Goal: Contribute content: Contribute content

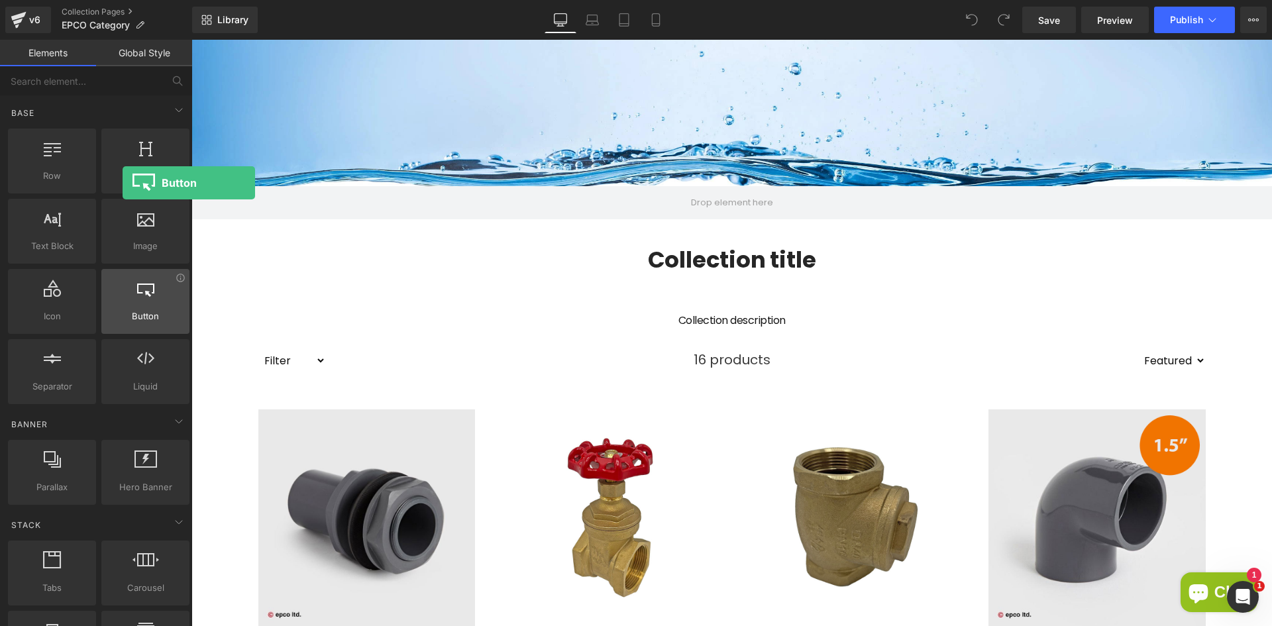
click at [123, 315] on span "Button" at bounding box center [145, 316] width 80 height 14
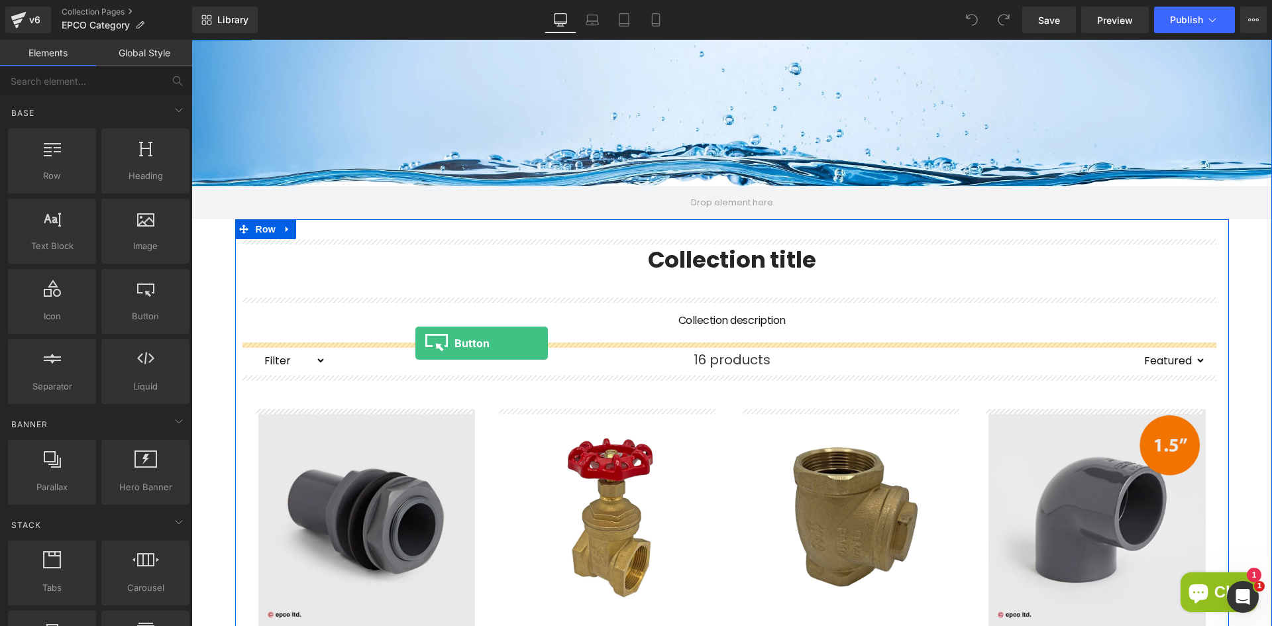
drag, startPoint x: 353, startPoint y: 349, endPoint x: 415, endPoint y: 343, distance: 62.5
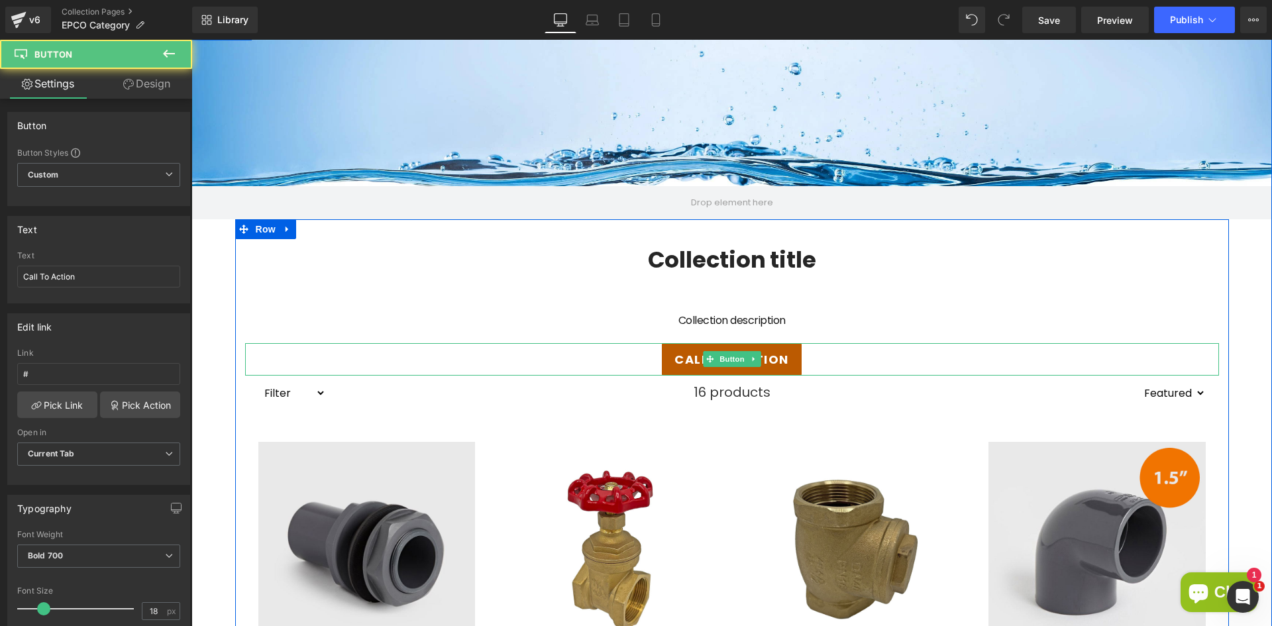
click at [683, 358] on span "Call To Action" at bounding box center [732, 360] width 114 height 18
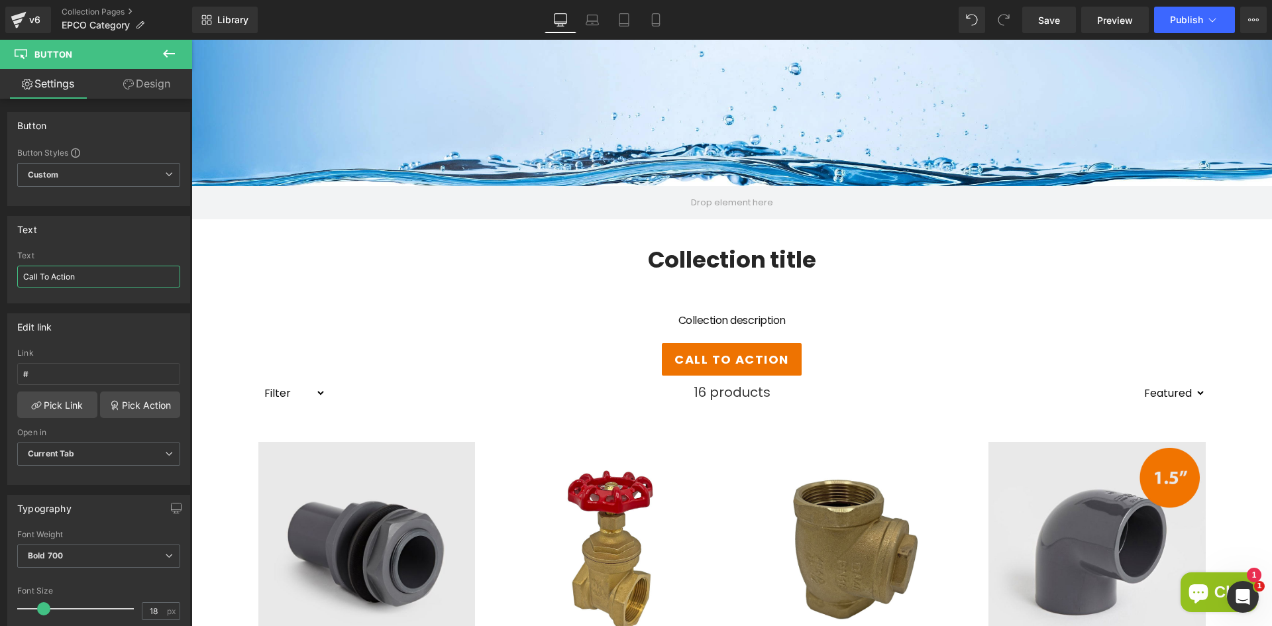
drag, startPoint x: 113, startPoint y: 280, endPoint x: -25, endPoint y: 283, distance: 137.9
click at [0, 283] on html "Button You are previewing how the will restyle your page. You can not edit Elem…" at bounding box center [636, 313] width 1272 height 626
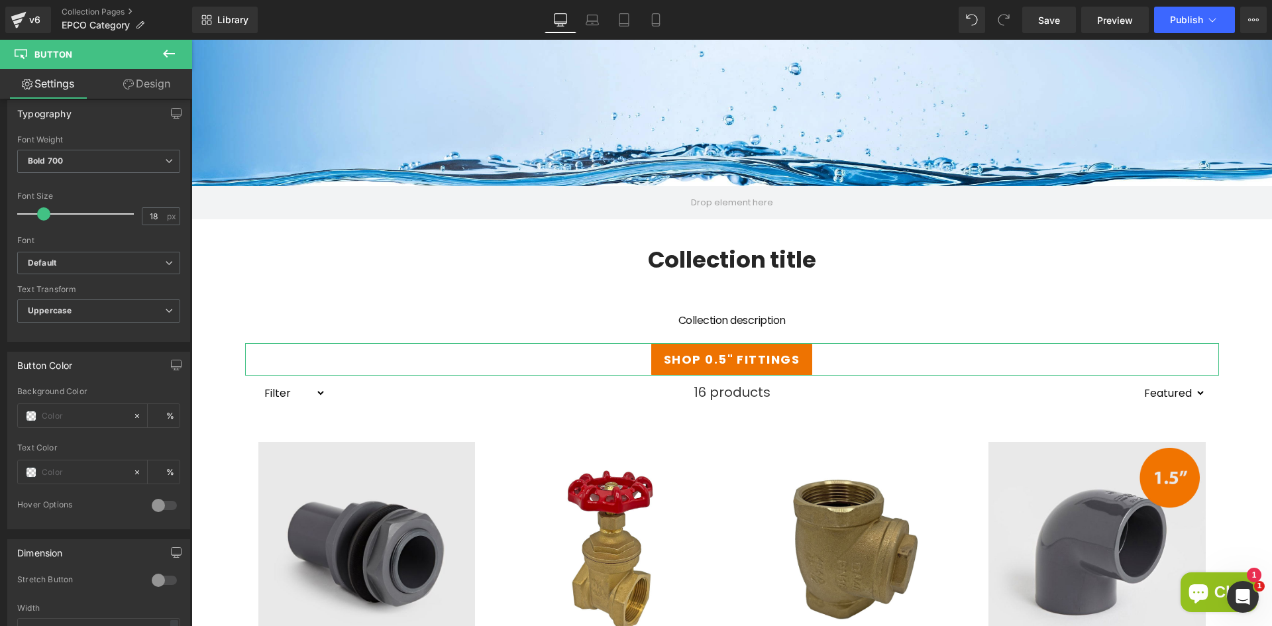
scroll to position [262, 0]
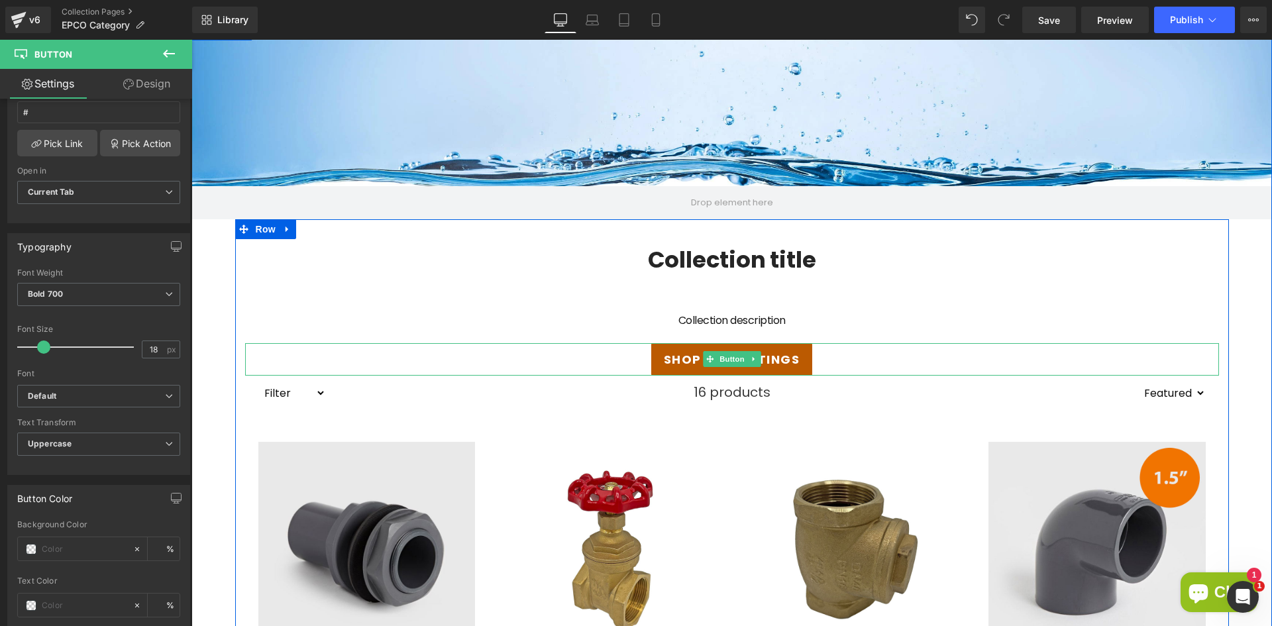
type input "SHOP 0.5" FITTINGS"
click at [802, 360] on link "SHOP 0.5" FITTINGS" at bounding box center [731, 359] width 161 height 32
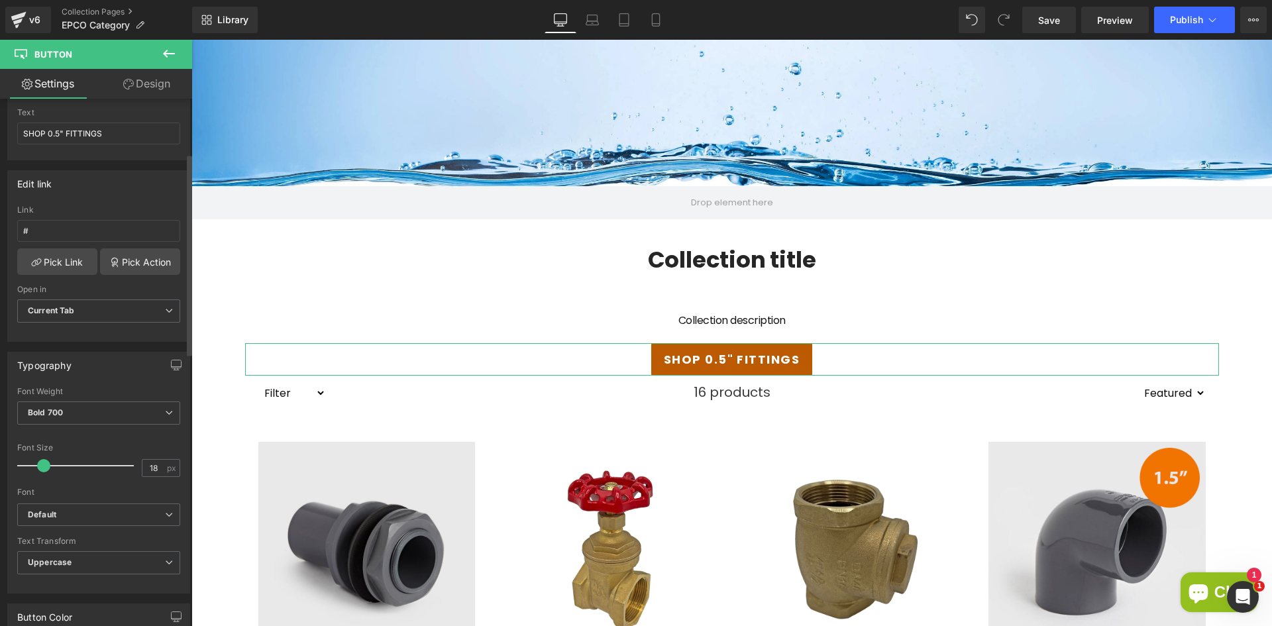
scroll to position [0, 0]
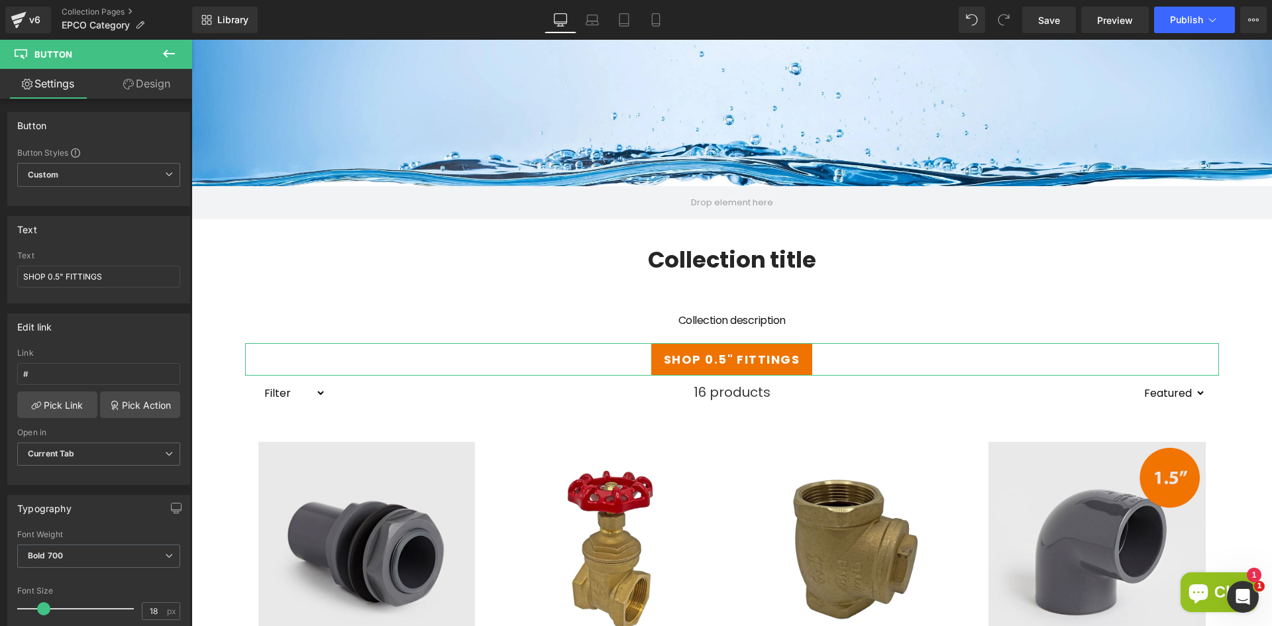
click at [154, 92] on link "Design" at bounding box center [147, 84] width 96 height 30
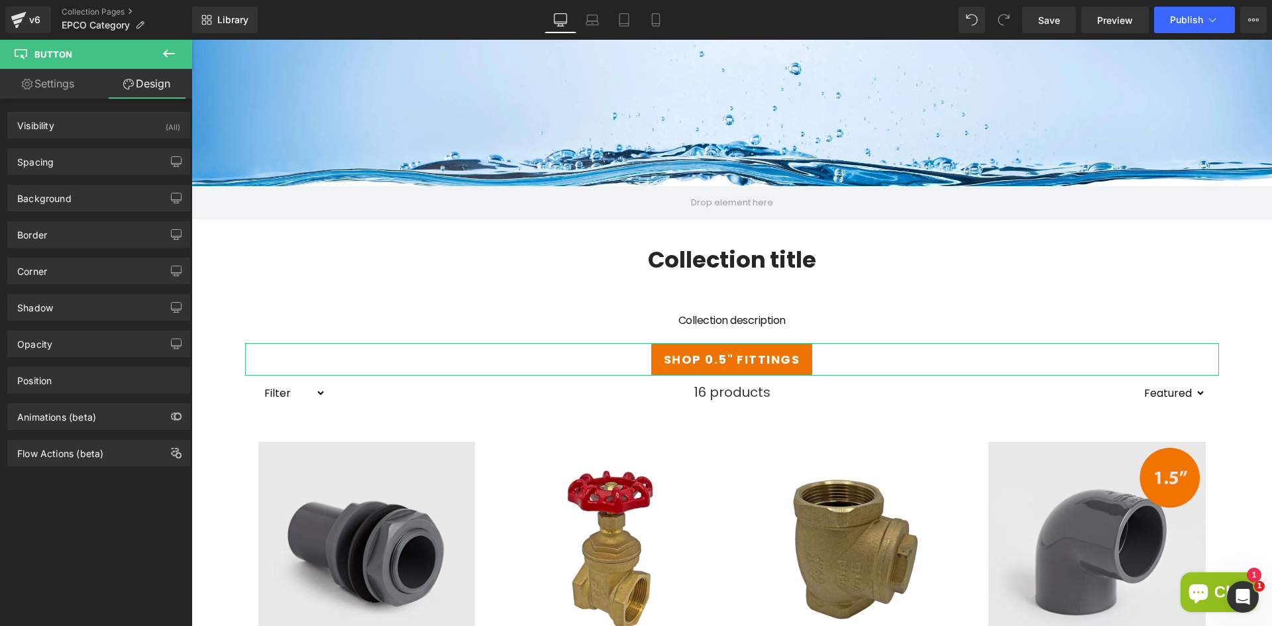
click at [44, 83] on link "Settings" at bounding box center [48, 84] width 96 height 30
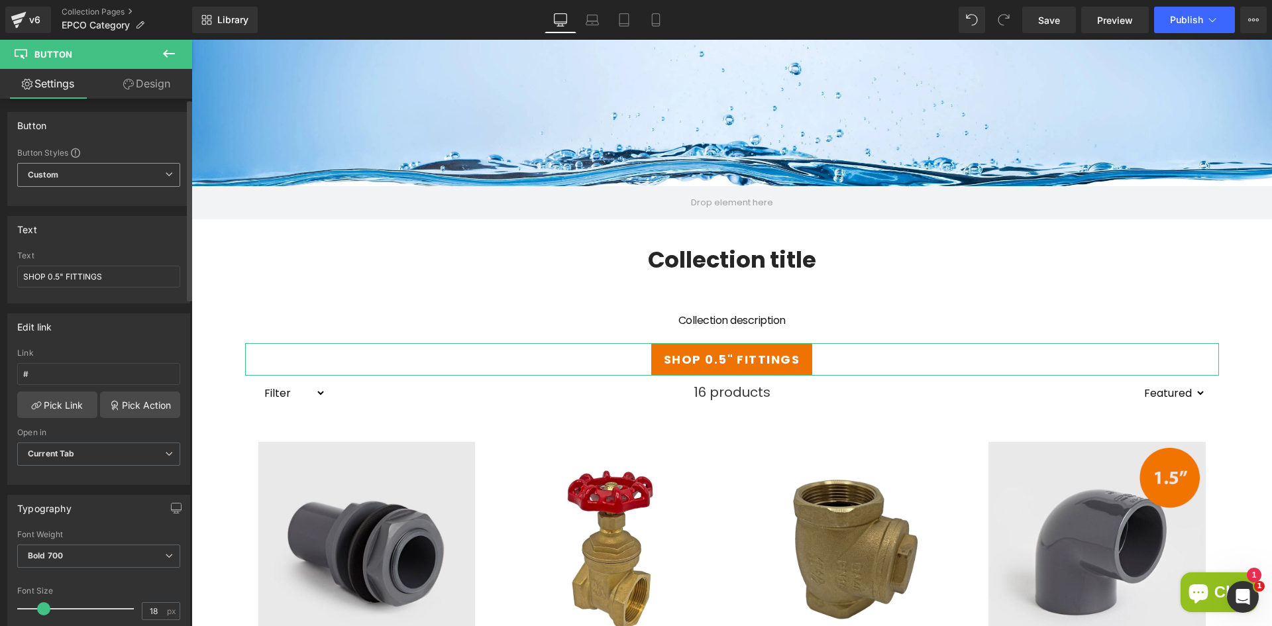
click at [102, 170] on span "Custom Setup Global Style" at bounding box center [98, 175] width 163 height 24
click at [102, 170] on span "Custom Setup Global Style" at bounding box center [96, 175] width 158 height 24
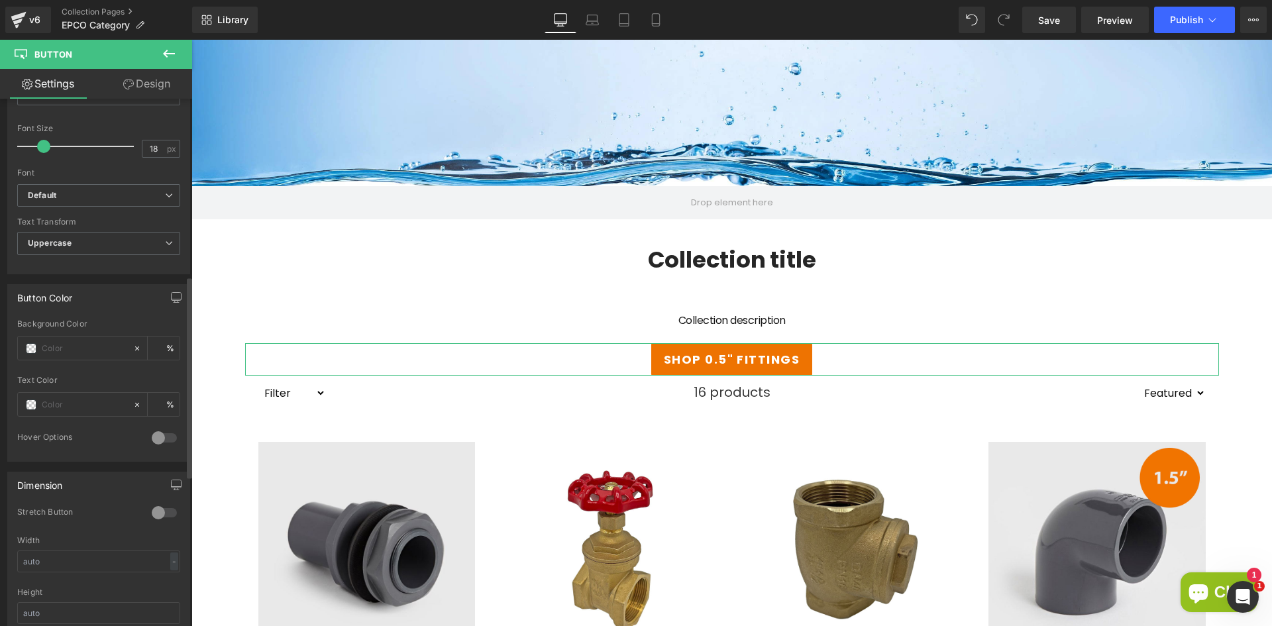
scroll to position [464, 0]
click at [87, 351] on input "text" at bounding box center [84, 347] width 85 height 15
type input "0"
click at [32, 347] on span at bounding box center [31, 347] width 11 height 11
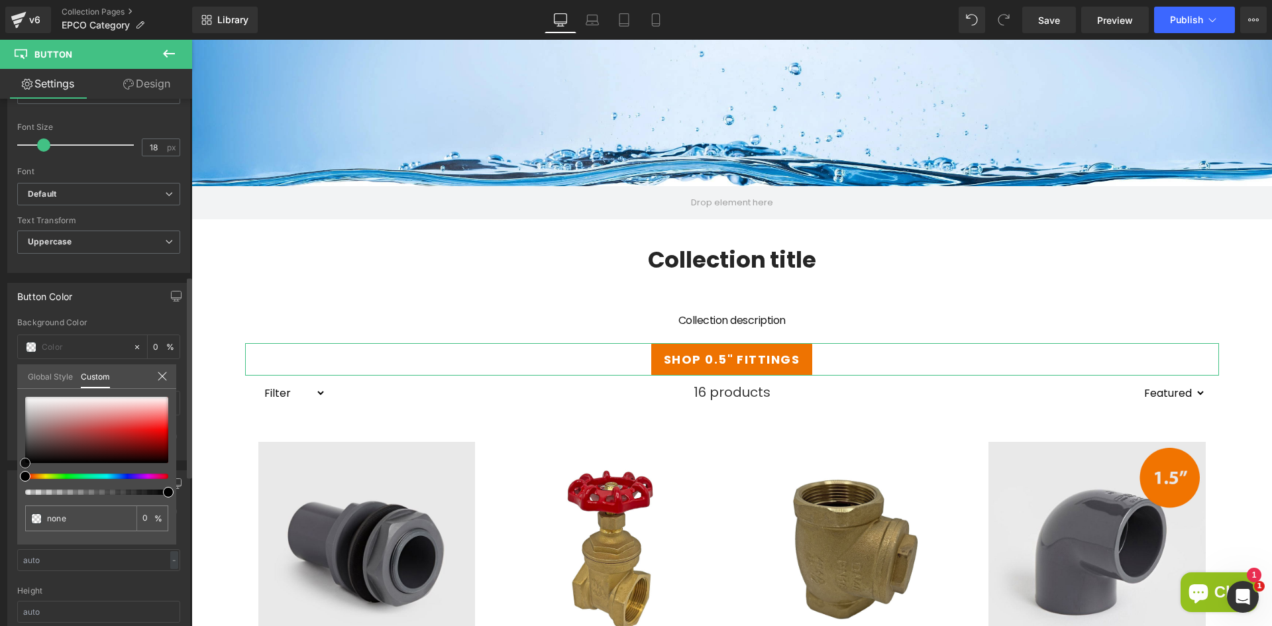
type input "#cfa9a9"
type input "100"
type input "#cfa9a9"
type input "100"
type input "#e2d3d3"
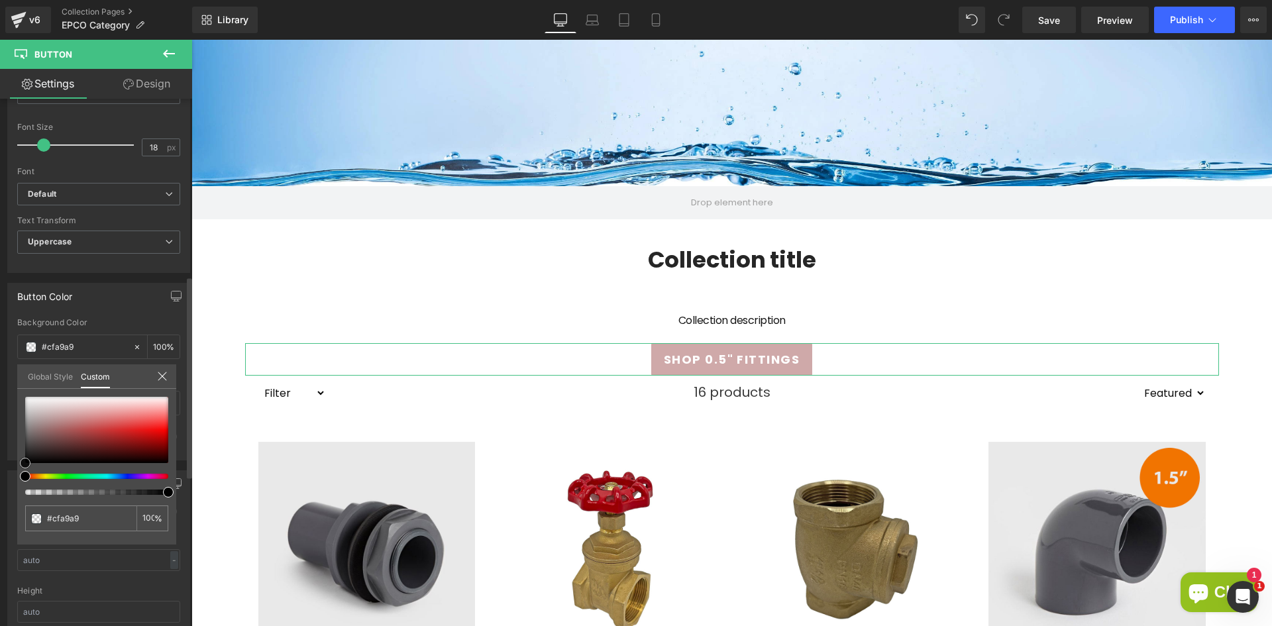
type input "#e2d3d3"
type input "#ffffff"
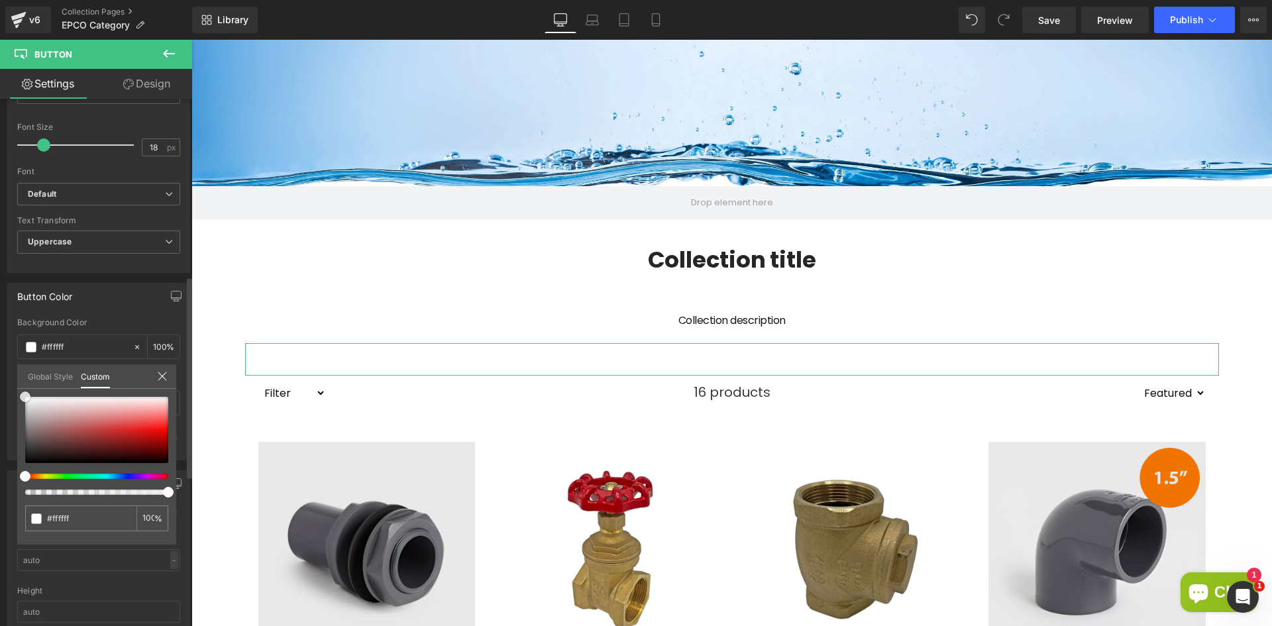
drag, startPoint x: 66, startPoint y: 414, endPoint x: 19, endPoint y: 387, distance: 54.3
click at [19, 387] on div "Global Style Custom Setup Global Style #ffffff 100 %" at bounding box center [96, 384] width 159 height 40
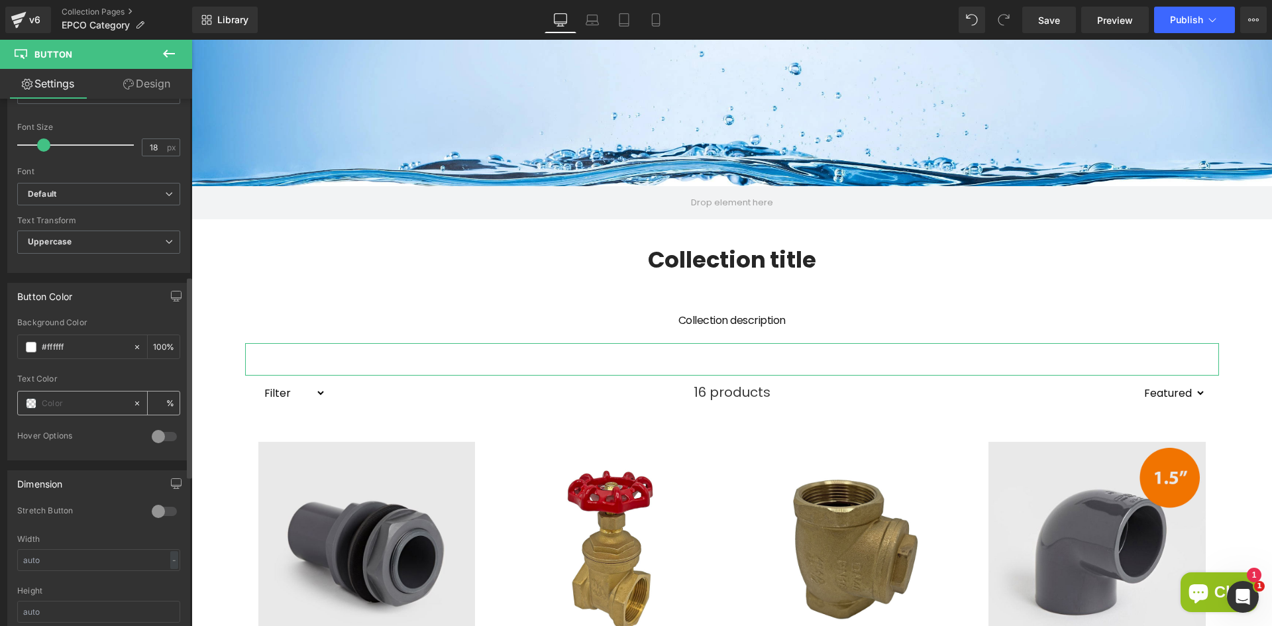
click at [32, 404] on span at bounding box center [31, 403] width 11 height 11
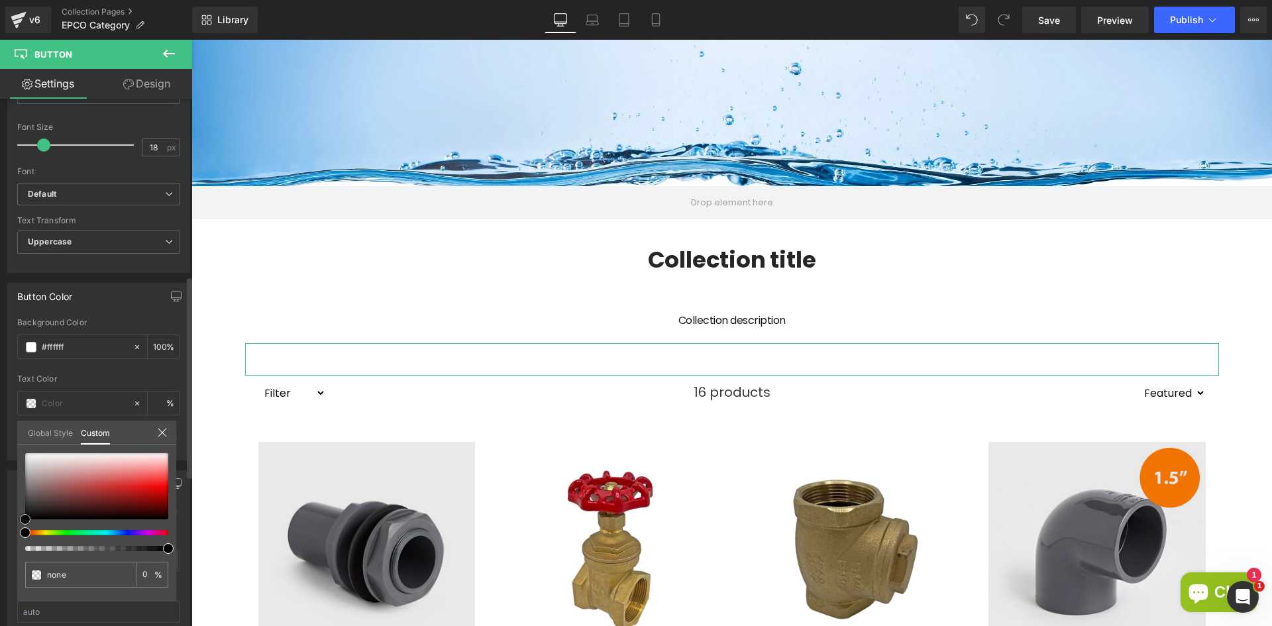
type input "#a64e4e"
type input "100"
type input "#a64e4e"
type input "100"
type input "#5e3f3f"
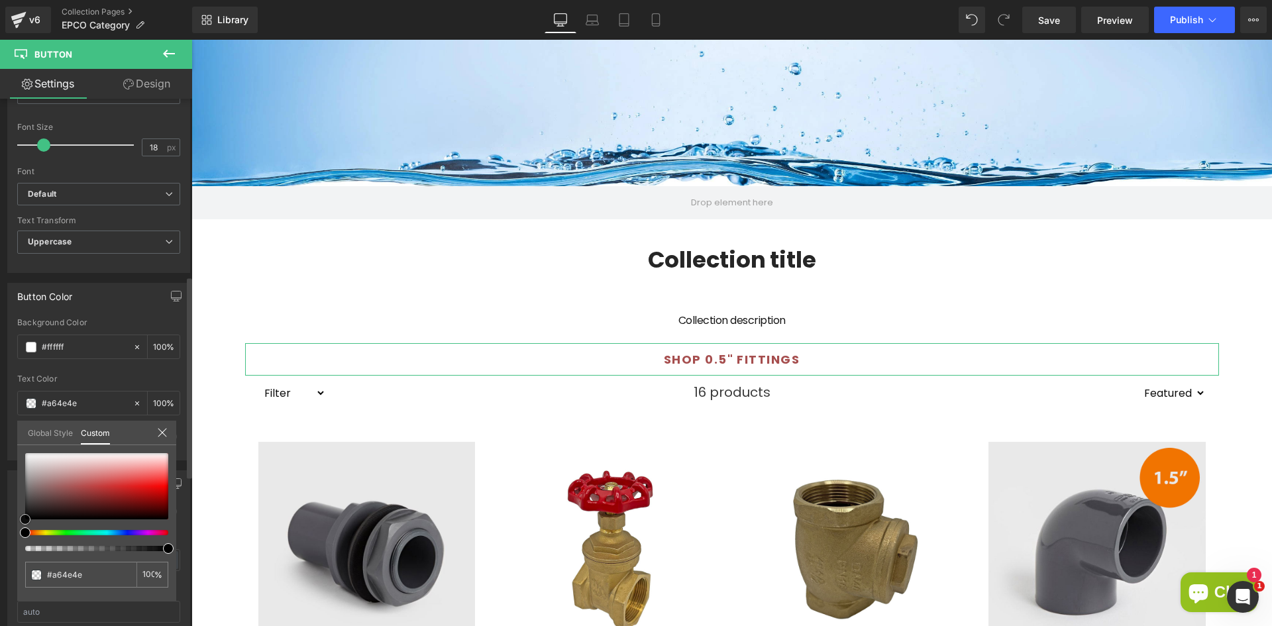
type input "#5e3f3f"
type input "#0f0f0f"
type input "#000000"
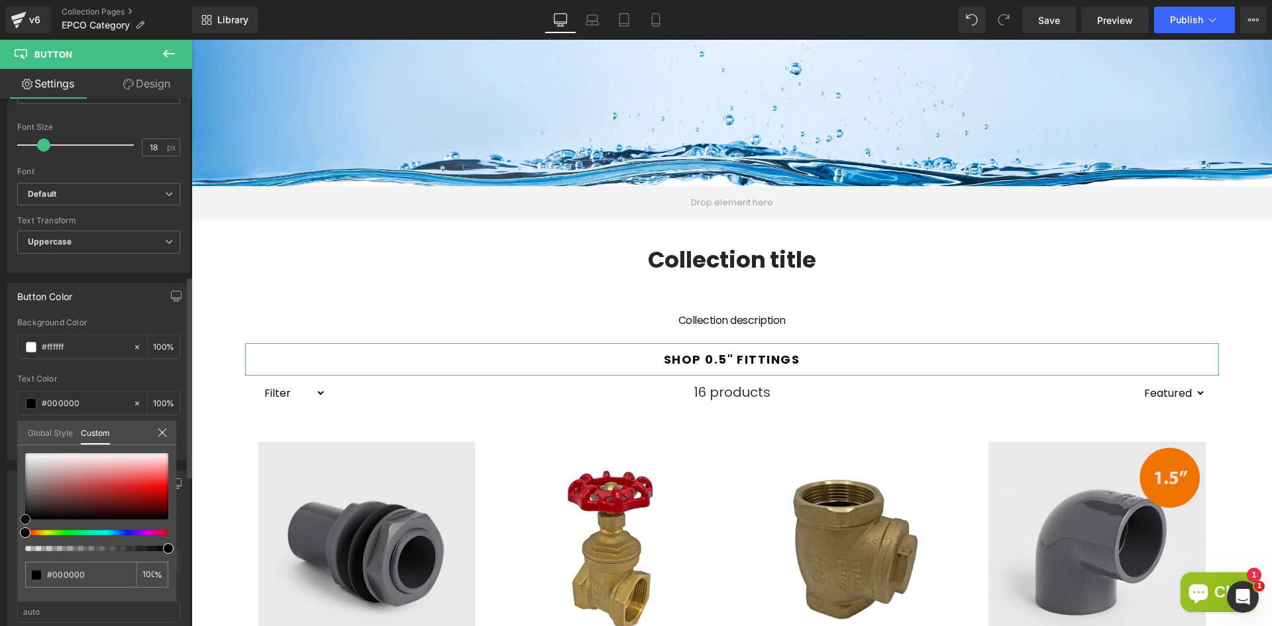
drag, startPoint x: 47, startPoint y: 502, endPoint x: 9, endPoint y: 531, distance: 48.2
click at [9, 460] on div "Button Color rgba(255, 255, 255, 1) Background Color #ffffff 100 % rgba(0, 0, 0…" at bounding box center [99, 367] width 198 height 188
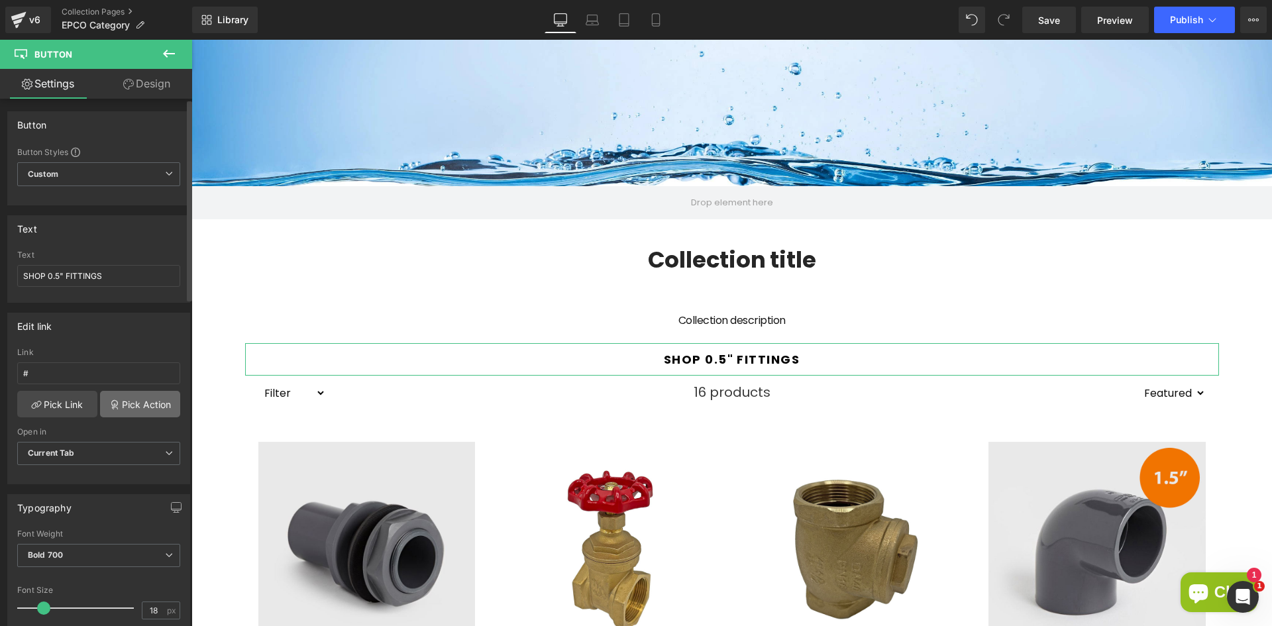
scroll to position [0, 0]
click at [150, 103] on div "Button Button Styles Custom Custom Setup Global Style Custom Setup Global Style…" at bounding box center [99, 154] width 198 height 104
click at [150, 91] on link "Design" at bounding box center [147, 84] width 96 height 30
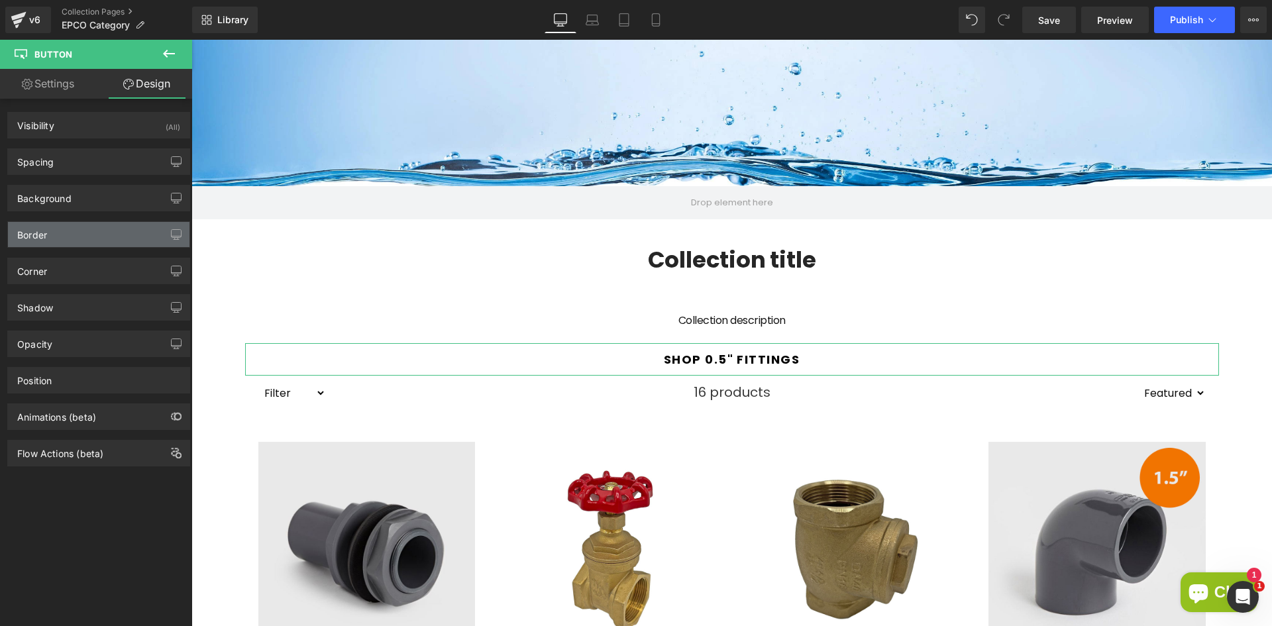
click at [78, 241] on div "Border" at bounding box center [99, 234] width 182 height 25
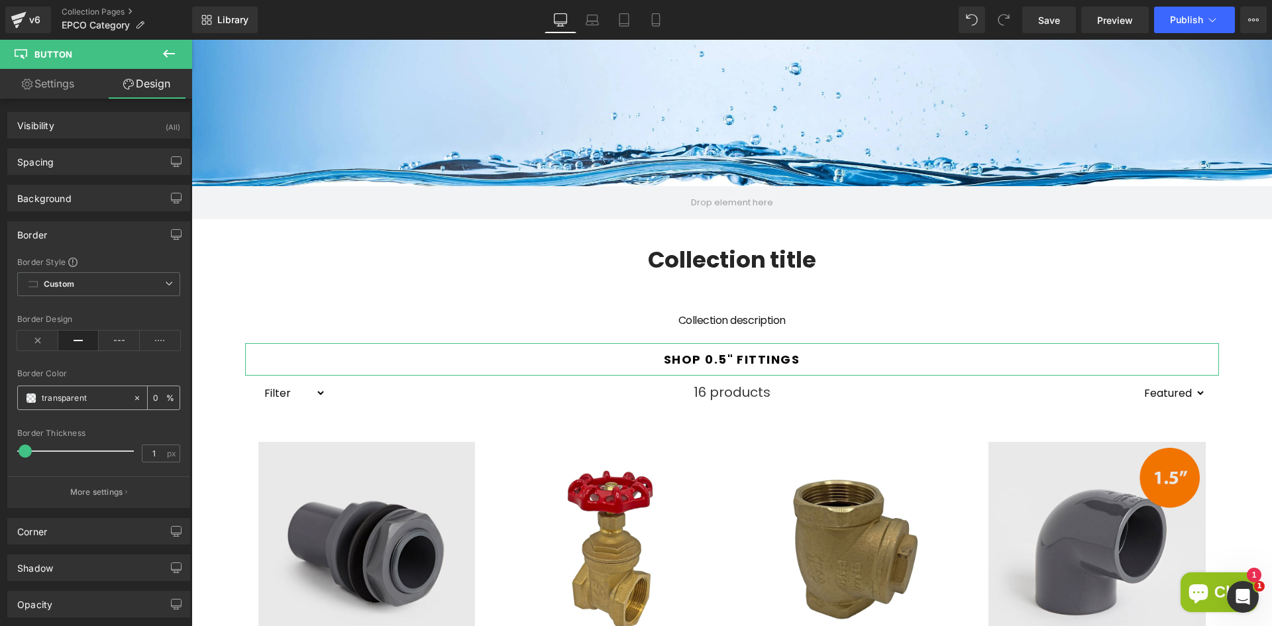
click at [73, 405] on input "transparent" at bounding box center [84, 398] width 85 height 15
click at [136, 398] on div at bounding box center [140, 397] width 15 height 23
click at [93, 399] on input "none" at bounding box center [84, 398] width 85 height 15
click at [27, 399] on span at bounding box center [31, 398] width 11 height 11
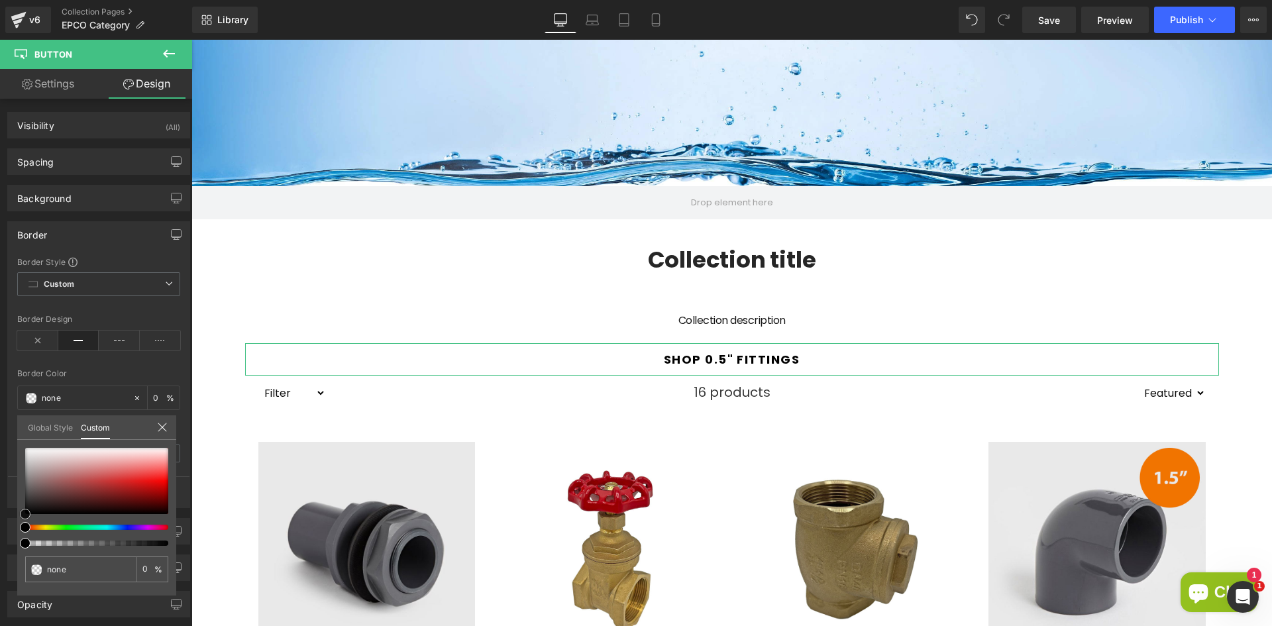
type input "#6e5d5d"
type input "100"
type input "#6e5d5d"
type input "100"
type input "#564c4c"
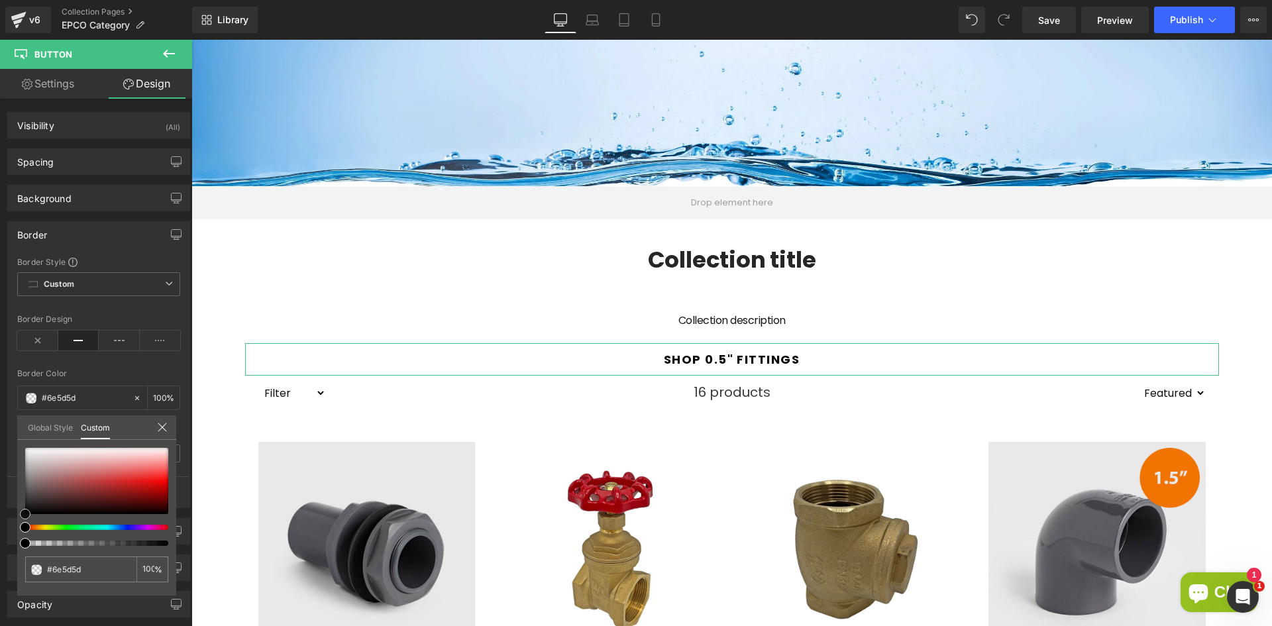
type input "#564c4c"
type input "#262626"
type input "#070707"
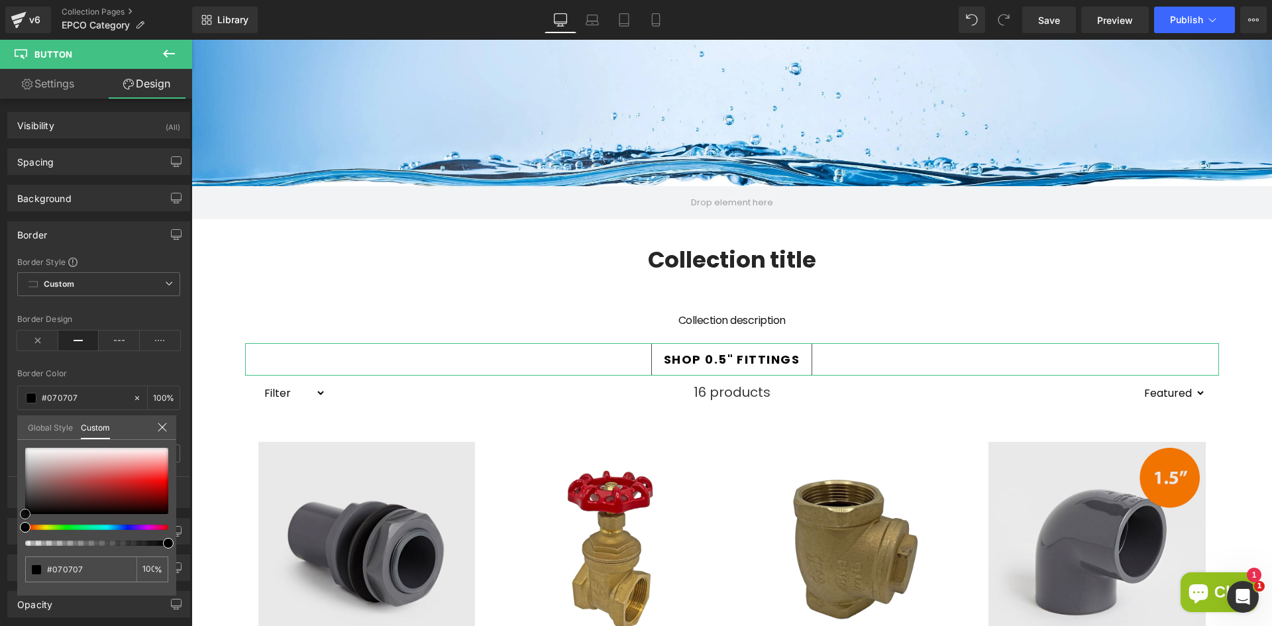
type input "#000000"
drag, startPoint x: 37, startPoint y: 488, endPoint x: 0, endPoint y: 526, distance: 53.4
click at [0, 508] on div "Border Border Style Custom Custom Setup Global Style Custom Setup Global Style …" at bounding box center [99, 359] width 198 height 297
click at [25, 514] on link at bounding box center [25, 514] width 0 height 0
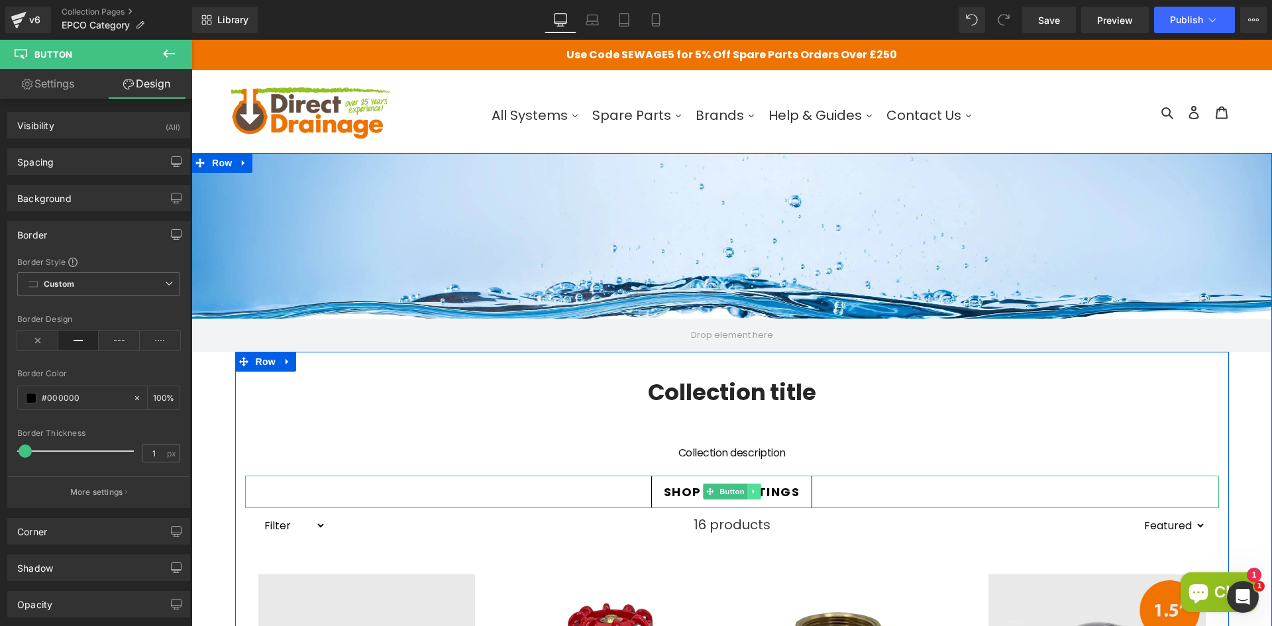
click at [747, 496] on link at bounding box center [754, 492] width 14 height 16
click at [743, 492] on icon at bounding box center [746, 491] width 7 height 7
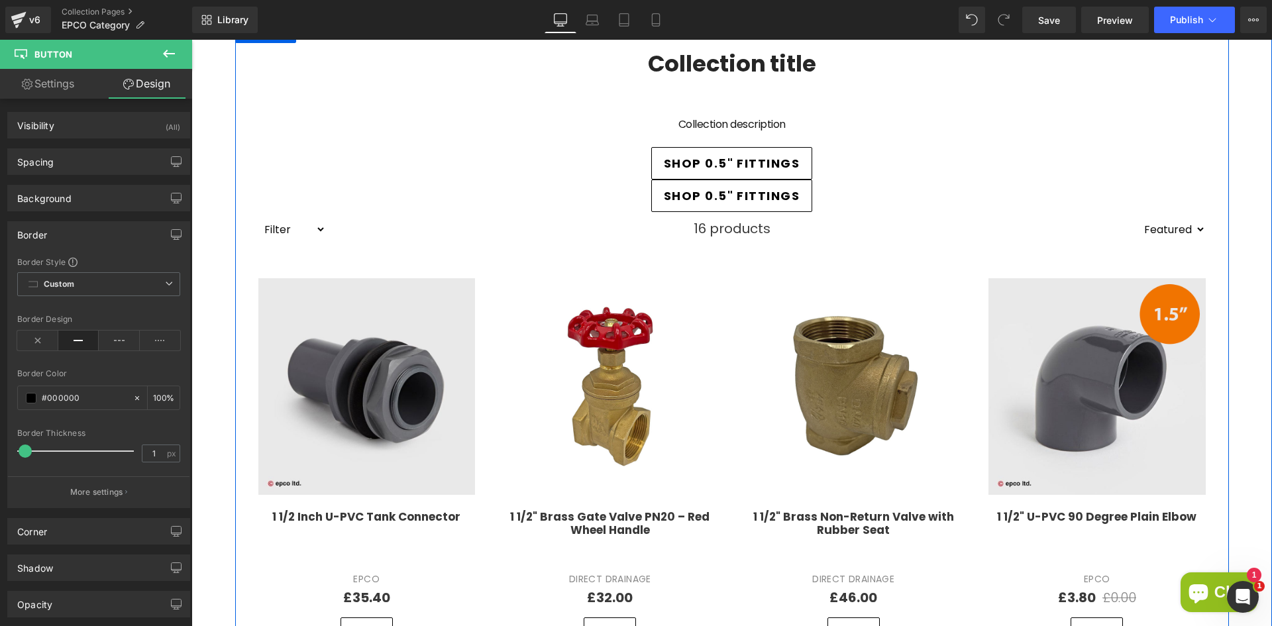
scroll to position [217, 0]
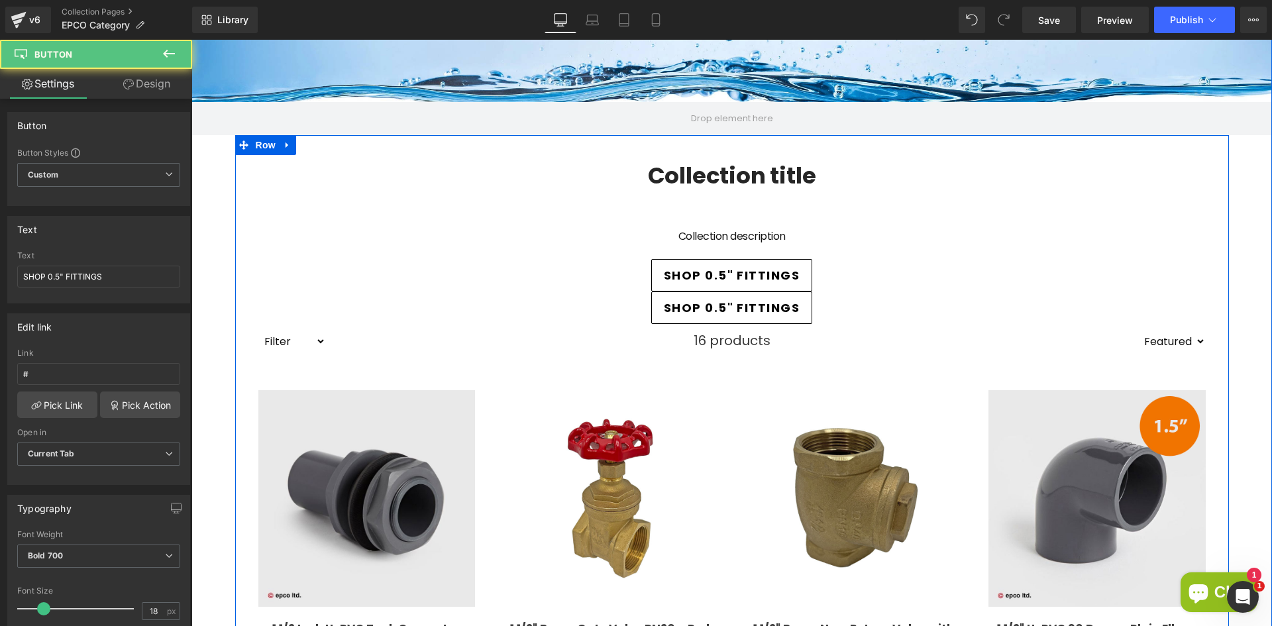
drag, startPoint x: 714, startPoint y: 309, endPoint x: 849, endPoint y: 258, distance: 145.3
click at [753, 309] on link at bounding box center [754, 307] width 14 height 16
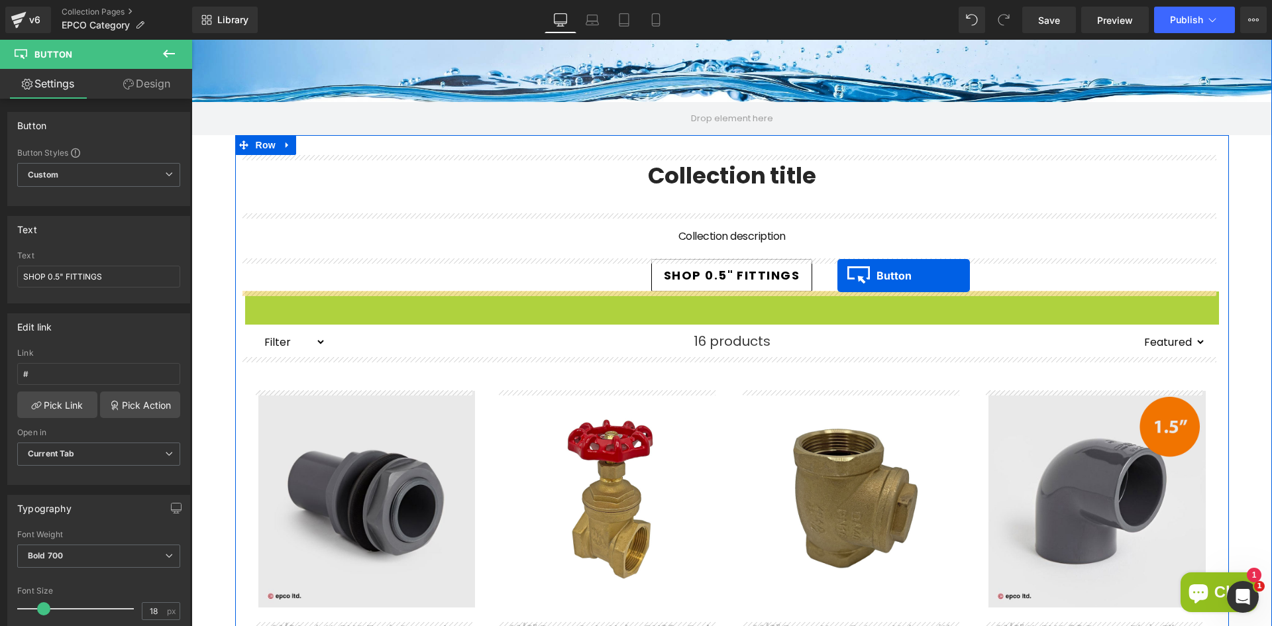
drag, startPoint x: 685, startPoint y: 305, endPoint x: 838, endPoint y: 276, distance: 155.3
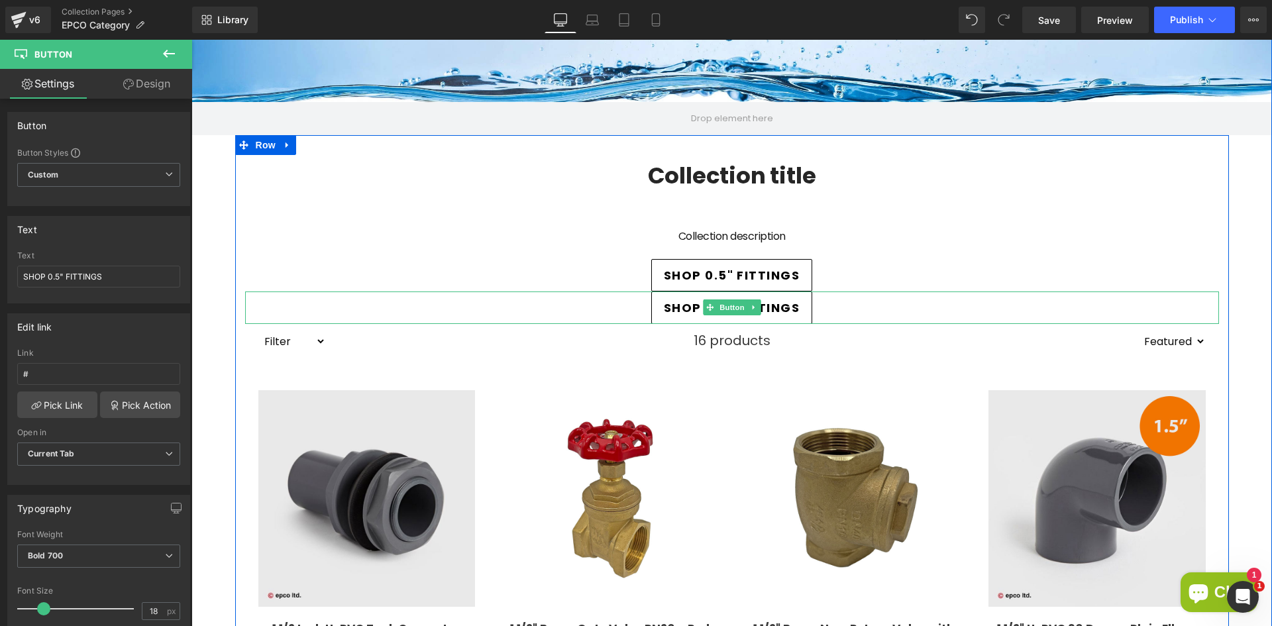
click at [664, 307] on span "SHOP 0.5" FITTINGS" at bounding box center [732, 308] width 136 height 18
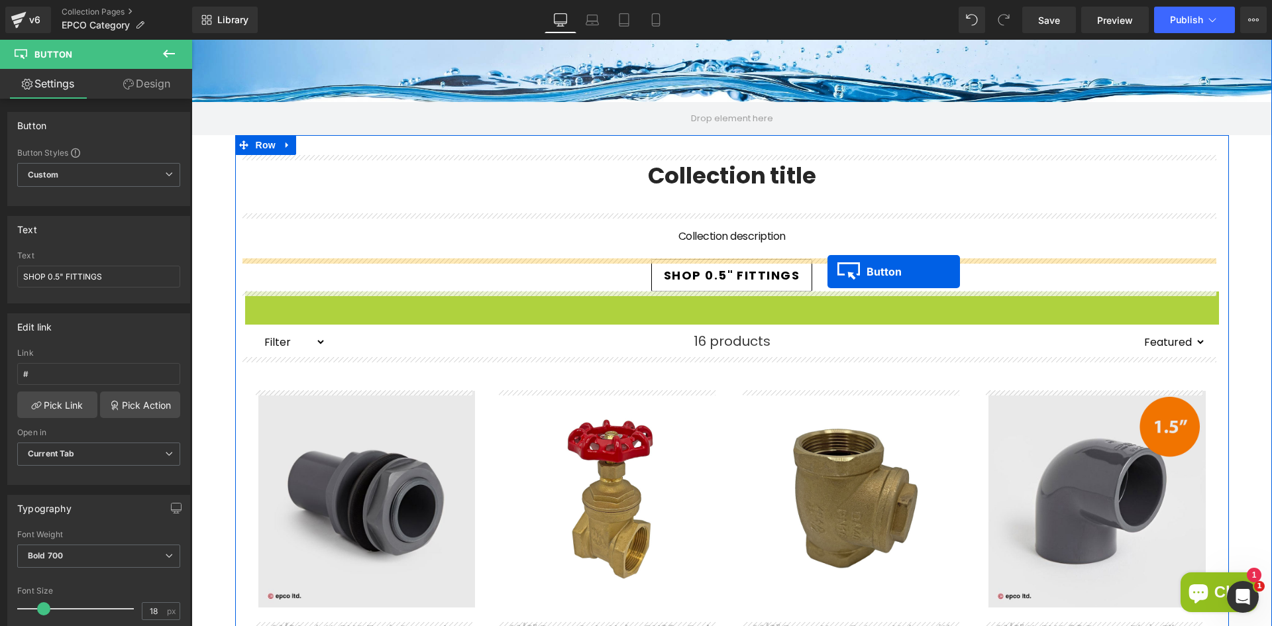
drag, startPoint x: 706, startPoint y: 308, endPoint x: 828, endPoint y: 272, distance: 127.2
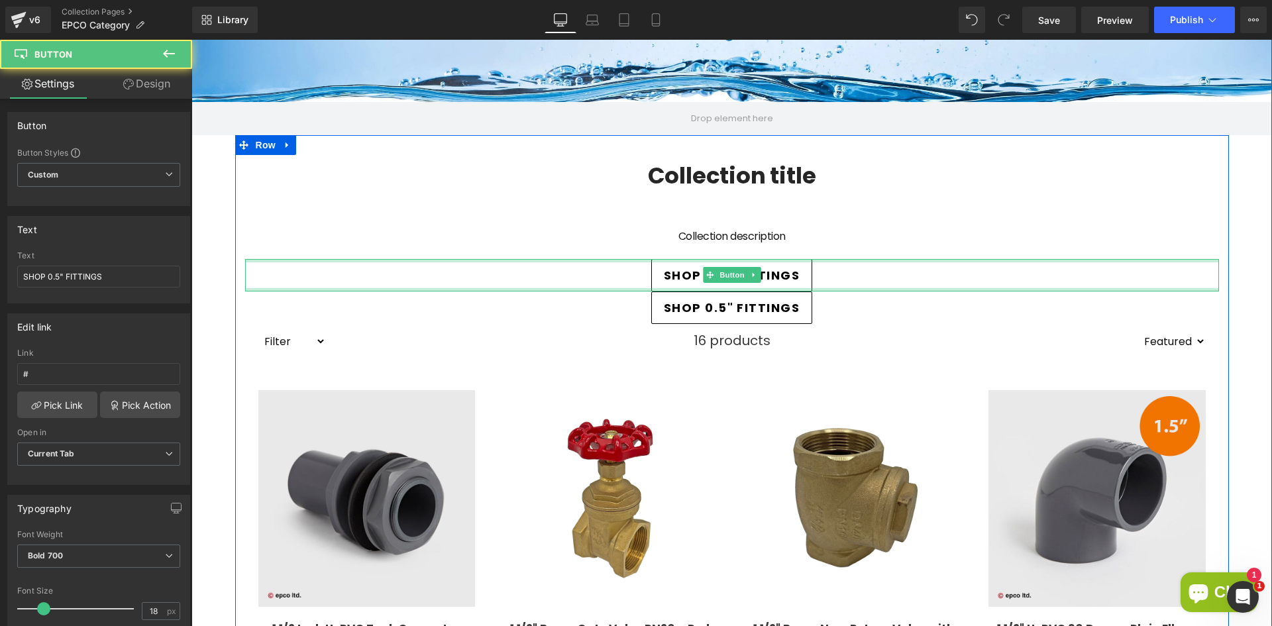
click at [569, 307] on div "SHOP 0.5" FITTINGS" at bounding box center [732, 308] width 974 height 32
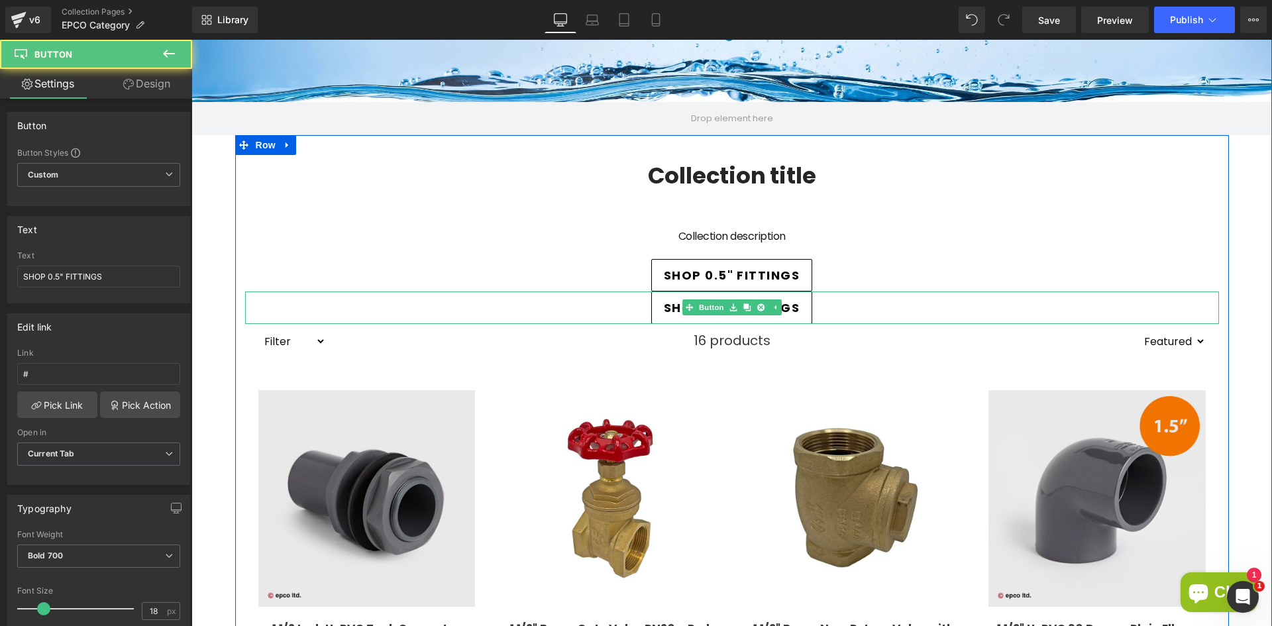
click at [537, 306] on div "SHOP 0.5" FITTINGS" at bounding box center [732, 308] width 974 height 32
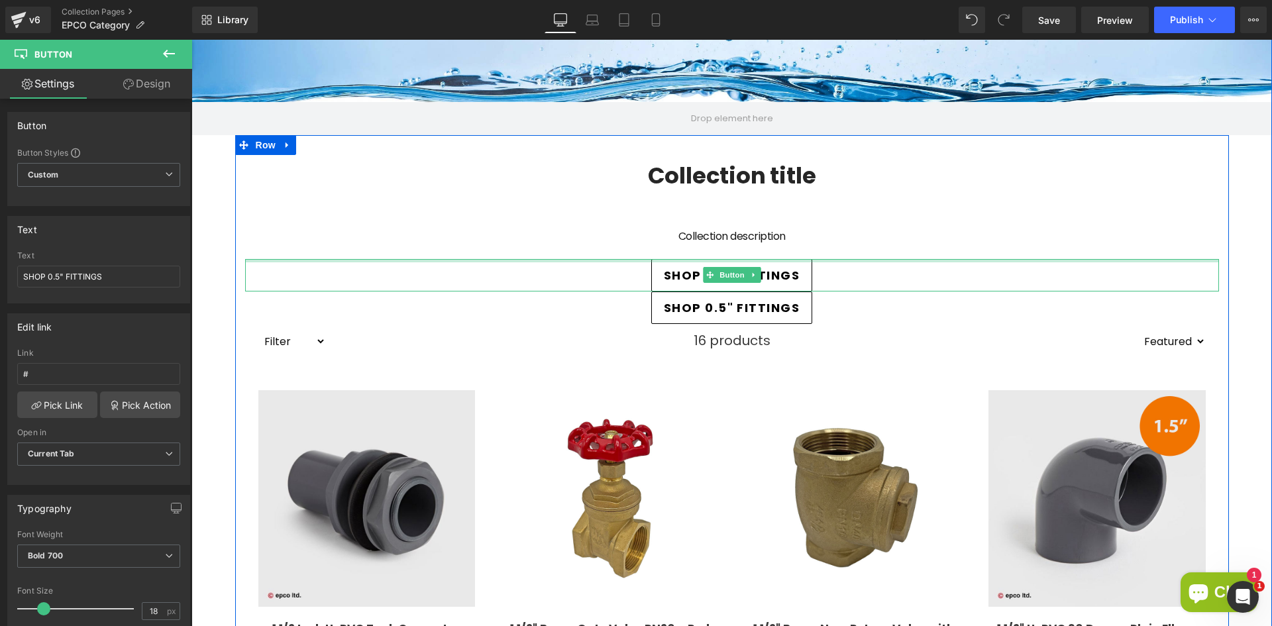
scroll to position [150, 0]
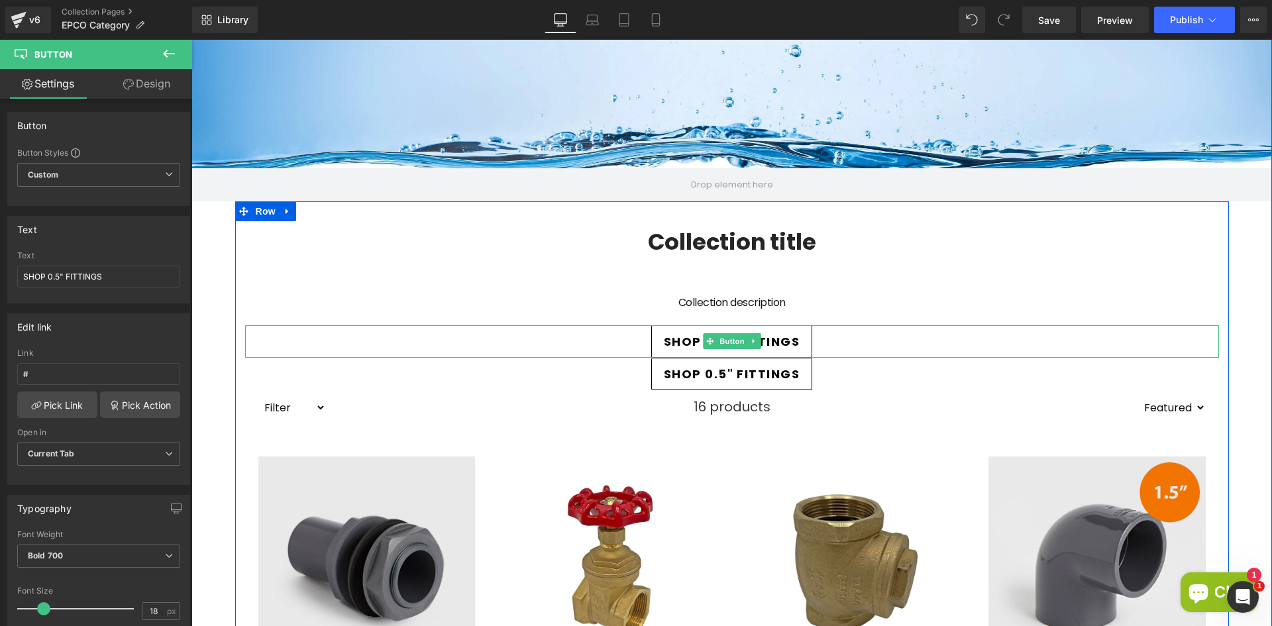
click at [521, 352] on div "SHOP 0.5" FITTINGS" at bounding box center [732, 341] width 974 height 32
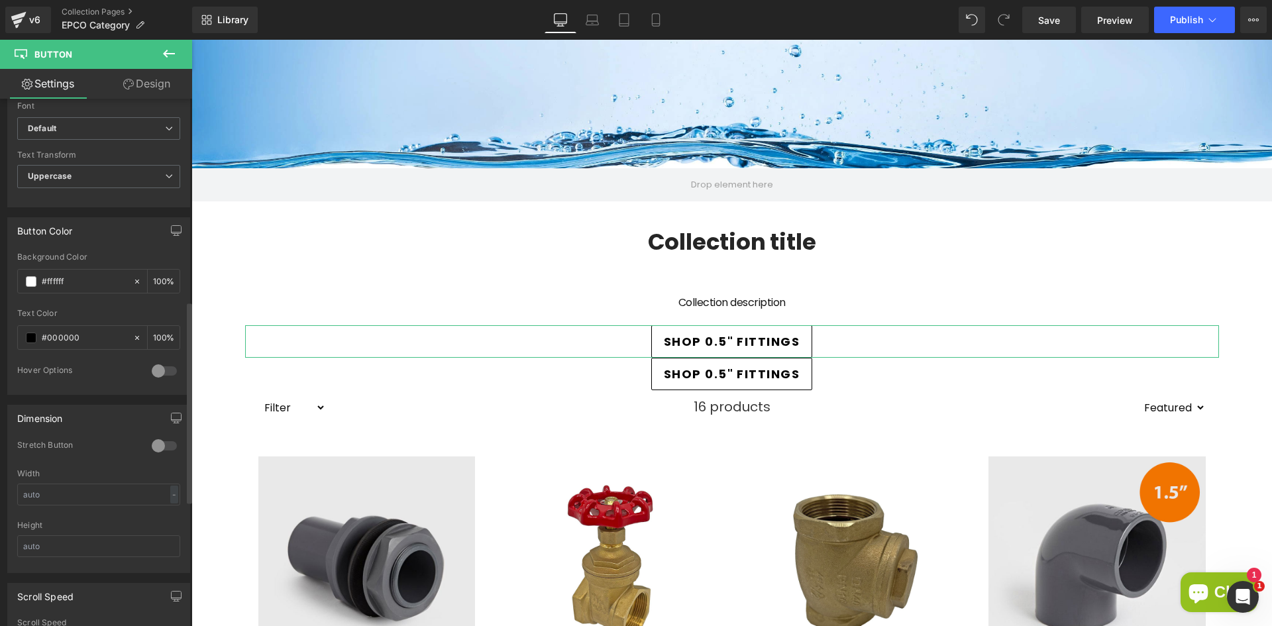
scroll to position [663, 0]
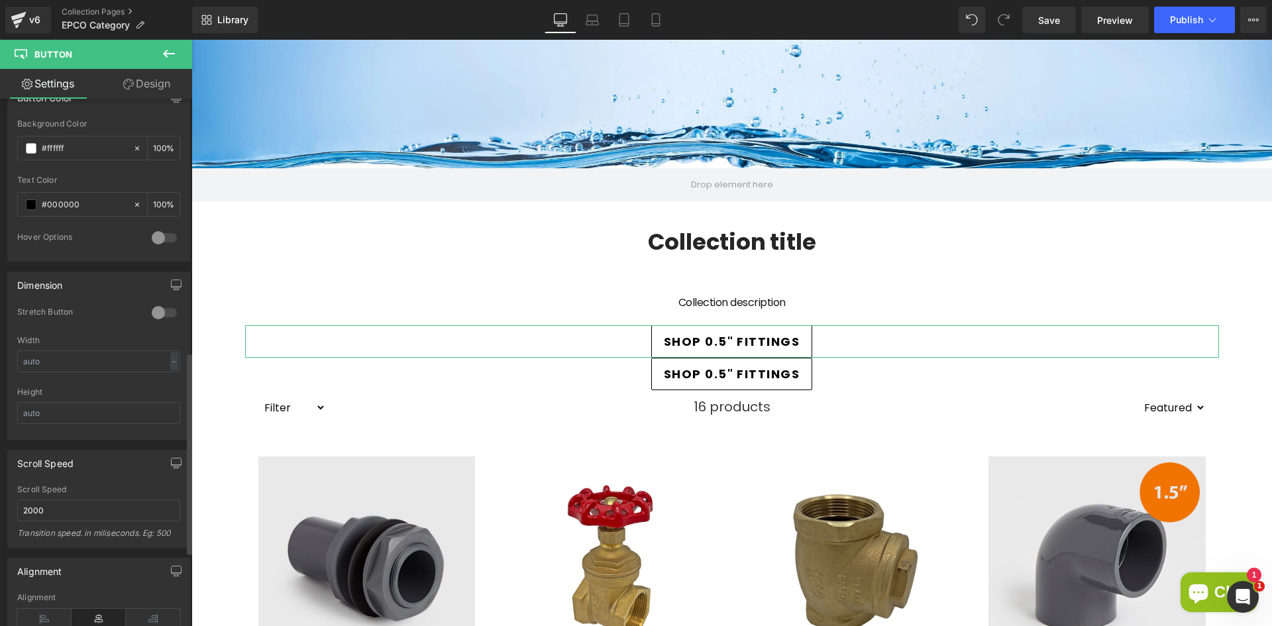
click at [163, 309] on div at bounding box center [164, 312] width 32 height 21
click at [162, 316] on div at bounding box center [164, 312] width 32 height 21
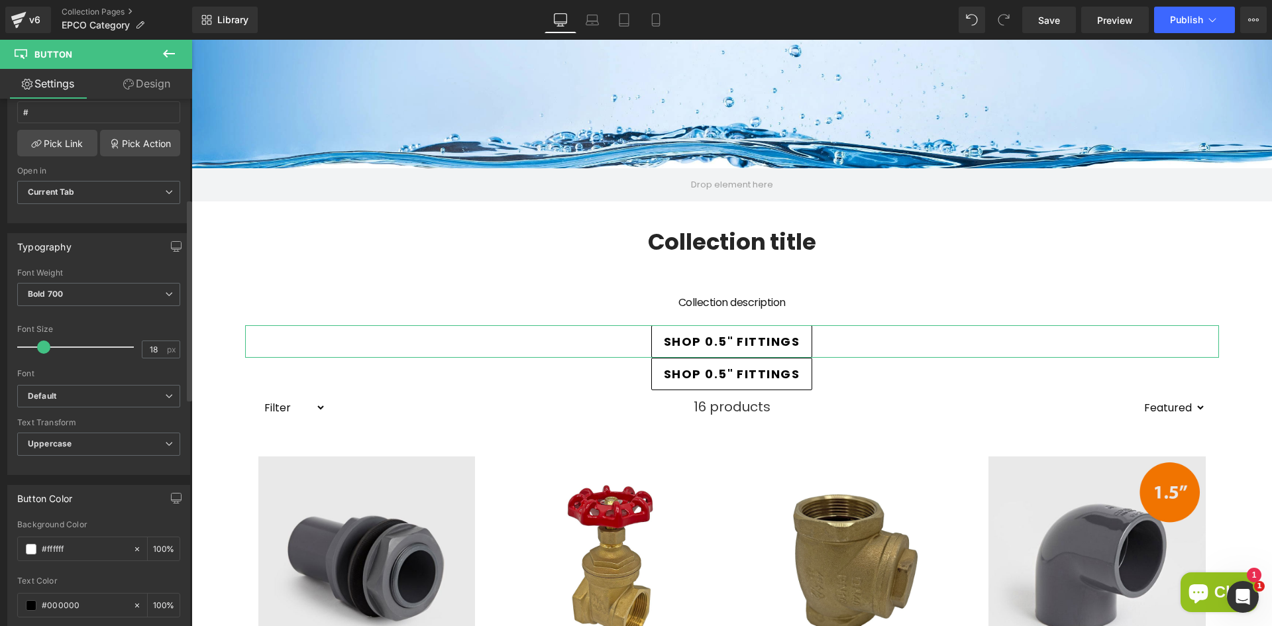
scroll to position [0, 0]
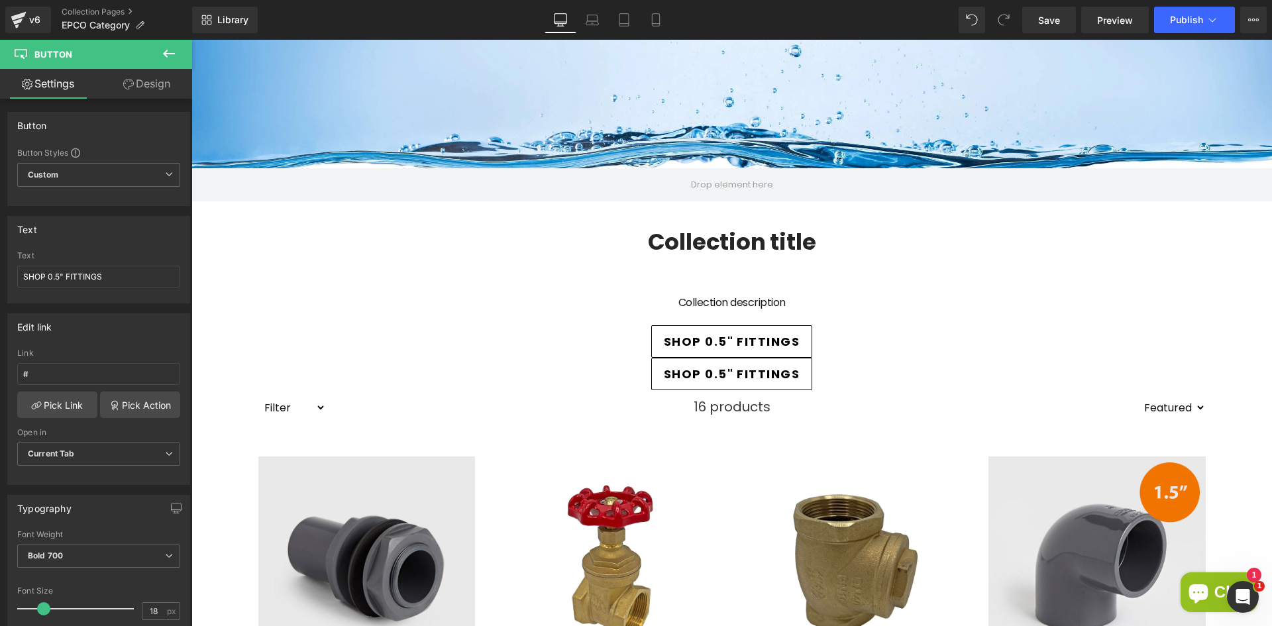
click at [170, 54] on icon at bounding box center [169, 54] width 12 height 8
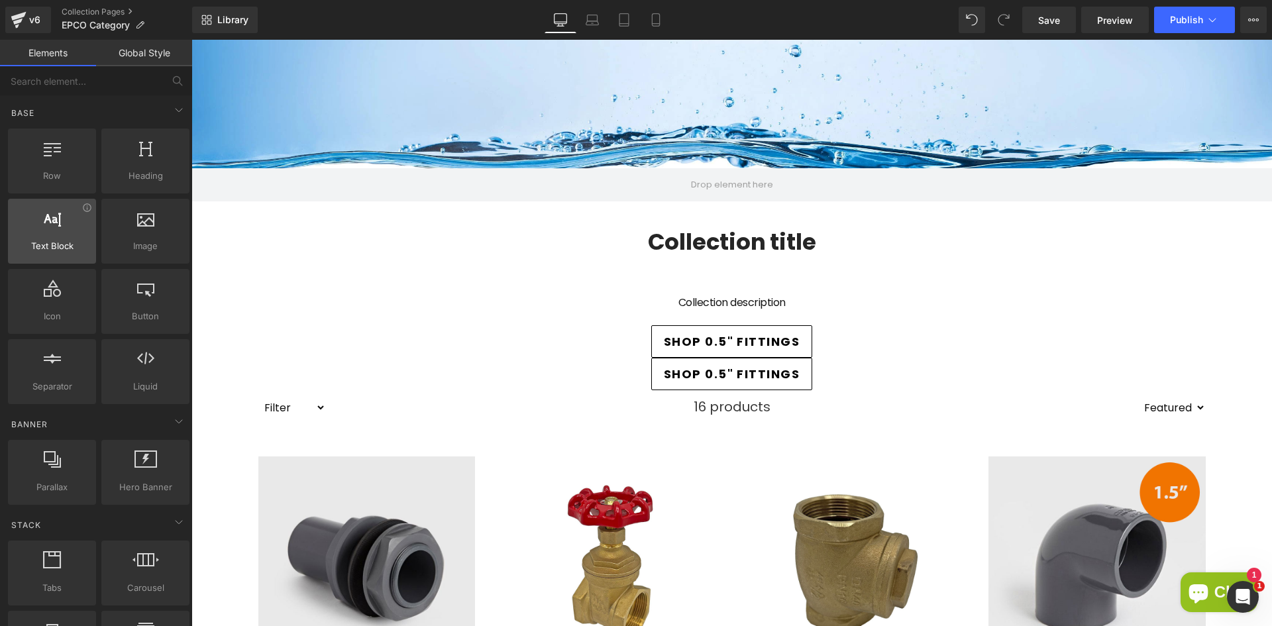
click at [80, 219] on div at bounding box center [52, 224] width 80 height 30
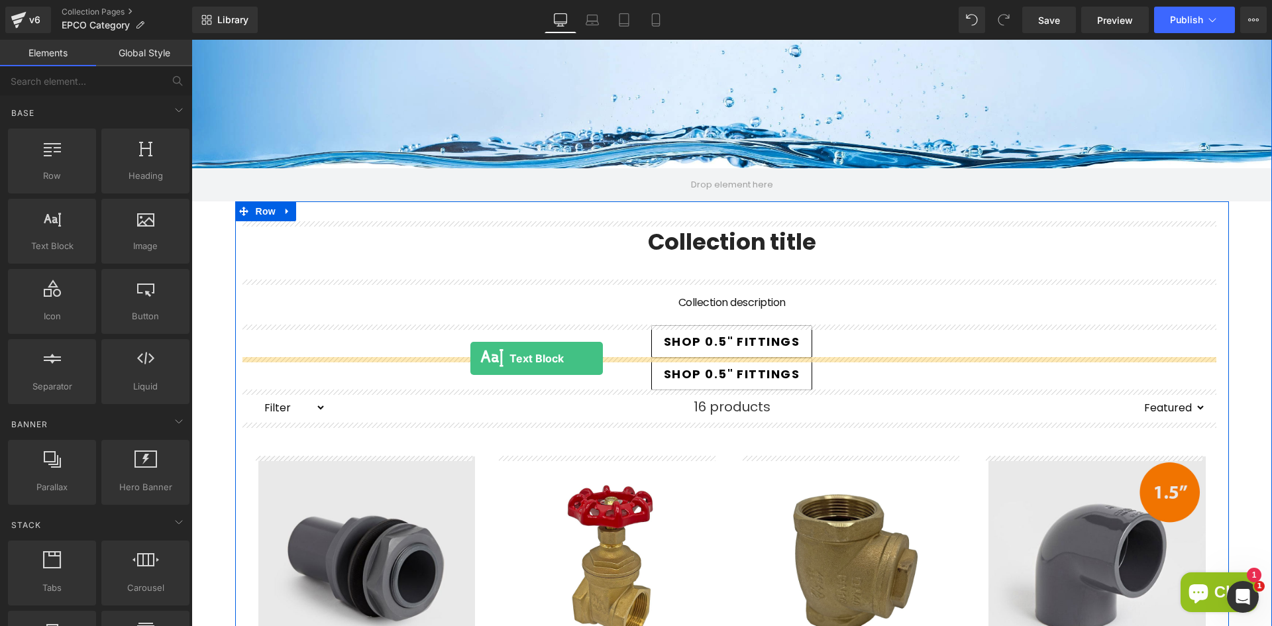
drag, startPoint x: 244, startPoint y: 276, endPoint x: 470, endPoint y: 358, distance: 240.6
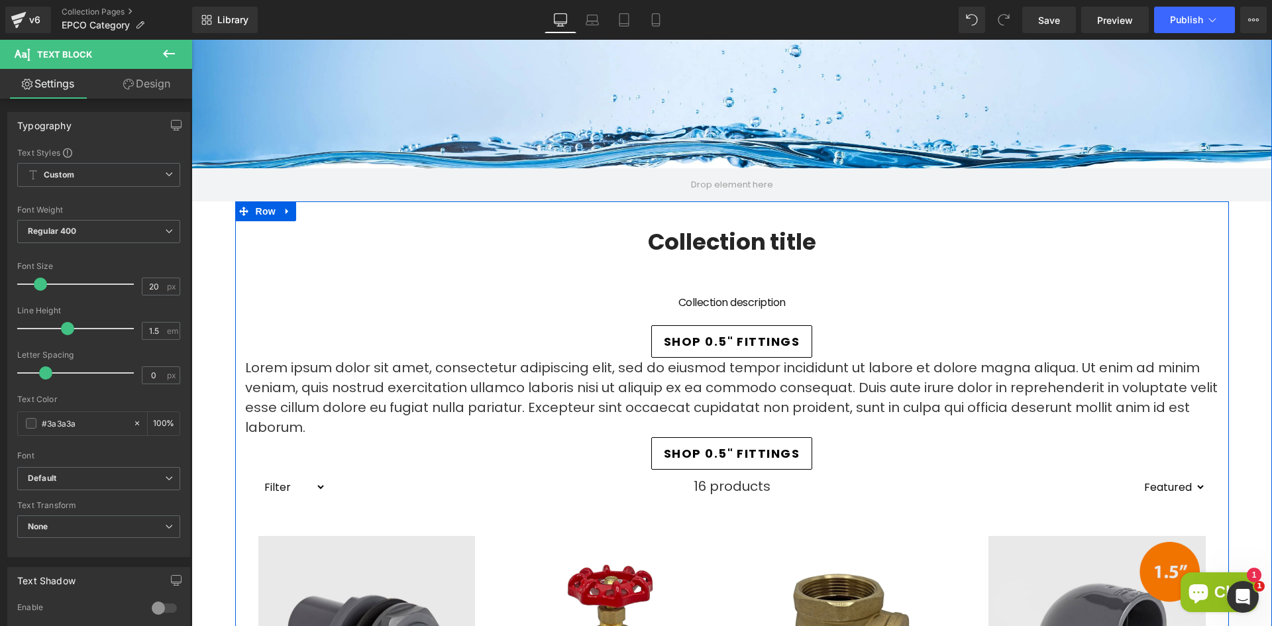
click at [393, 374] on p "Lorem ipsum dolor sit amet, consectetur adipiscing elit, sed do eiusmod tempor …" at bounding box center [732, 398] width 974 height 80
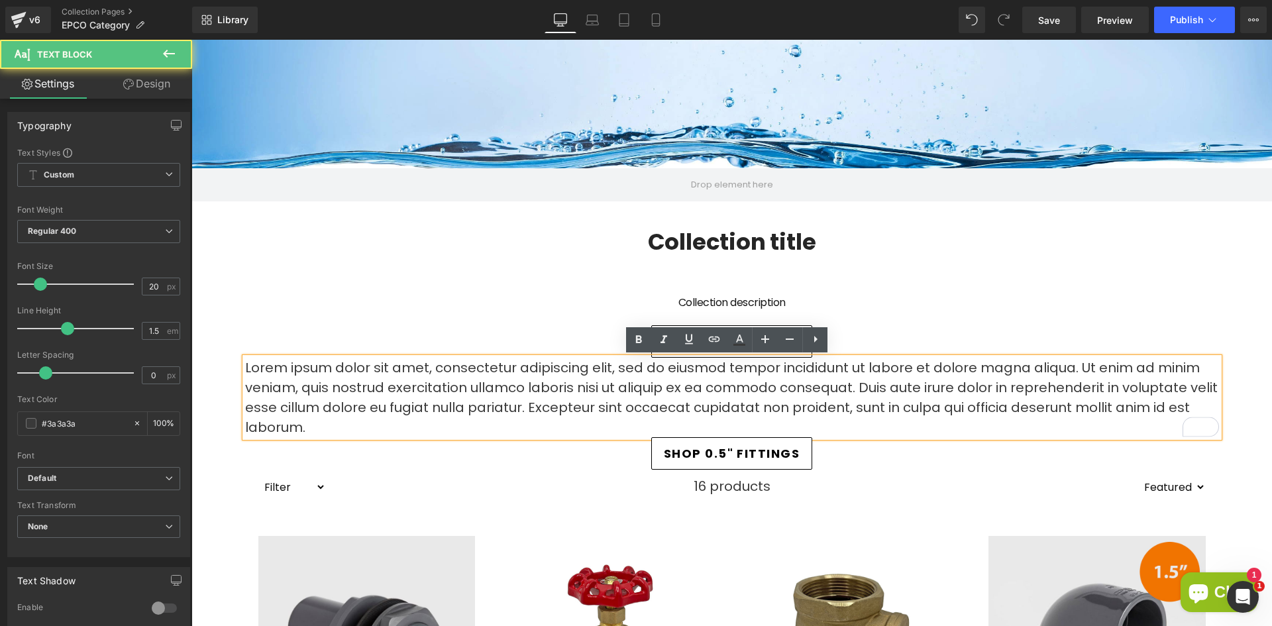
click at [717, 386] on p "Lorem ipsum dolor sit amet, consectetur adipiscing elit, sed do eiusmod tempor …" at bounding box center [732, 398] width 974 height 80
click at [521, 305] on div "Collection description" at bounding box center [732, 303] width 974 height 19
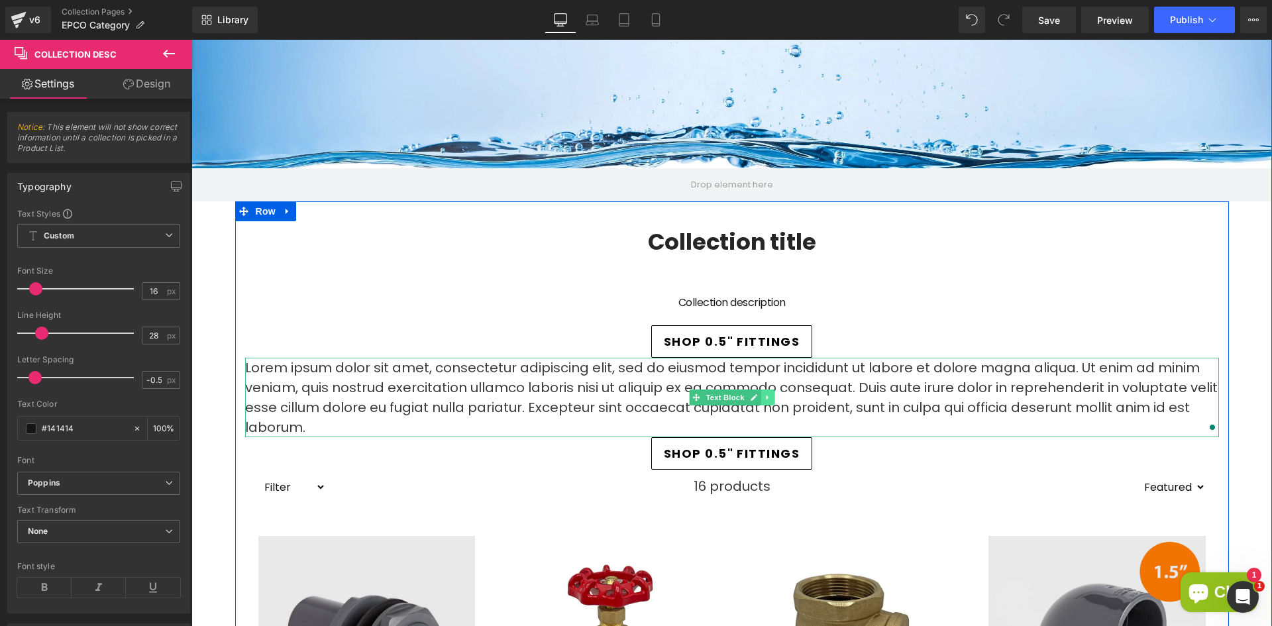
click at [764, 398] on icon at bounding box center [767, 398] width 7 height 8
click at [771, 399] on icon at bounding box center [774, 397] width 7 height 7
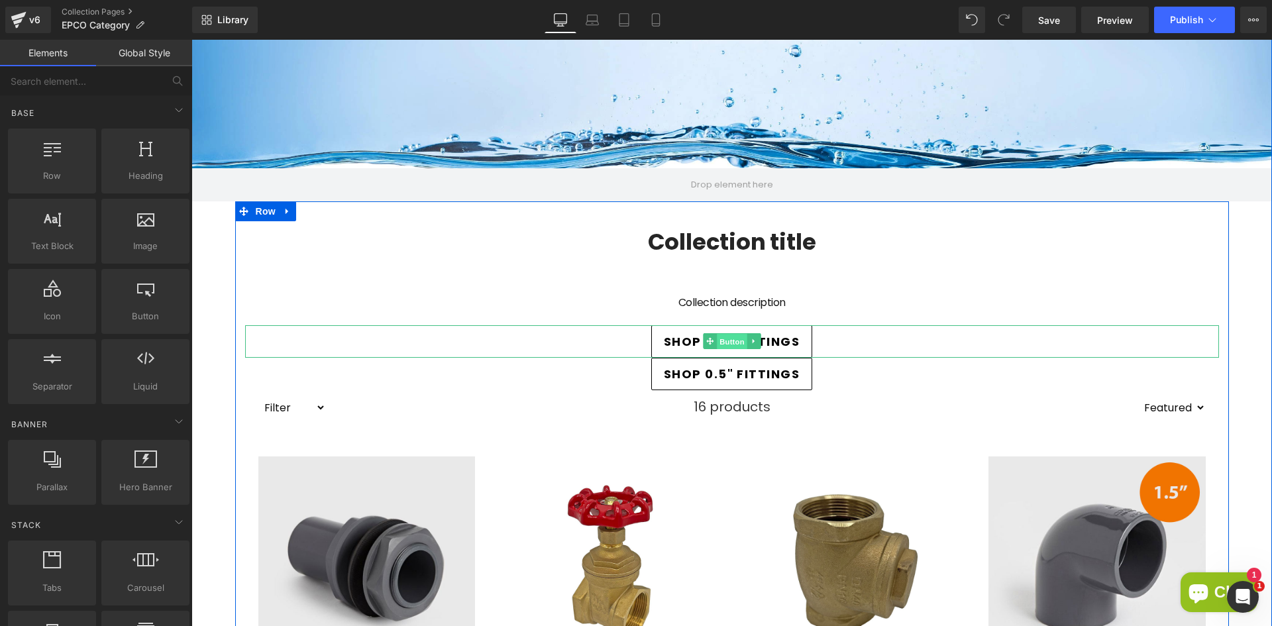
click at [726, 338] on span "Button" at bounding box center [732, 342] width 30 height 16
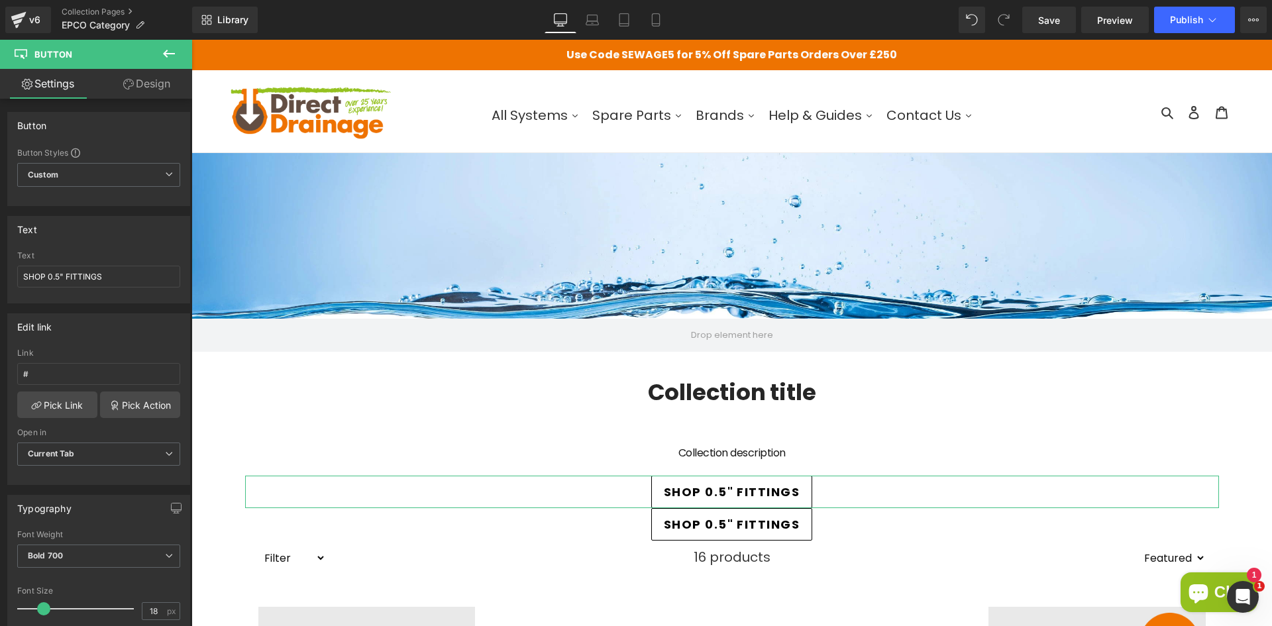
click at [176, 61] on icon at bounding box center [169, 54] width 16 height 16
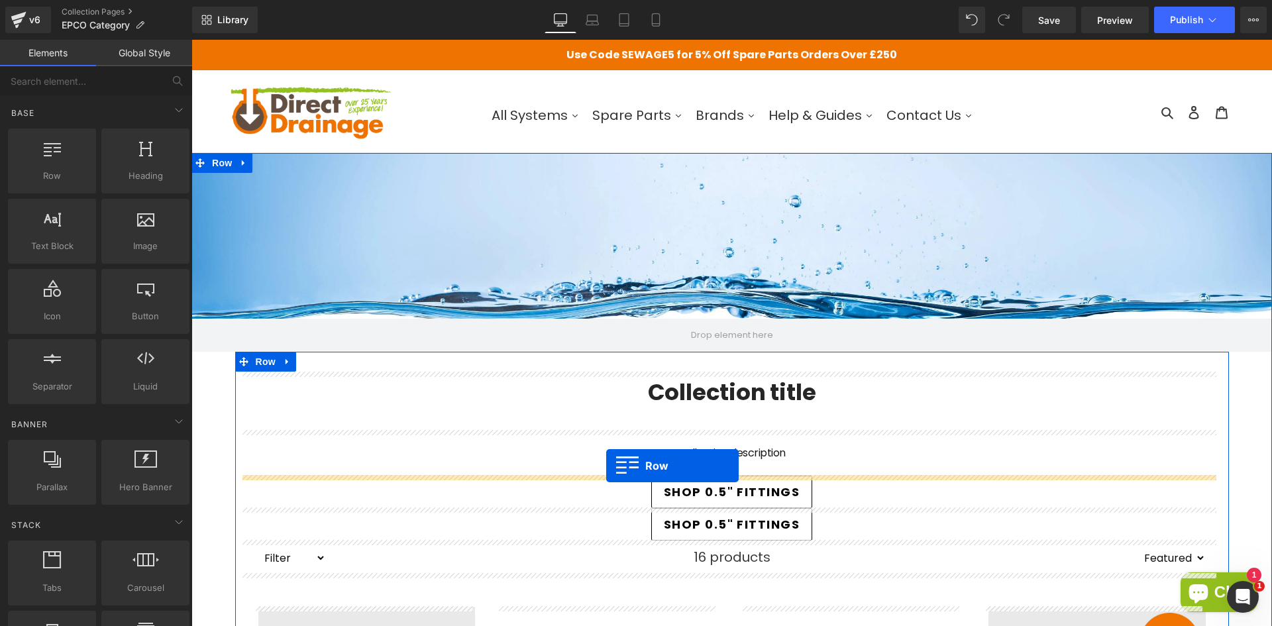
drag, startPoint x: 242, startPoint y: 180, endPoint x: 606, endPoint y: 466, distance: 463.4
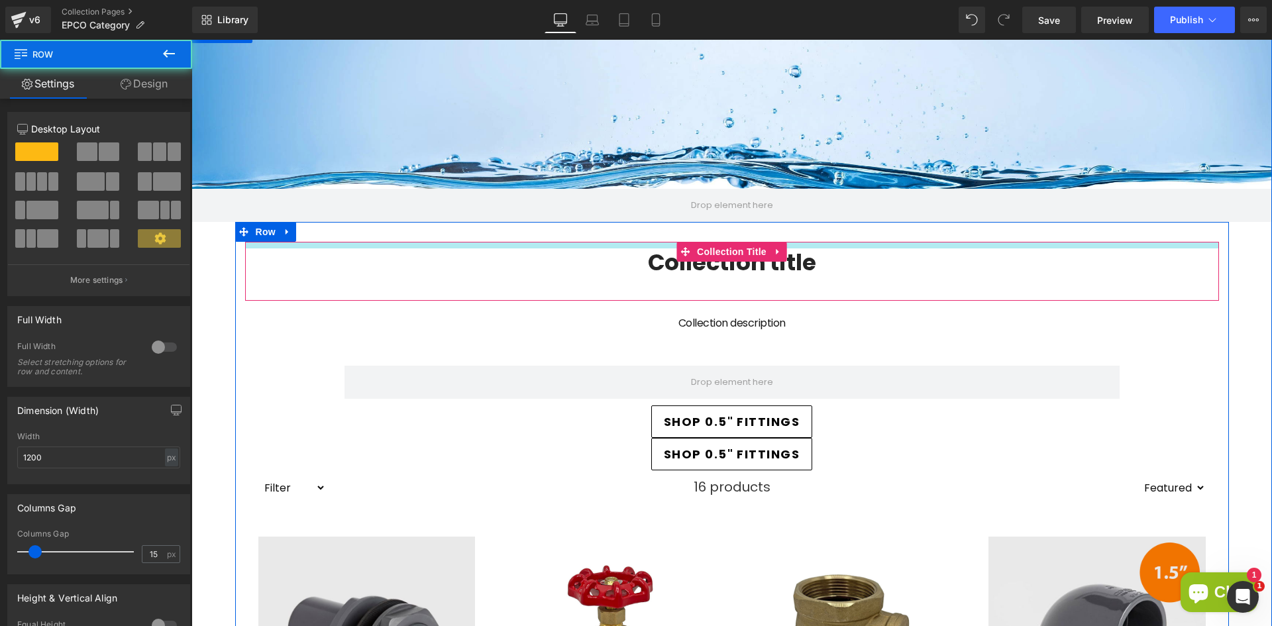
scroll to position [133, 0]
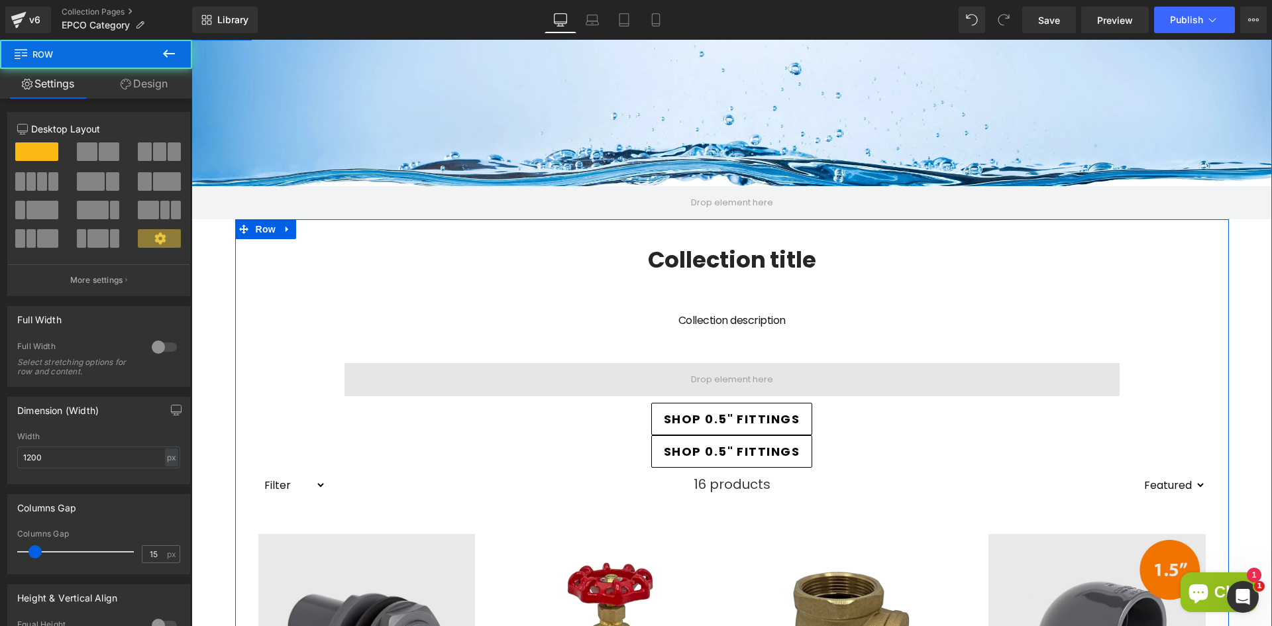
click at [588, 381] on span at bounding box center [732, 379] width 775 height 33
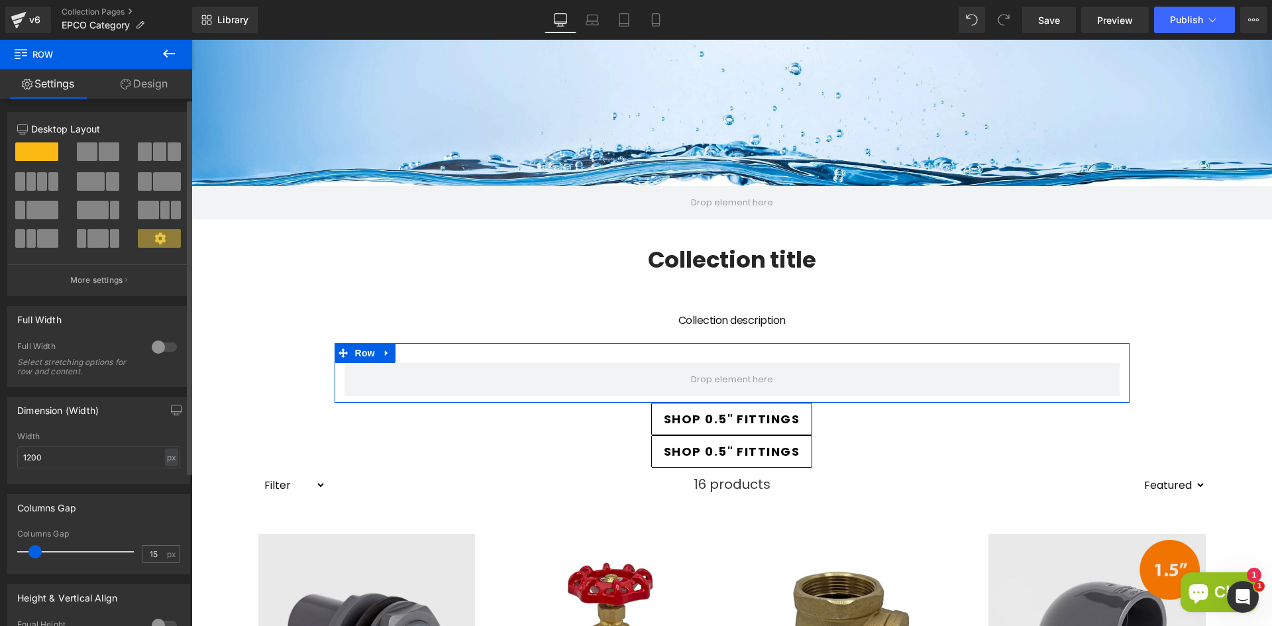
click at [40, 182] on span at bounding box center [42, 181] width 10 height 19
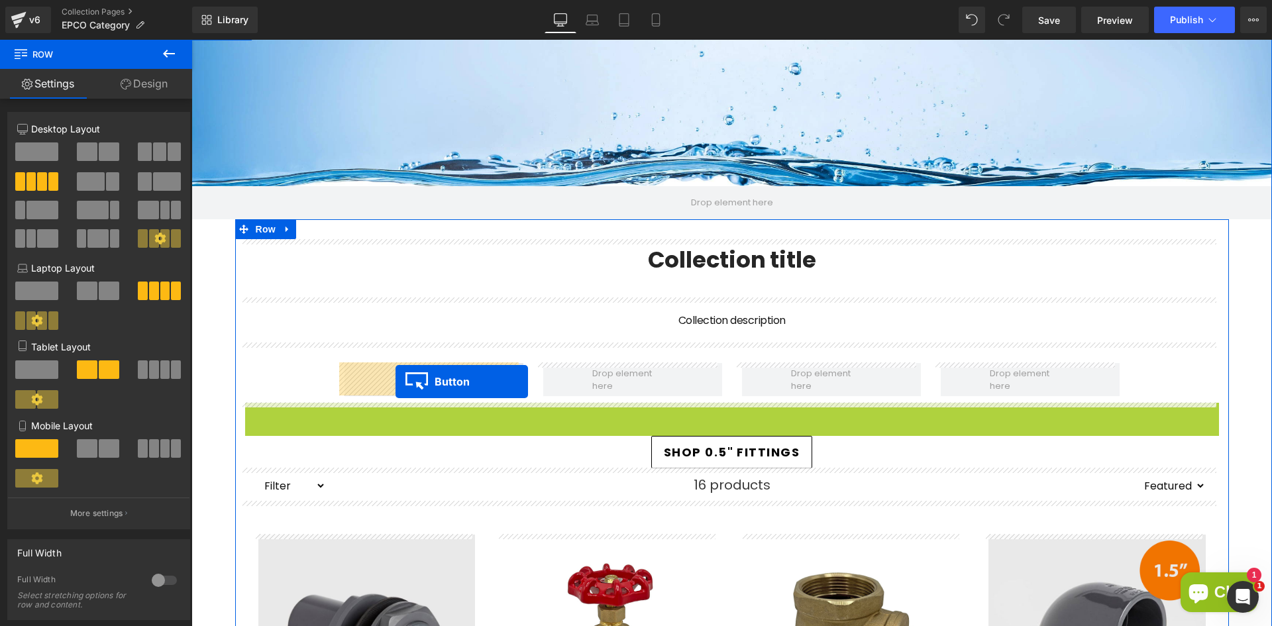
drag, startPoint x: 700, startPoint y: 423, endPoint x: 396, endPoint y: 382, distance: 307.0
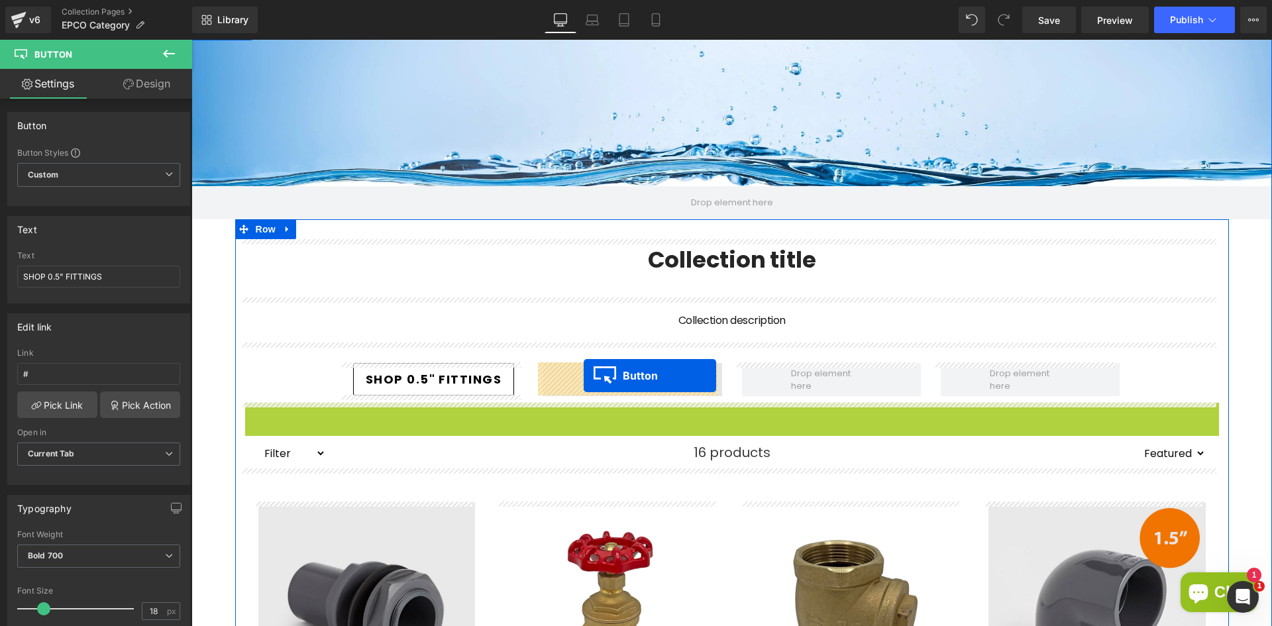
drag, startPoint x: 681, startPoint y: 421, endPoint x: 584, endPoint y: 376, distance: 107.3
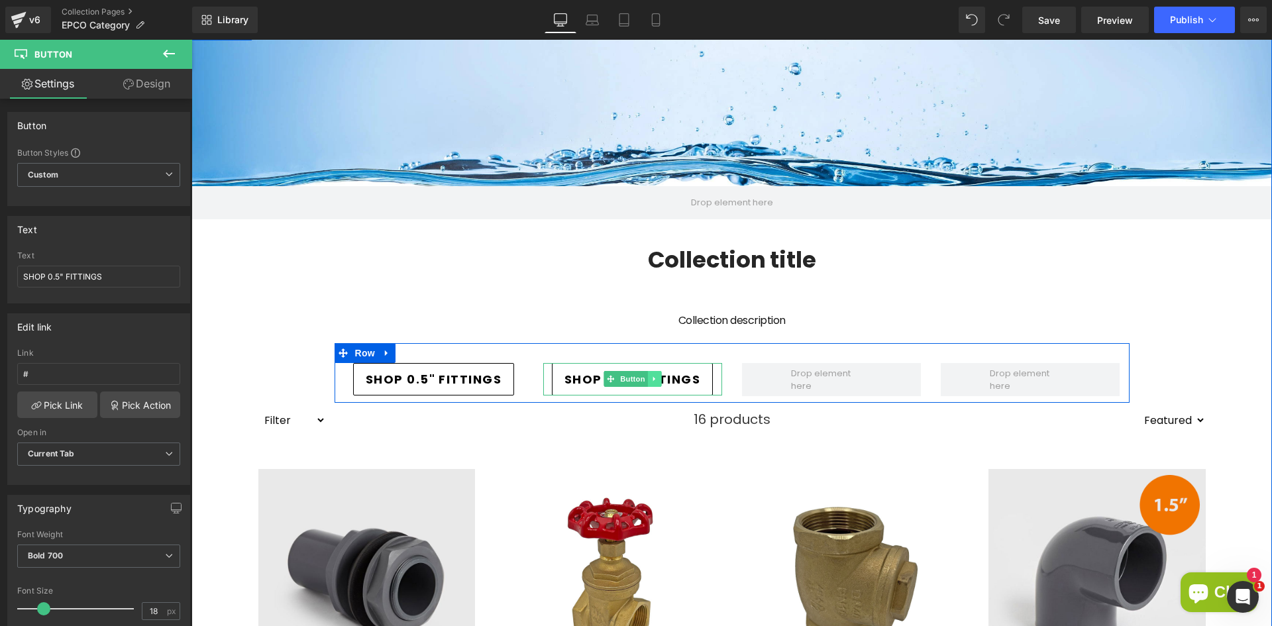
click at [651, 379] on icon at bounding box center [654, 379] width 7 height 8
click at [645, 379] on icon at bounding box center [647, 379] width 7 height 7
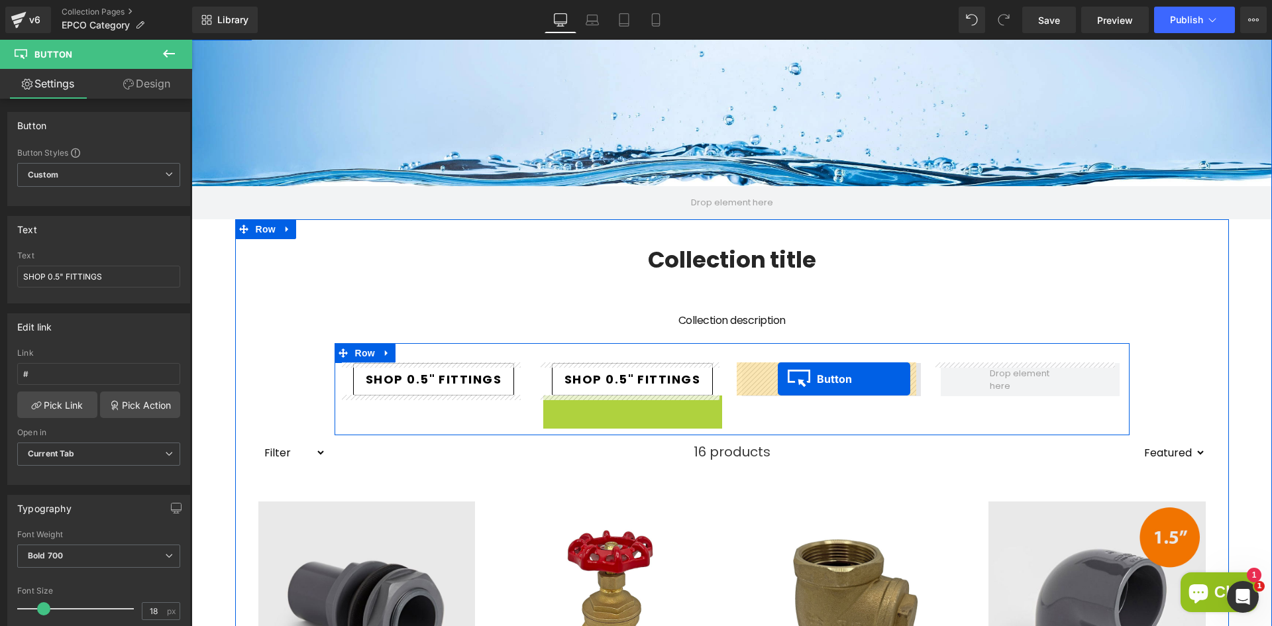
drag, startPoint x: 604, startPoint y: 411, endPoint x: 778, endPoint y: 379, distance: 176.5
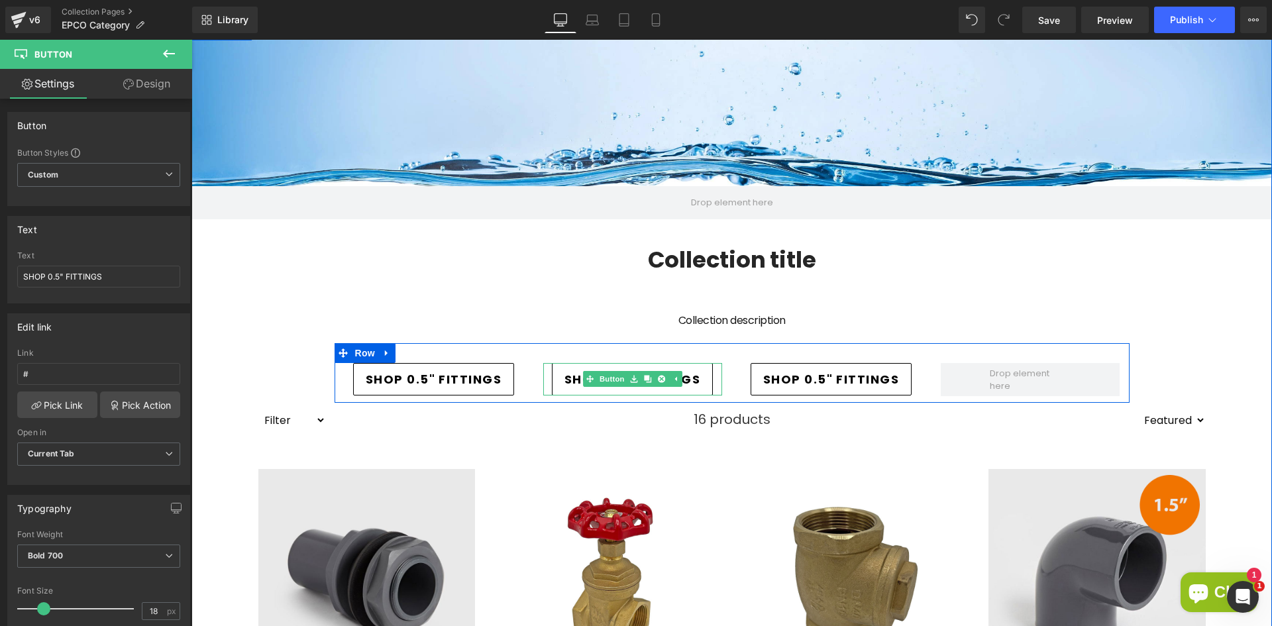
click at [566, 374] on span "SHOP 0.5" FITTINGS" at bounding box center [633, 379] width 136 height 18
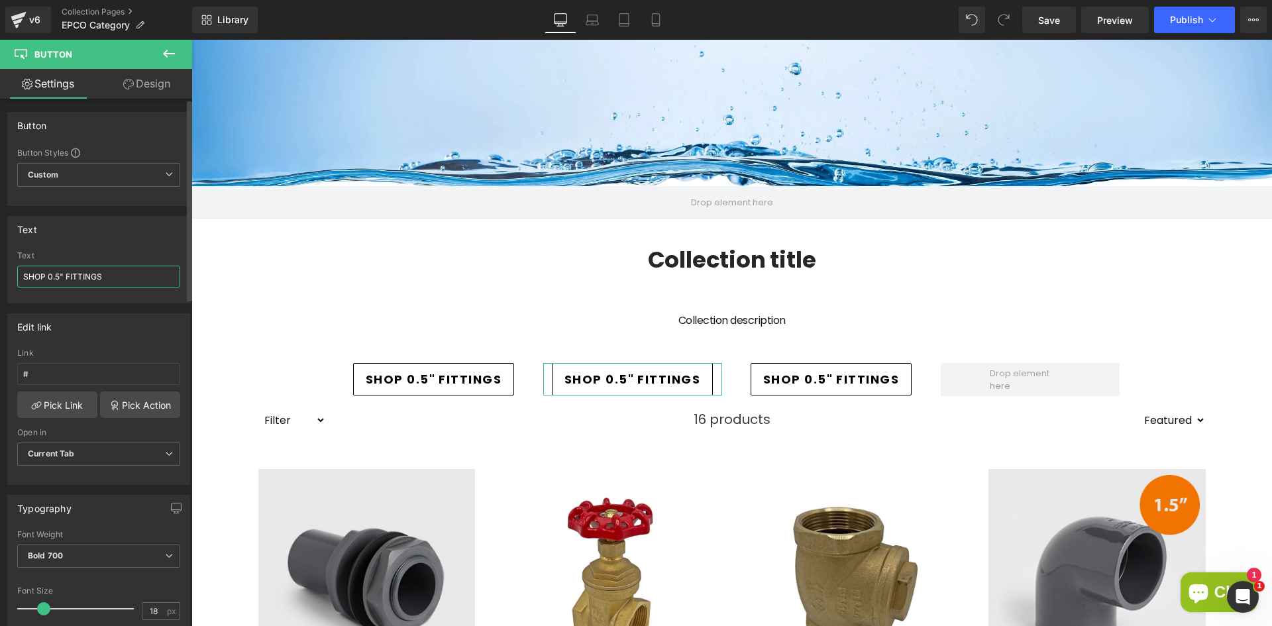
click at [83, 278] on input "SHOP 0.5" FITTINGS" at bounding box center [98, 277] width 163 height 22
click at [58, 273] on input "SHOP 0.5" FITTINGS" at bounding box center [98, 277] width 163 height 22
type input "SHOP 0.75" FITTINGS"
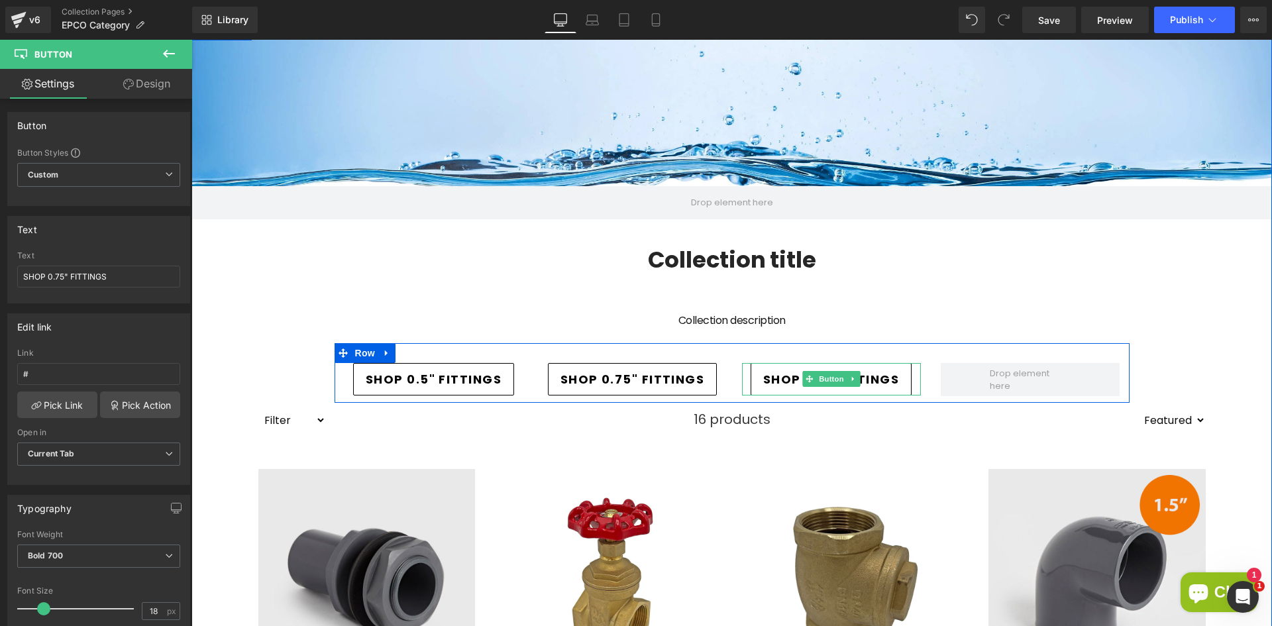
click at [775, 379] on span "SHOP 0.5" FITTINGS" at bounding box center [831, 379] width 136 height 18
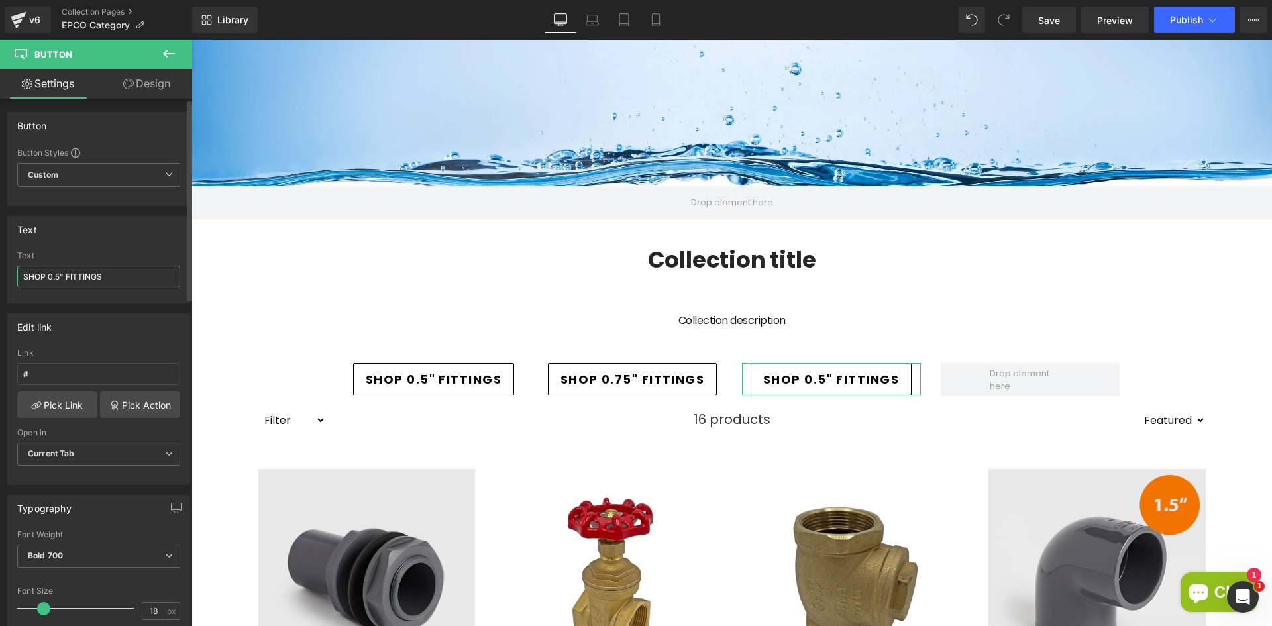
click at [59, 277] on input "SHOP 0.5" FITTINGS" at bounding box center [98, 277] width 163 height 22
type input "SHOP 1" FITTINGS"
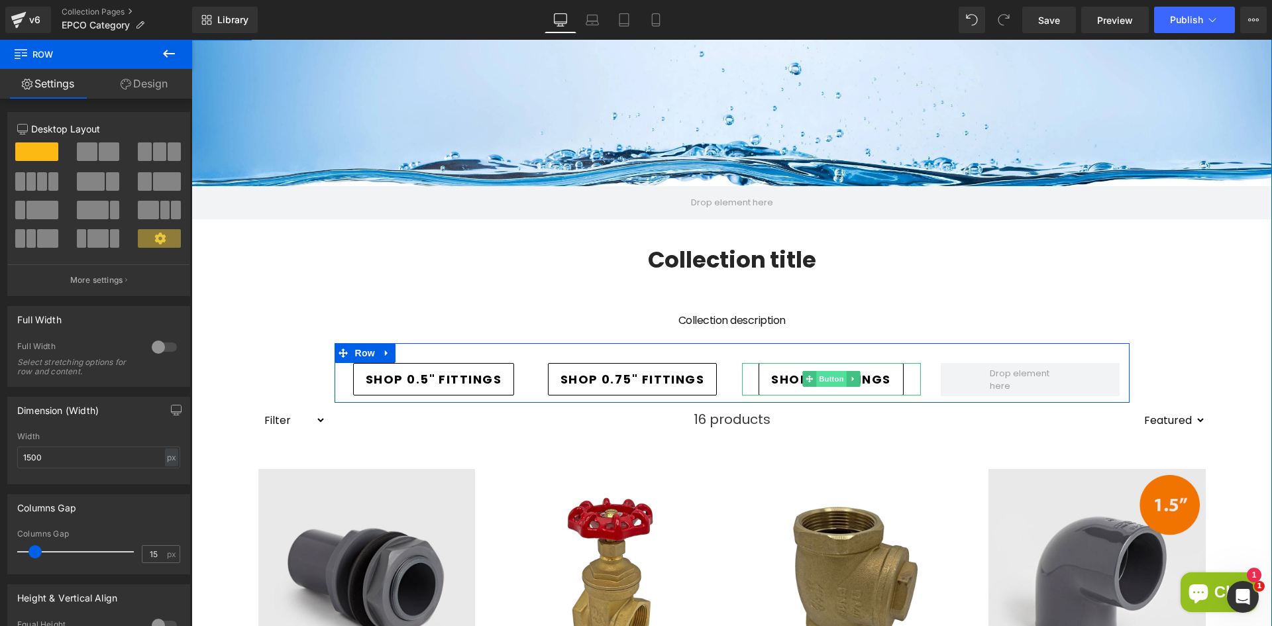
click at [816, 379] on span "Button" at bounding box center [831, 379] width 30 height 16
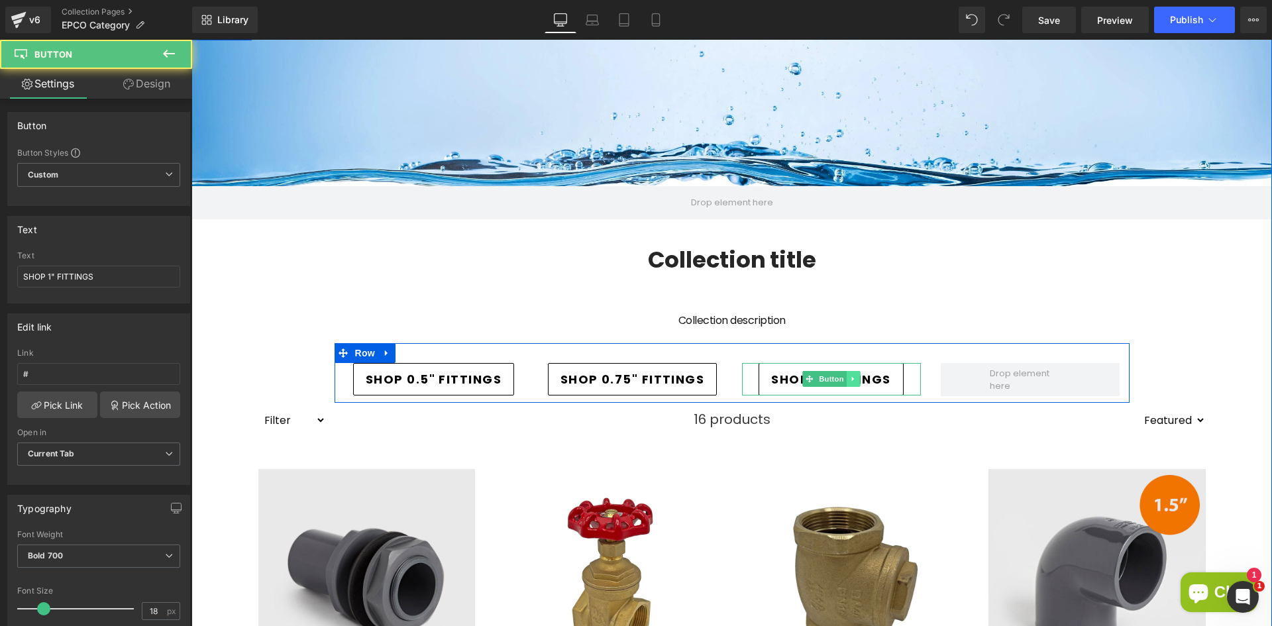
click at [850, 381] on icon at bounding box center [852, 379] width 7 height 8
click at [844, 380] on icon at bounding box center [846, 379] width 7 height 7
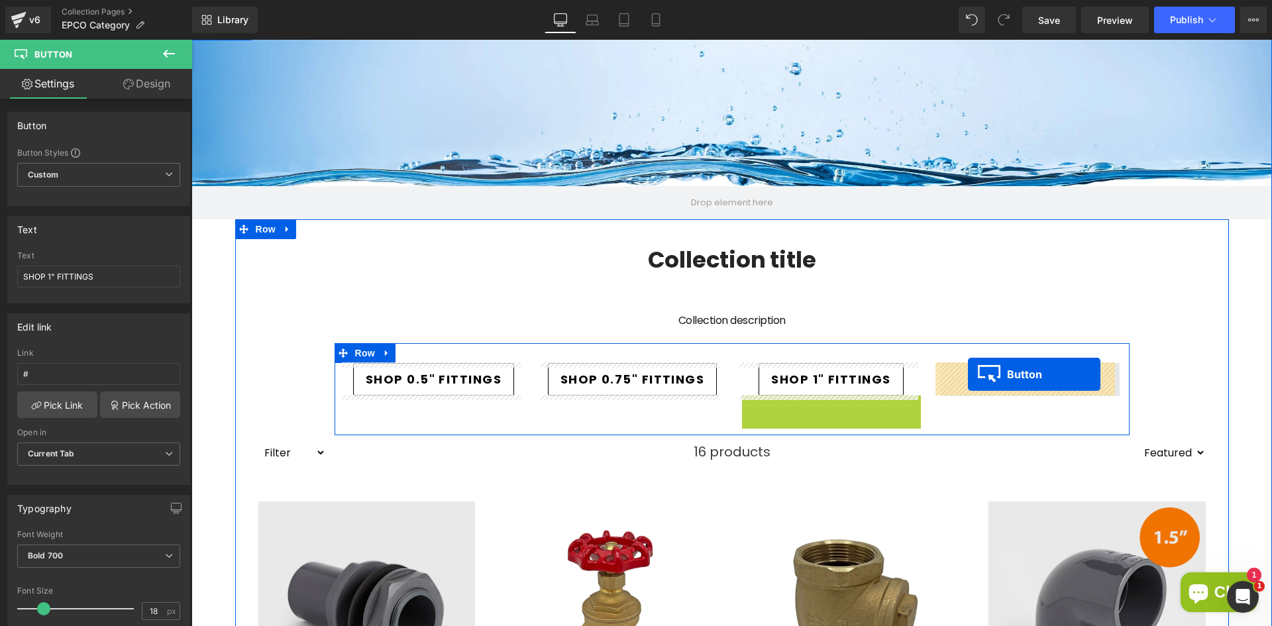
drag, startPoint x: 802, startPoint y: 409, endPoint x: 968, endPoint y: 374, distance: 170.0
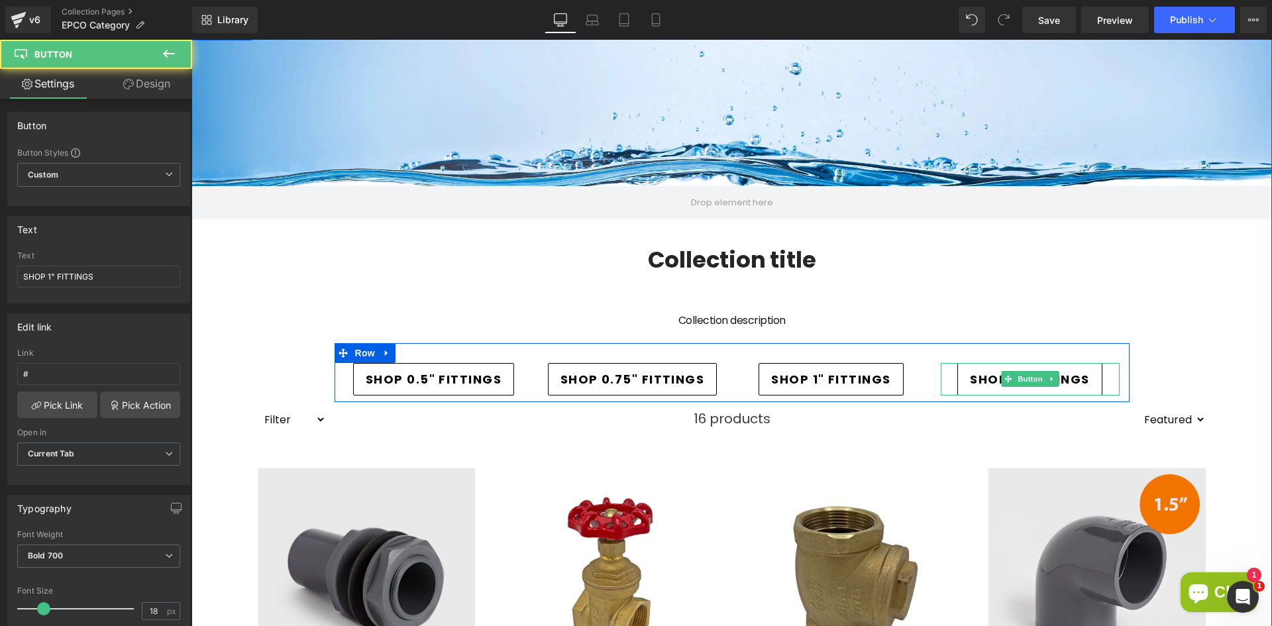
click at [983, 384] on span "SHOP 1" FITTINGS" at bounding box center [1029, 379] width 119 height 18
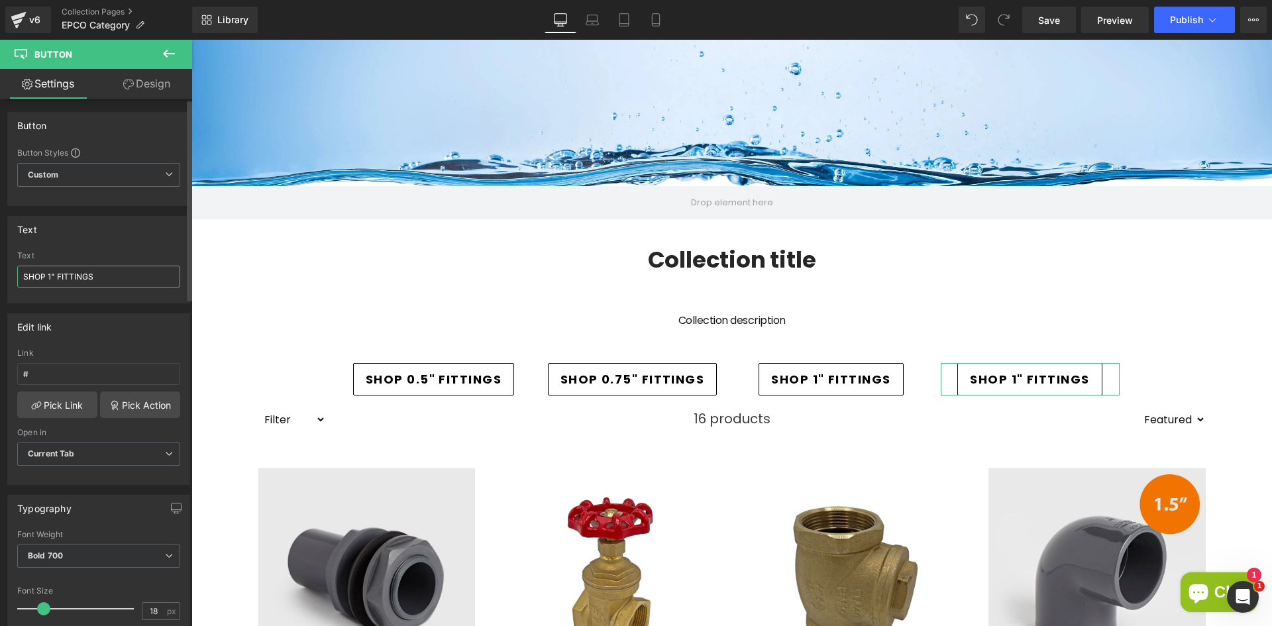
click at [54, 278] on input "SHOP 1" FITTINGS" at bounding box center [98, 277] width 163 height 22
type input "SHOP 1.25" FITTINGS"
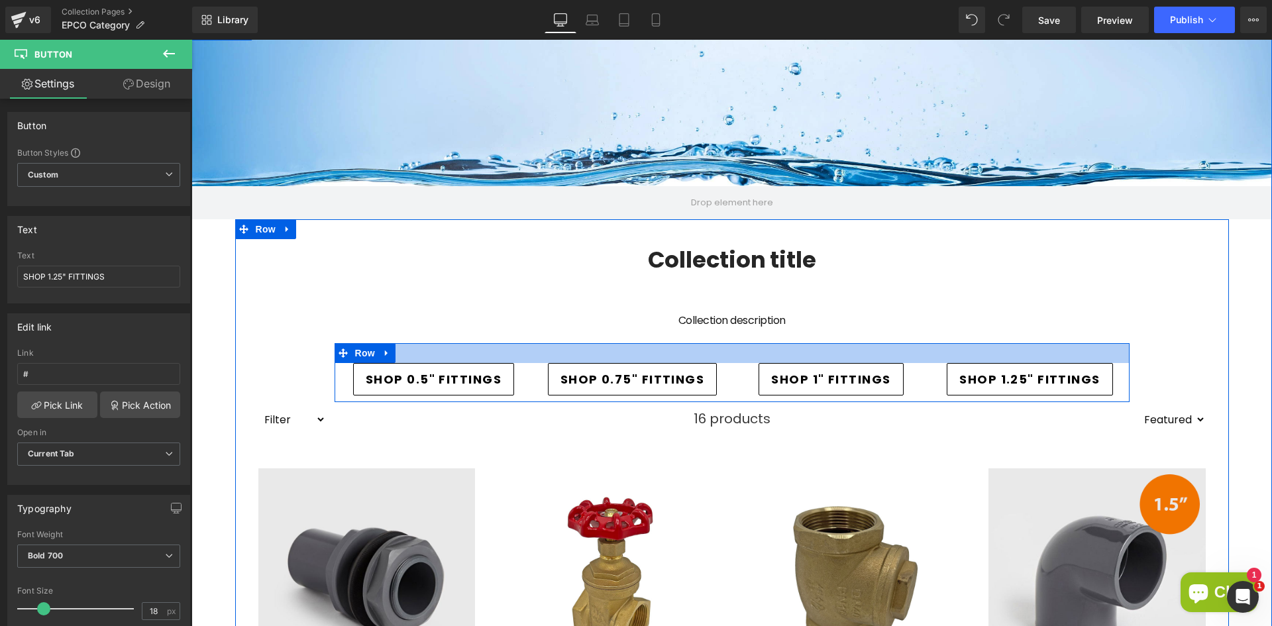
click at [643, 347] on div at bounding box center [732, 353] width 795 height 20
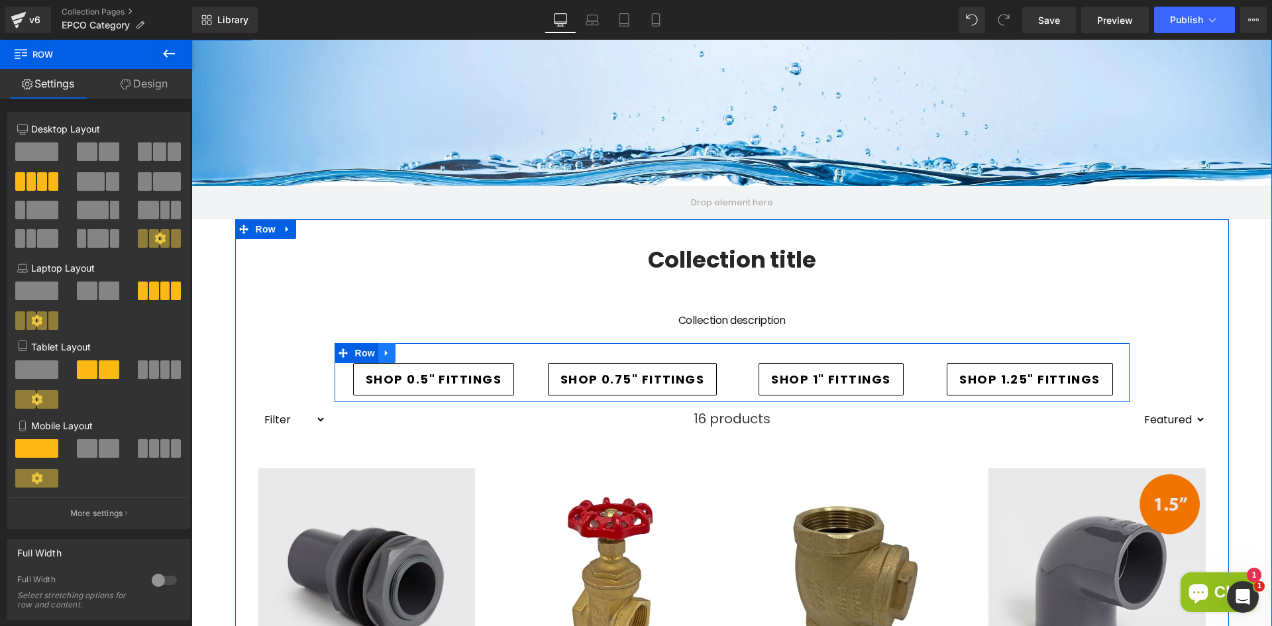
click at [385, 352] on icon at bounding box center [386, 354] width 3 height 6
click at [400, 354] on icon at bounding box center [404, 353] width 9 height 9
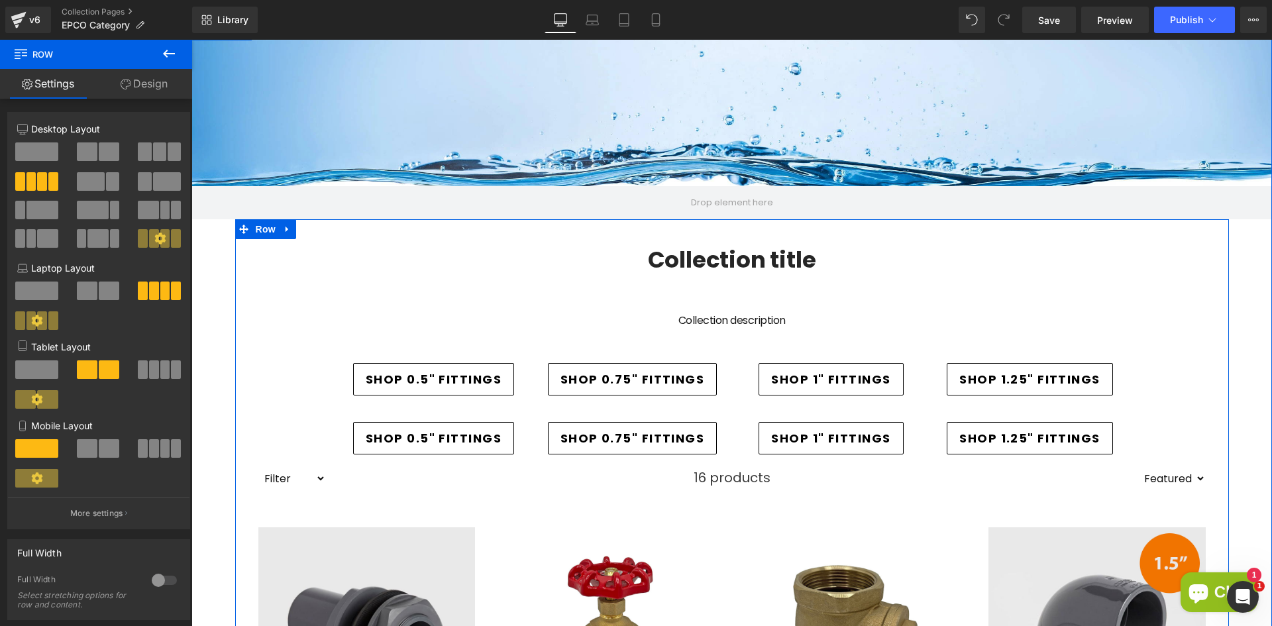
click at [438, 272] on h1 "Collection title" at bounding box center [732, 260] width 974 height 28
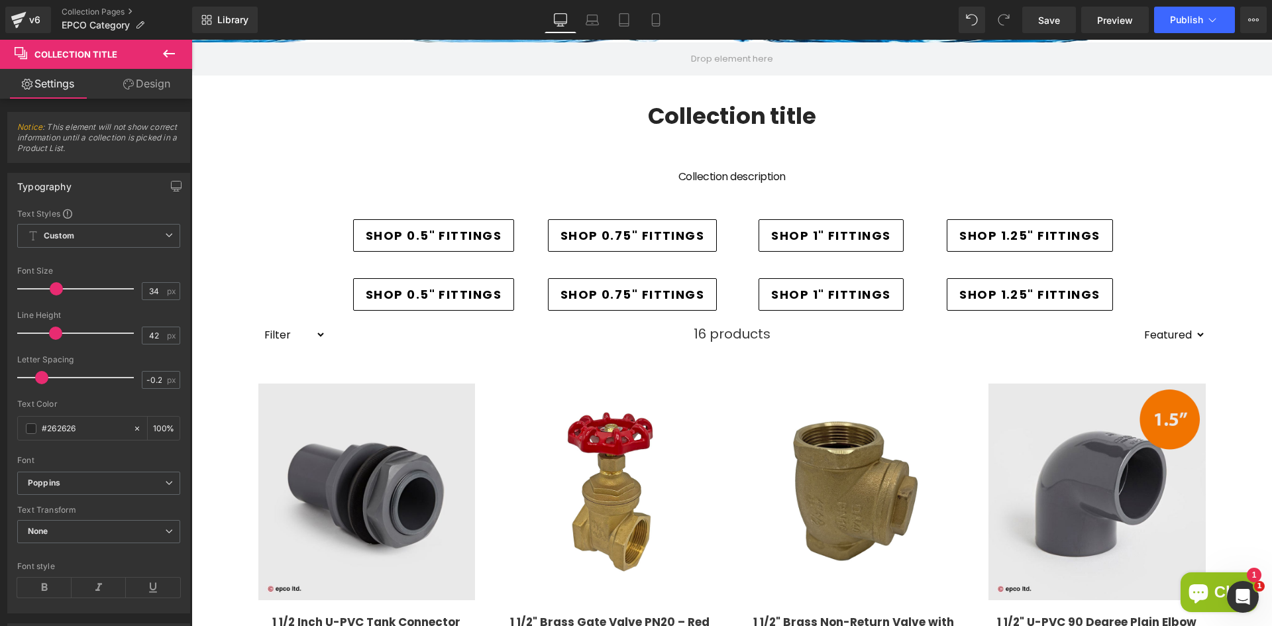
scroll to position [264, 0]
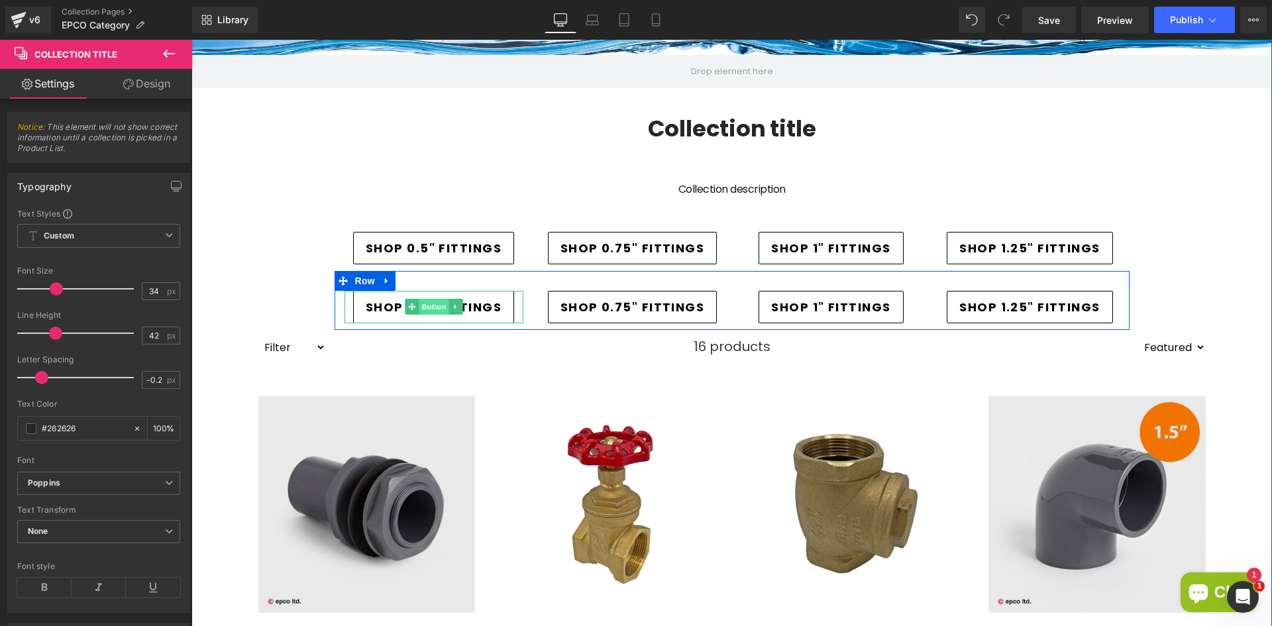
click at [436, 303] on span "Button" at bounding box center [434, 307] width 30 height 16
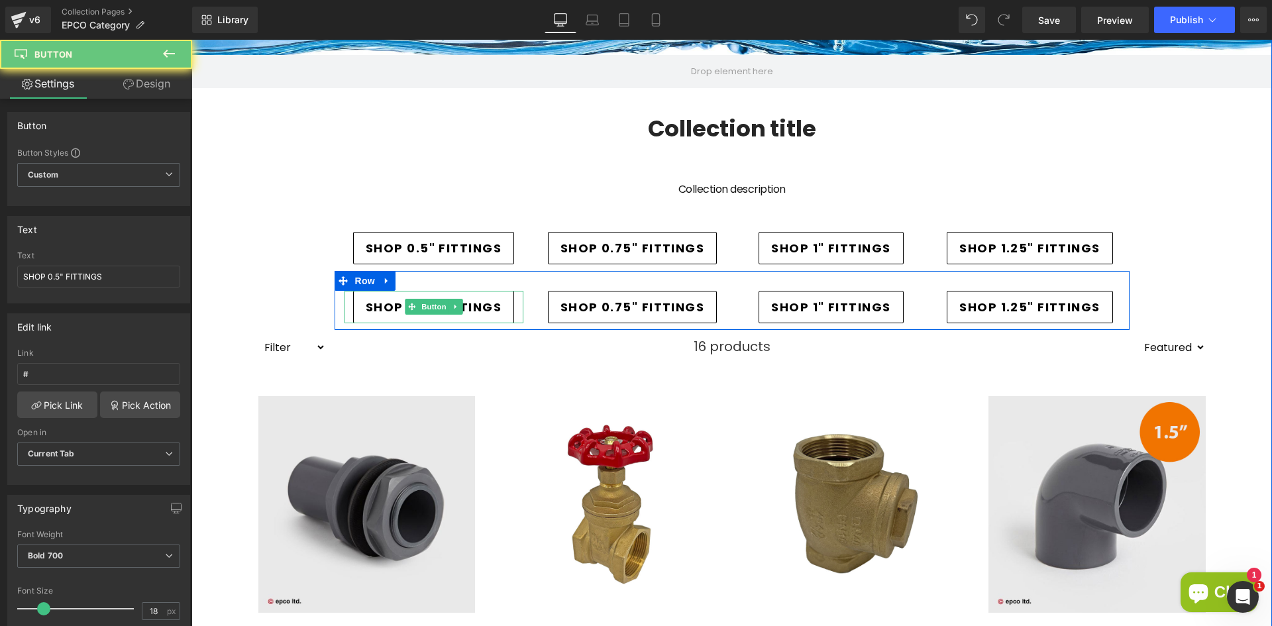
click at [370, 308] on span "SHOP 0.5" FITTINGS" at bounding box center [434, 307] width 136 height 18
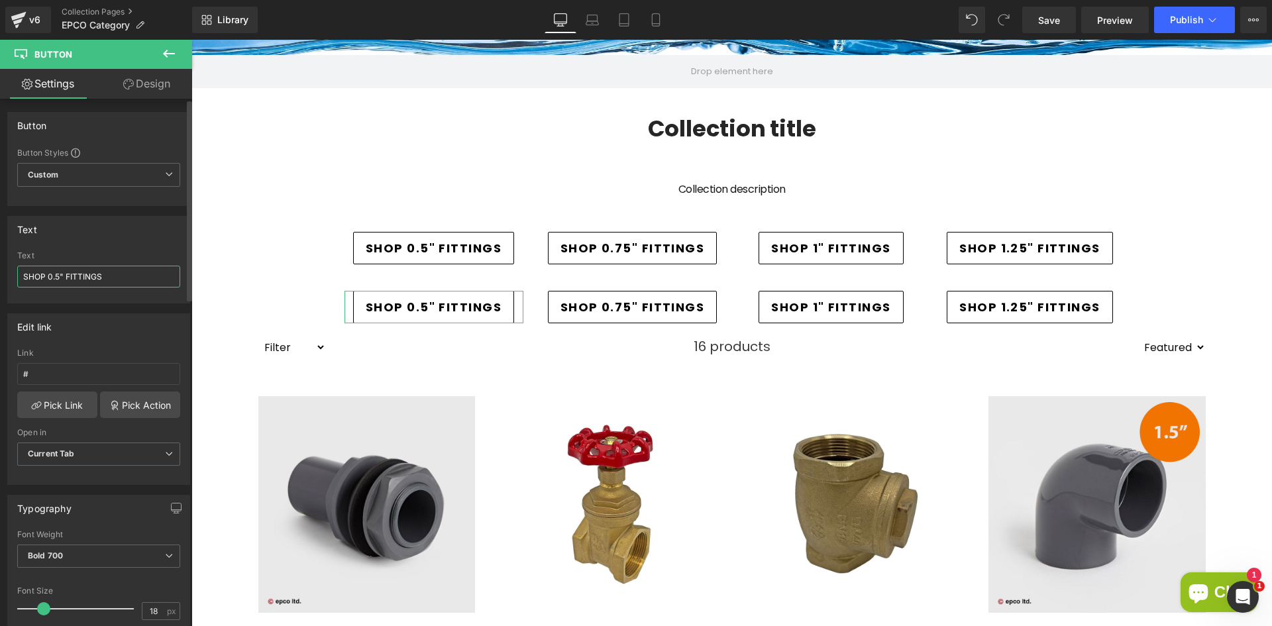
click at [58, 279] on input "SHOP 0.5" FITTINGS" at bounding box center [98, 277] width 163 height 22
type input "SHOP 1.5" FITTINGS"
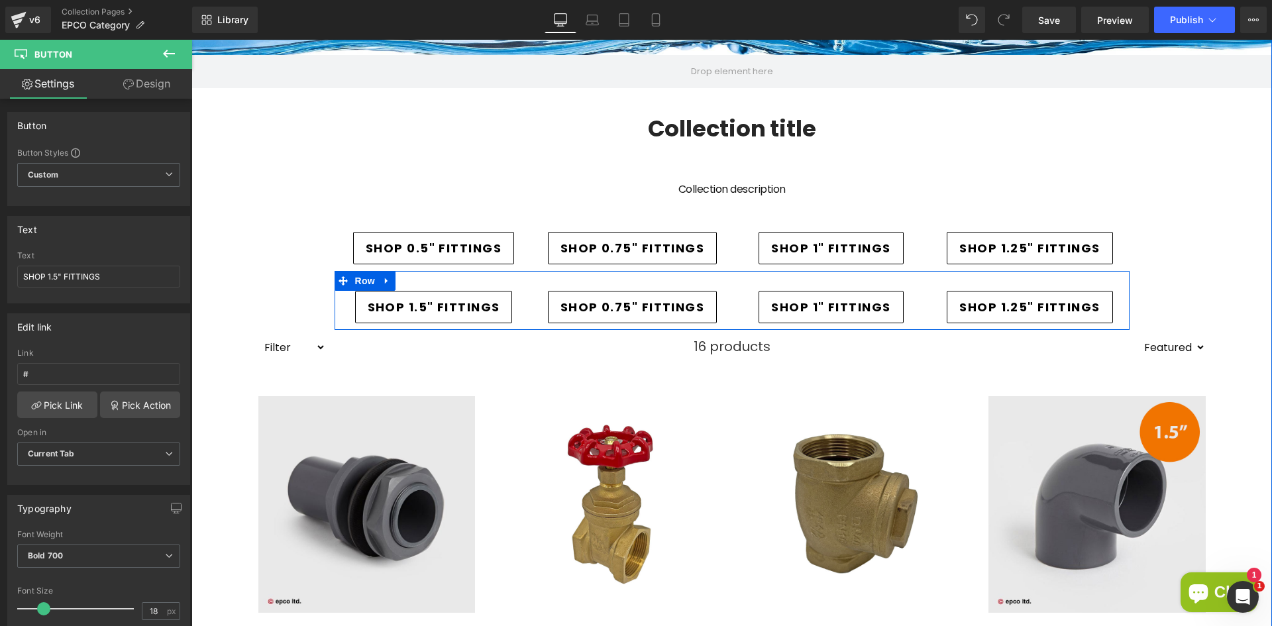
click at [525, 279] on div "SHOP 1.5" FITTINGS Button SHOP 0.75" FITTINGS Button SHOP 1" FITTINGS Button SH…" at bounding box center [732, 300] width 795 height 59
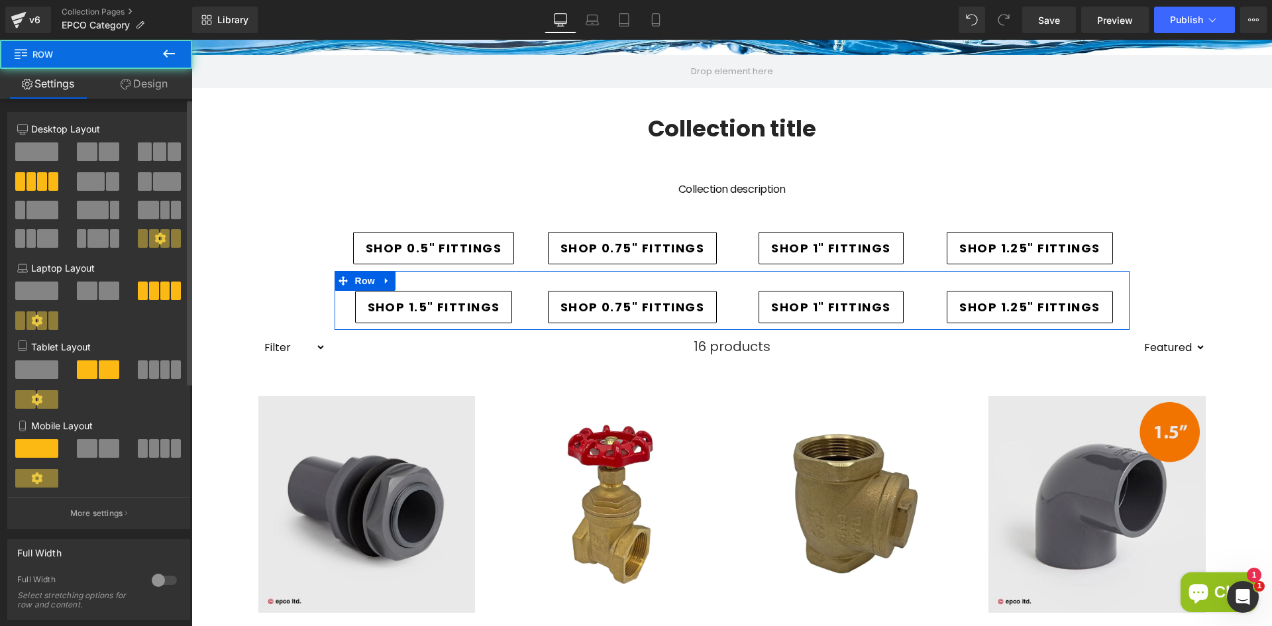
click at [101, 154] on span at bounding box center [109, 151] width 21 height 19
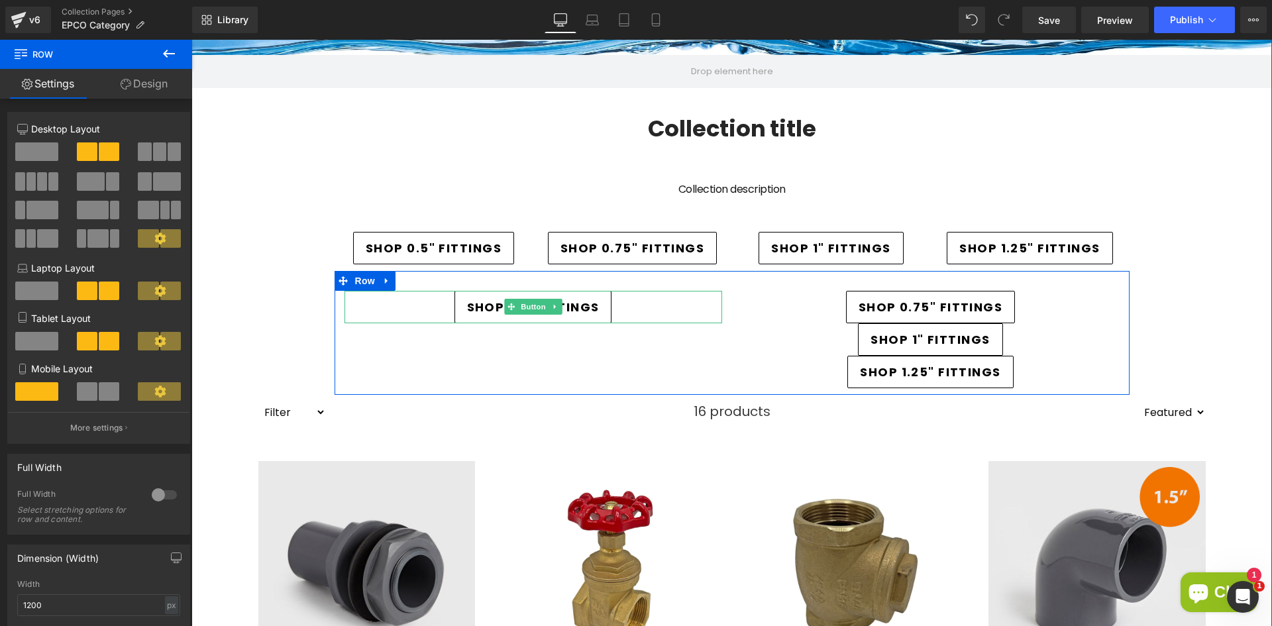
click at [708, 307] on div "SHOP 1.5" FITTINGS" at bounding box center [534, 307] width 378 height 32
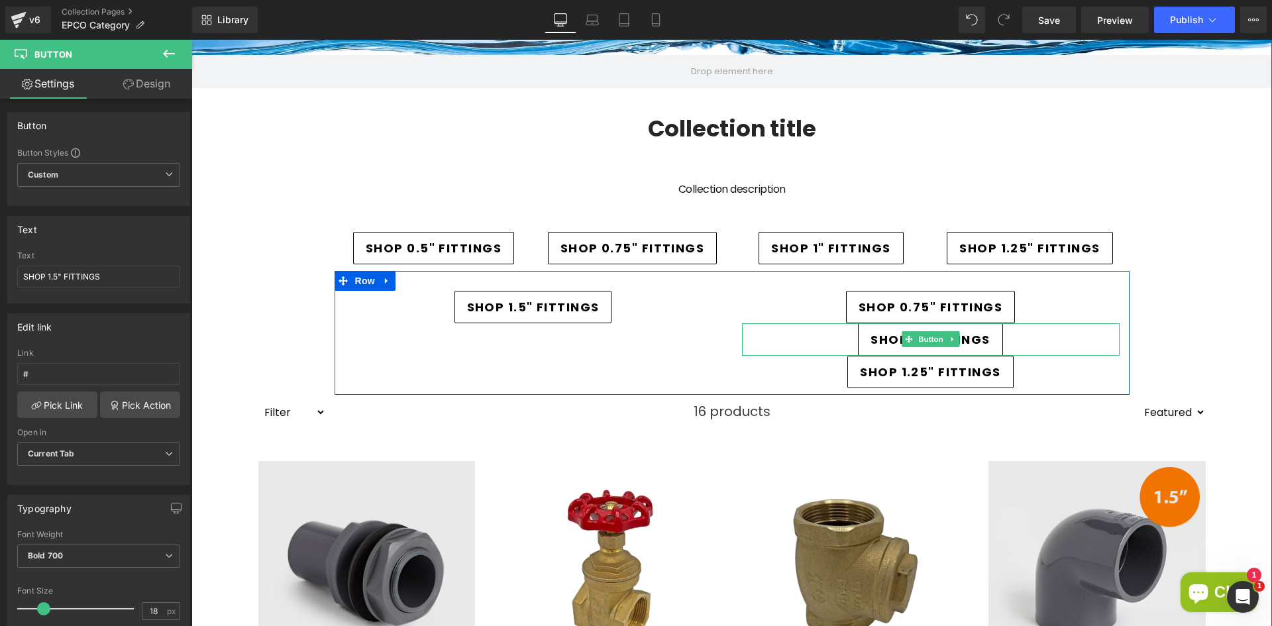
click at [873, 339] on span "SHOP 1" FITTINGS" at bounding box center [930, 340] width 119 height 18
click at [949, 339] on icon at bounding box center [952, 339] width 7 height 8
click at [955, 339] on icon at bounding box center [958, 339] width 7 height 7
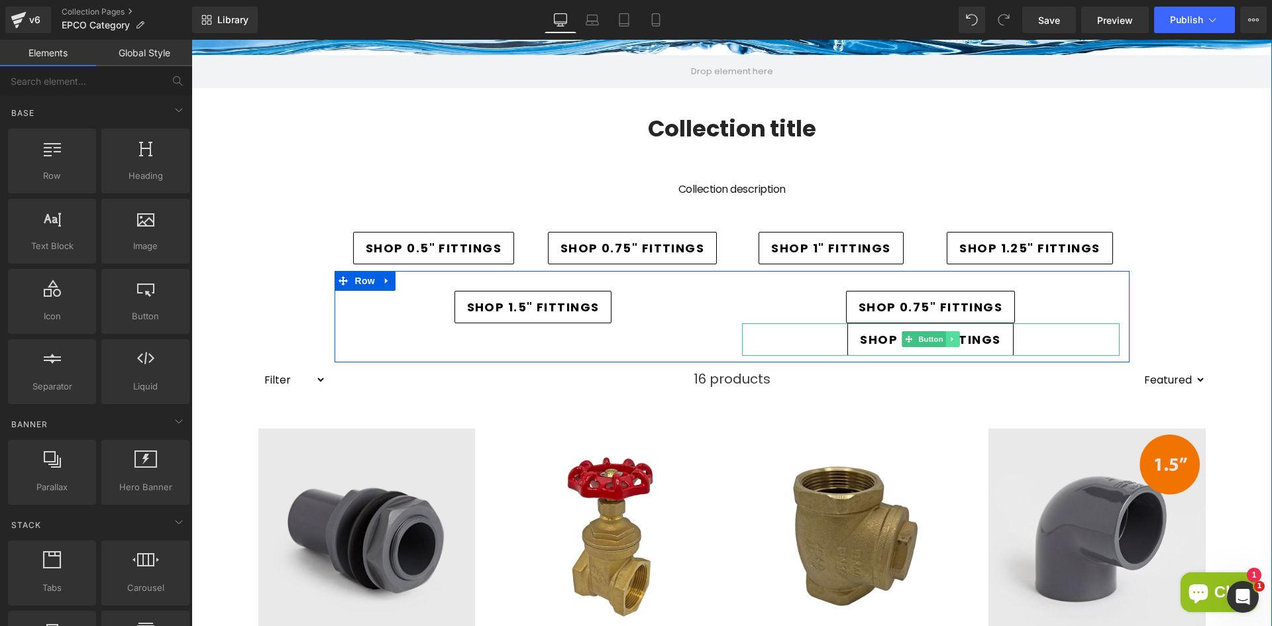
click at [950, 338] on icon at bounding box center [952, 339] width 7 height 8
click at [958, 339] on icon at bounding box center [958, 339] width 7 height 7
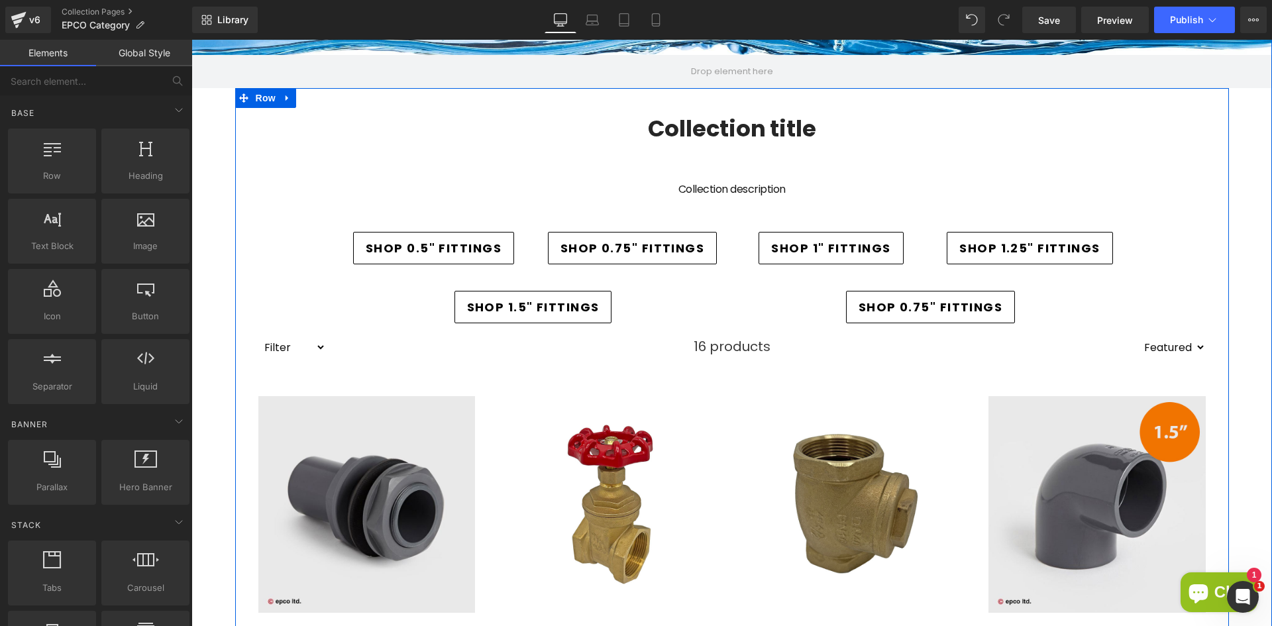
click at [512, 150] on div "Collection title Collection Title" at bounding box center [732, 137] width 974 height 59
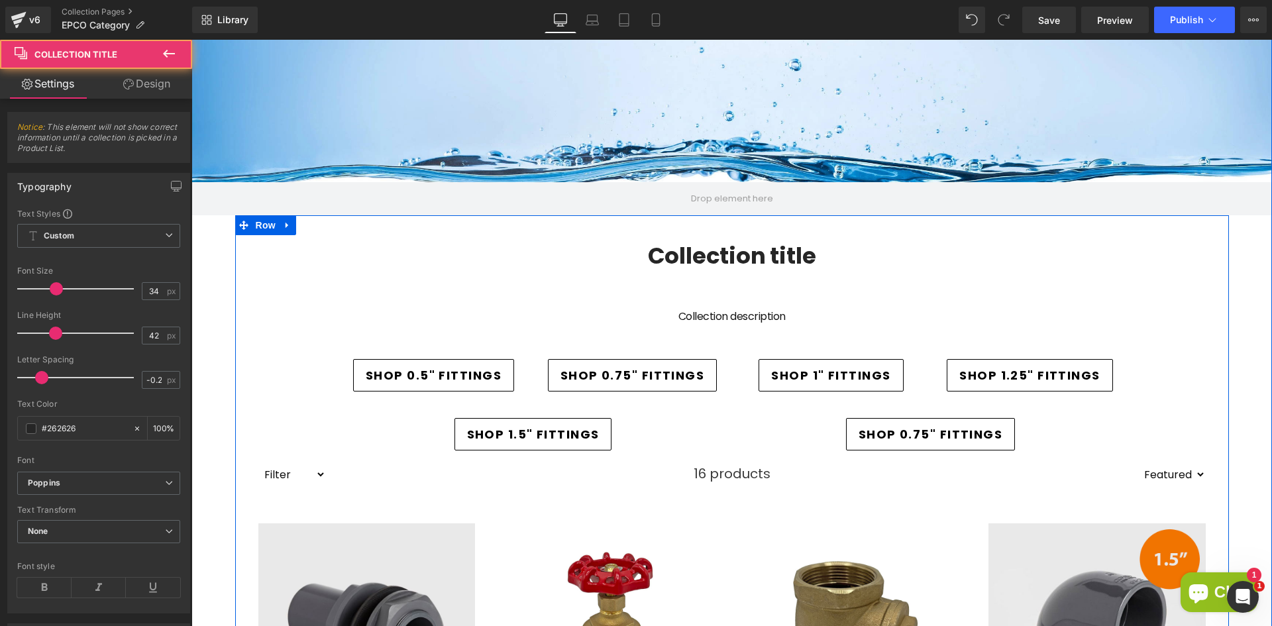
scroll to position [131, 0]
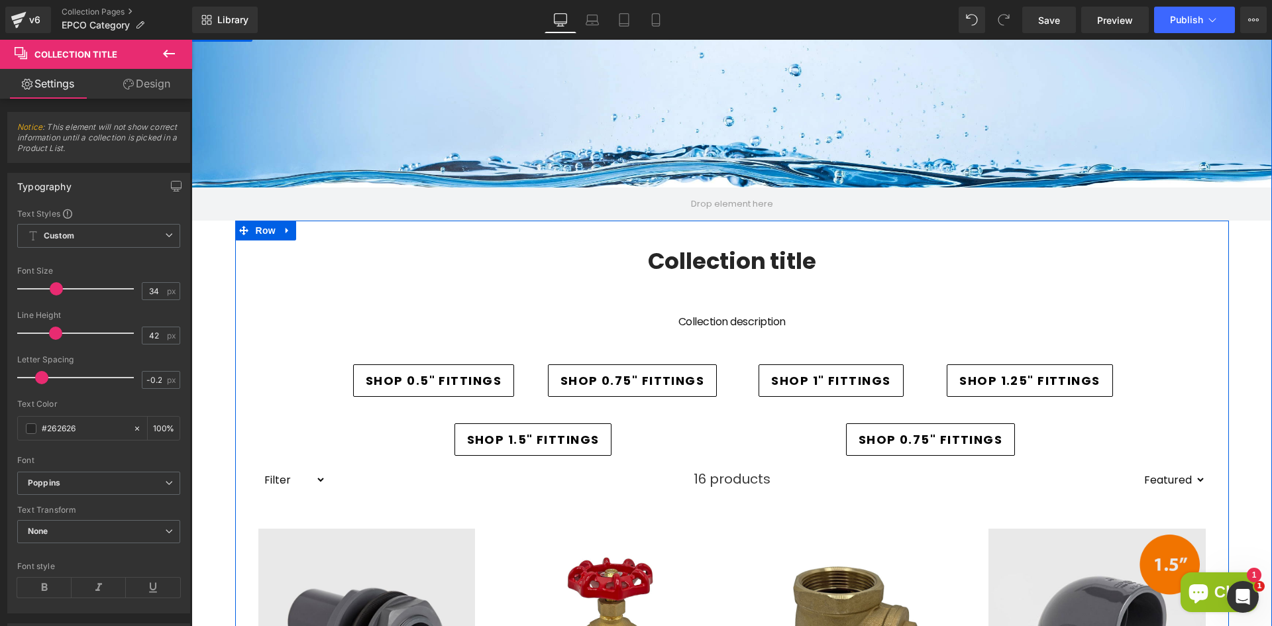
click at [1067, 258] on h1 "Collection title" at bounding box center [732, 261] width 974 height 28
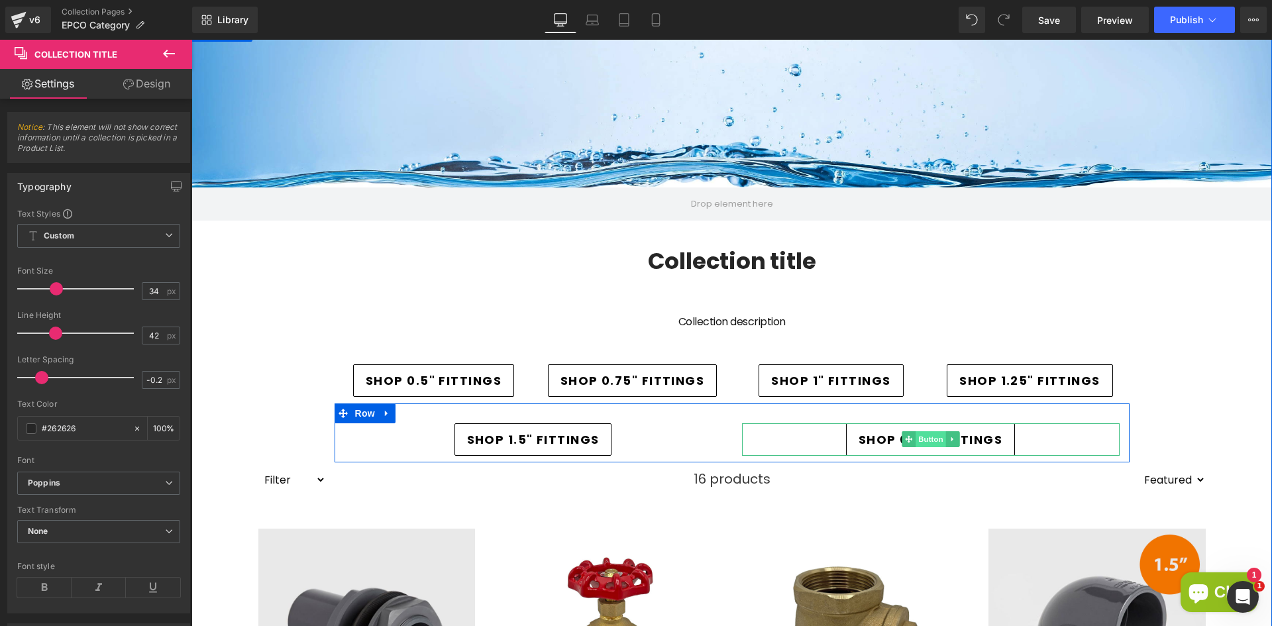
click at [930, 432] on span "Button" at bounding box center [931, 439] width 30 height 16
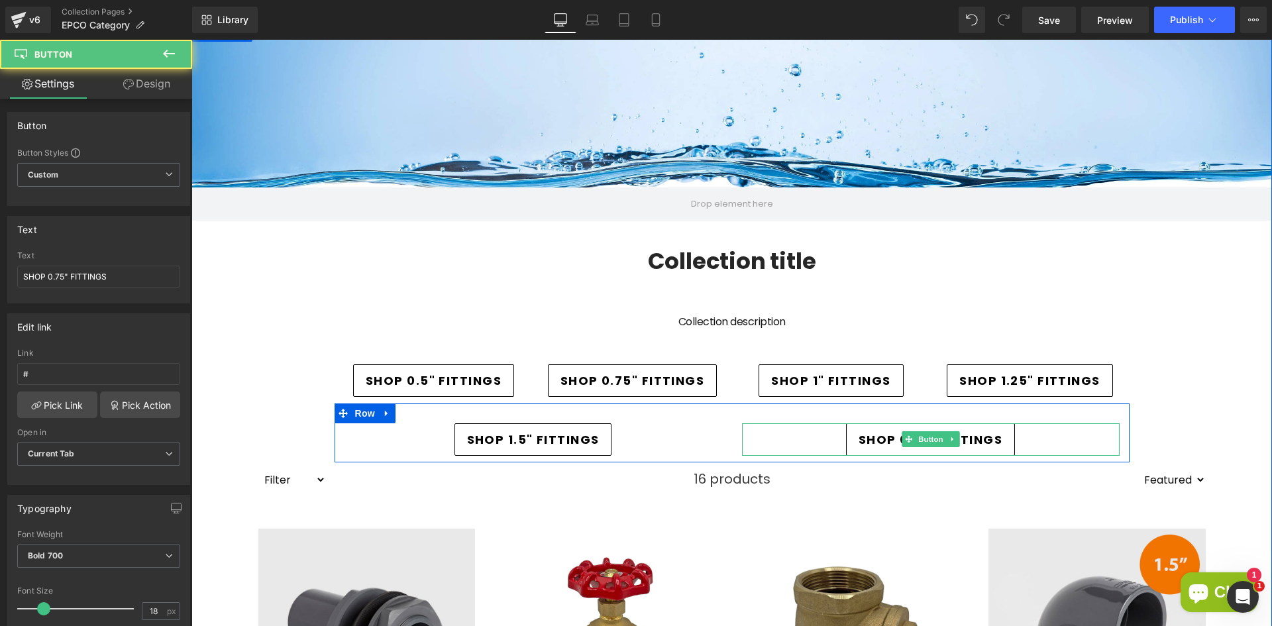
click at [871, 438] on span "SHOP 0.75" FITTINGS" at bounding box center [931, 440] width 144 height 18
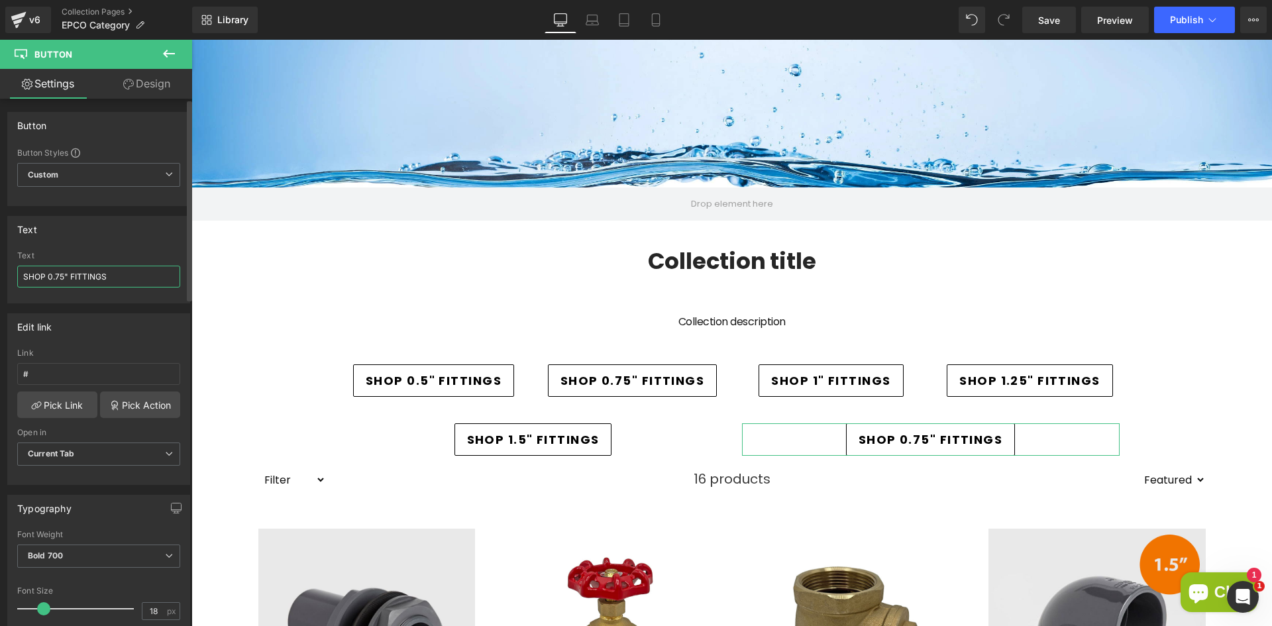
click at [64, 276] on input "SHOP 0.75" FITTINGS" at bounding box center [98, 277] width 163 height 22
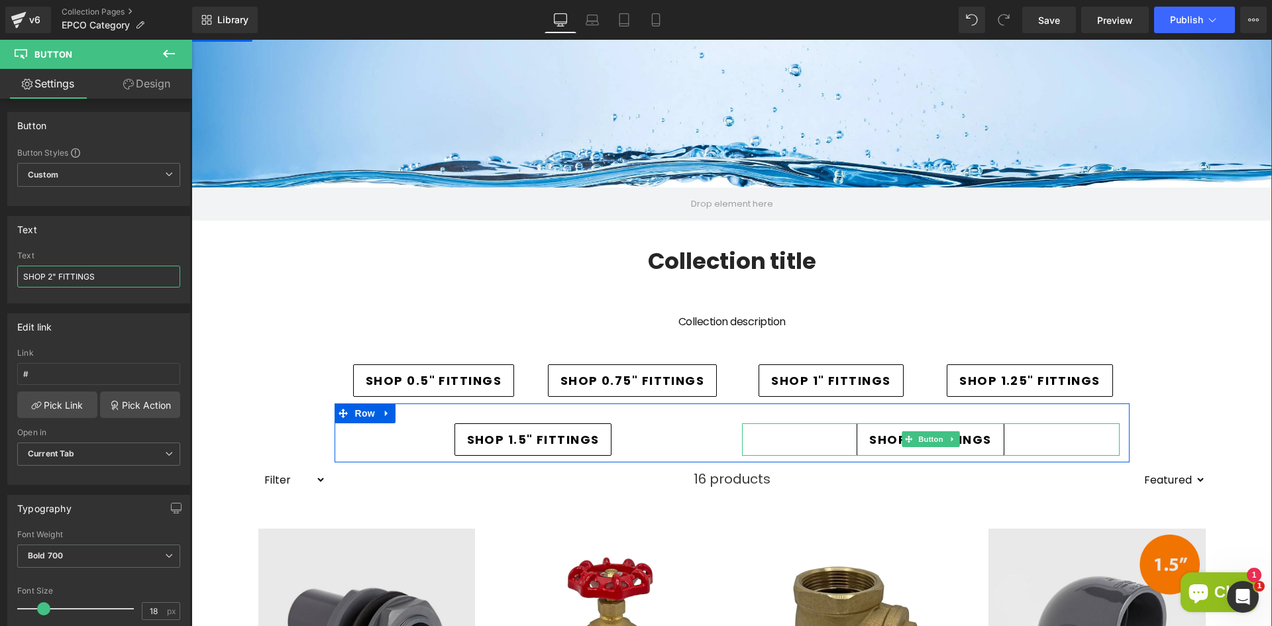
type input "SHOP 2" FITTINGS"
click at [743, 439] on div "SHOP 2" FITTINGS" at bounding box center [931, 439] width 378 height 32
click at [764, 441] on div "SHOP 2" FITTINGS" at bounding box center [931, 439] width 378 height 32
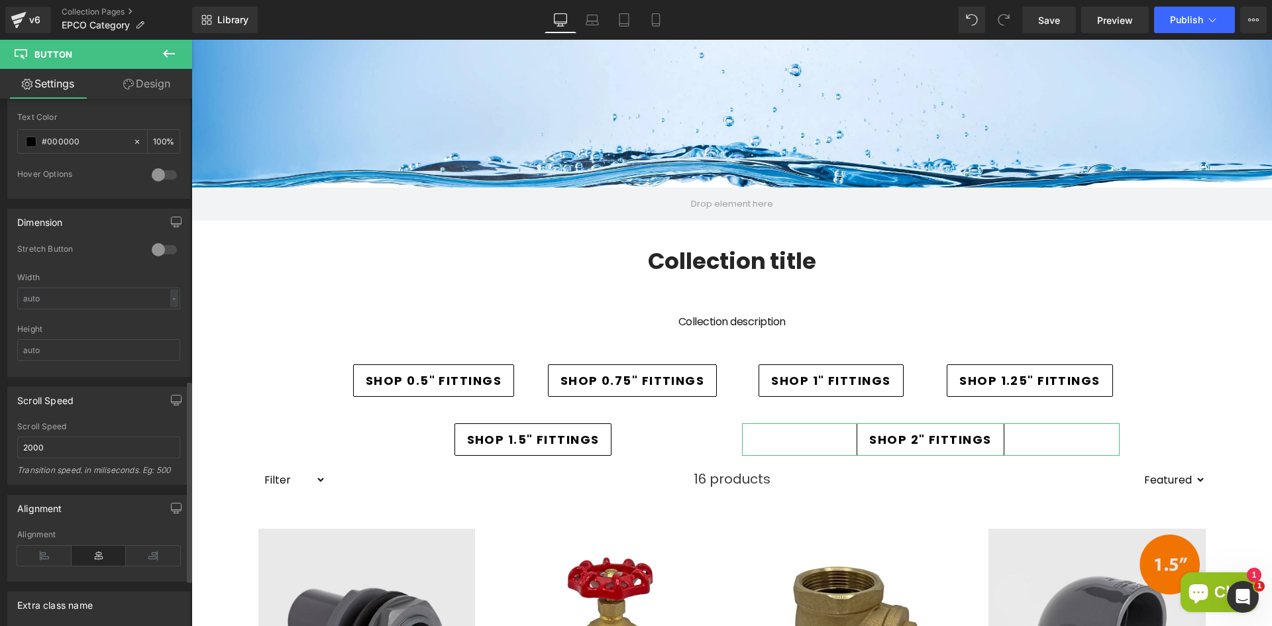
scroll to position [858, 0]
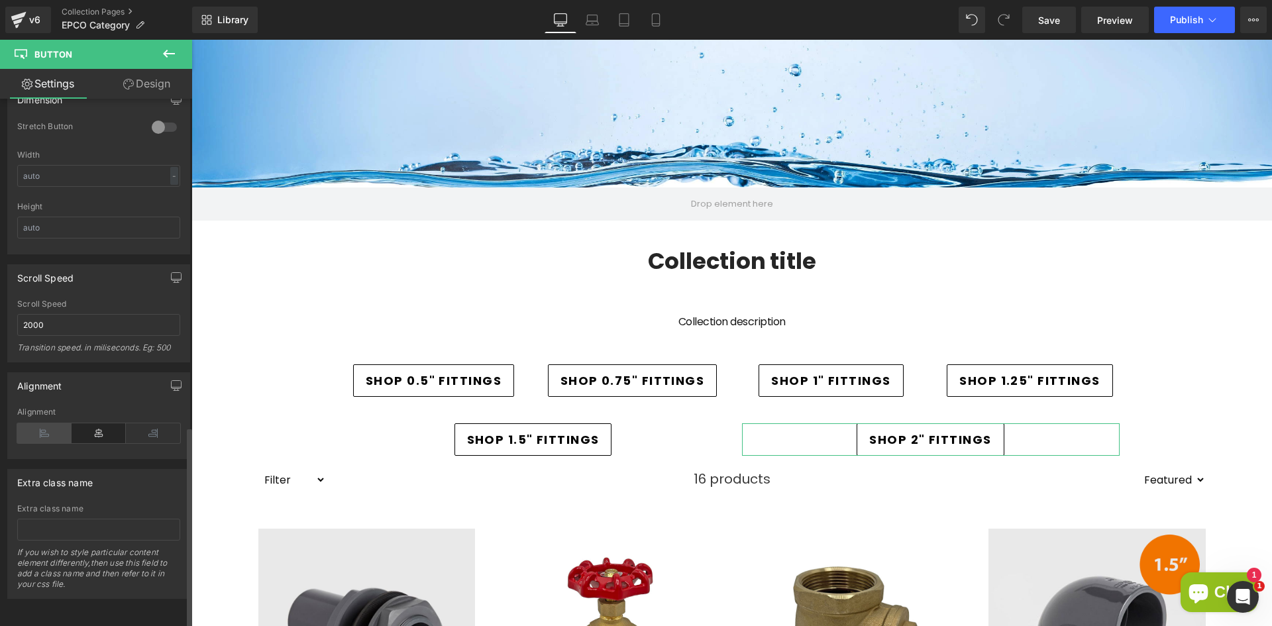
click at [47, 430] on icon at bounding box center [44, 433] width 54 height 20
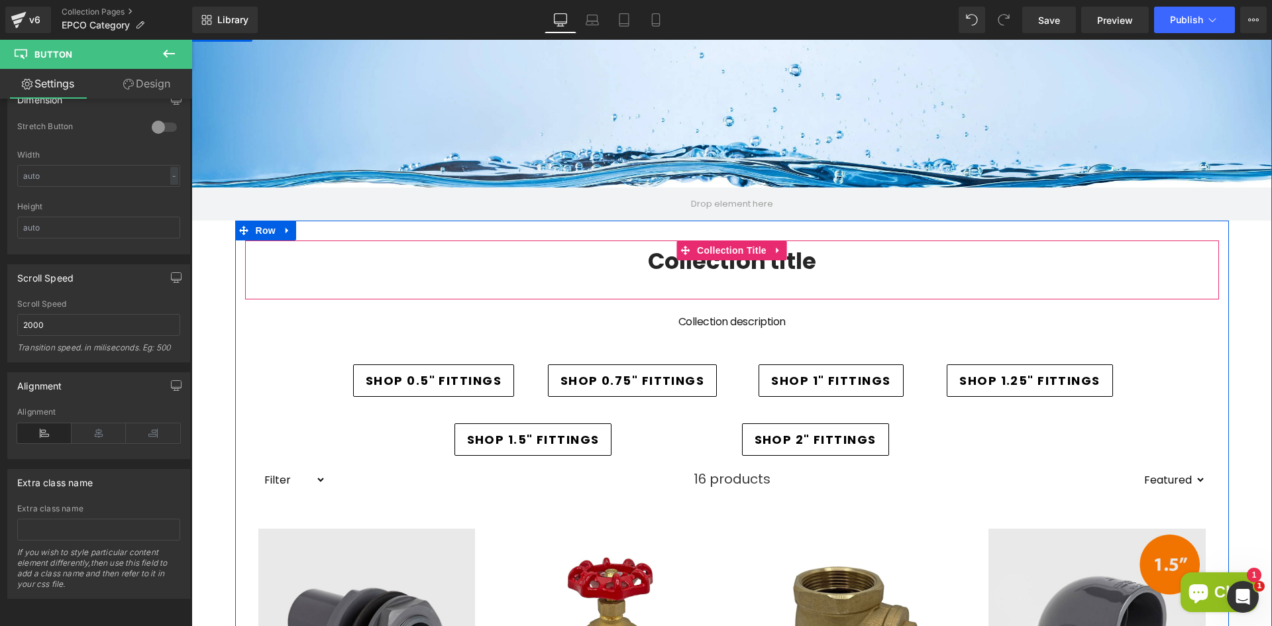
click at [577, 250] on h1 "Collection title" at bounding box center [732, 261] width 974 height 28
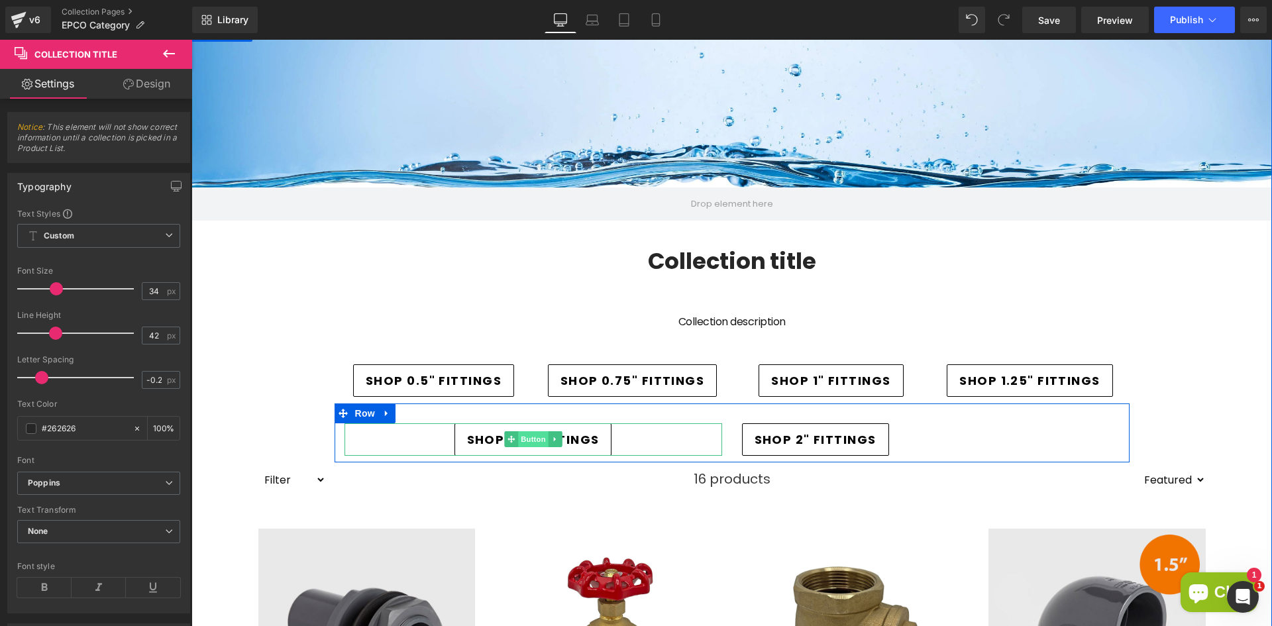
click at [519, 437] on span "Button" at bounding box center [533, 439] width 30 height 16
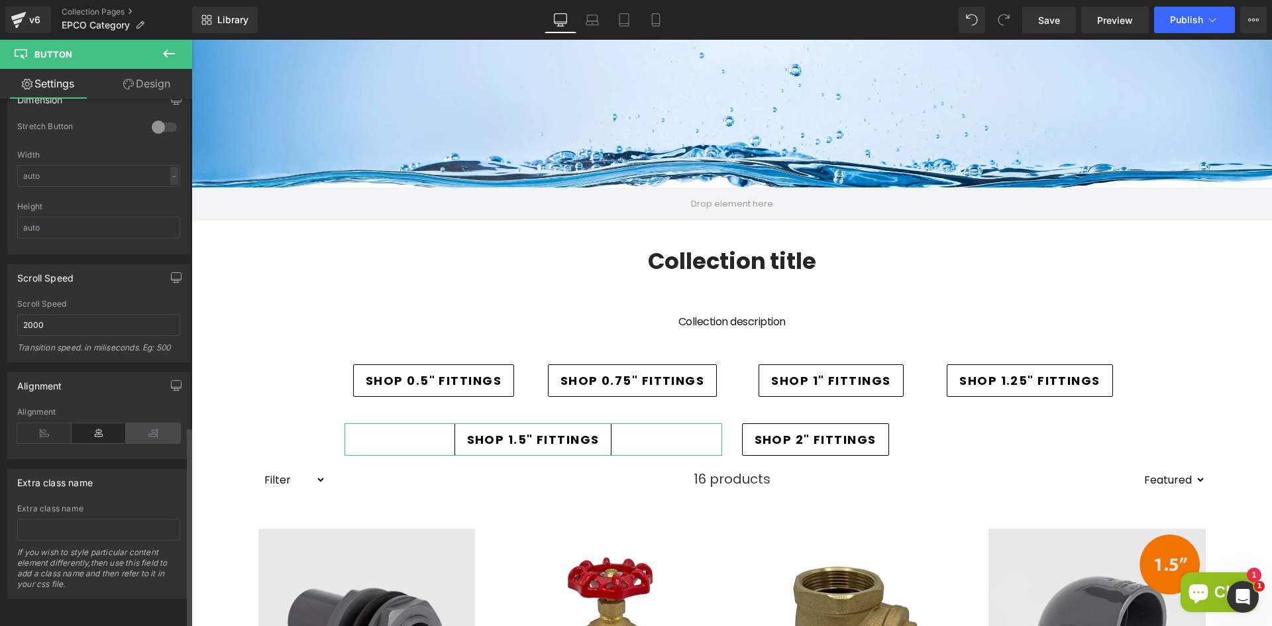
click at [152, 425] on icon at bounding box center [153, 433] width 54 height 20
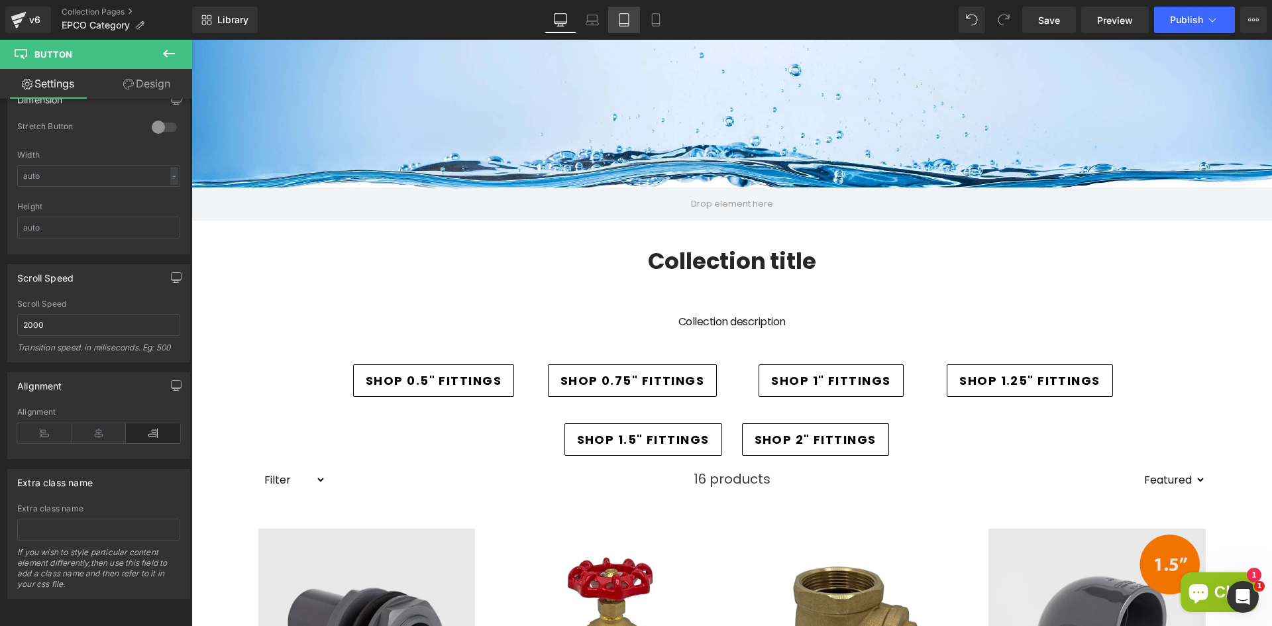
click at [619, 23] on icon at bounding box center [624, 19] width 13 height 13
type input "100"
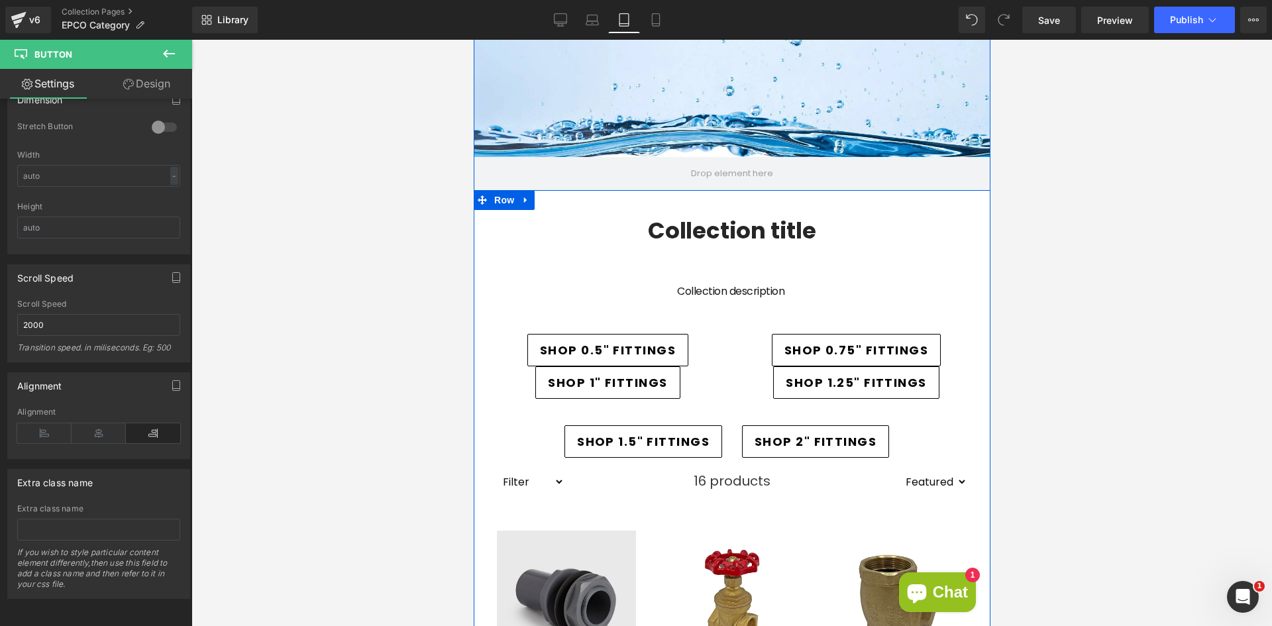
scroll to position [148, 0]
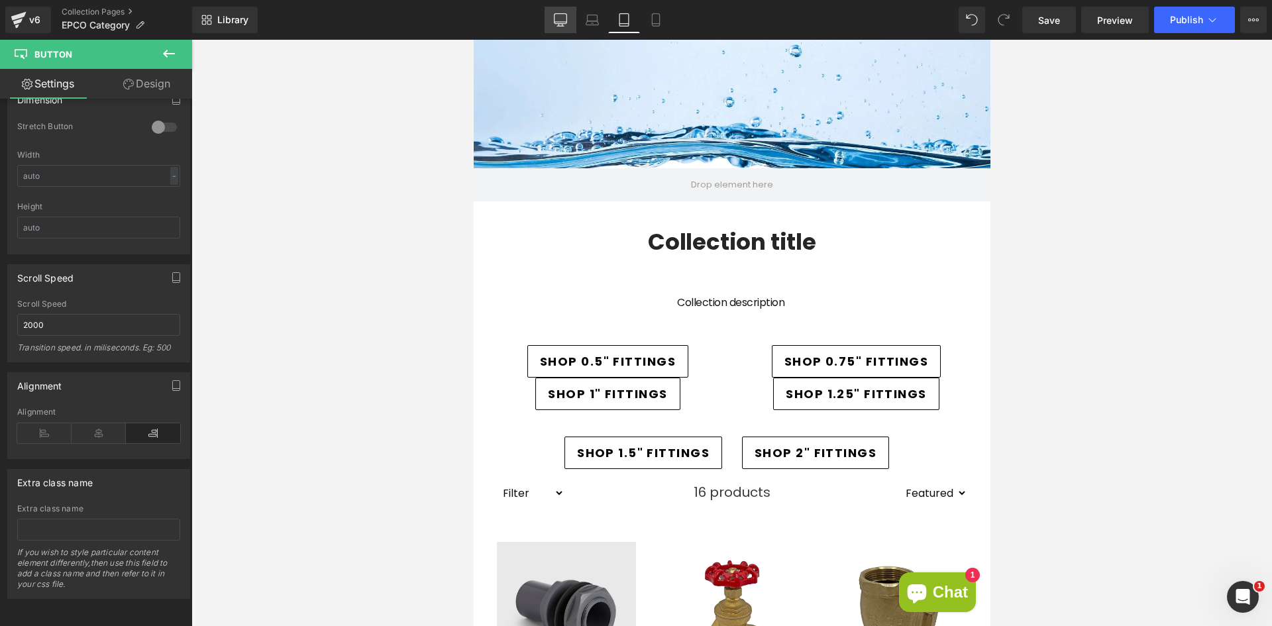
click at [555, 15] on icon at bounding box center [561, 19] width 13 height 10
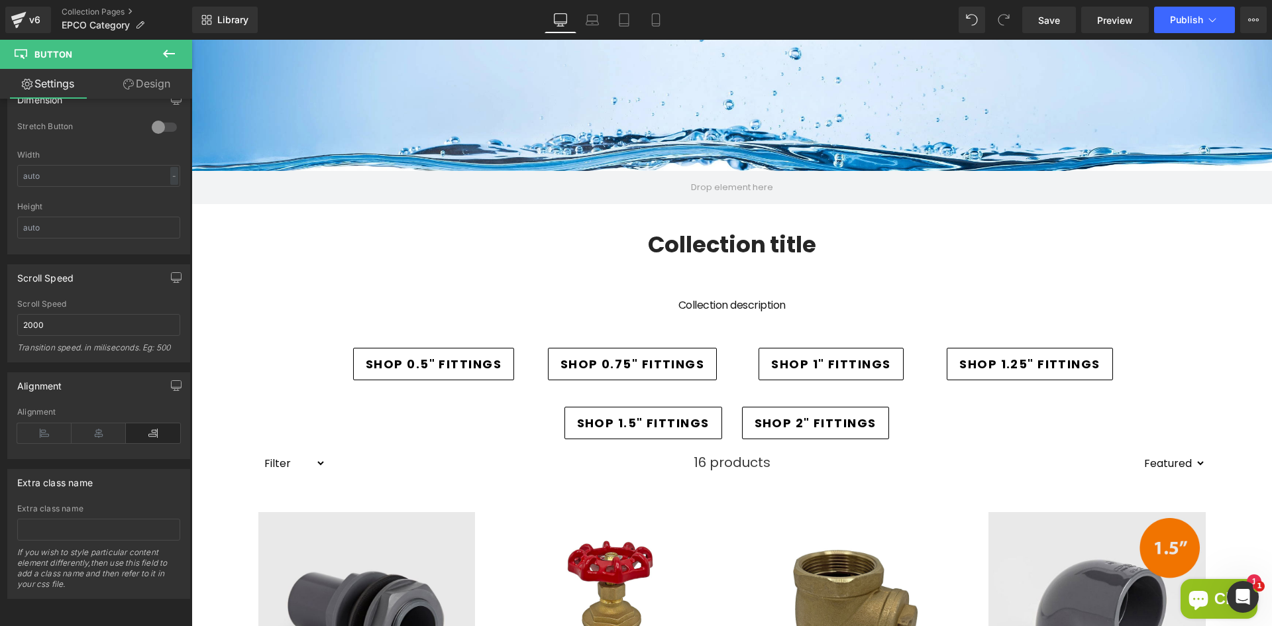
type input "100"
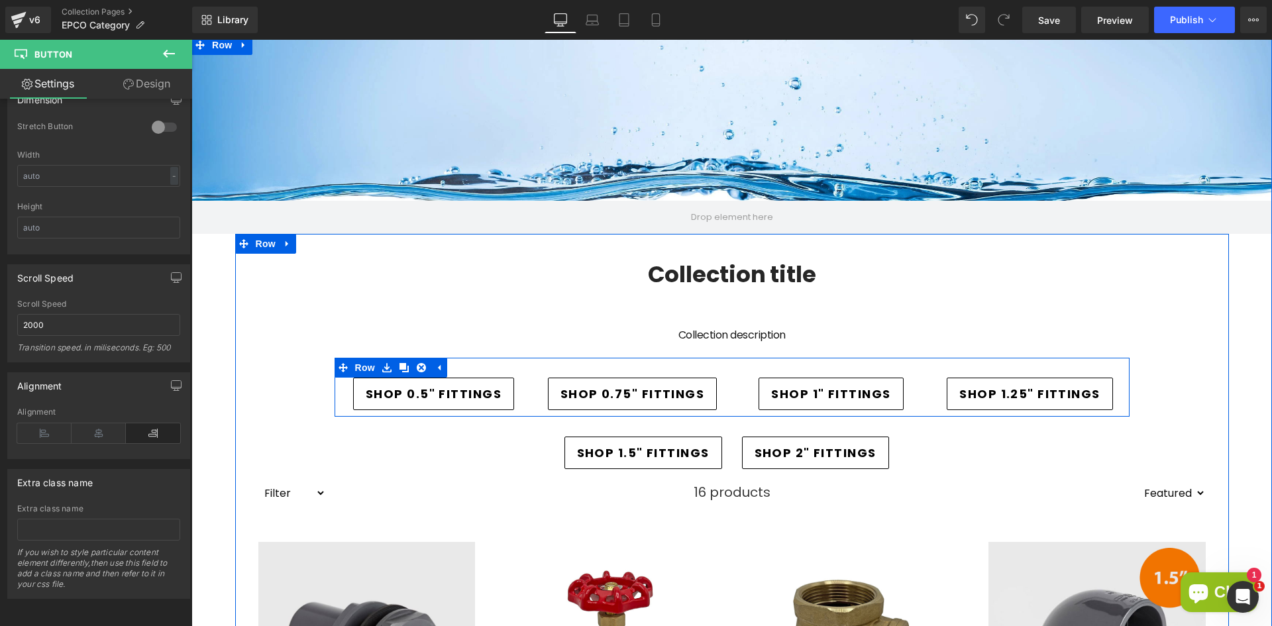
click at [521, 392] on div "SHOP 0.5" FITTINGS Button" at bounding box center [434, 394] width 199 height 32
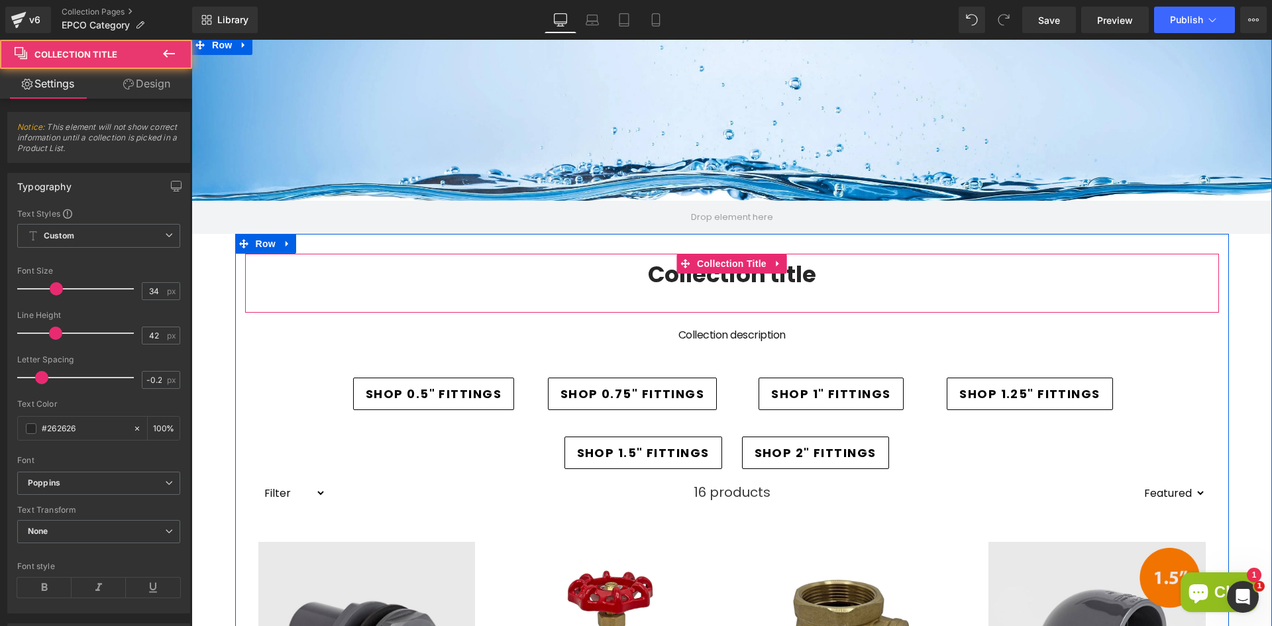
click at [583, 293] on div "Collection title Collection Title" at bounding box center [732, 283] width 974 height 59
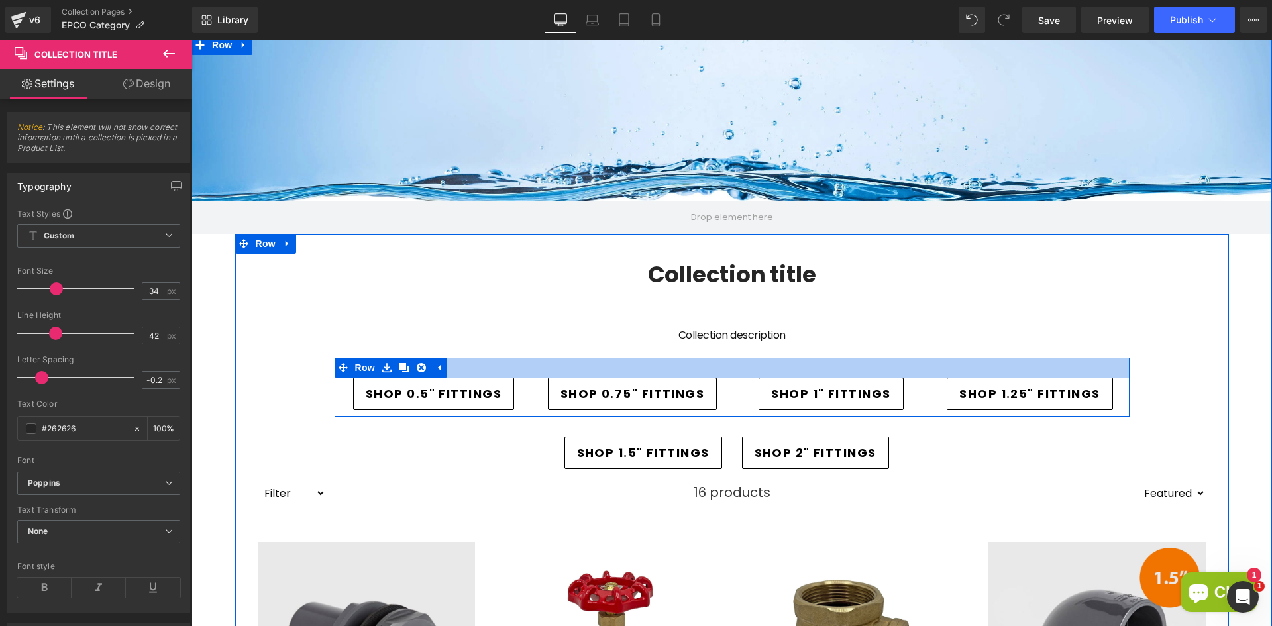
click at [191, 40] on div at bounding box center [191, 40] width 0 height 0
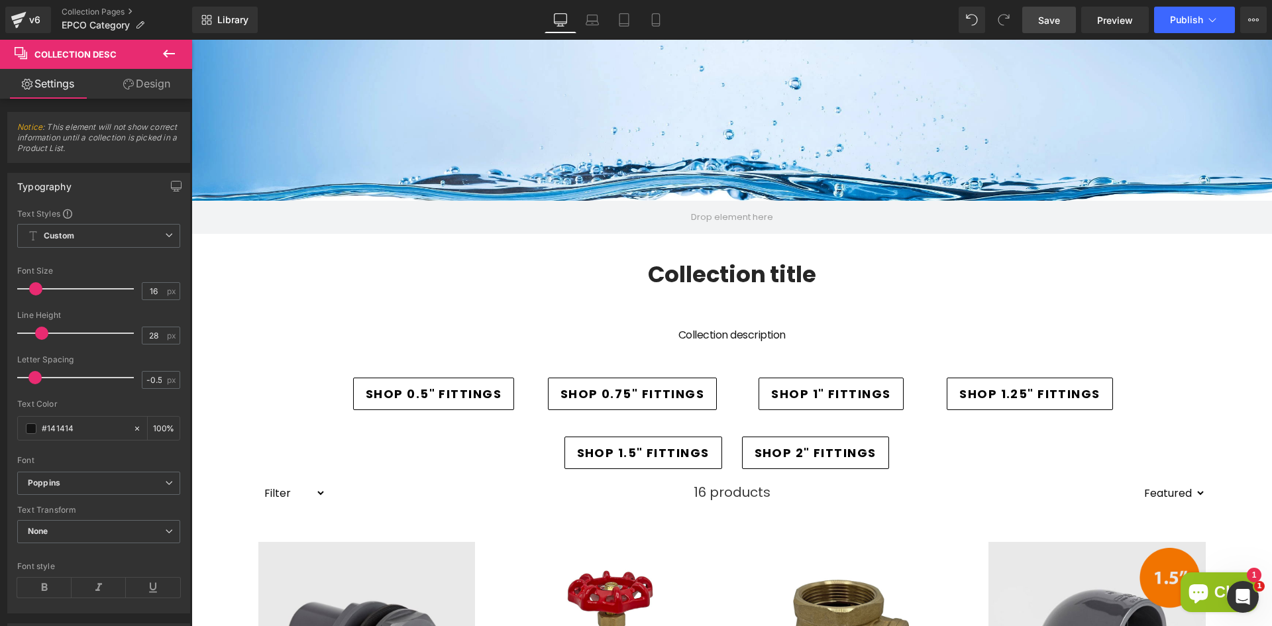
click at [1041, 17] on span "Save" at bounding box center [1049, 20] width 22 height 14
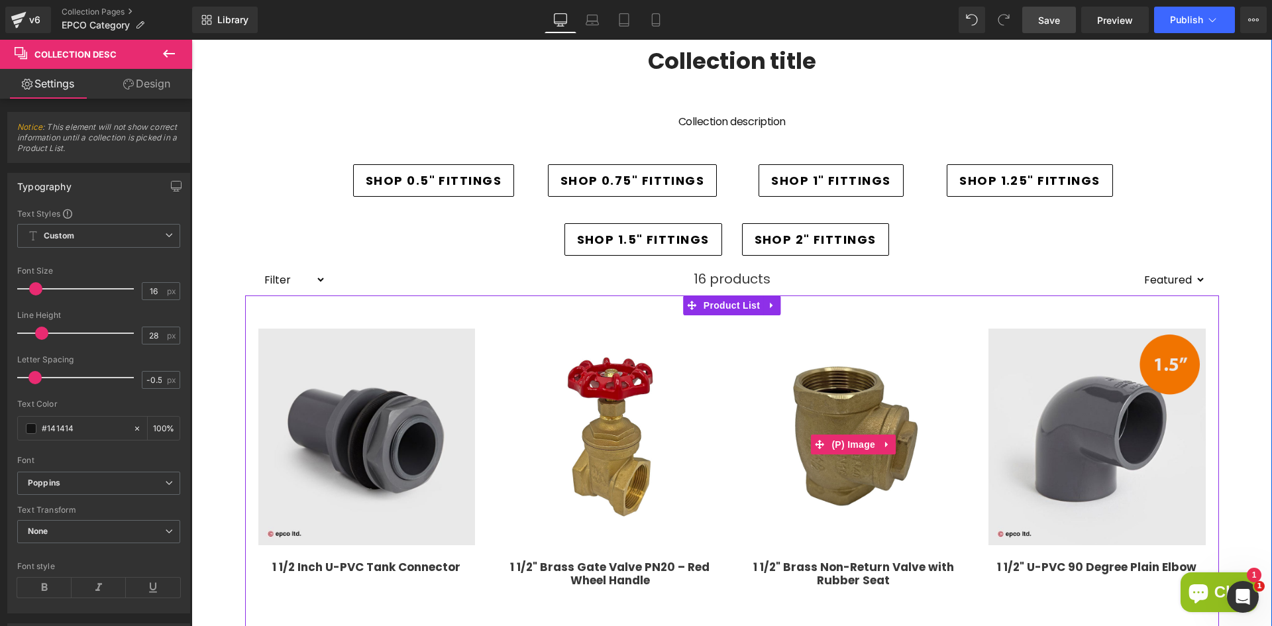
scroll to position [0, 0]
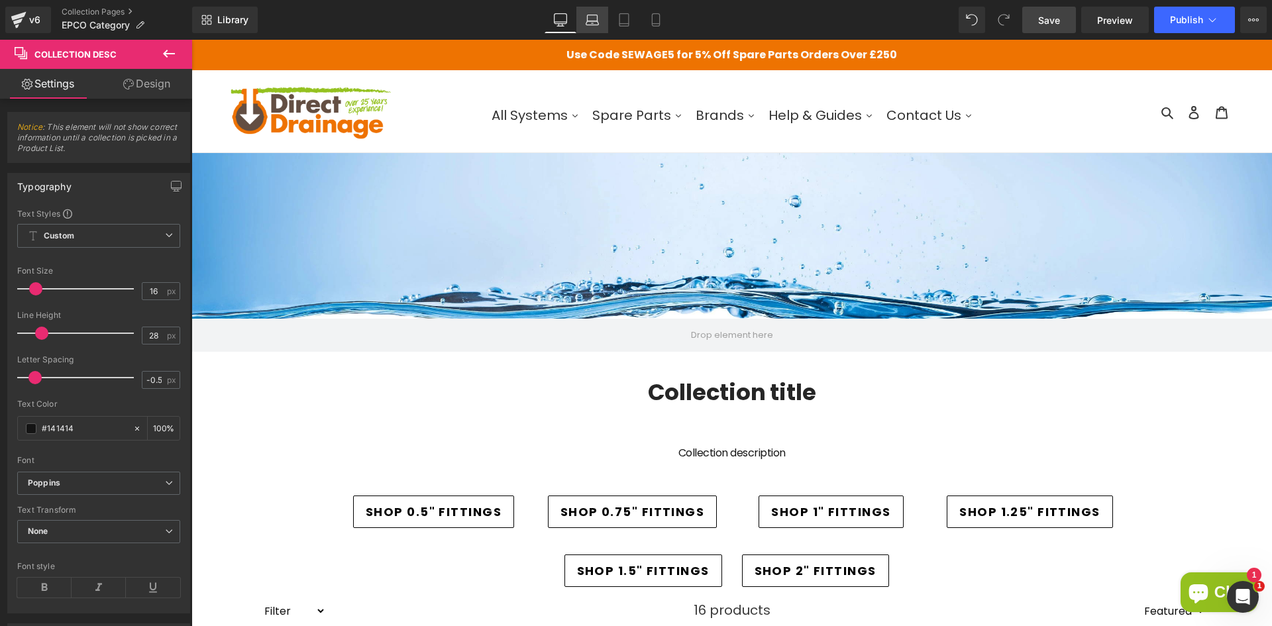
click at [587, 15] on icon at bounding box center [592, 19] width 13 height 13
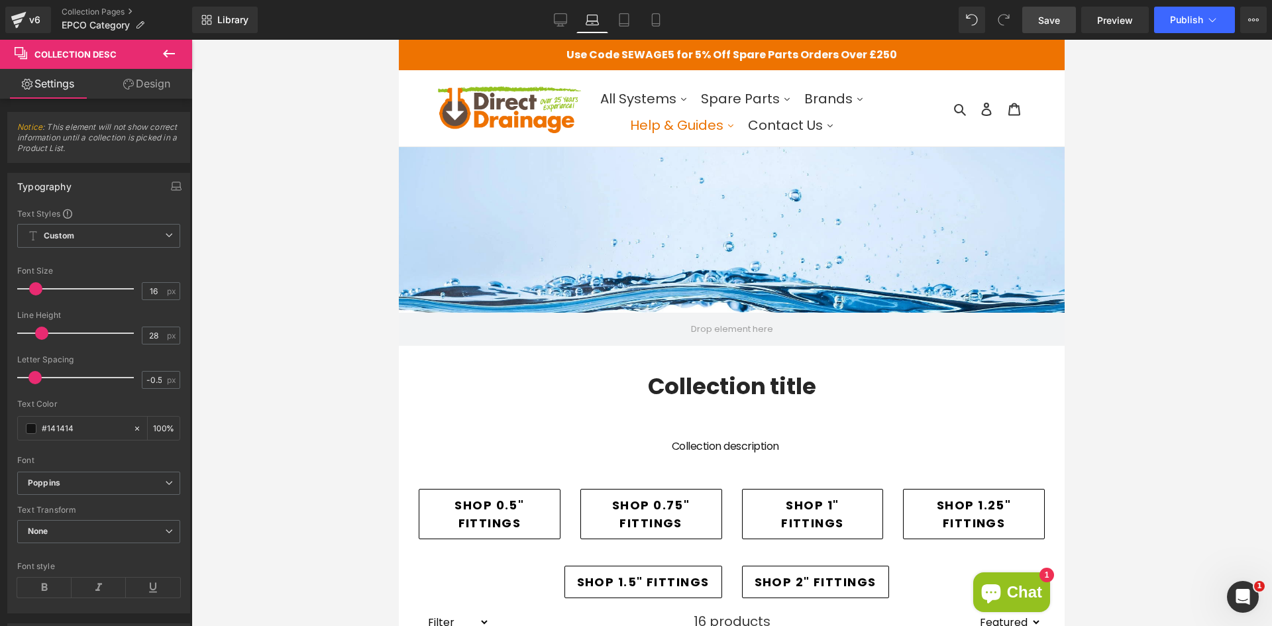
scroll to position [66, 0]
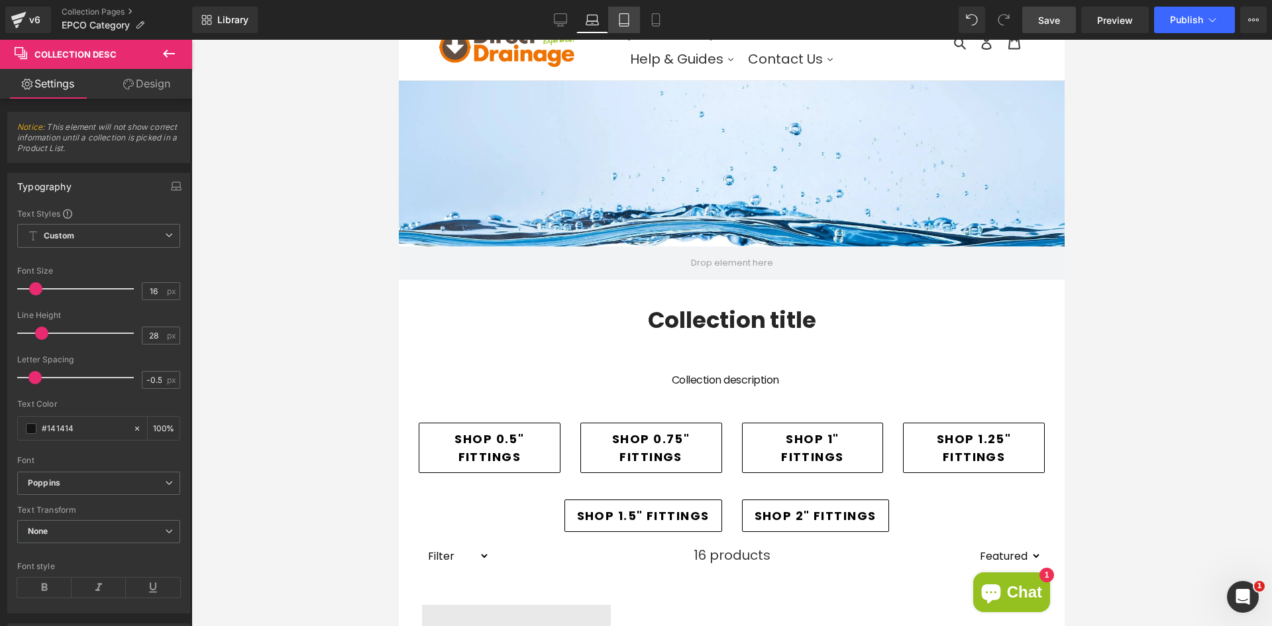
click at [635, 21] on link "Tablet" at bounding box center [624, 20] width 32 height 27
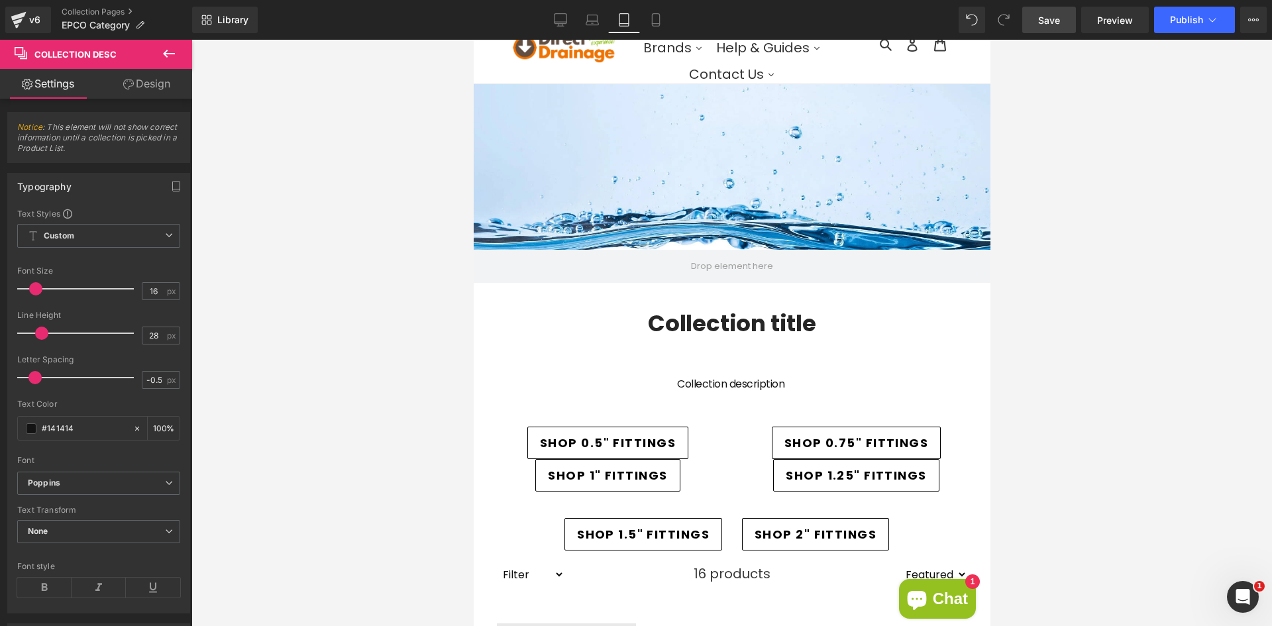
scroll to position [71, 0]
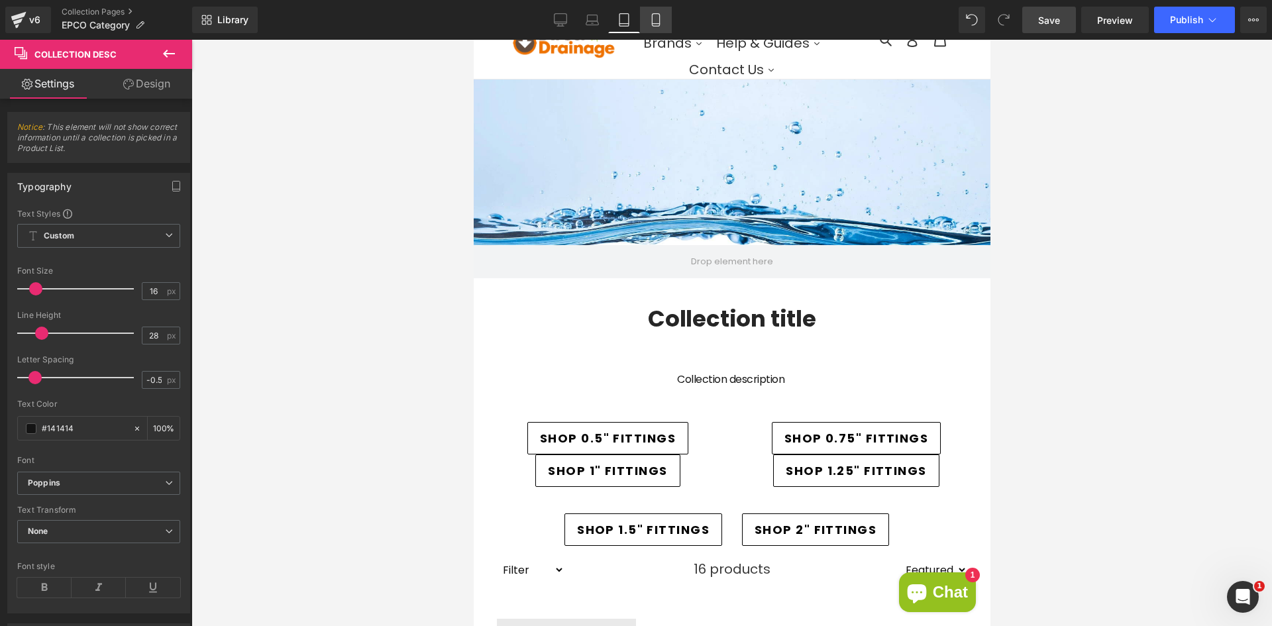
click at [655, 22] on icon at bounding box center [655, 19] width 13 height 13
type input "100"
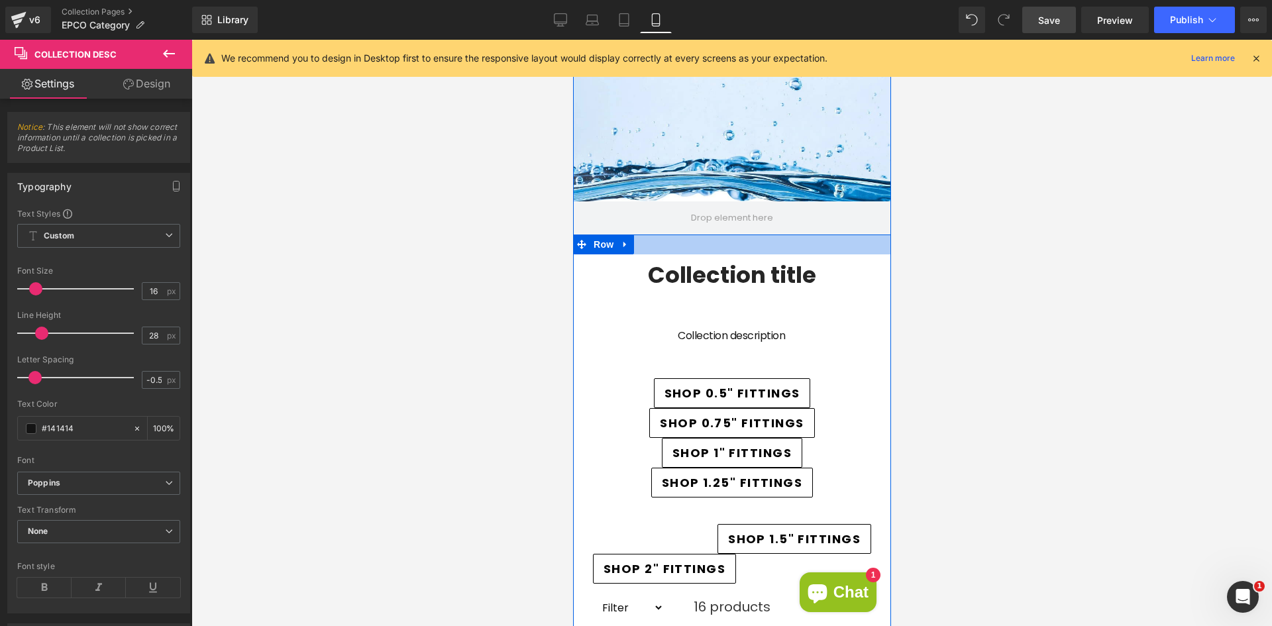
scroll to position [156, 0]
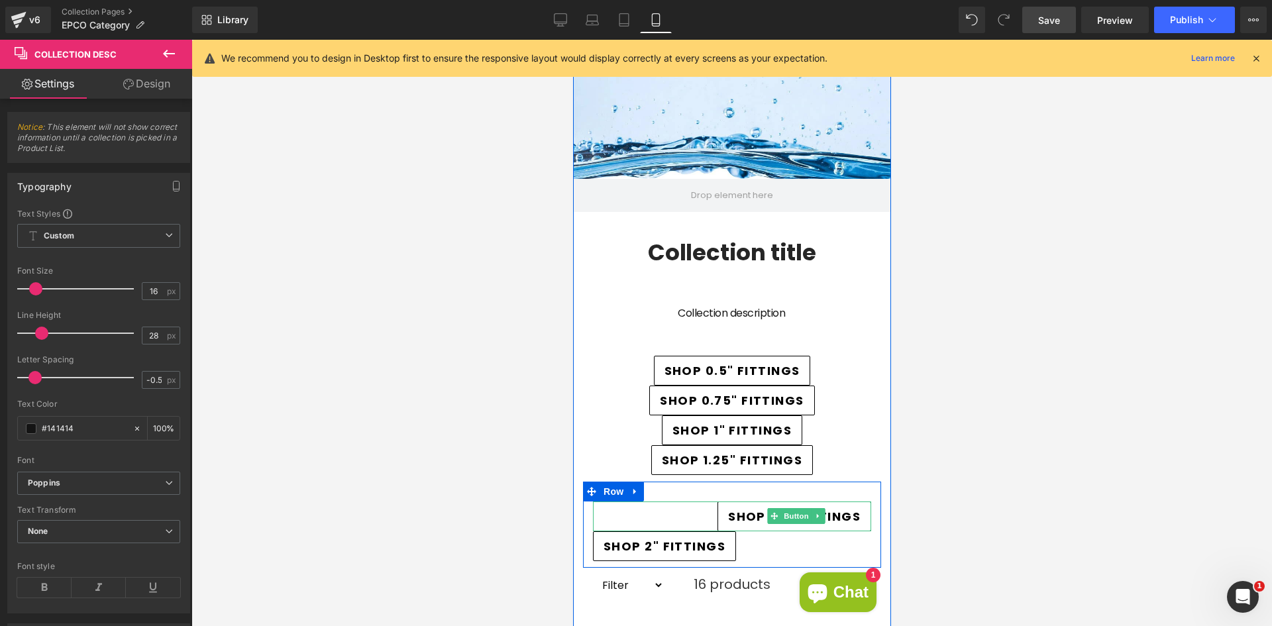
click at [697, 521] on div "SHOP 1.5" FITTINGS" at bounding box center [731, 517] width 278 height 30
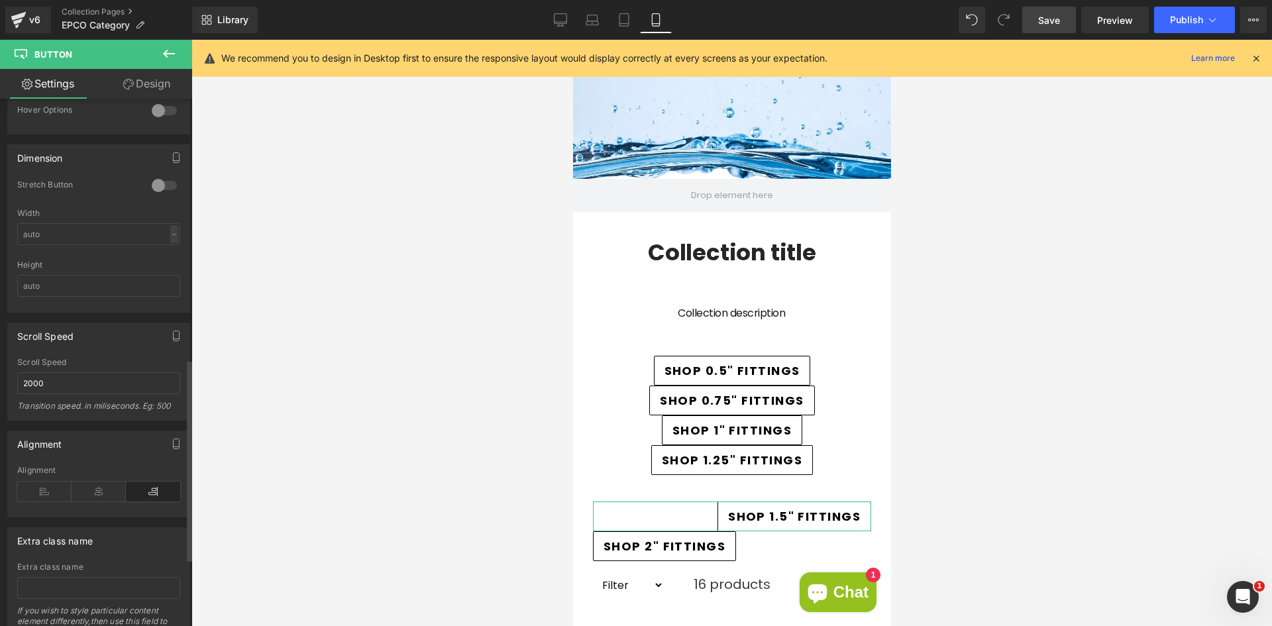
scroll to position [795, 0]
click at [101, 478] on icon at bounding box center [99, 486] width 54 height 20
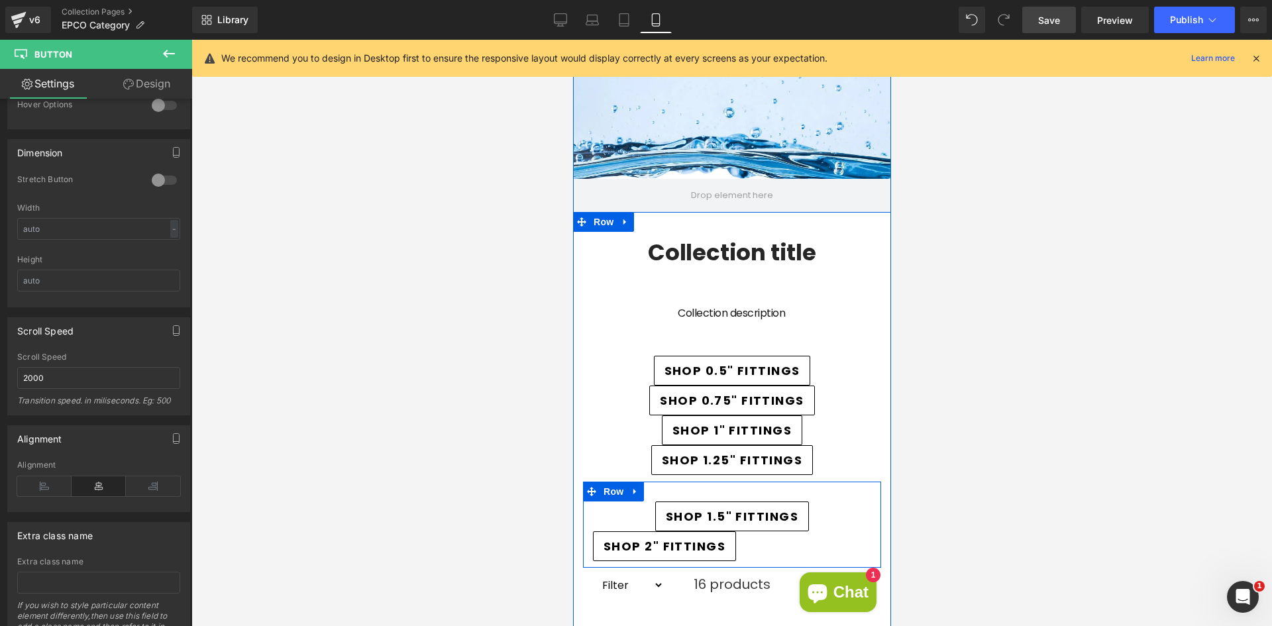
click at [678, 556] on link "SHOP 2" FITTINGS" at bounding box center [663, 546] width 143 height 30
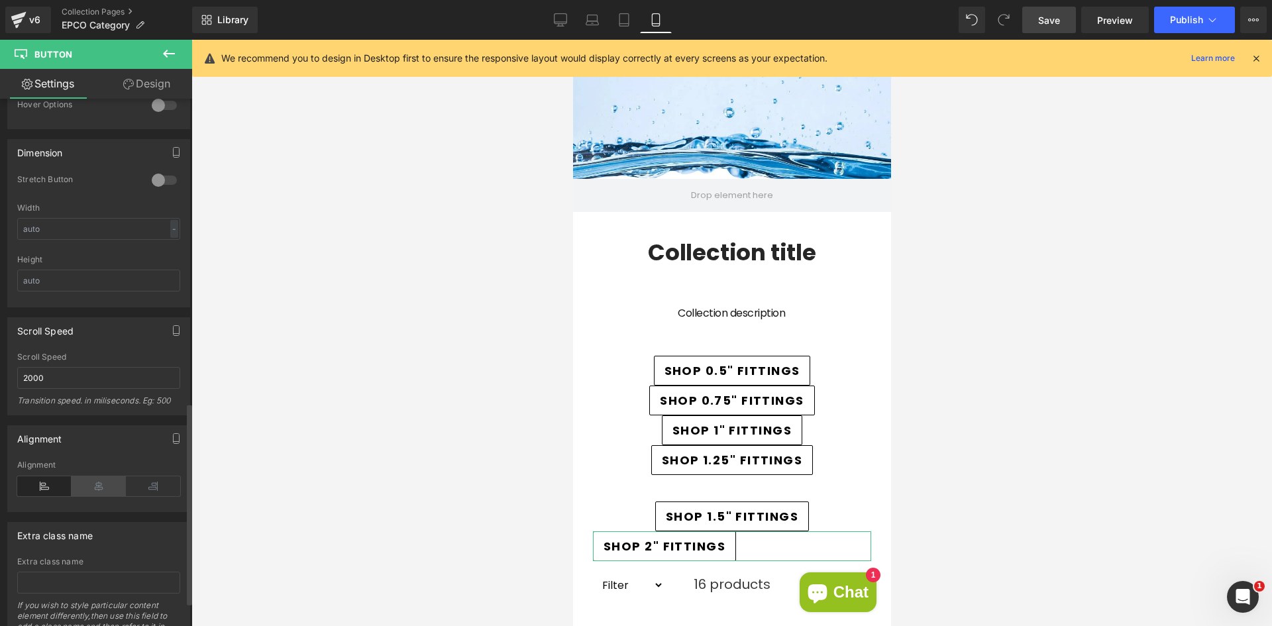
click at [99, 488] on icon at bounding box center [99, 486] width 54 height 20
click at [568, 29] on link "Desktop" at bounding box center [561, 20] width 32 height 27
type input "100"
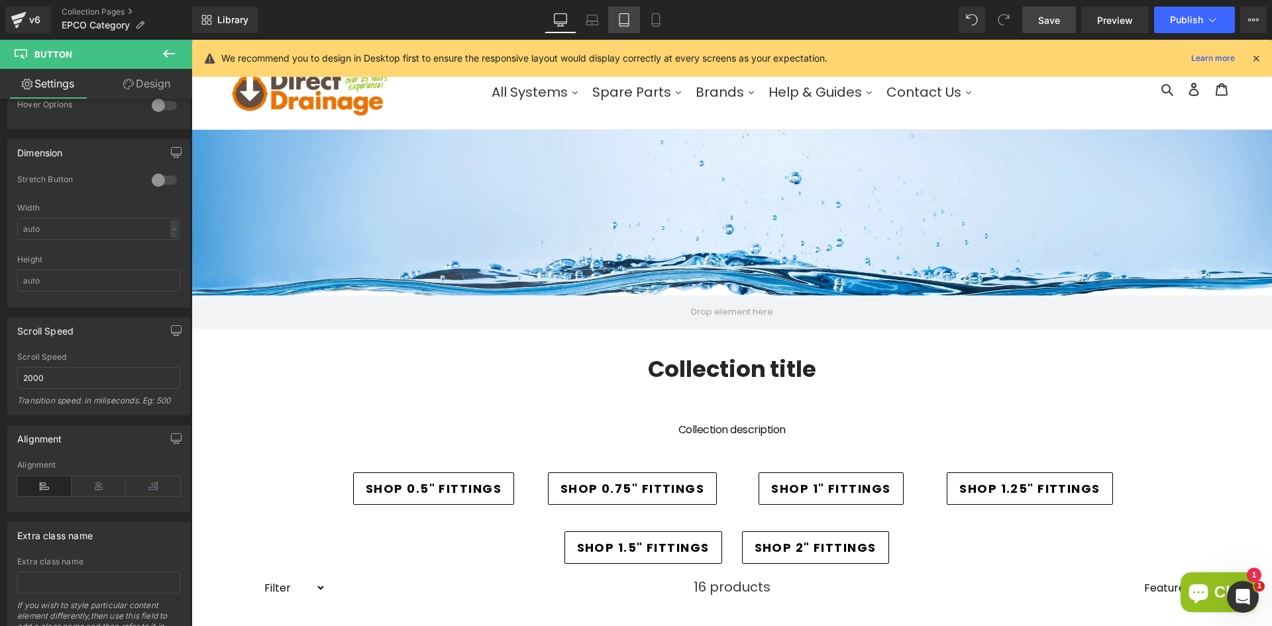
click at [614, 23] on link "Tablet" at bounding box center [624, 20] width 32 height 27
type input "100"
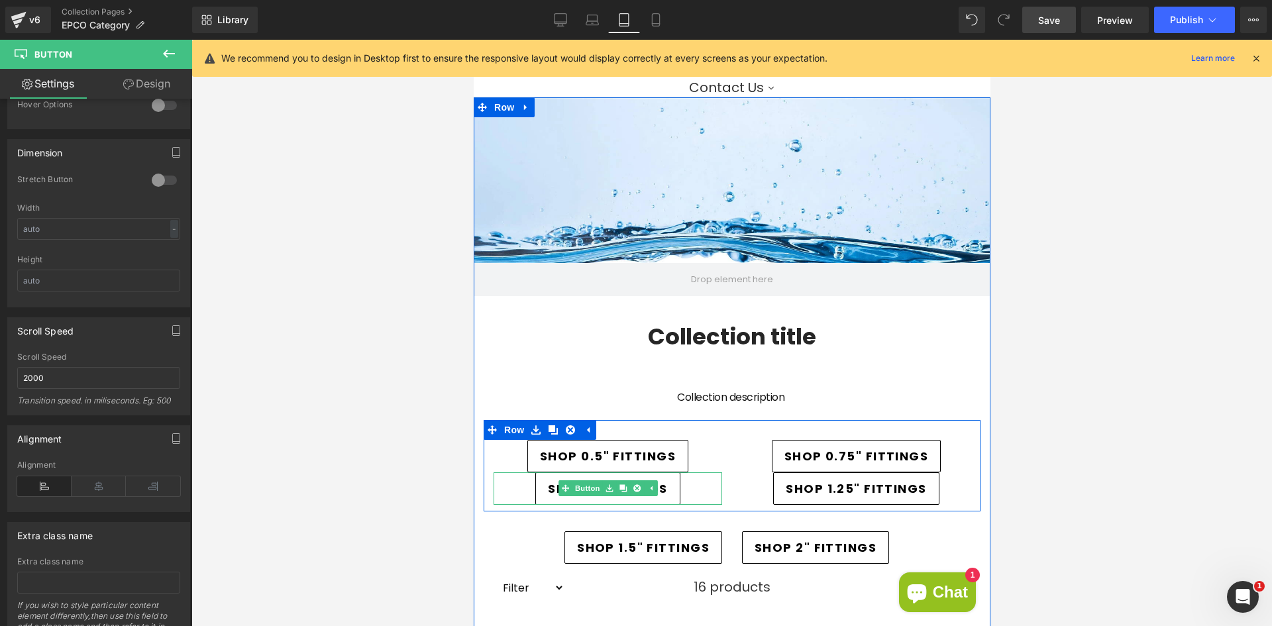
click at [665, 497] on link "SHOP 1" FITTINGS" at bounding box center [607, 488] width 144 height 32
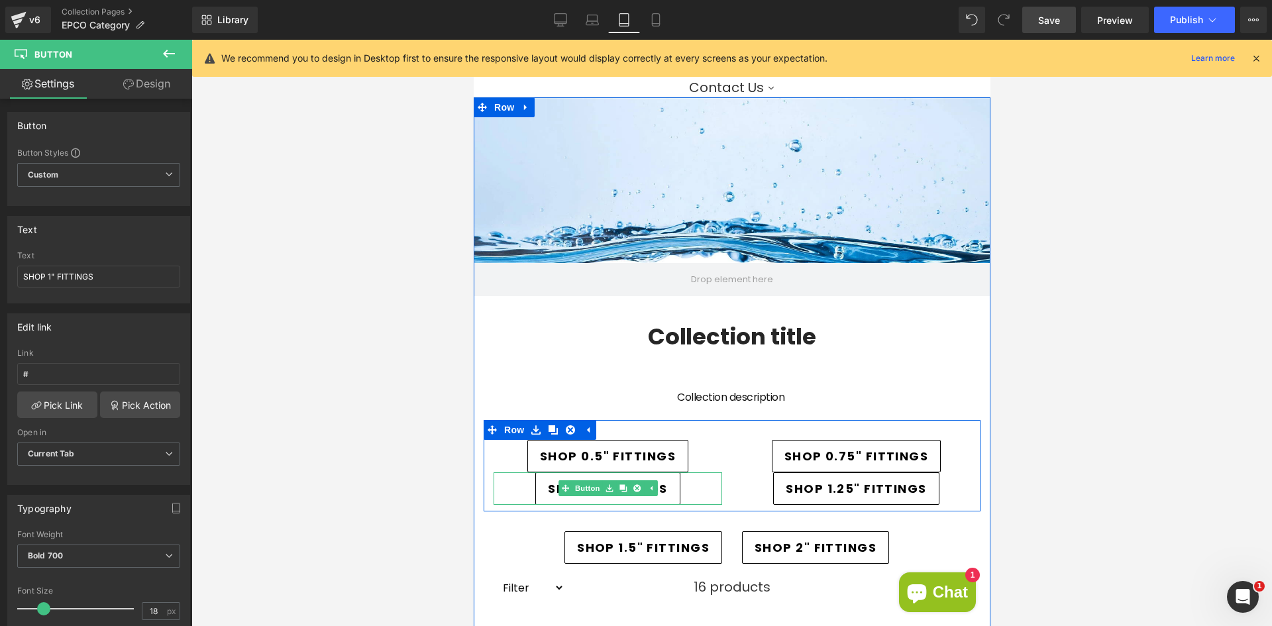
click at [666, 487] on link "SHOP 1" FITTINGS" at bounding box center [607, 488] width 144 height 32
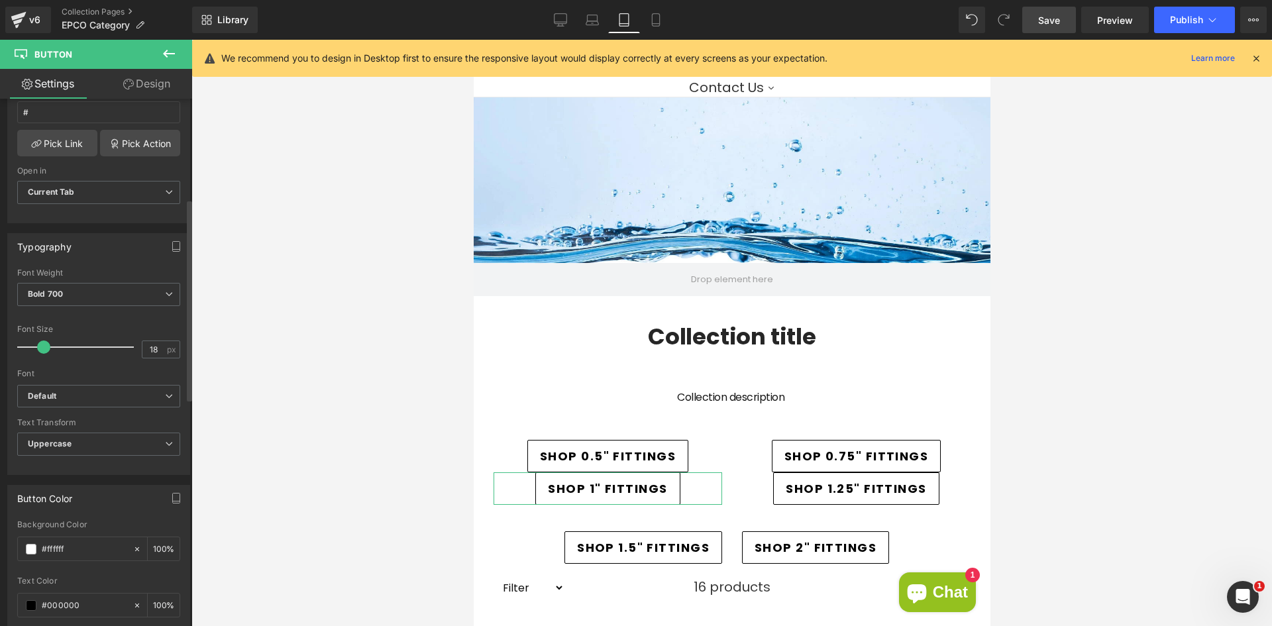
scroll to position [0, 0]
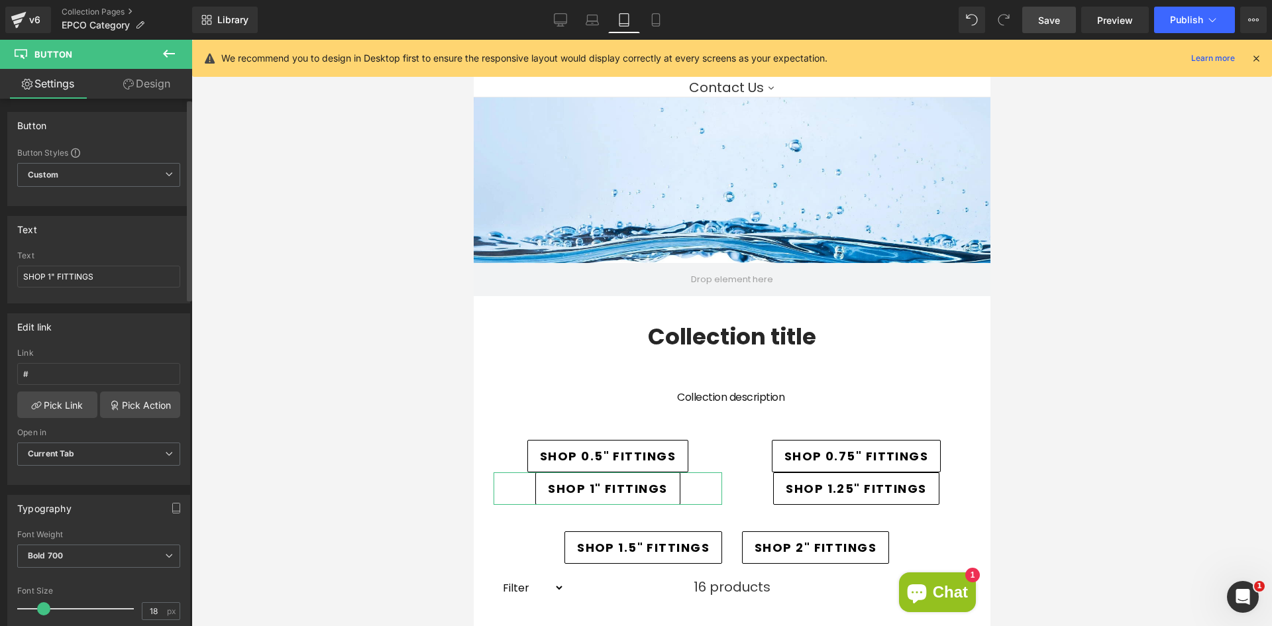
click at [118, 161] on div "Button Styles Custom Custom Setup Global Style Custom Setup Global Style Button…" at bounding box center [99, 176] width 182 height 58
click at [118, 168] on span "Custom Setup Global Style" at bounding box center [98, 175] width 163 height 24
click at [119, 173] on span "Custom Setup Global Style" at bounding box center [96, 175] width 158 height 24
click at [144, 87] on link "Design" at bounding box center [147, 84] width 96 height 30
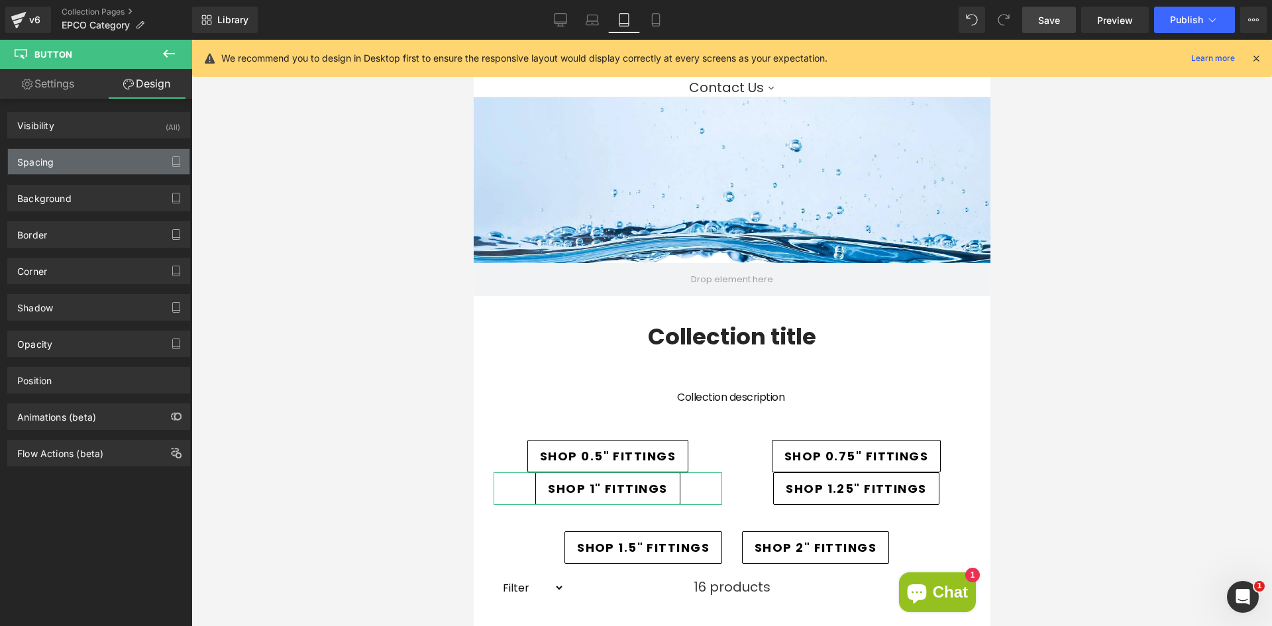
type input "0"
type input "10"
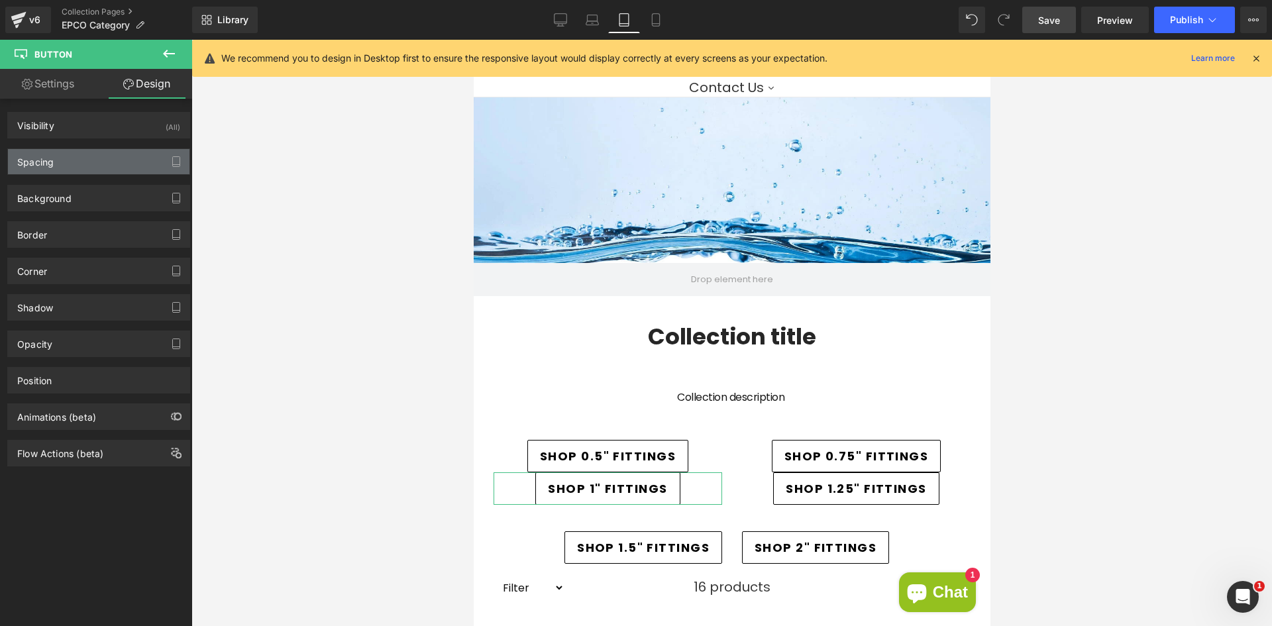
type input "18"
type input "10"
type input "18"
click at [95, 160] on div "Spacing" at bounding box center [99, 161] width 182 height 25
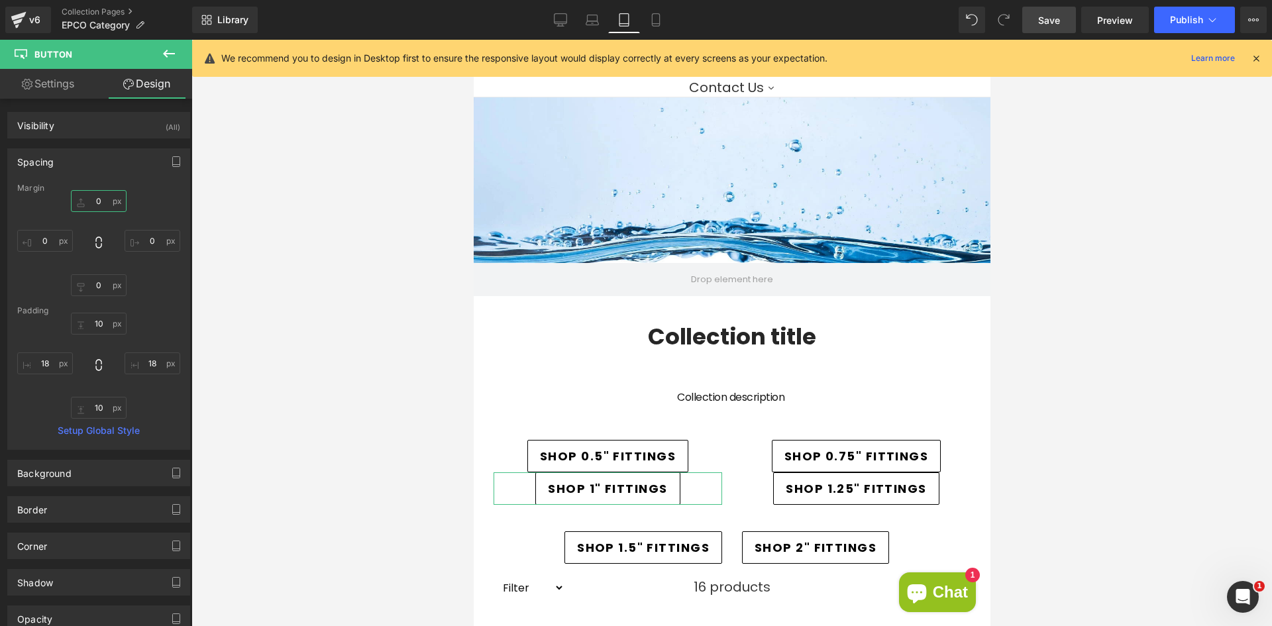
click at [93, 200] on input "0" at bounding box center [99, 201] width 56 height 22
click at [95, 200] on input "0" at bounding box center [99, 201] width 56 height 22
drag, startPoint x: 103, startPoint y: 202, endPoint x: 88, endPoint y: 201, distance: 15.3
click at [88, 201] on input "0" at bounding box center [99, 201] width 56 height 22
type input "1"
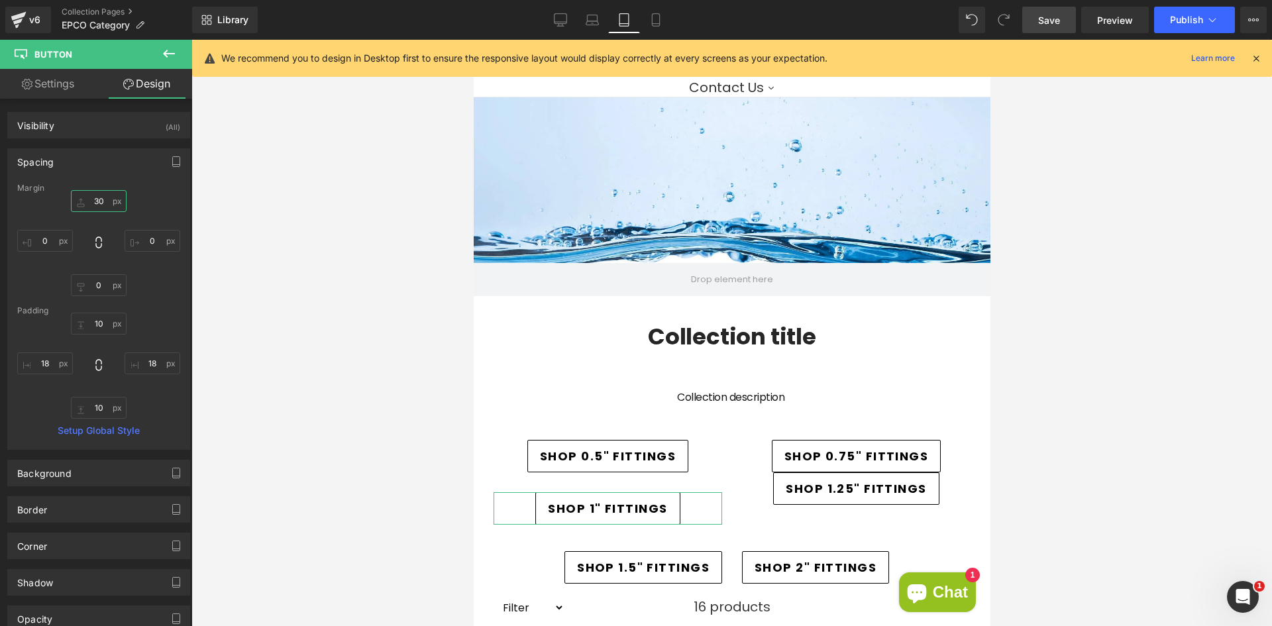
type input "30"
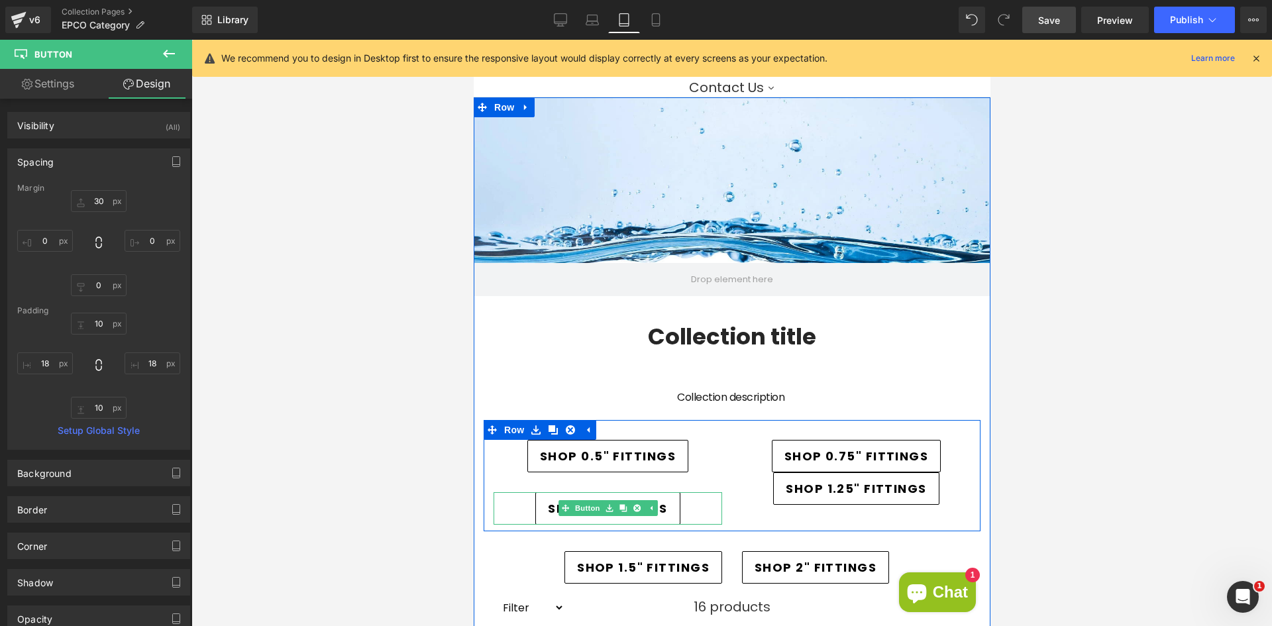
click at [540, 517] on link "SHOP 1" FITTINGS" at bounding box center [607, 508] width 144 height 32
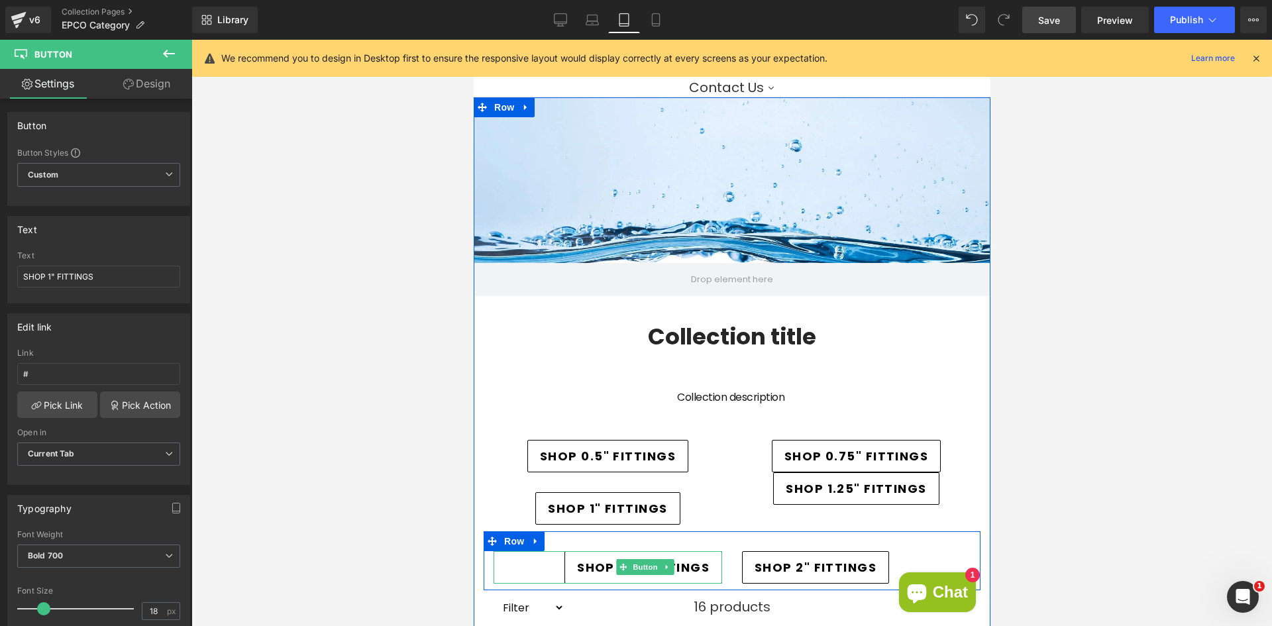
click at [586, 571] on span "SHOP 1.5" FITTINGS" at bounding box center [642, 568] width 133 height 18
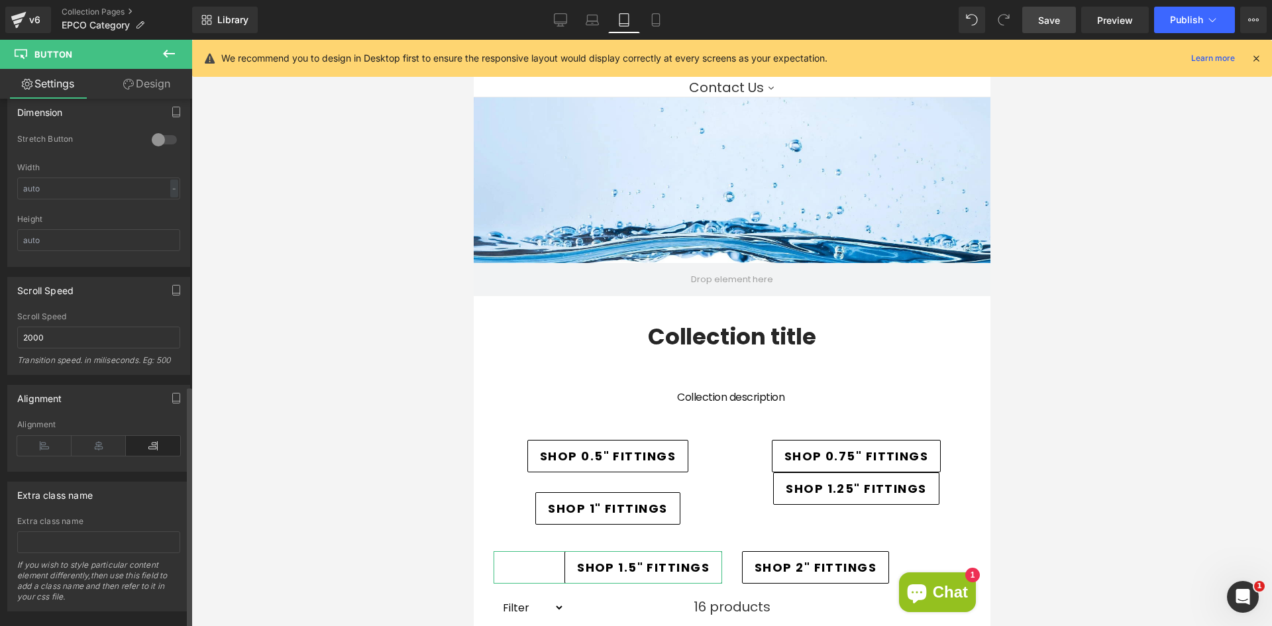
scroll to position [858, 0]
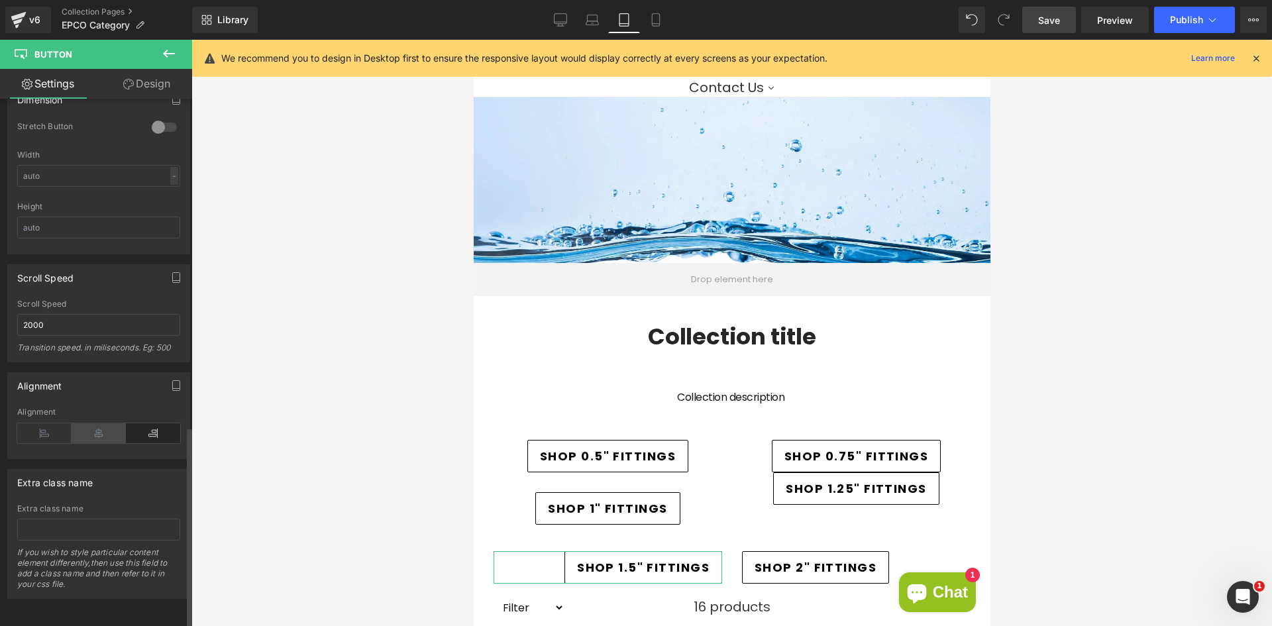
click at [96, 428] on icon at bounding box center [99, 433] width 54 height 20
click at [365, 464] on div at bounding box center [731, 333] width 1081 height 586
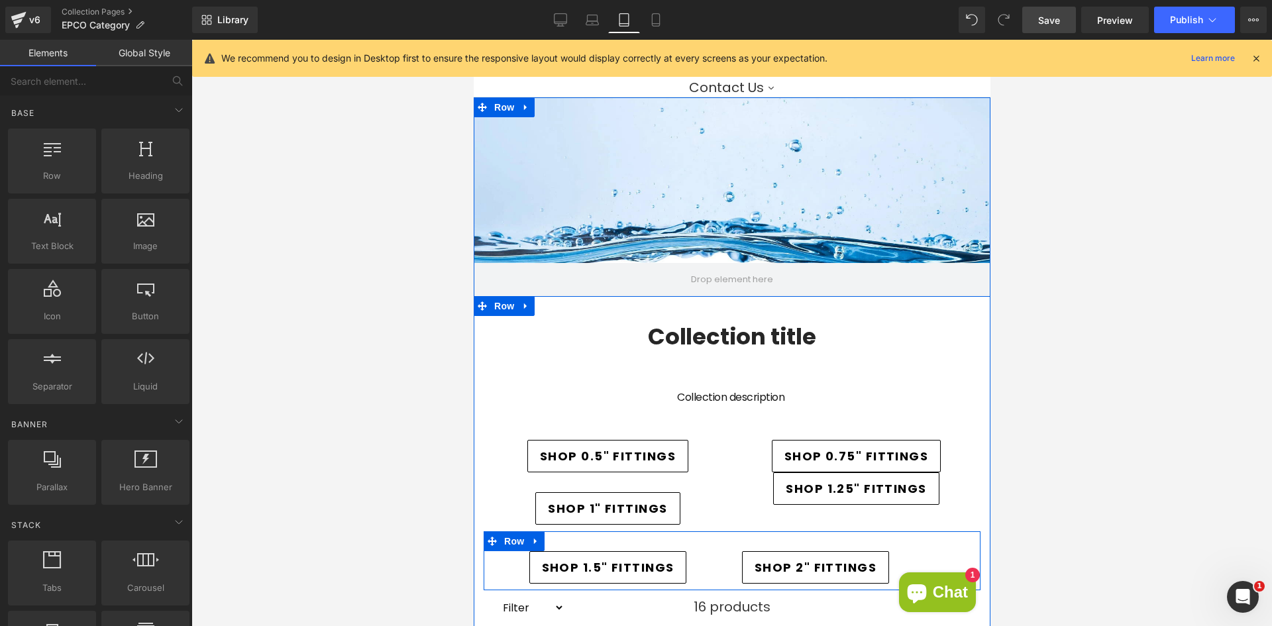
click at [754, 567] on span "SHOP 2" FITTINGS" at bounding box center [815, 568] width 122 height 18
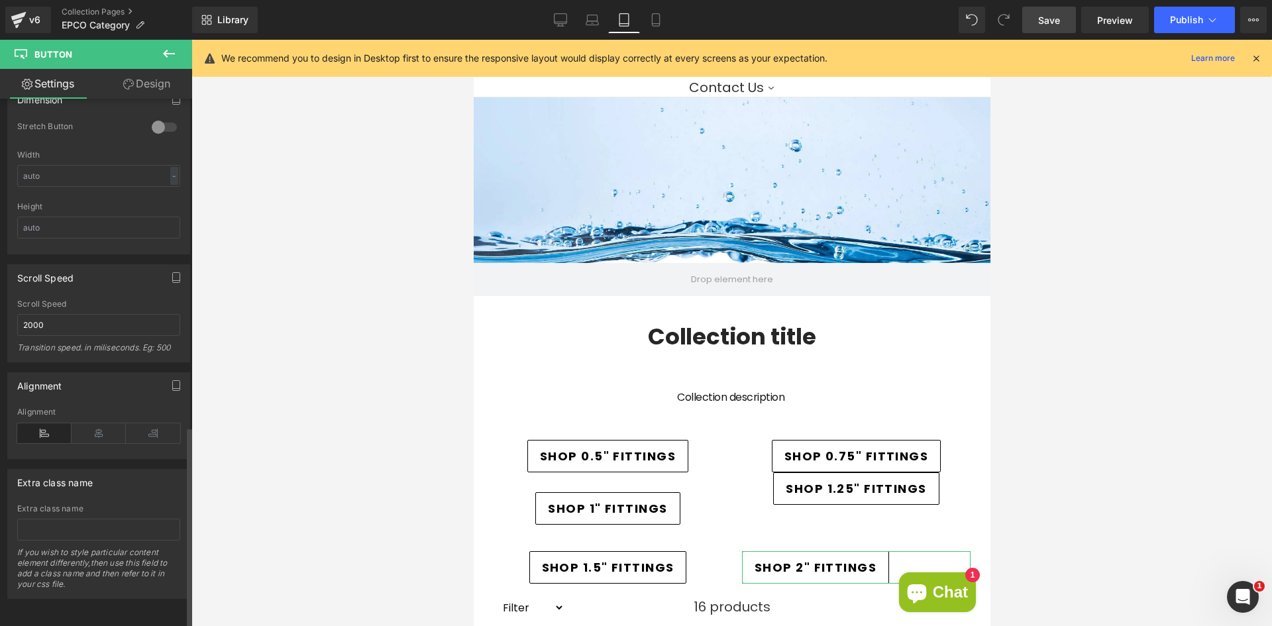
click at [96, 436] on div "Alignment" at bounding box center [98, 432] width 163 height 51
click at [101, 423] on icon at bounding box center [99, 433] width 54 height 20
click at [580, 514] on div "SHOP 1" FITTINGS Button" at bounding box center [607, 508] width 229 height 32
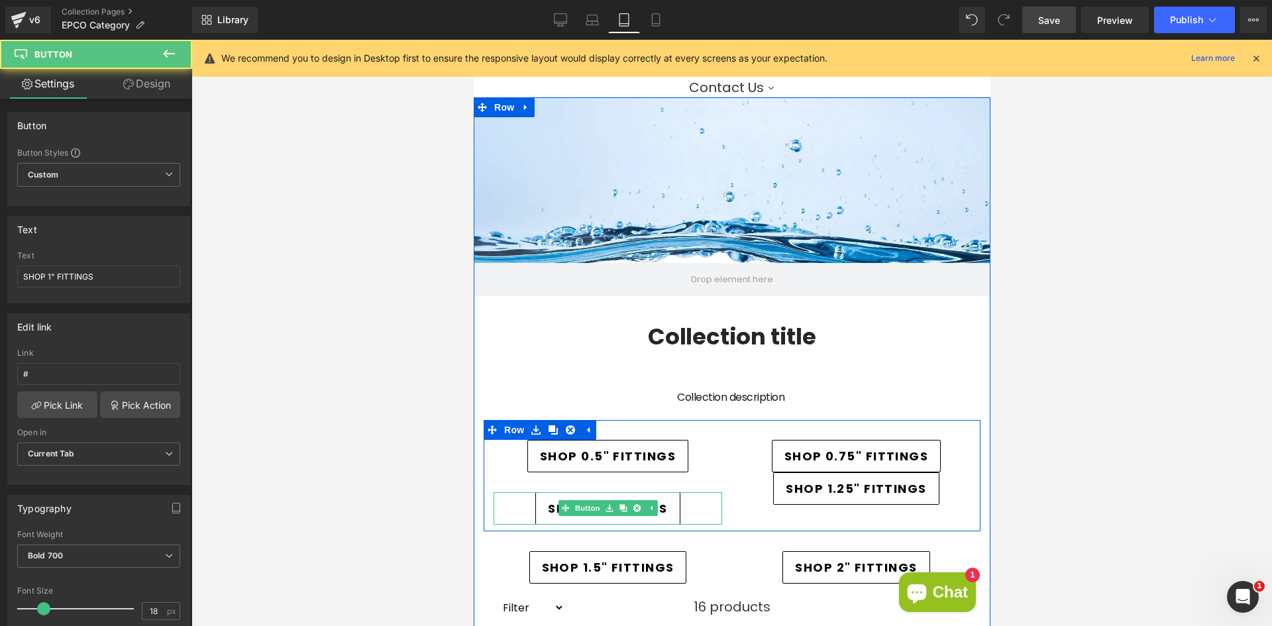
click at [553, 512] on div "SHOP 1" FITTINGS Button" at bounding box center [607, 508] width 229 height 32
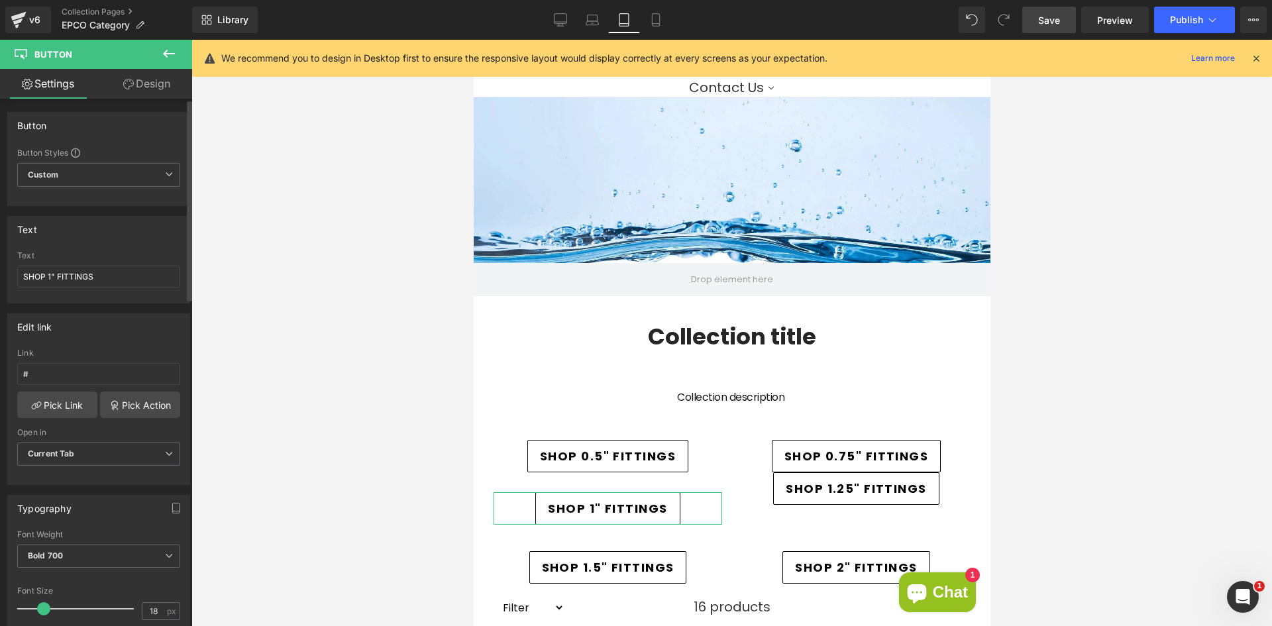
click at [152, 89] on link "Design" at bounding box center [147, 84] width 96 height 30
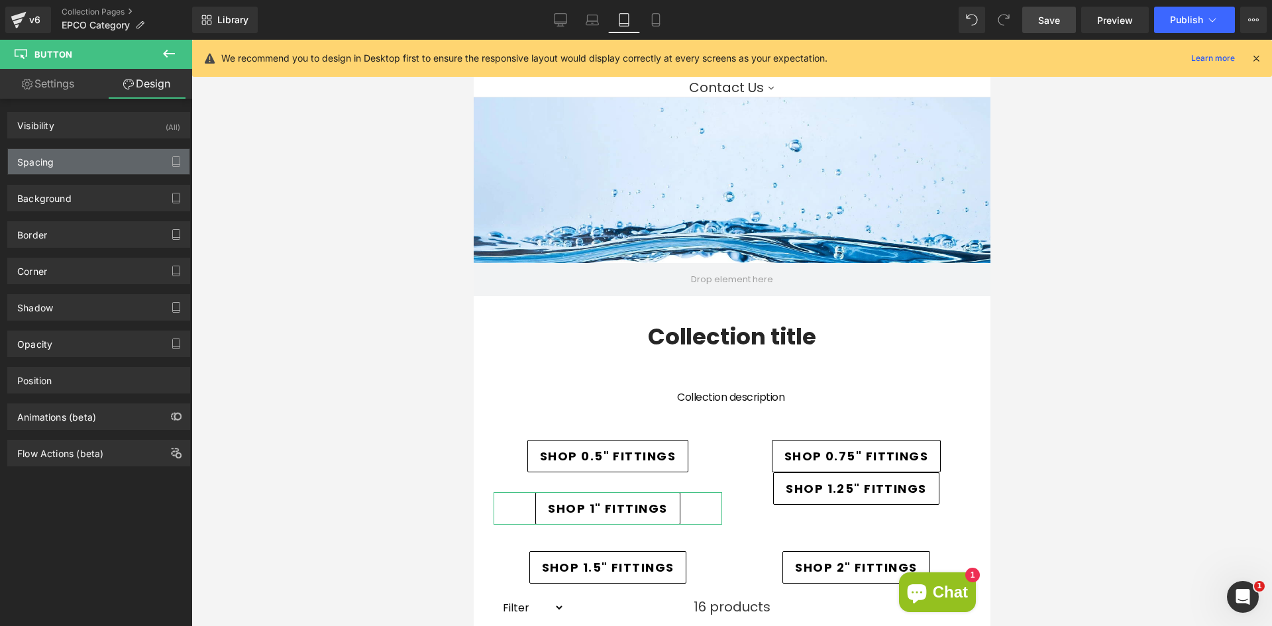
click at [116, 158] on div "Spacing" at bounding box center [99, 161] width 182 height 25
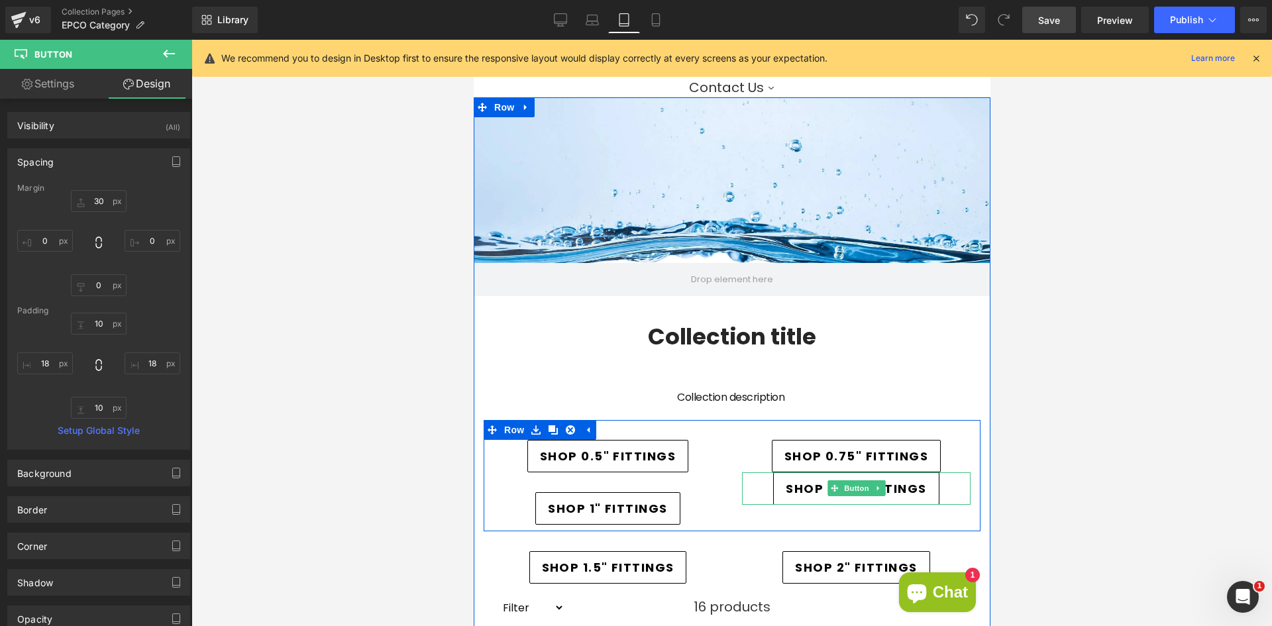
click at [800, 496] on span "SHOP 1.25" FITTINGS" at bounding box center [855, 489] width 140 height 18
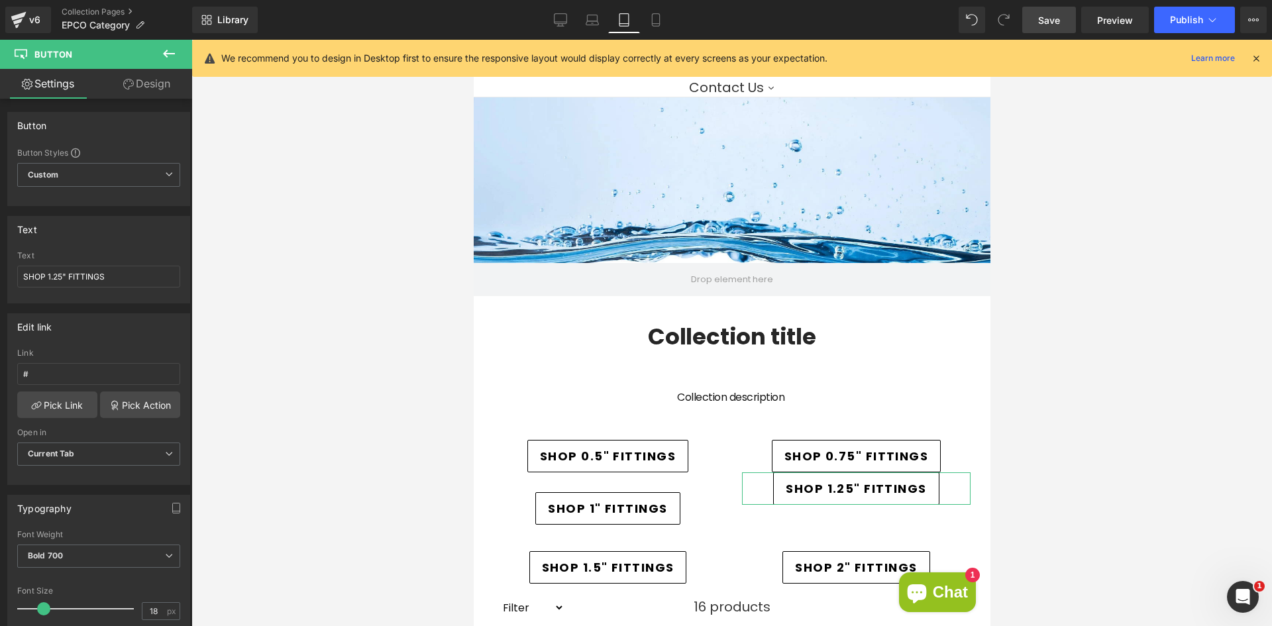
click at [117, 87] on link "Design" at bounding box center [147, 84] width 96 height 30
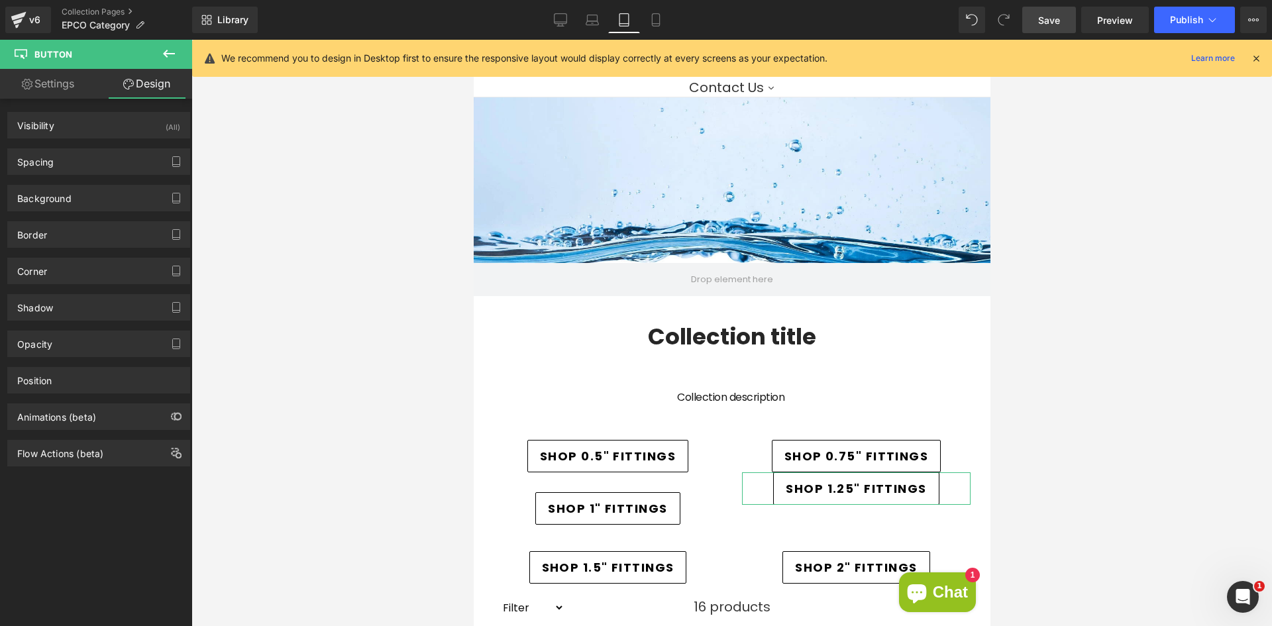
type input "0"
type input "10"
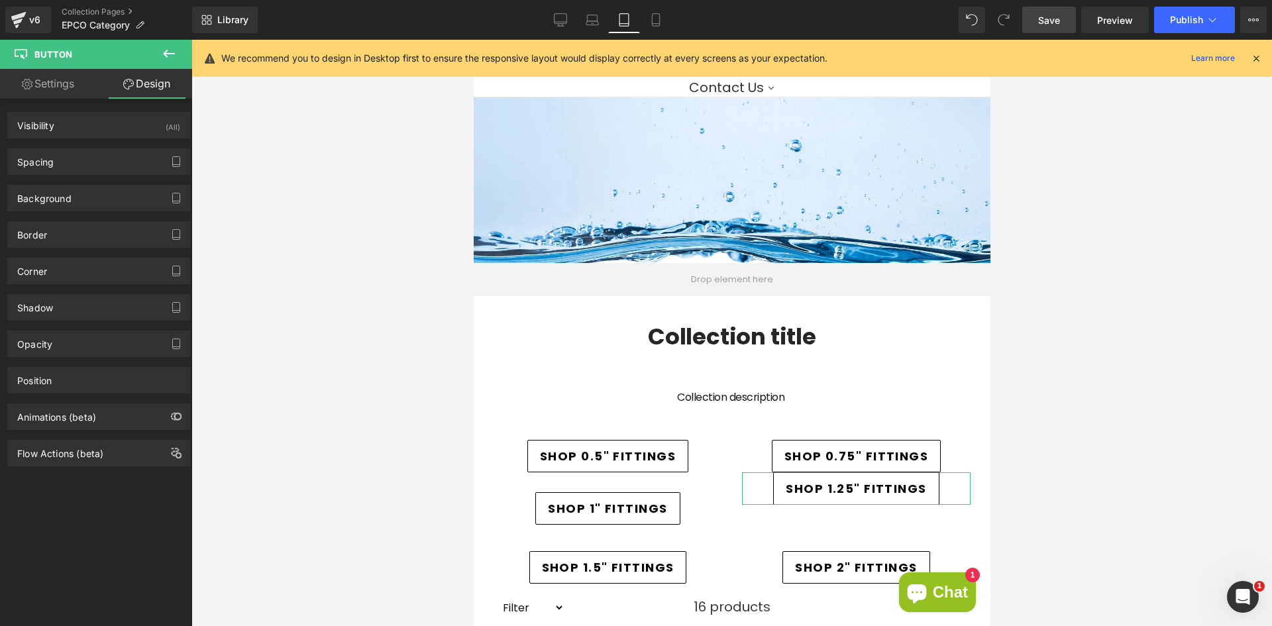
type input "18"
type input "10"
type input "18"
click at [77, 138] on div "Spacing Margin 0px 0 0px 0 0px 0 0px 0 Padding 10px 10 18px 18 10px 10 18px 18 …" at bounding box center [99, 156] width 198 height 36
click at [78, 156] on div "Spacing" at bounding box center [99, 161] width 182 height 25
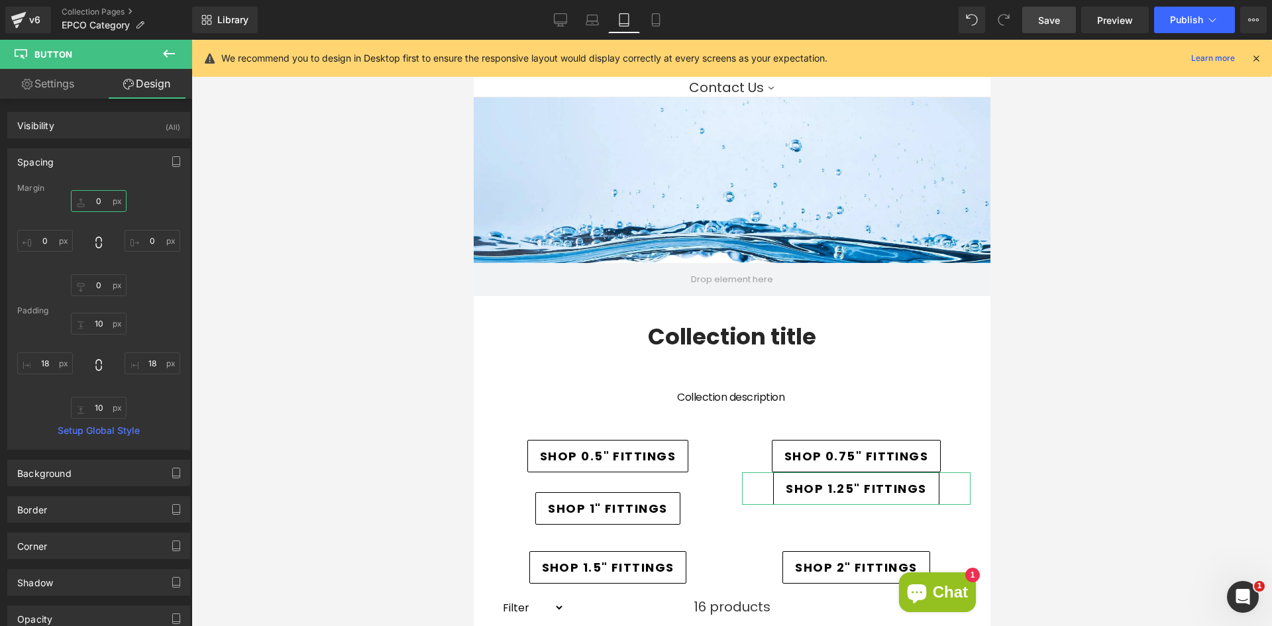
click at [105, 204] on input "0" at bounding box center [99, 201] width 56 height 22
type input "30"
click at [369, 307] on div at bounding box center [731, 333] width 1081 height 586
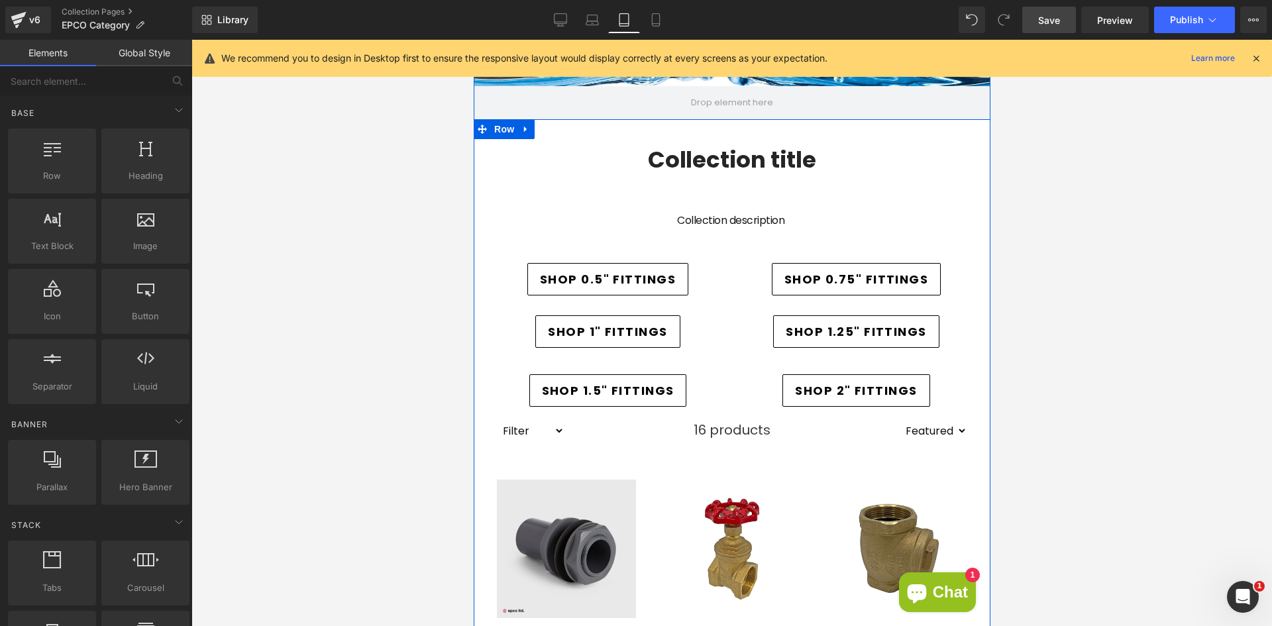
scroll to position [252, 0]
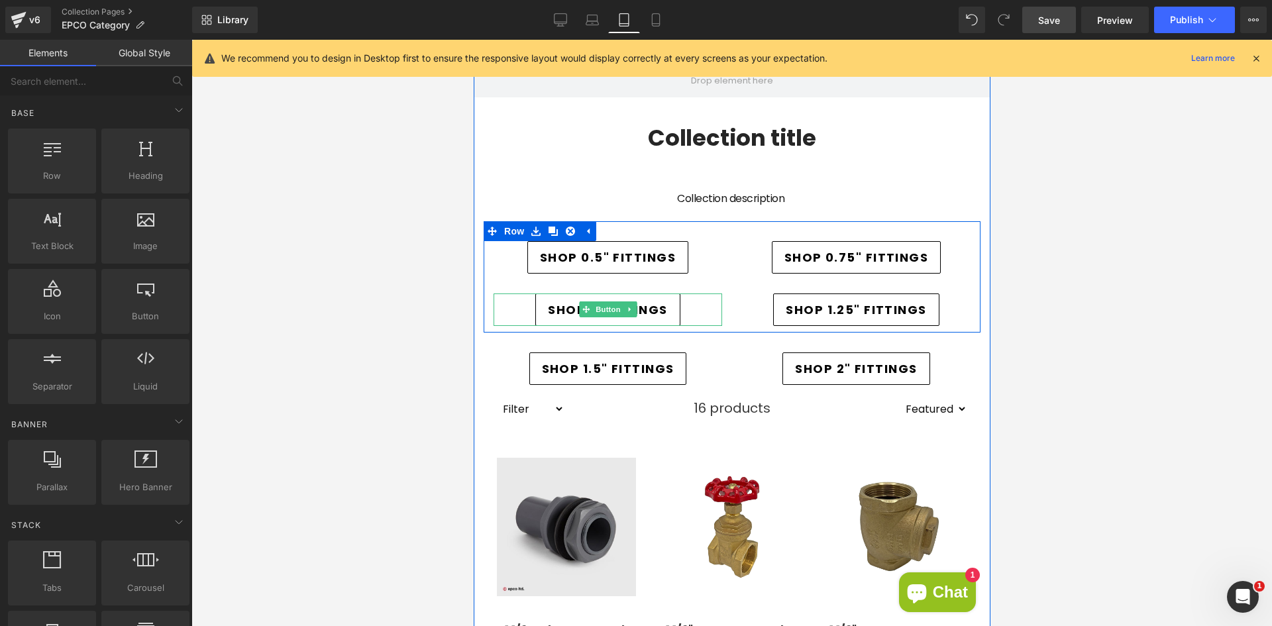
click at [657, 317] on span "SHOP 1" FITTINGS" at bounding box center [606, 310] width 119 height 18
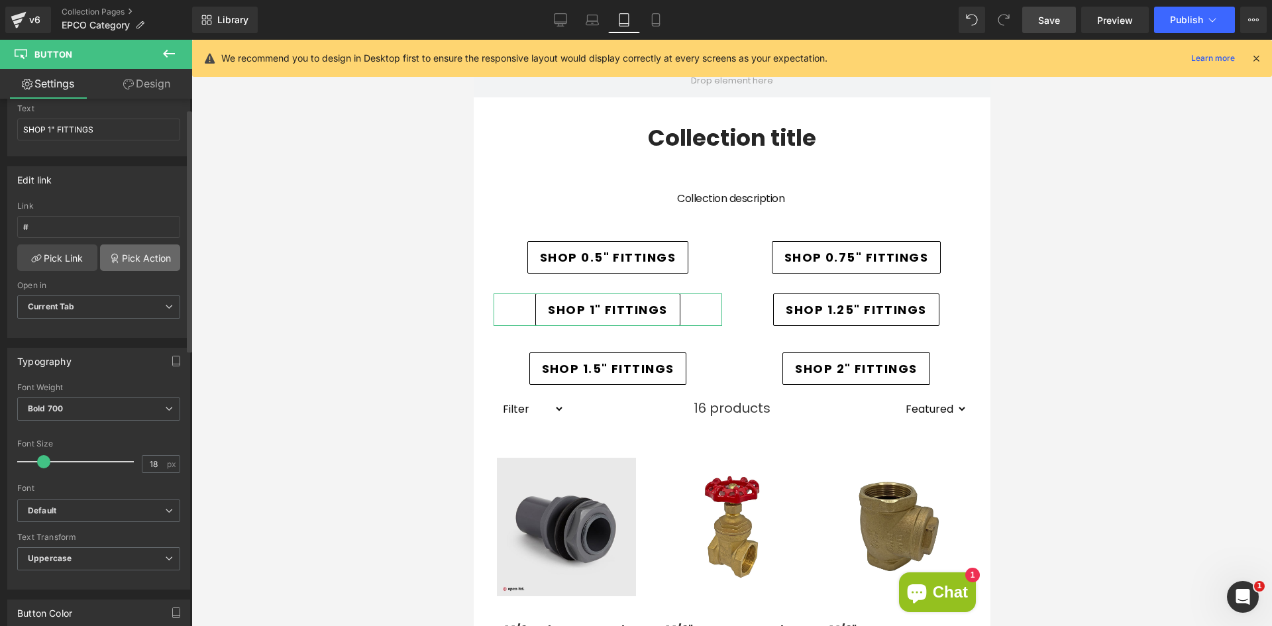
scroll to position [0, 0]
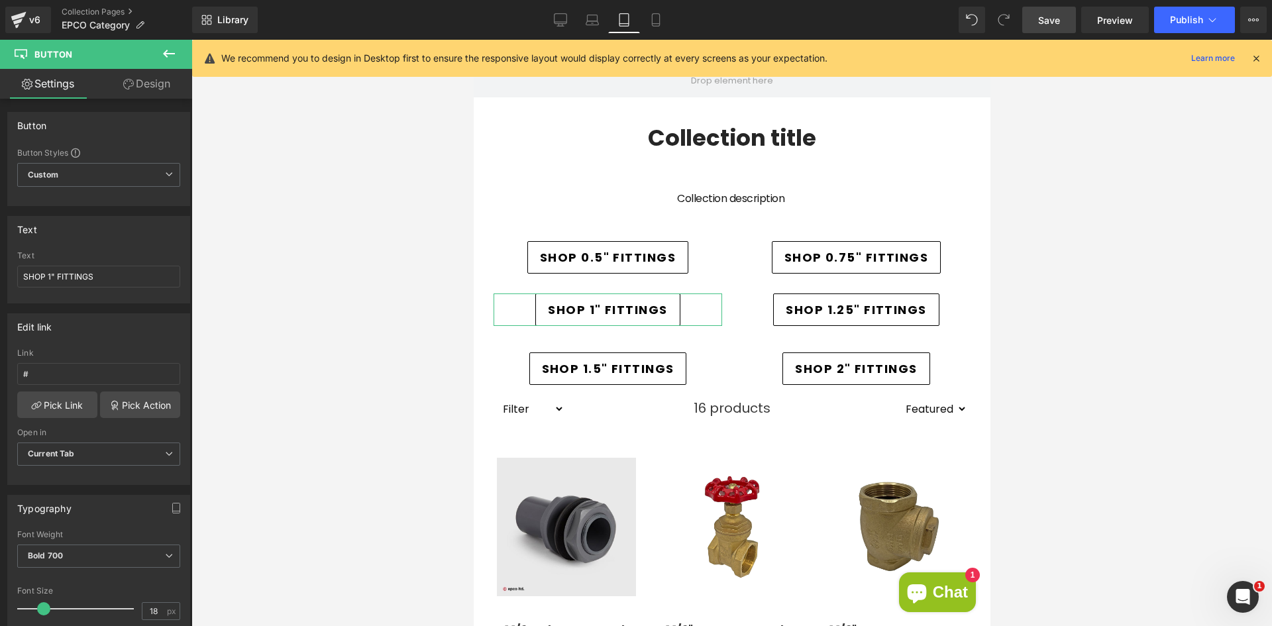
click at [141, 89] on link "Design" at bounding box center [147, 84] width 96 height 30
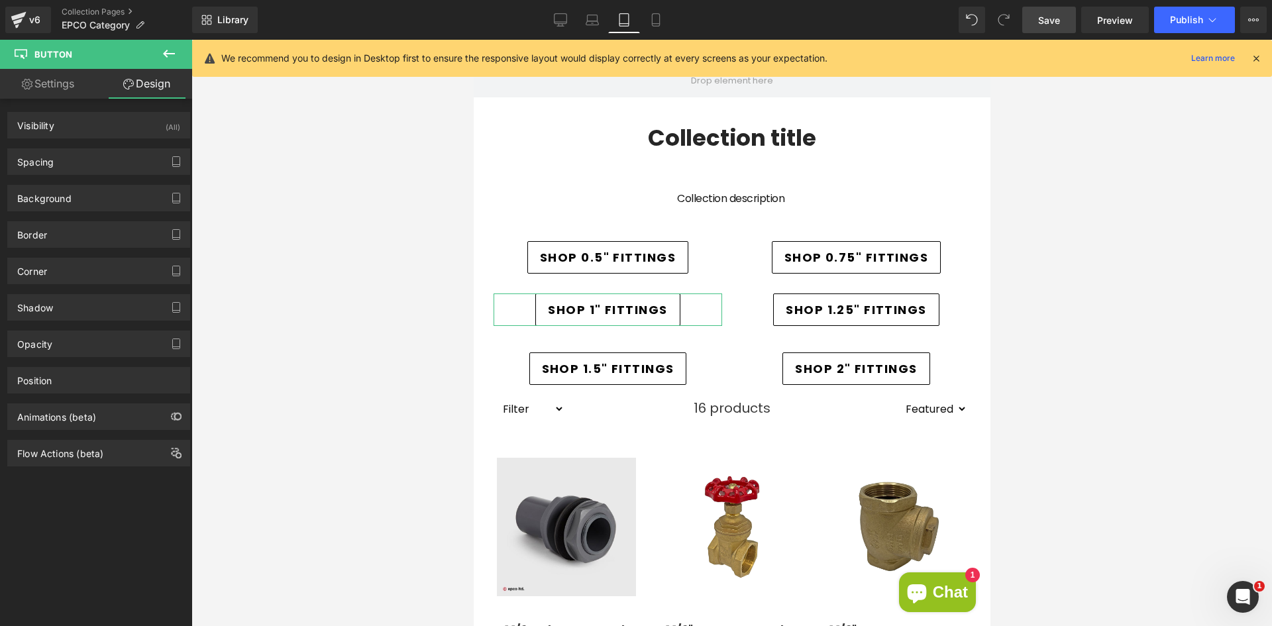
type input "30"
type input "0"
type input "10"
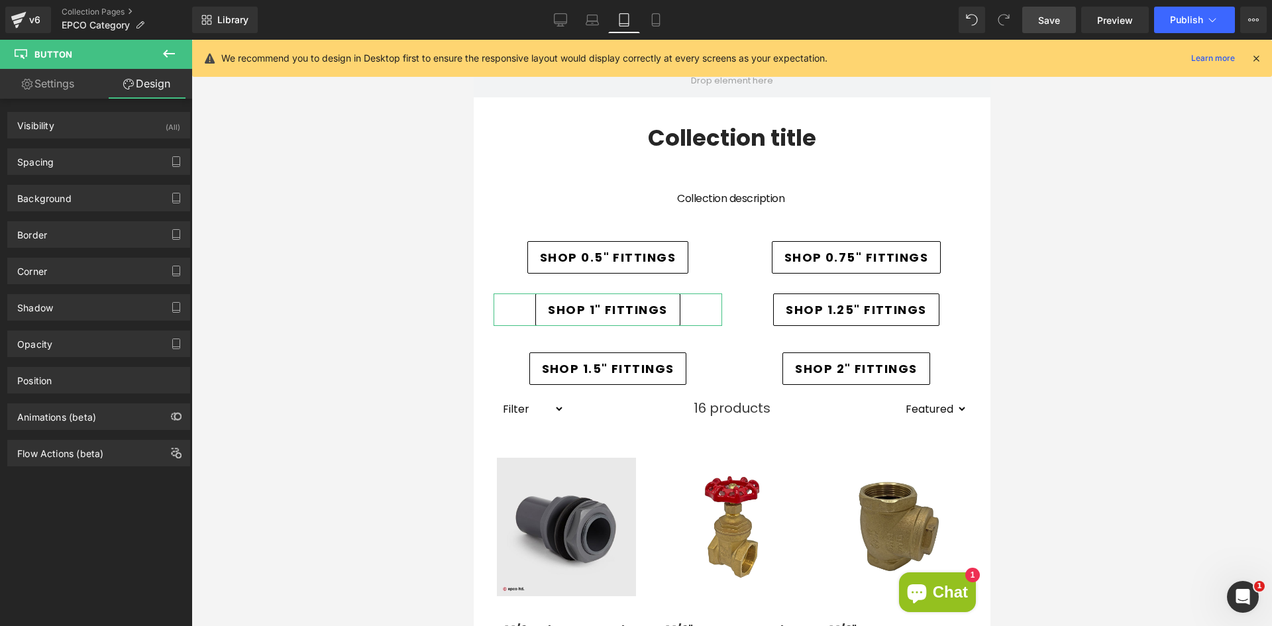
type input "18"
type input "10"
type input "18"
click at [74, 168] on div "Spacing" at bounding box center [99, 161] width 182 height 25
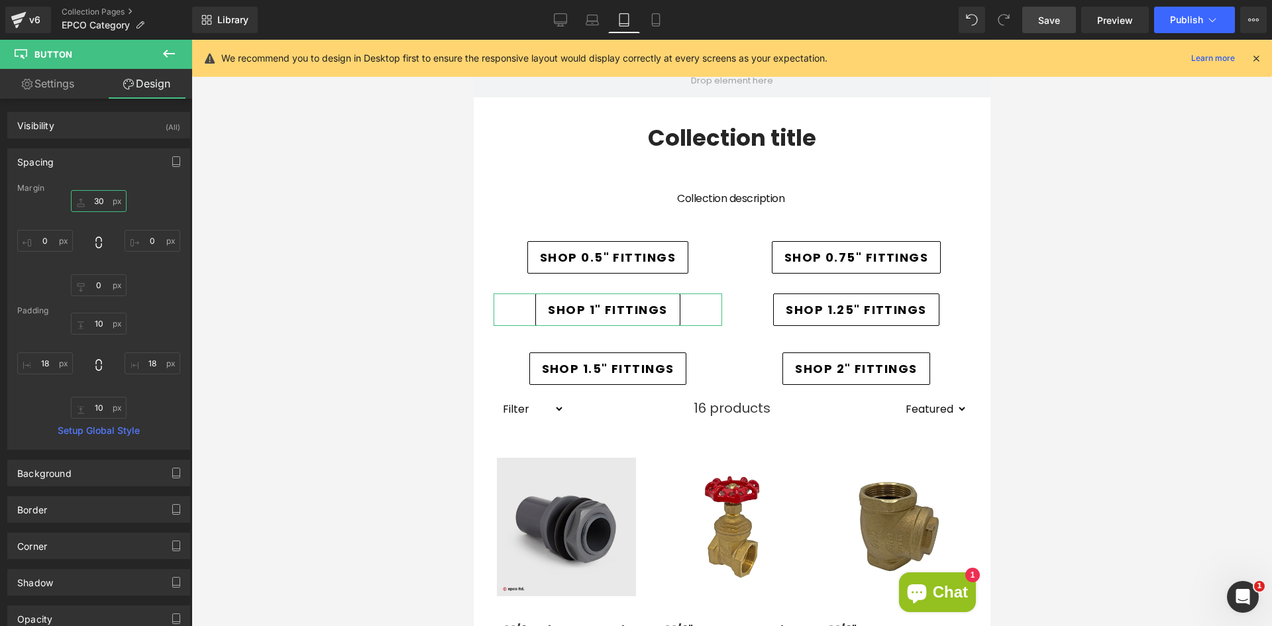
click at [105, 202] on input "30" at bounding box center [99, 201] width 56 height 22
type input "40"
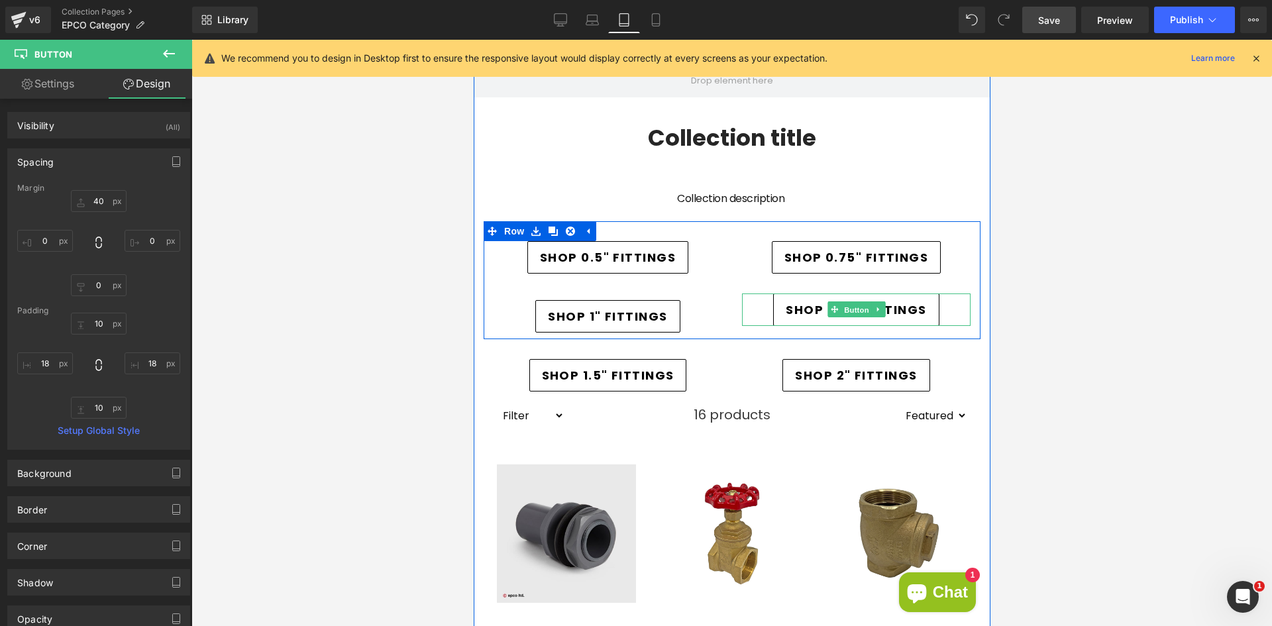
click at [846, 313] on span "Button" at bounding box center [856, 310] width 30 height 16
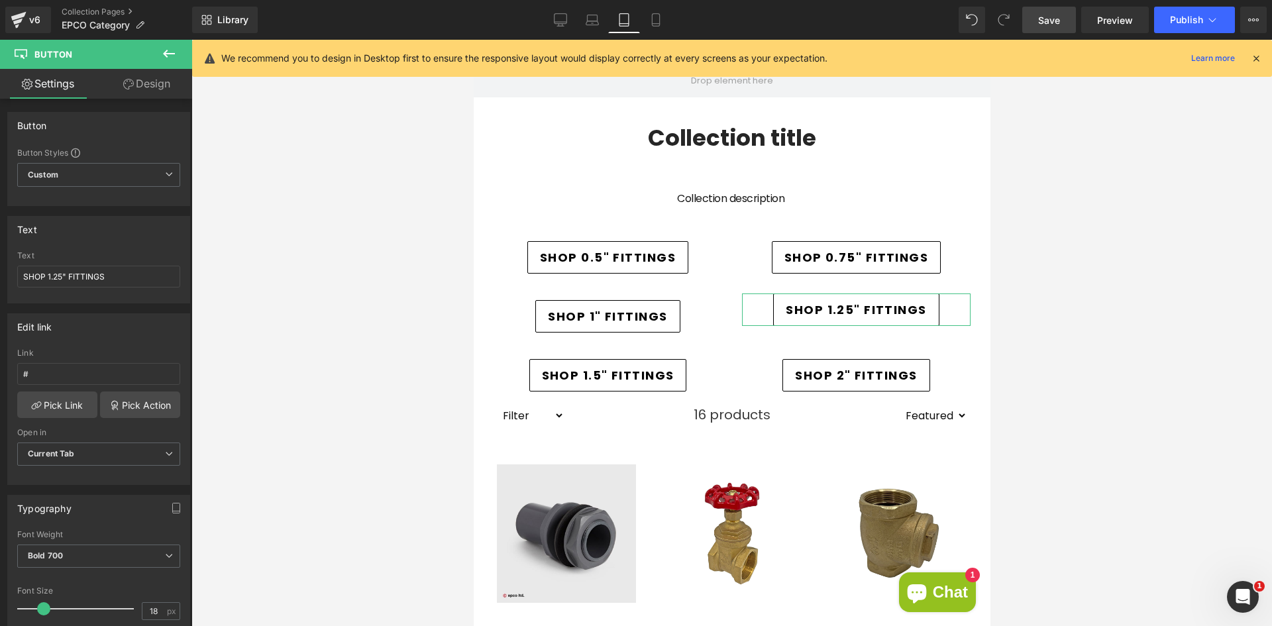
click at [147, 93] on link "Design" at bounding box center [147, 84] width 96 height 30
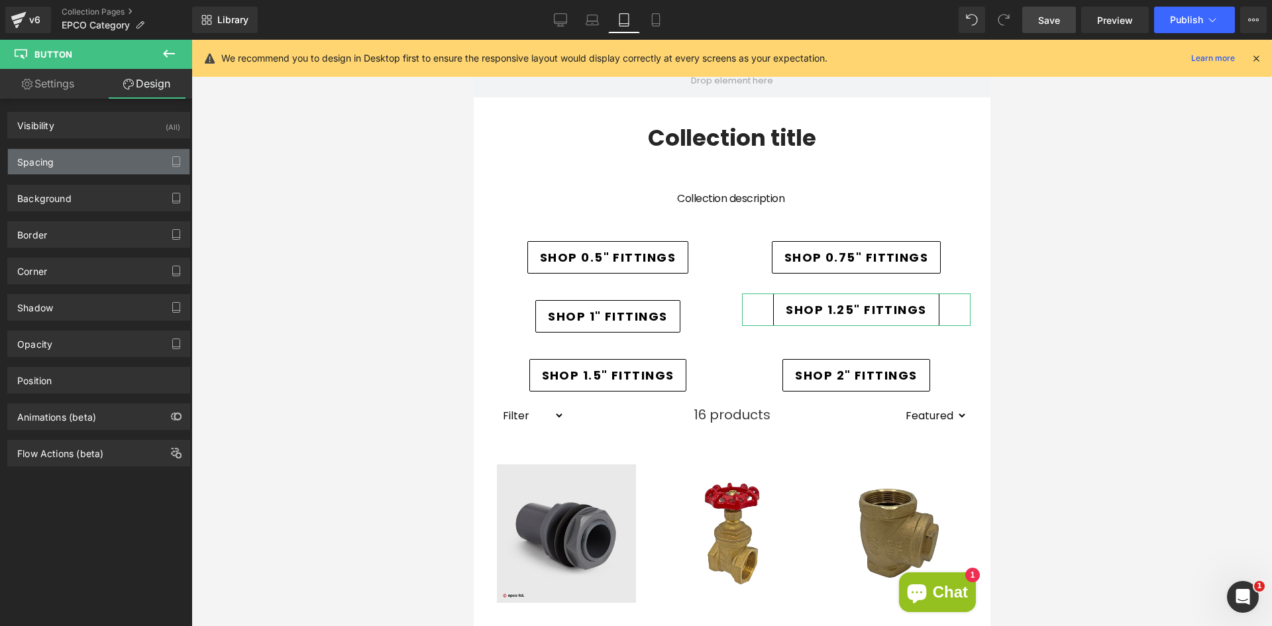
click at [81, 158] on div "Spacing" at bounding box center [99, 161] width 182 height 25
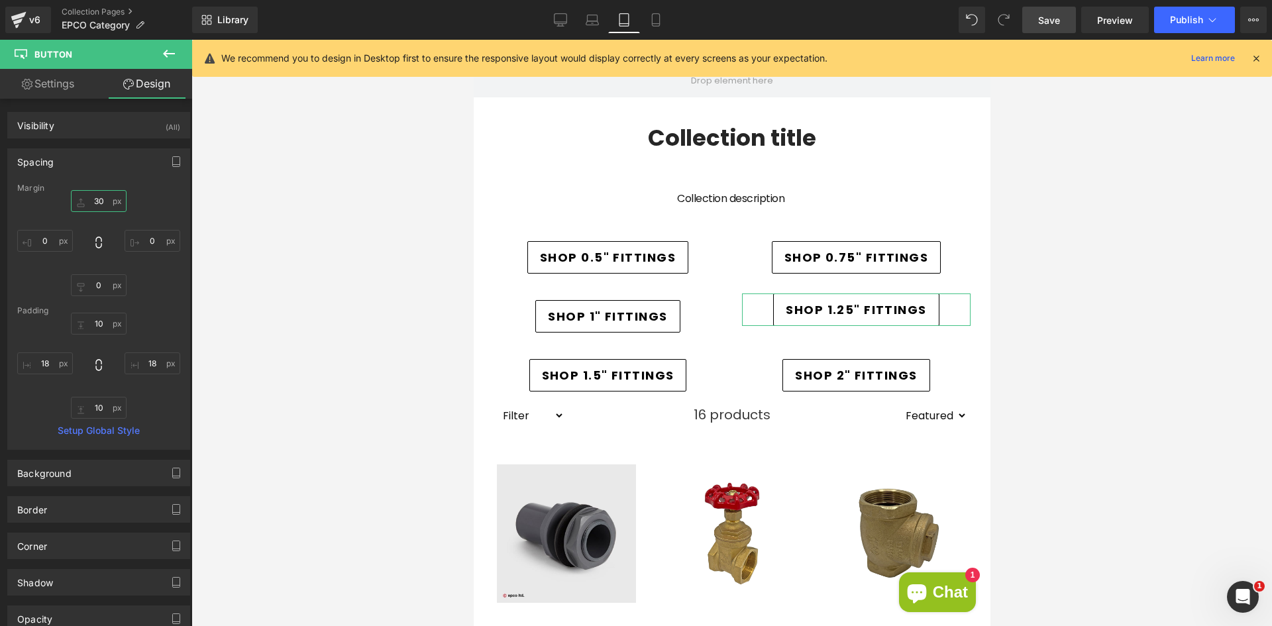
click at [101, 196] on input "30" at bounding box center [99, 201] width 56 height 22
type input "40"
click at [266, 318] on div at bounding box center [731, 333] width 1081 height 586
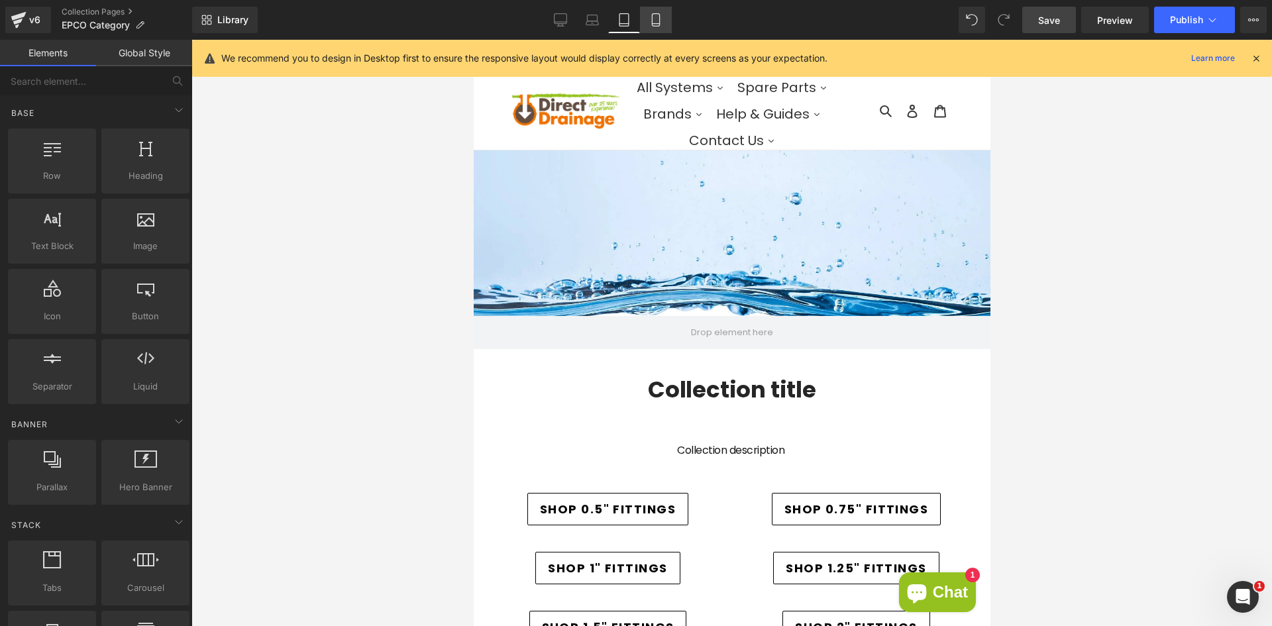
click at [648, 19] on link "Mobile" at bounding box center [656, 20] width 32 height 27
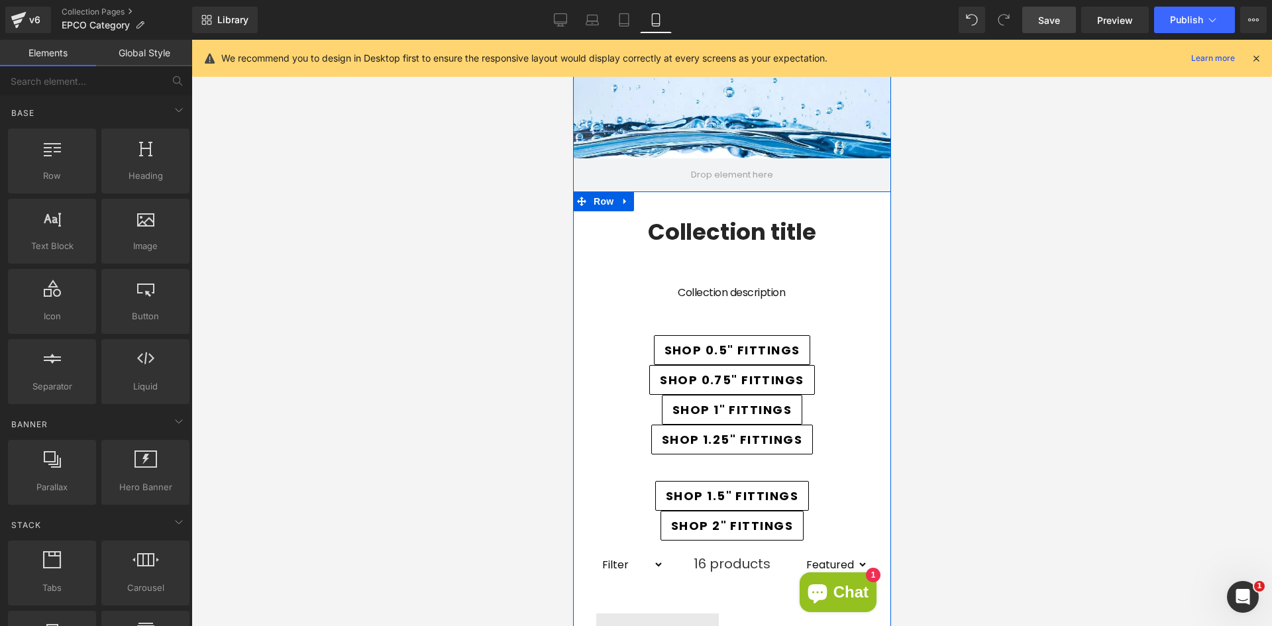
scroll to position [195, 0]
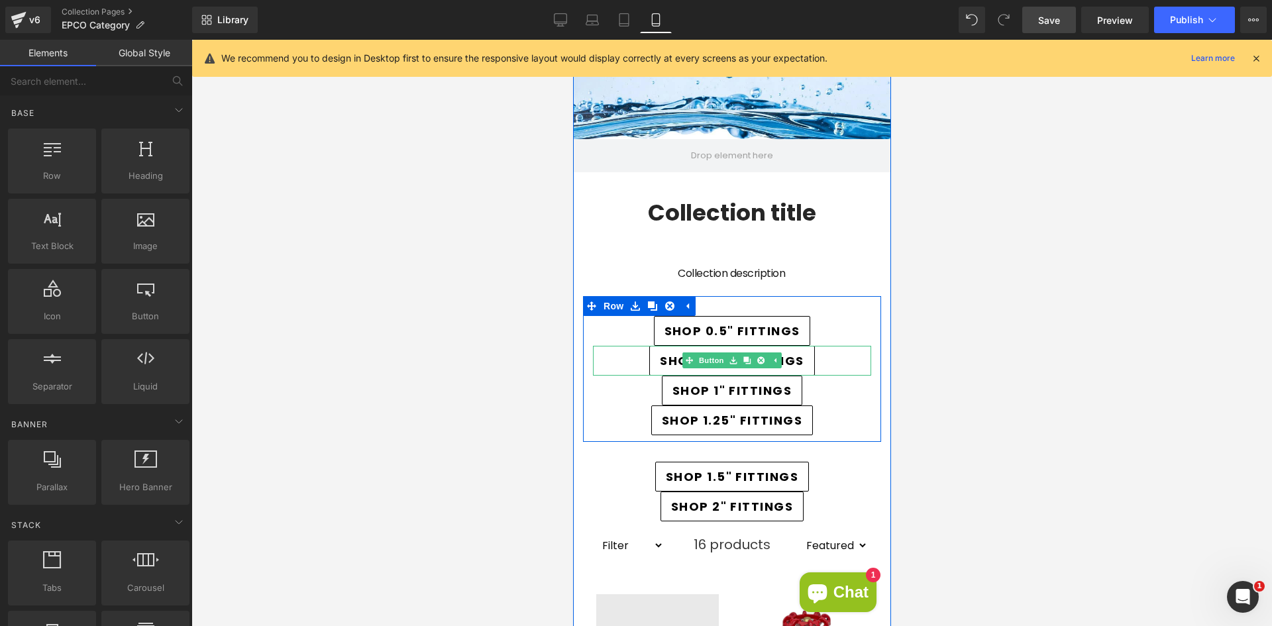
click at [652, 357] on link "SHOP 0.75" FITTINGS" at bounding box center [731, 361] width 165 height 30
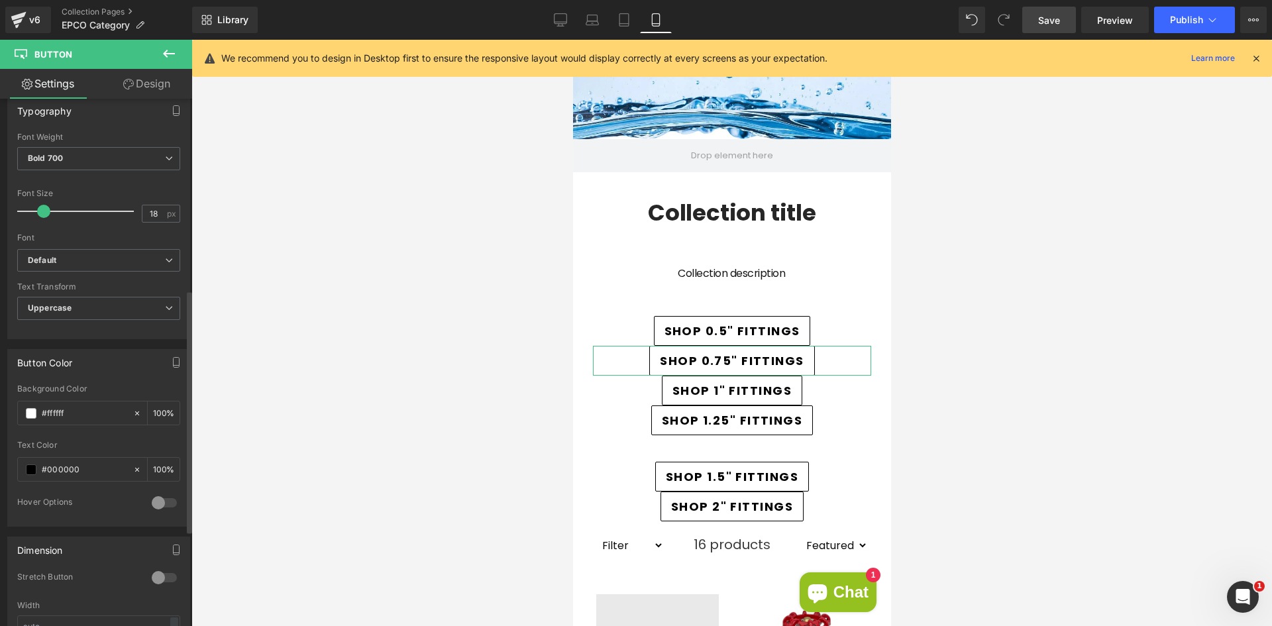
scroll to position [530, 0]
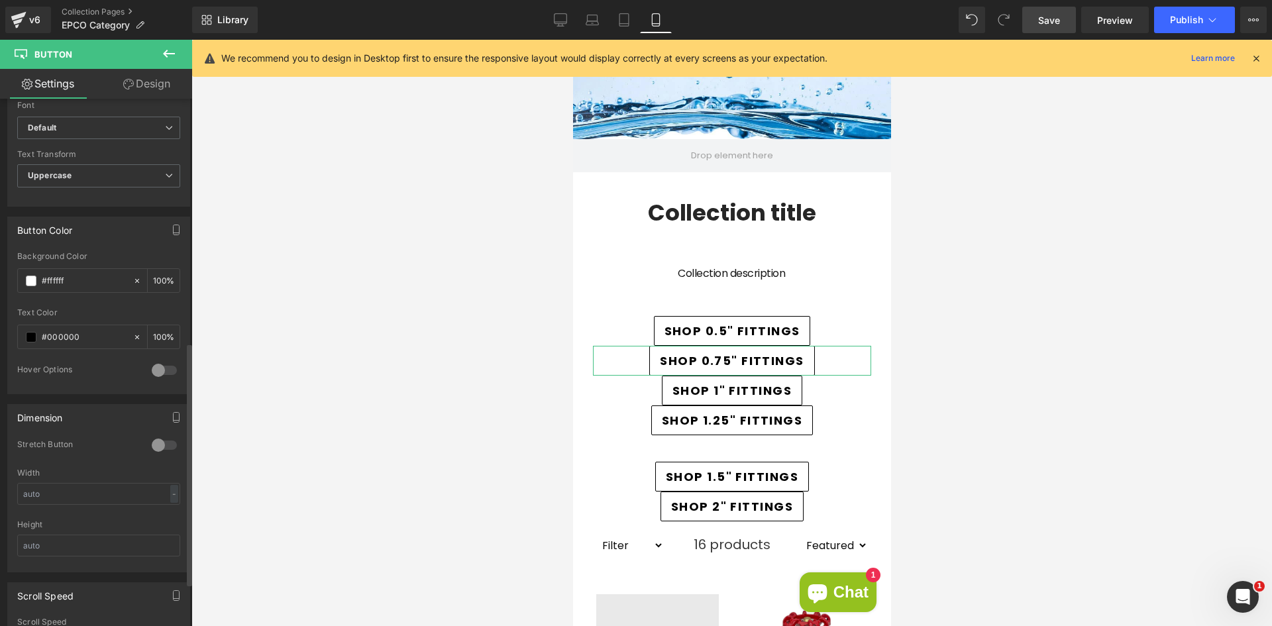
click at [151, 442] on div at bounding box center [164, 445] width 32 height 21
click at [319, 415] on div at bounding box center [731, 333] width 1081 height 586
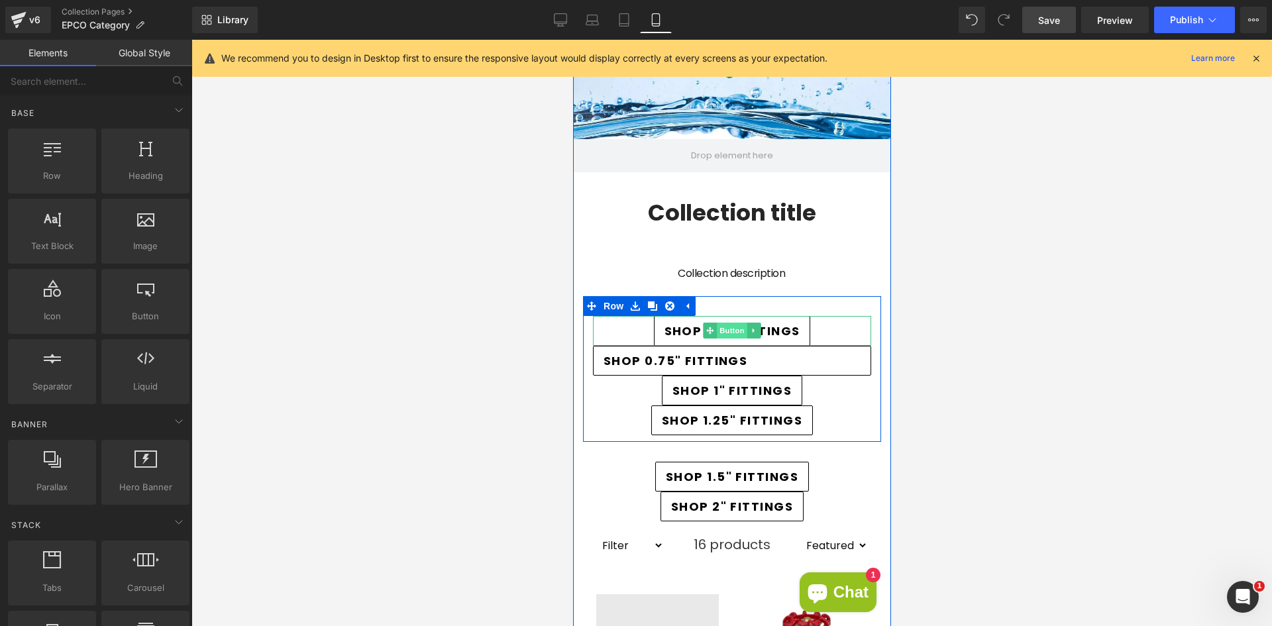
click at [720, 325] on span "Button" at bounding box center [731, 331] width 30 height 16
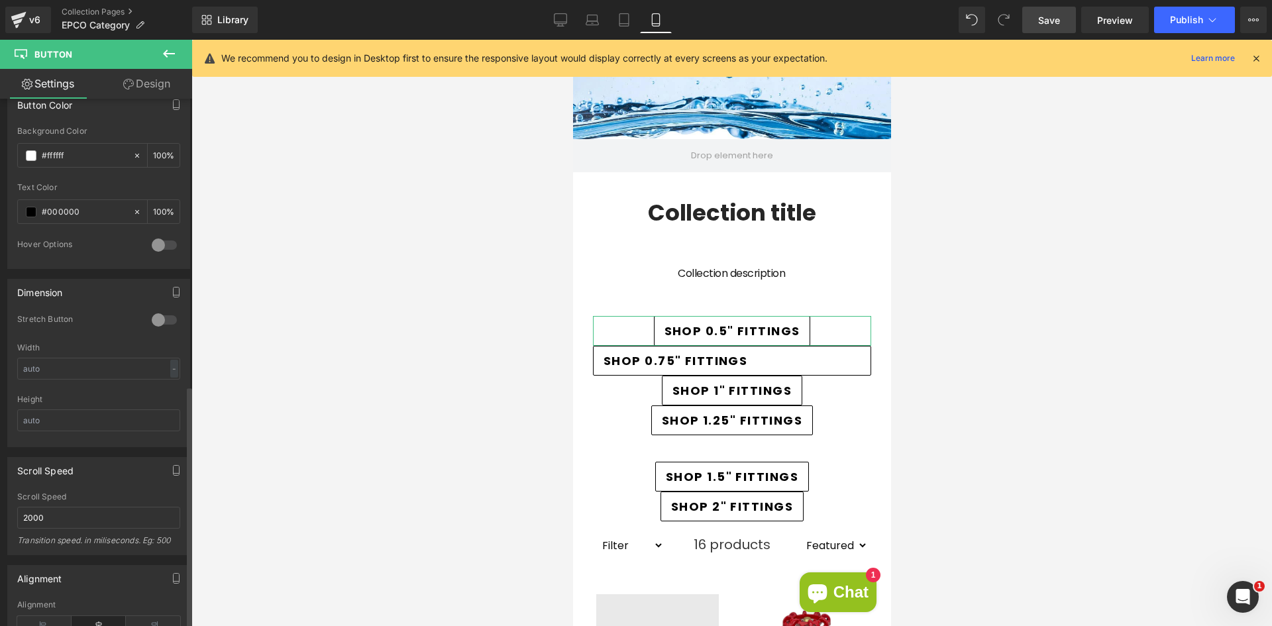
scroll to position [663, 0]
click at [154, 313] on div at bounding box center [164, 312] width 32 height 21
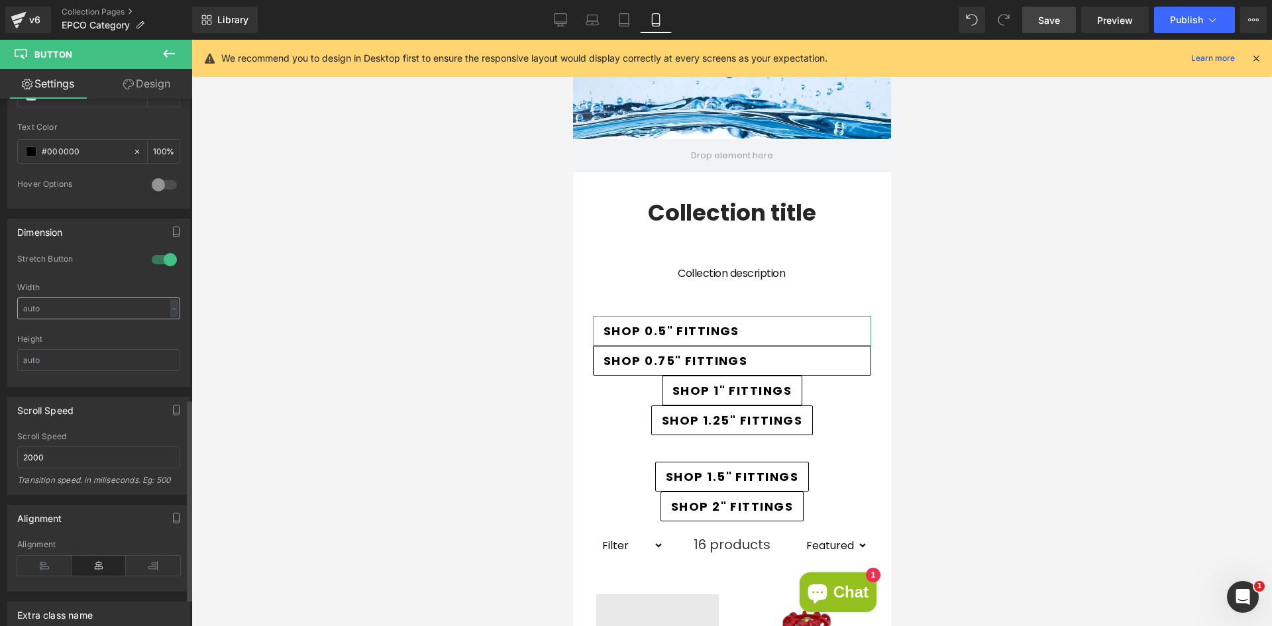
scroll to position [795, 0]
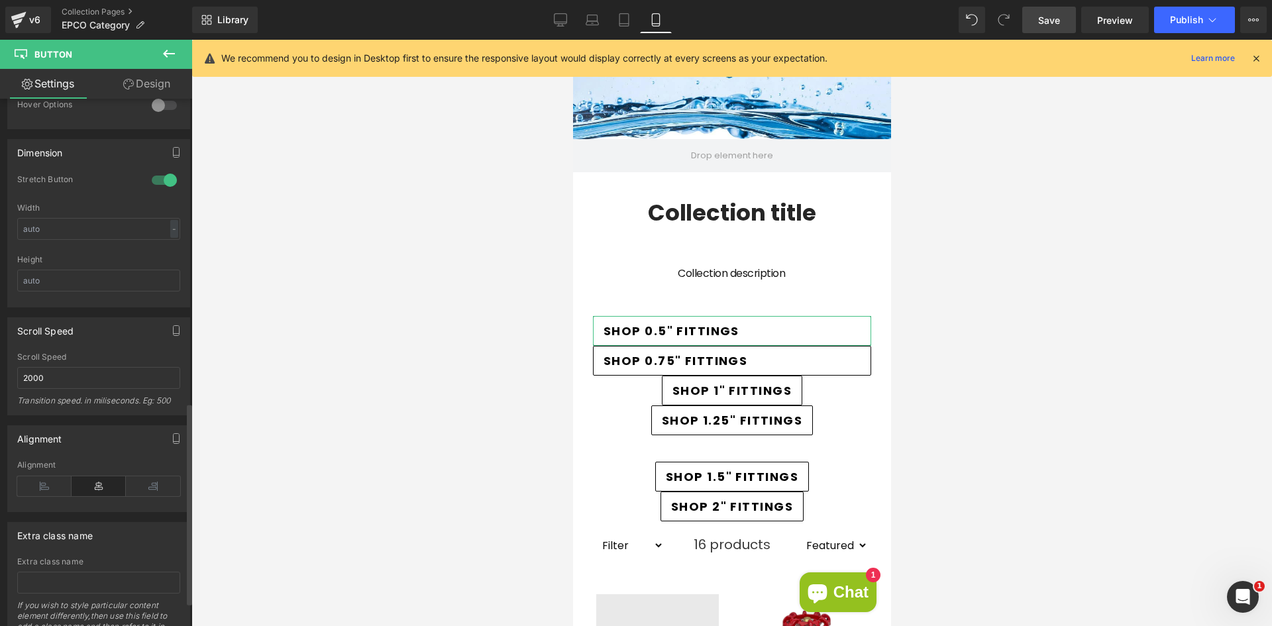
click at [88, 486] on icon at bounding box center [99, 486] width 54 height 20
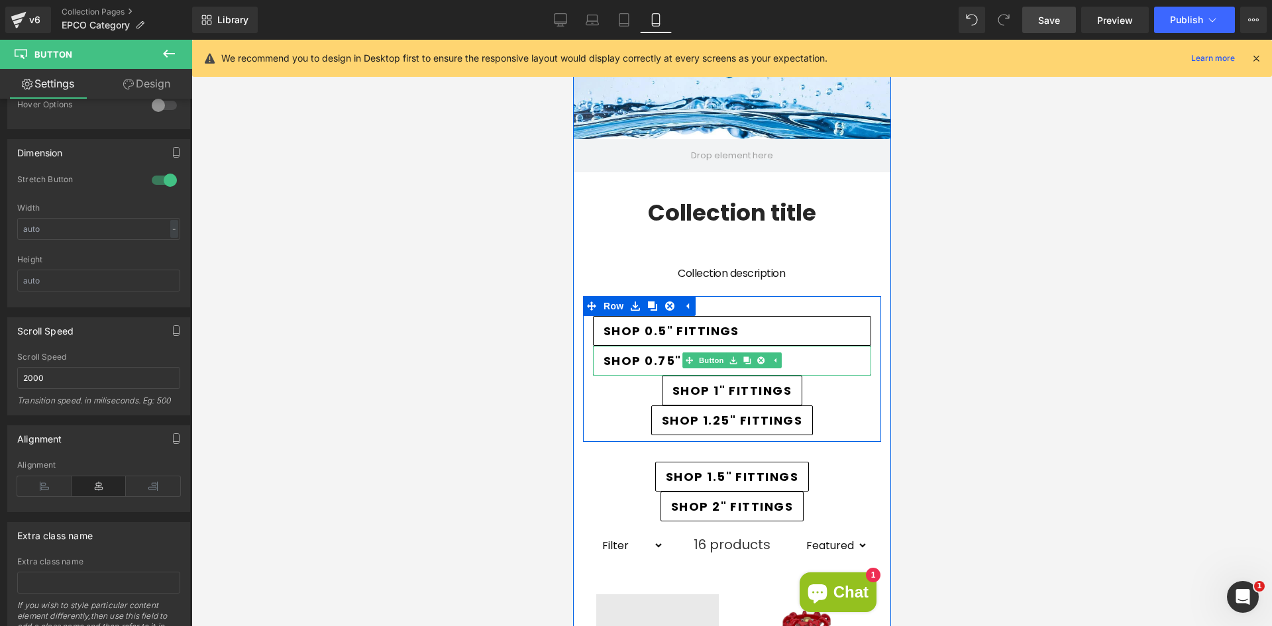
click at [645, 360] on span "SHOP 0.75" FITTINGS" at bounding box center [675, 361] width 144 height 18
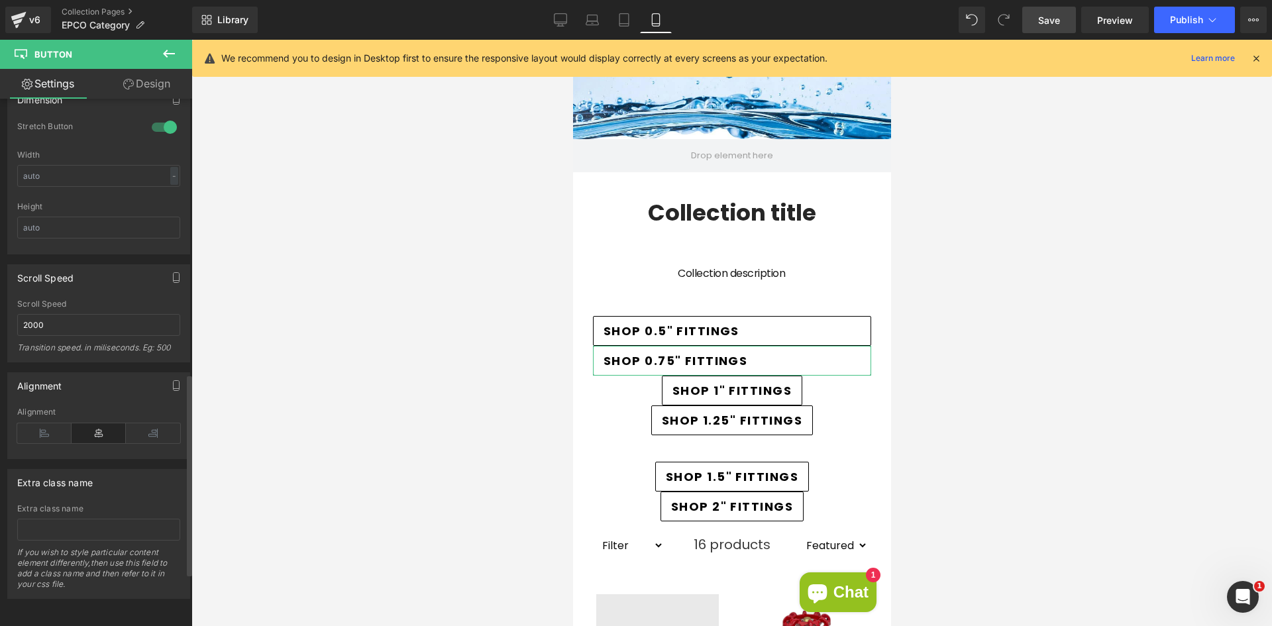
scroll to position [858, 0]
click at [48, 423] on icon at bounding box center [44, 433] width 54 height 20
click at [80, 423] on icon at bounding box center [99, 433] width 54 height 20
click at [140, 423] on icon at bounding box center [153, 433] width 54 height 20
click at [101, 425] on icon at bounding box center [99, 433] width 54 height 20
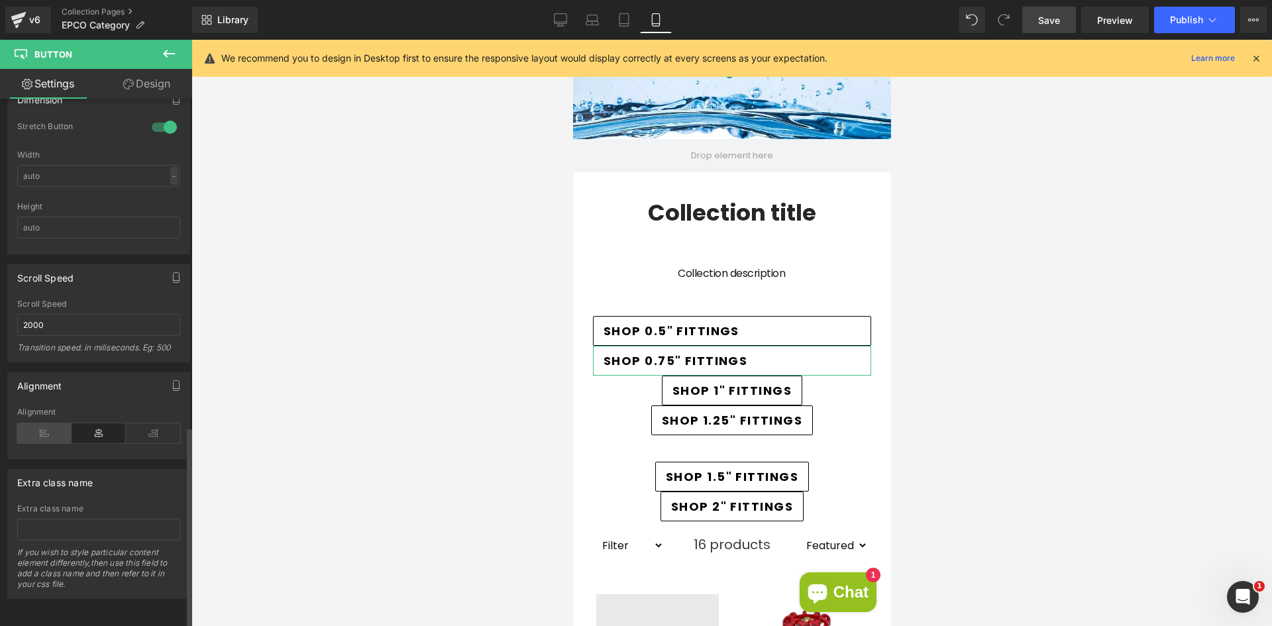
click at [33, 423] on icon at bounding box center [44, 433] width 54 height 20
click at [545, 378] on div at bounding box center [731, 333] width 1081 height 586
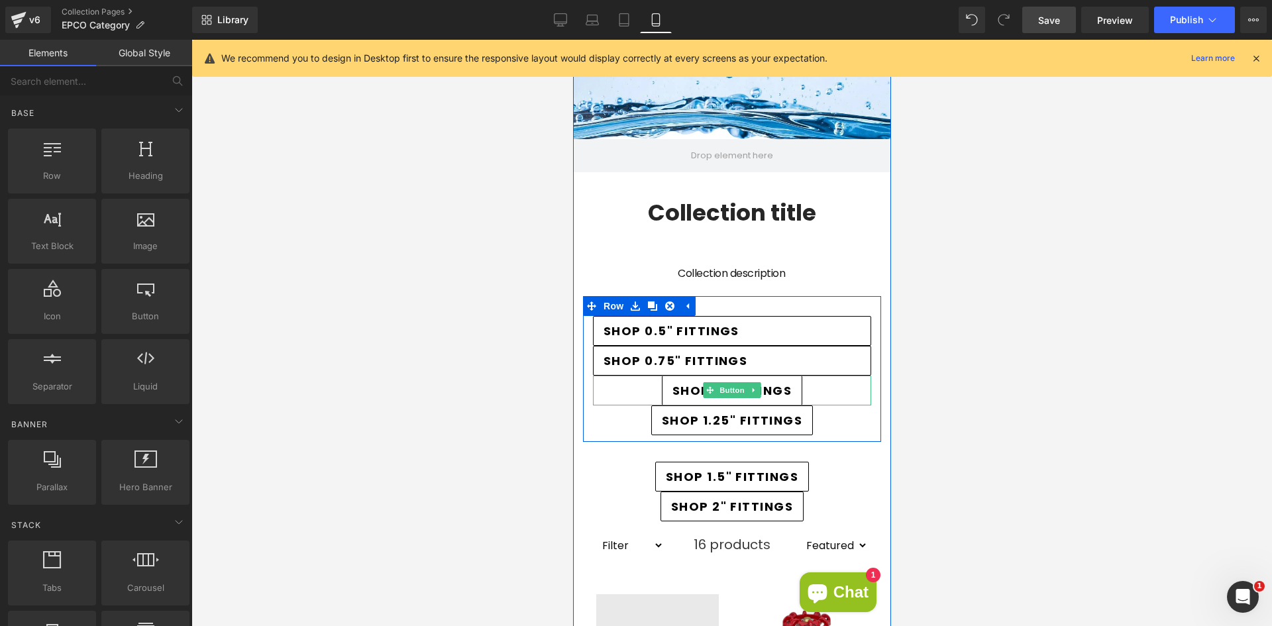
click at [651, 364] on span "SHOP 0.75" FITTINGS" at bounding box center [675, 361] width 144 height 18
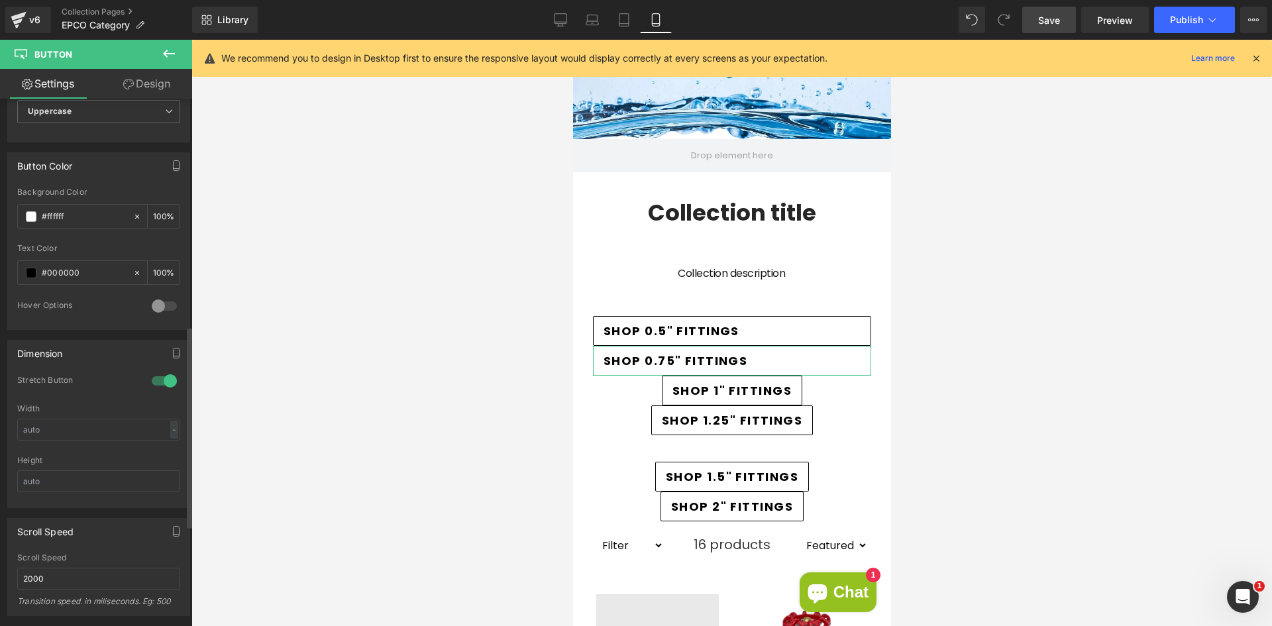
scroll to position [596, 0]
click at [152, 372] on div at bounding box center [164, 378] width 32 height 21
click at [404, 370] on div at bounding box center [731, 333] width 1081 height 586
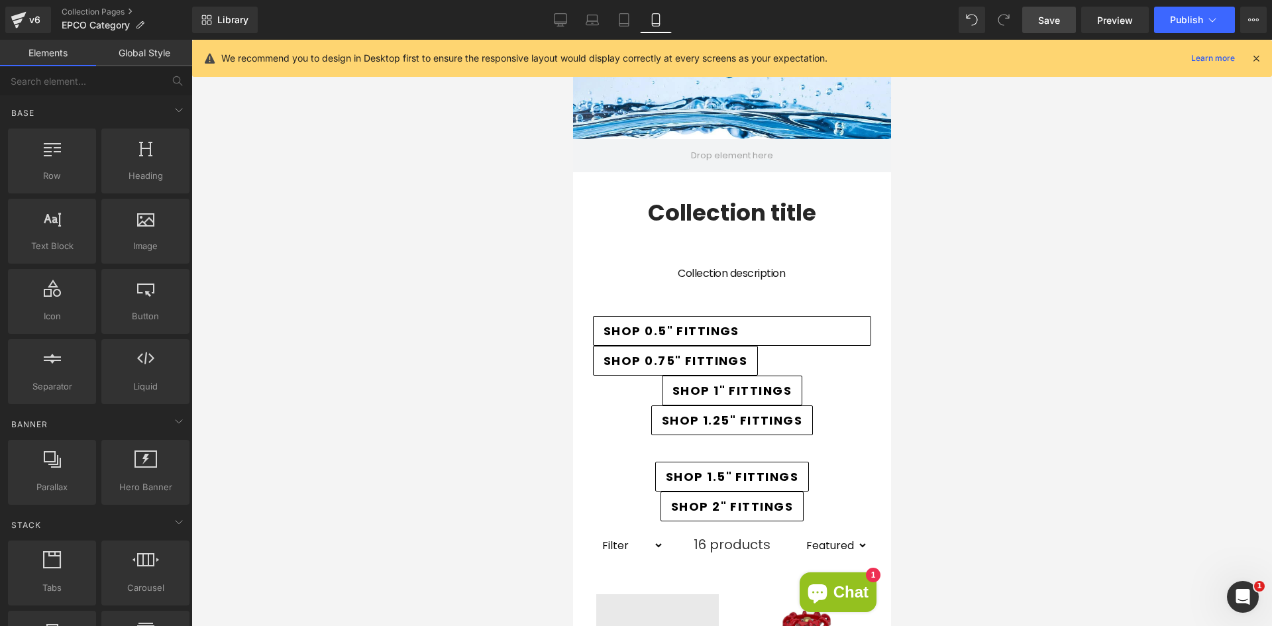
click at [606, 336] on span "SHOP 0.5" FITTINGS" at bounding box center [671, 331] width 136 height 18
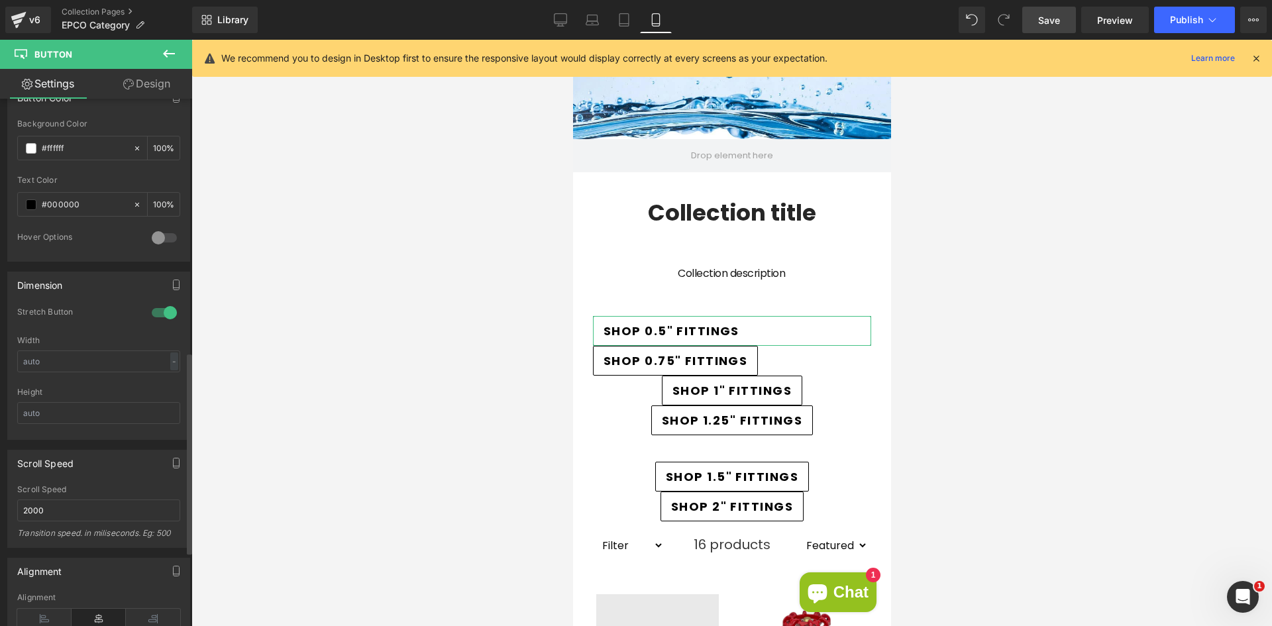
click at [163, 315] on div at bounding box center [164, 312] width 32 height 21
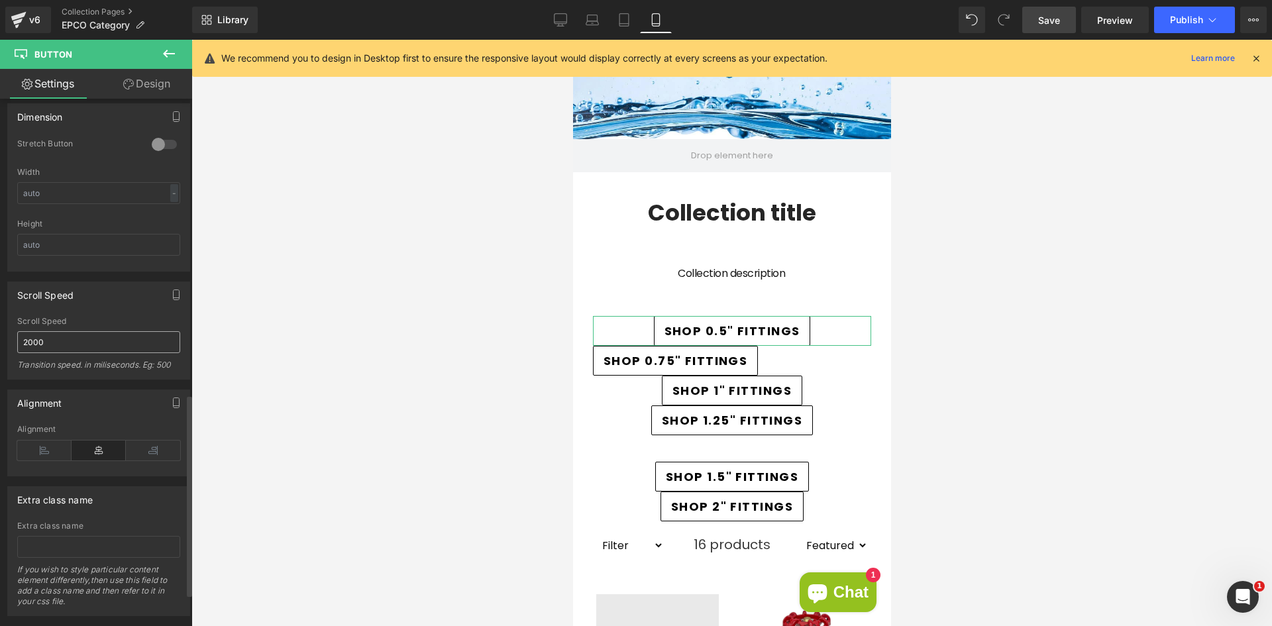
scroll to position [858, 0]
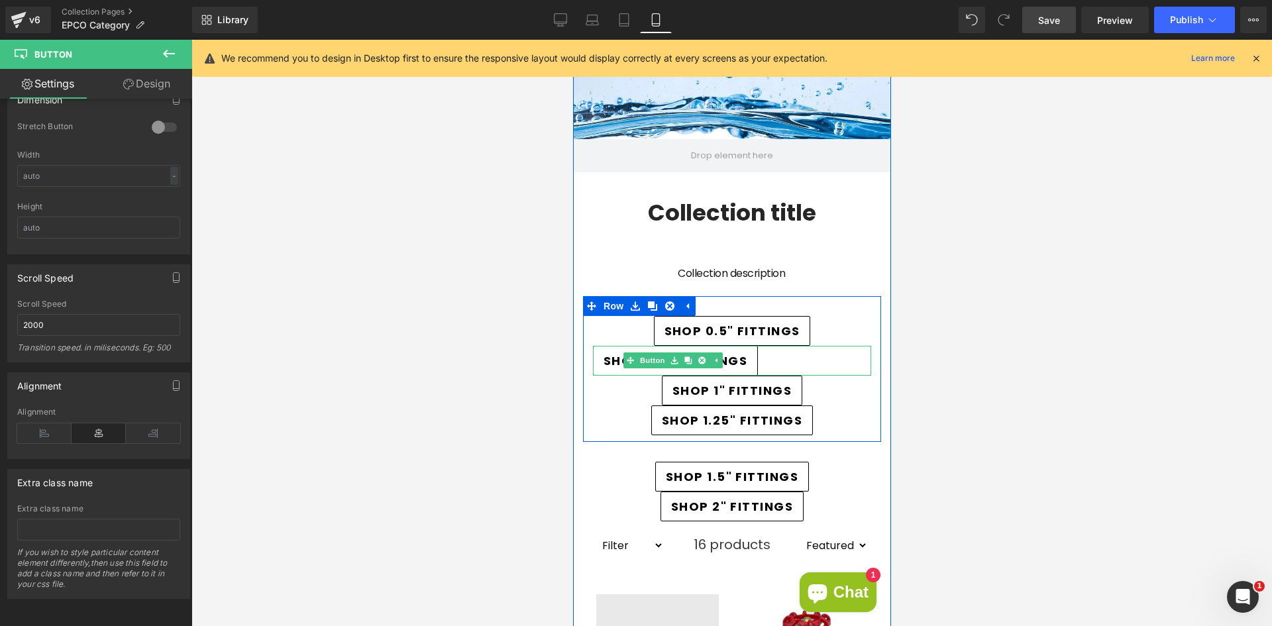
click at [621, 361] on div "SHOP 0.75" FITTINGS Button" at bounding box center [731, 361] width 278 height 30
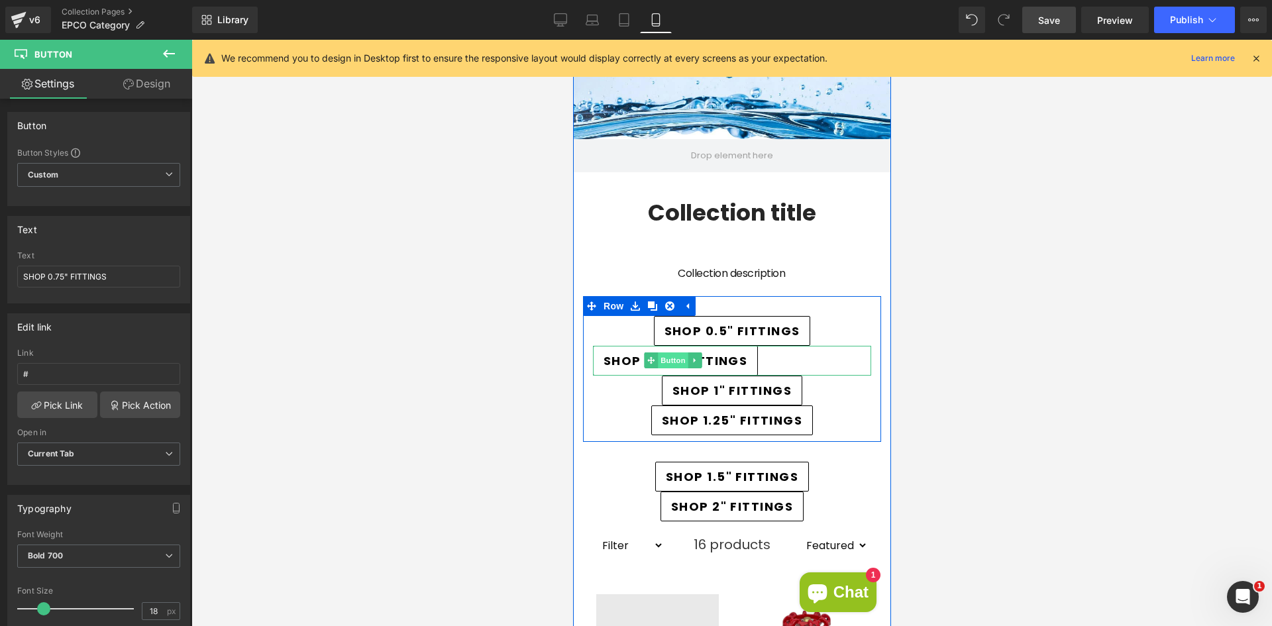
click at [669, 361] on span "Button" at bounding box center [672, 360] width 30 height 16
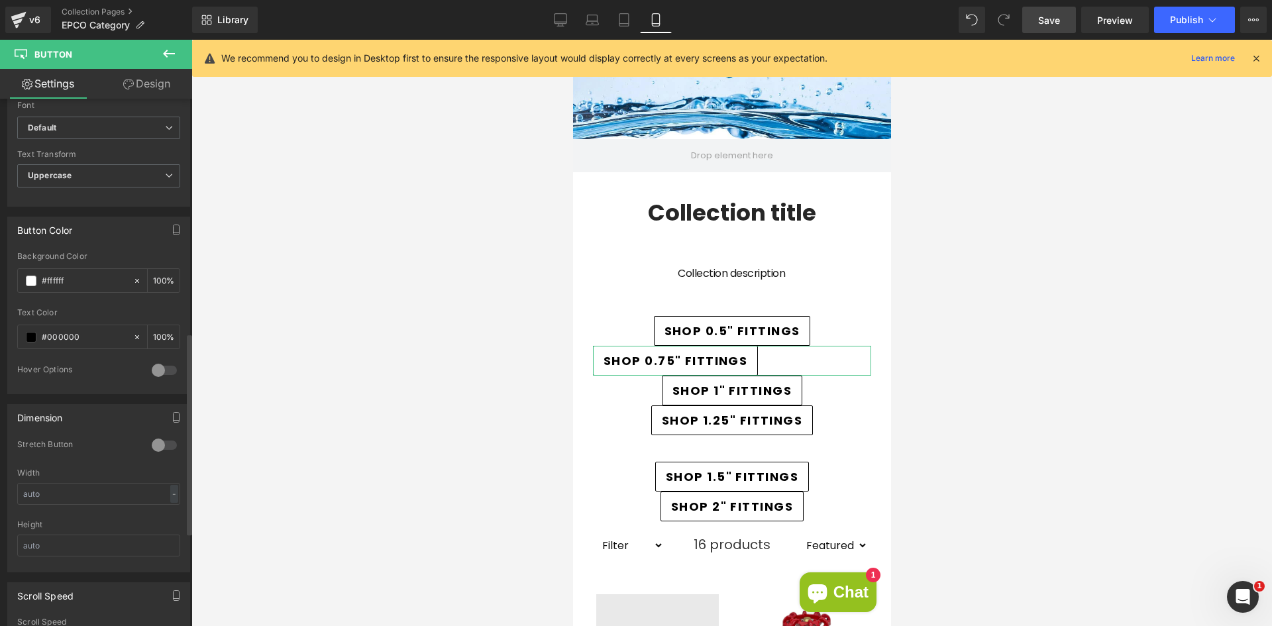
scroll to position [729, 0]
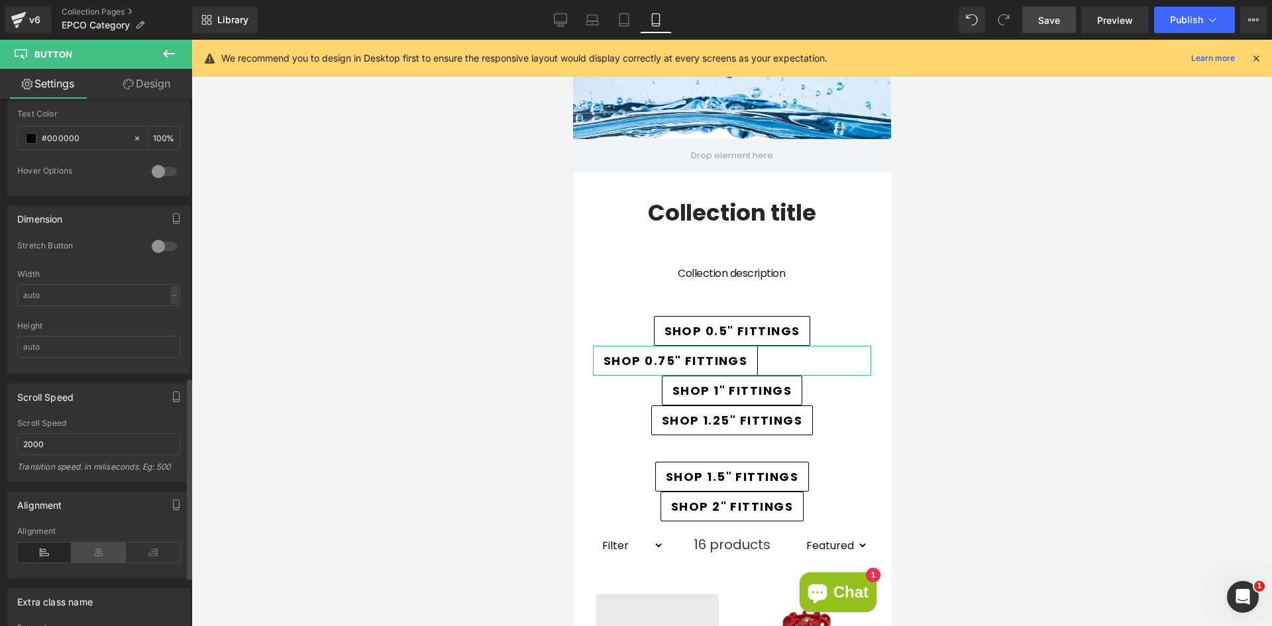
click at [87, 549] on icon at bounding box center [99, 553] width 54 height 20
click at [401, 396] on div at bounding box center [731, 333] width 1081 height 586
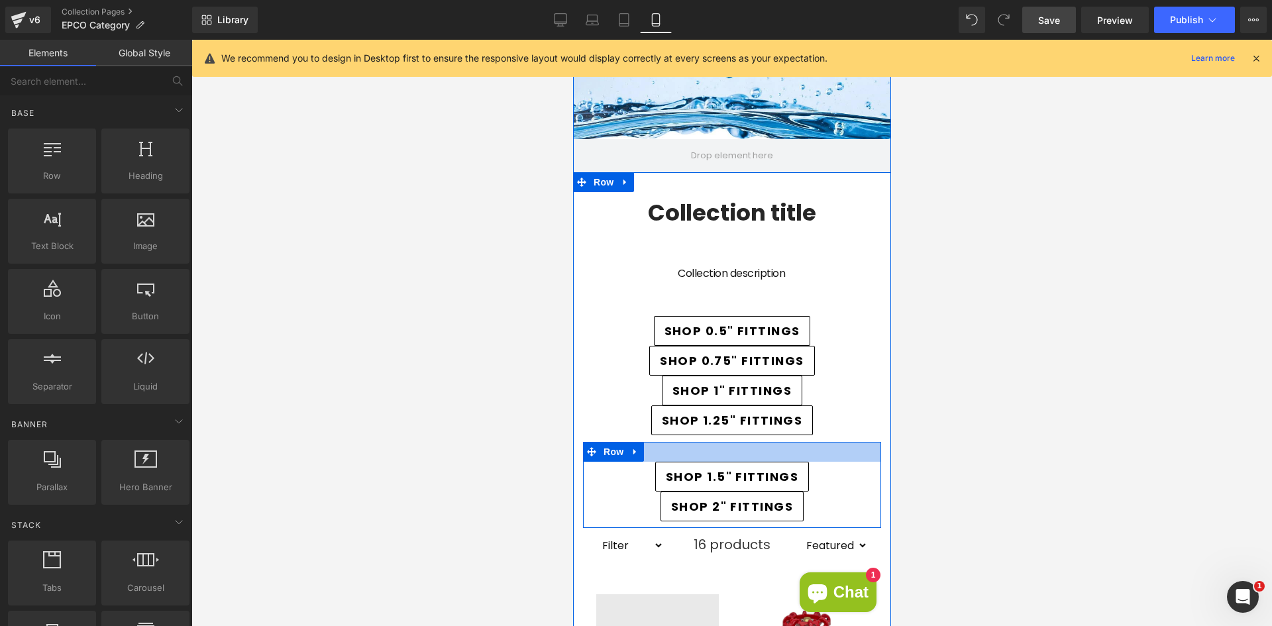
click at [681, 455] on div at bounding box center [731, 452] width 298 height 20
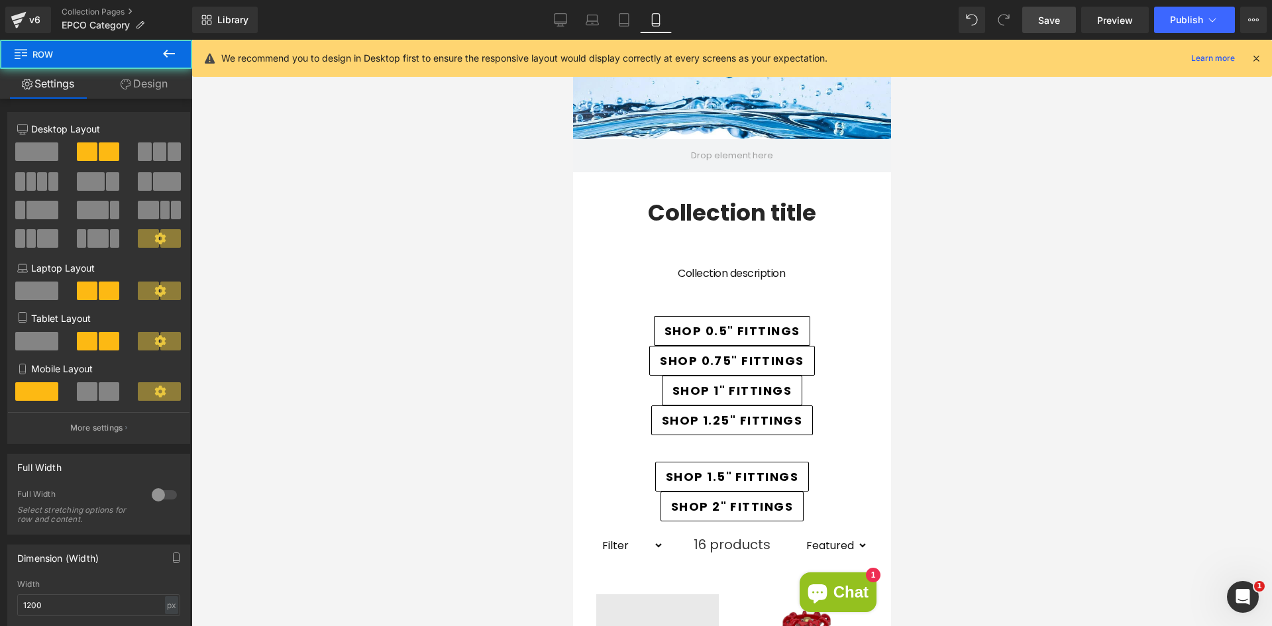
click at [551, 415] on div at bounding box center [731, 333] width 1081 height 586
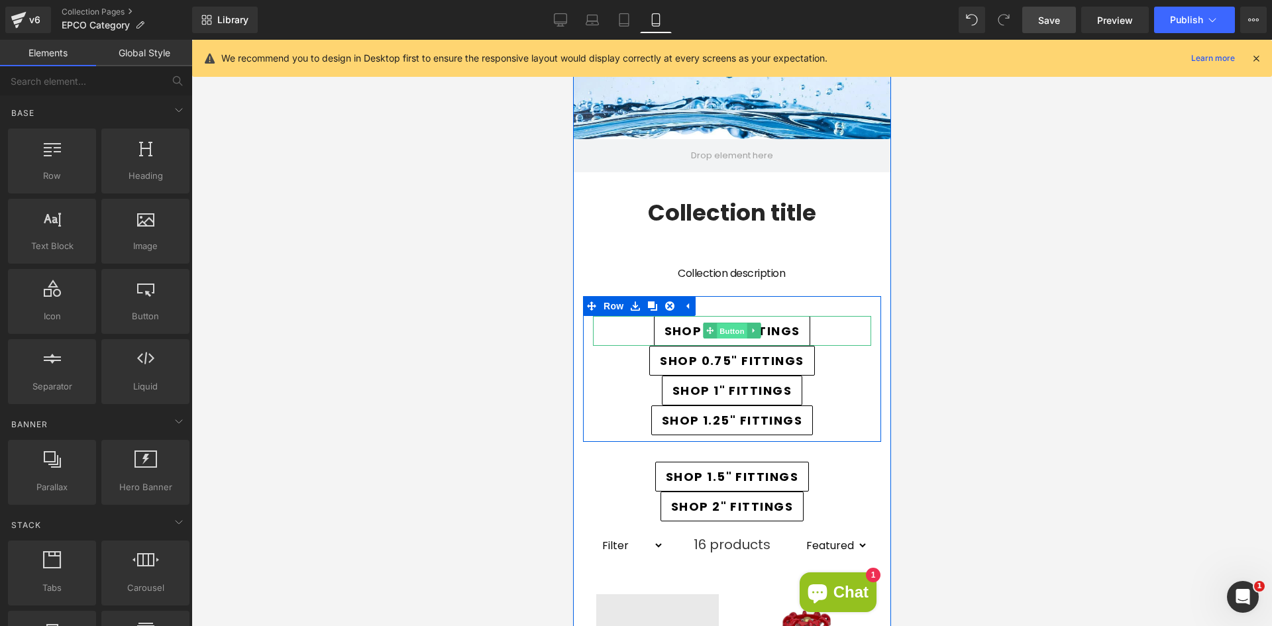
click at [729, 327] on span "Button" at bounding box center [731, 331] width 30 height 16
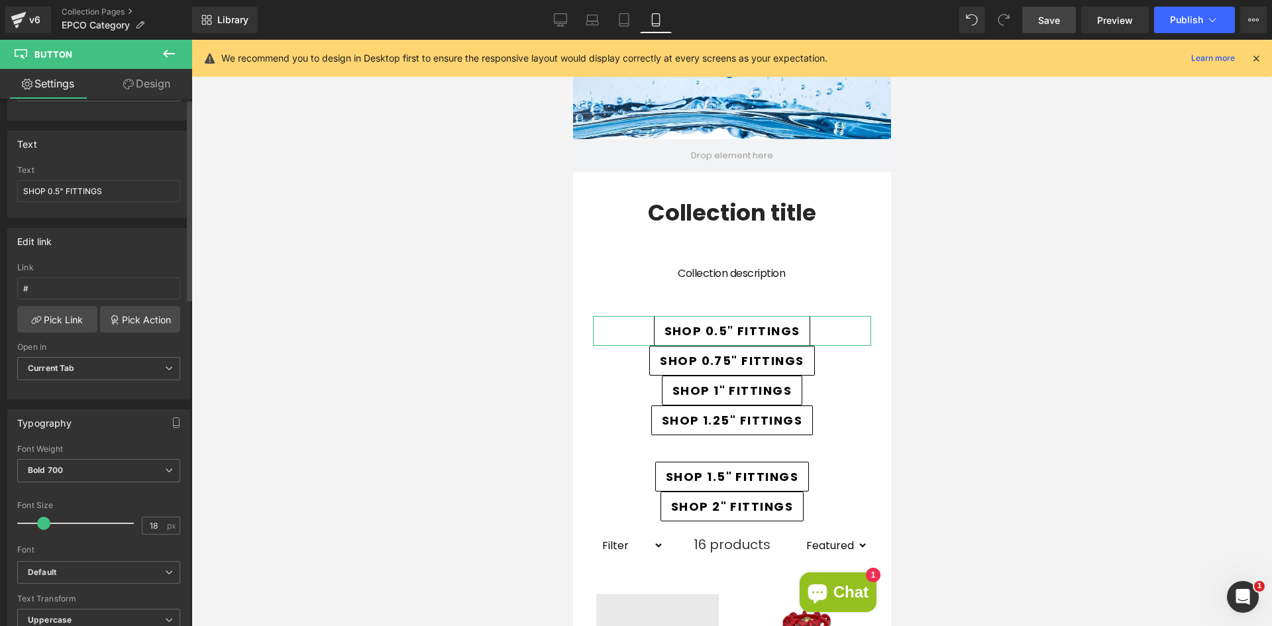
scroll to position [0, 0]
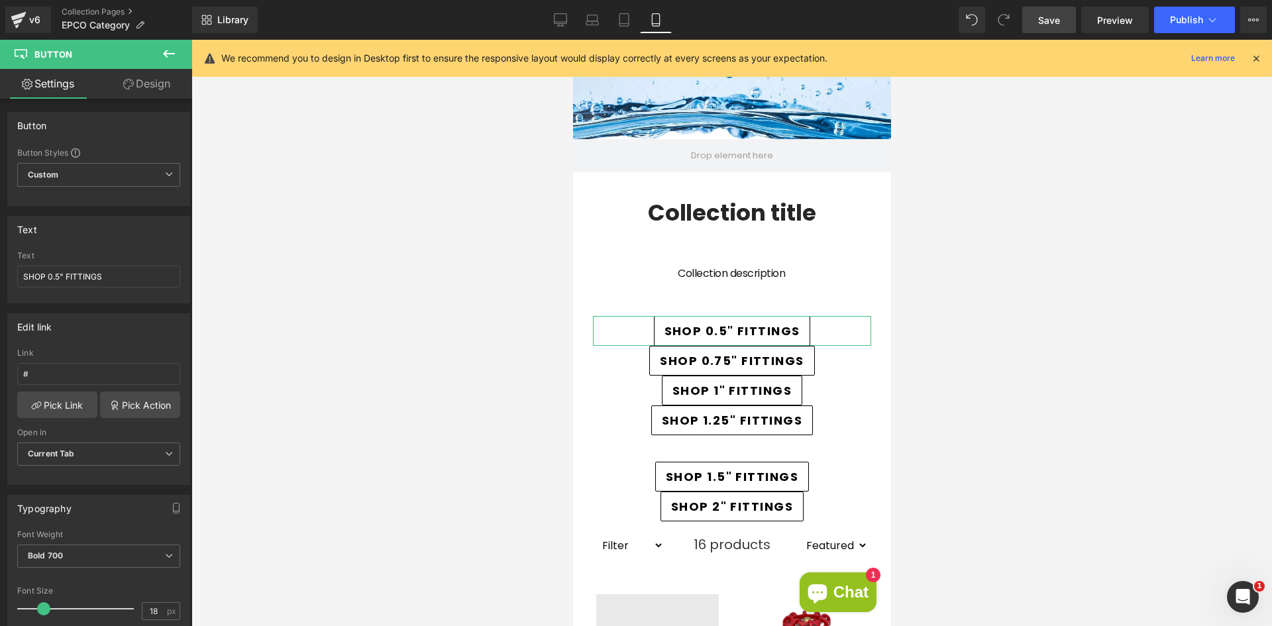
click at [135, 91] on link "Design" at bounding box center [147, 84] width 96 height 30
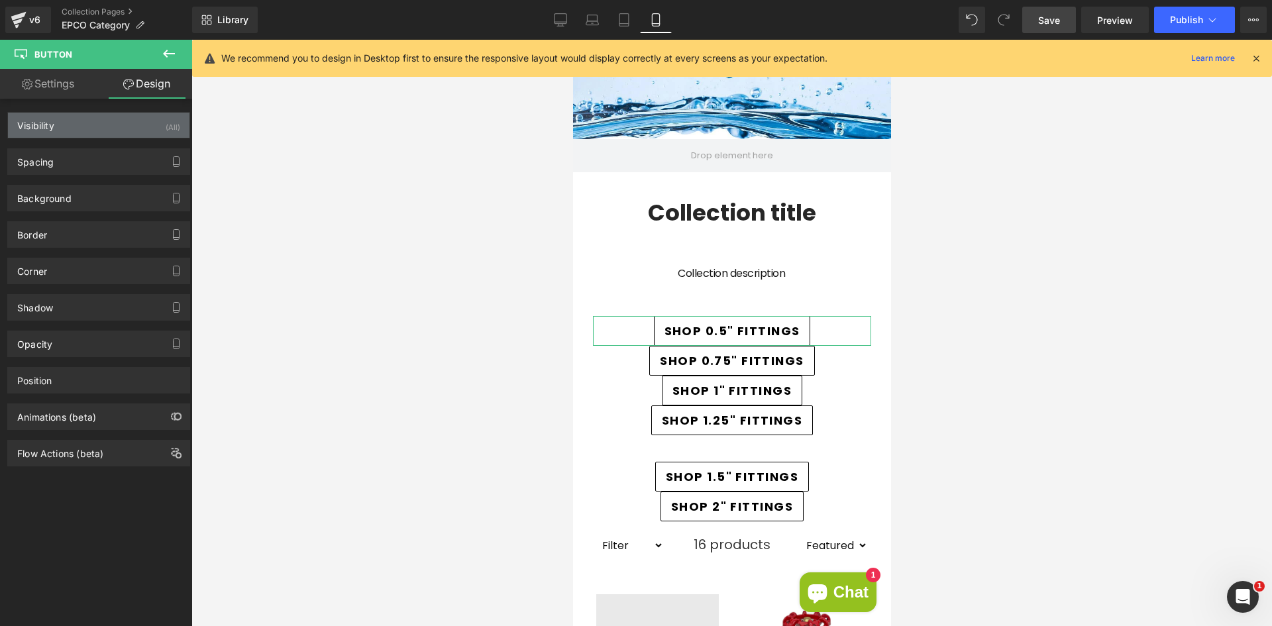
type input "0"
type input "8"
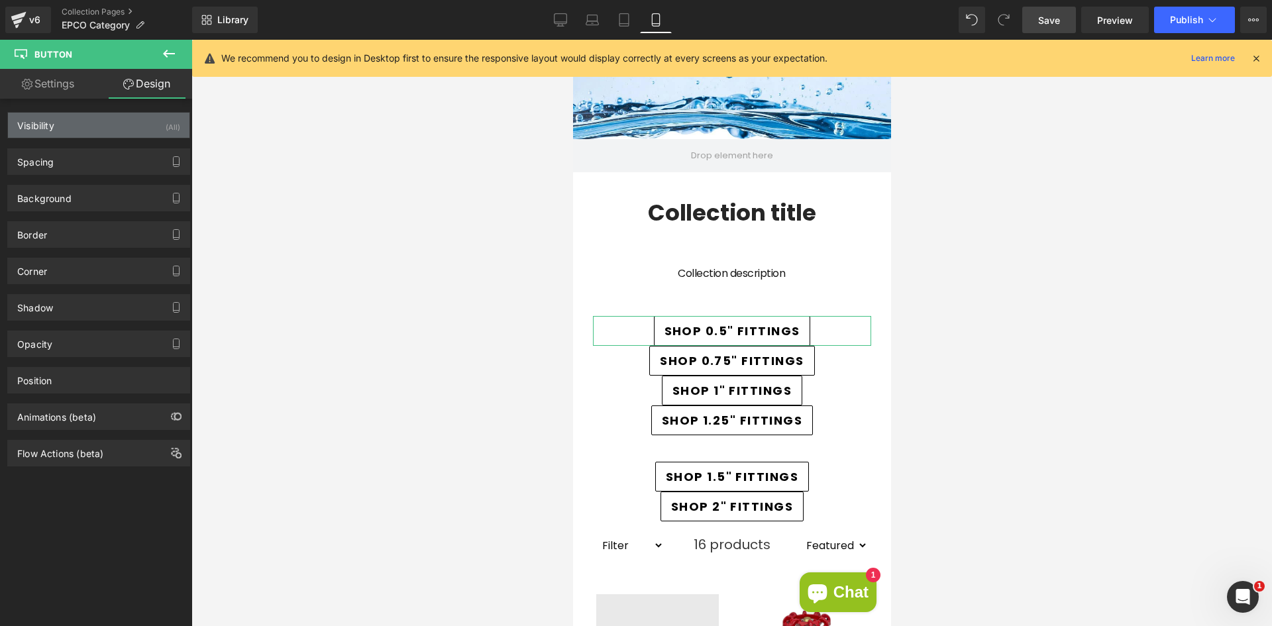
type input "15"
type input "8"
type input "15"
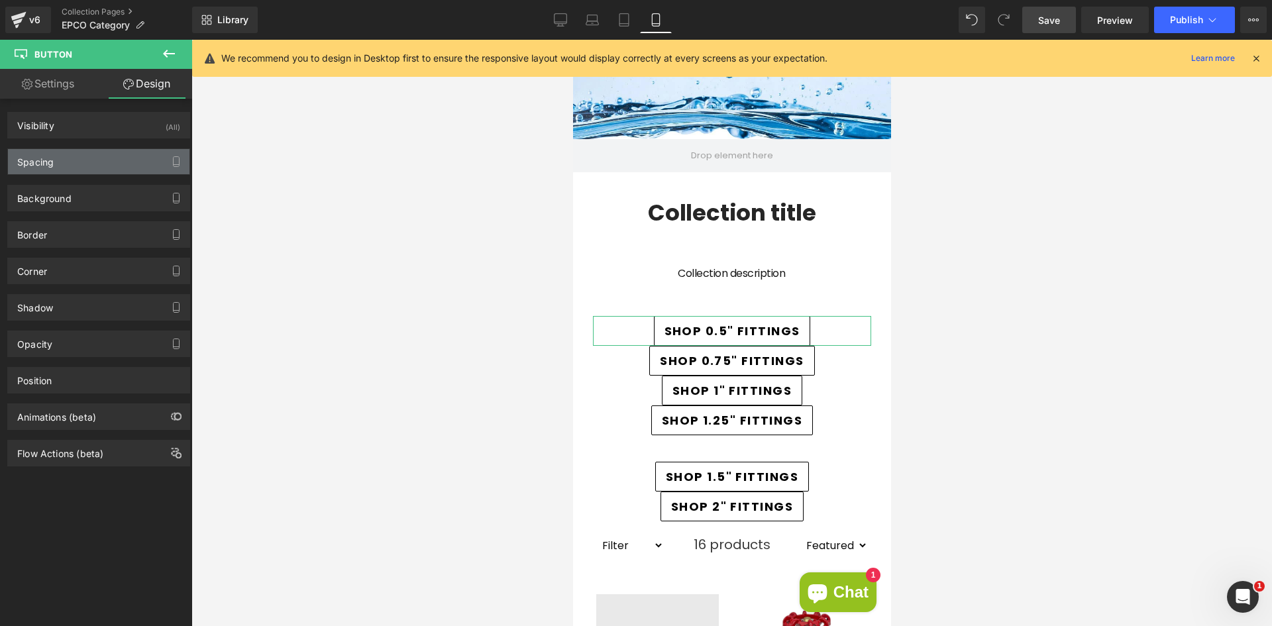
click at [71, 156] on div "Spacing" at bounding box center [99, 161] width 182 height 25
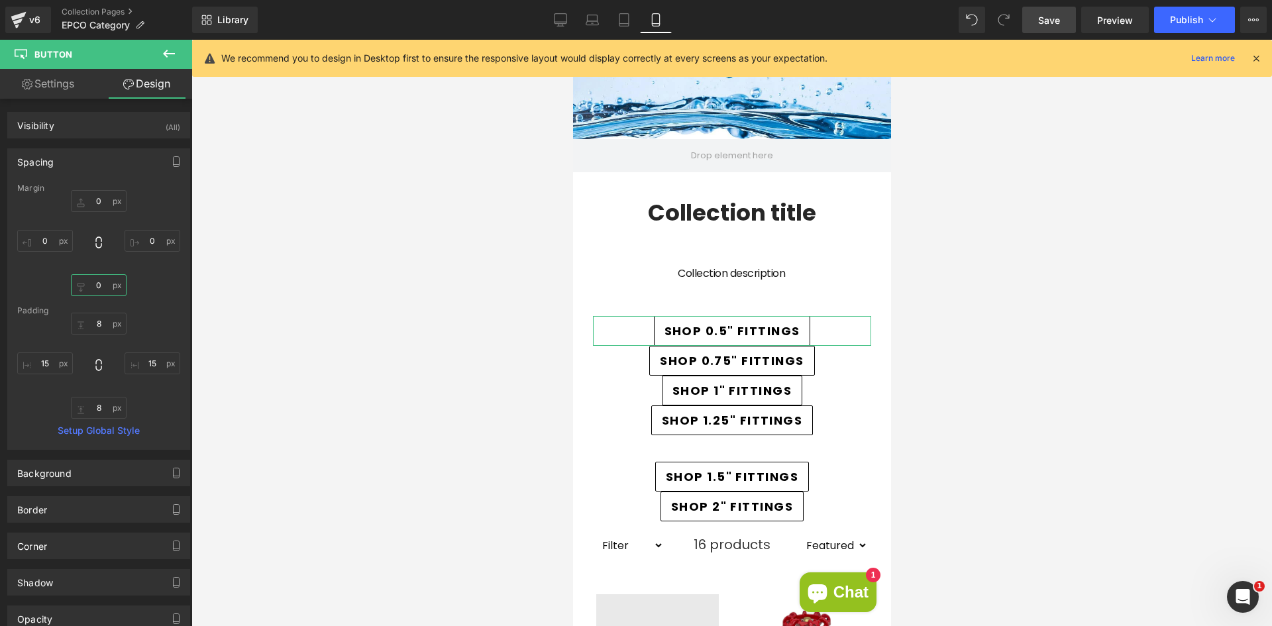
click at [102, 287] on input "0" at bounding box center [99, 285] width 56 height 22
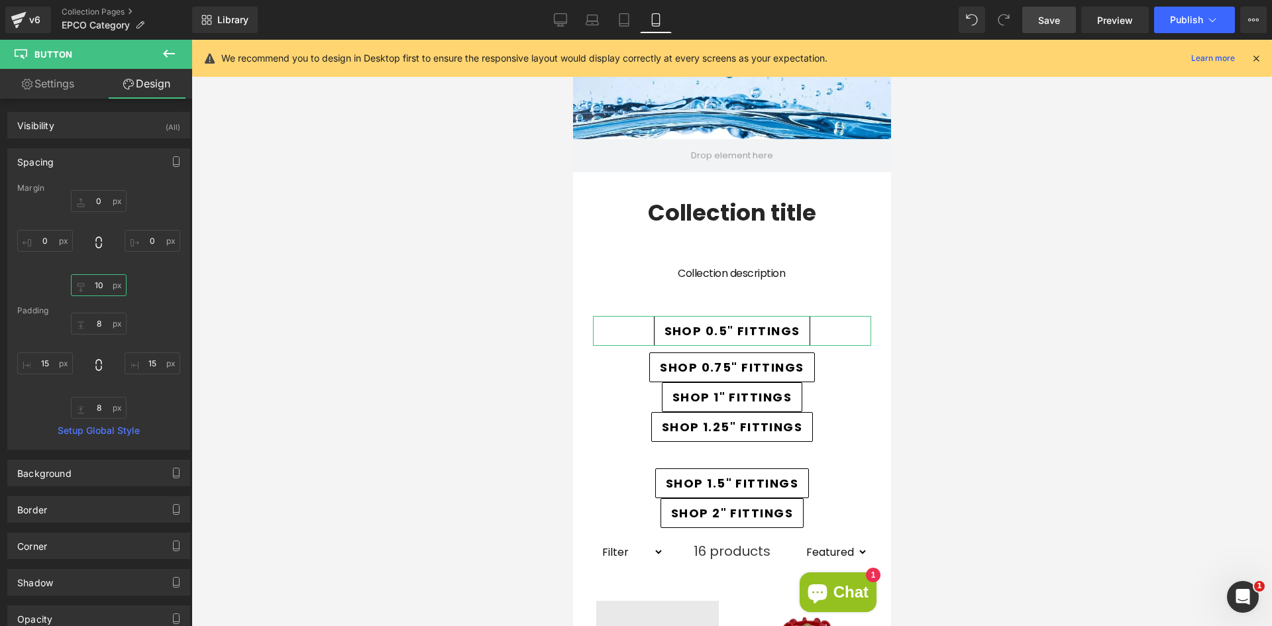
type input "1"
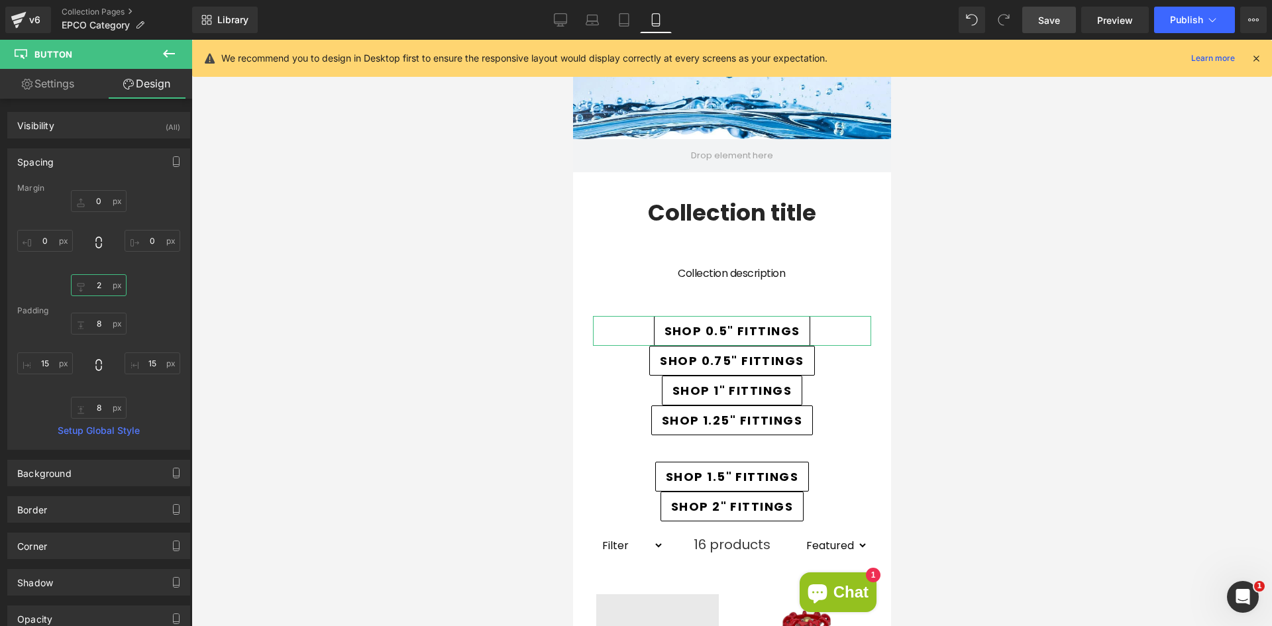
type input "20"
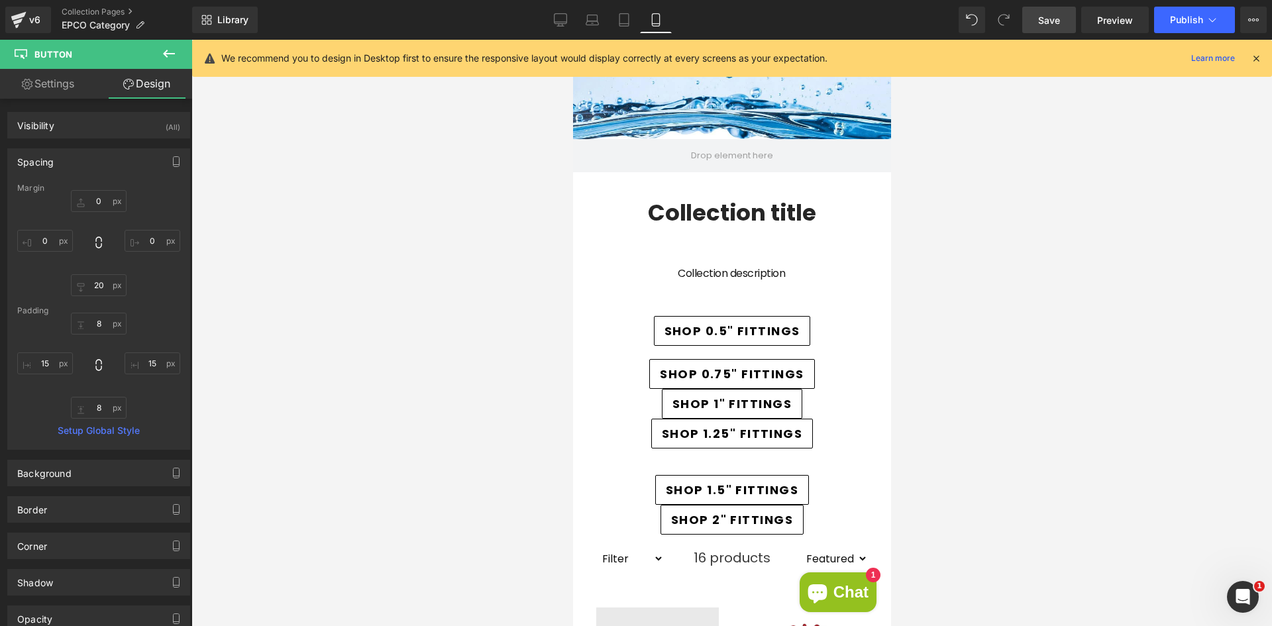
click at [513, 413] on div at bounding box center [731, 333] width 1081 height 586
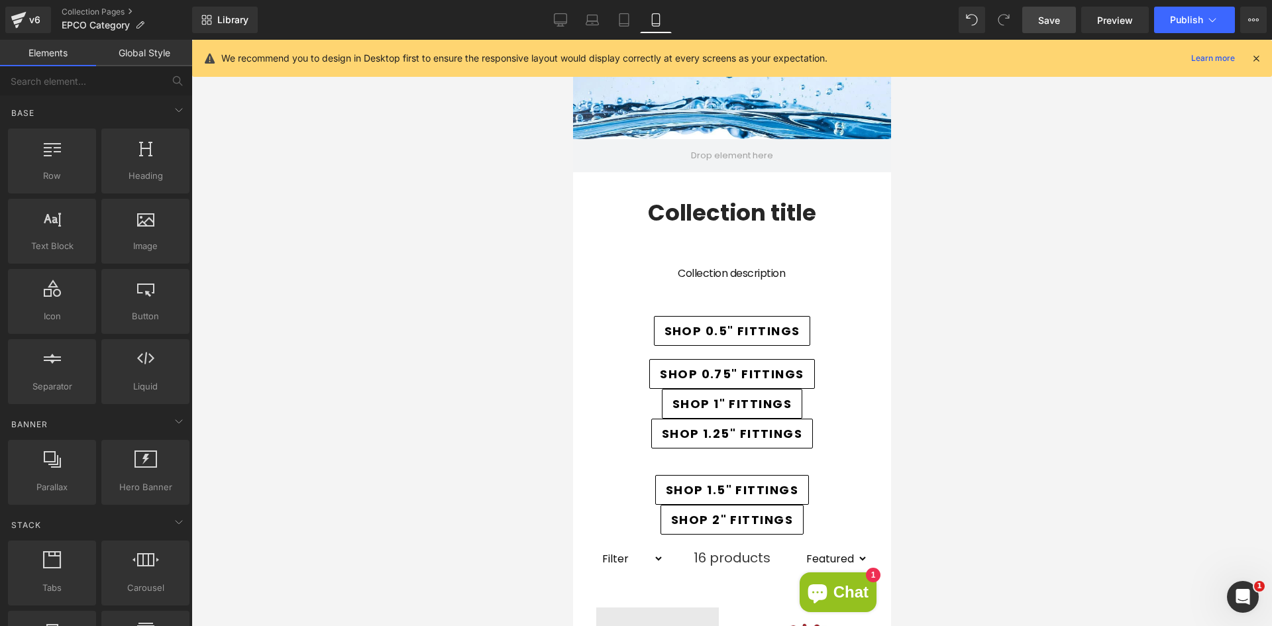
click at [706, 402] on icon at bounding box center [709, 404] width 7 height 8
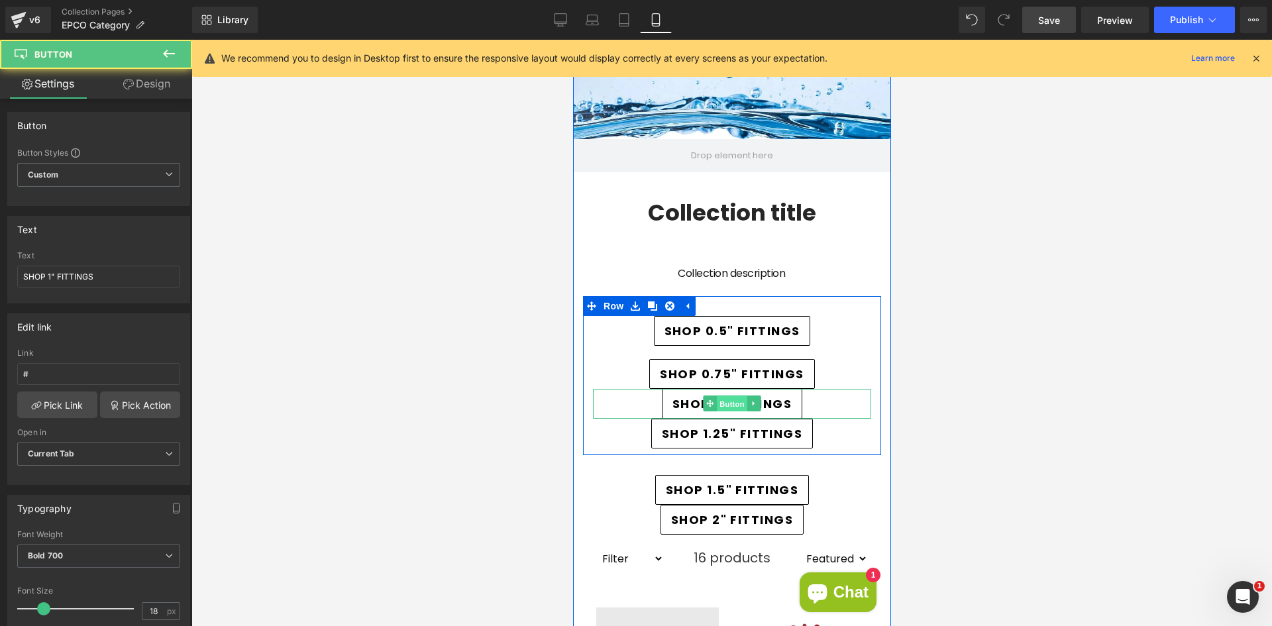
click at [725, 402] on span "Button" at bounding box center [731, 404] width 30 height 16
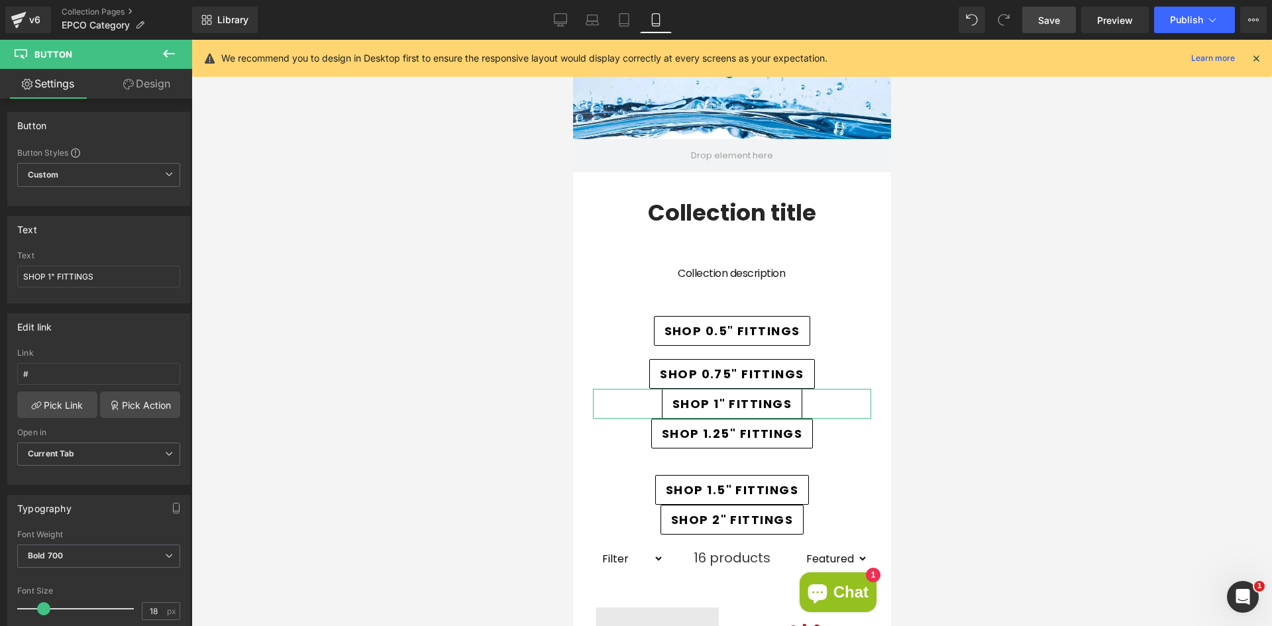
click at [147, 83] on link "Design" at bounding box center [147, 84] width 96 height 30
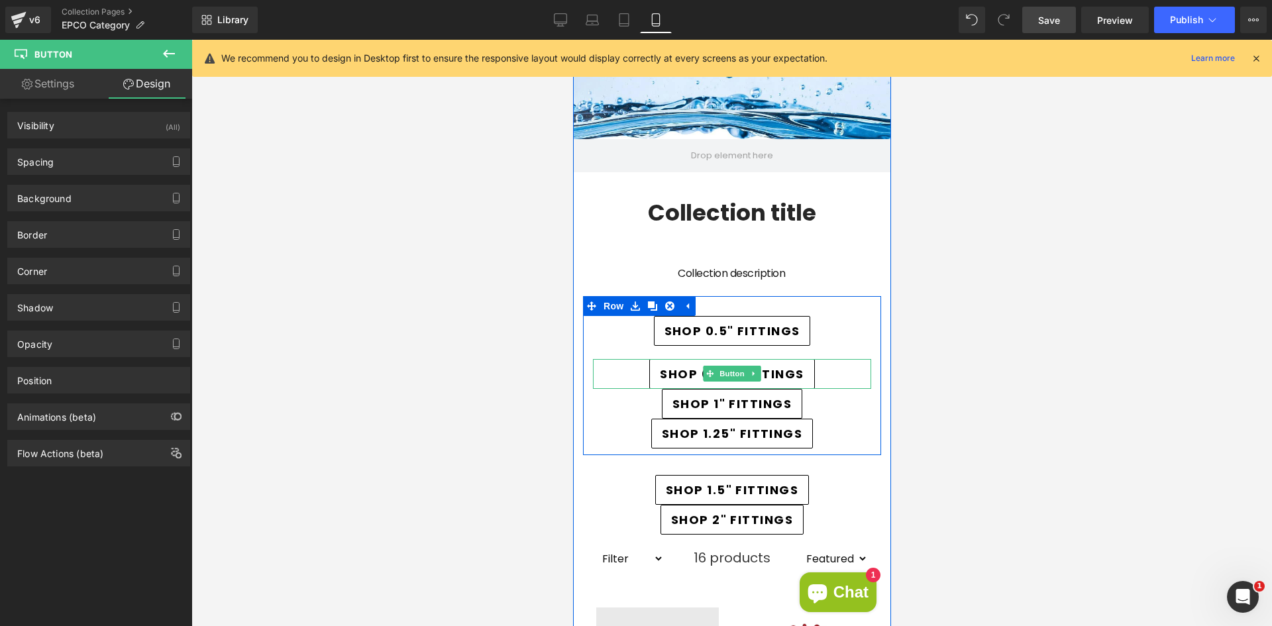
click at [665, 372] on span "SHOP 0.75" FITTINGS" at bounding box center [731, 374] width 144 height 18
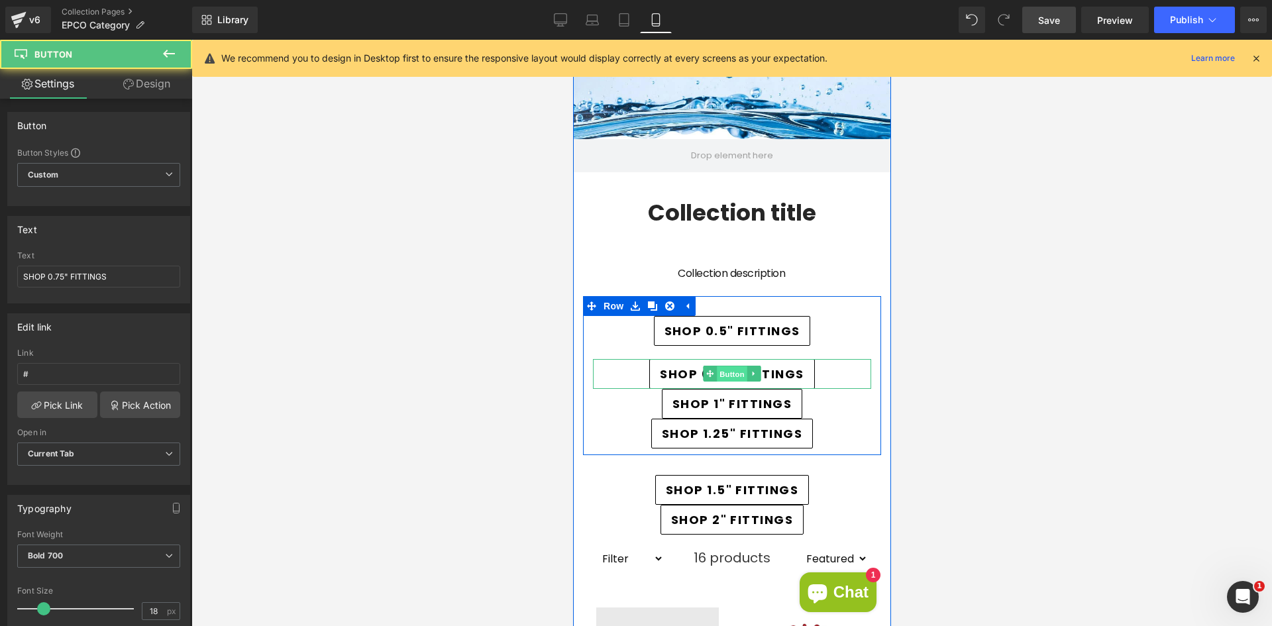
click at [729, 370] on span "Button" at bounding box center [731, 374] width 30 height 16
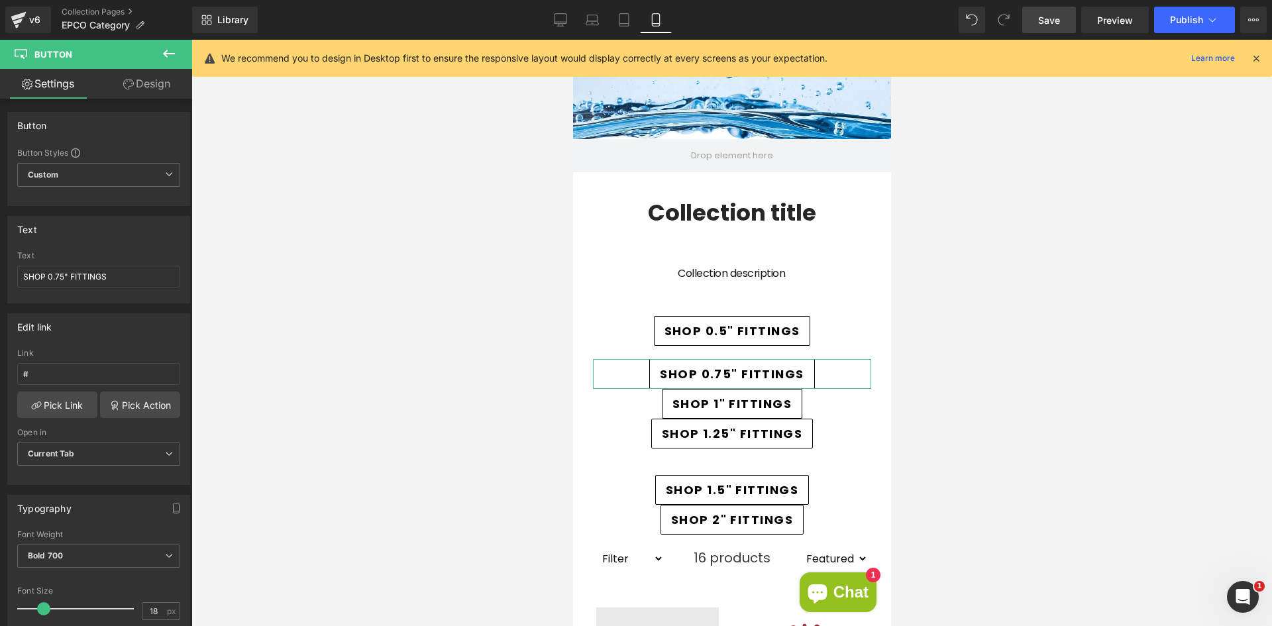
click at [166, 80] on link "Design" at bounding box center [147, 84] width 96 height 30
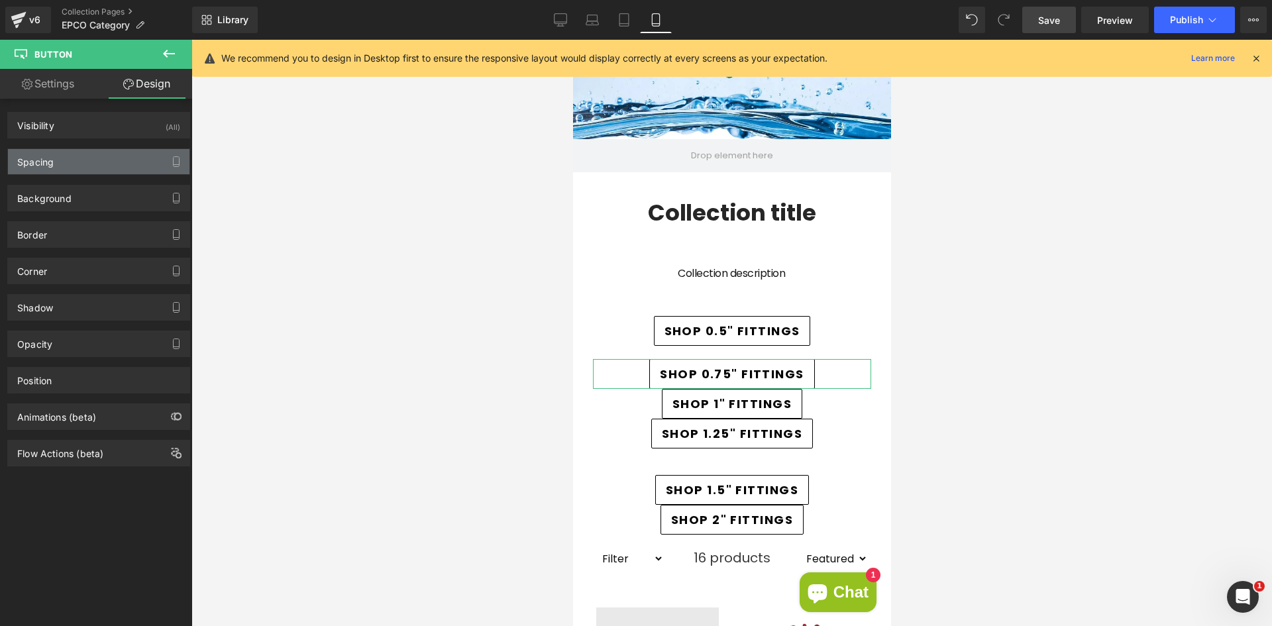
click at [89, 150] on div "Spacing" at bounding box center [99, 161] width 182 height 25
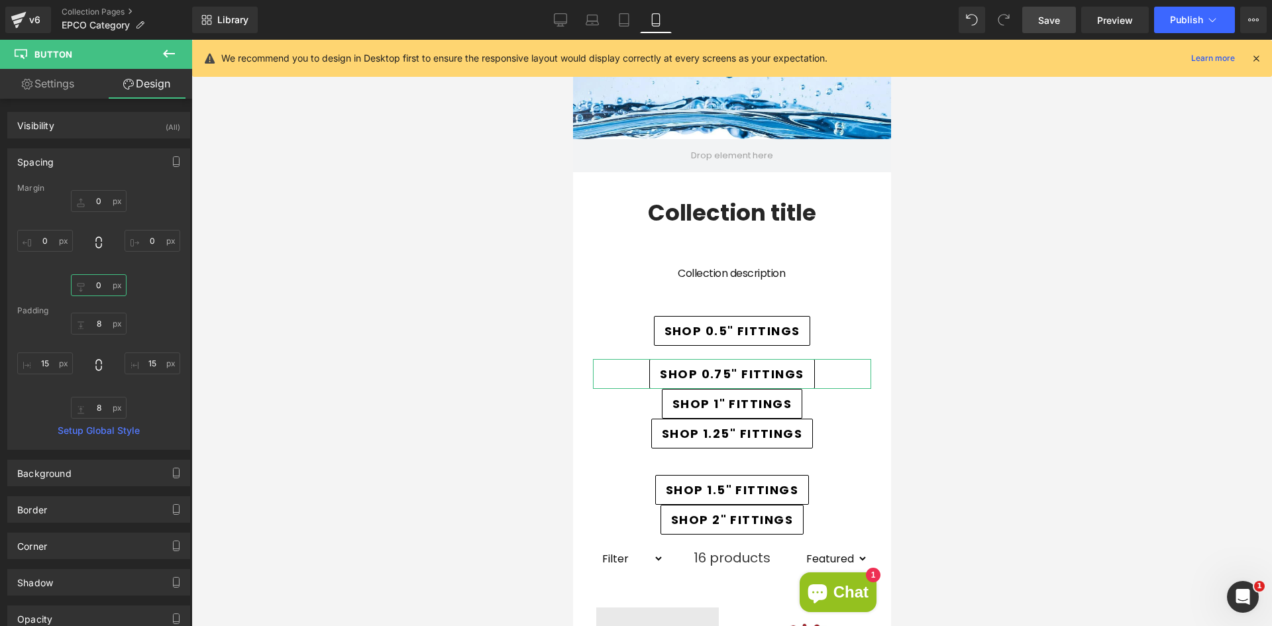
click at [100, 284] on input "0" at bounding box center [99, 285] width 56 height 22
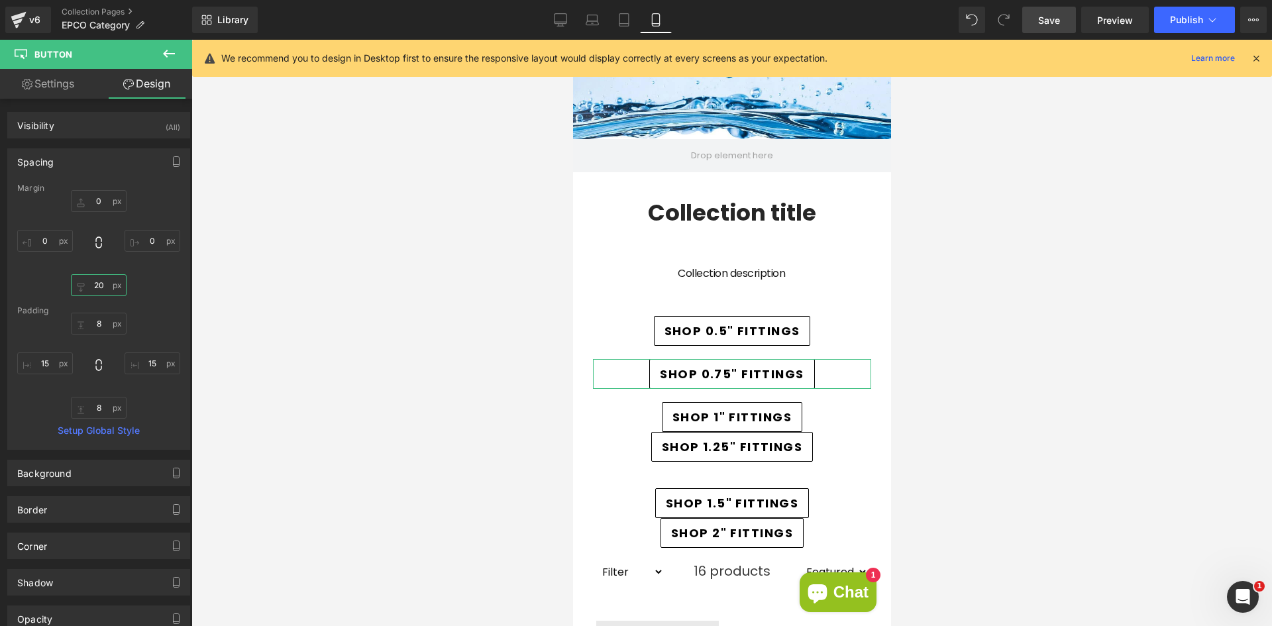
type input "20"
click at [496, 399] on div at bounding box center [731, 333] width 1081 height 586
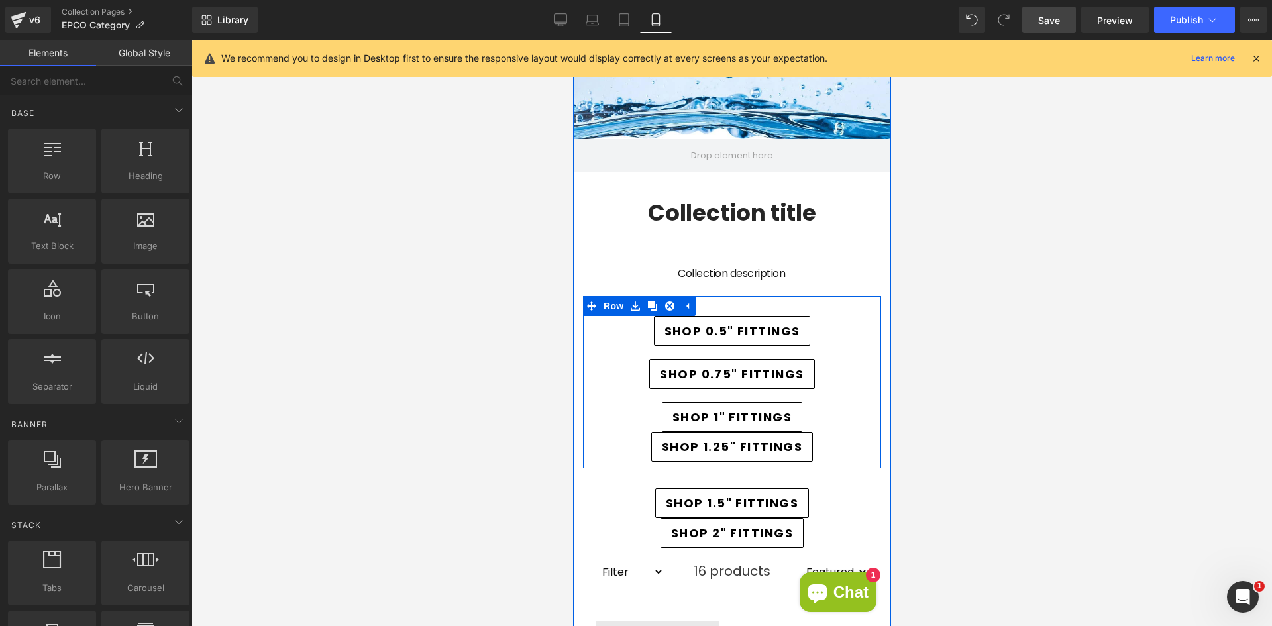
click at [724, 414] on span "Button" at bounding box center [731, 417] width 30 height 16
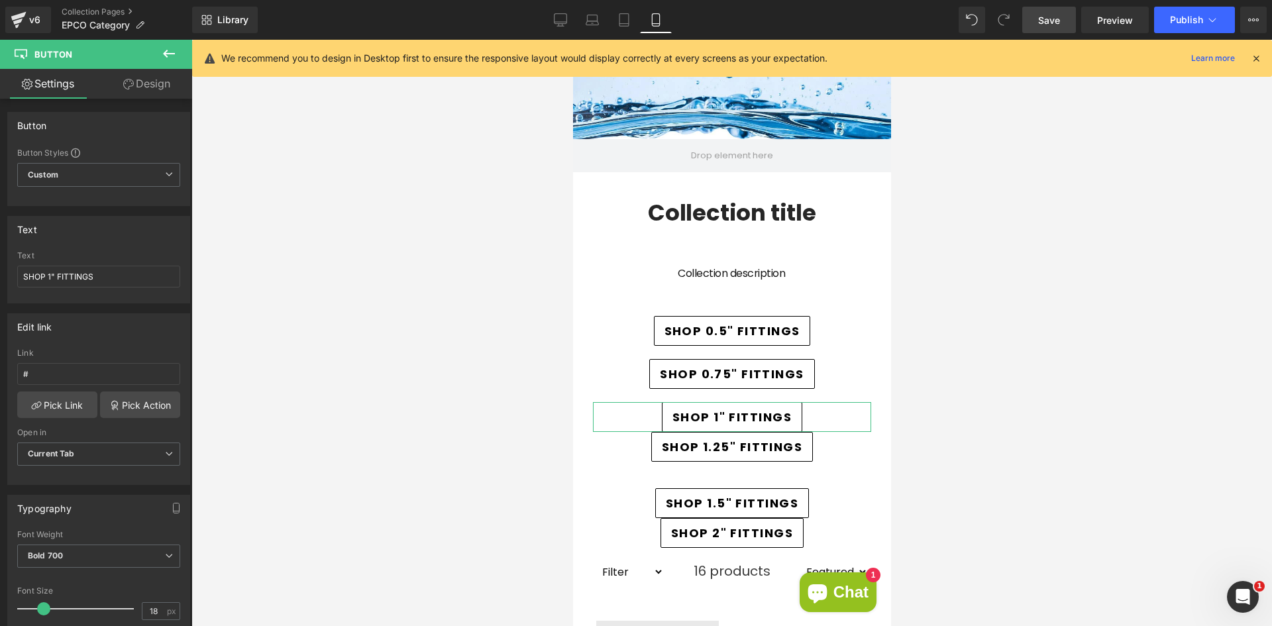
click at [125, 93] on link "Design" at bounding box center [147, 84] width 96 height 30
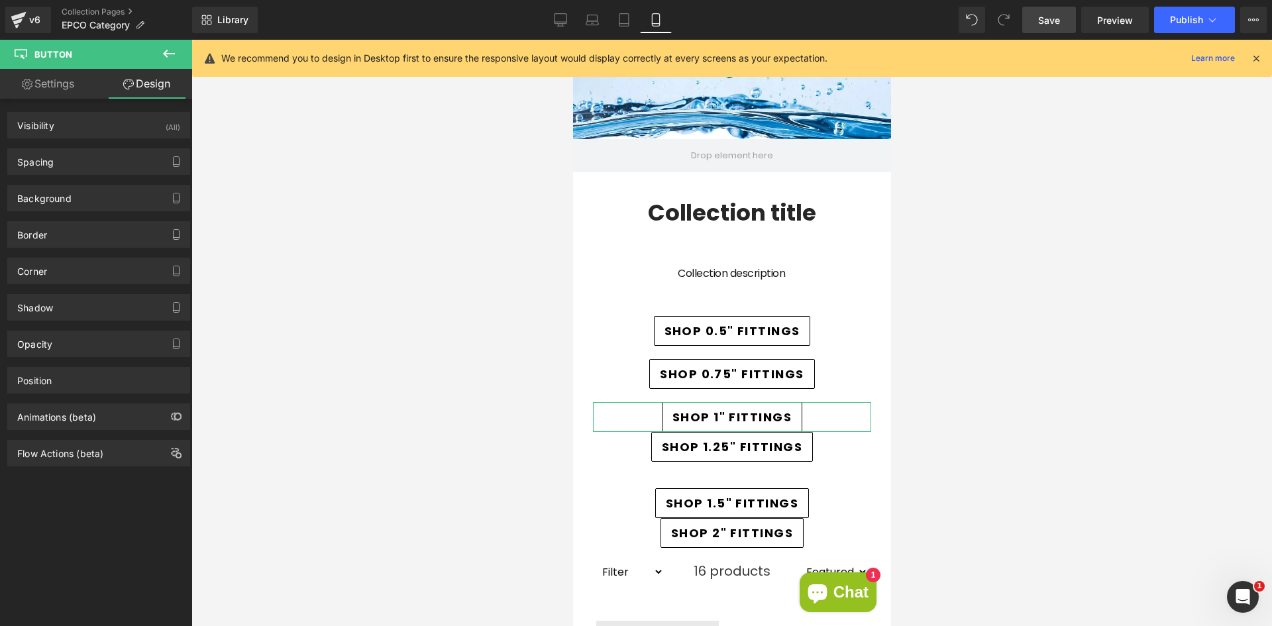
click at [89, 147] on div "Spacing Margin 0px 0 0px 0 0px 0 0px 0 Padding 8px 8 15px 15 8px 8 15px 15 Setu…" at bounding box center [99, 156] width 198 height 36
click at [89, 158] on div "Spacing" at bounding box center [99, 161] width 182 height 25
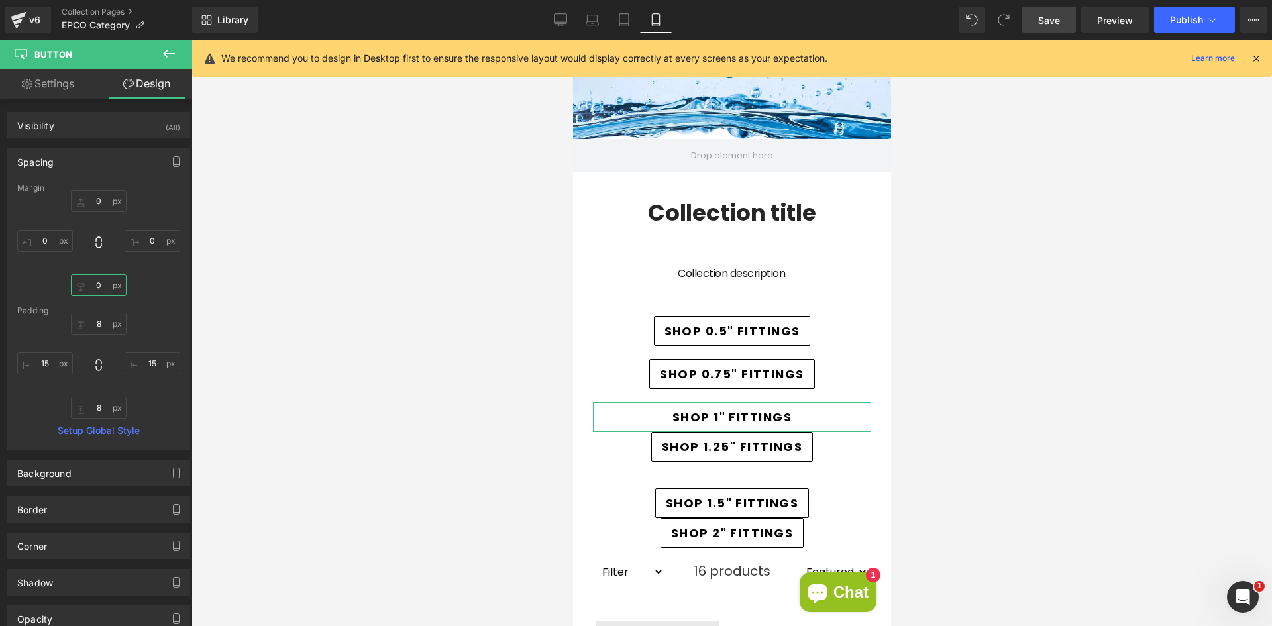
click at [104, 286] on input "0" at bounding box center [99, 285] width 56 height 22
type input "20"
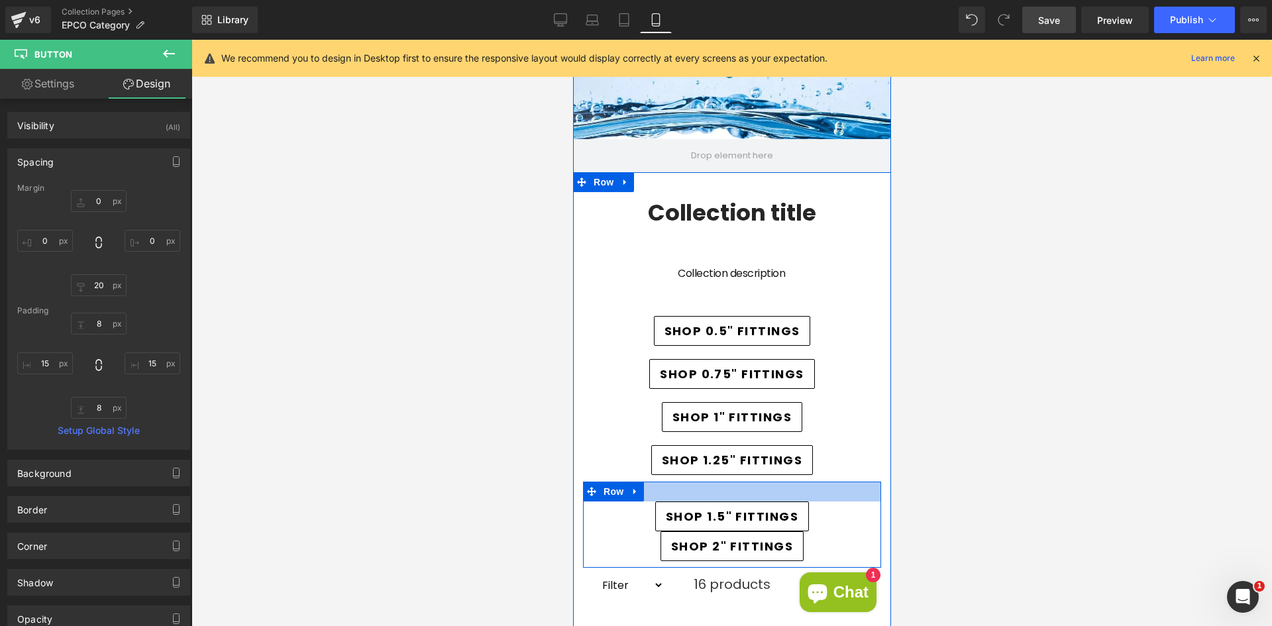
click at [697, 492] on div at bounding box center [731, 492] width 298 height 20
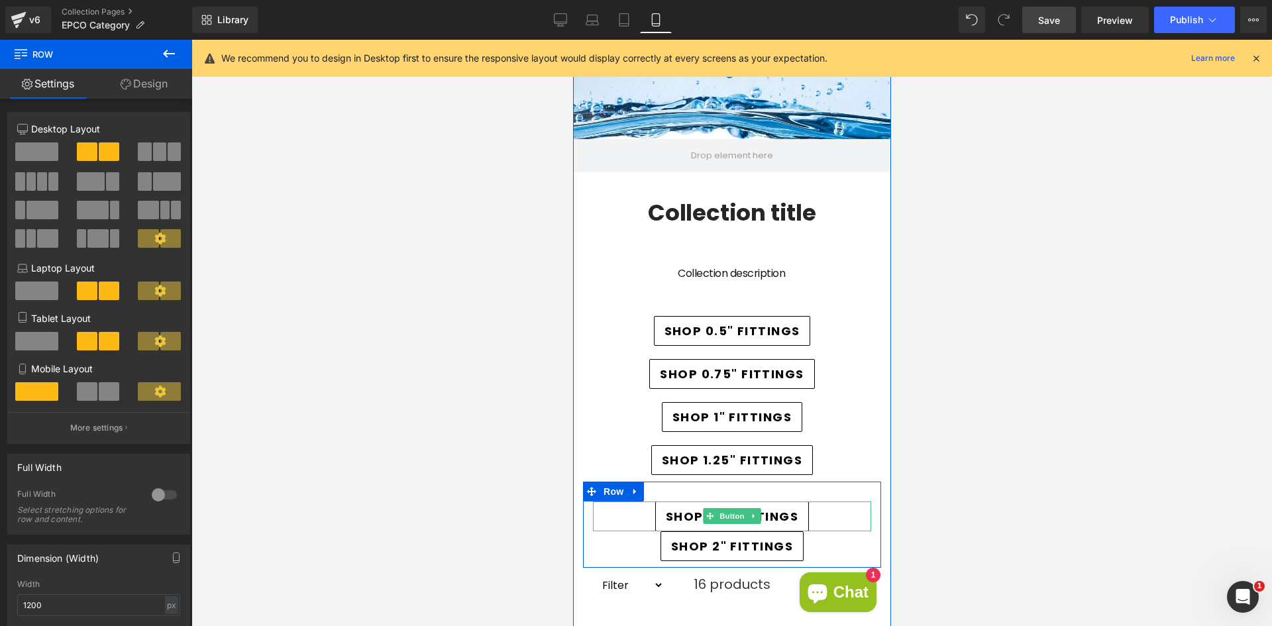
click at [680, 512] on span "SHOP 1.5" FITTINGS" at bounding box center [731, 517] width 133 height 18
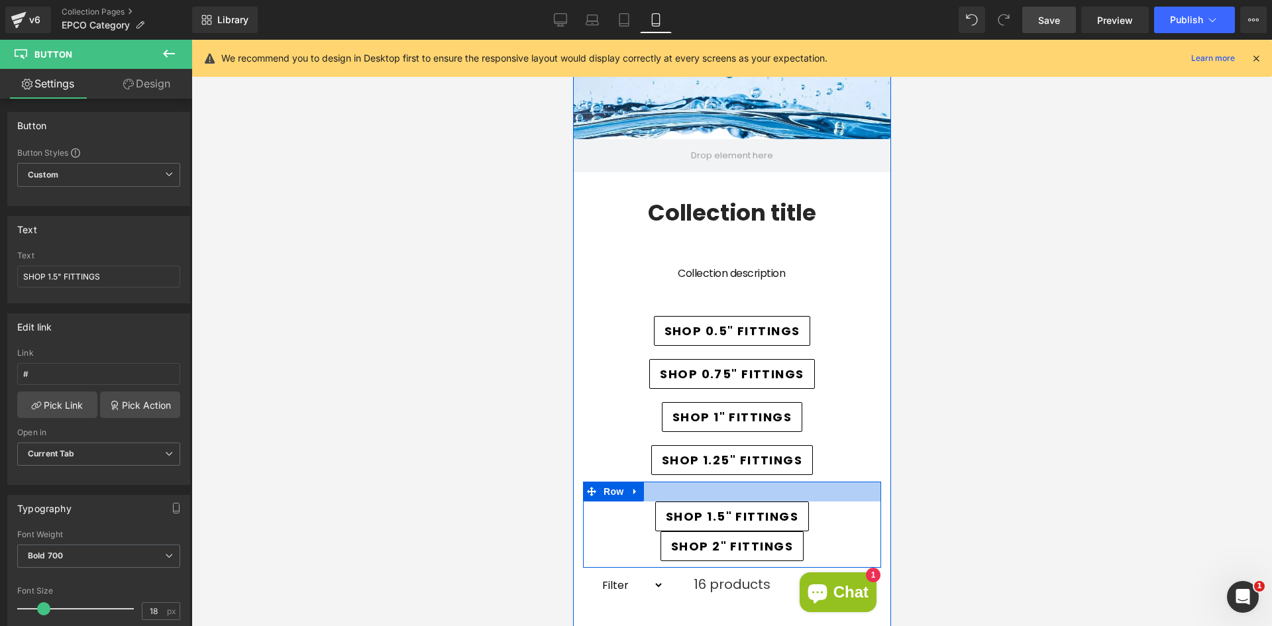
click at [677, 485] on div at bounding box center [731, 492] width 298 height 20
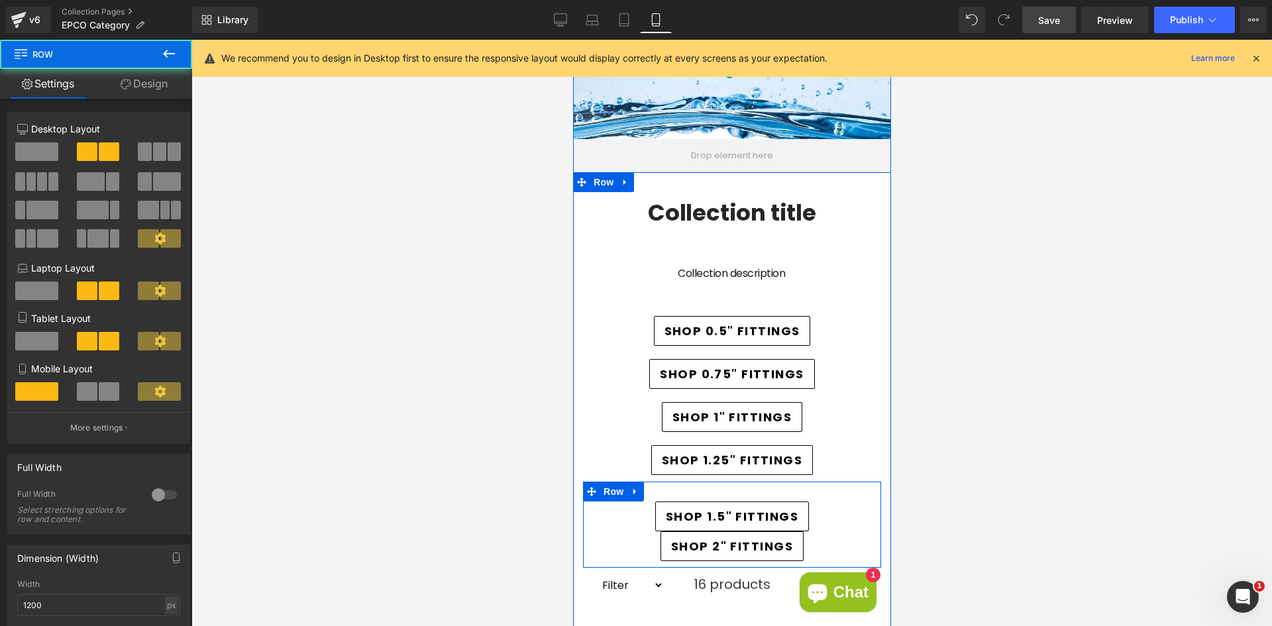
click at [679, 499] on div at bounding box center [731, 492] width 298 height 20
click at [679, 493] on div at bounding box center [731, 492] width 298 height 20
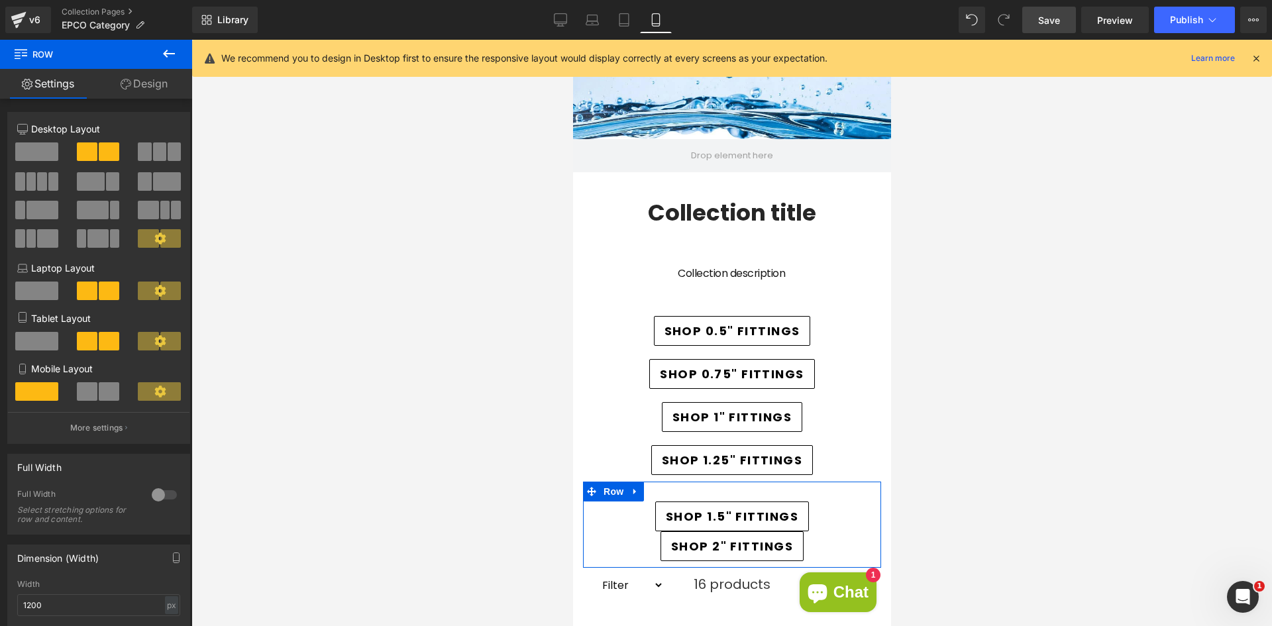
click at [153, 493] on div at bounding box center [164, 494] width 32 height 21
type input "100"
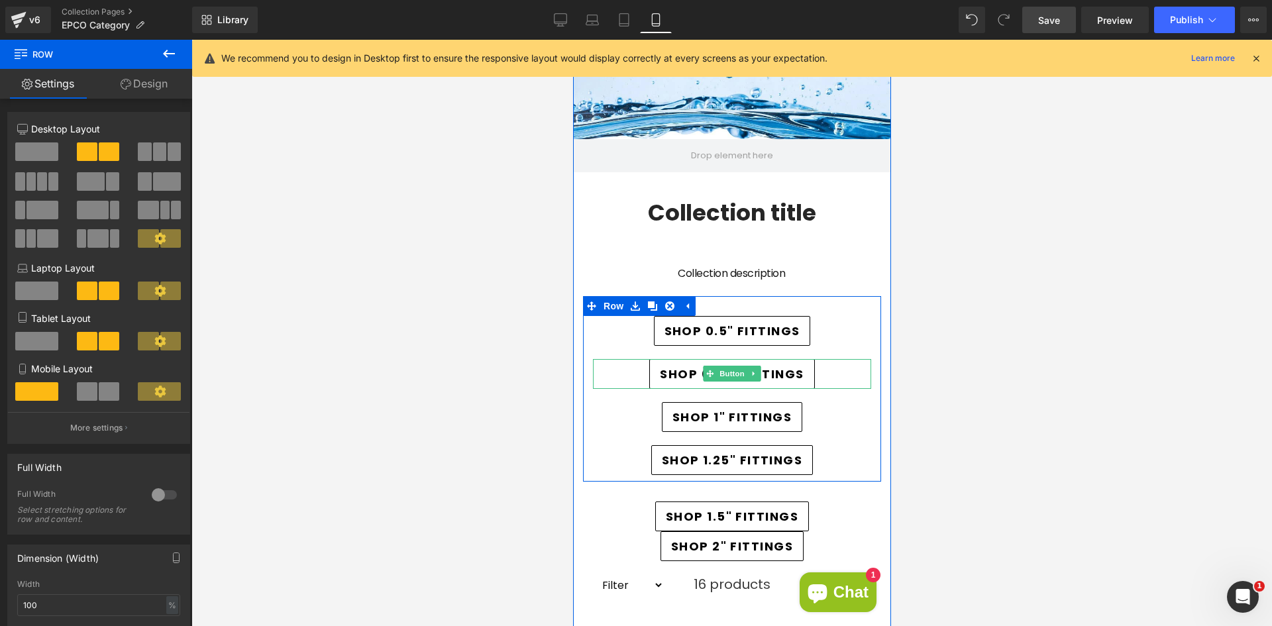
click at [688, 374] on span "SHOP 0.75" FITTINGS" at bounding box center [731, 374] width 144 height 18
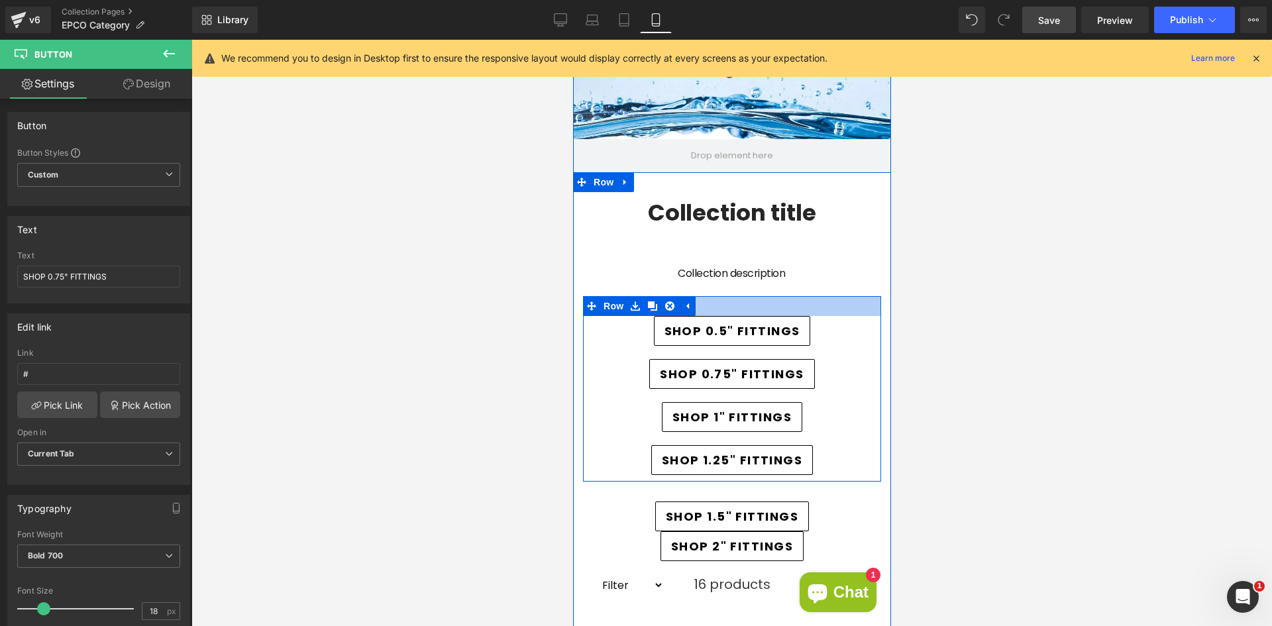
click at [725, 306] on div at bounding box center [731, 306] width 298 height 20
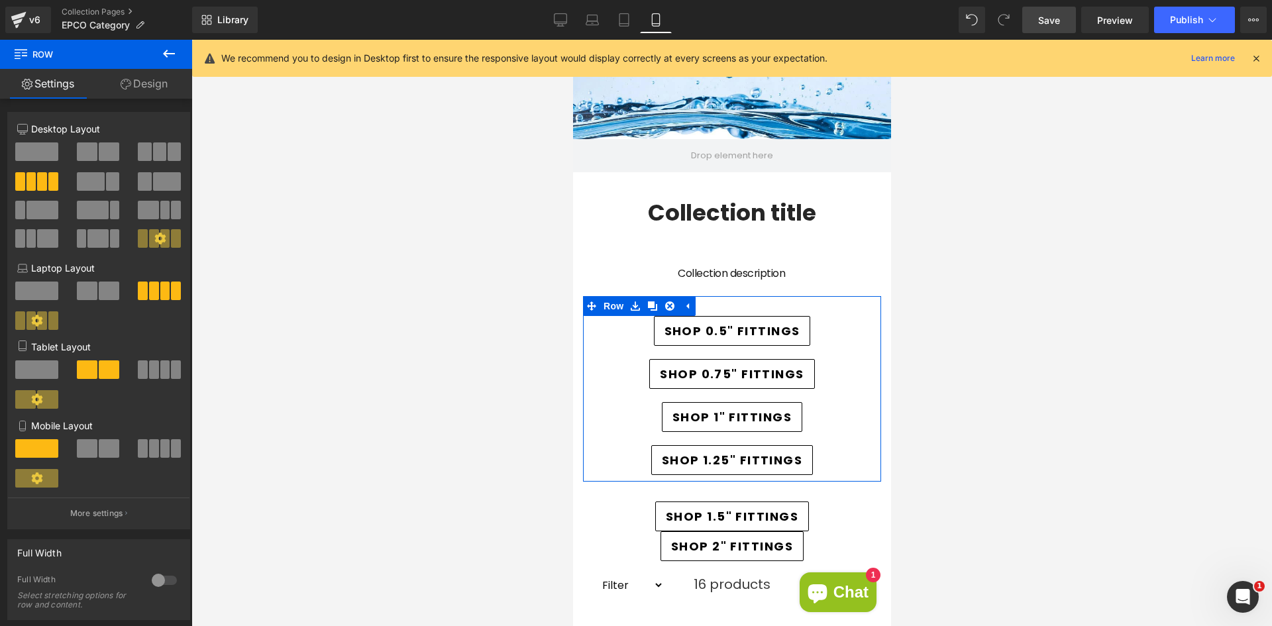
click at [89, 451] on span at bounding box center [87, 448] width 21 height 19
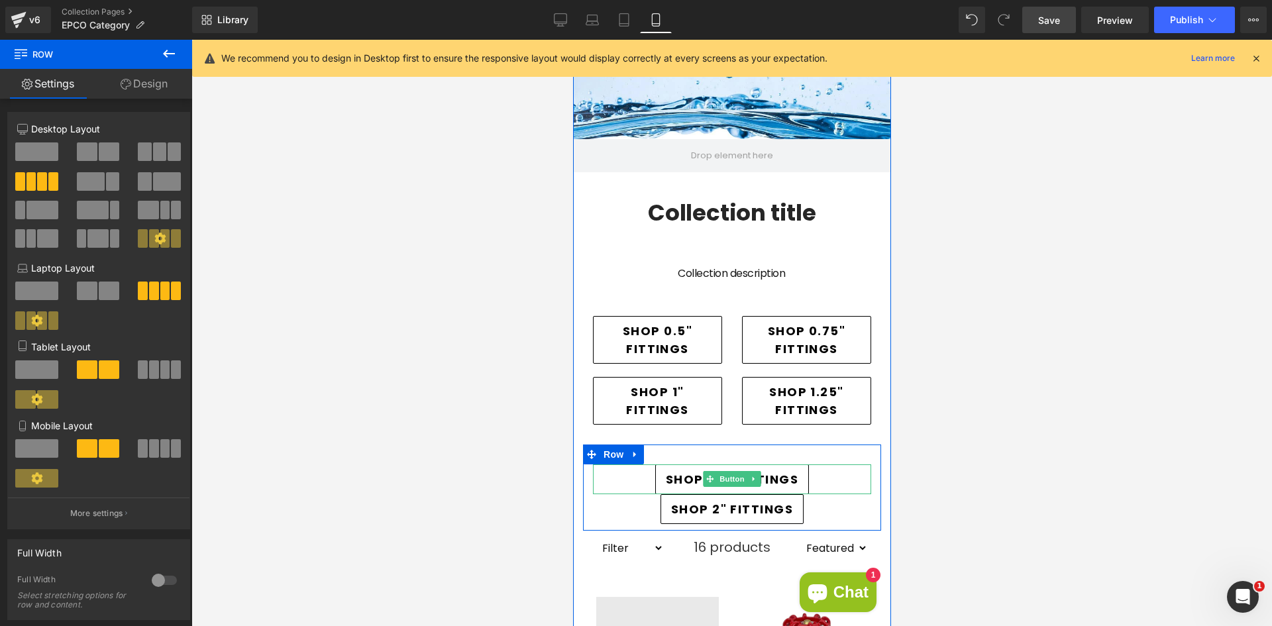
click at [673, 486] on span "SHOP 1.5" FITTINGS" at bounding box center [731, 479] width 133 height 18
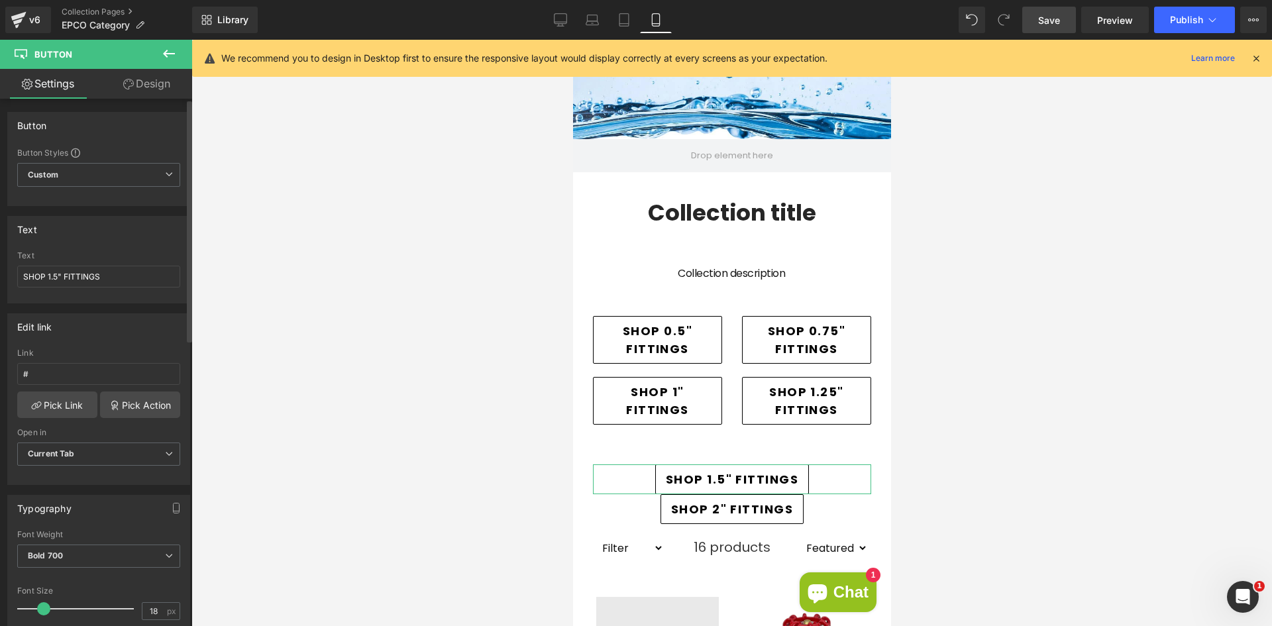
click at [115, 105] on div "Button Button Styles Custom Custom Setup Global Style Custom Setup Global Style…" at bounding box center [99, 154] width 198 height 104
click at [121, 91] on link "Design" at bounding box center [147, 84] width 96 height 30
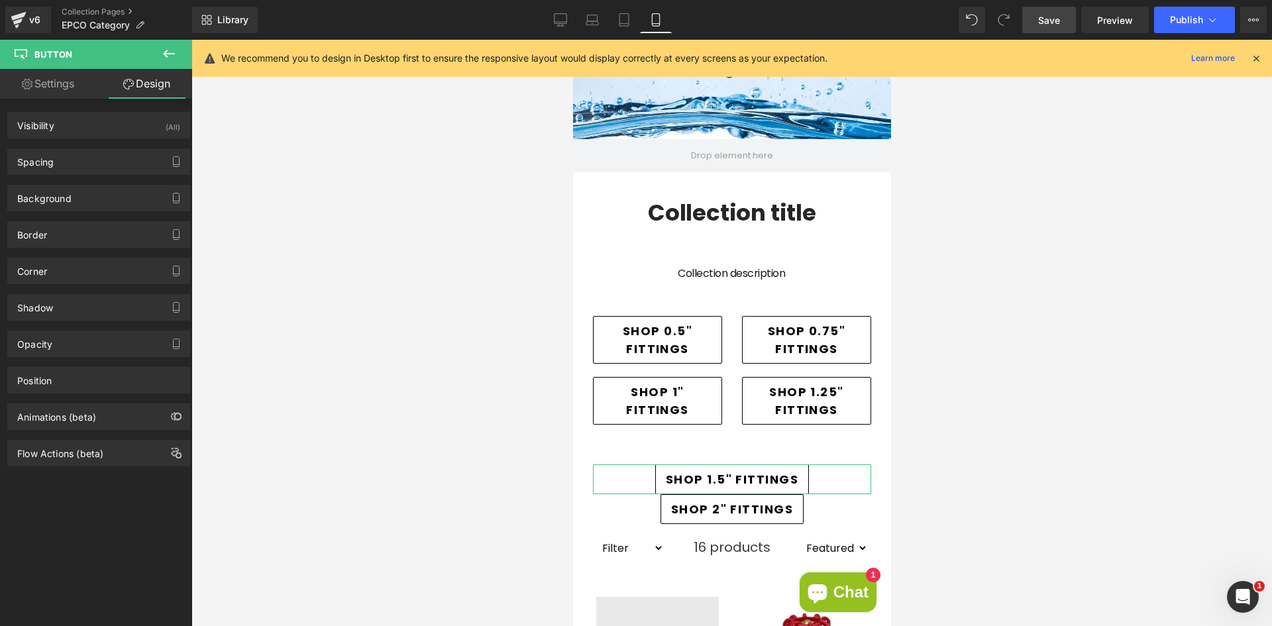
click at [50, 87] on link "Settings" at bounding box center [48, 84] width 96 height 30
type input "100"
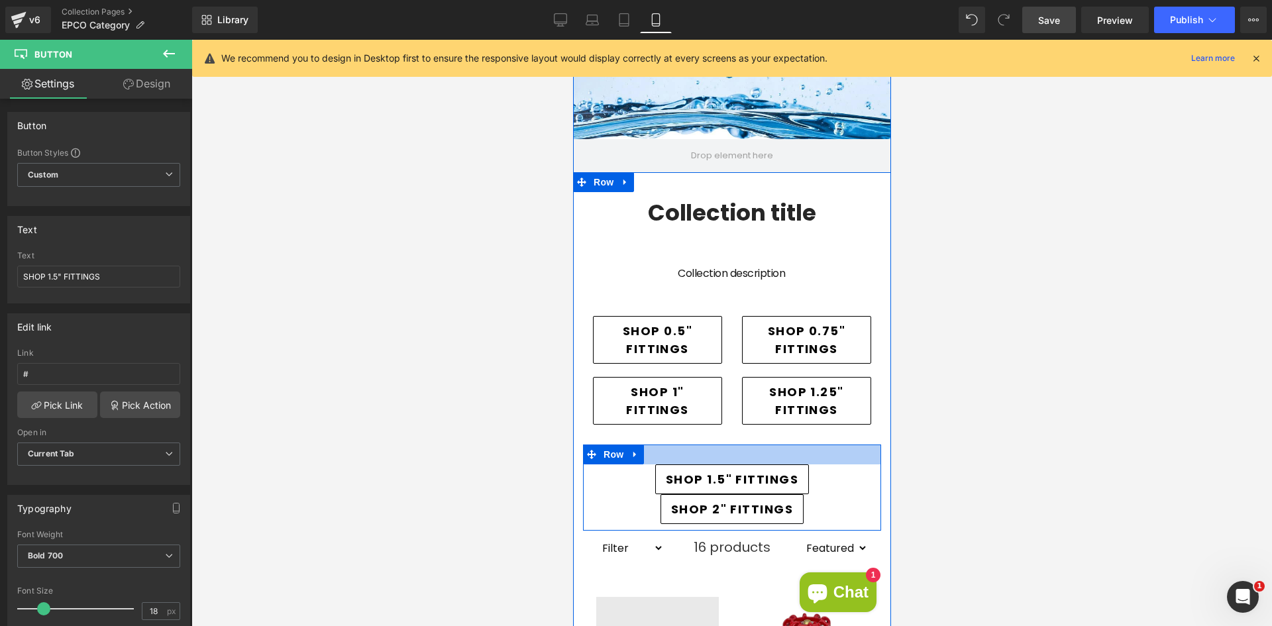
click at [699, 453] on div at bounding box center [731, 455] width 298 height 20
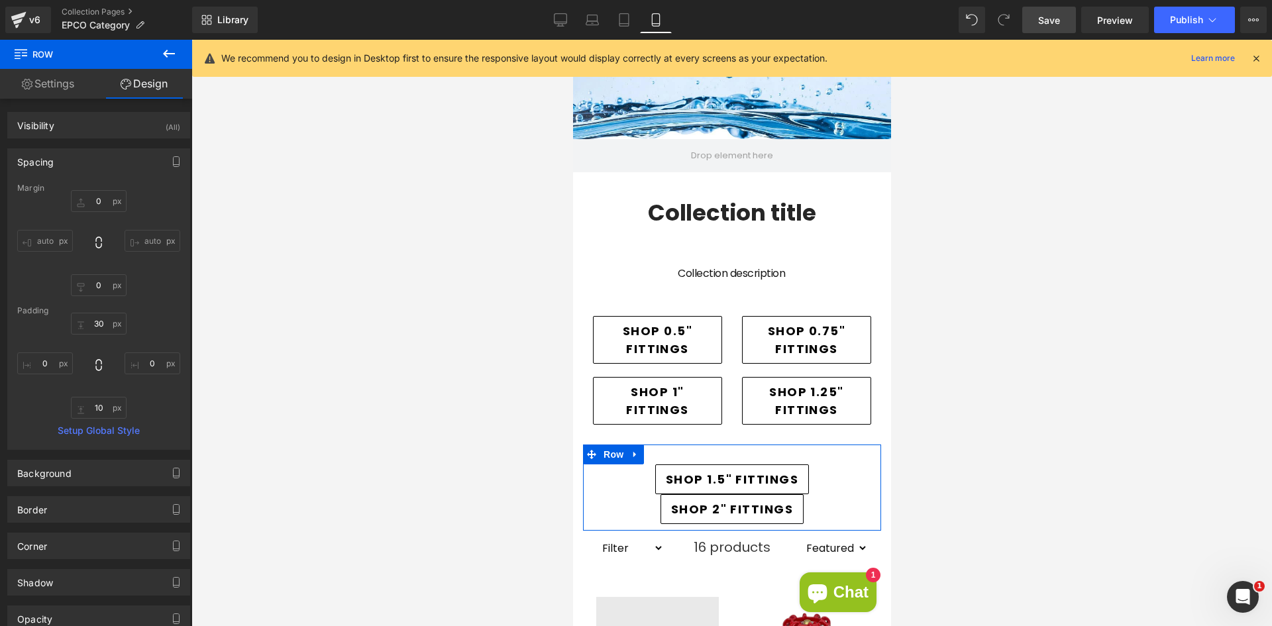
click at [49, 98] on link "Settings" at bounding box center [48, 84] width 96 height 30
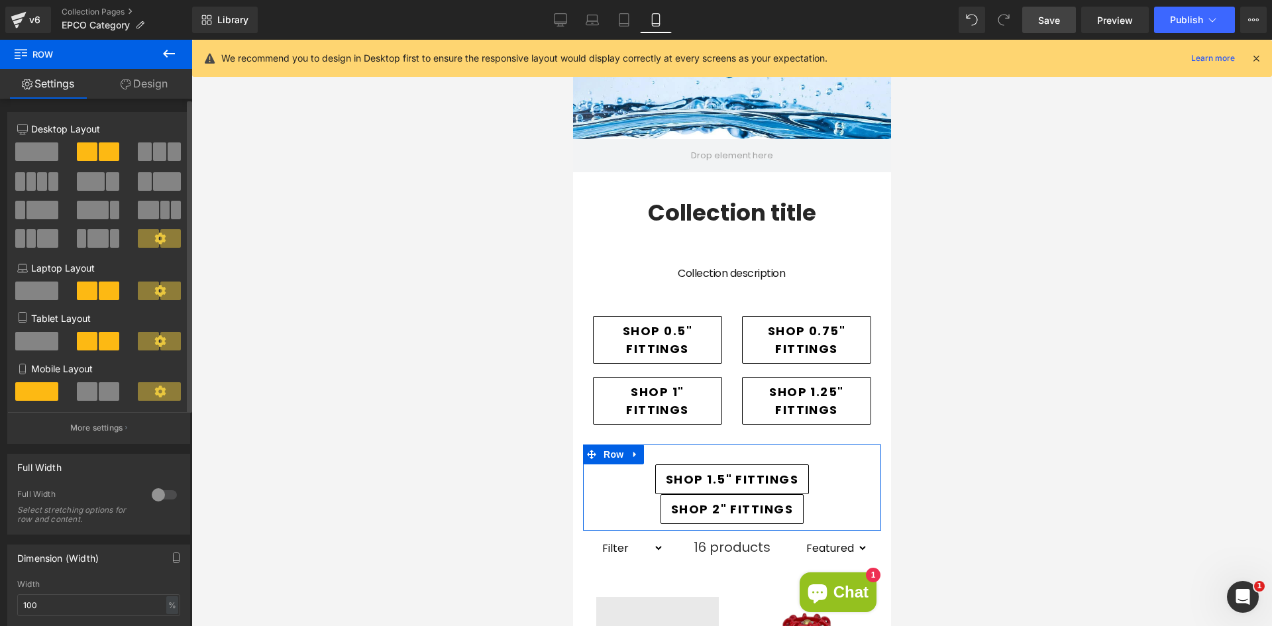
click at [104, 397] on span at bounding box center [109, 391] width 21 height 19
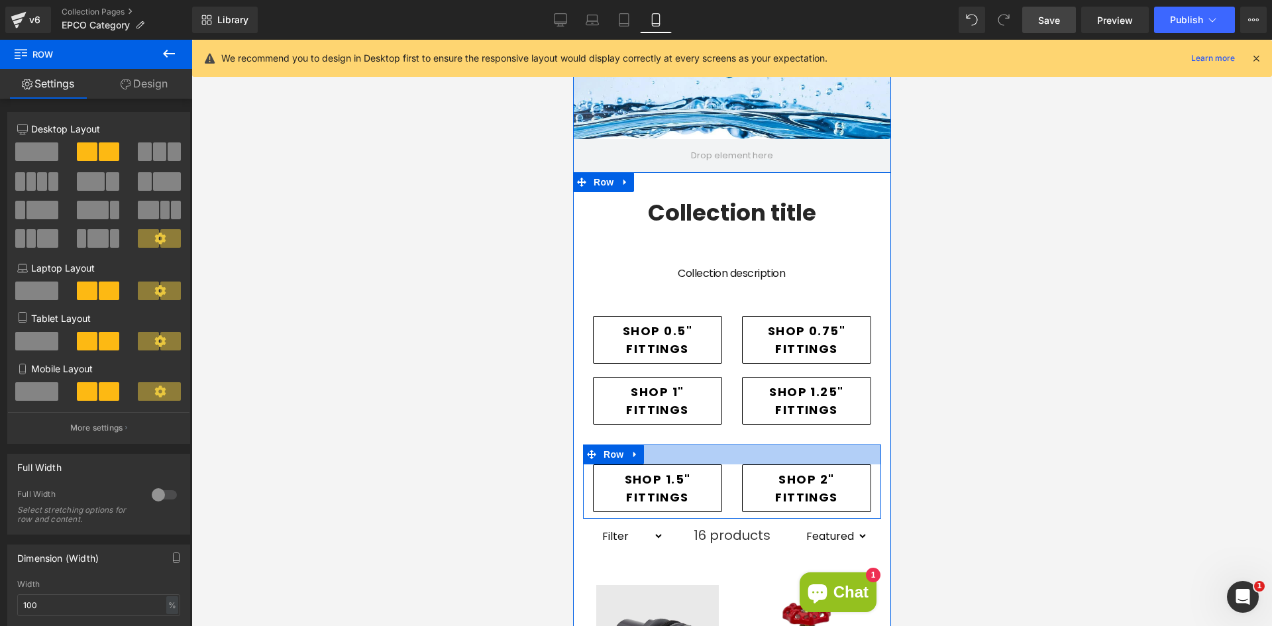
click at [647, 453] on div at bounding box center [731, 455] width 298 height 20
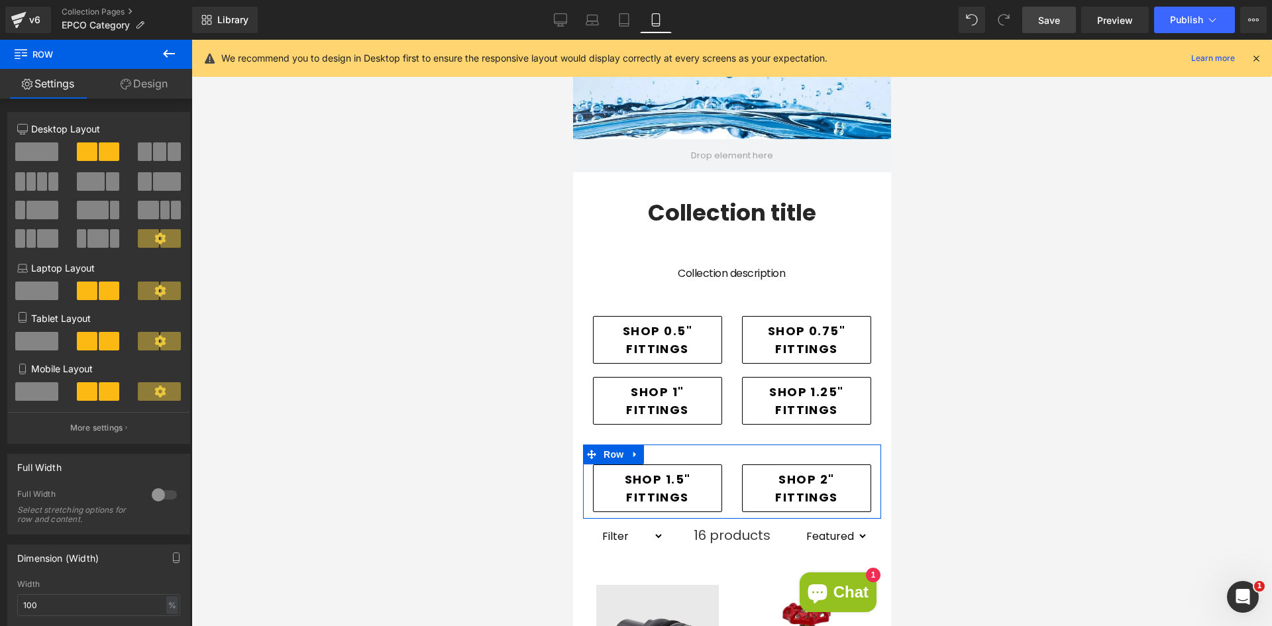
click at [151, 83] on link "Design" at bounding box center [144, 84] width 96 height 30
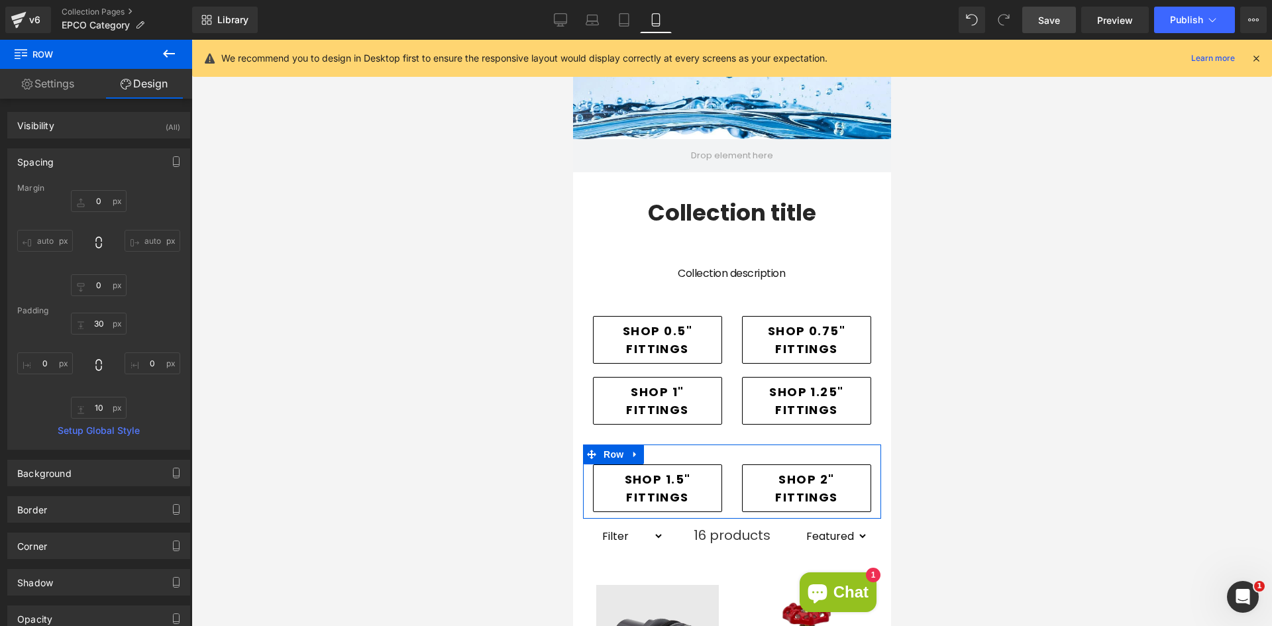
type input "0"
type input "30"
type input "0"
type input "10"
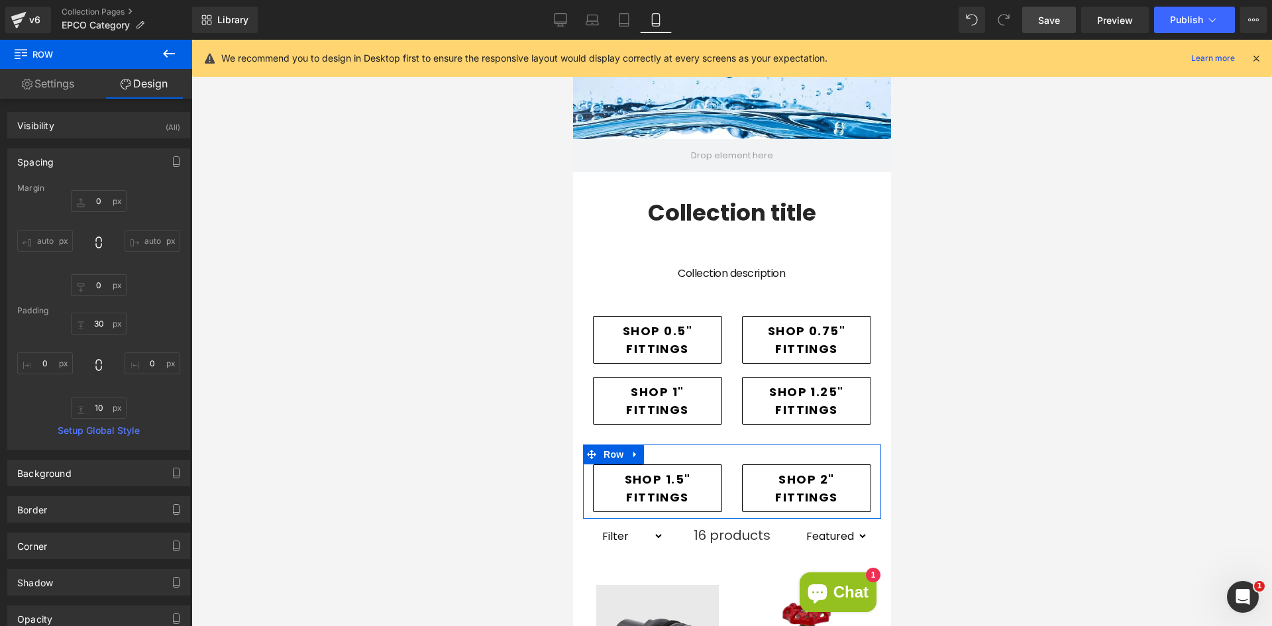
type input "0"
click at [100, 321] on input "30" at bounding box center [99, 324] width 56 height 22
type input "0"
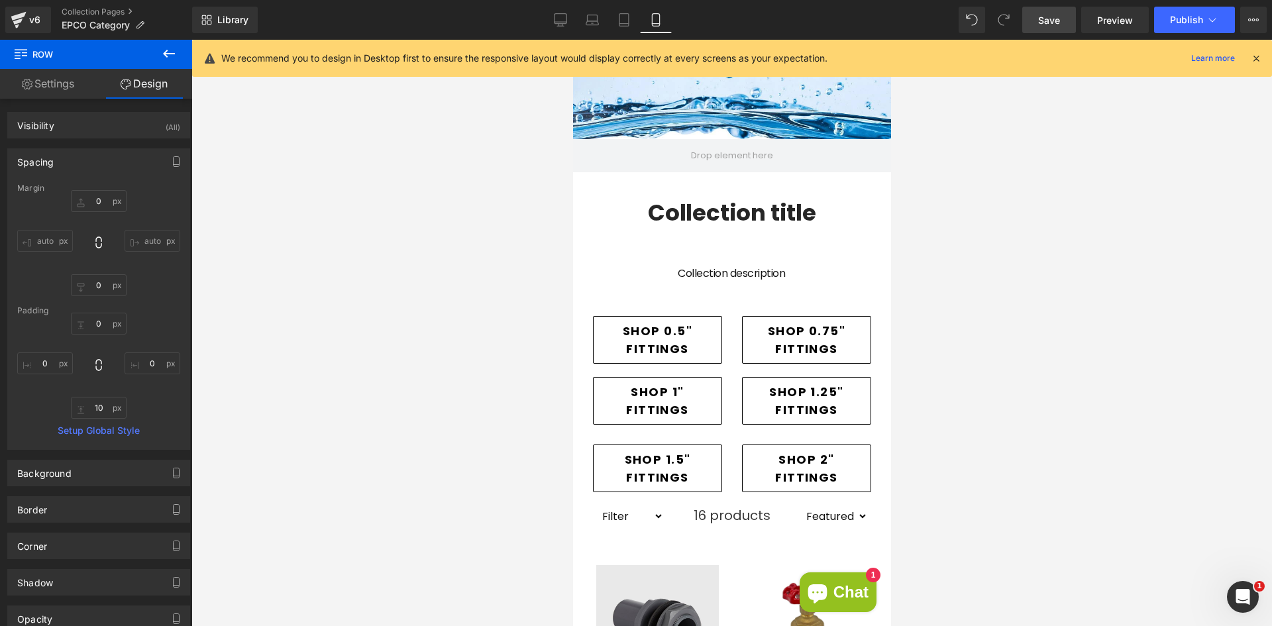
click at [351, 313] on div at bounding box center [731, 333] width 1081 height 586
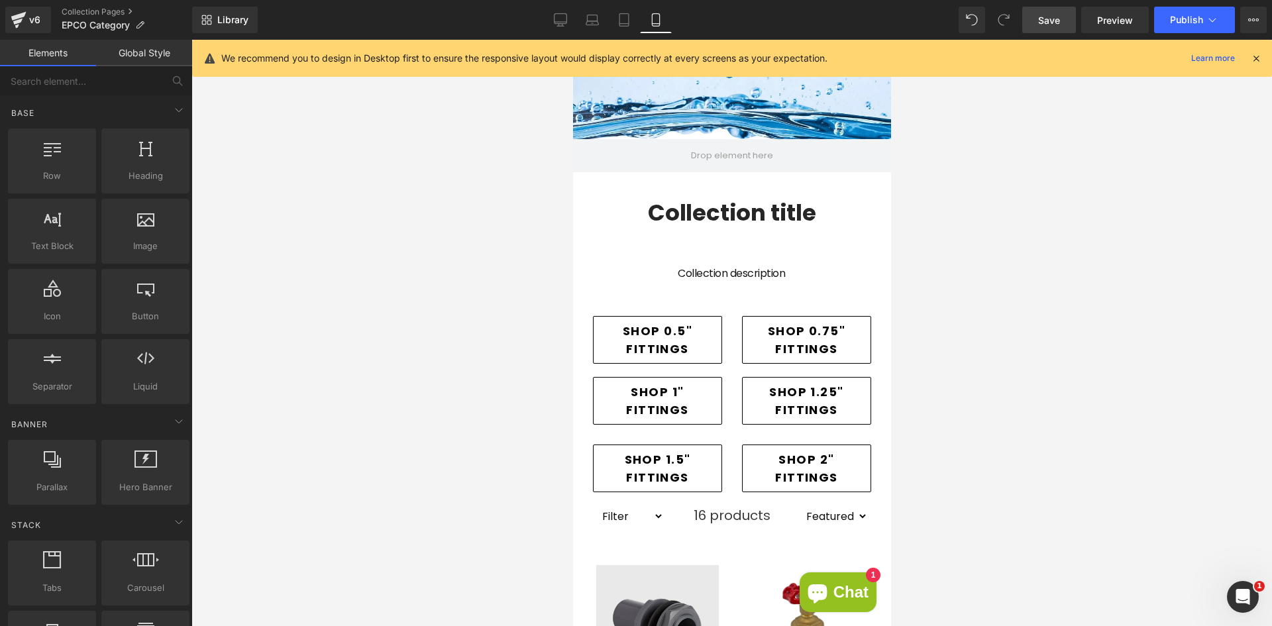
click at [481, 442] on div at bounding box center [731, 333] width 1081 height 586
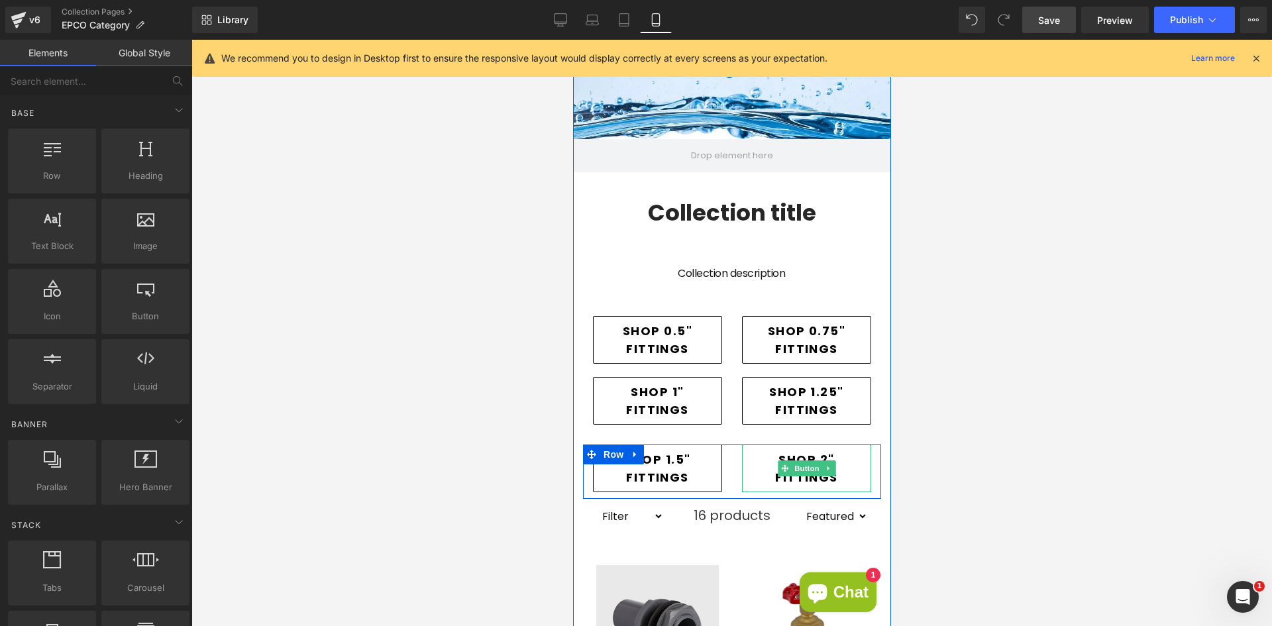
click at [782, 478] on span "SHOP 2" FITTINGS" at bounding box center [806, 469] width 108 height 36
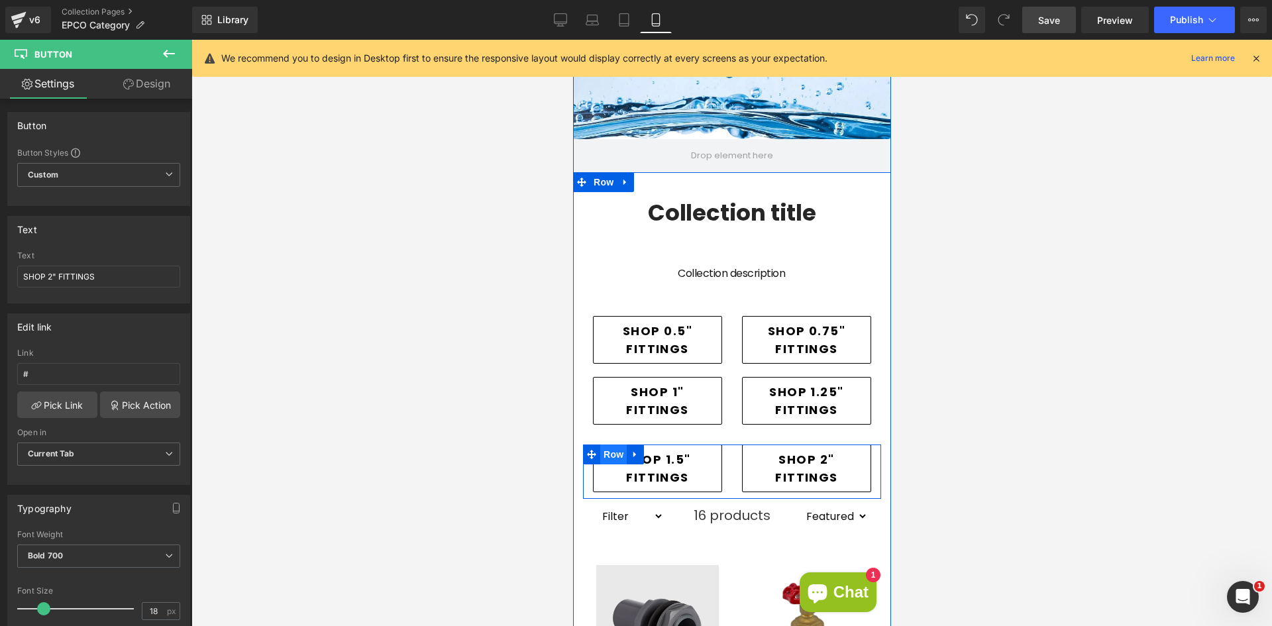
click at [600, 449] on span "Row" at bounding box center [613, 455] width 27 height 20
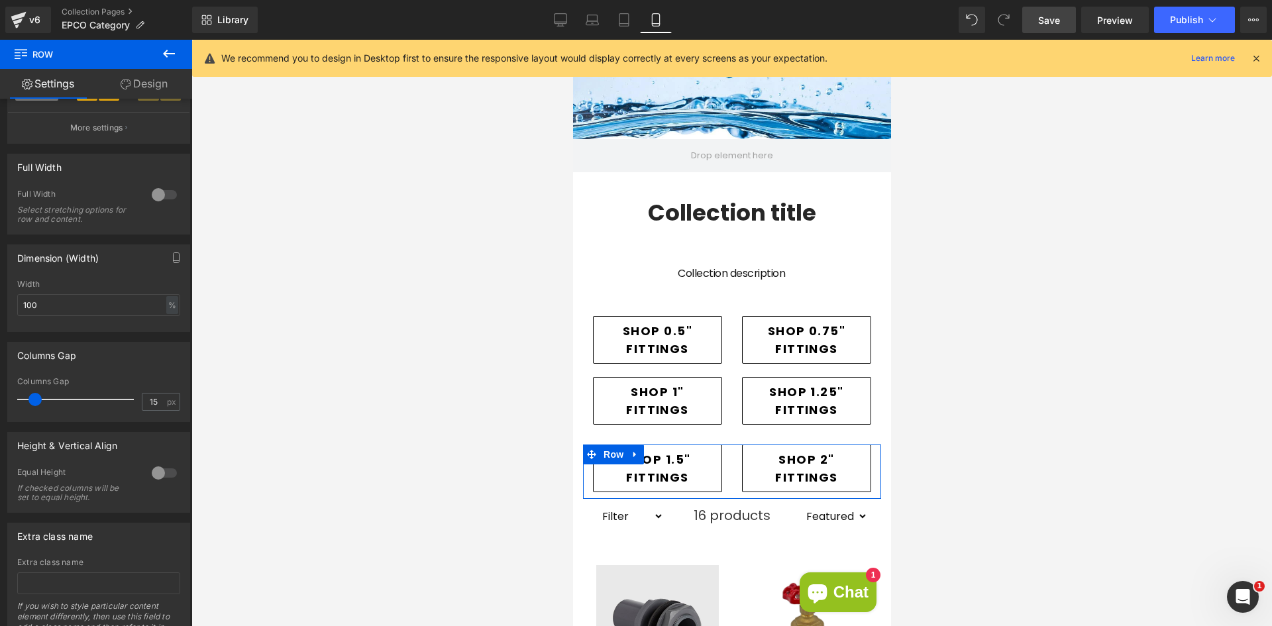
scroll to position [331, 0]
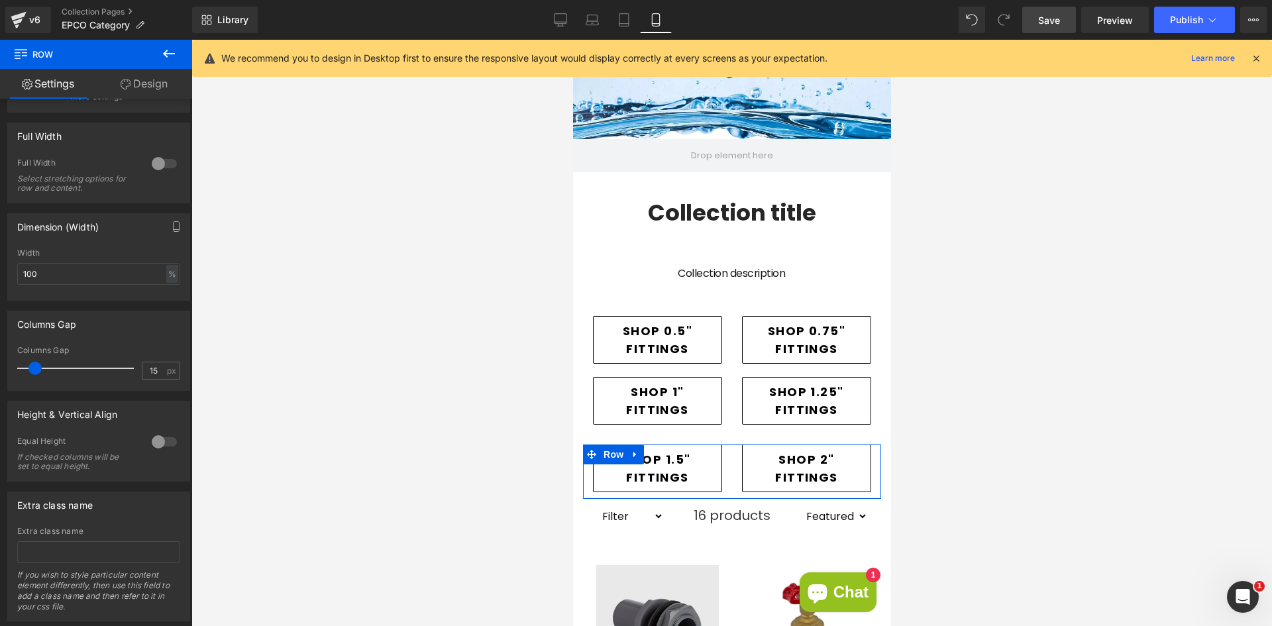
click at [157, 444] on div at bounding box center [164, 441] width 32 height 21
click at [158, 441] on div at bounding box center [164, 441] width 32 height 21
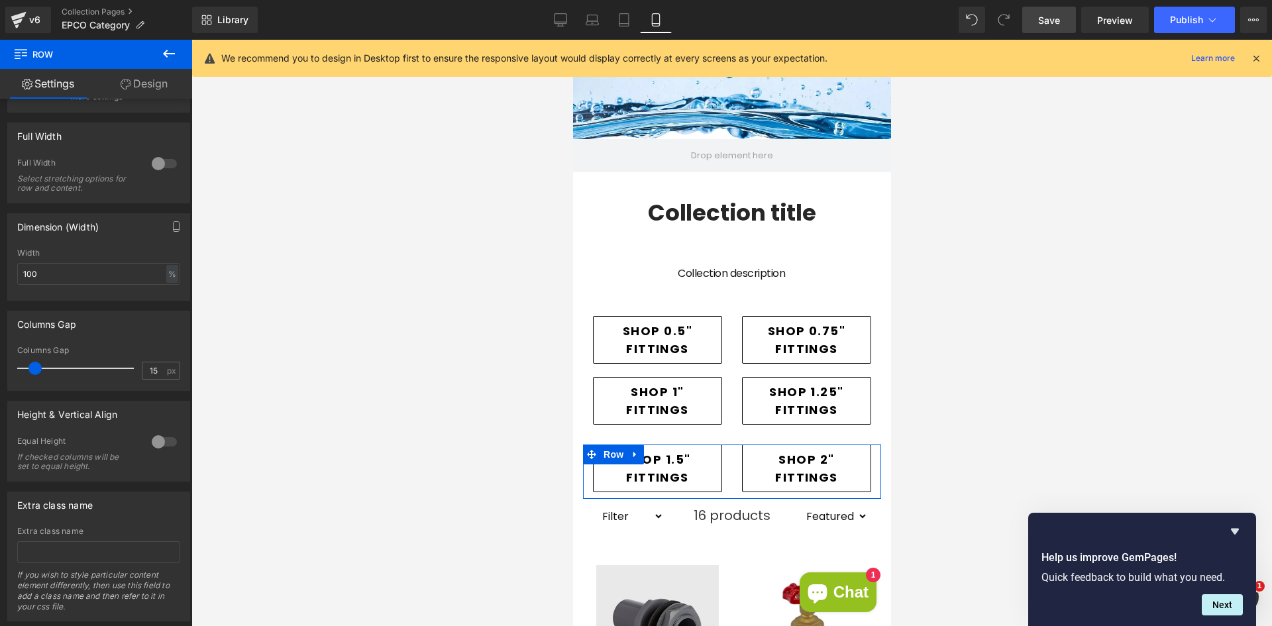
click at [140, 83] on link "Design" at bounding box center [144, 84] width 96 height 30
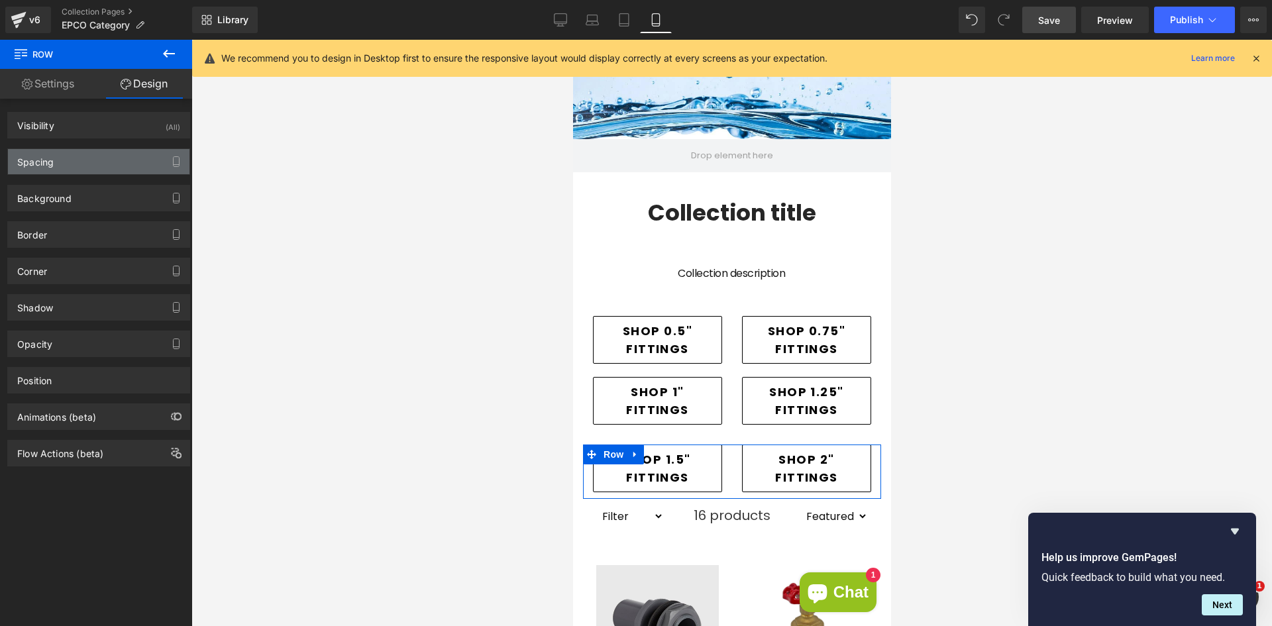
click at [90, 158] on div "Spacing" at bounding box center [99, 161] width 182 height 25
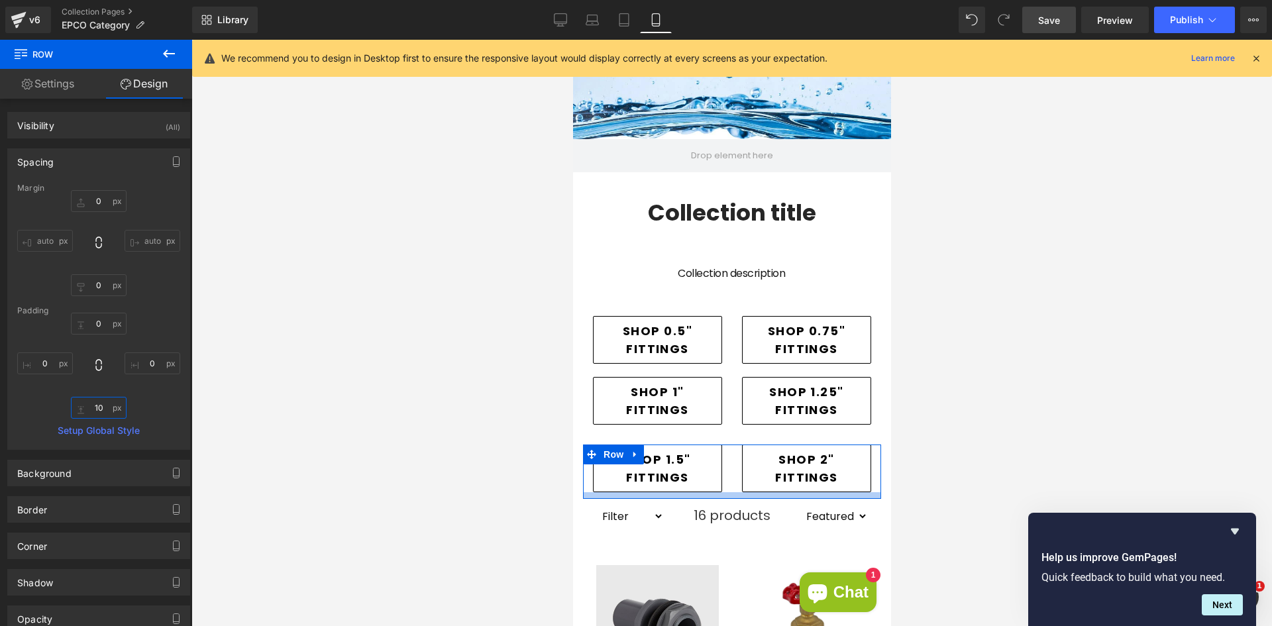
click at [101, 410] on input "10" at bounding box center [99, 408] width 56 height 22
type input "30"
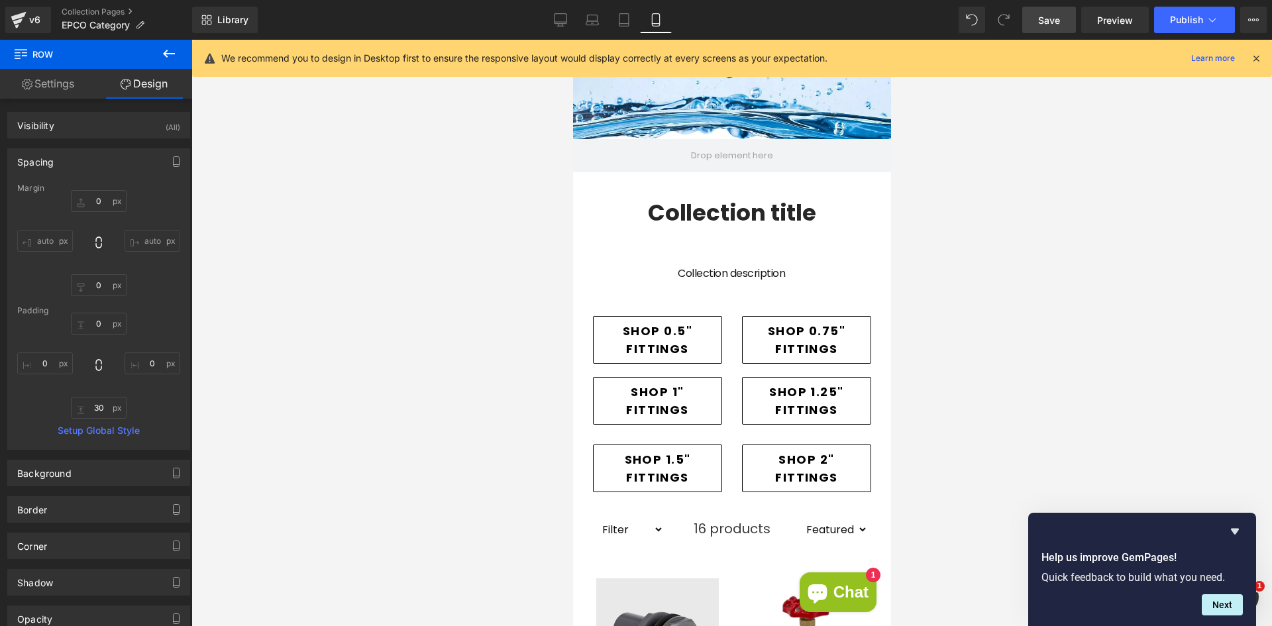
click at [524, 411] on div at bounding box center [731, 333] width 1081 height 586
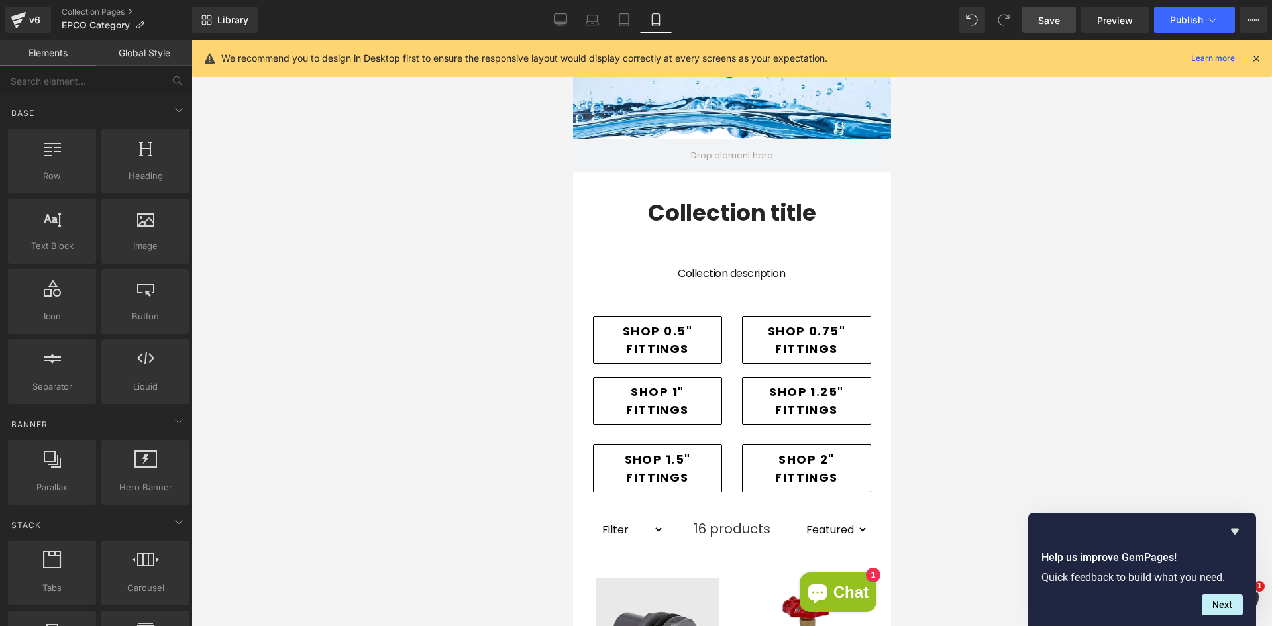
click at [502, 429] on div at bounding box center [731, 333] width 1081 height 586
click at [1042, 25] on span "Save" at bounding box center [1049, 20] width 22 height 14
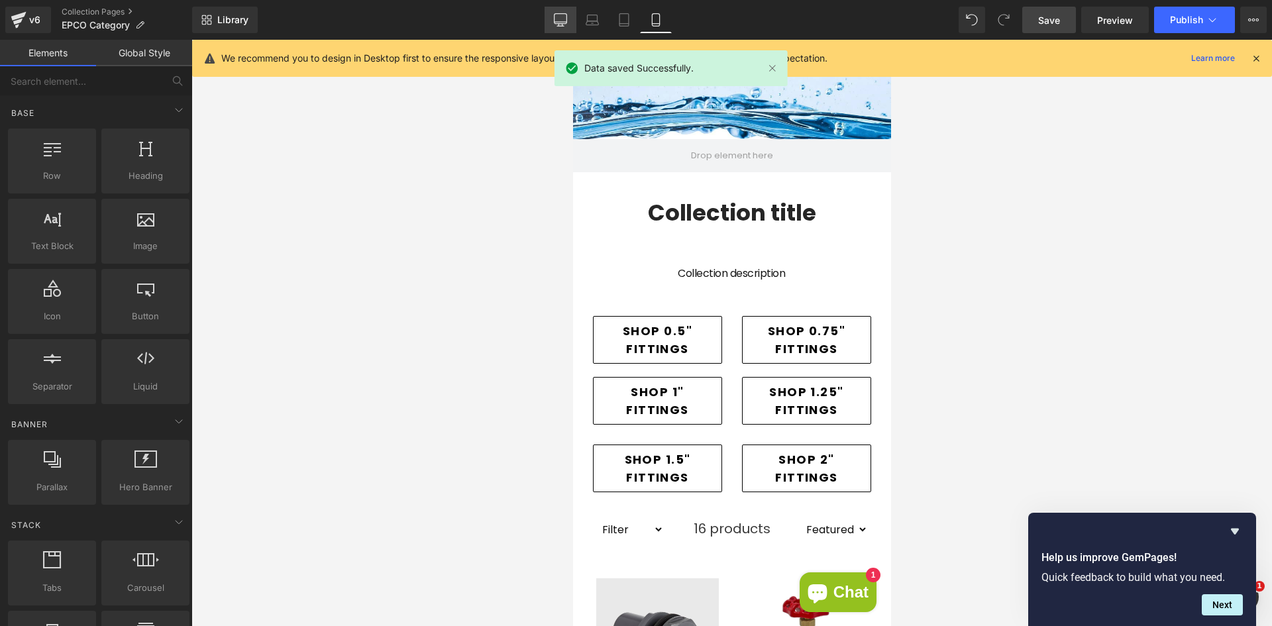
click at [569, 20] on link "Desktop" at bounding box center [561, 20] width 32 height 27
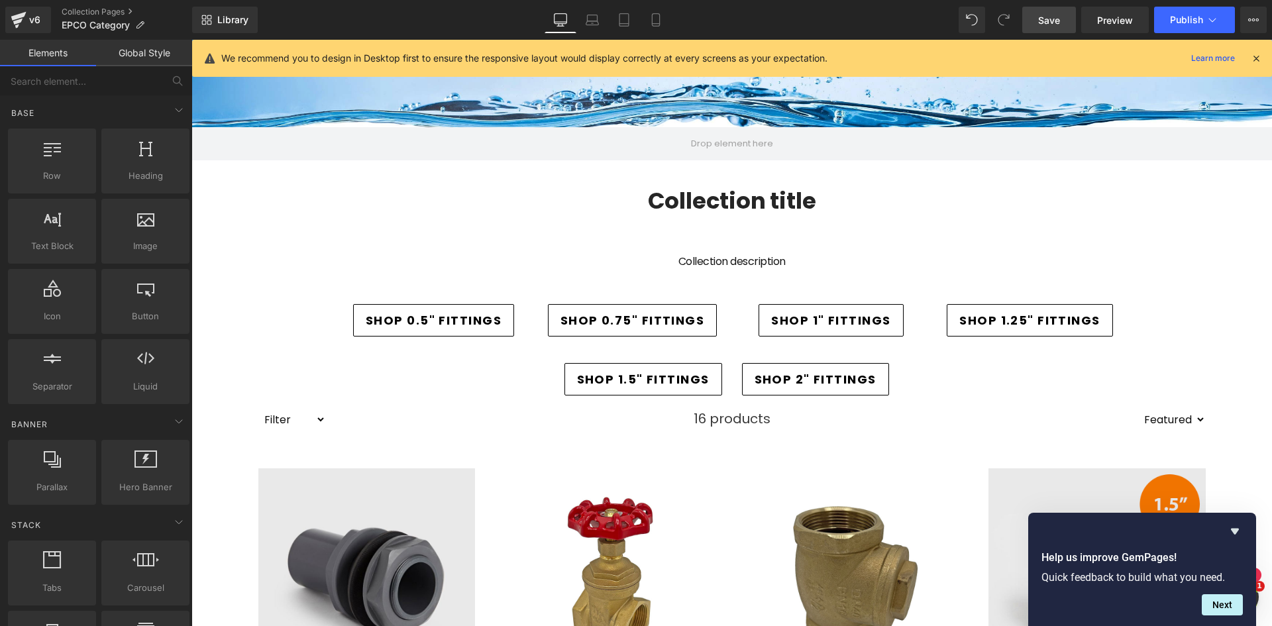
scroll to position [199, 0]
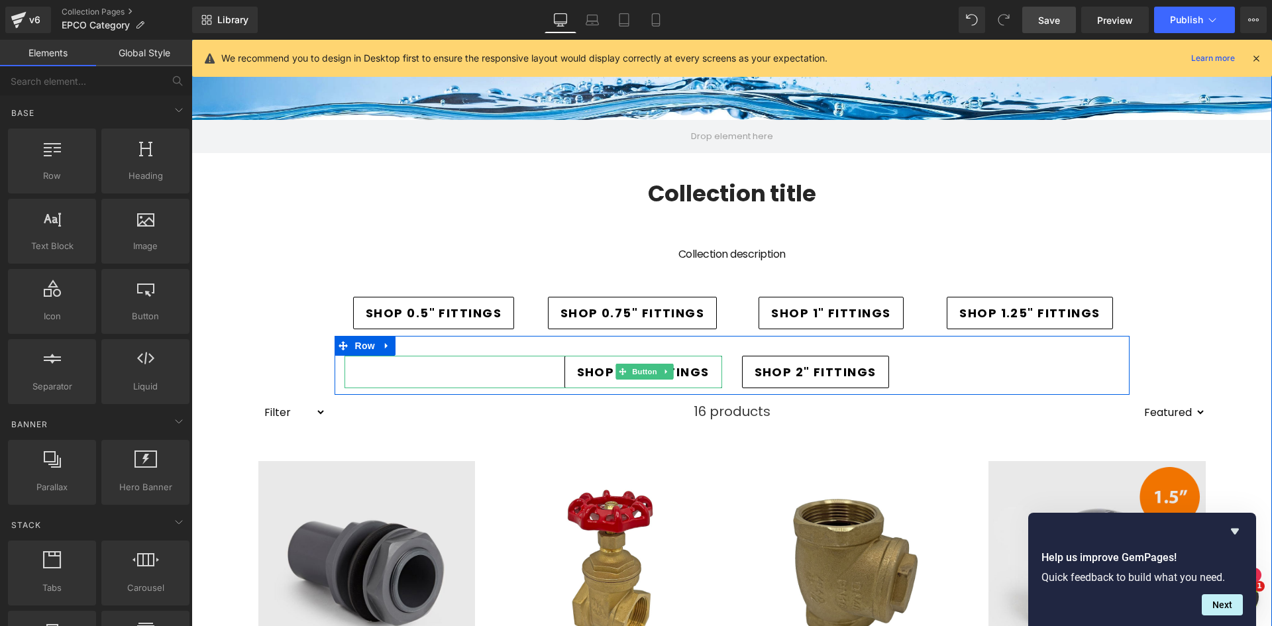
click at [584, 374] on span "SHOP 1.5" FITTINGS" at bounding box center [643, 372] width 133 height 18
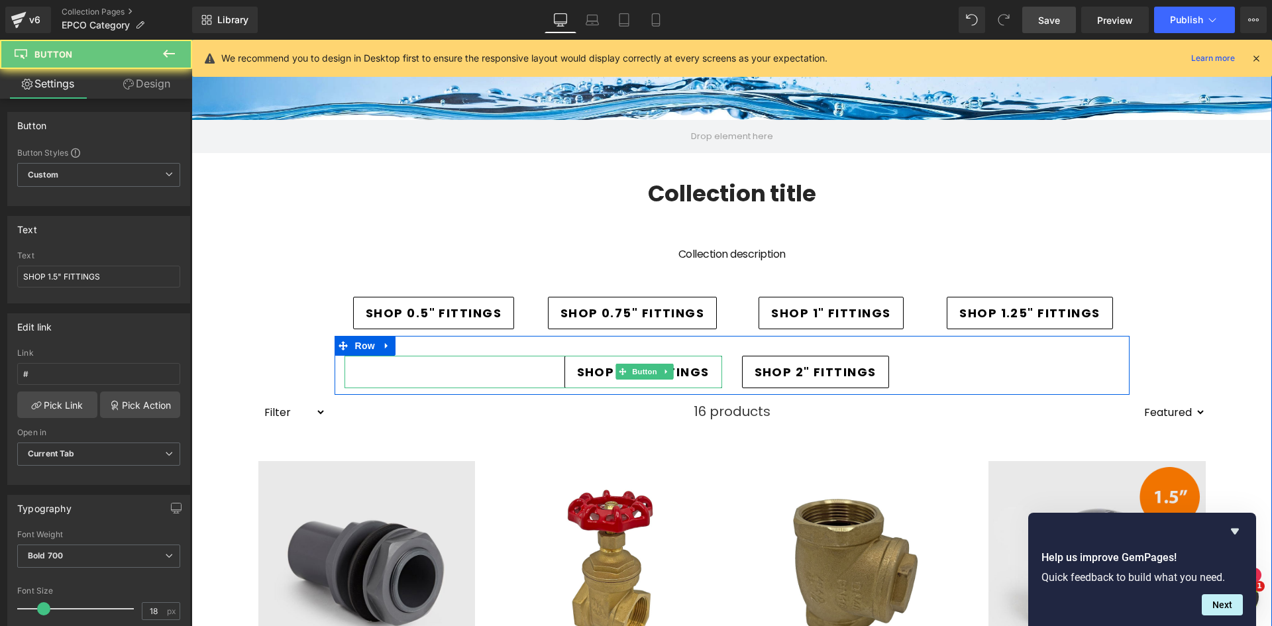
click at [475, 366] on div "SHOP 1.5" FITTINGS" at bounding box center [534, 372] width 378 height 32
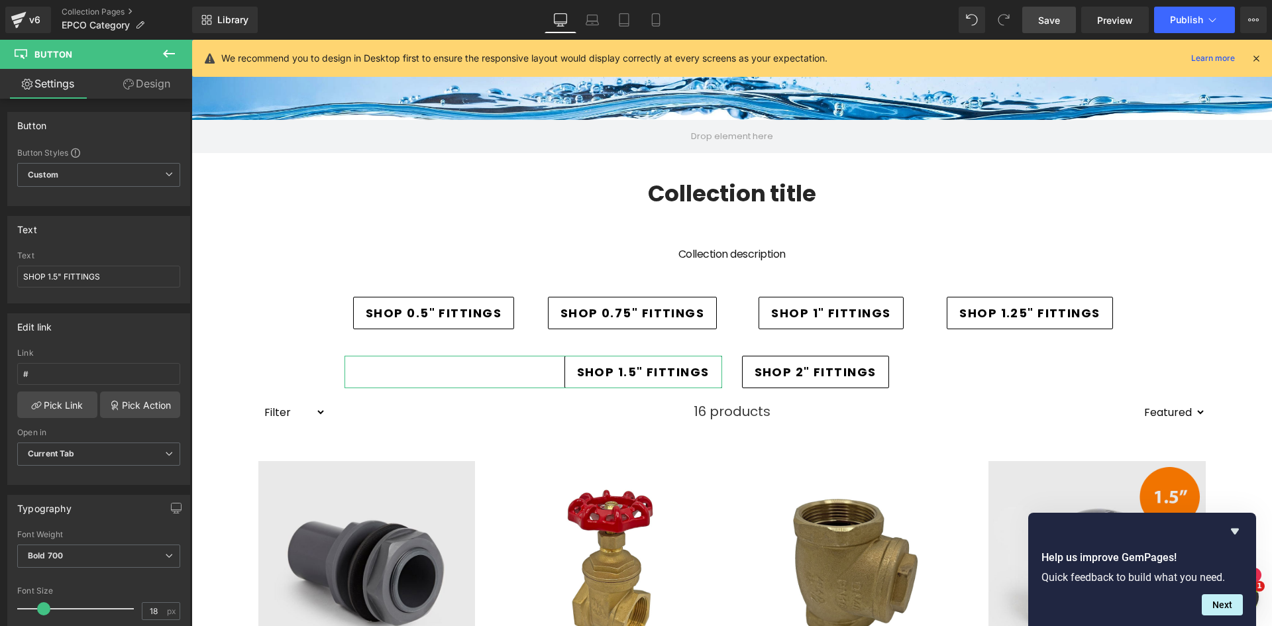
click at [156, 83] on link "Design" at bounding box center [147, 84] width 96 height 30
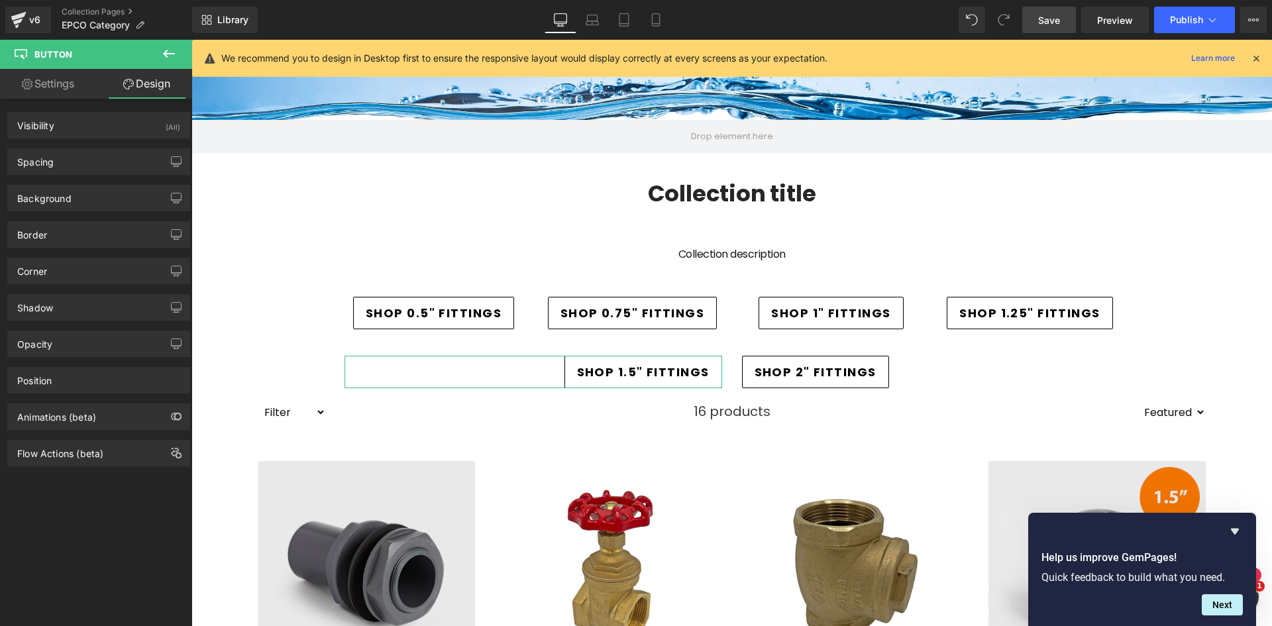
click at [52, 87] on link "Settings" at bounding box center [48, 84] width 96 height 30
type input "100"
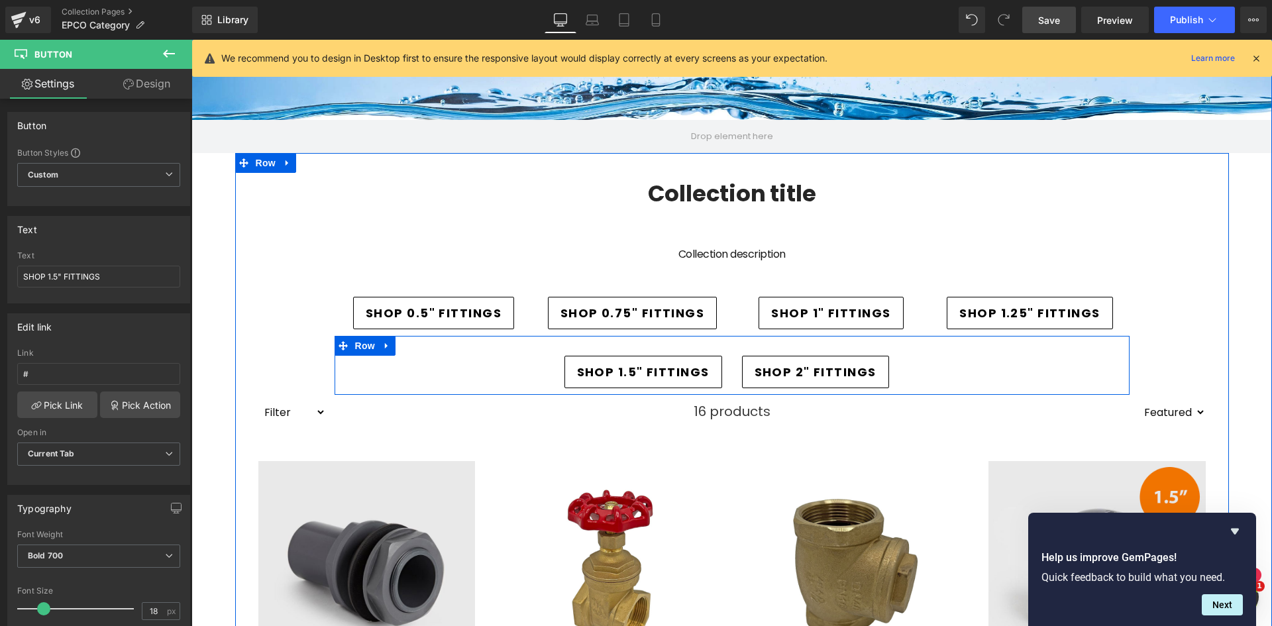
click at [659, 345] on div "SHOP 1.5" FITTINGS Button SHOP 2" FITTINGS Button Row" at bounding box center [732, 365] width 795 height 59
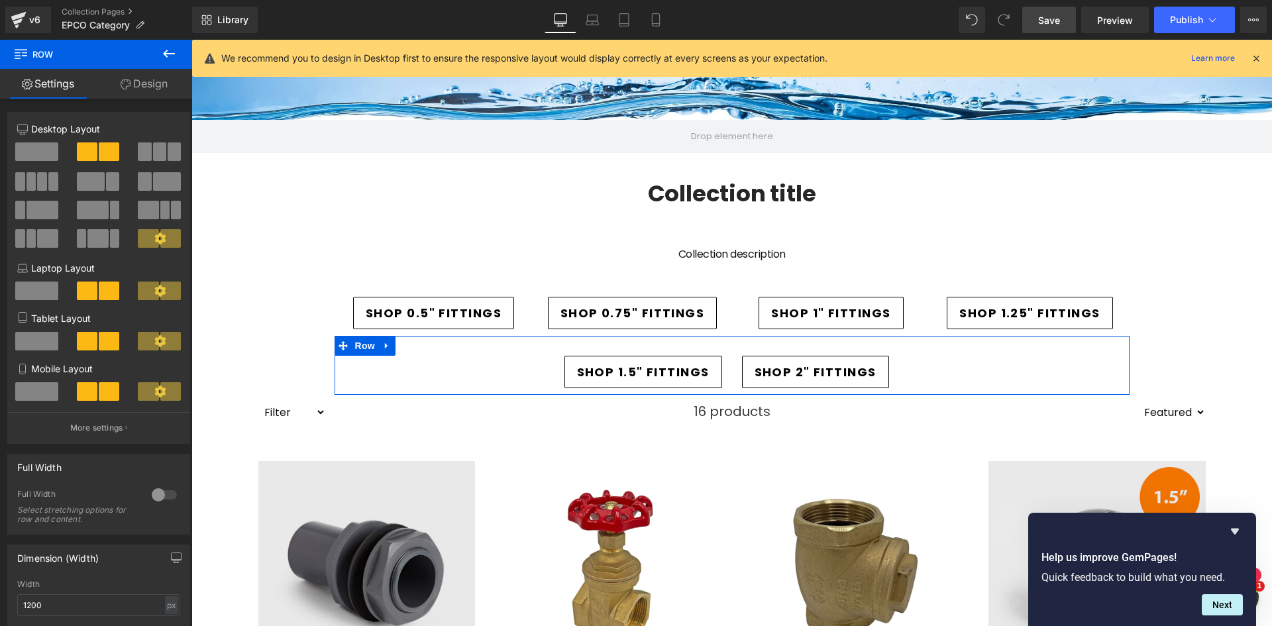
click at [158, 498] on div at bounding box center [164, 494] width 32 height 21
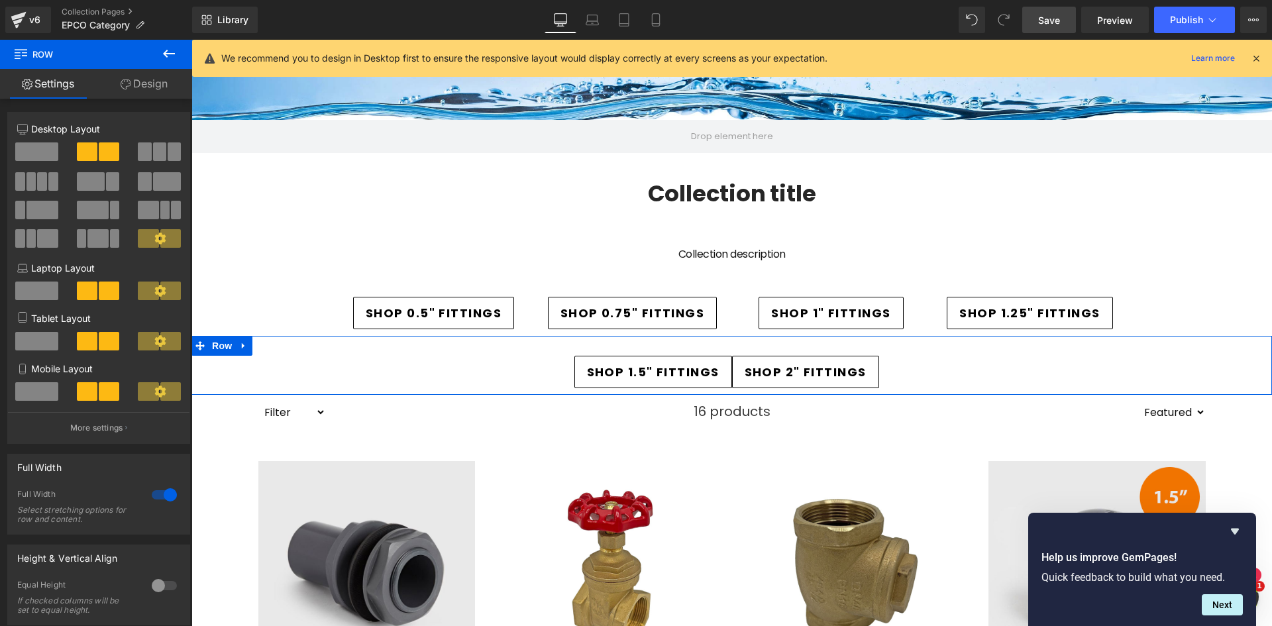
click at [155, 496] on div at bounding box center [164, 494] width 32 height 21
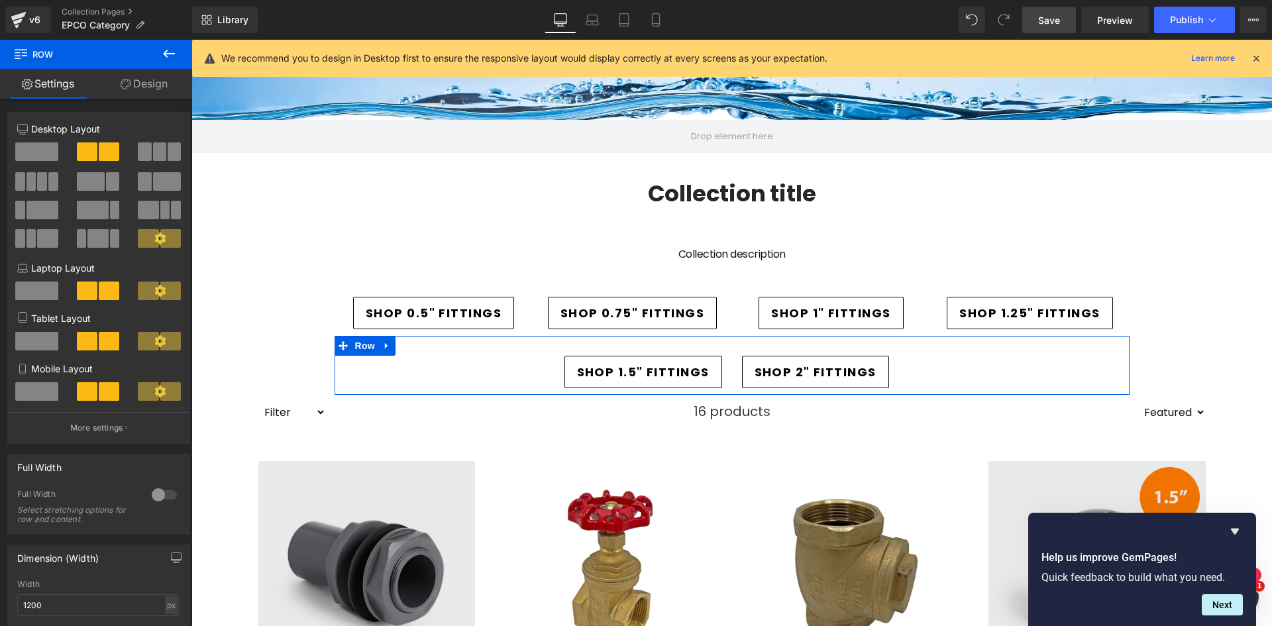
click at [155, 496] on div at bounding box center [164, 494] width 32 height 21
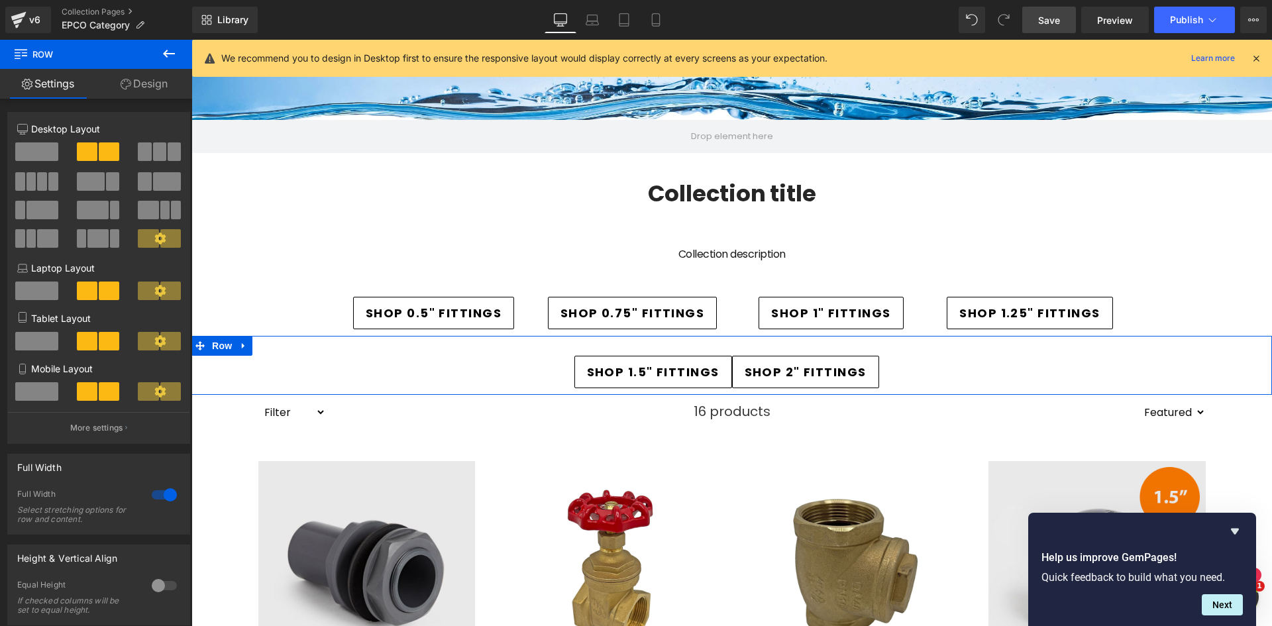
click at [155, 496] on div at bounding box center [164, 494] width 32 height 21
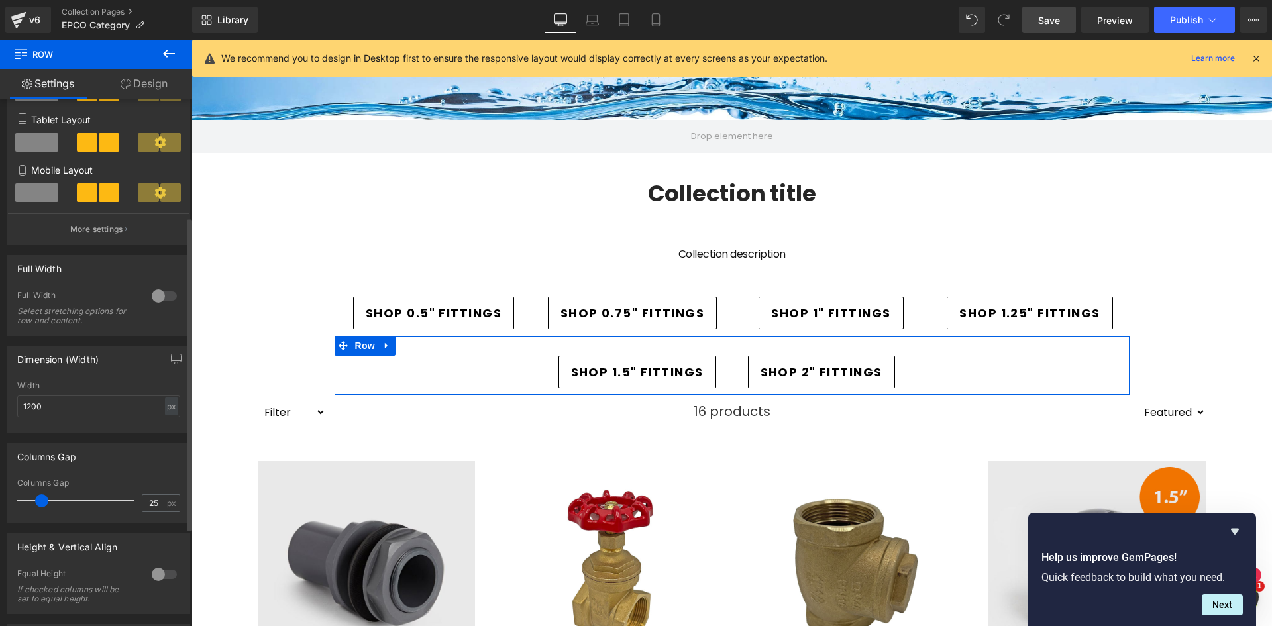
type input "26"
drag, startPoint x: 34, startPoint y: 500, endPoint x: 42, endPoint y: 486, distance: 15.5
click at [42, 486] on div "Columns Gap 26 px" at bounding box center [98, 500] width 163 height 44
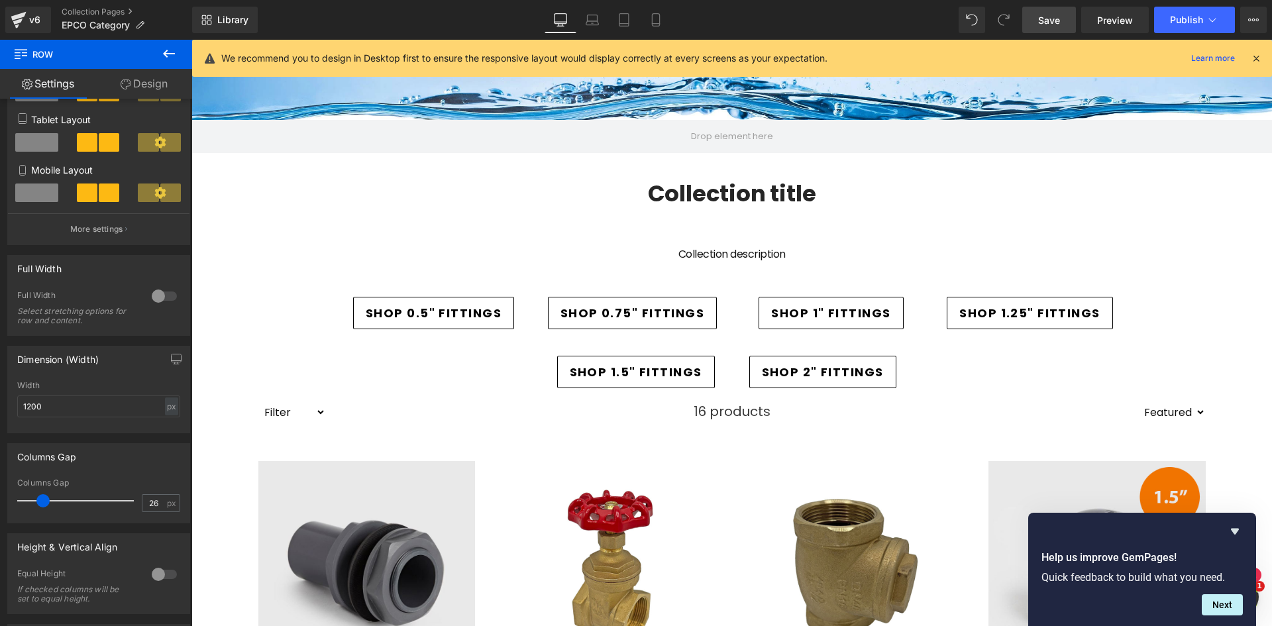
click at [379, 211] on div "Collection title Collection Title" at bounding box center [732, 202] width 974 height 59
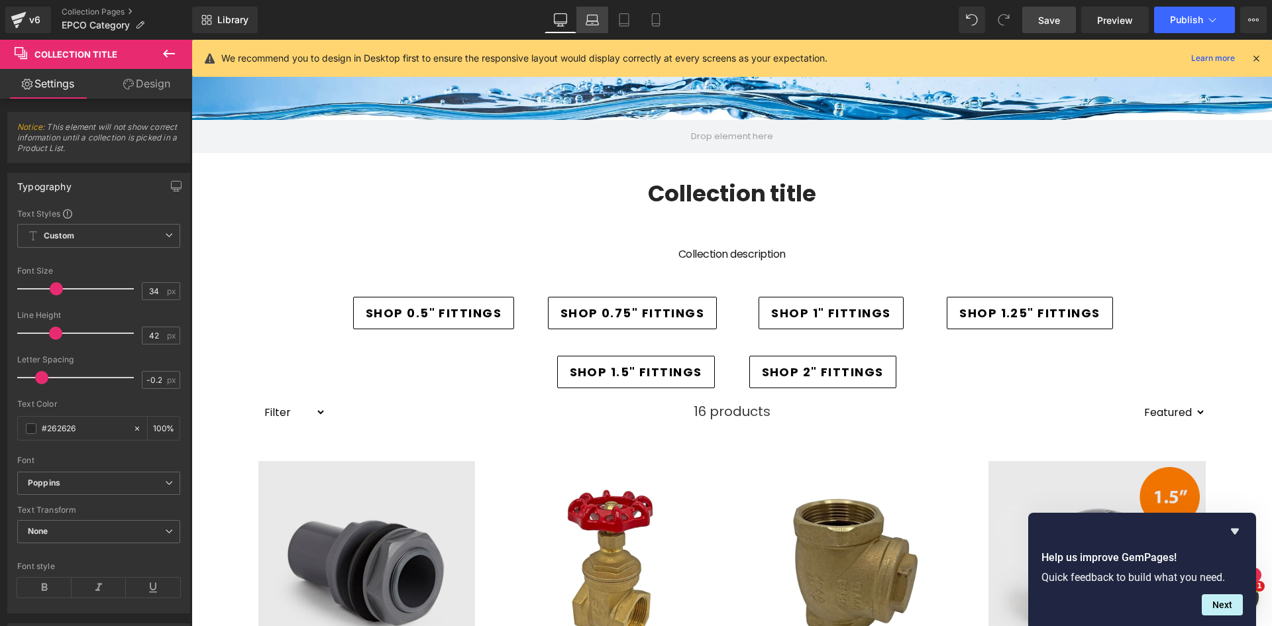
click at [588, 15] on icon at bounding box center [593, 18] width 10 height 6
type input "100"
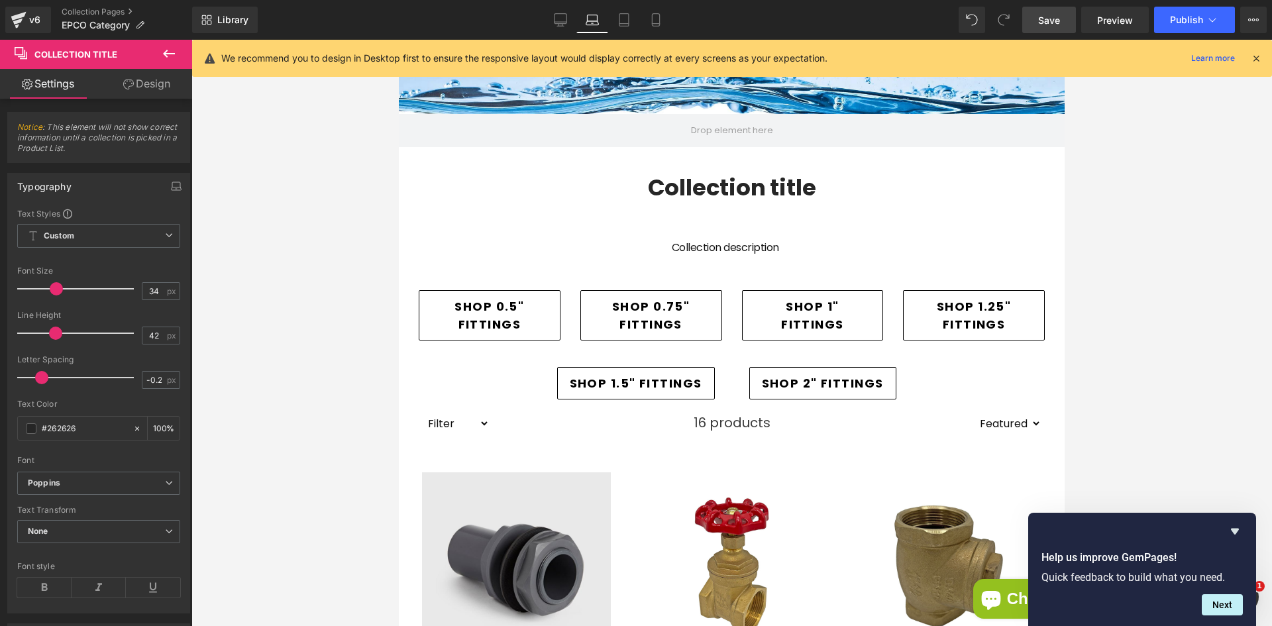
scroll to position [191, 0]
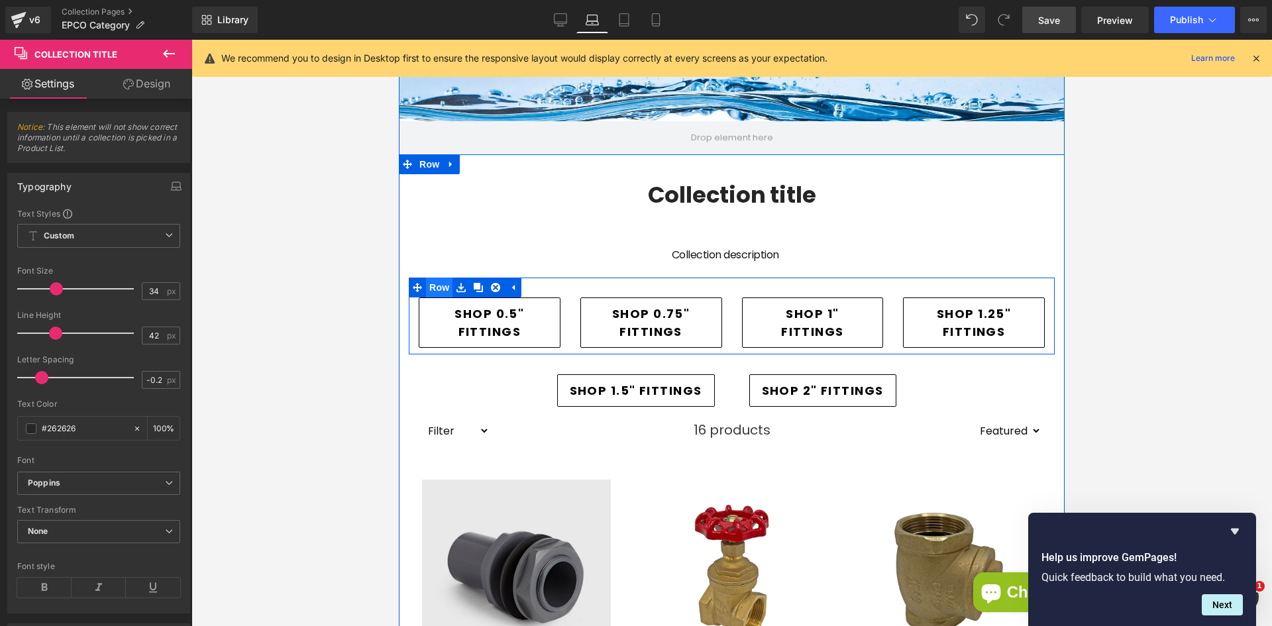
click at [429, 287] on span "Row" at bounding box center [439, 288] width 27 height 20
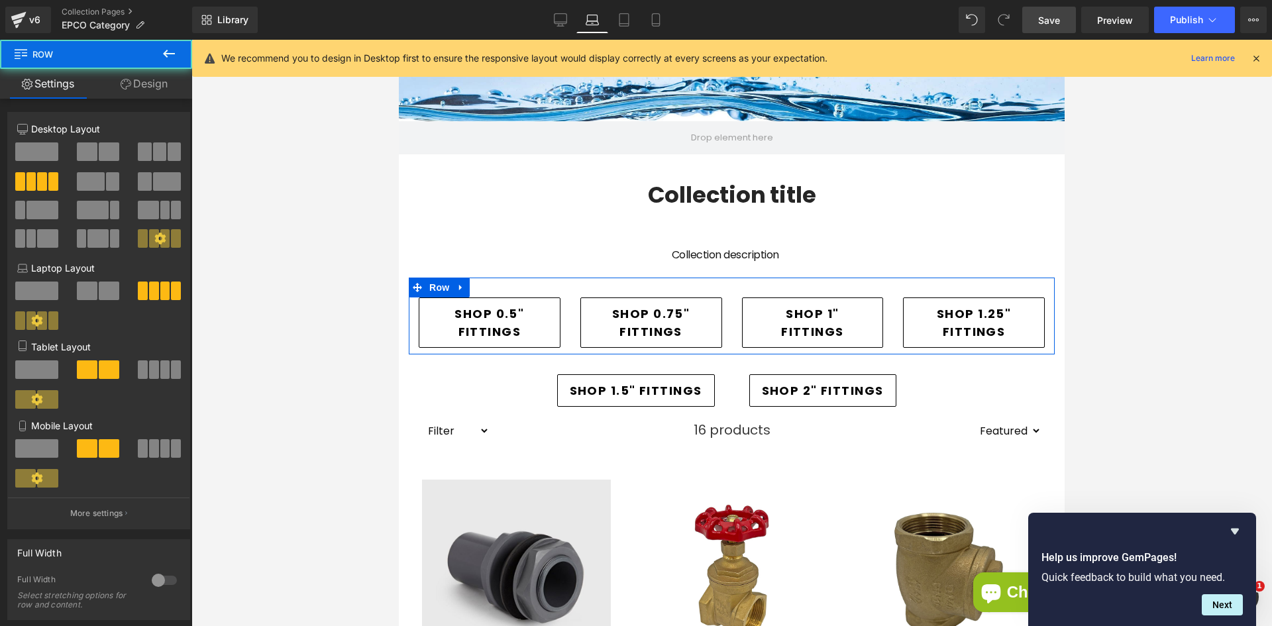
scroll to position [331, 0]
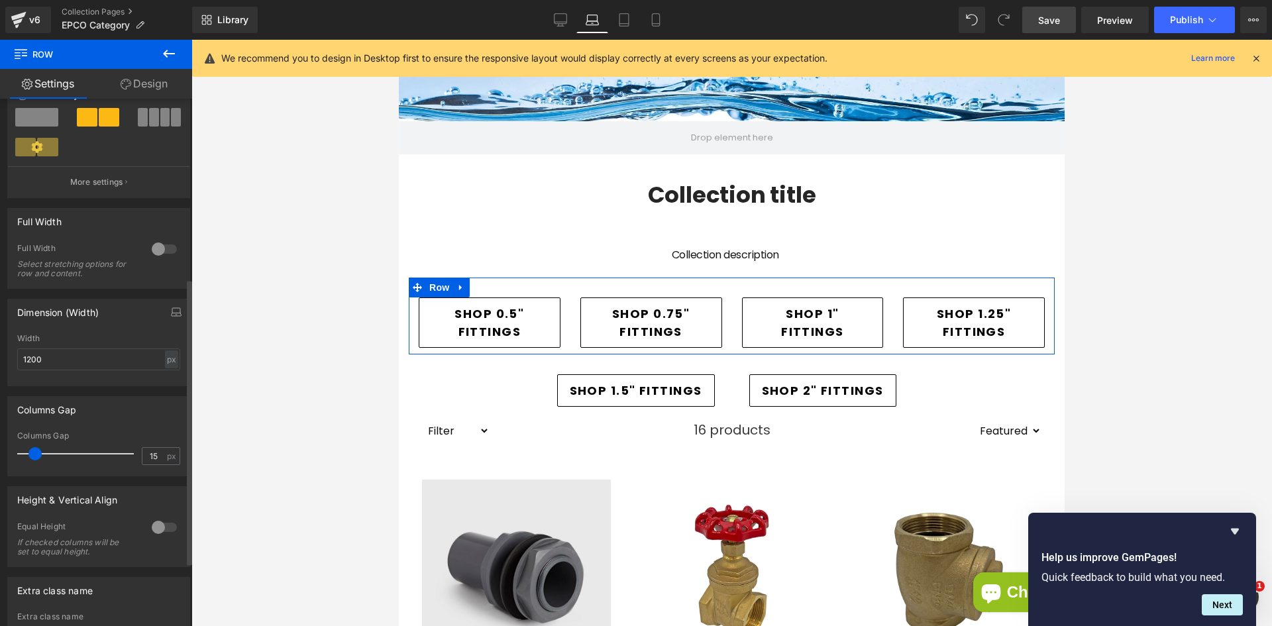
click at [158, 527] on div at bounding box center [164, 527] width 32 height 21
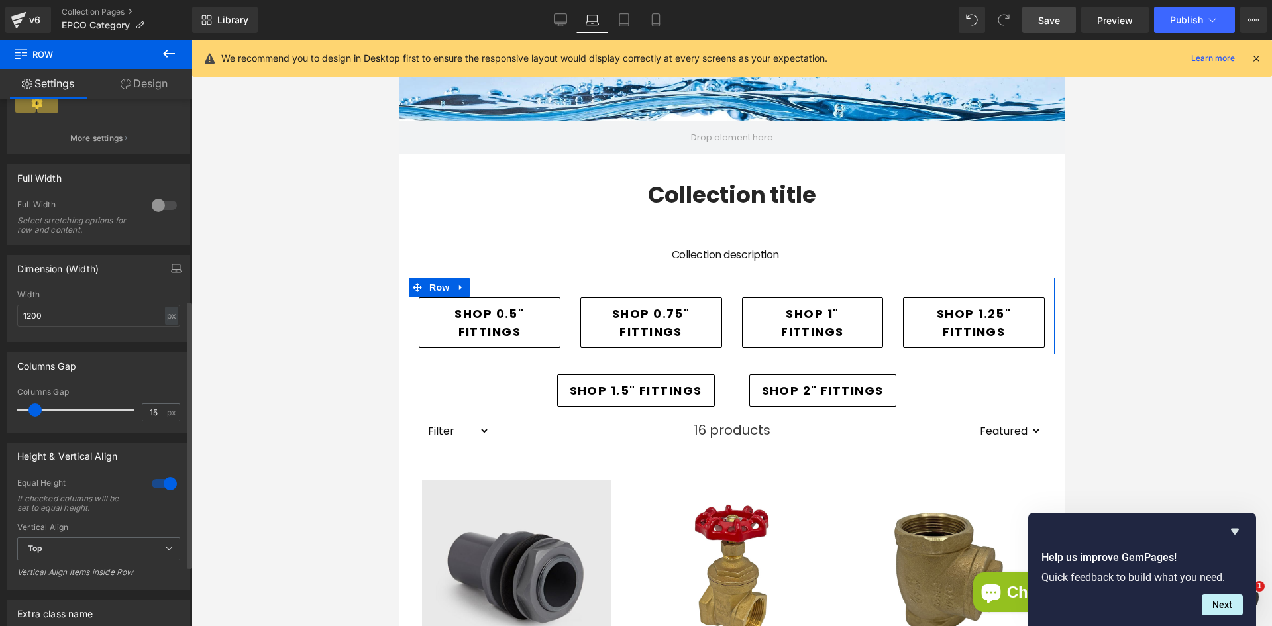
scroll to position [398, 0]
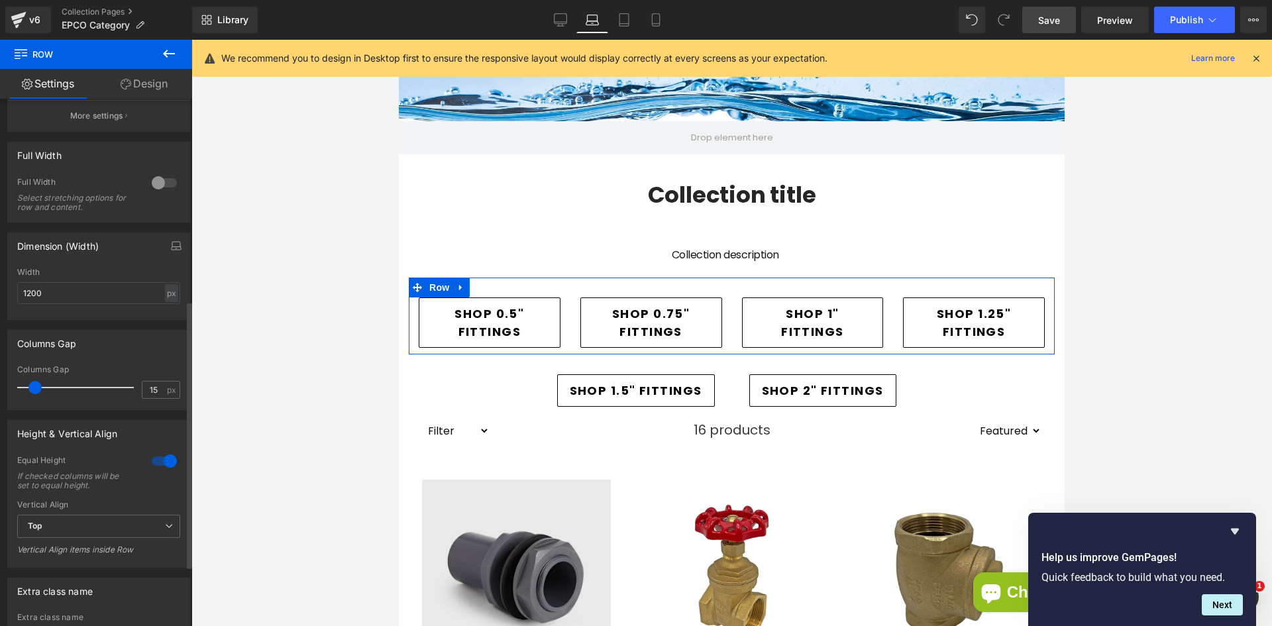
click at [162, 462] on div at bounding box center [164, 461] width 32 height 21
click at [158, 462] on div at bounding box center [164, 461] width 32 height 21
click at [147, 524] on span "Top" at bounding box center [98, 526] width 163 height 23
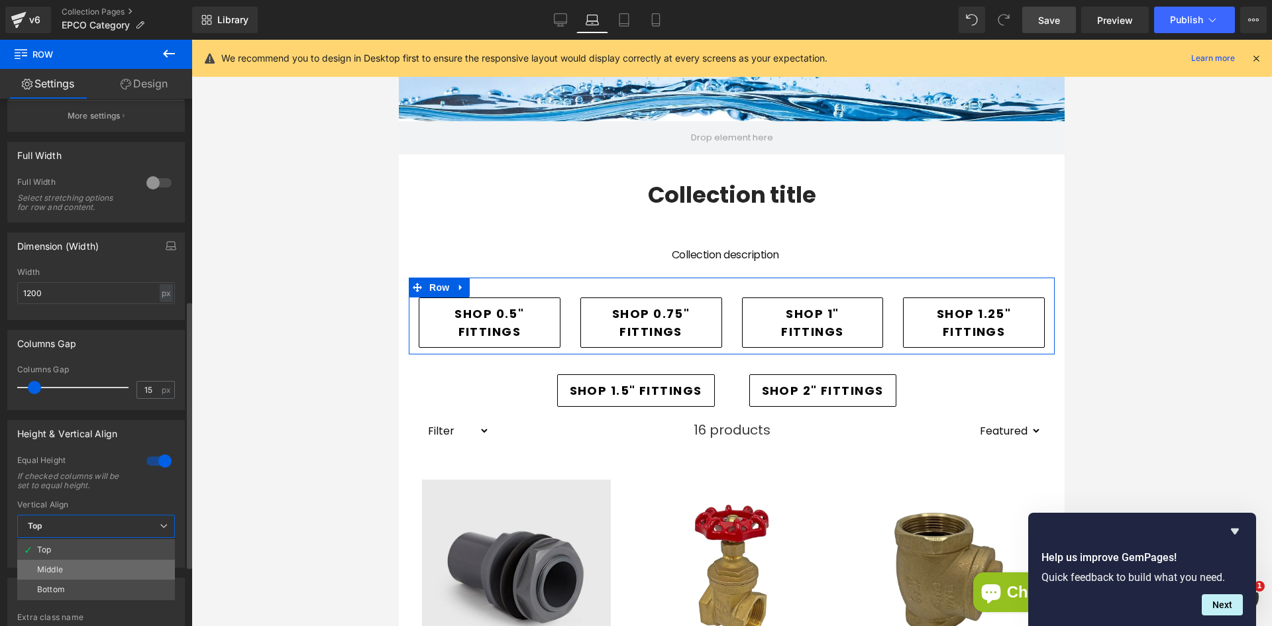
click at [113, 564] on li "Middle" at bounding box center [96, 570] width 158 height 20
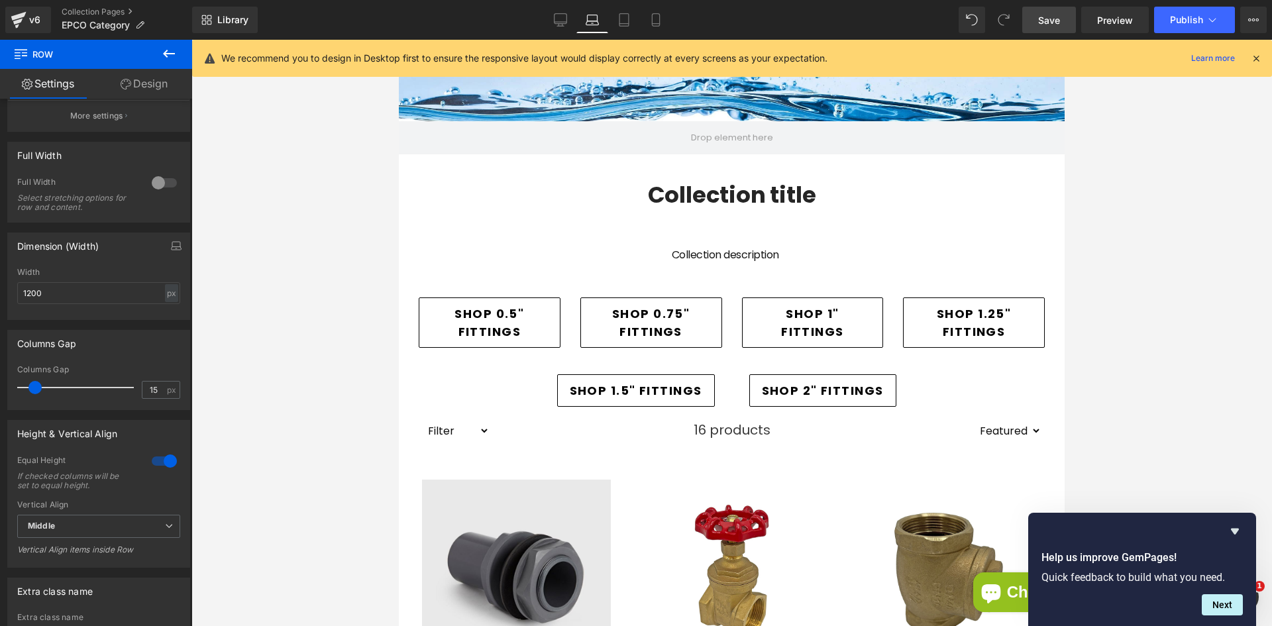
click at [329, 413] on div at bounding box center [731, 333] width 1081 height 586
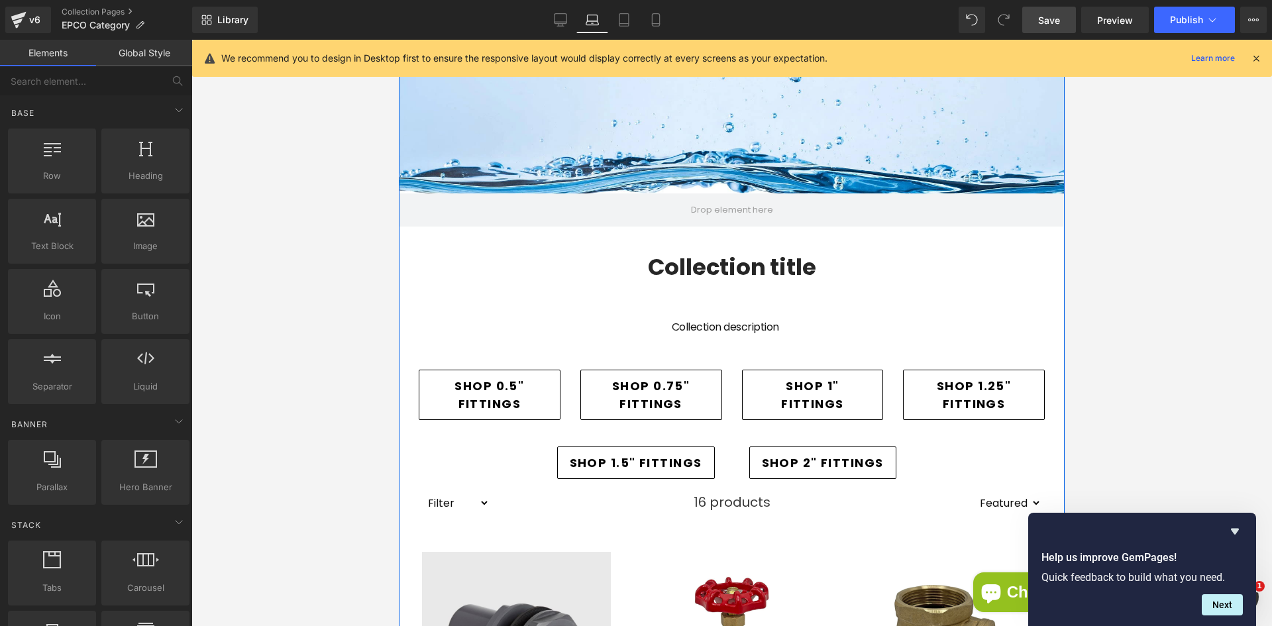
scroll to position [59, 0]
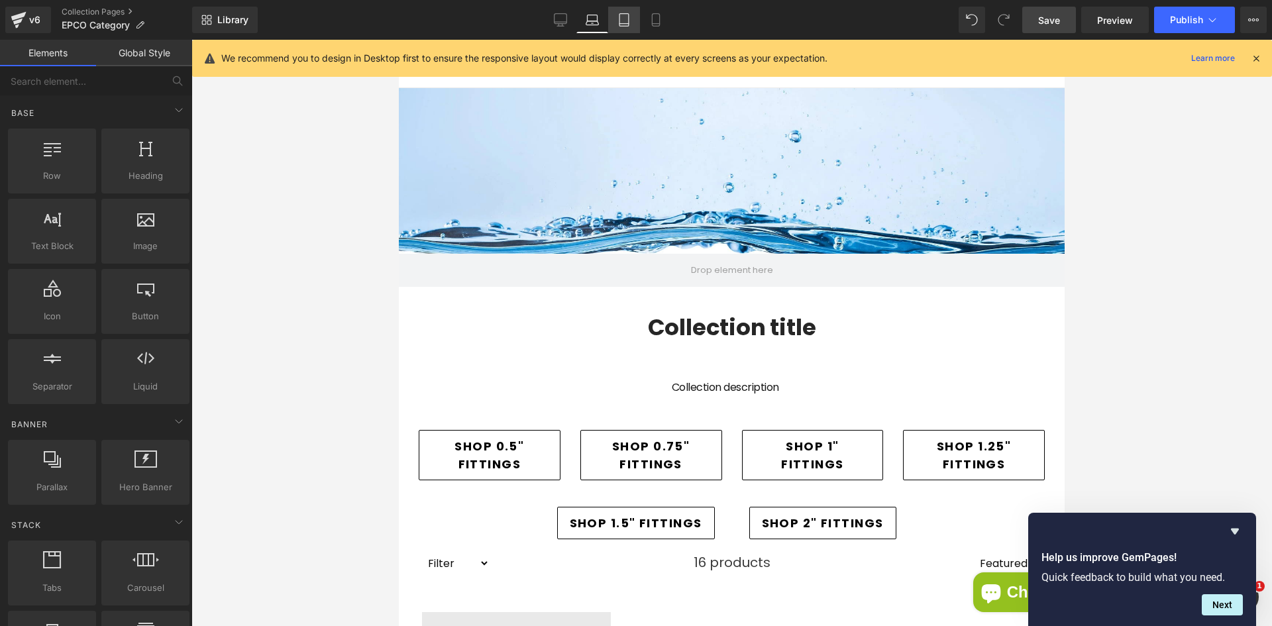
click at [626, 17] on icon at bounding box center [624, 19] width 13 height 13
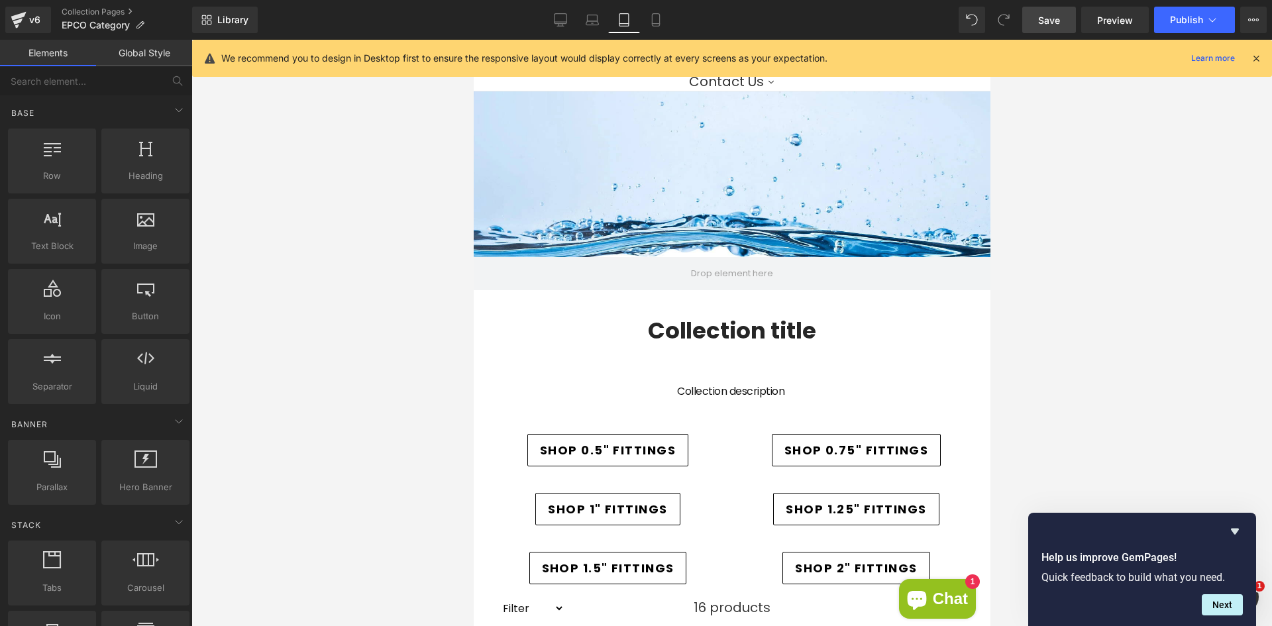
scroll to position [111, 0]
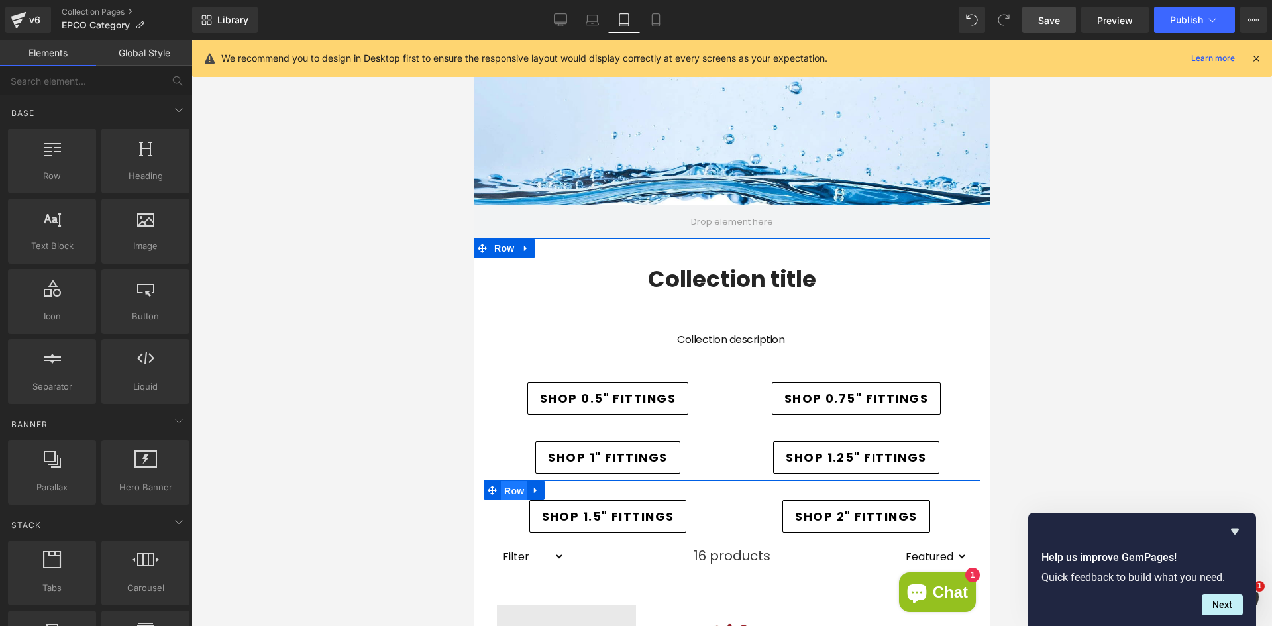
click at [513, 492] on span "Row" at bounding box center [513, 491] width 27 height 20
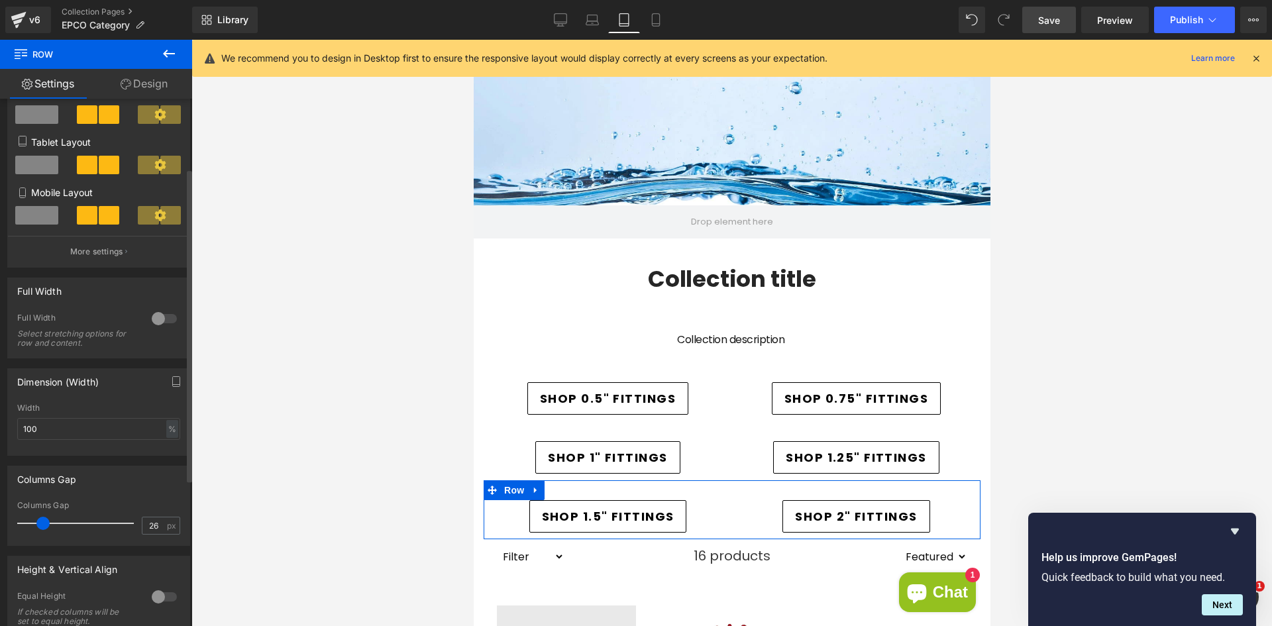
scroll to position [66, 0]
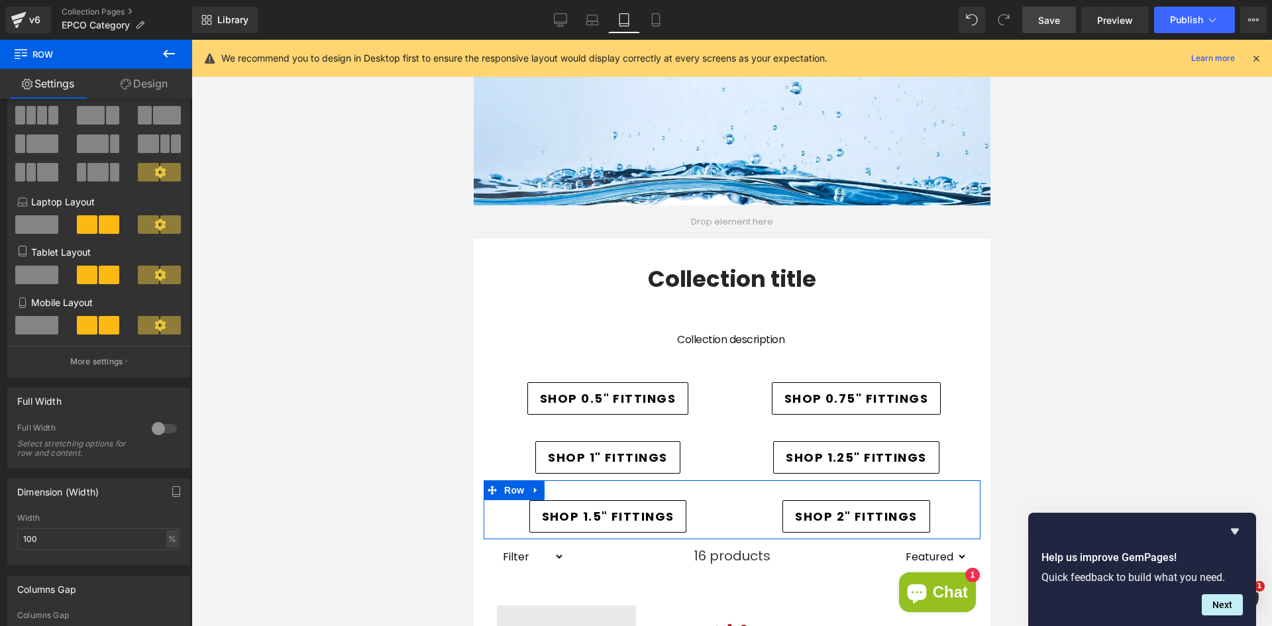
click at [138, 80] on link "Design" at bounding box center [144, 84] width 96 height 30
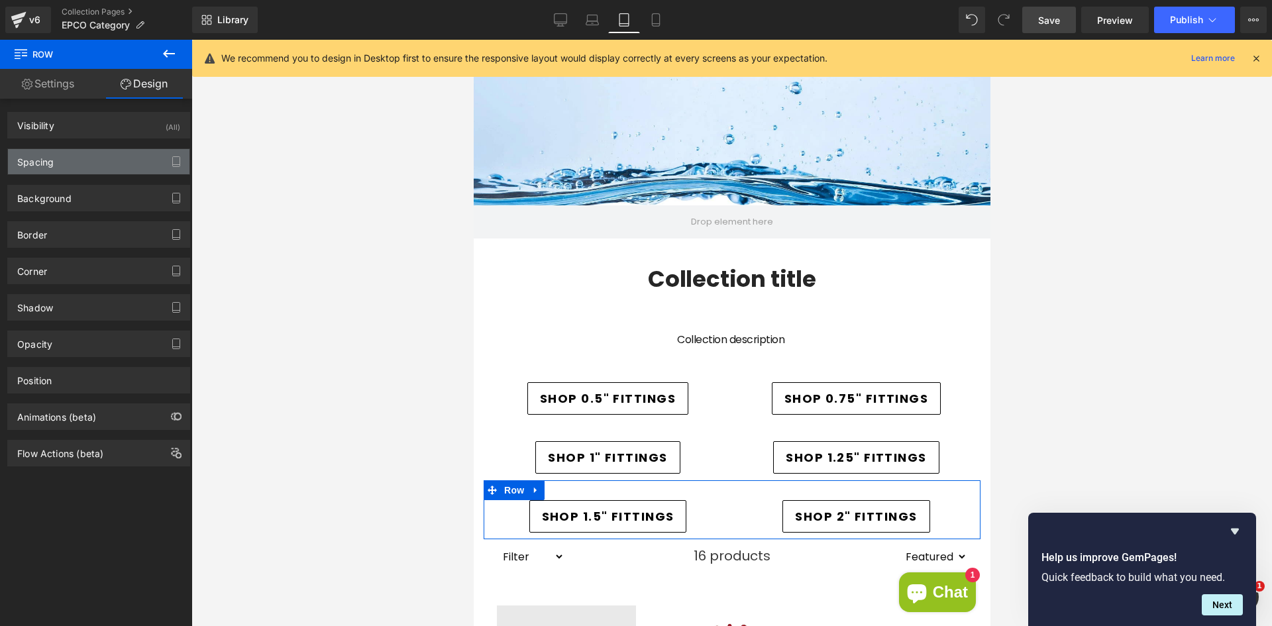
click at [80, 151] on div "Spacing" at bounding box center [99, 161] width 182 height 25
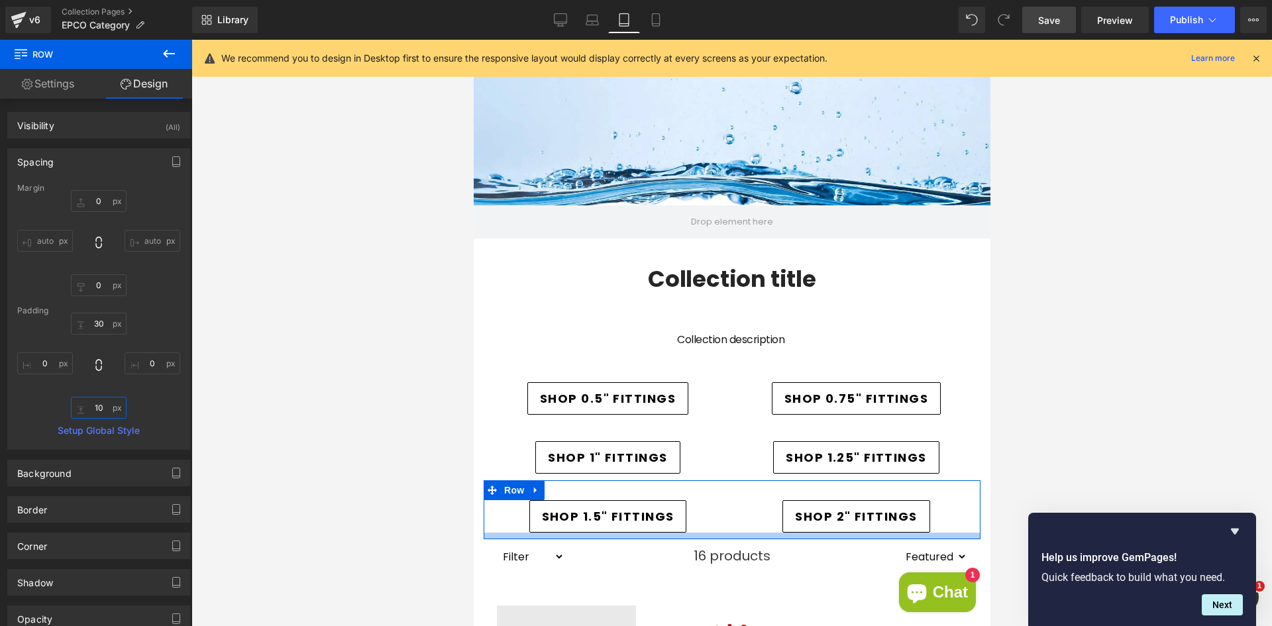
click at [99, 407] on input "10" at bounding box center [99, 408] width 56 height 22
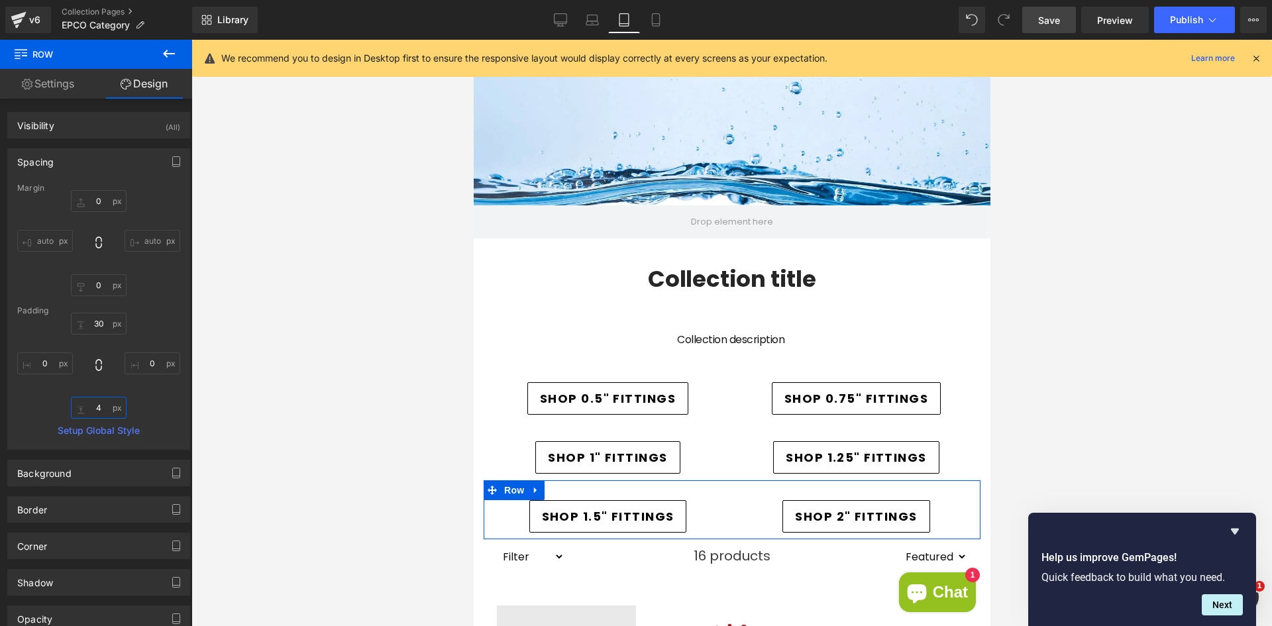
type input "40"
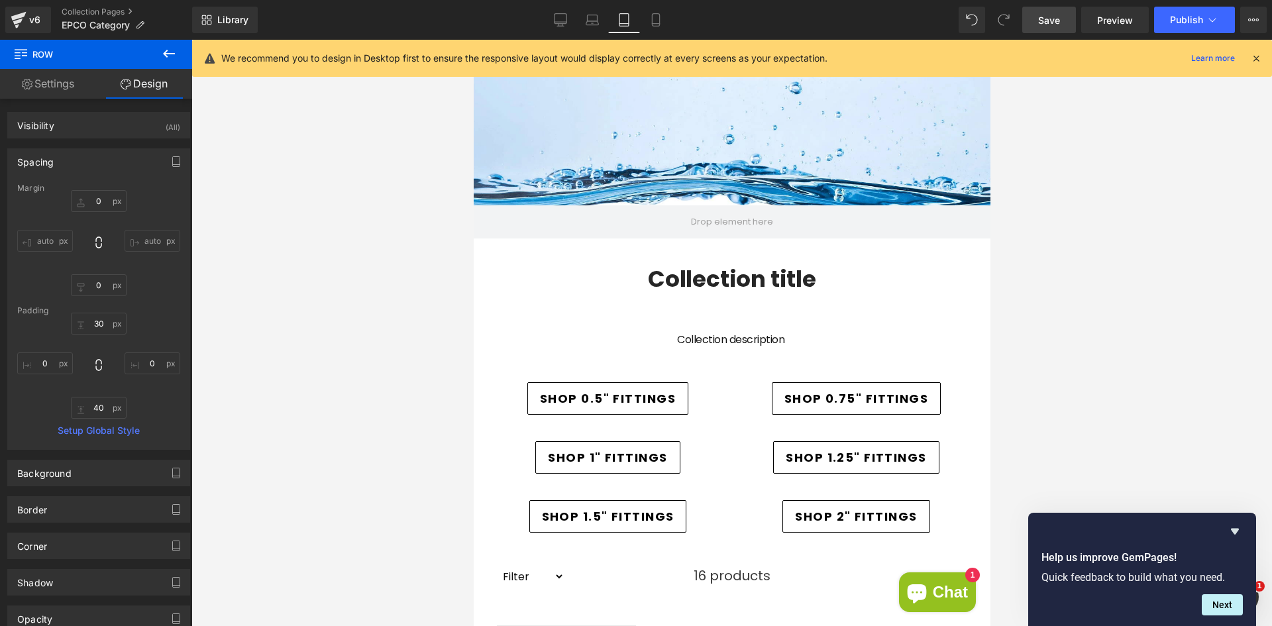
click at [343, 402] on div at bounding box center [731, 333] width 1081 height 586
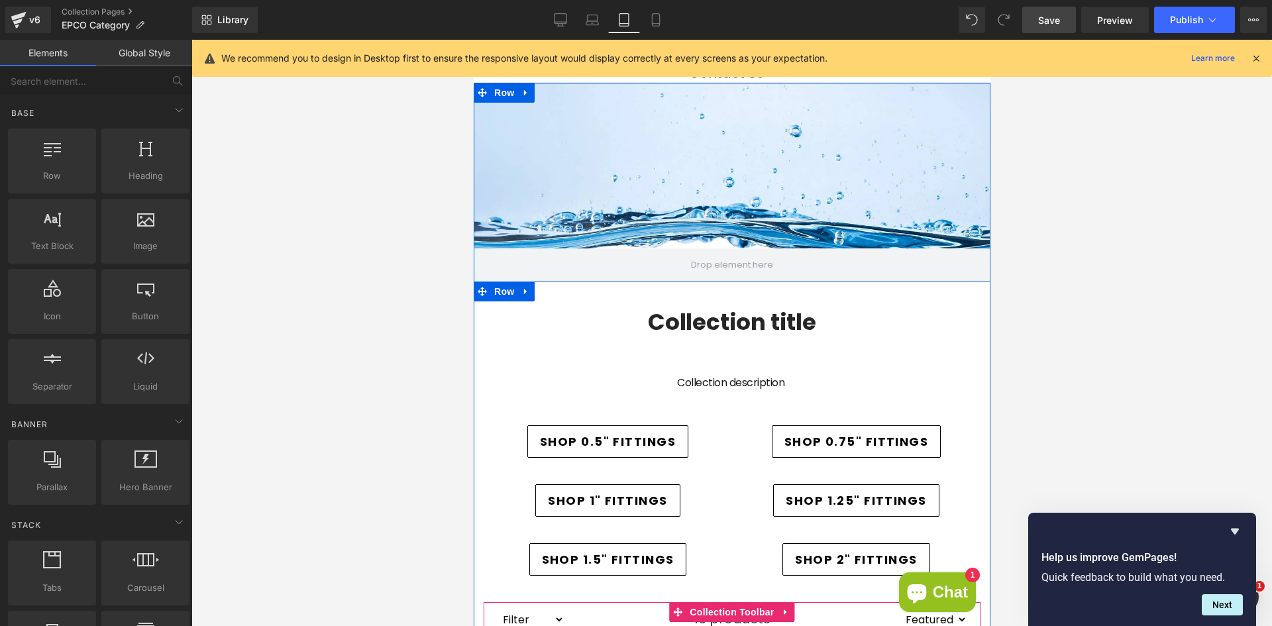
scroll to position [44, 0]
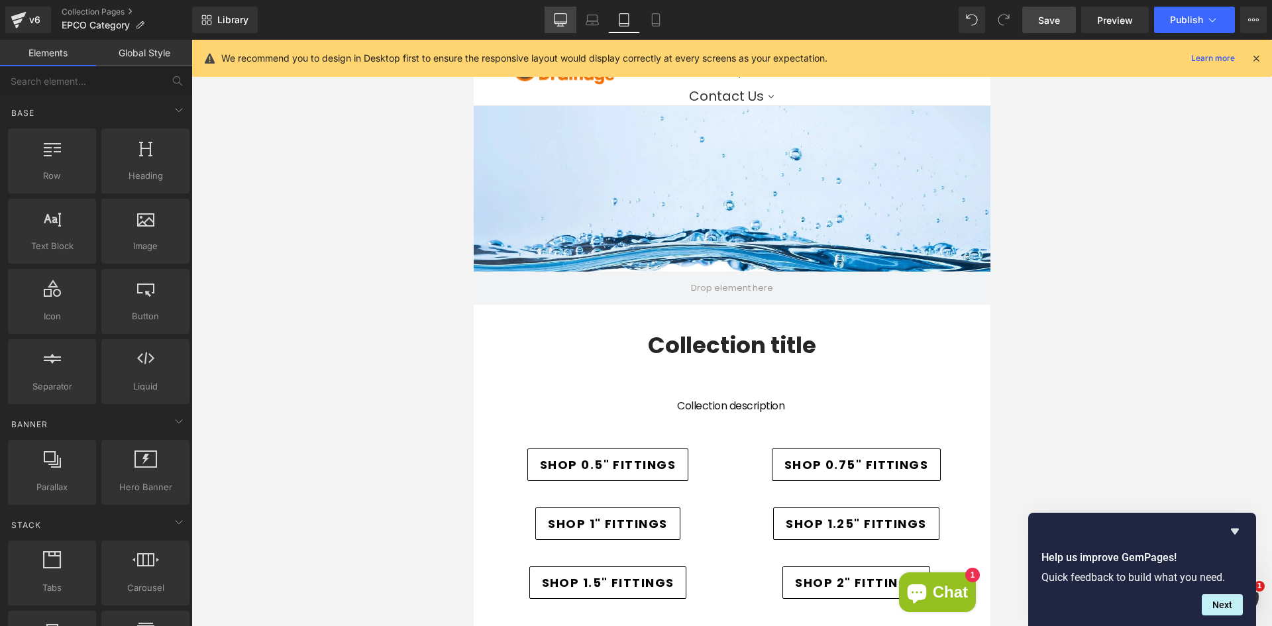
click at [563, 22] on icon at bounding box center [561, 22] width 13 height 0
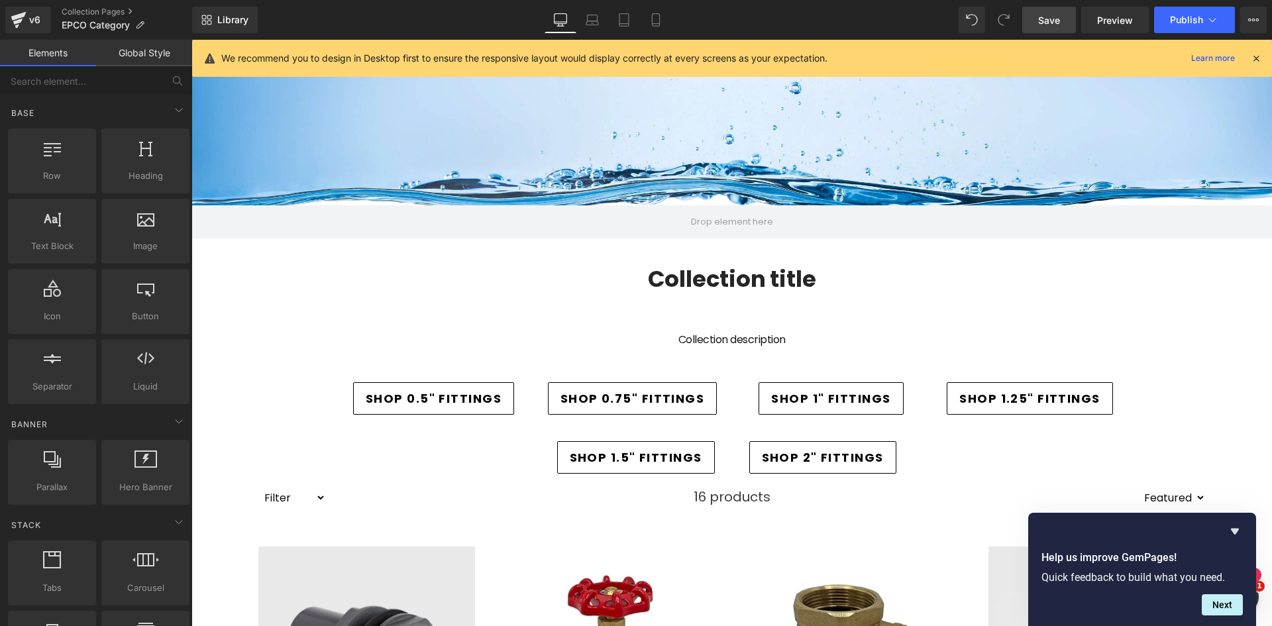
click at [1034, 15] on link "Save" at bounding box center [1049, 20] width 54 height 27
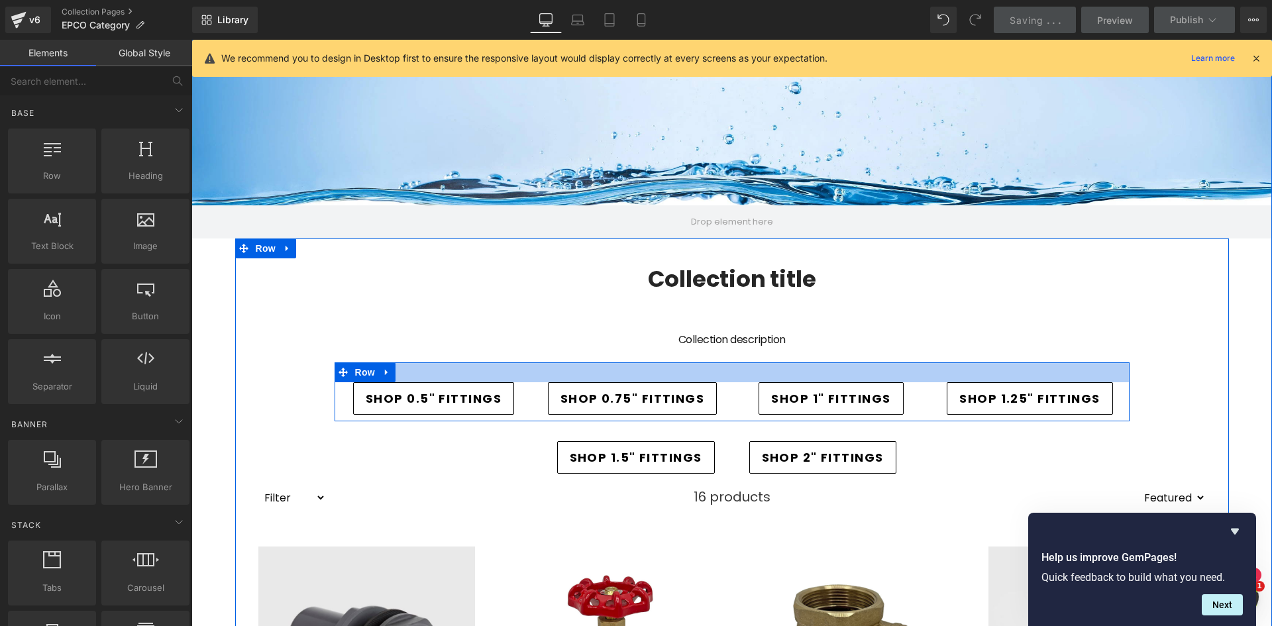
click at [533, 373] on div at bounding box center [732, 372] width 795 height 20
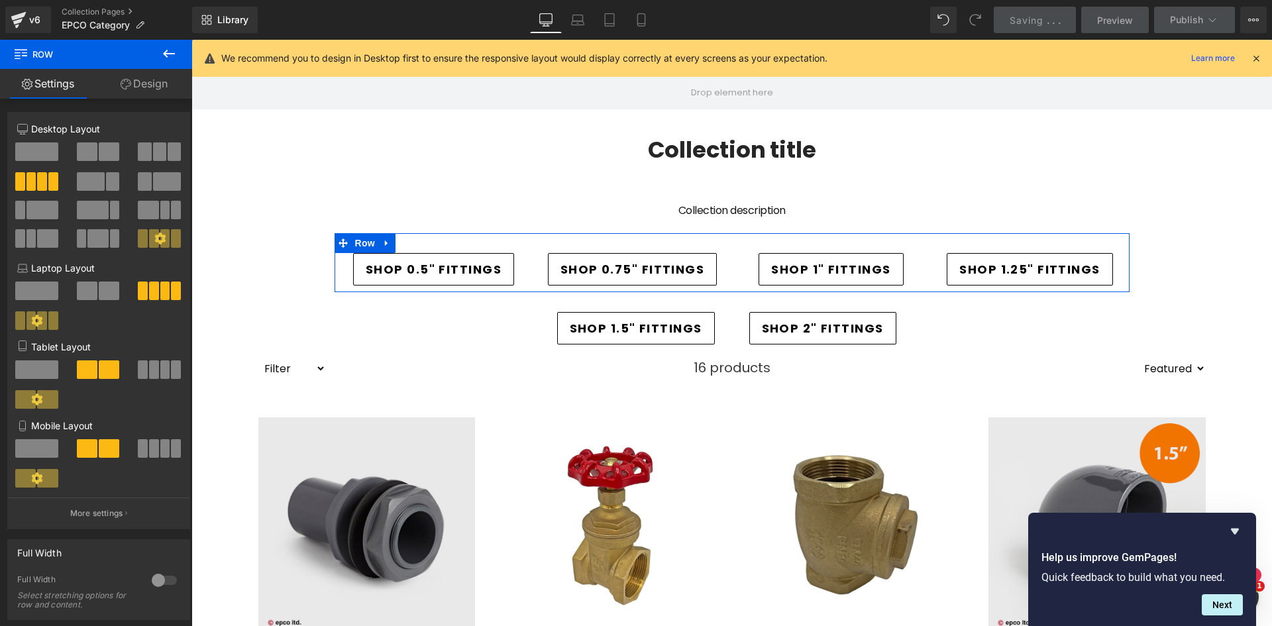
scroll to position [445, 0]
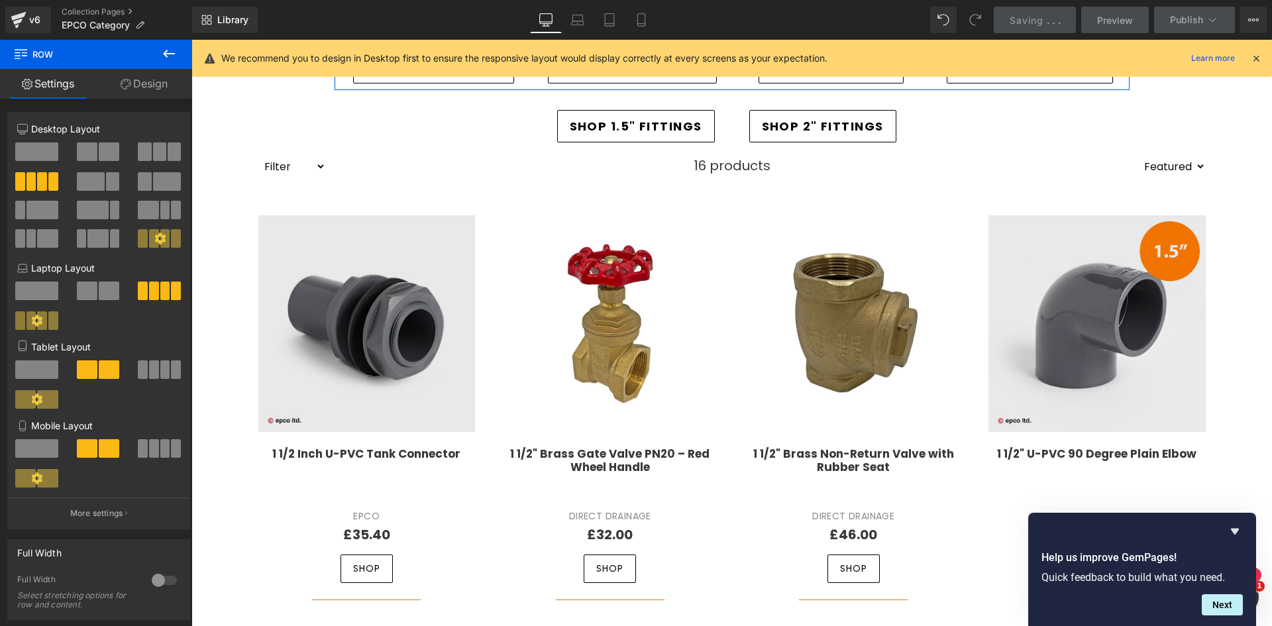
click at [156, 74] on link "Design" at bounding box center [144, 84] width 96 height 30
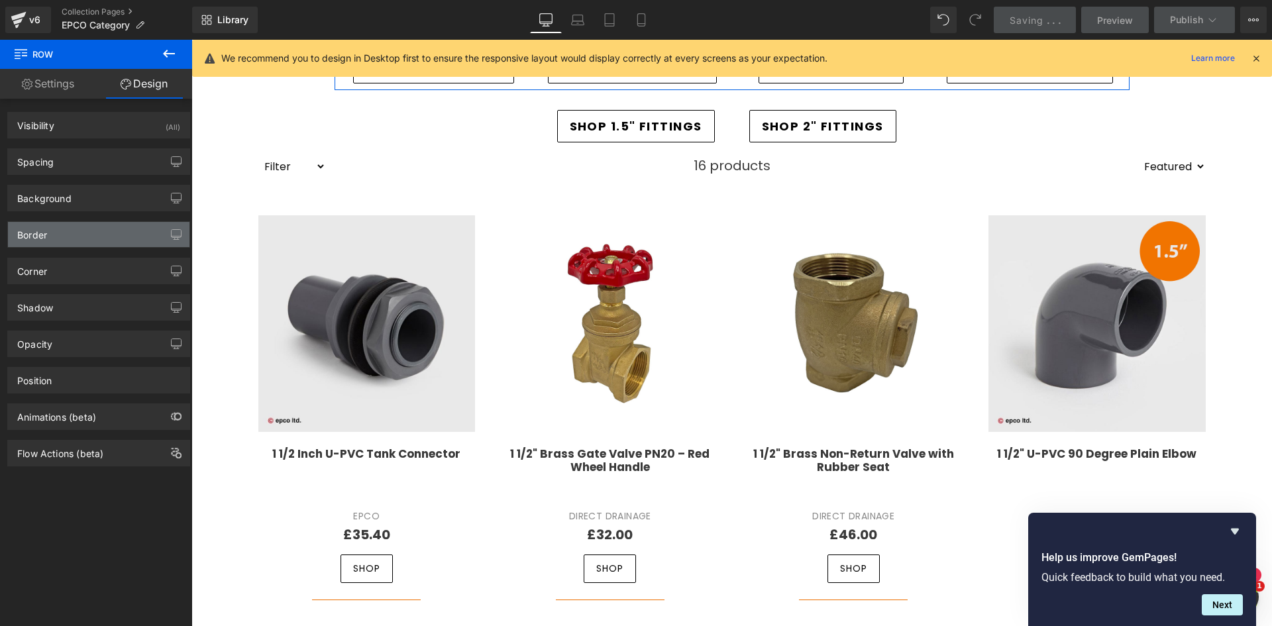
click at [72, 240] on div "Border" at bounding box center [99, 234] width 182 height 25
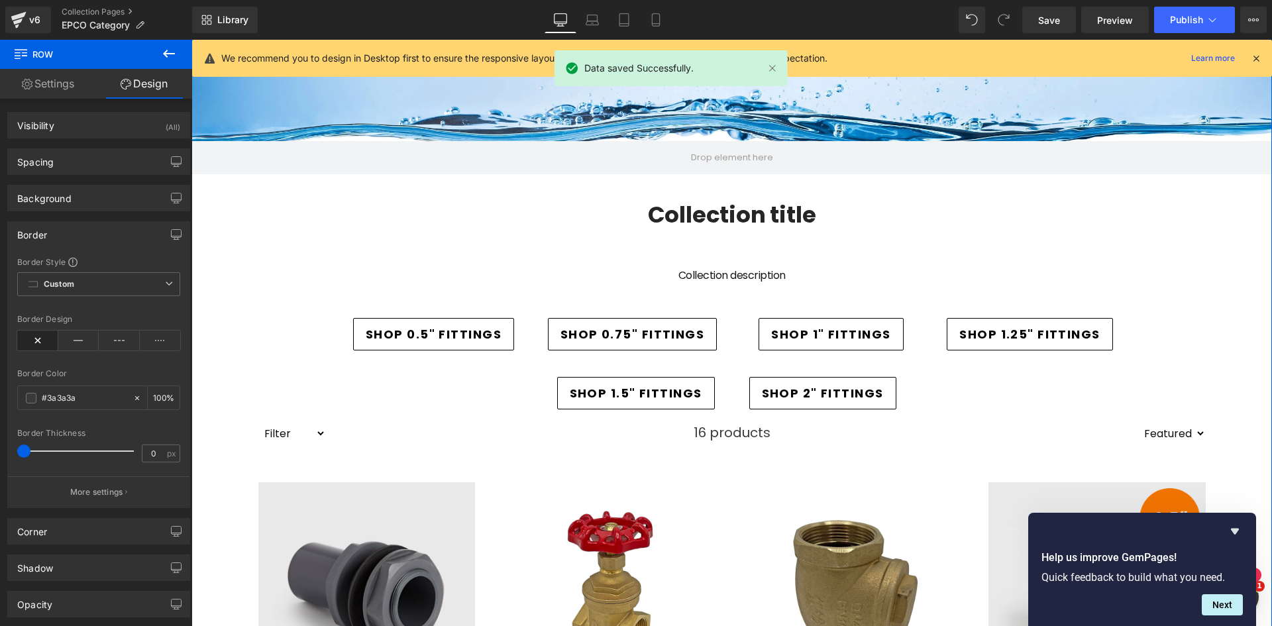
scroll to position [113, 0]
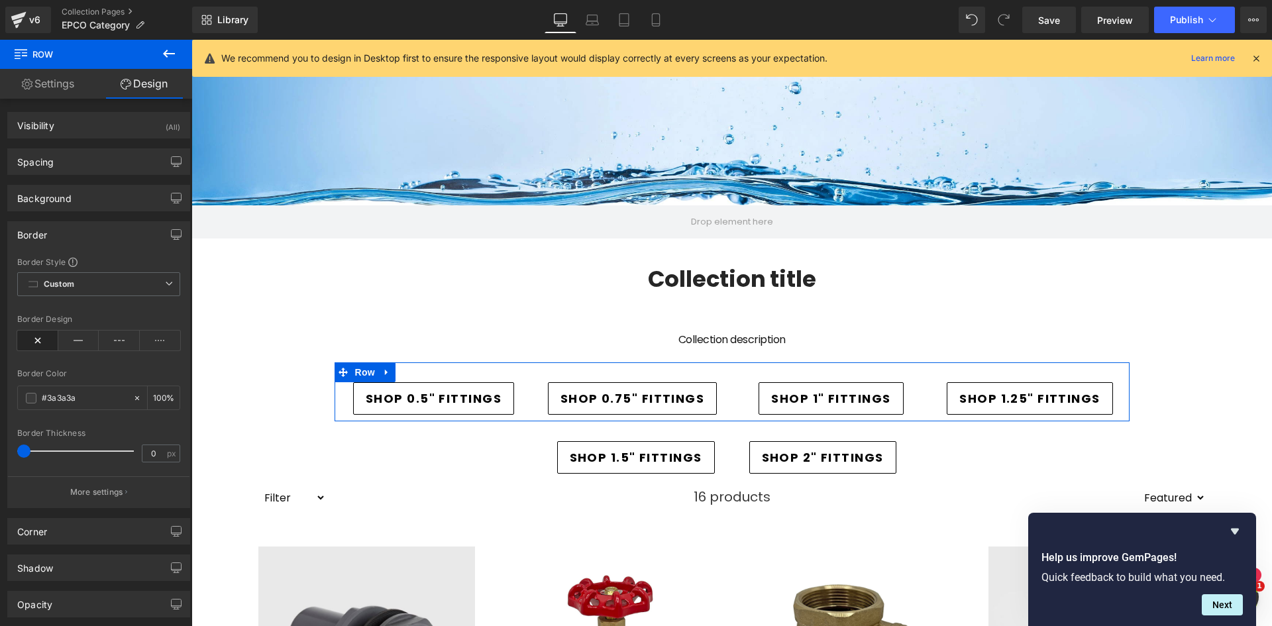
click at [67, 85] on link "Settings" at bounding box center [48, 84] width 96 height 30
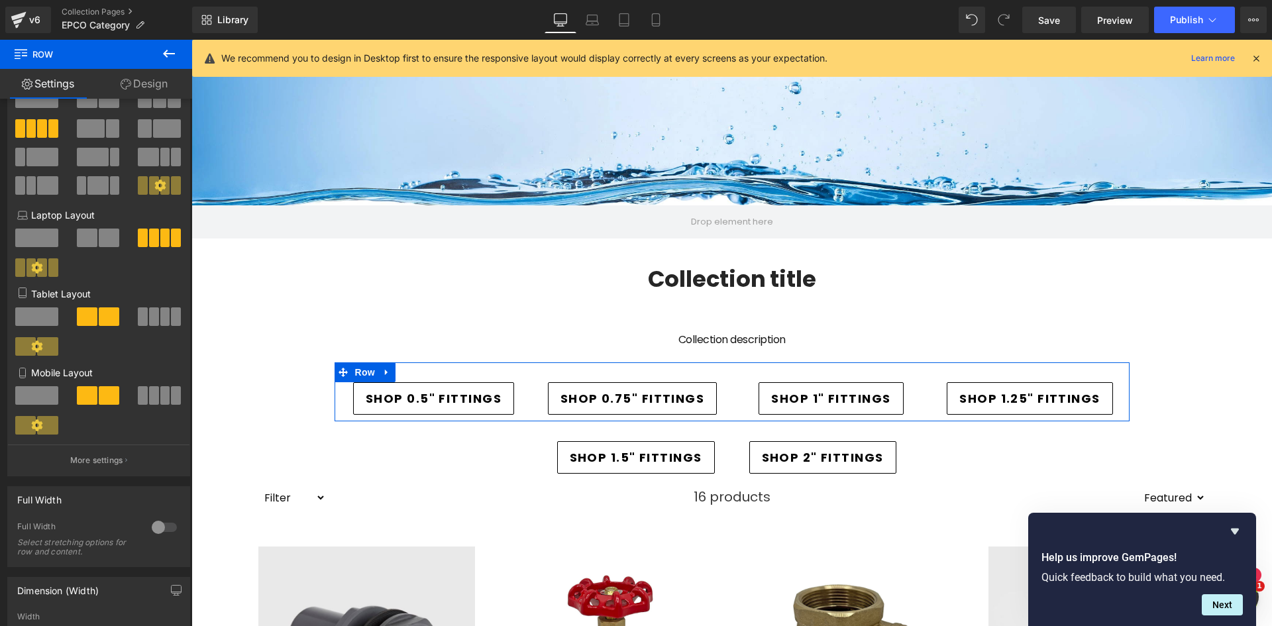
scroll to position [0, 0]
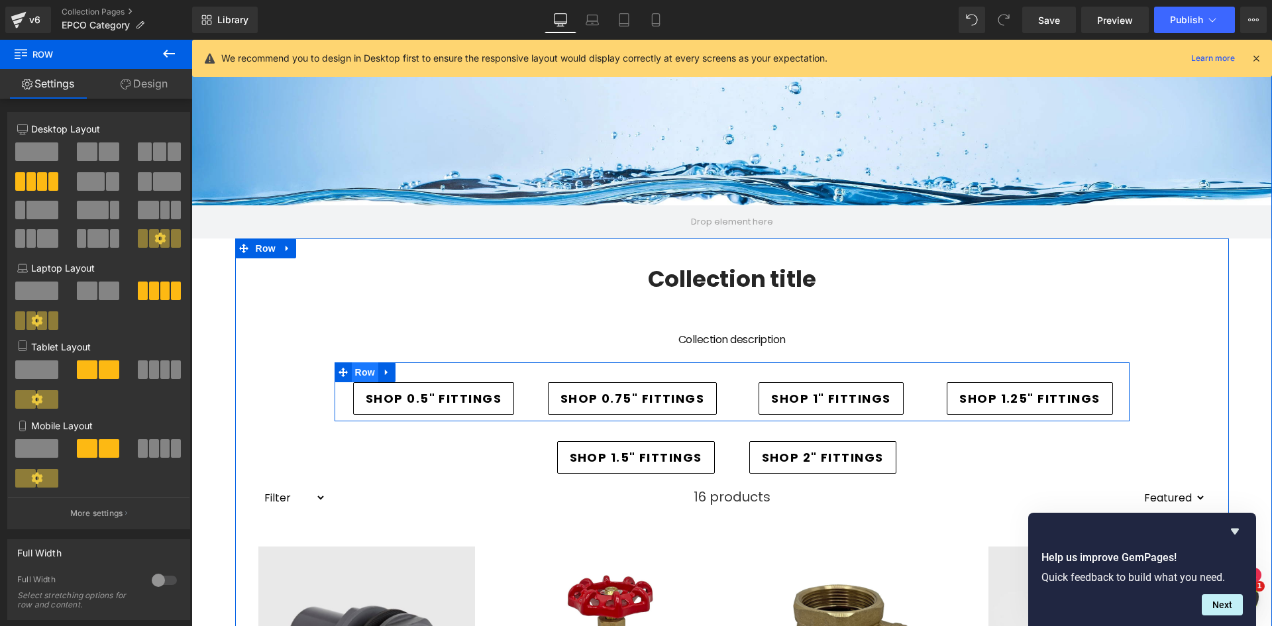
click at [352, 379] on span "Row" at bounding box center [365, 372] width 27 height 20
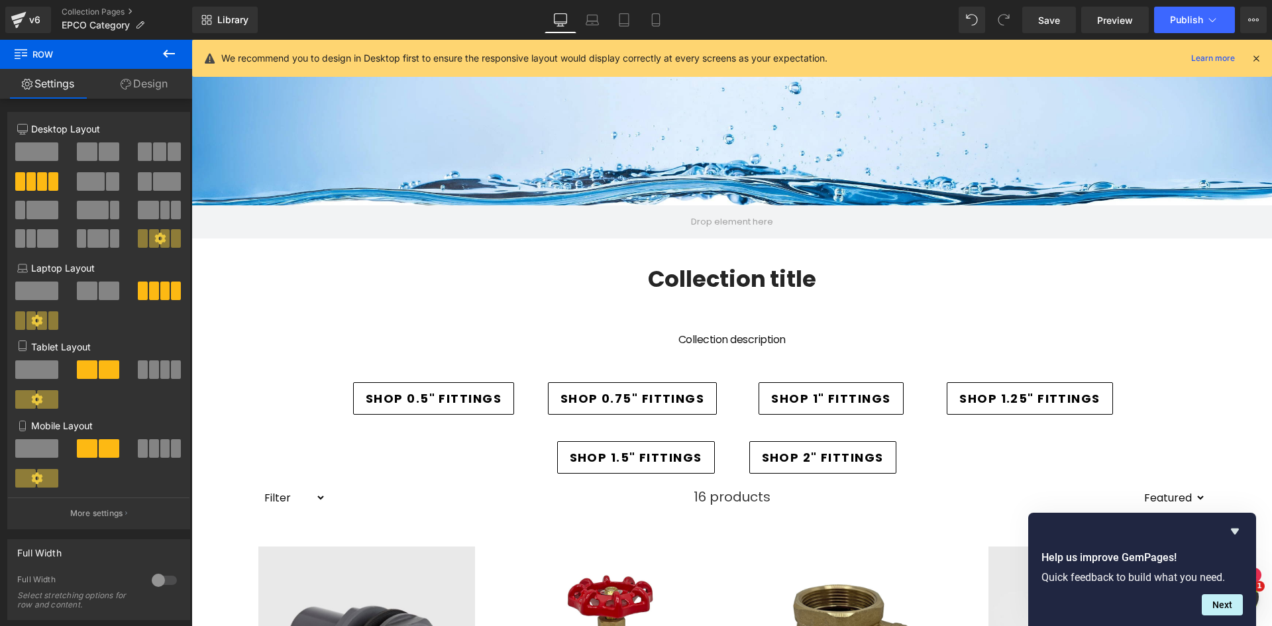
click at [172, 52] on icon at bounding box center [169, 54] width 16 height 16
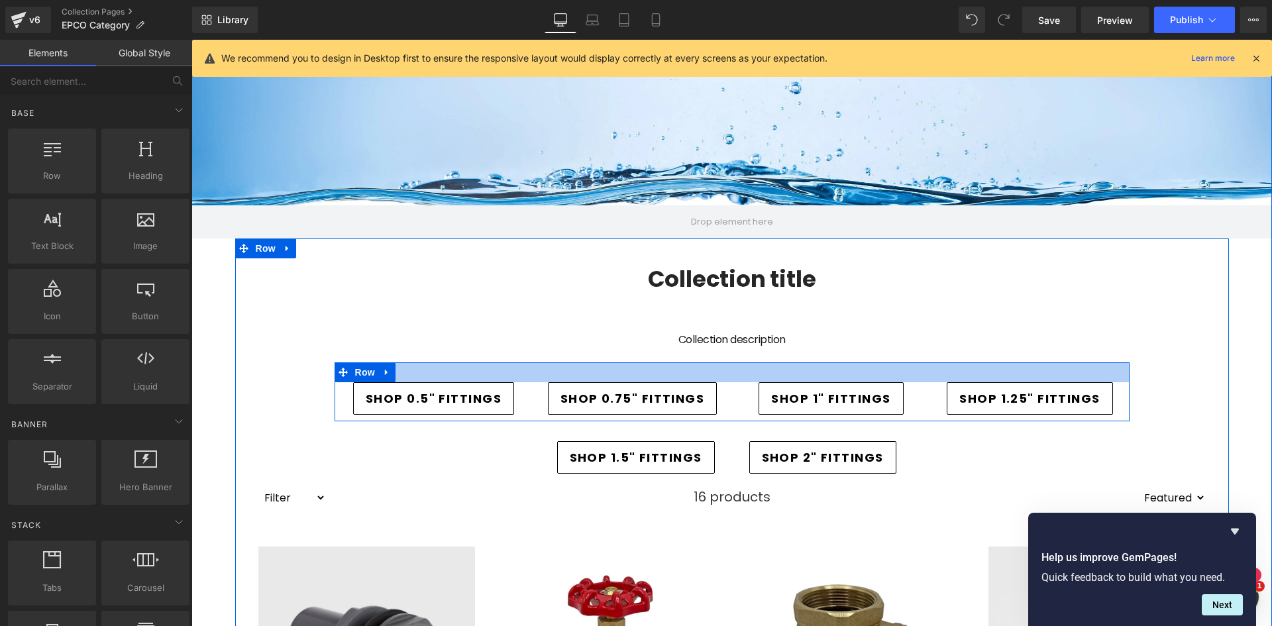
click at [684, 370] on div at bounding box center [732, 372] width 795 height 20
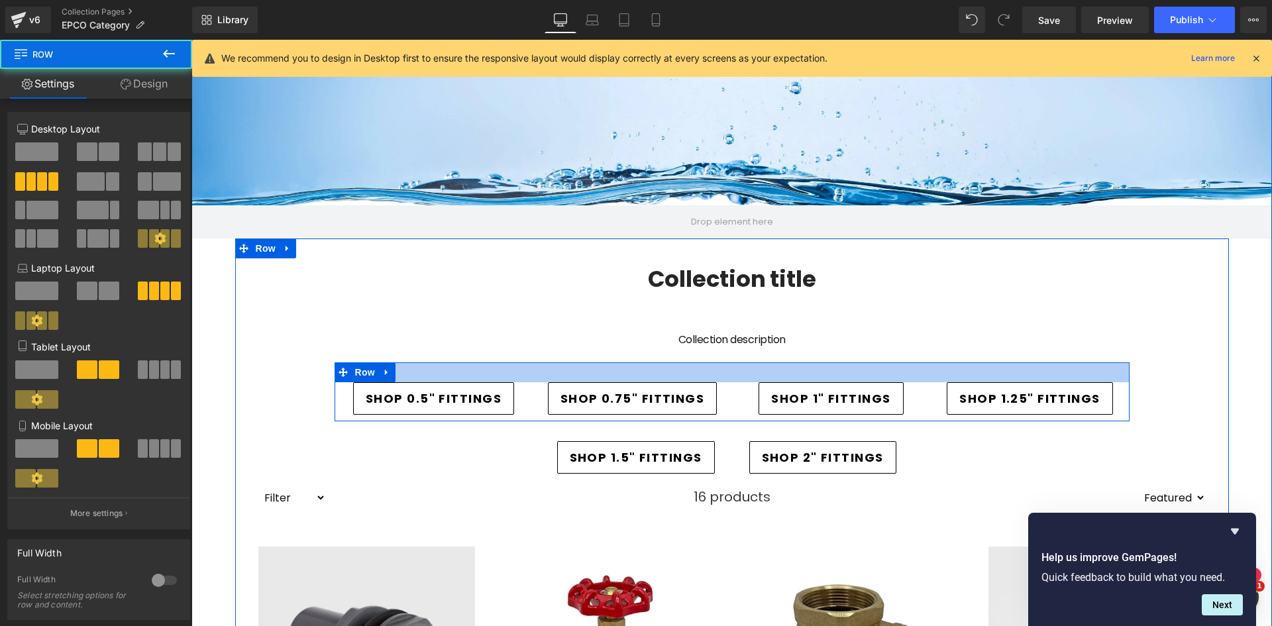
click at [676, 374] on div at bounding box center [732, 372] width 795 height 20
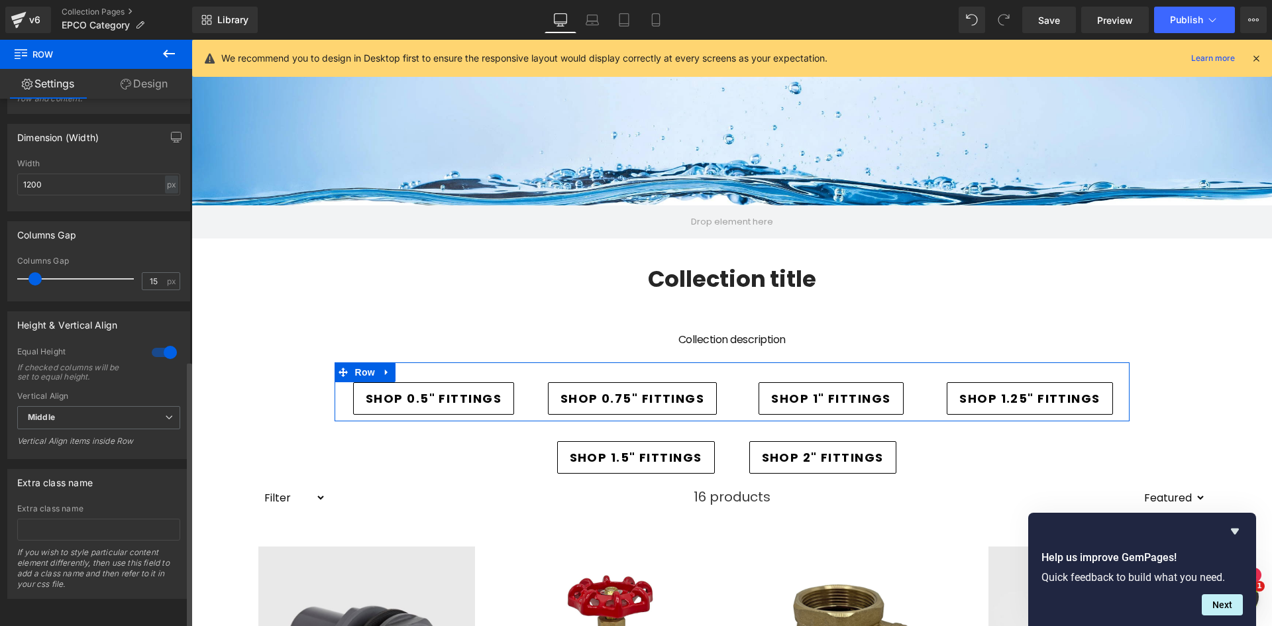
scroll to position [516, 0]
click at [435, 400] on span "Button" at bounding box center [434, 398] width 30 height 16
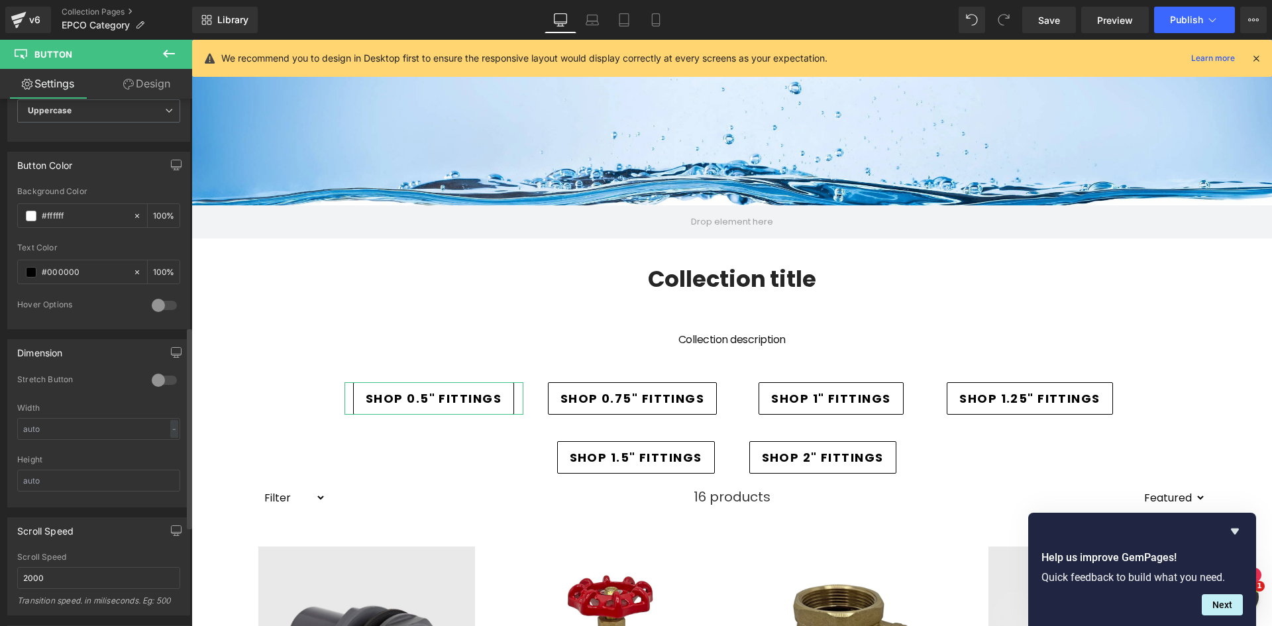
scroll to position [596, 0]
click at [37, 211] on div "#ffffff" at bounding box center [75, 214] width 115 height 23
click at [34, 213] on span at bounding box center [31, 214] width 11 height 11
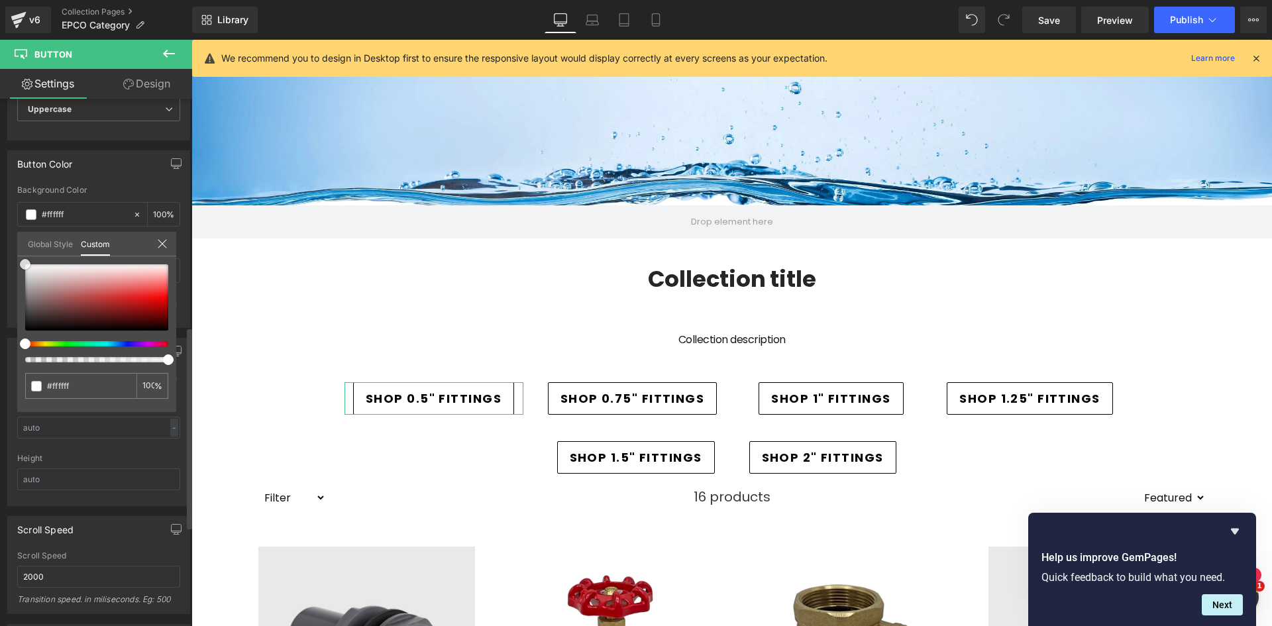
type input "#483b3b"
type input "#000000"
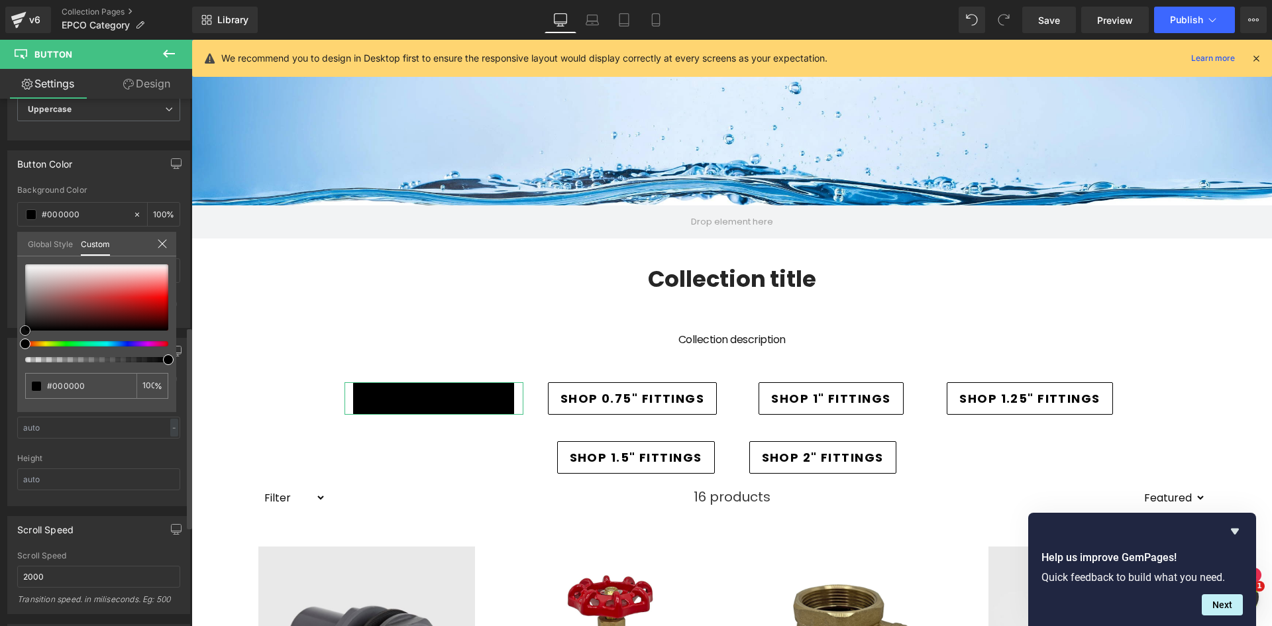
drag, startPoint x: 11, startPoint y: 331, endPoint x: 1, endPoint y: 340, distance: 13.6
click at [1, 328] on div "Button Color rgba(0, 0, 0, 1) Background Color #000000 100 % rgba(0, 0, 0, 1) T…" at bounding box center [99, 234] width 198 height 188
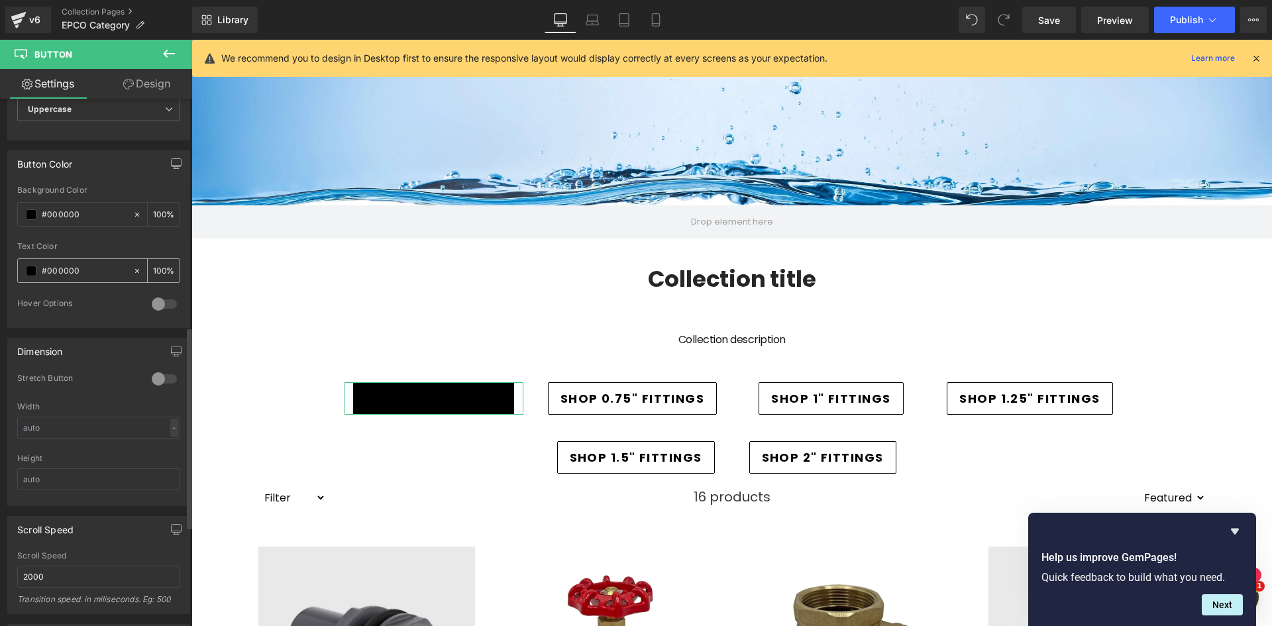
click at [28, 267] on span at bounding box center [31, 271] width 11 height 11
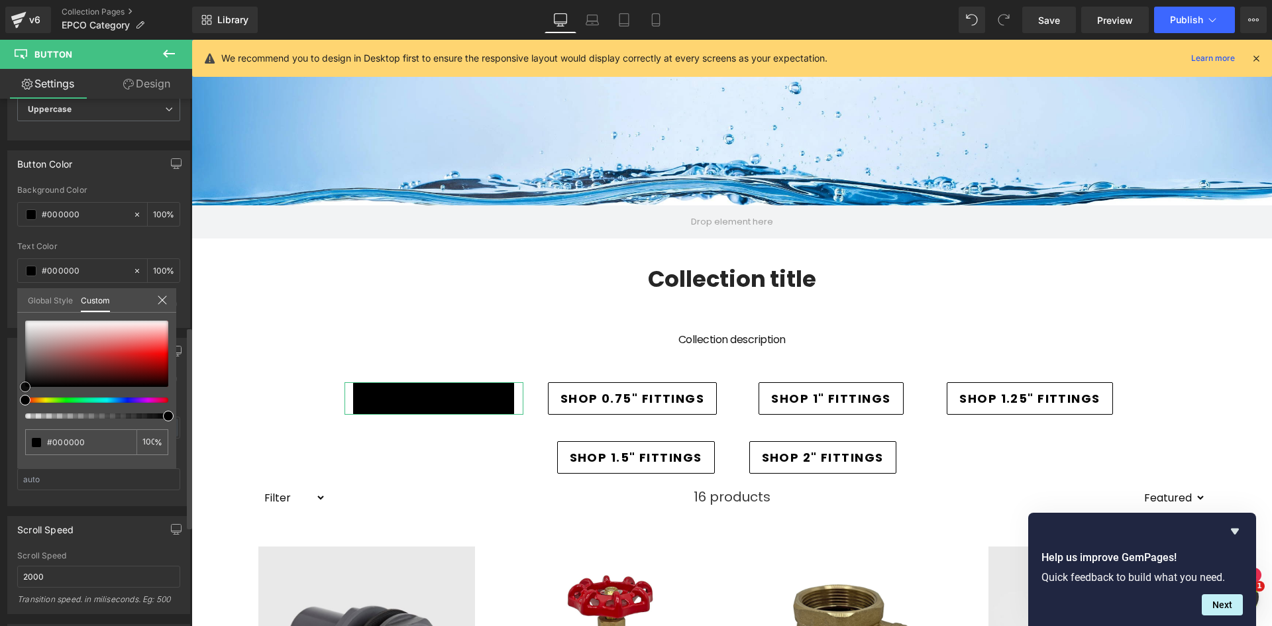
type input "#bd2222"
type input "#ead1d1"
type input "#ffffff"
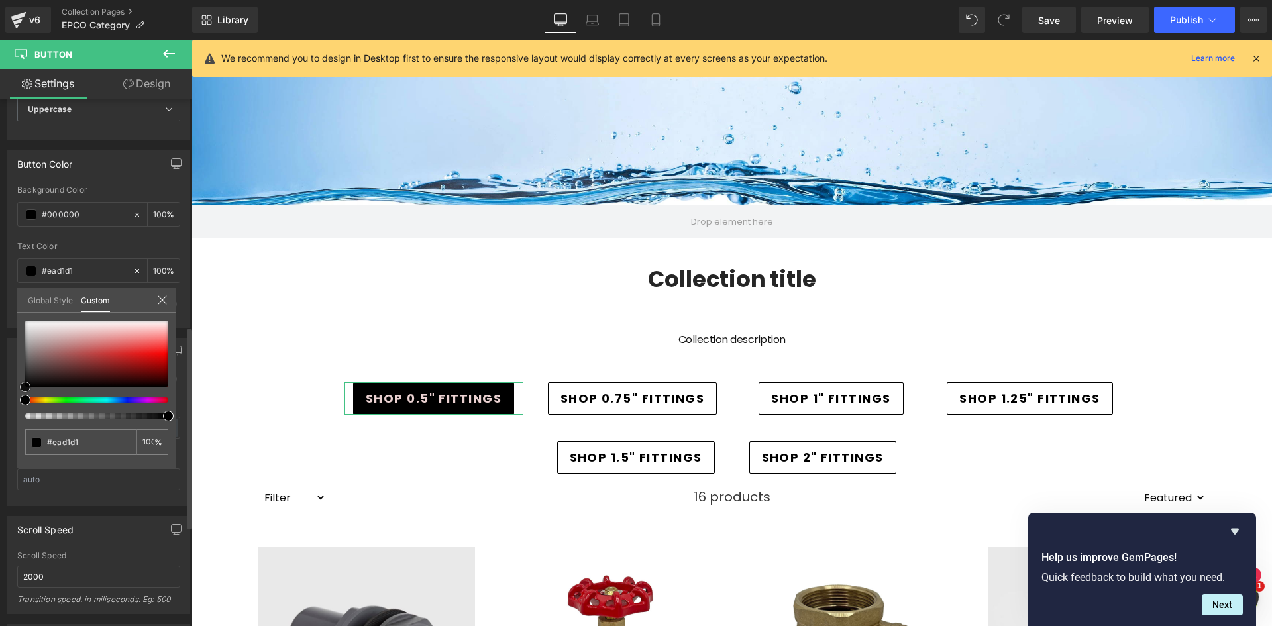
type input "#ffffff"
drag, startPoint x: 80, startPoint y: 329, endPoint x: -3, endPoint y: 298, distance: 88.5
click at [0, 298] on html "Button You are previewing how the will restyle your page. You can not edit Elem…" at bounding box center [636, 313] width 1272 height 626
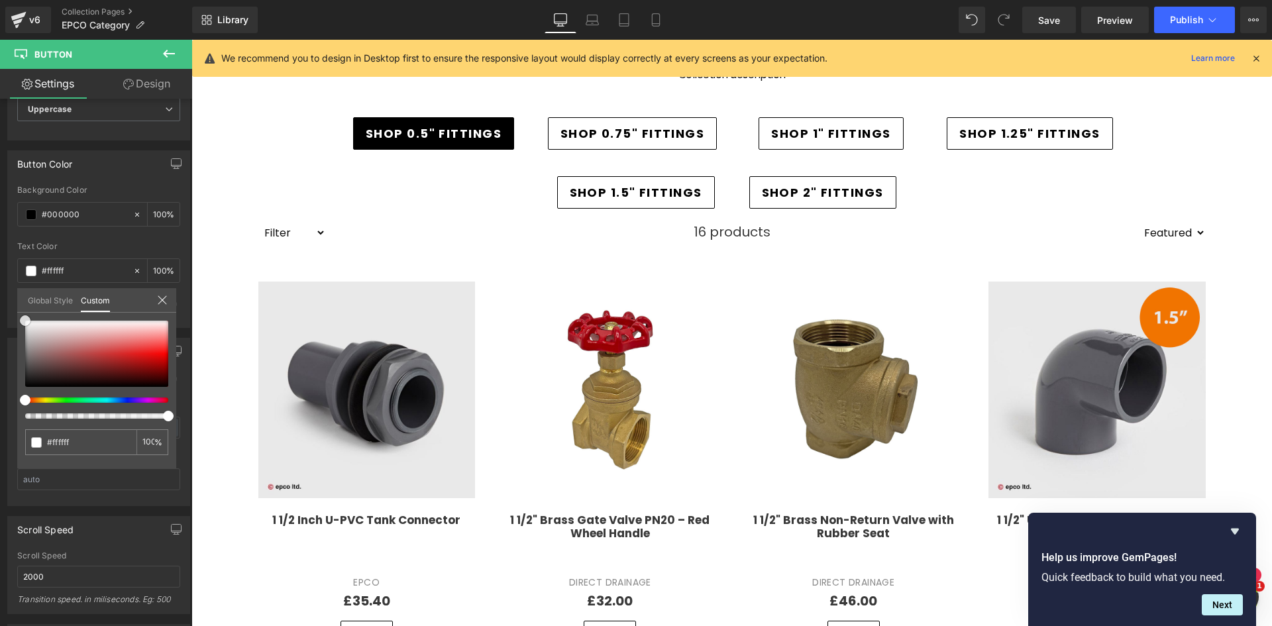
scroll to position [180, 0]
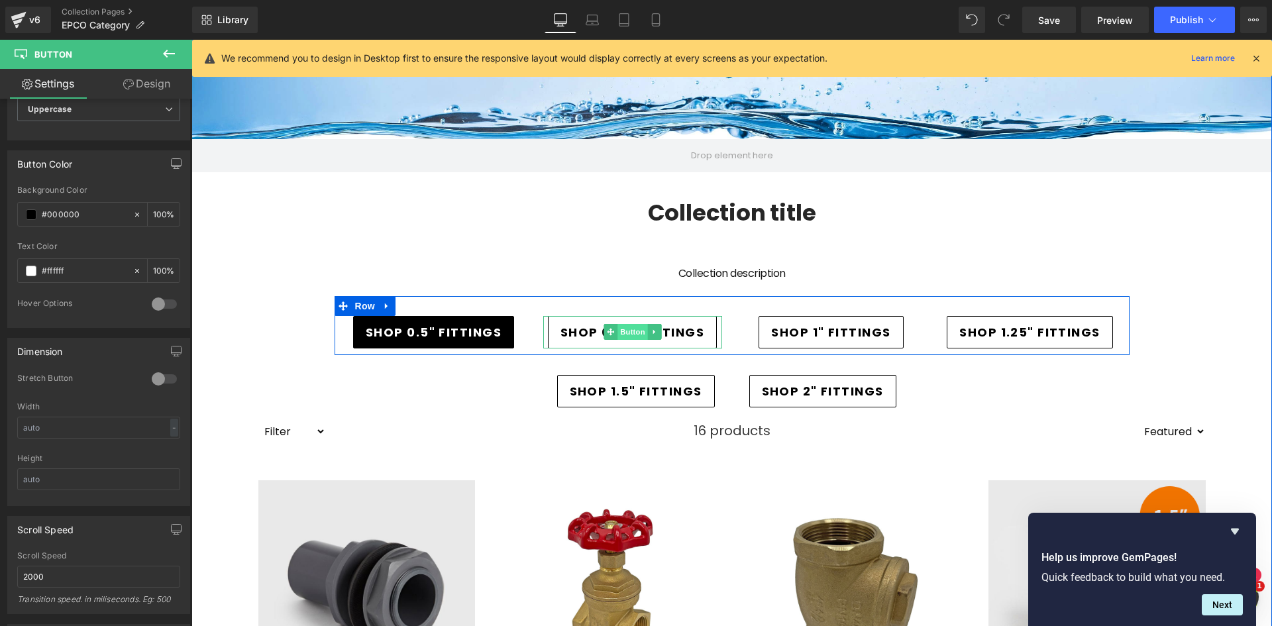
click at [634, 331] on span "Button" at bounding box center [633, 332] width 30 height 16
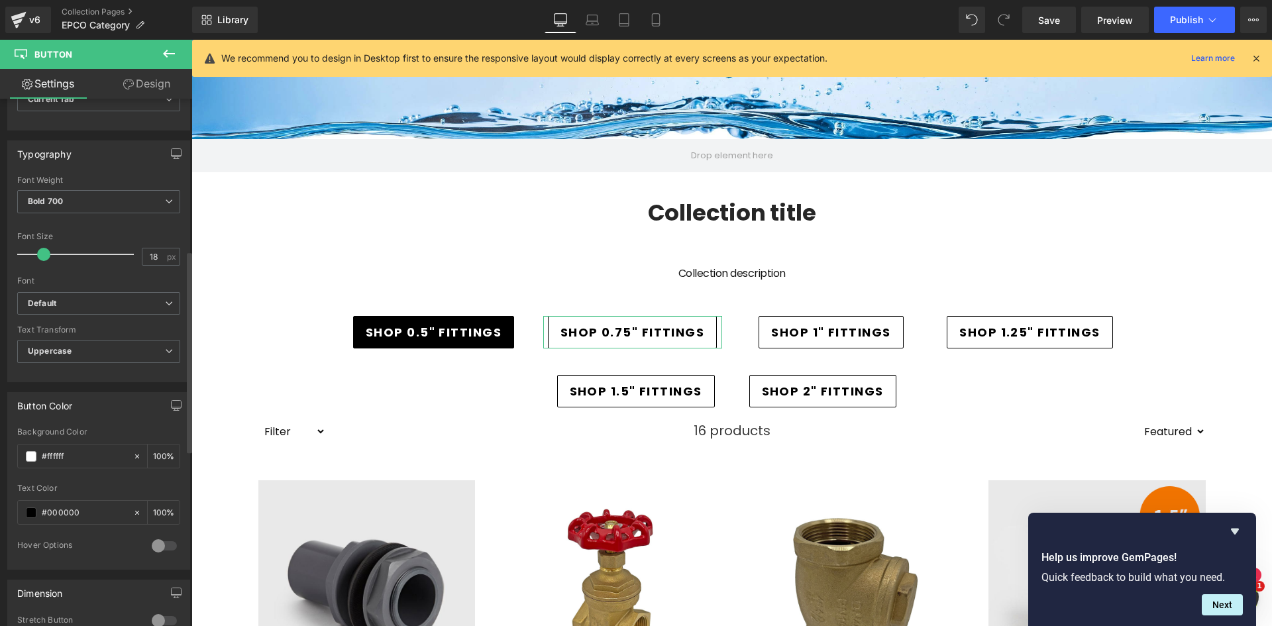
scroll to position [398, 0]
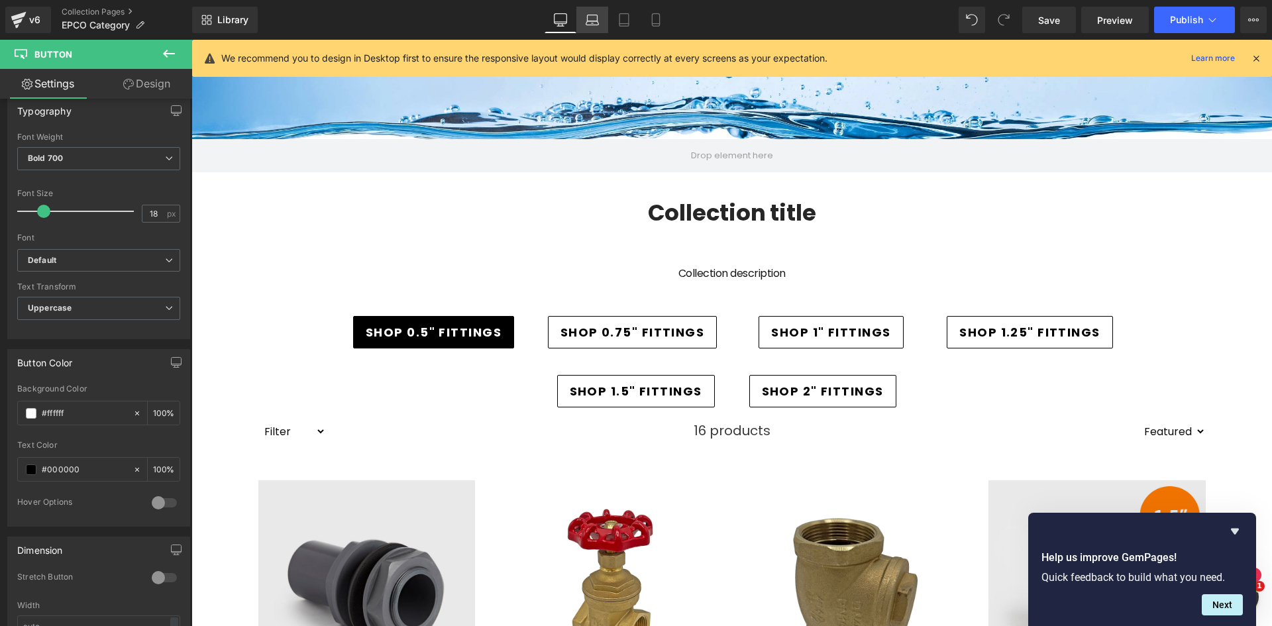
click at [590, 25] on icon at bounding box center [592, 23] width 13 height 4
type input "100"
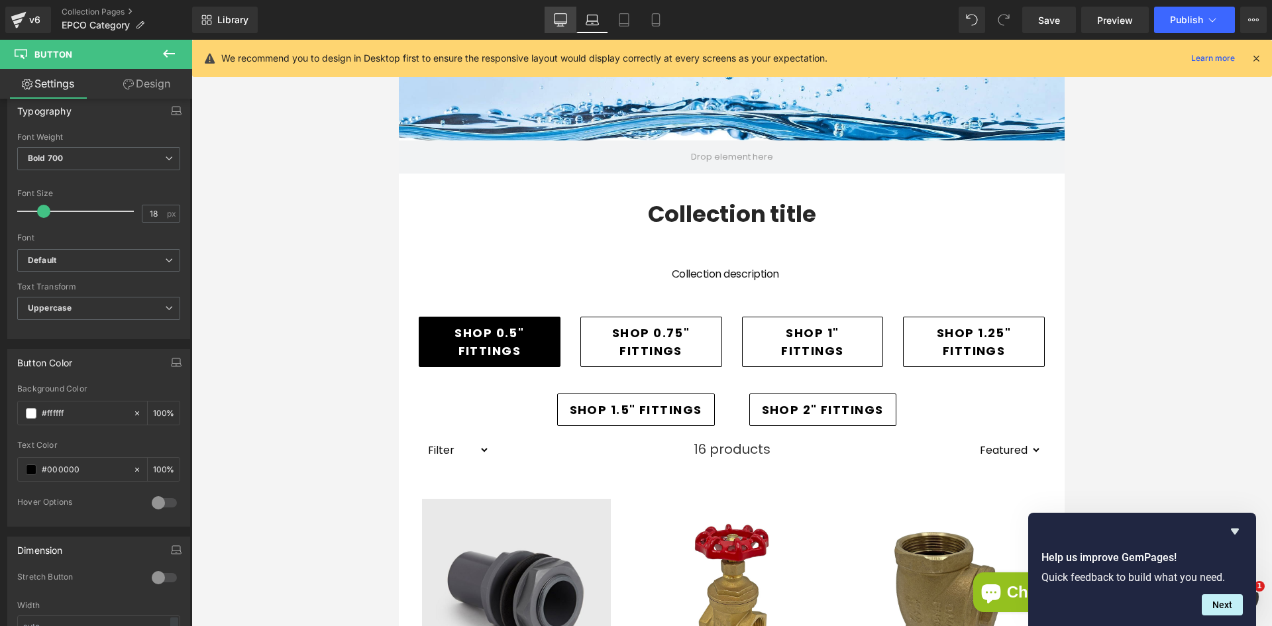
click at [562, 25] on icon at bounding box center [560, 19] width 13 height 13
type input "100"
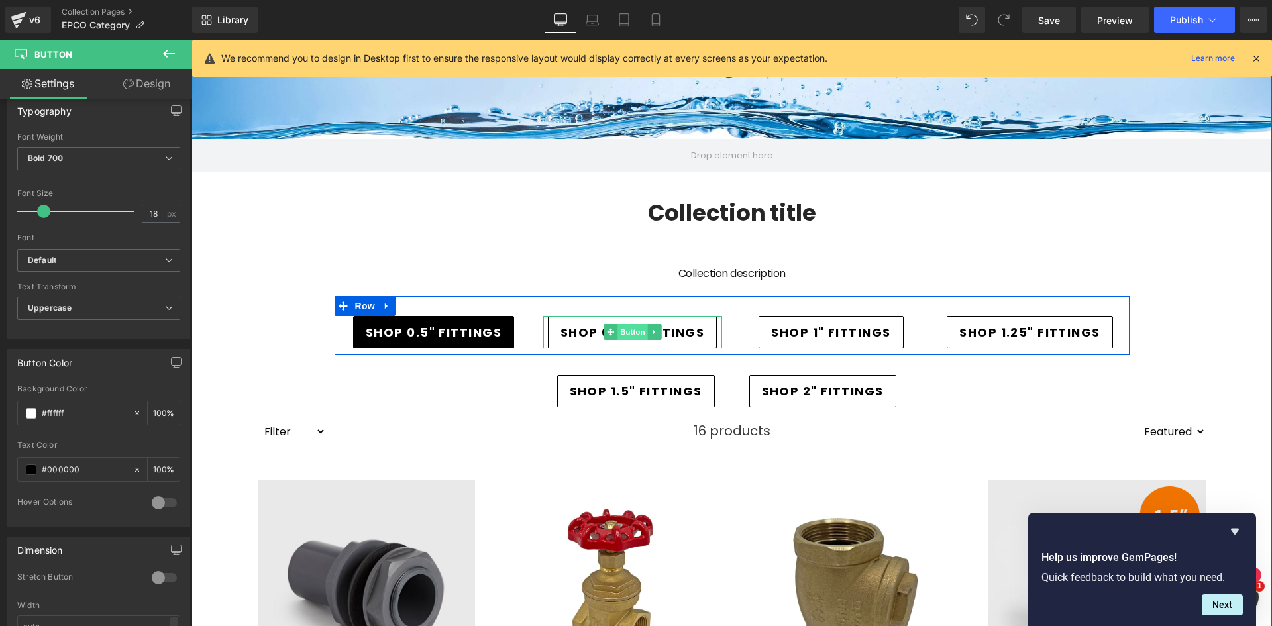
click at [623, 328] on span "Button" at bounding box center [633, 332] width 30 height 16
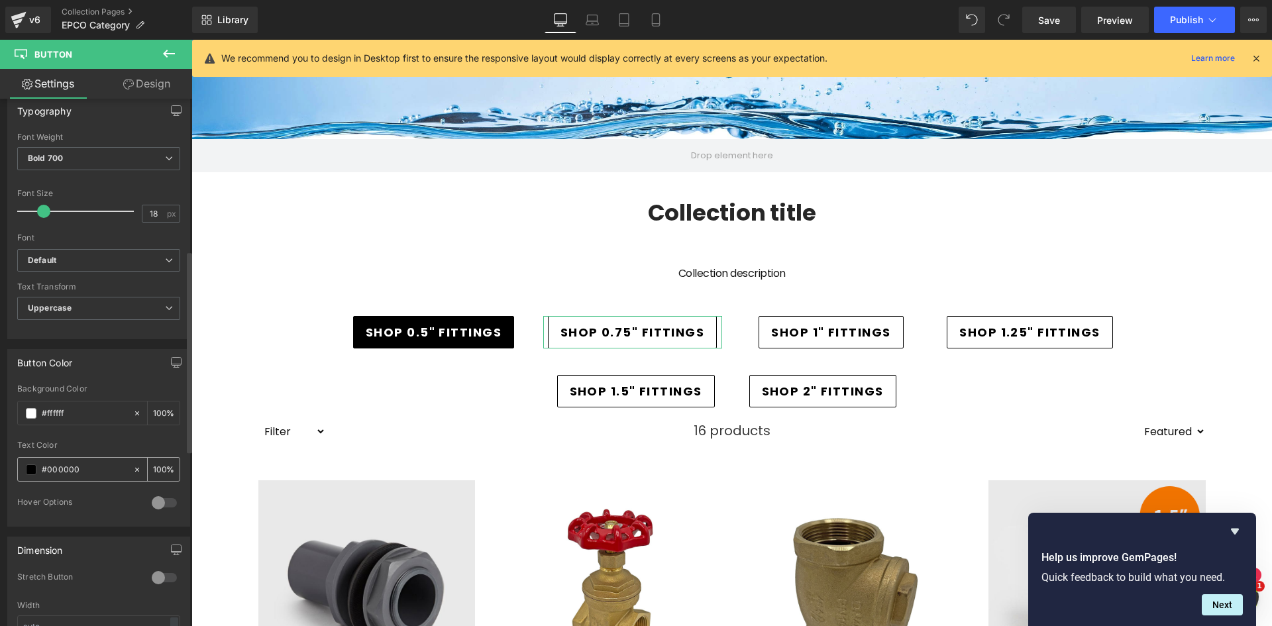
click at [28, 468] on span at bounding box center [31, 469] width 11 height 11
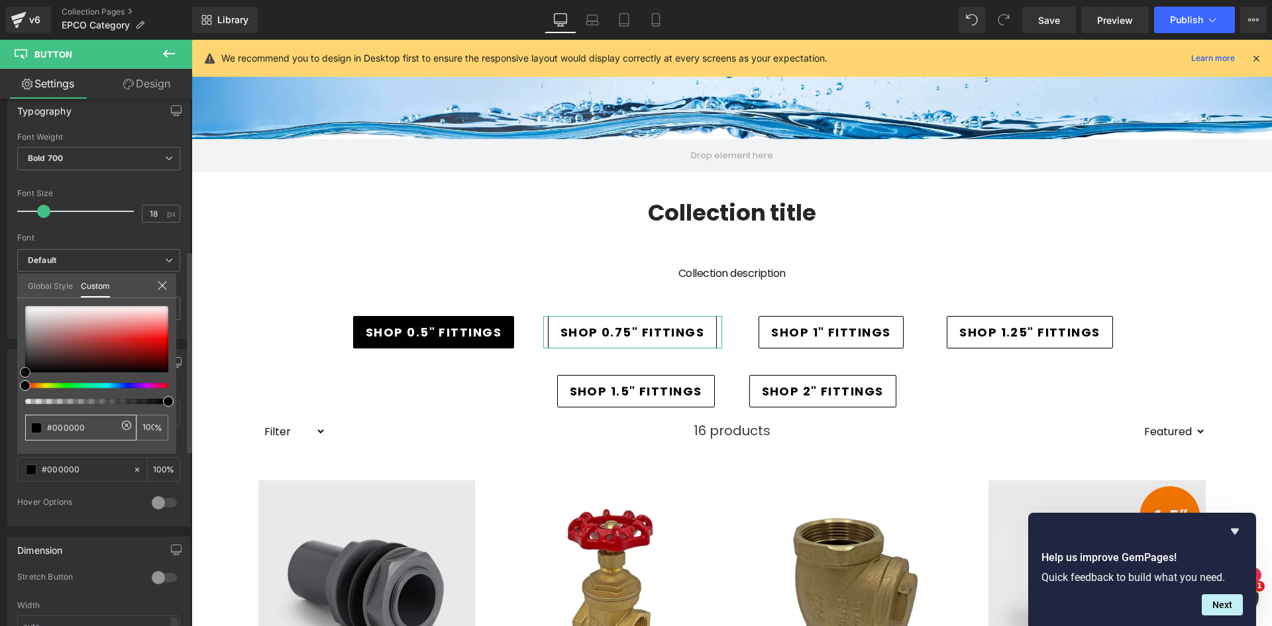
type input "#ca7777"
type input "#e2d4d4"
drag, startPoint x: 54, startPoint y: 315, endPoint x: -7, endPoint y: 276, distance: 72.8
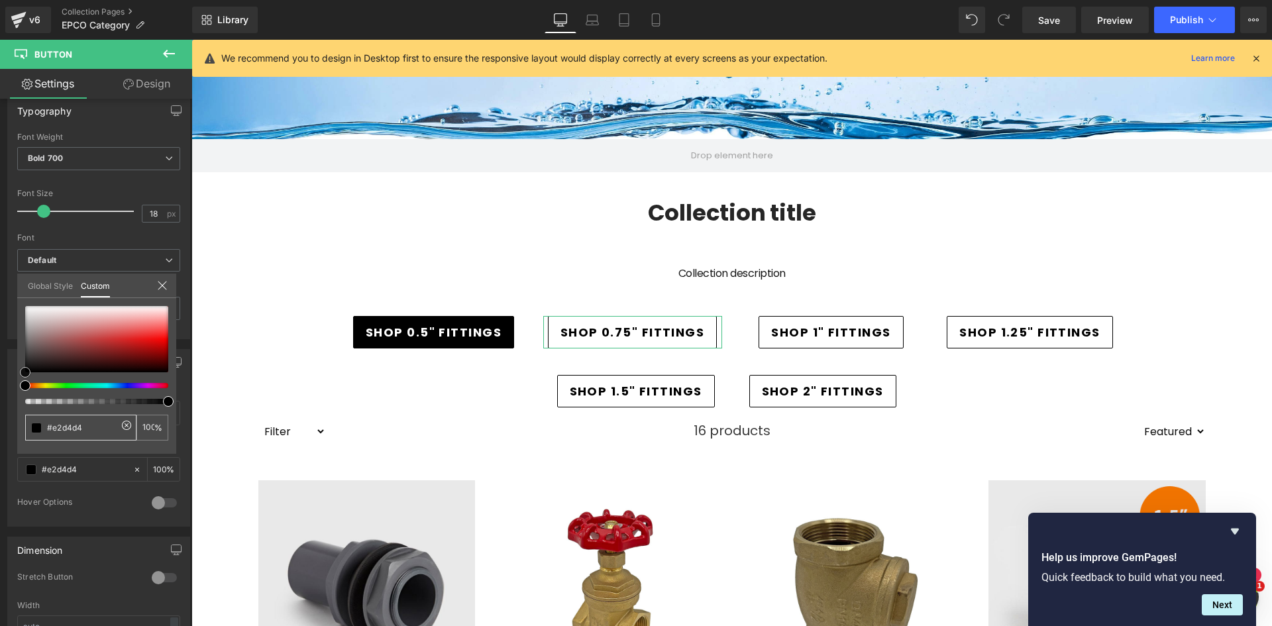
click at [0, 276] on html "Button You are previewing how the will restyle your page. You can not edit Elem…" at bounding box center [636, 313] width 1272 height 626
type input "#ffffff"
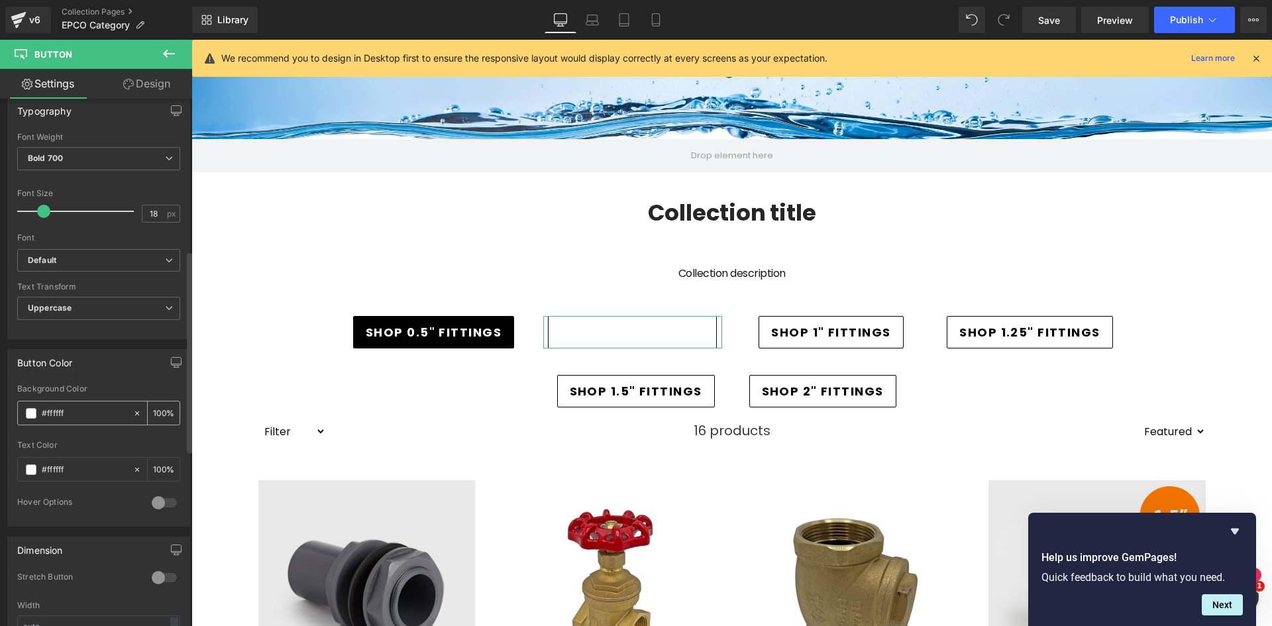
click at [33, 415] on span at bounding box center [31, 413] width 11 height 11
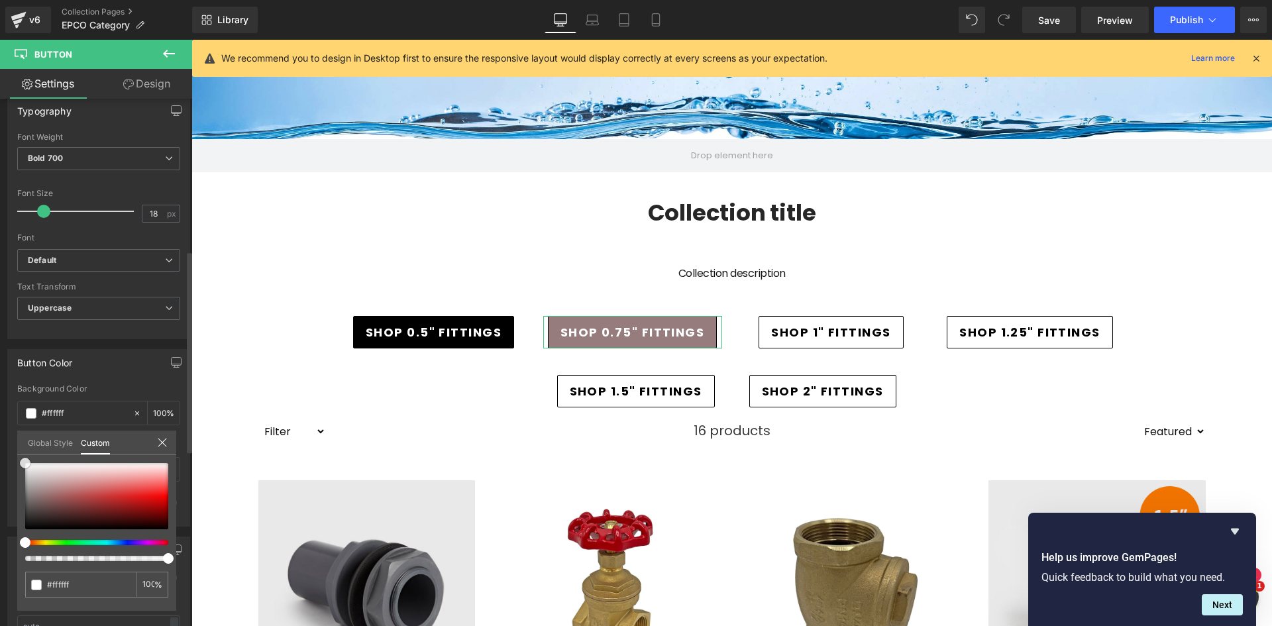
type input "#967c7c"
type input "#000000"
drag, startPoint x: 12, startPoint y: 549, endPoint x: 6, endPoint y: 564, distance: 15.7
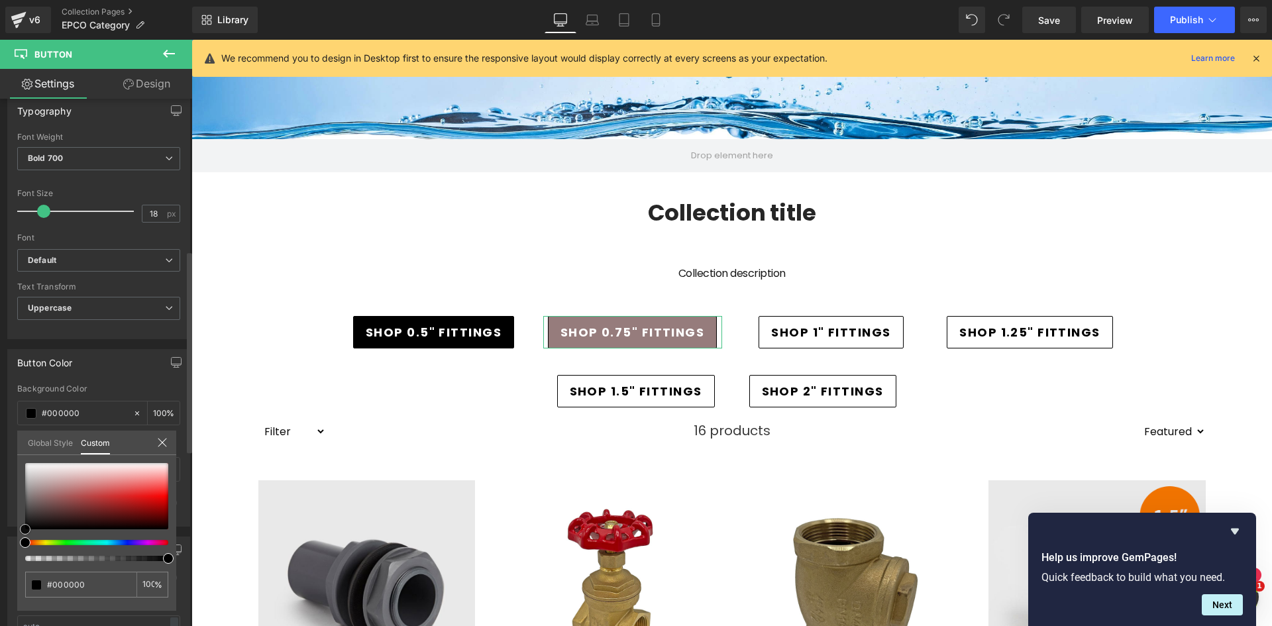
click at [1, 527] on div "Button Color rgba(0, 0, 0, 1) Background Color #000000 100 % rgba(255, 255, 255…" at bounding box center [99, 433] width 198 height 188
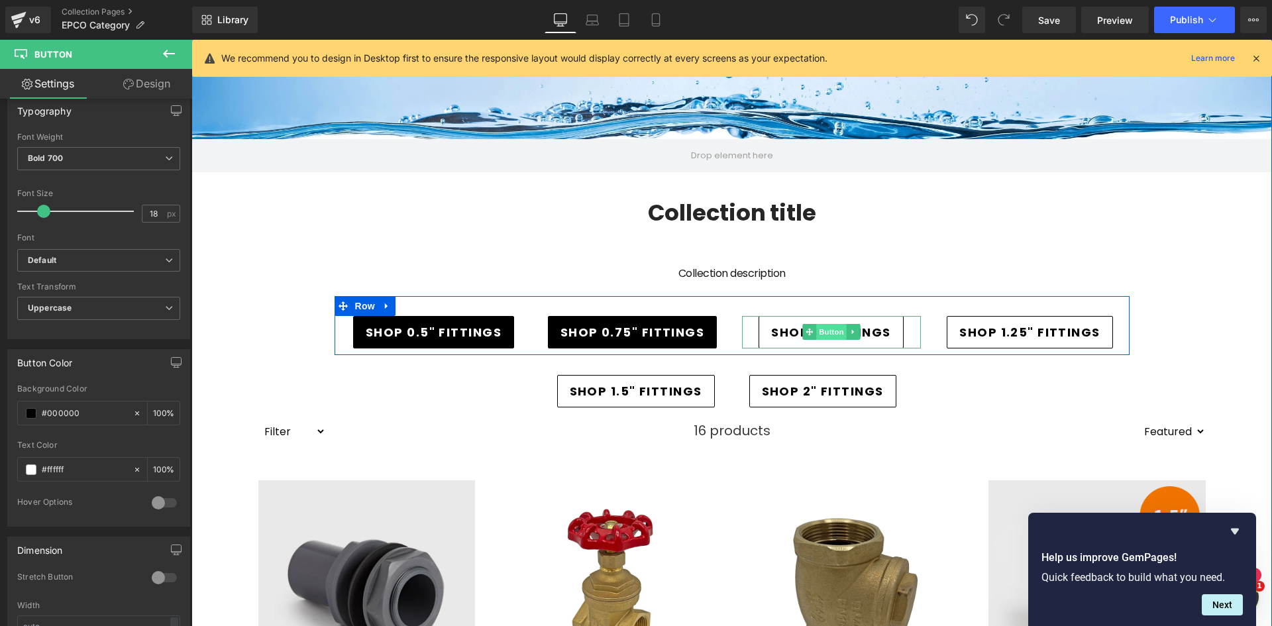
click at [823, 332] on span "Button" at bounding box center [831, 332] width 30 height 16
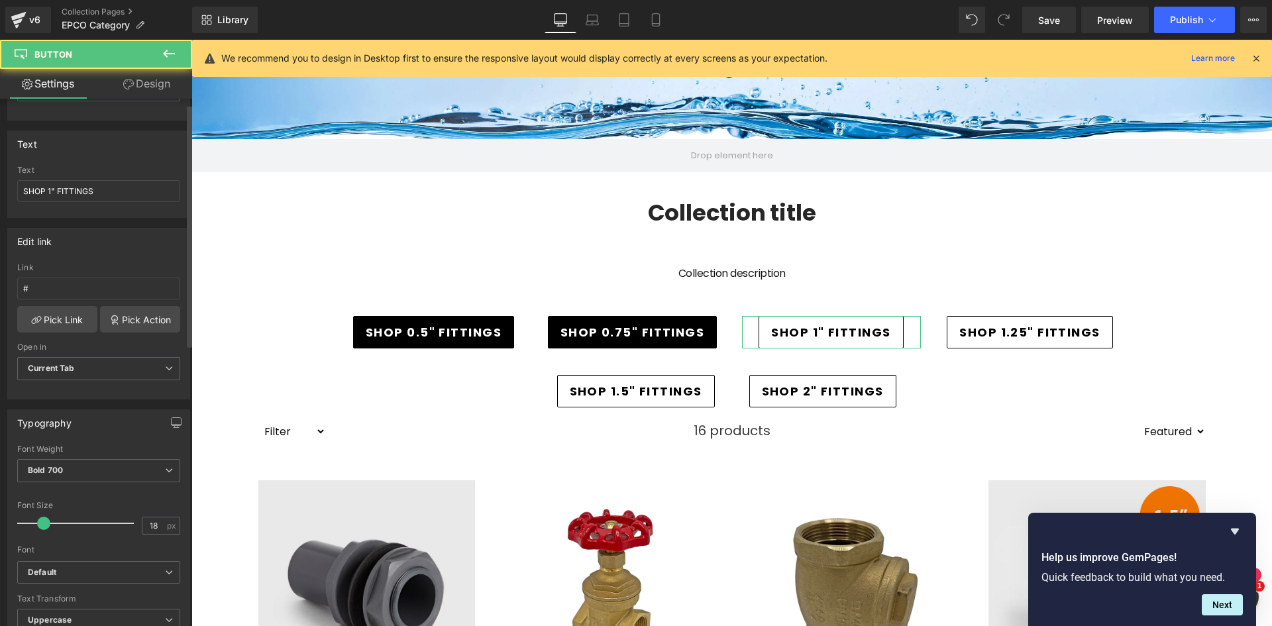
scroll to position [398, 0]
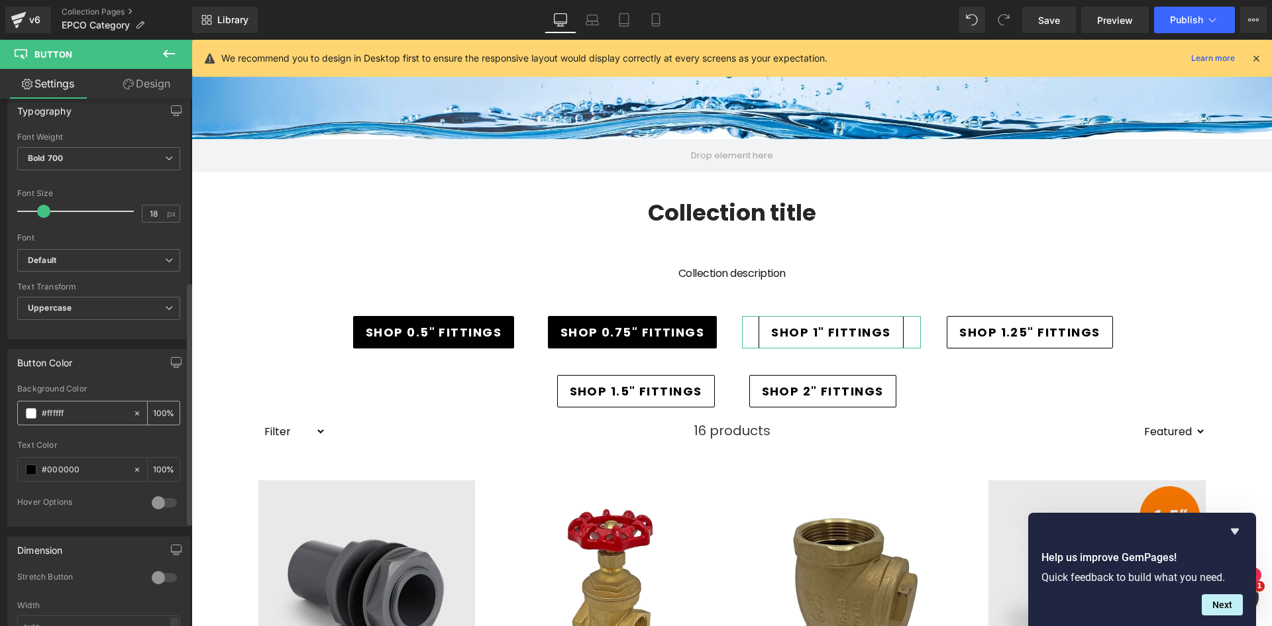
click at [30, 414] on span at bounding box center [31, 413] width 11 height 11
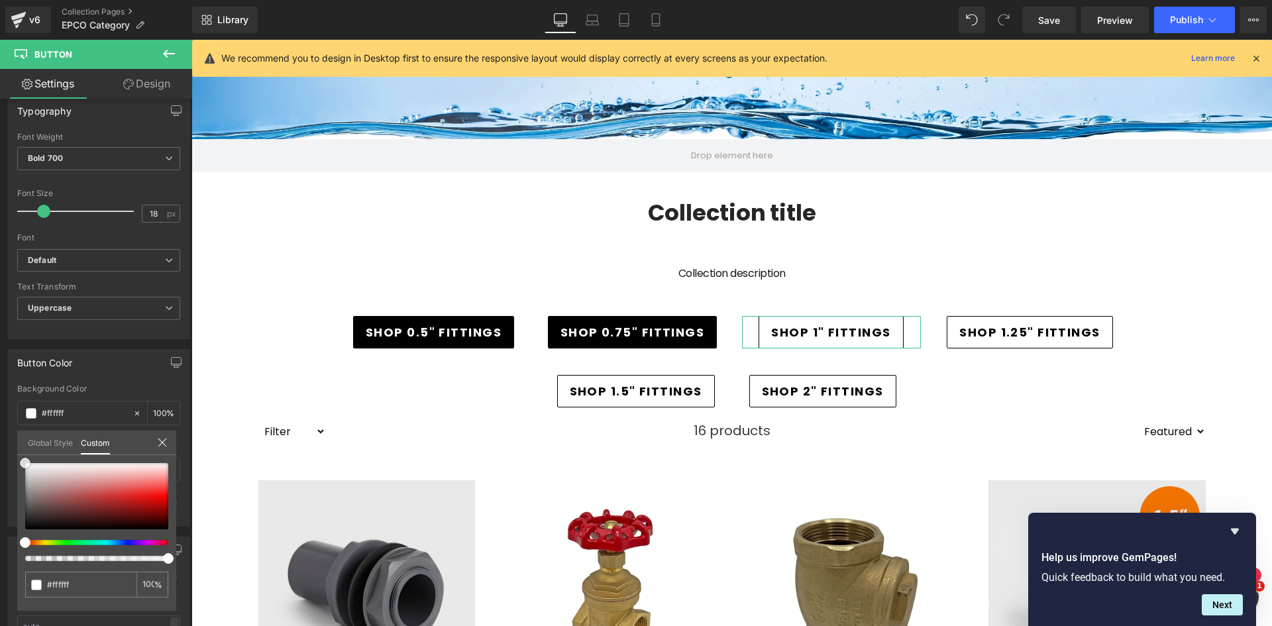
type input "#ba8181"
drag, startPoint x: -24, startPoint y: 559, endPoint x: -32, endPoint y: 564, distance: 9.8
click at [0, 564] on html "Button You are previewing how the will restyle your page. You can not edit Elem…" at bounding box center [636, 313] width 1272 height 626
type input "#000000"
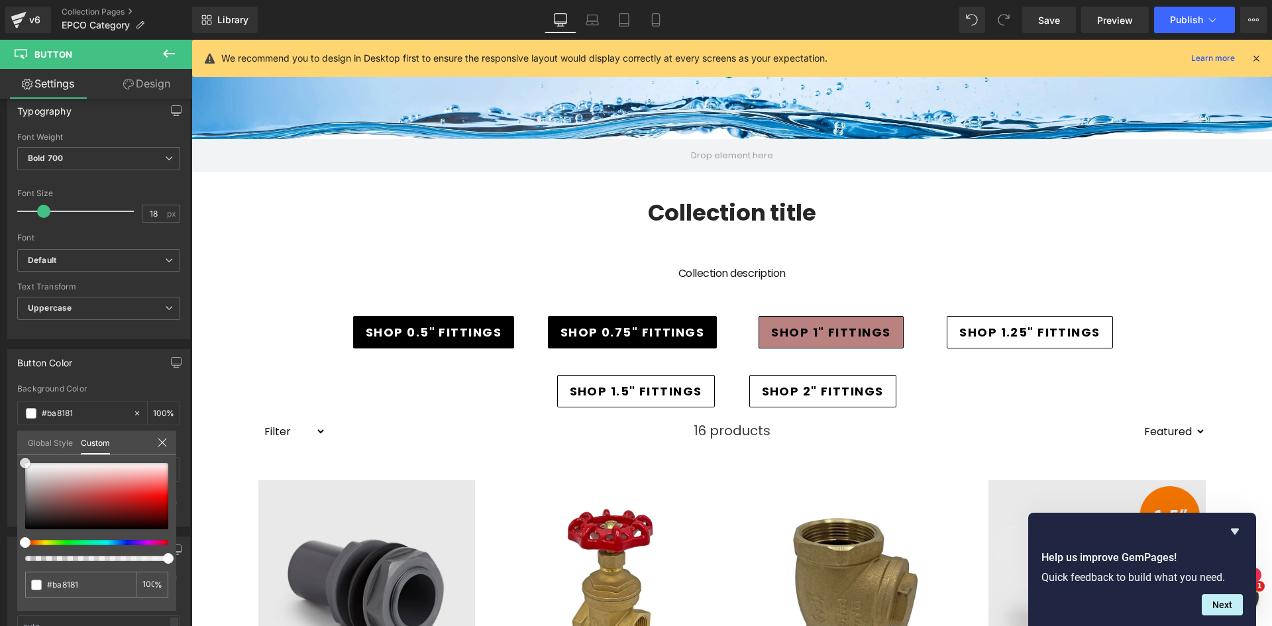
type input "#000000"
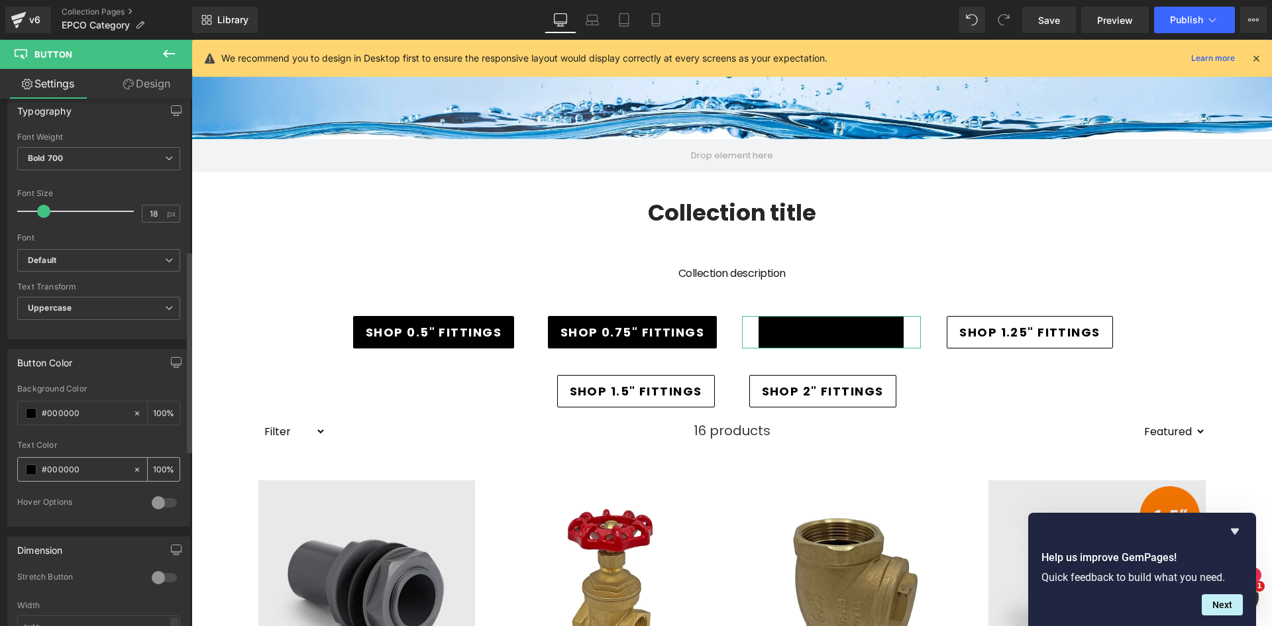
click at [36, 475] on div "#000000" at bounding box center [75, 469] width 115 height 23
click at [33, 472] on span at bounding box center [31, 469] width 11 height 11
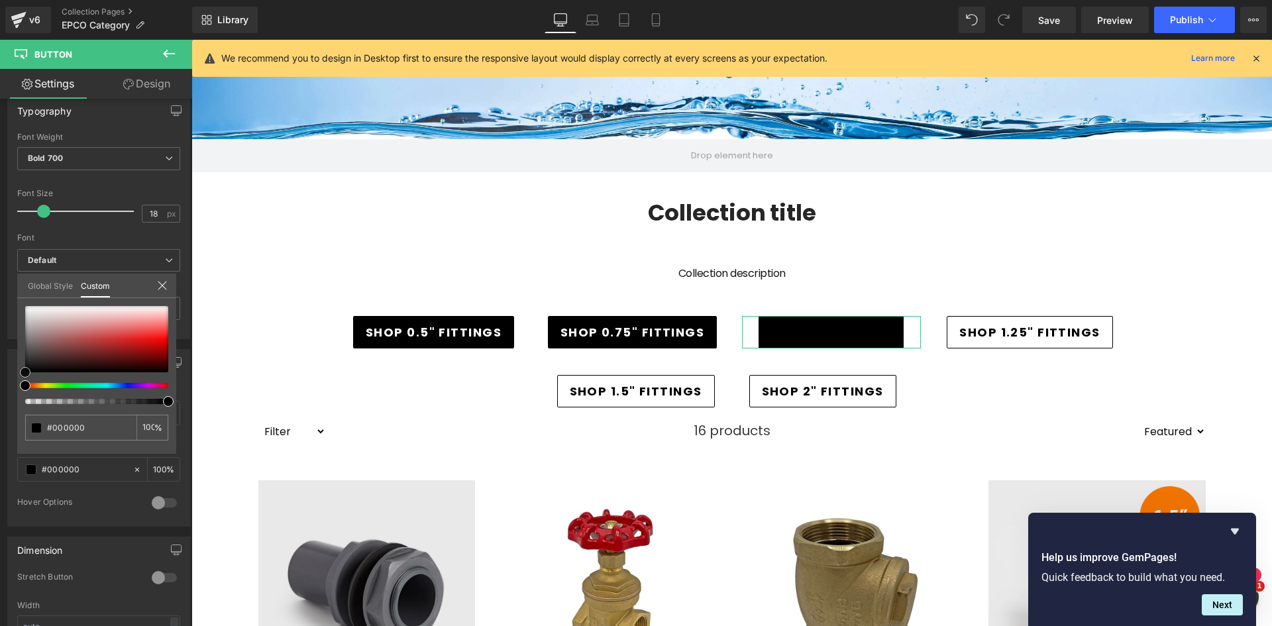
type input "#a85b5b"
drag, startPoint x: -22, startPoint y: 288, endPoint x: -34, endPoint y: 270, distance: 21.9
click at [0, 270] on html "Button You are previewing how the will restyle your page. You can not edit Elem…" at bounding box center [636, 313] width 1272 height 626
type input "#ffffff"
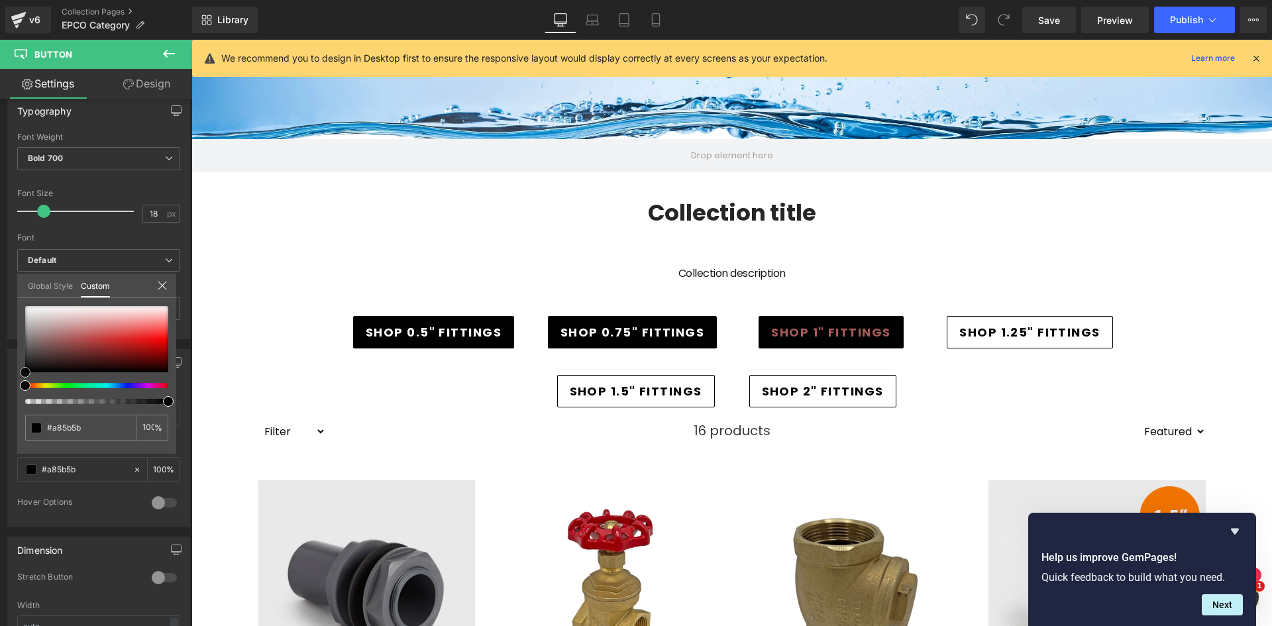
type input "#ffffff"
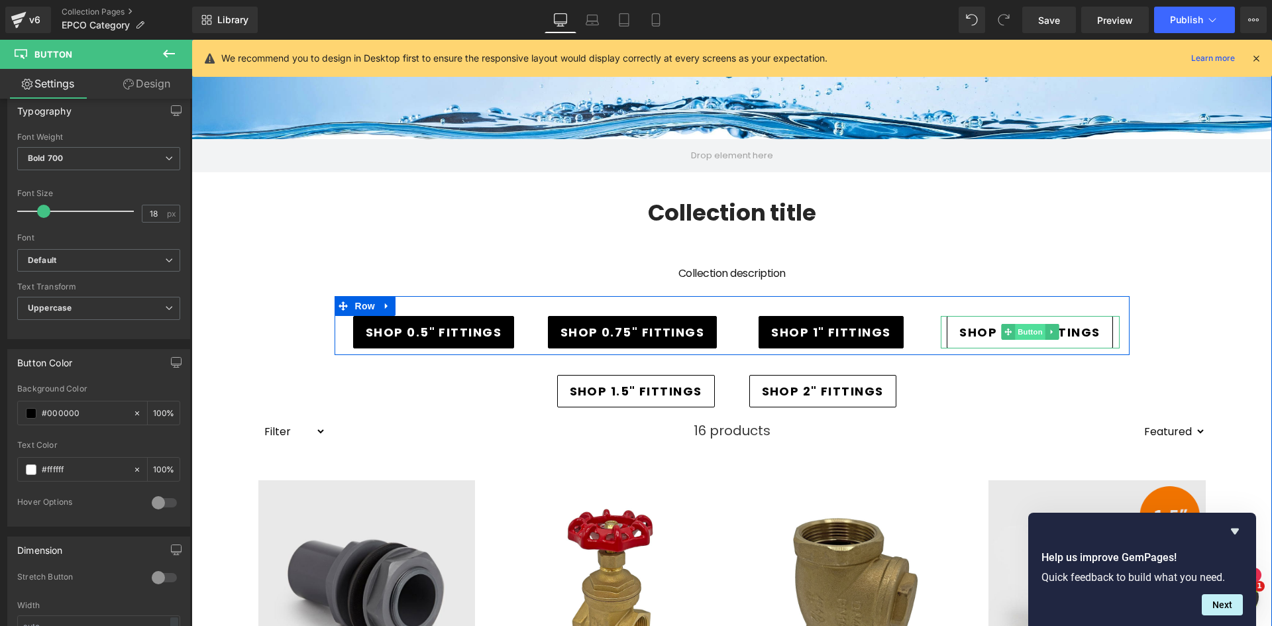
click at [1030, 332] on span "Button" at bounding box center [1030, 332] width 30 height 16
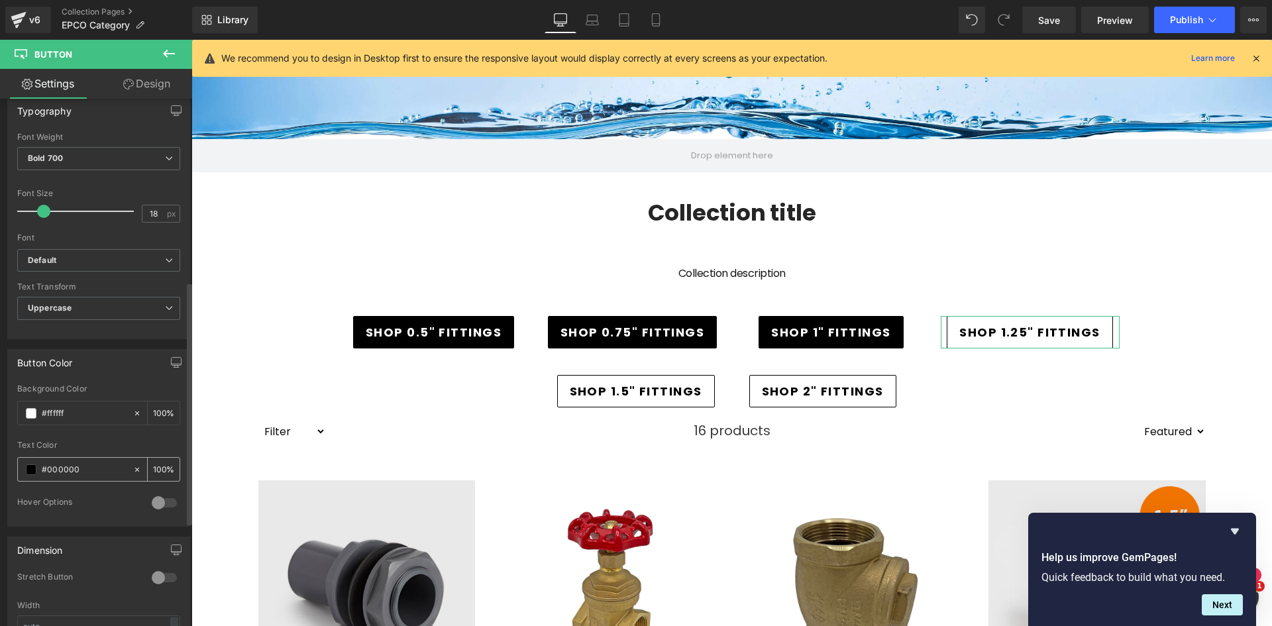
click at [28, 468] on span at bounding box center [31, 469] width 11 height 11
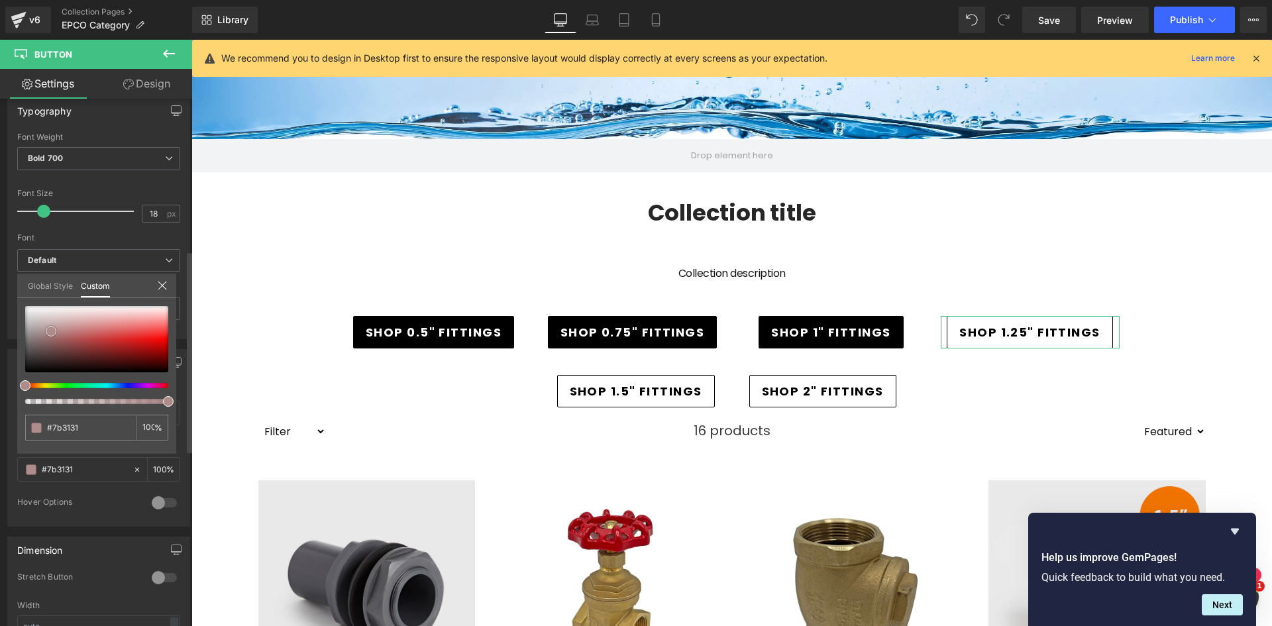
type input "#7b3131"
drag, startPoint x: 86, startPoint y: 350, endPoint x: -9, endPoint y: 298, distance: 107.9
click at [0, 298] on html "Button You are previewing how the will restyle your page. You can not edit Elem…" at bounding box center [636, 313] width 1272 height 626
type input "#a97373"
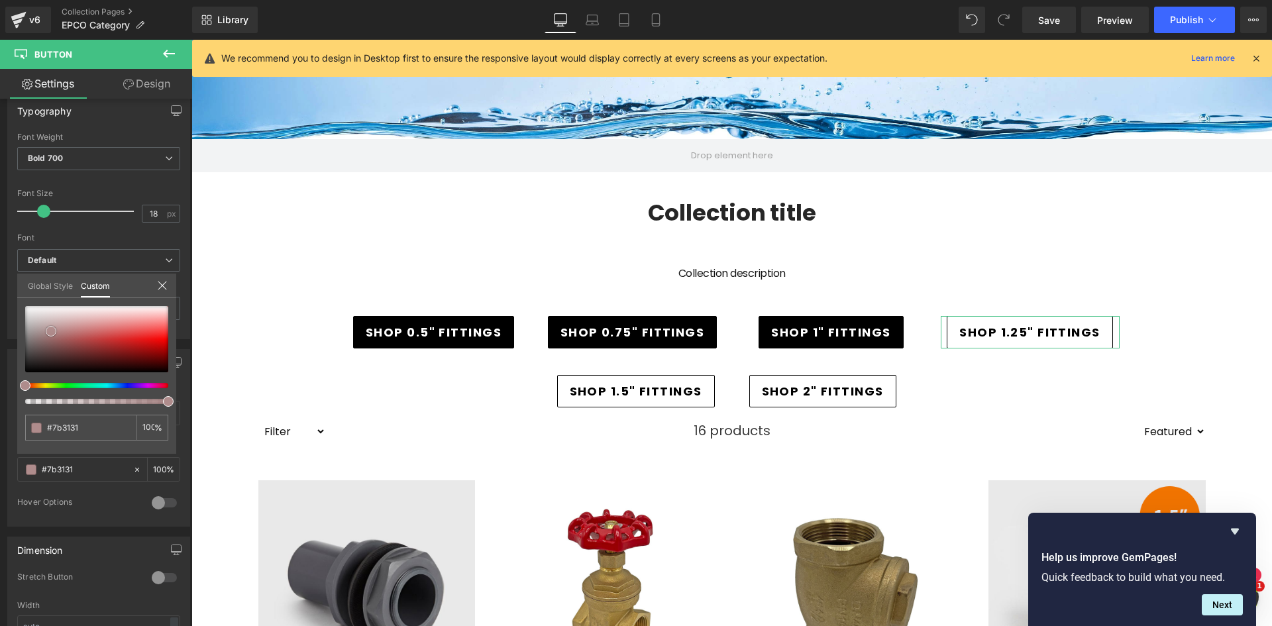
type input "#a97373"
type input "#ffffff"
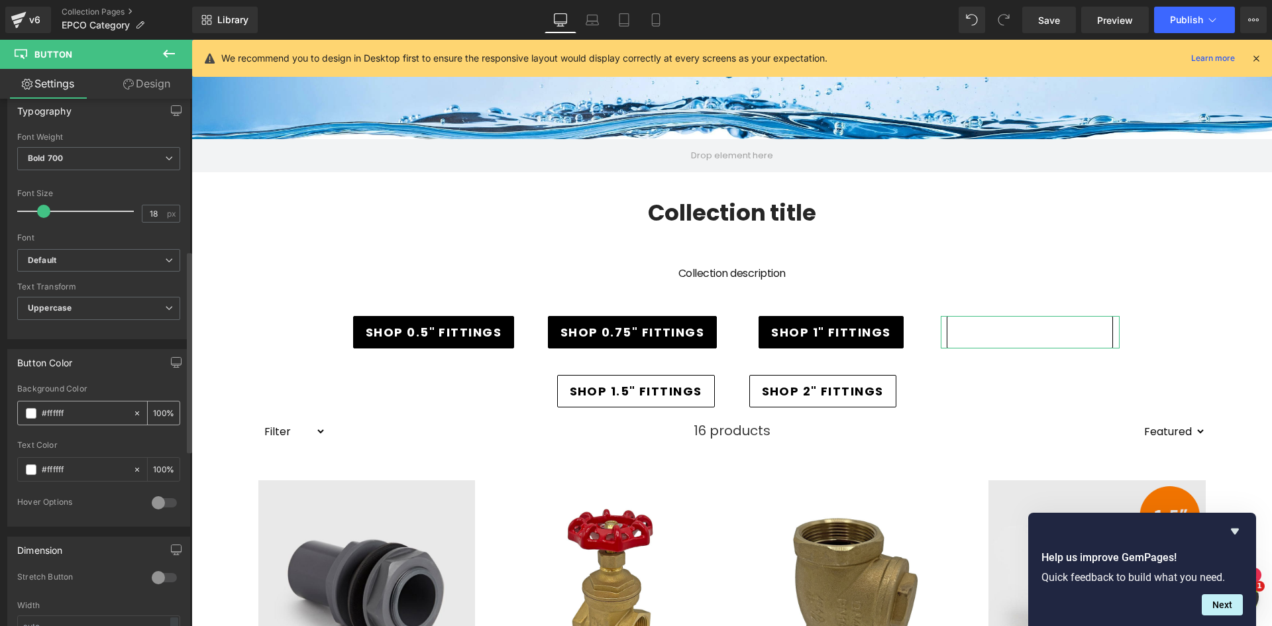
click at [30, 408] on span at bounding box center [31, 413] width 11 height 11
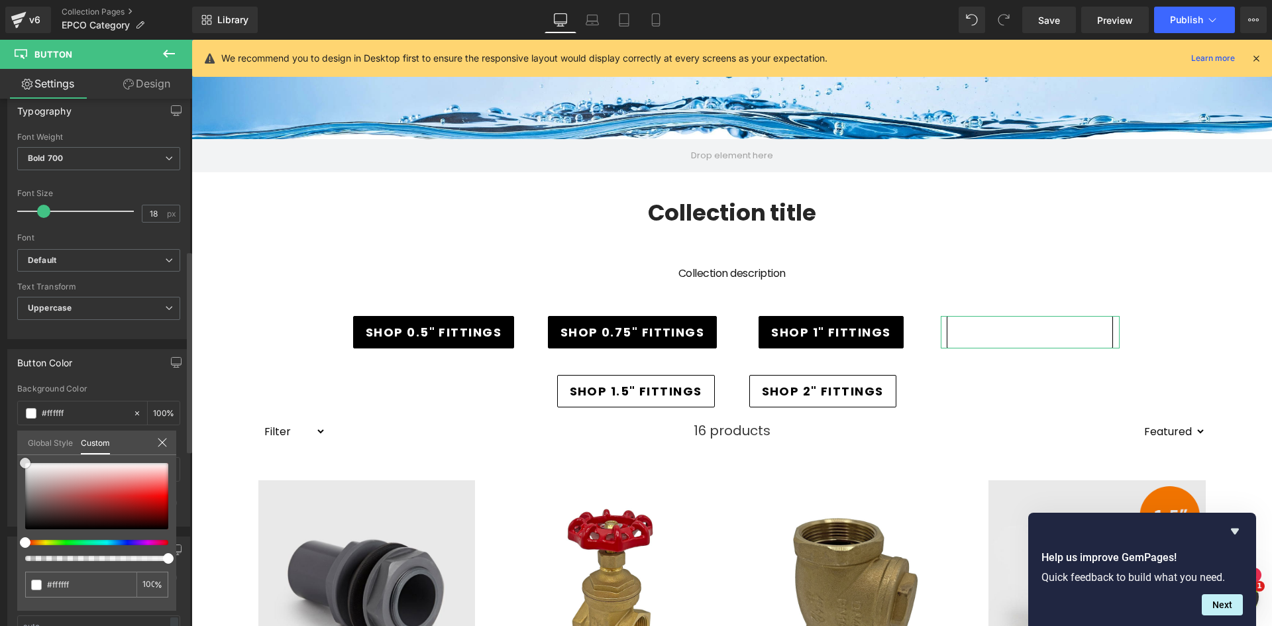
type input "#d0a8a8"
click at [4, 527] on div "Button Color rgba(208, 168, 168, 1) Background Color #d0a8a8 100 % rgba(255, 25…" at bounding box center [99, 433] width 198 height 188
type input "#000000"
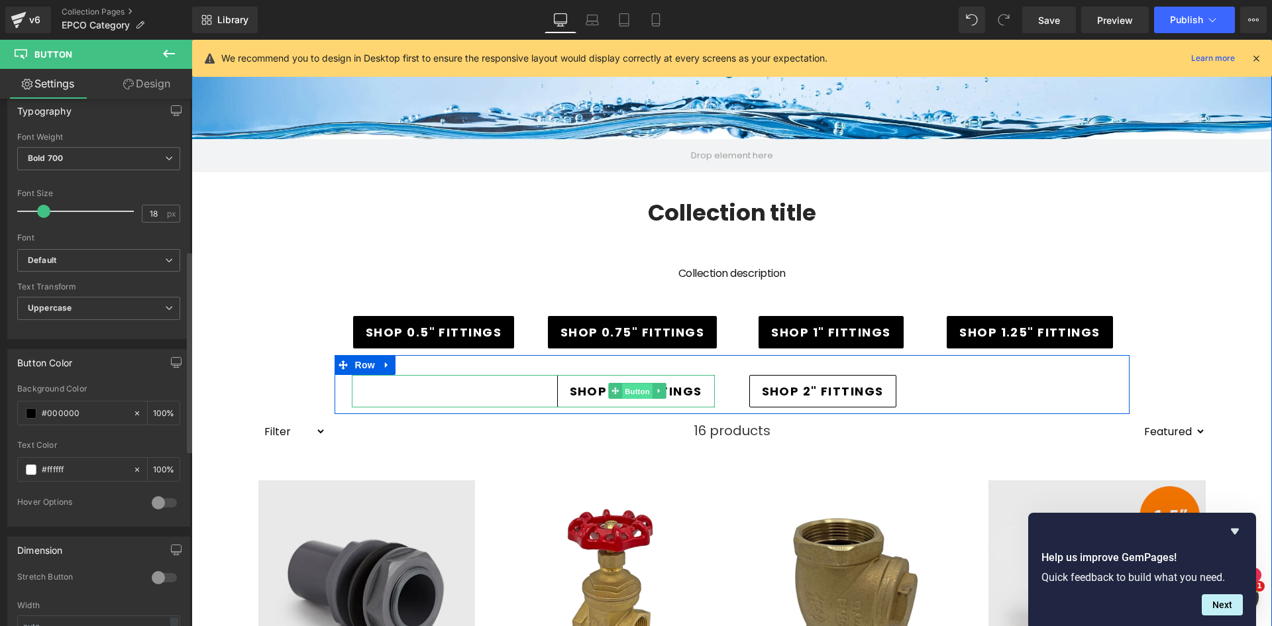
click at [626, 394] on span "Button" at bounding box center [638, 392] width 30 height 16
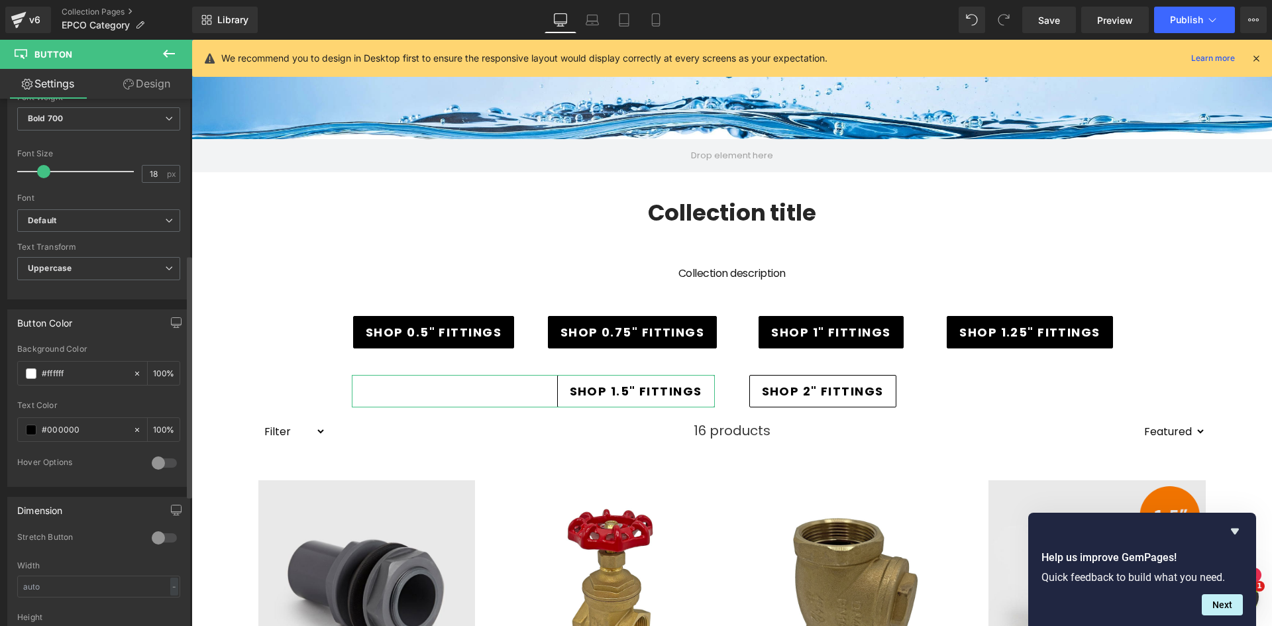
scroll to position [464, 0]
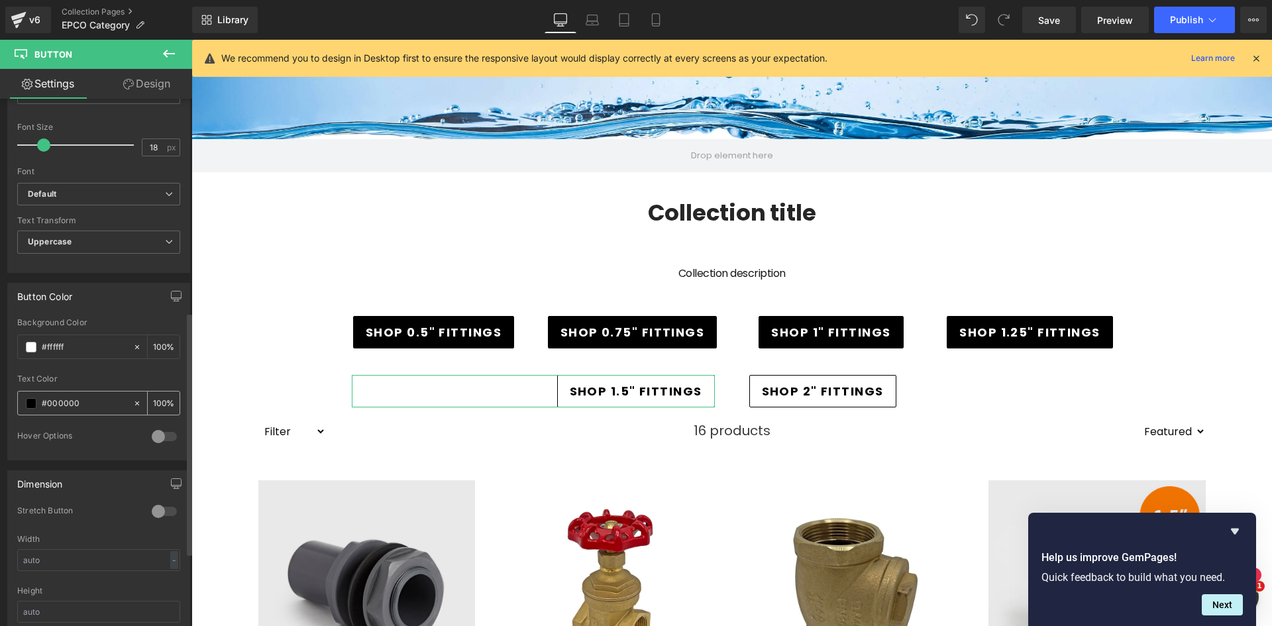
click at [30, 404] on span at bounding box center [31, 403] width 11 height 11
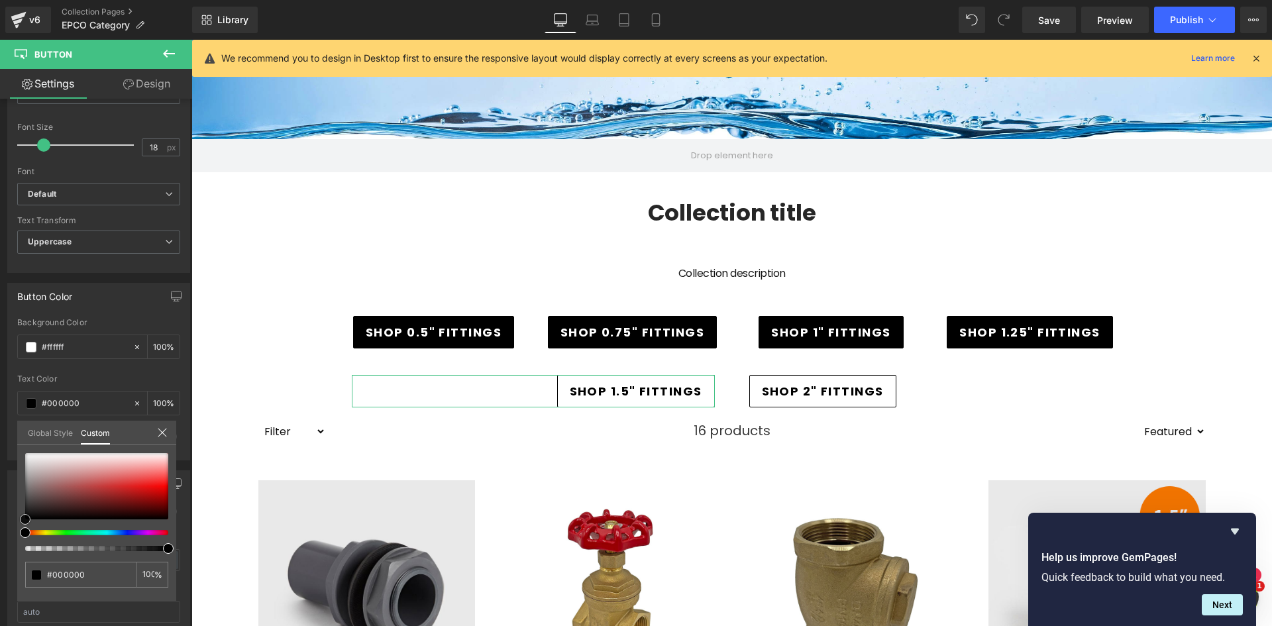
type input "#d97b7b"
drag, startPoint x: -40, startPoint y: 517, endPoint x: -70, endPoint y: 517, distance: 30.5
click at [0, 517] on html "Button You are previewing how the will restyle your page. You can not edit Elem…" at bounding box center [636, 313] width 1272 height 626
type input "#111111"
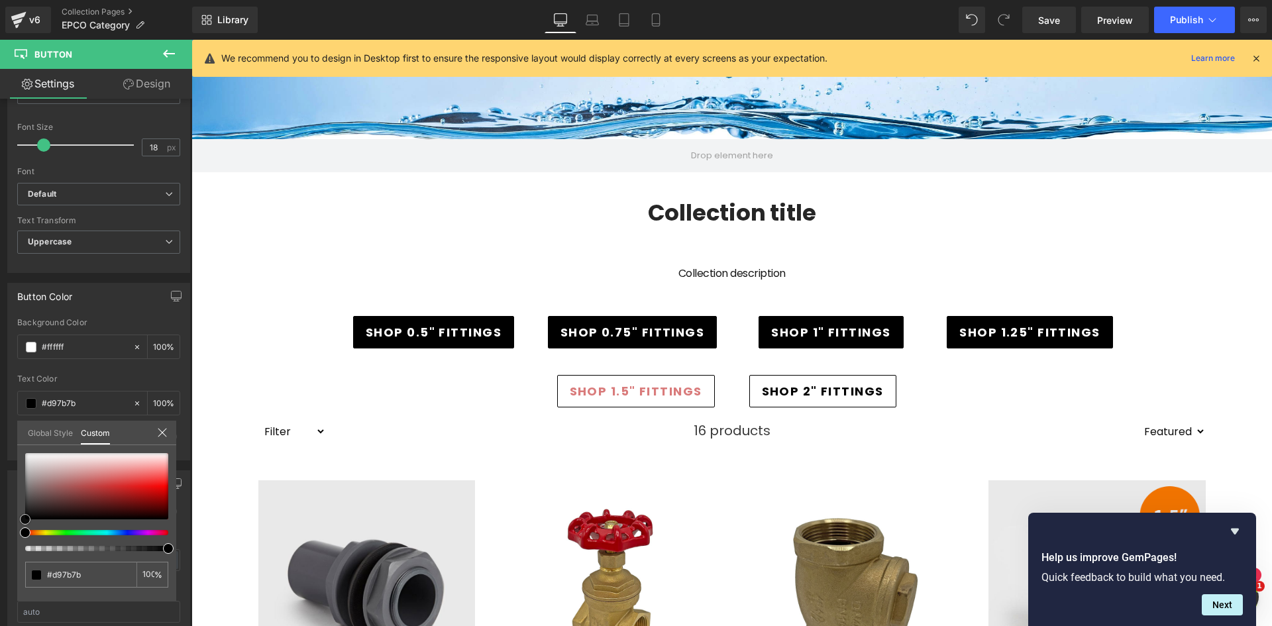
type input "#111111"
type input "#0a0a0a"
type input "#905454"
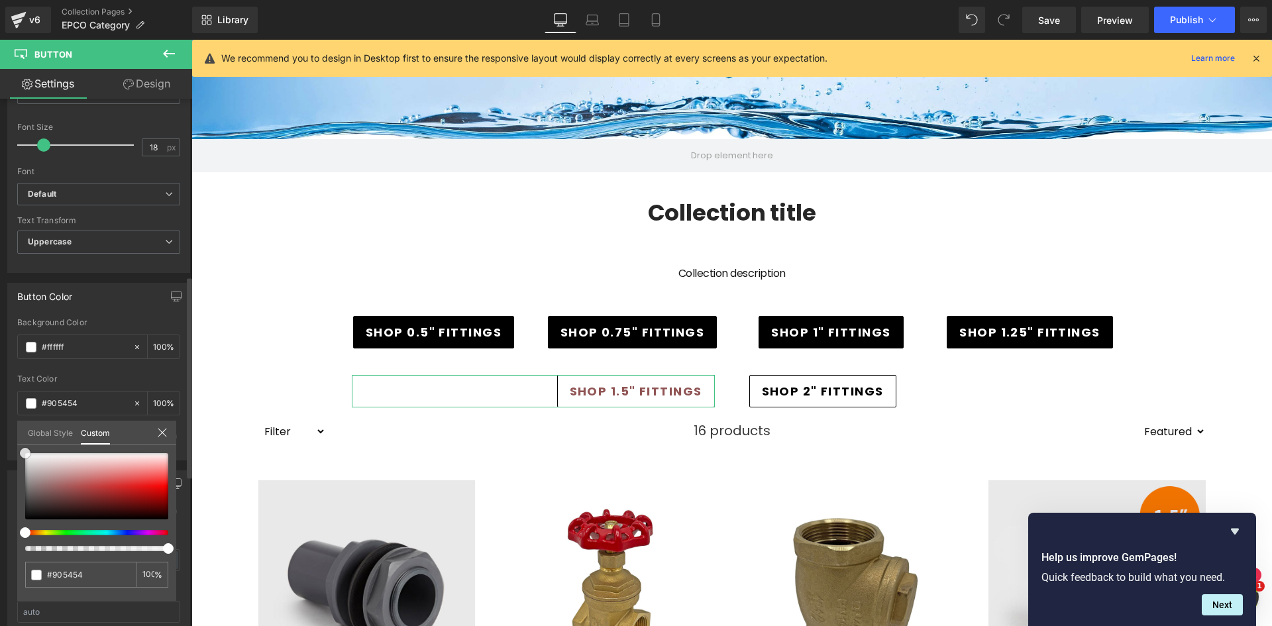
drag, startPoint x: 21, startPoint y: 441, endPoint x: 11, endPoint y: 423, distance: 20.8
click at [16, 431] on div "Button Color rgba(255, 255, 255, 1) Background Color #ffffff 100 % rgba(144, 84…" at bounding box center [99, 367] width 198 height 188
type input "#ffffff"
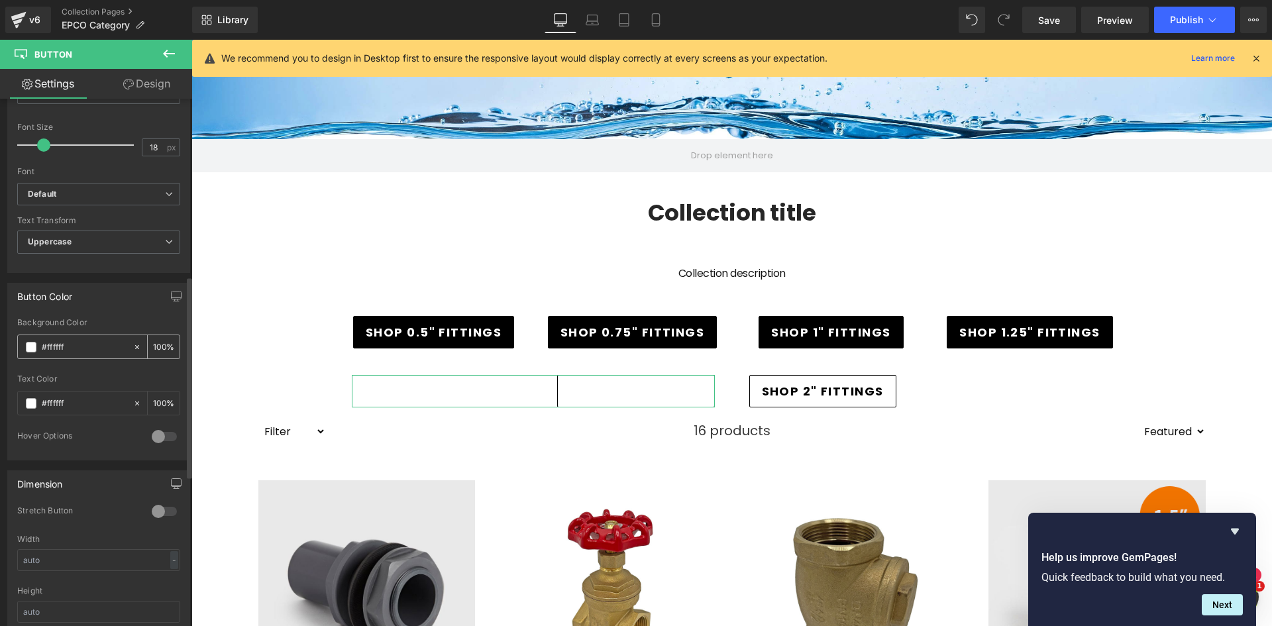
click at [32, 353] on div "#ffffff" at bounding box center [75, 346] width 115 height 23
click at [34, 345] on span at bounding box center [31, 347] width 11 height 11
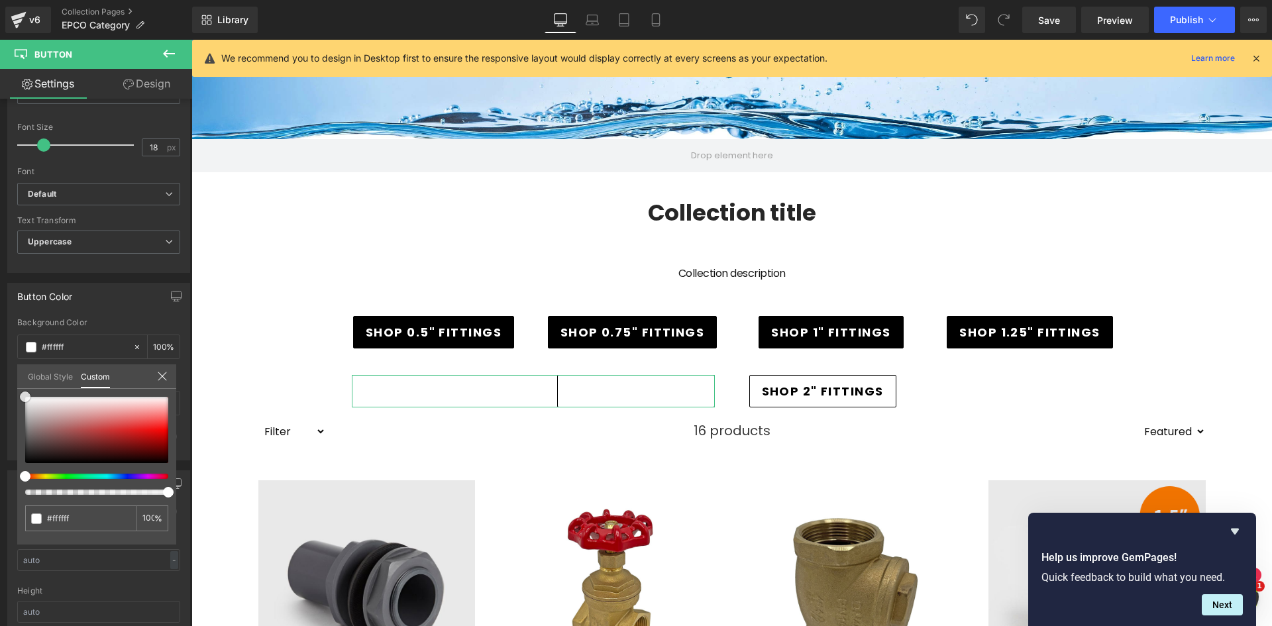
type input "#a30000"
type input "#000000"
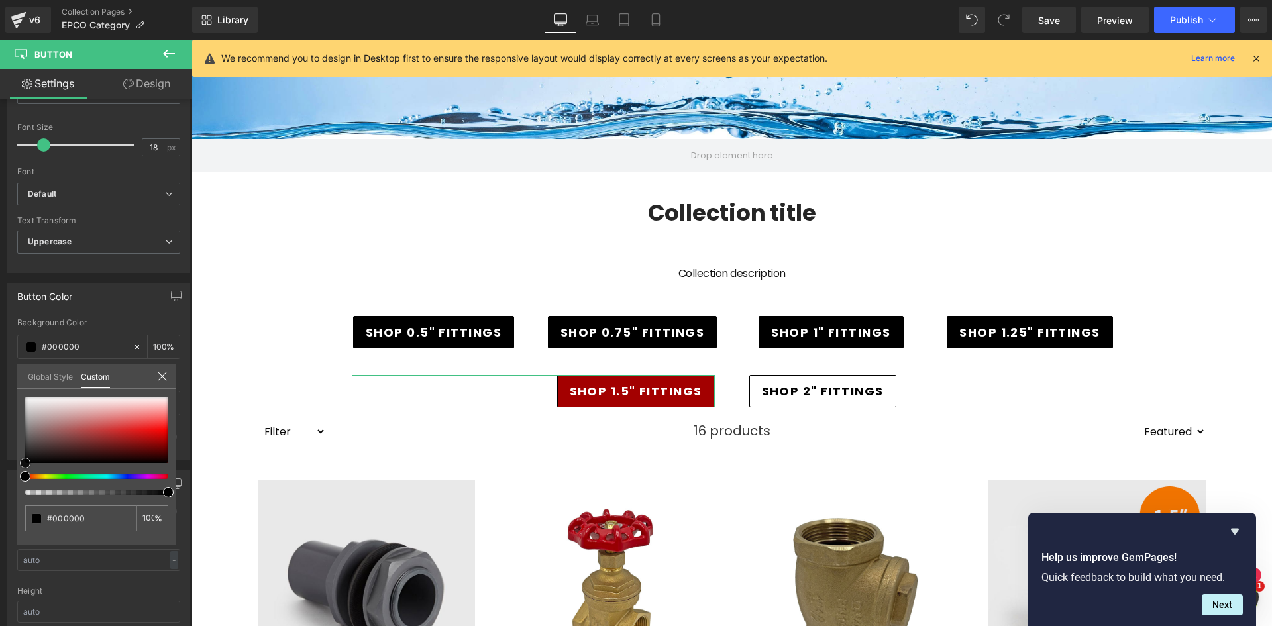
click at [0, 490] on html "Button You are previewing how the will restyle your page. You can not edit Elem…" at bounding box center [636, 313] width 1272 height 626
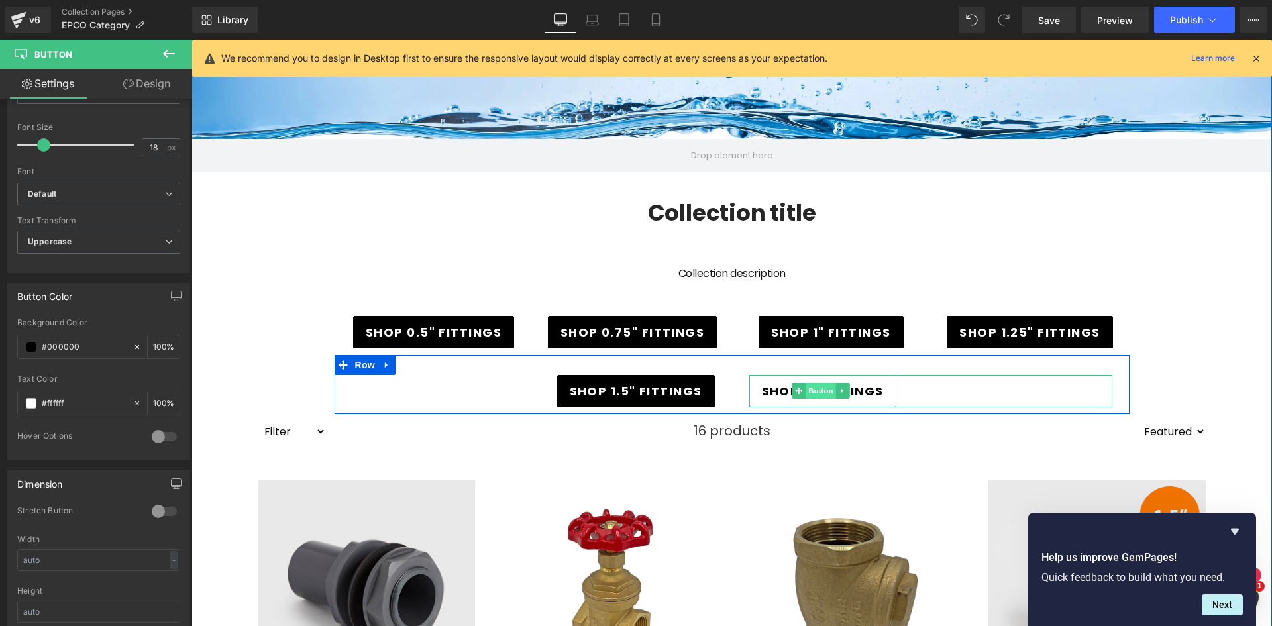
click at [820, 390] on span "Button" at bounding box center [821, 391] width 30 height 16
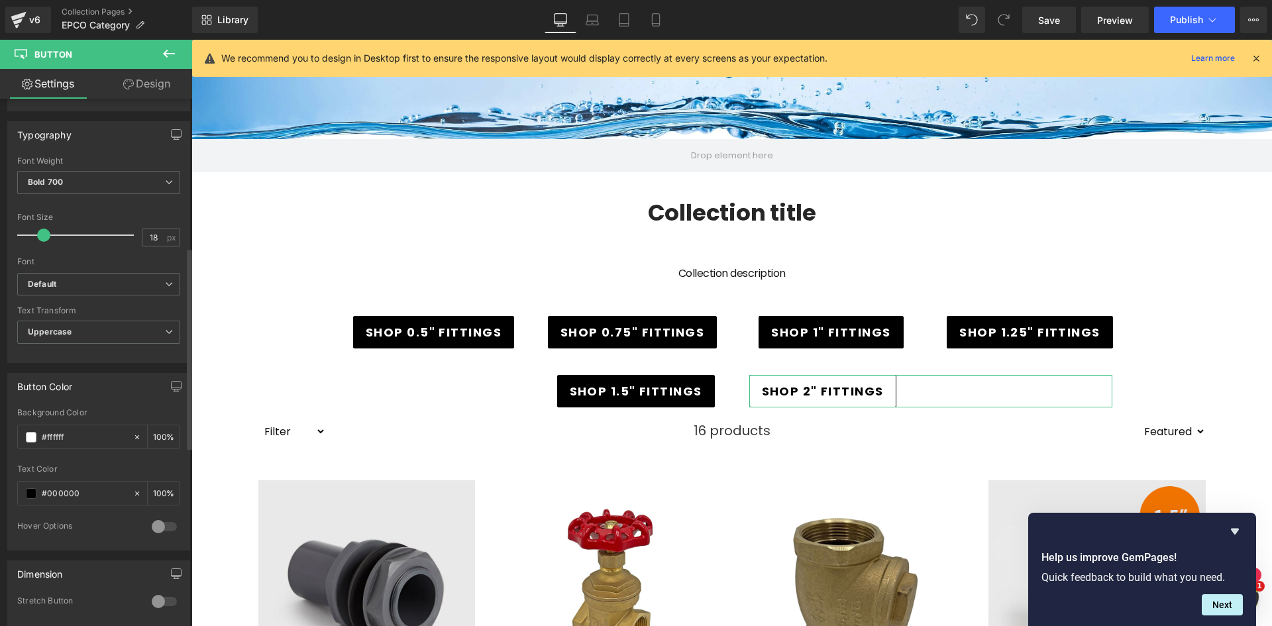
scroll to position [398, 0]
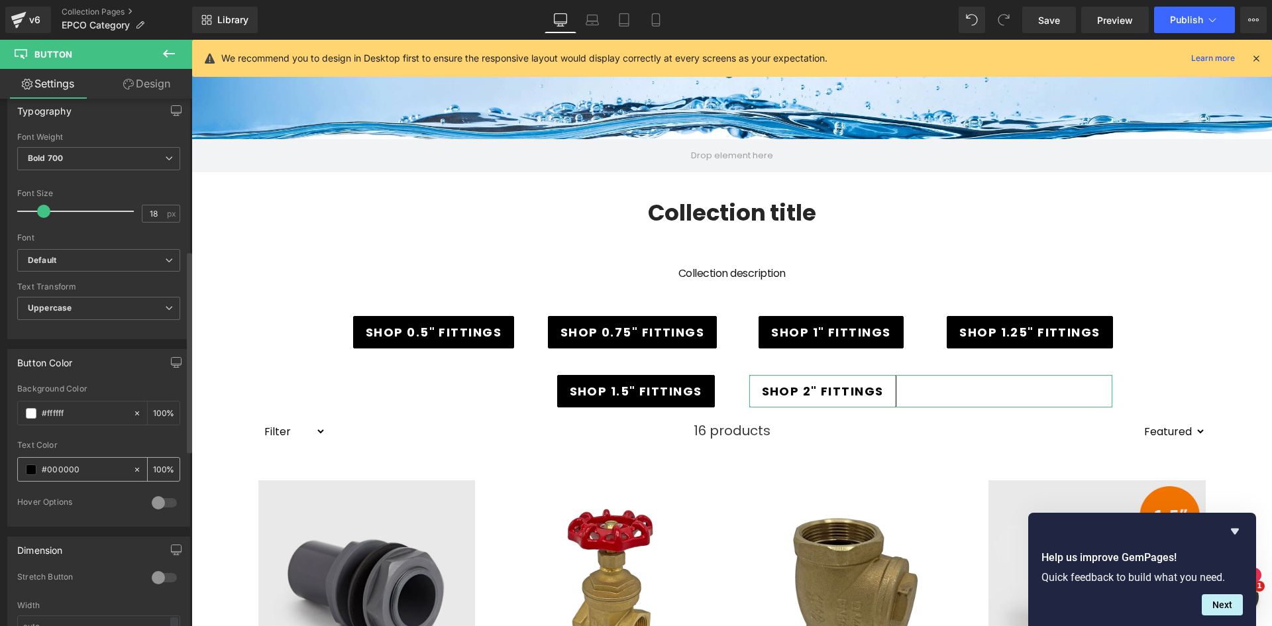
click at [36, 470] on span at bounding box center [31, 469] width 11 height 11
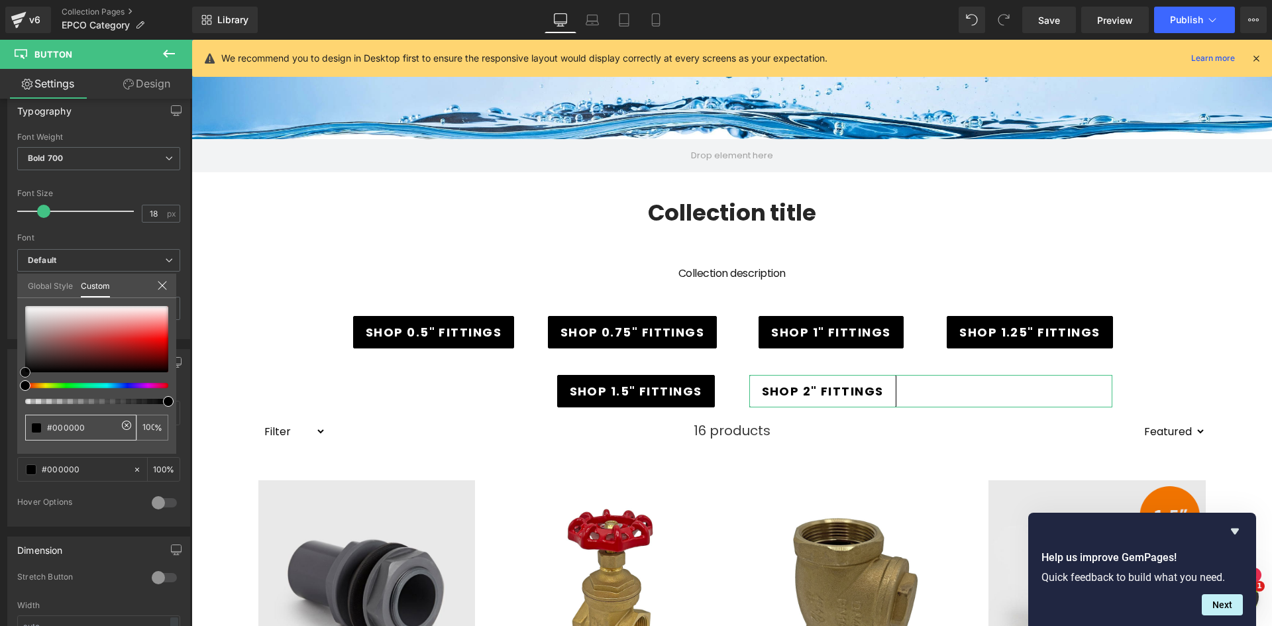
type input "#9b5353"
type input "#d0bcbc"
click at [0, 269] on html "Button You are previewing how the will restyle your page. You can not edit Elem…" at bounding box center [636, 313] width 1272 height 626
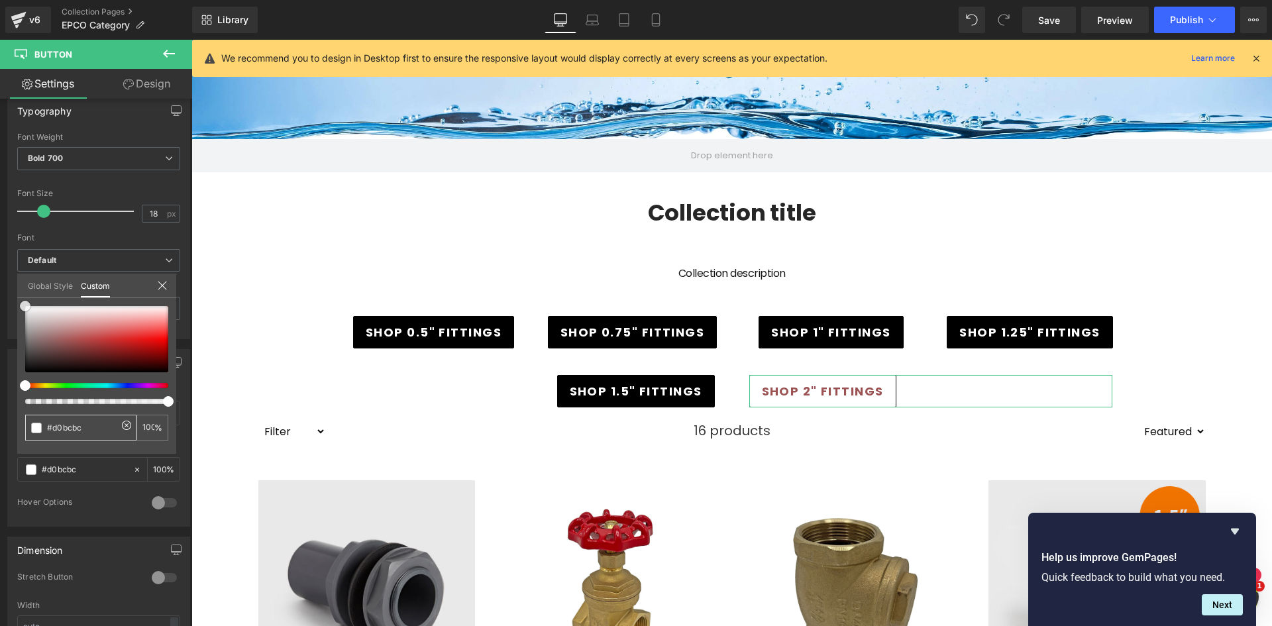
type input "#ffffff"
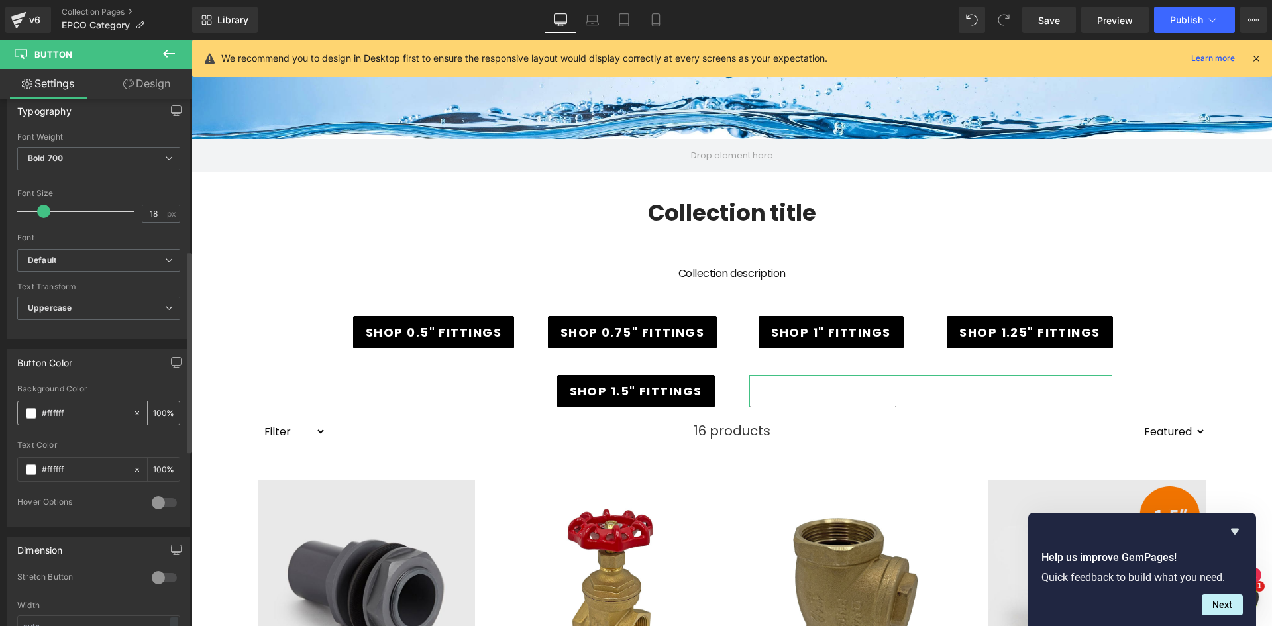
click at [32, 419] on div "#ffffff" at bounding box center [75, 413] width 115 height 23
click at [36, 418] on span at bounding box center [31, 413] width 11 height 11
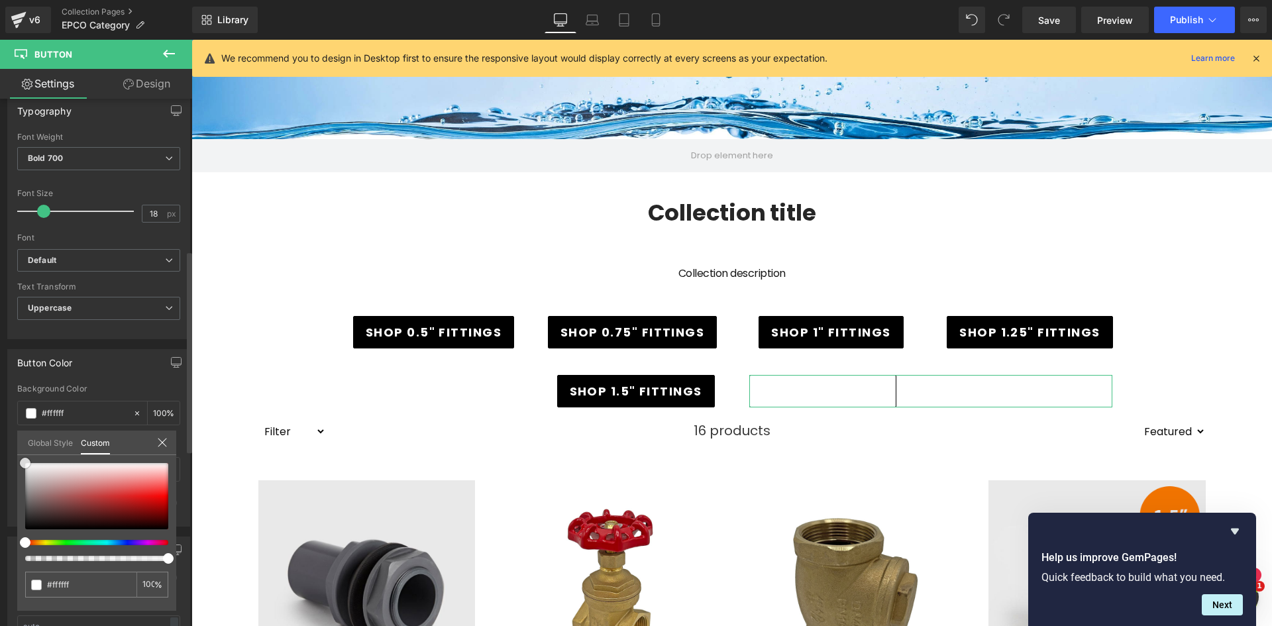
type input "#ae7373"
type input "#302b2b"
click at [9, 527] on div "Button Color rgba(48, 43, 43, 1) Background Color #302b2b 100 % rgba(255, 255, …" at bounding box center [99, 433] width 198 height 188
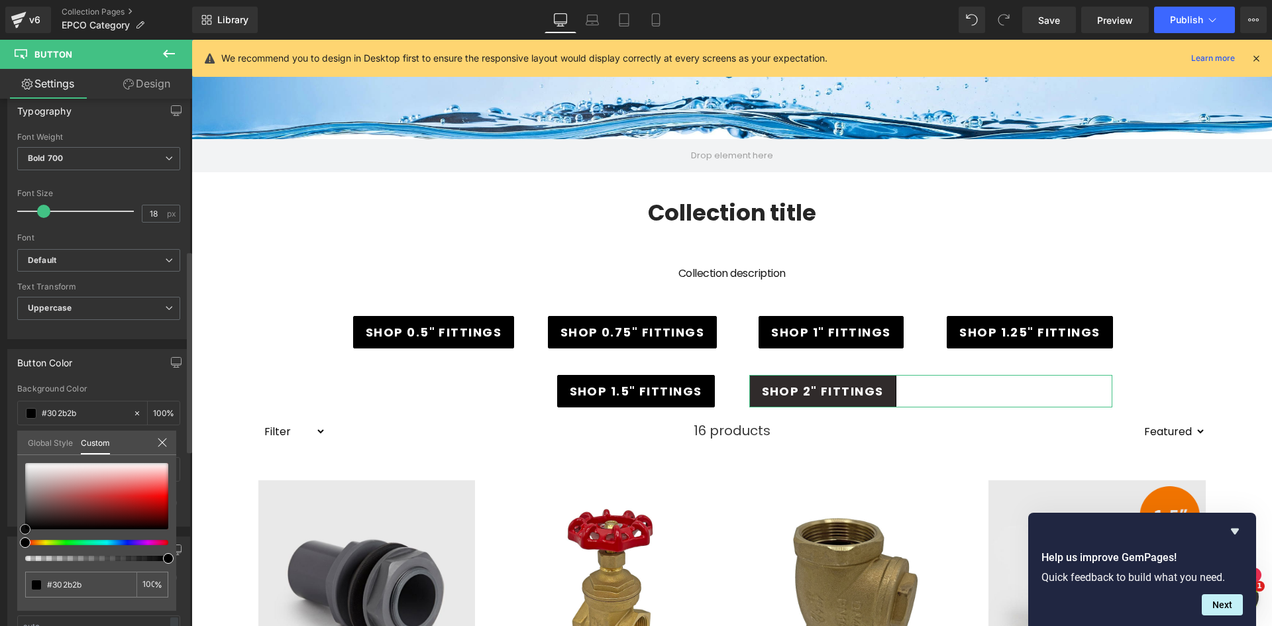
type input "#000000"
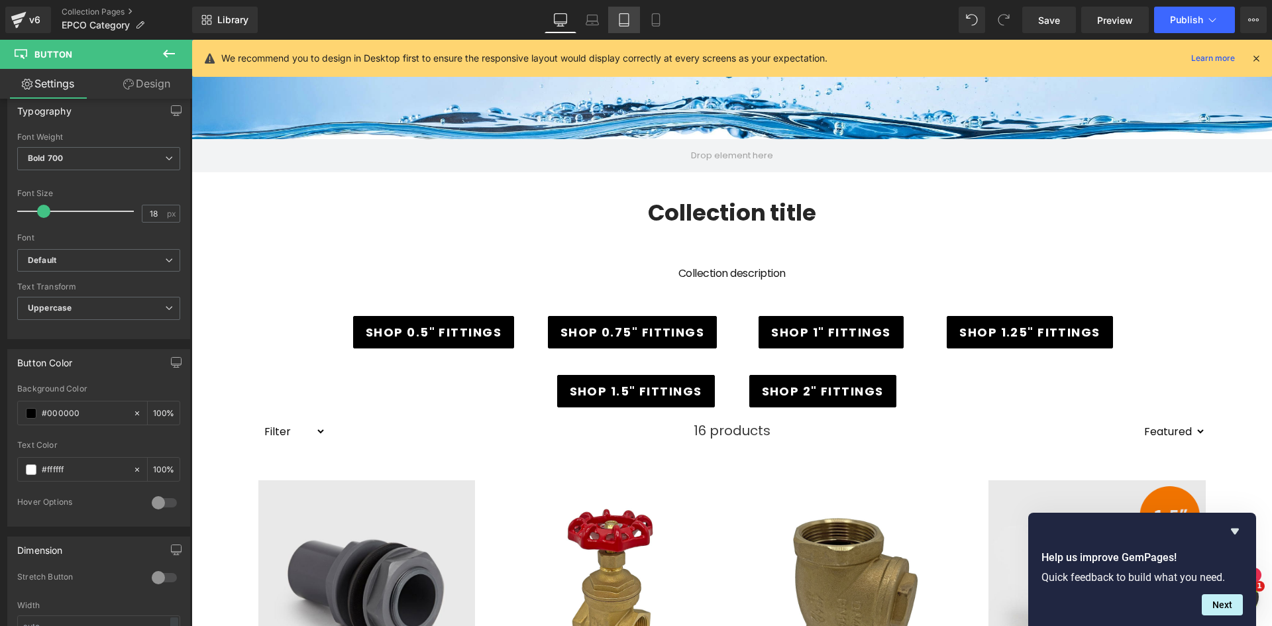
click at [614, 30] on link "Tablet" at bounding box center [624, 20] width 32 height 27
type input "100"
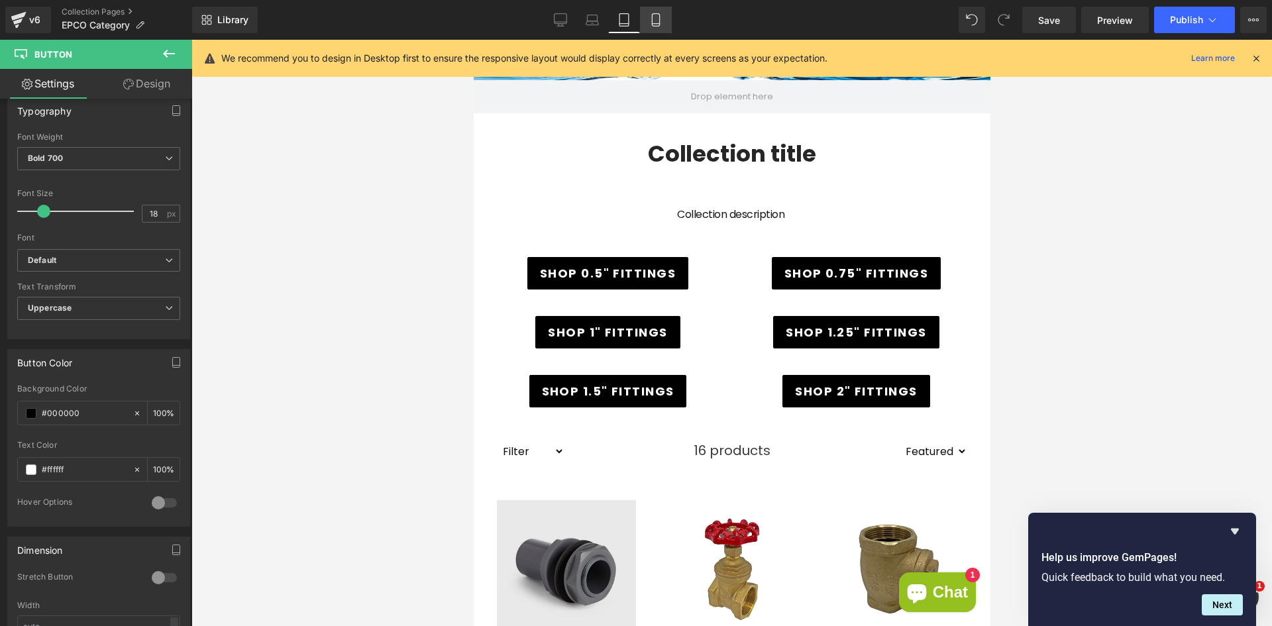
click at [657, 15] on icon at bounding box center [655, 19] width 13 height 13
type input "100"
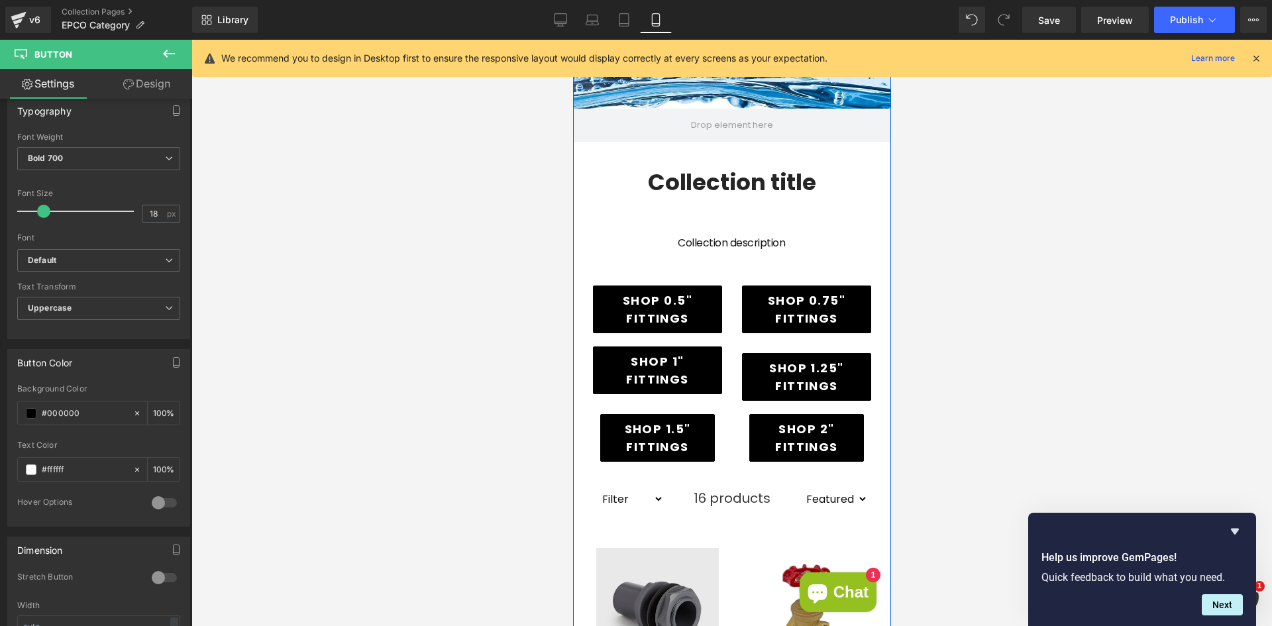
scroll to position [0, 0]
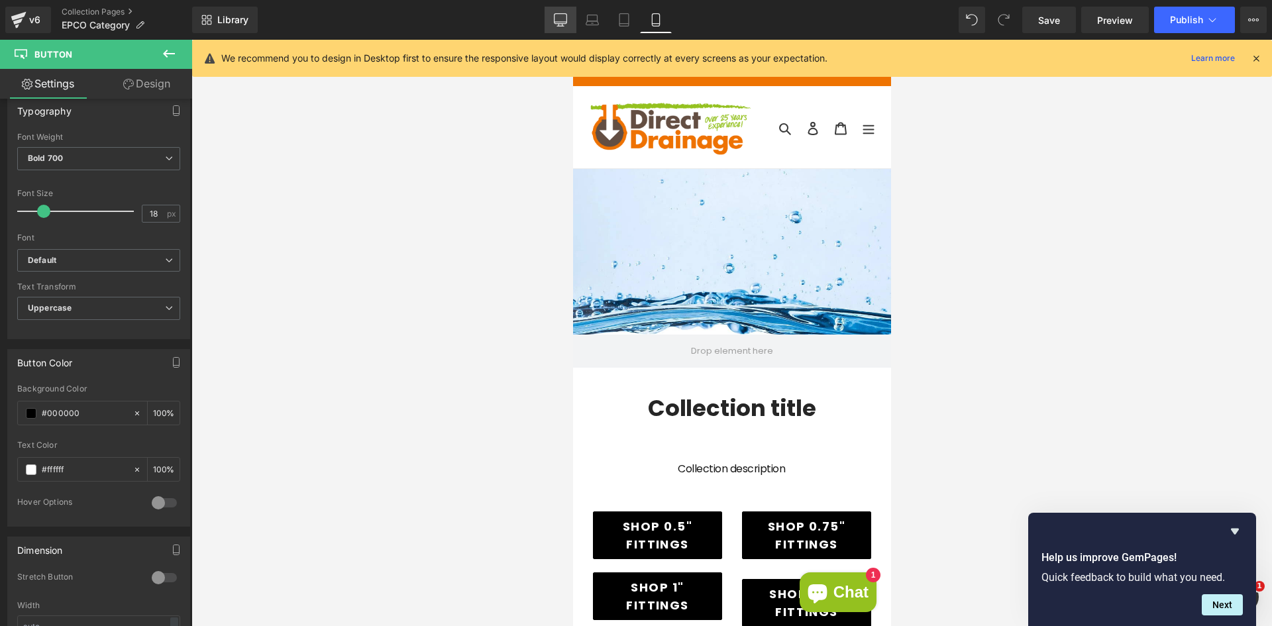
click at [574, 11] on link "Desktop" at bounding box center [561, 20] width 32 height 27
type input "100"
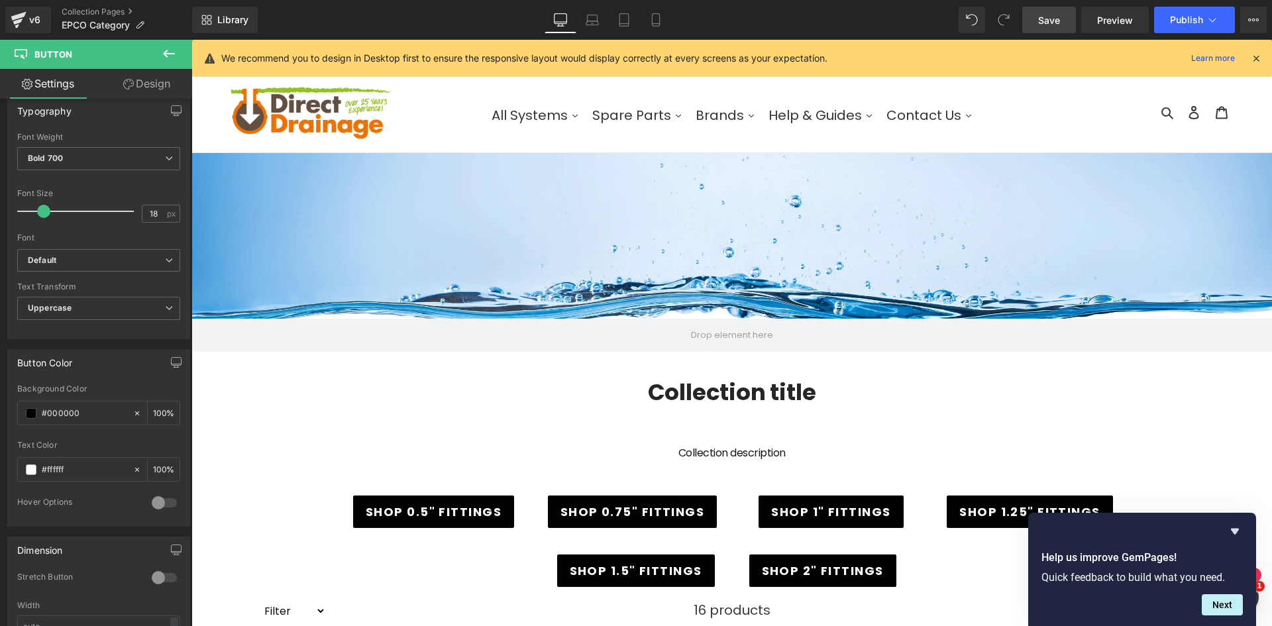
click at [1055, 19] on span "Save" at bounding box center [1049, 20] width 22 height 14
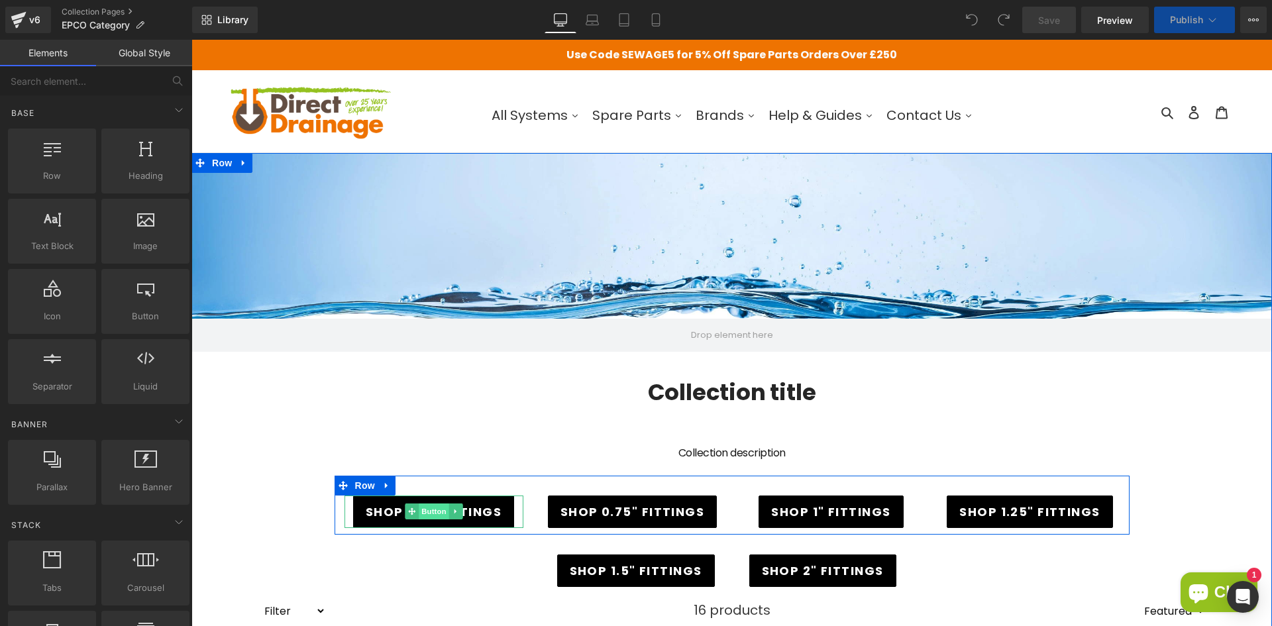
click at [435, 506] on span "Button" at bounding box center [434, 512] width 30 height 16
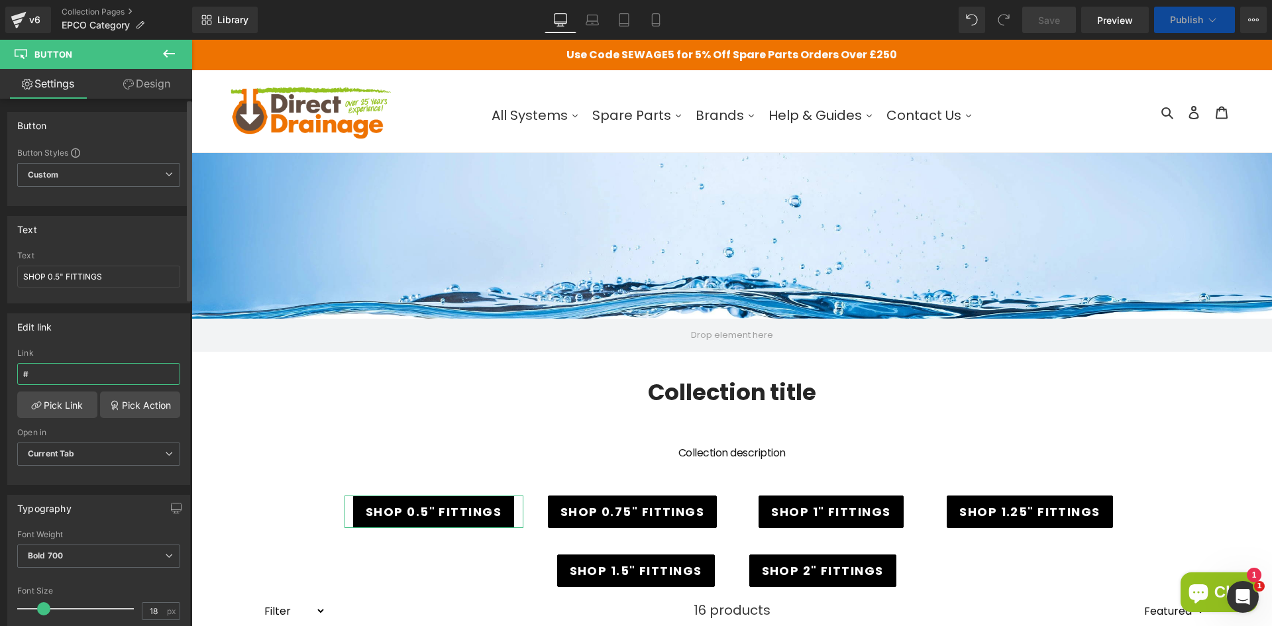
click at [91, 376] on input "#" at bounding box center [98, 374] width 163 height 22
drag, startPoint x: 91, startPoint y: 376, endPoint x: 3, endPoint y: 374, distance: 88.1
click at [3, 374] on div "Edit link # Link # Pick Link Pick Action Current Tab New Tab Open in Current Ta…" at bounding box center [99, 394] width 198 height 182
paste input "[URL][DOMAIN_NAME]"
type input "[URL][DOMAIN_NAME]"
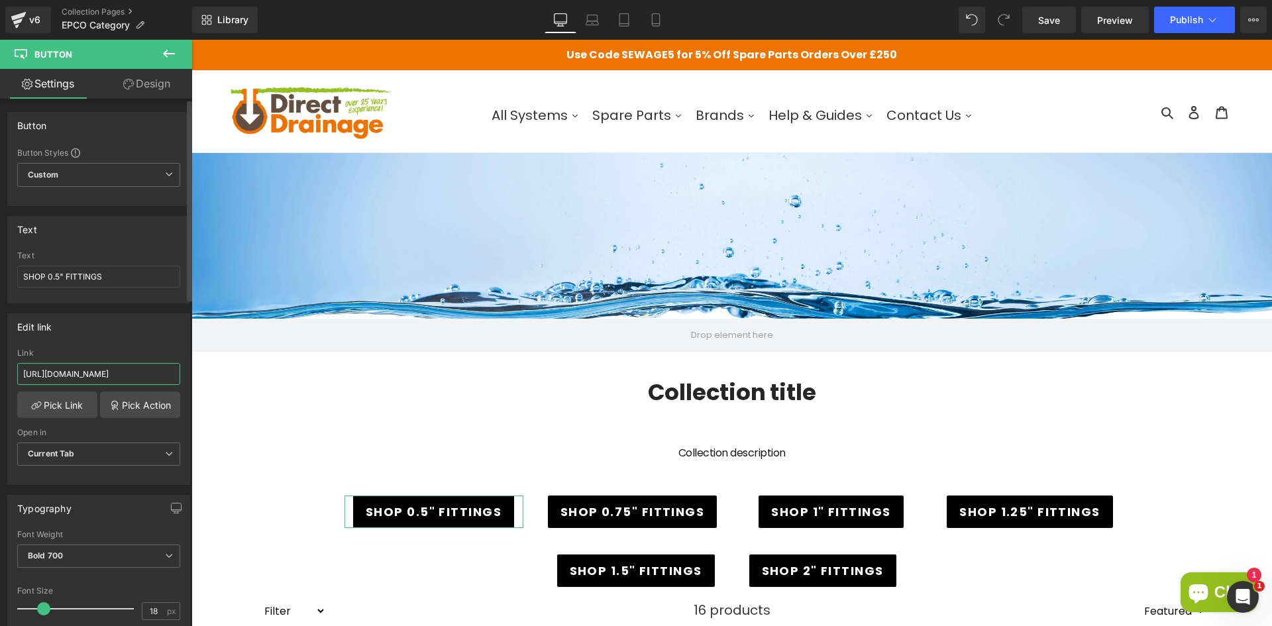
scroll to position [0, 149]
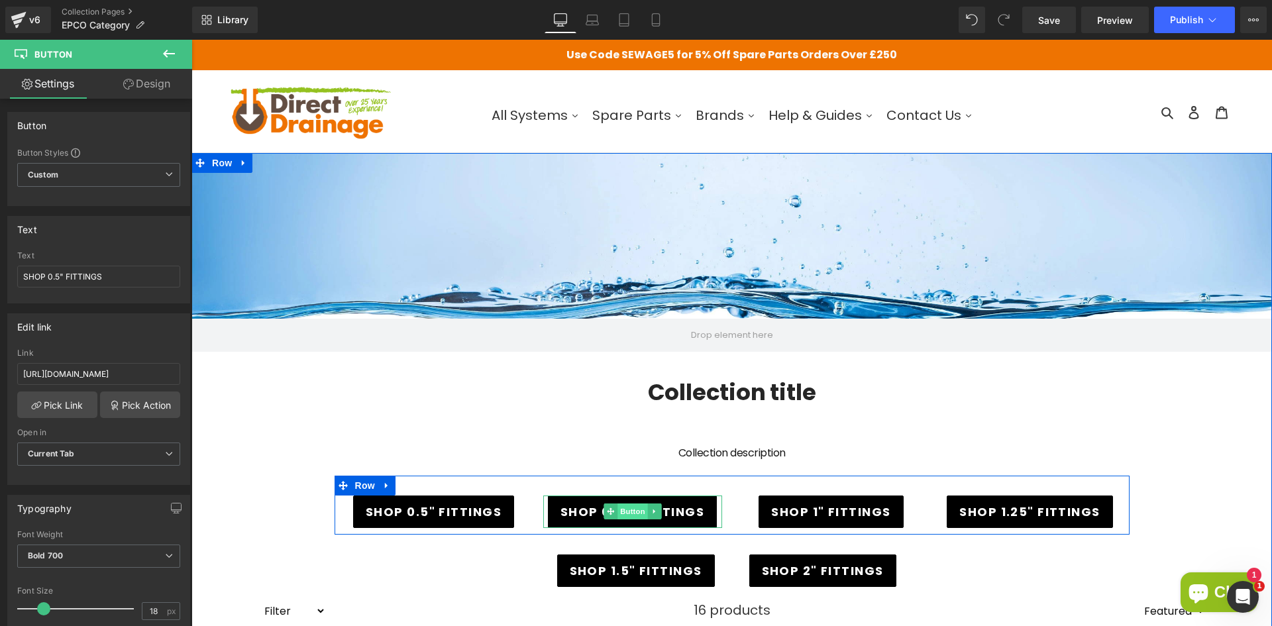
click at [633, 510] on span "Button" at bounding box center [633, 512] width 30 height 16
click at [618, 510] on span "Button" at bounding box center [633, 512] width 30 height 16
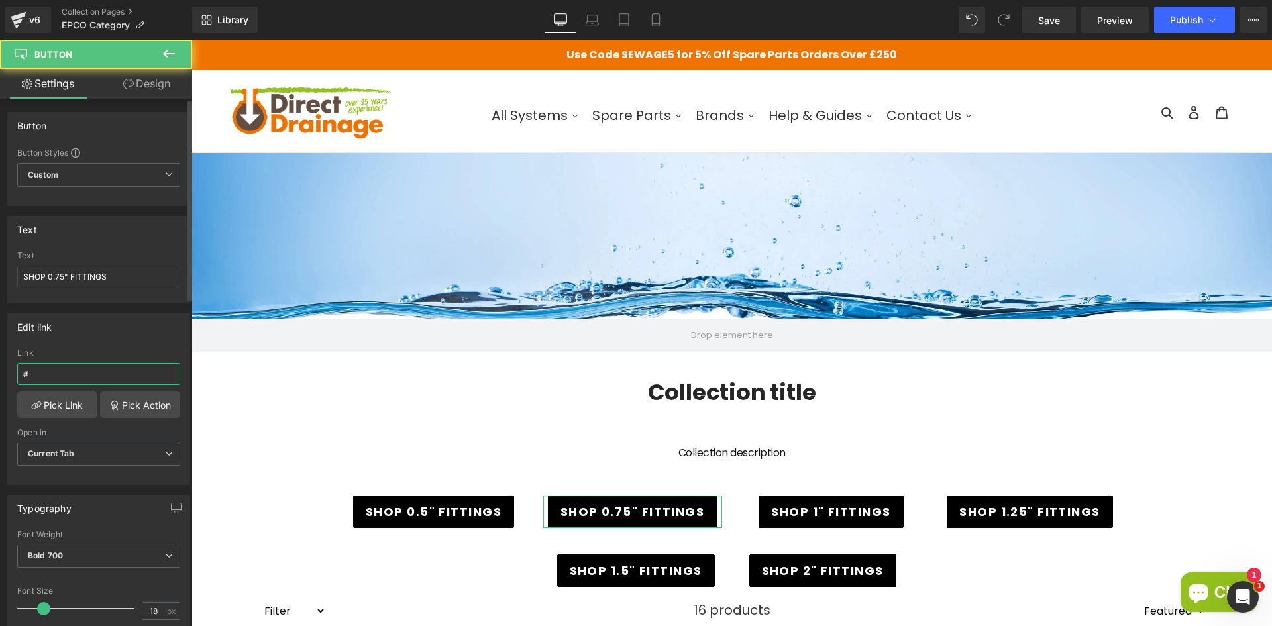
click at [109, 378] on input "#" at bounding box center [98, 374] width 163 height 22
paste input "[URL][DOMAIN_NAME]"
paste input "text"
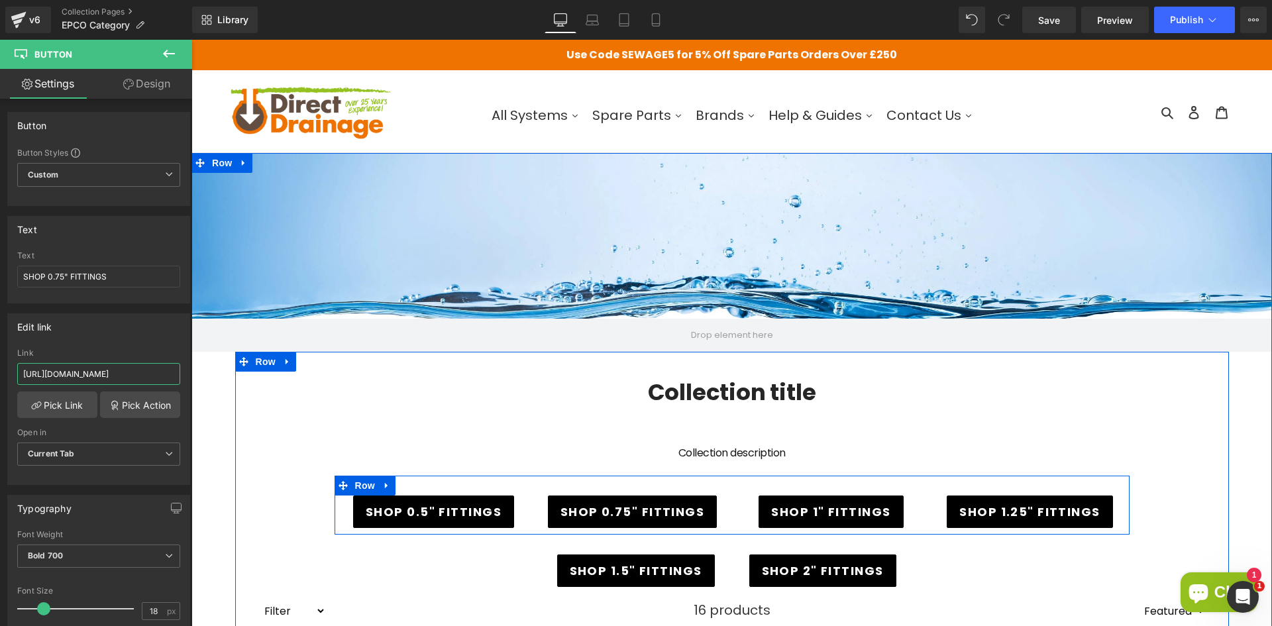
type input "[URL][DOMAIN_NAME]"
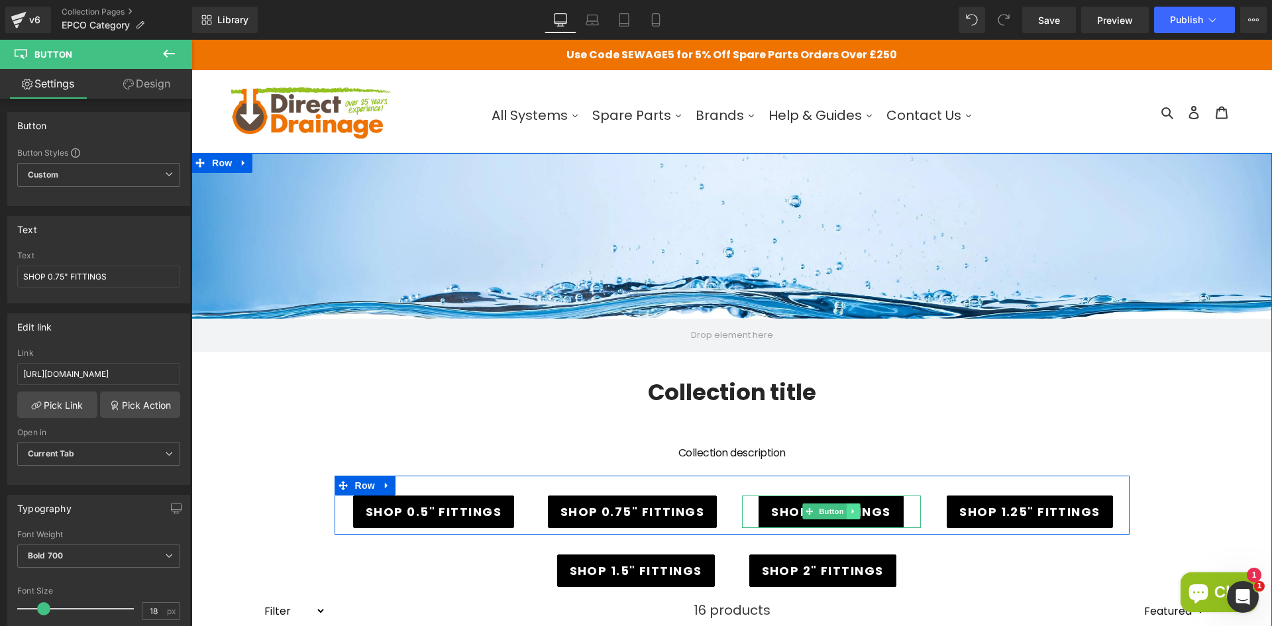
click at [851, 511] on icon at bounding box center [852, 512] width 2 height 5
click at [826, 513] on link at bounding box center [833, 512] width 14 height 16
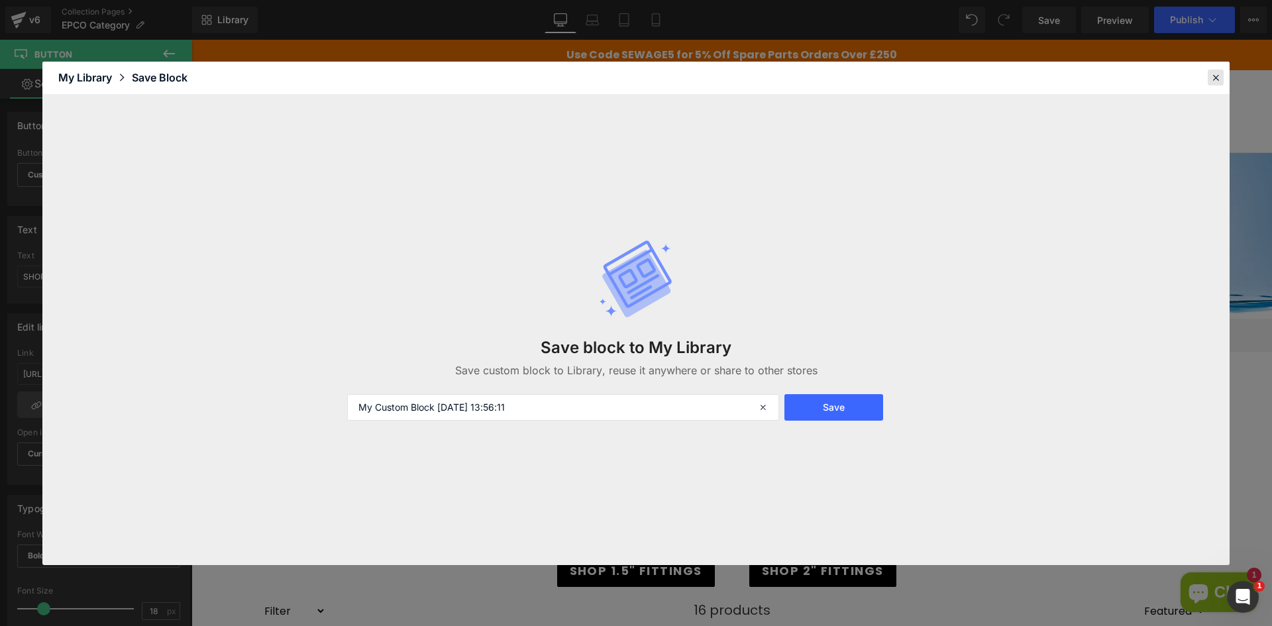
click at [1215, 76] on icon at bounding box center [1216, 78] width 12 height 12
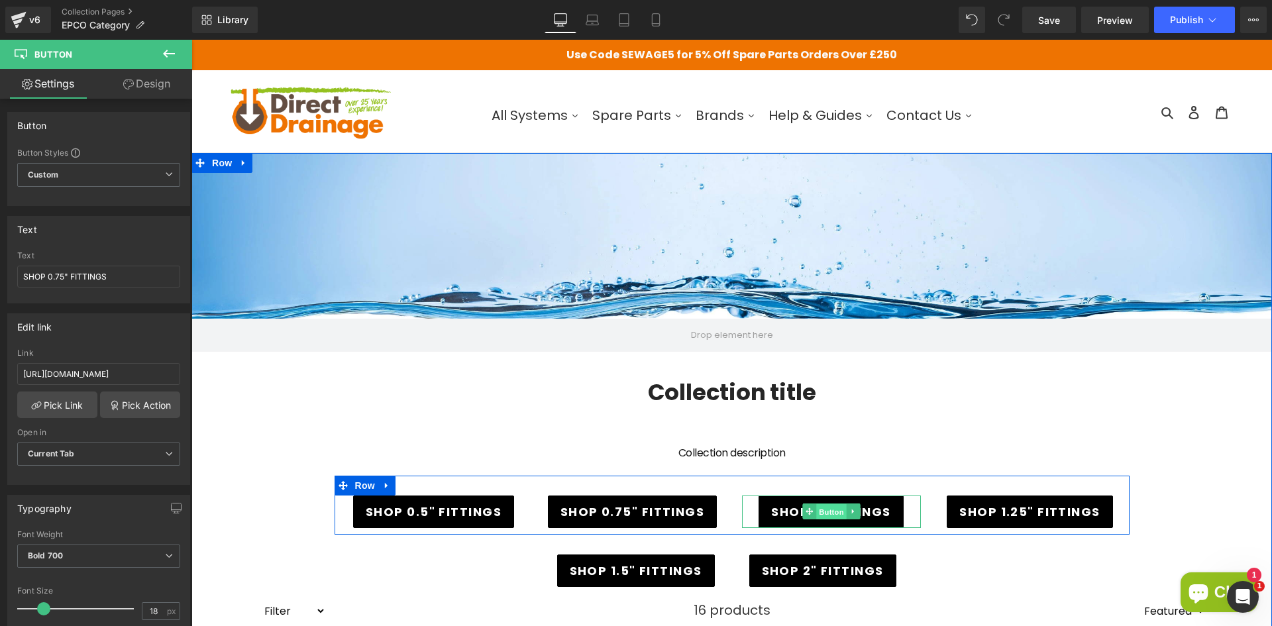
click at [806, 513] on link "Button" at bounding box center [824, 512] width 44 height 16
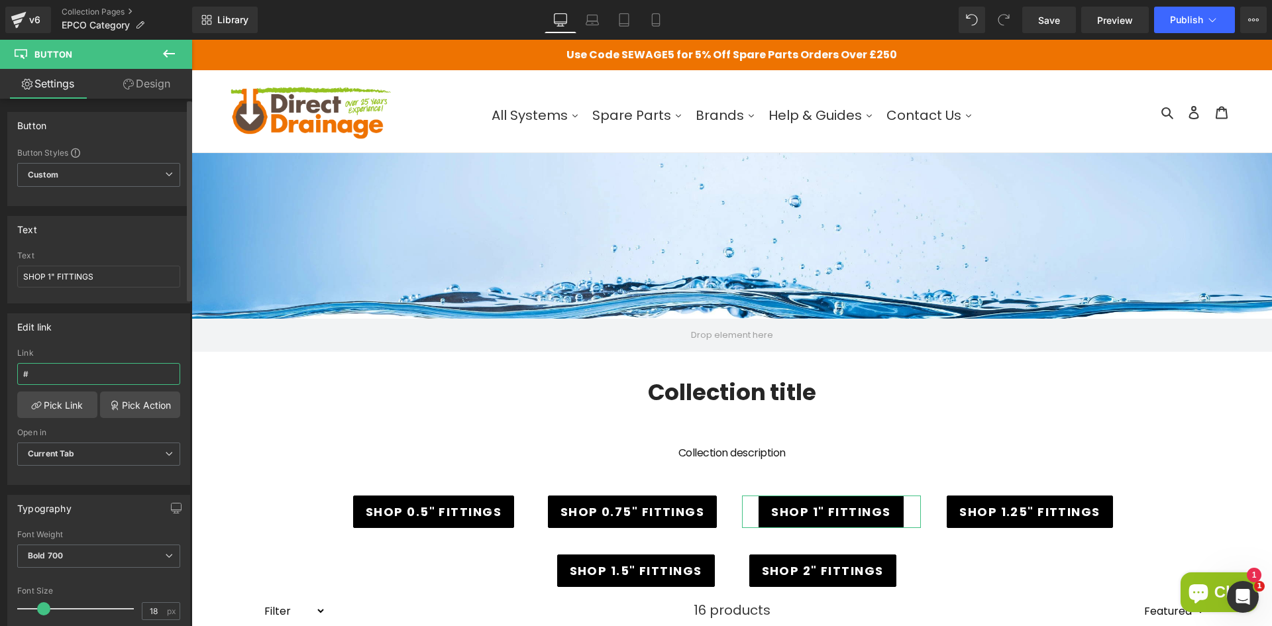
drag, startPoint x: 78, startPoint y: 372, endPoint x: 18, endPoint y: 372, distance: 60.3
click at [18, 372] on input "#" at bounding box center [98, 374] width 163 height 22
paste input "[URL][DOMAIN_NAME]"
type input "[URL][DOMAIN_NAME]"
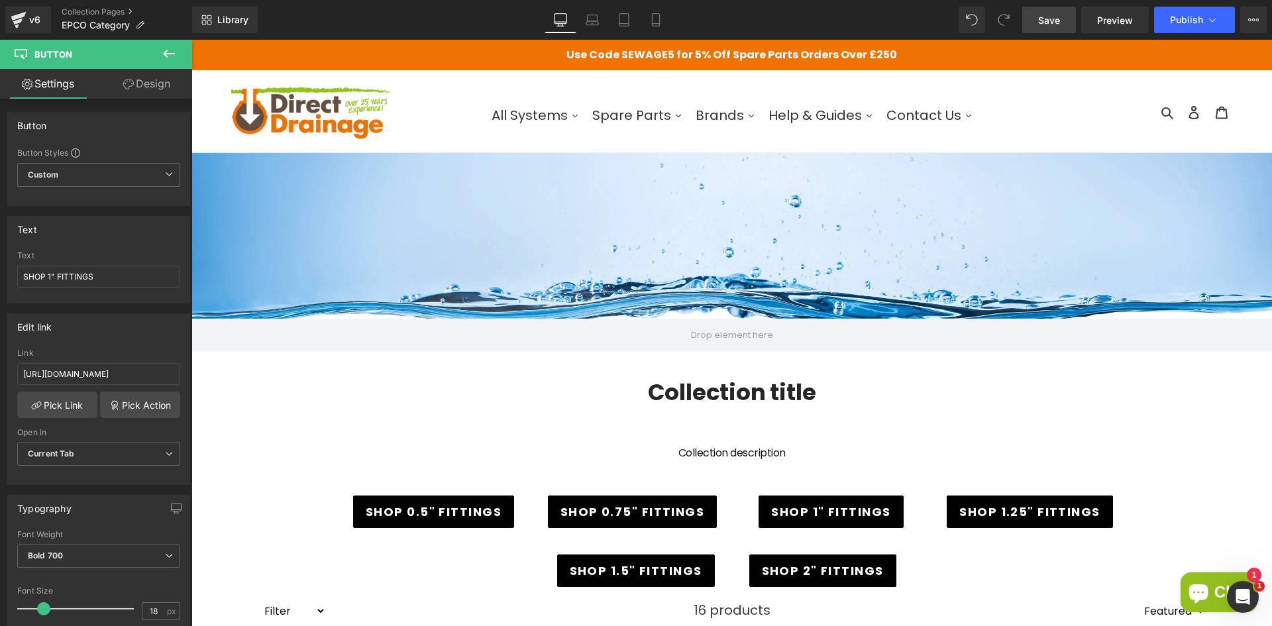
drag, startPoint x: 1045, startPoint y: 17, endPoint x: 530, endPoint y: 133, distance: 527.7
click at [1045, 17] on span "Save" at bounding box center [1049, 20] width 22 height 14
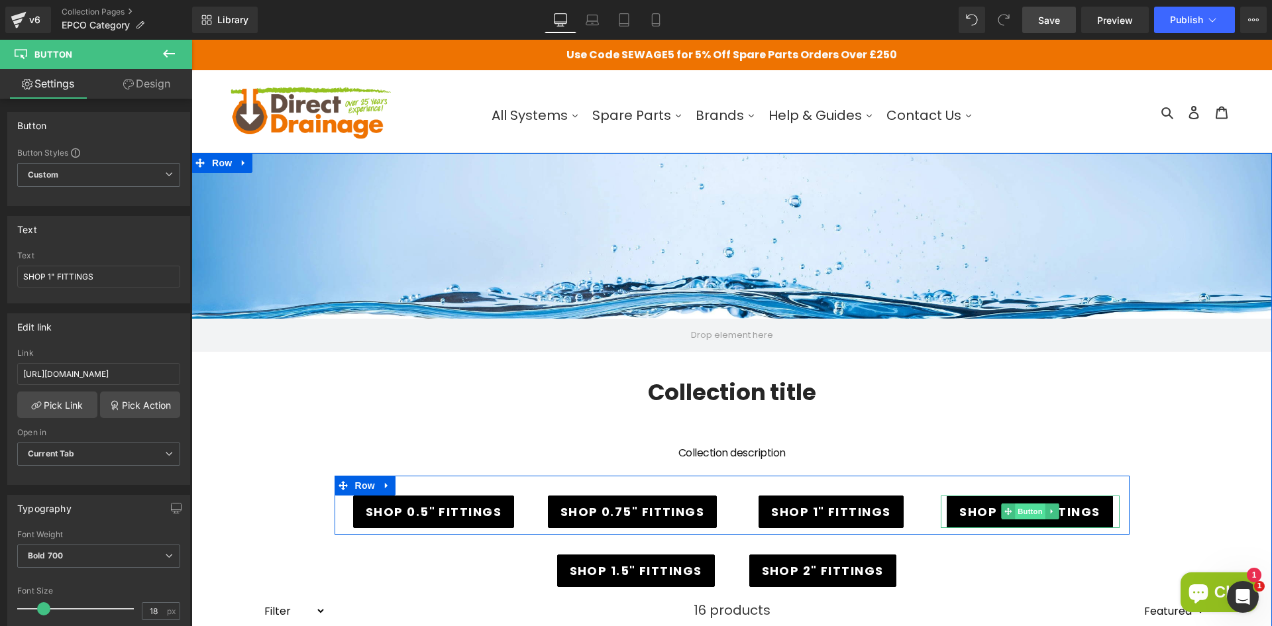
click at [1016, 511] on span "Button" at bounding box center [1030, 512] width 30 height 16
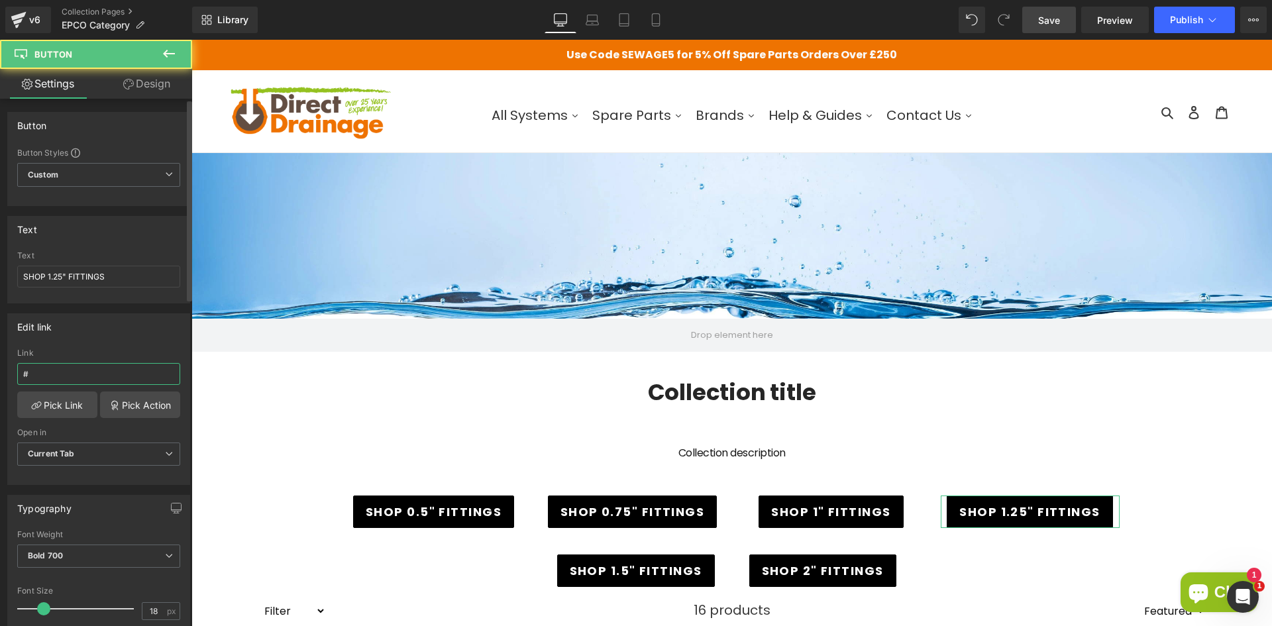
drag, startPoint x: 94, startPoint y: 379, endPoint x: 7, endPoint y: 377, distance: 86.8
click at [7, 377] on div "Edit link # Link # Pick Link Pick Action Current Tab New Tab Open in Current Ta…" at bounding box center [98, 399] width 183 height 172
paste input "[URL][DOMAIN_NAME]"
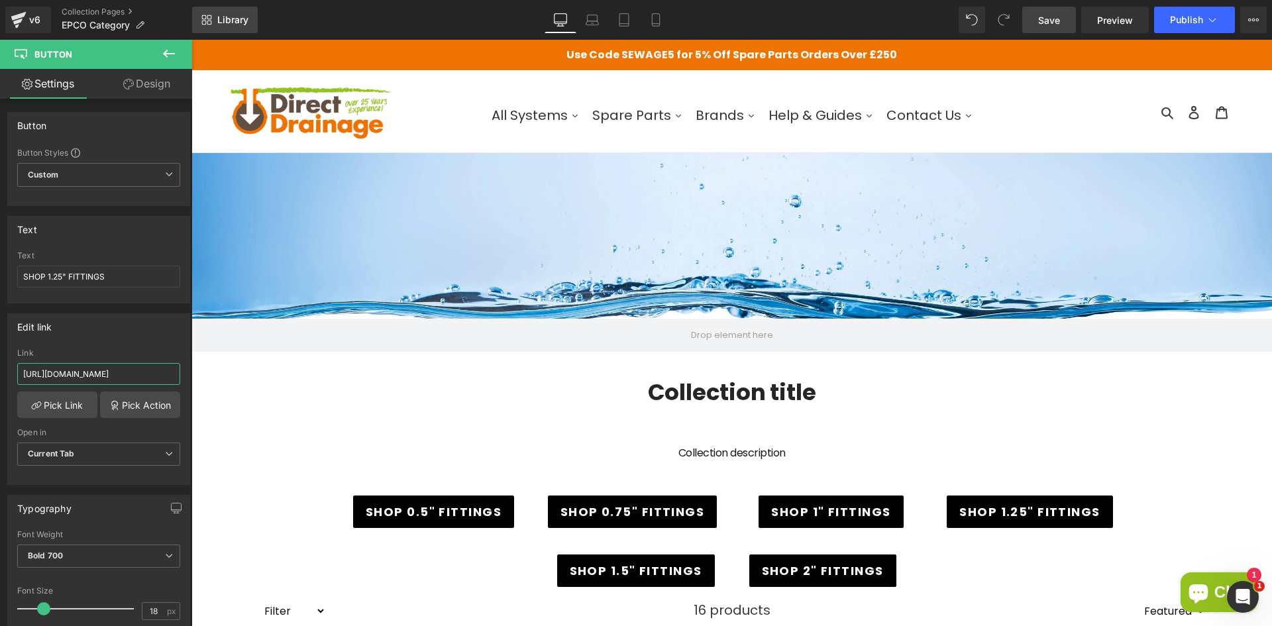
type input "[URL][DOMAIN_NAME]"
click at [621, 571] on div "Loading Product Data" at bounding box center [635, 574] width 95 height 15
click at [567, 568] on link "SHOP 1.5" FITTINGS" at bounding box center [636, 571] width 158 height 32
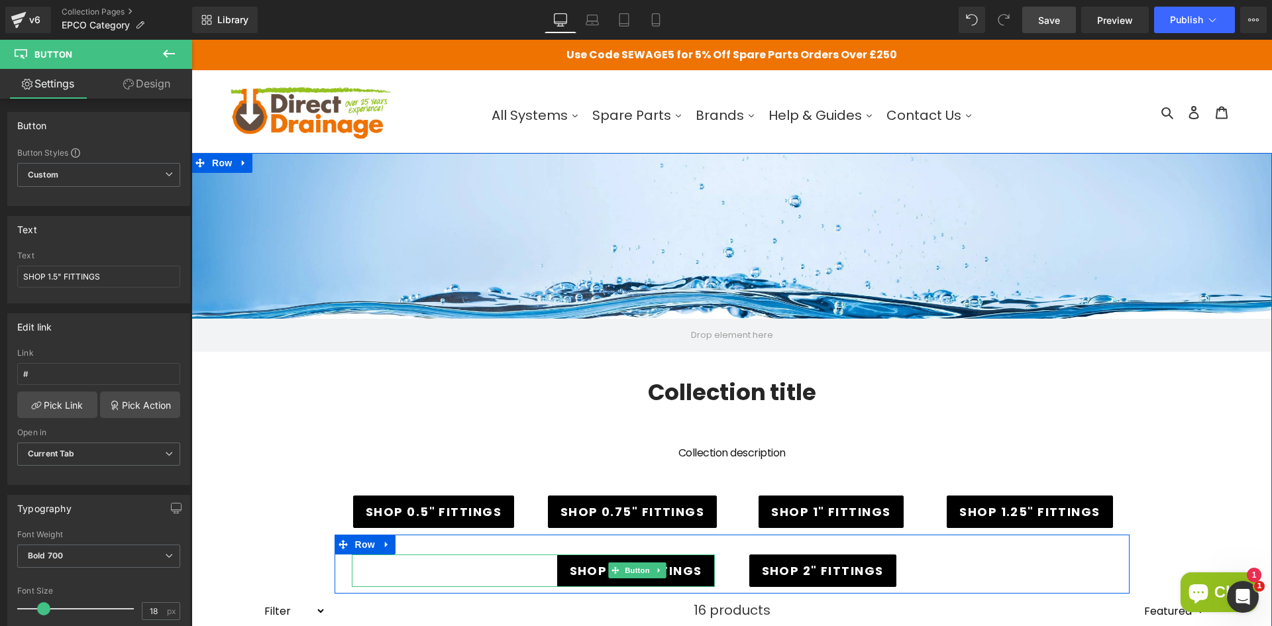
click at [564, 570] on link "SHOP 1.5" FITTINGS" at bounding box center [636, 571] width 158 height 32
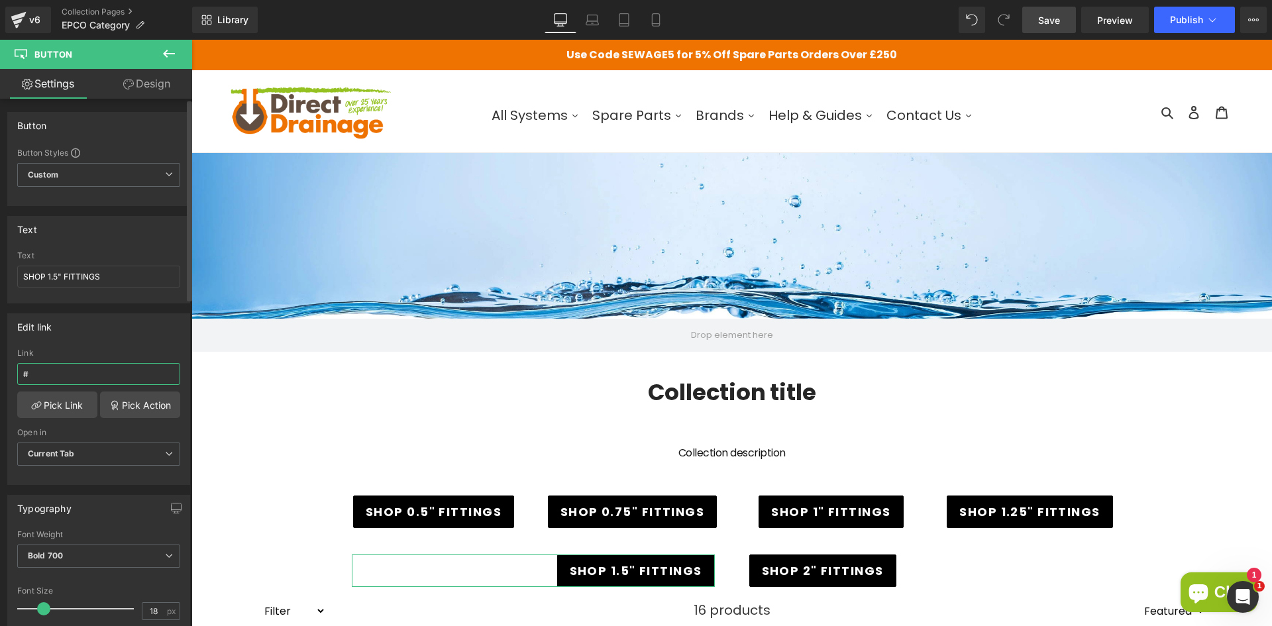
click at [36, 366] on input "#" at bounding box center [98, 374] width 163 height 22
drag, startPoint x: 33, startPoint y: 374, endPoint x: 10, endPoint y: 373, distance: 23.2
click at [10, 373] on div "# Link # Pick Link Pick Action Current Tab New Tab Open in Current Tab Current …" at bounding box center [99, 417] width 182 height 136
paste input "[URL][DOMAIN_NAME]"
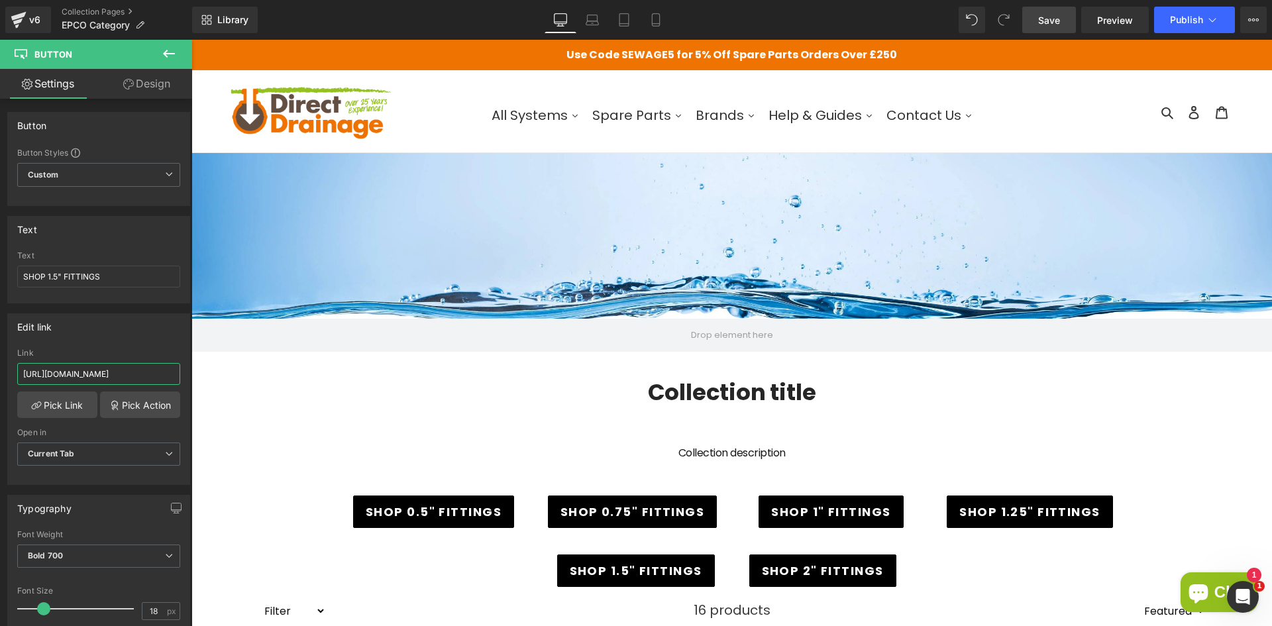
type input "[URL][DOMAIN_NAME]"
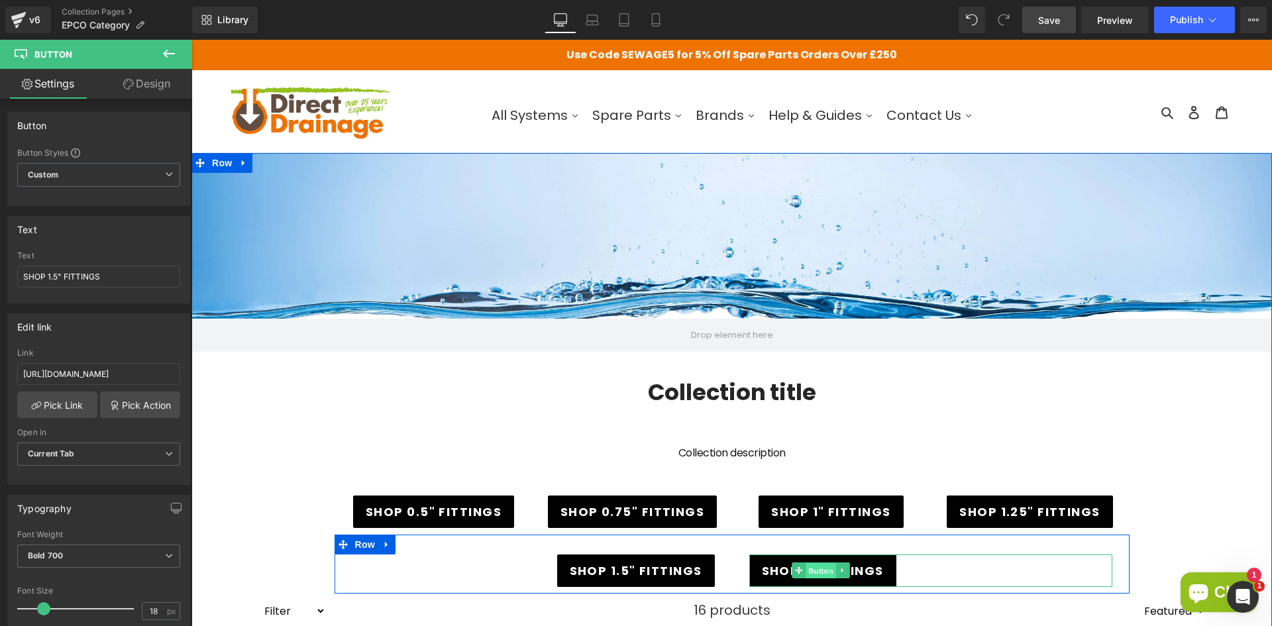
click at [806, 569] on span "Button" at bounding box center [821, 571] width 30 height 16
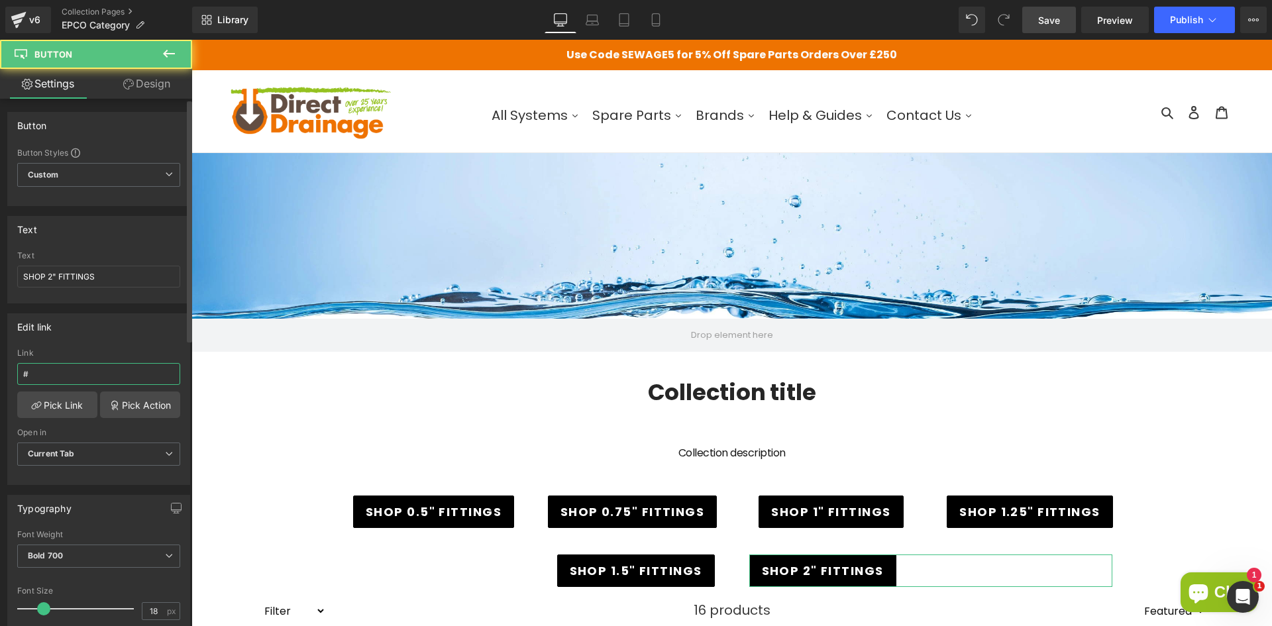
drag, startPoint x: 49, startPoint y: 374, endPoint x: 26, endPoint y: 373, distance: 23.2
click at [26, 373] on input "#" at bounding box center [98, 374] width 163 height 22
click at [15, 373] on div "# Link # Pick Link Pick Action Current Tab New Tab Open in Current Tab Current …" at bounding box center [99, 417] width 182 height 136
paste input "[URL][DOMAIN_NAME]"
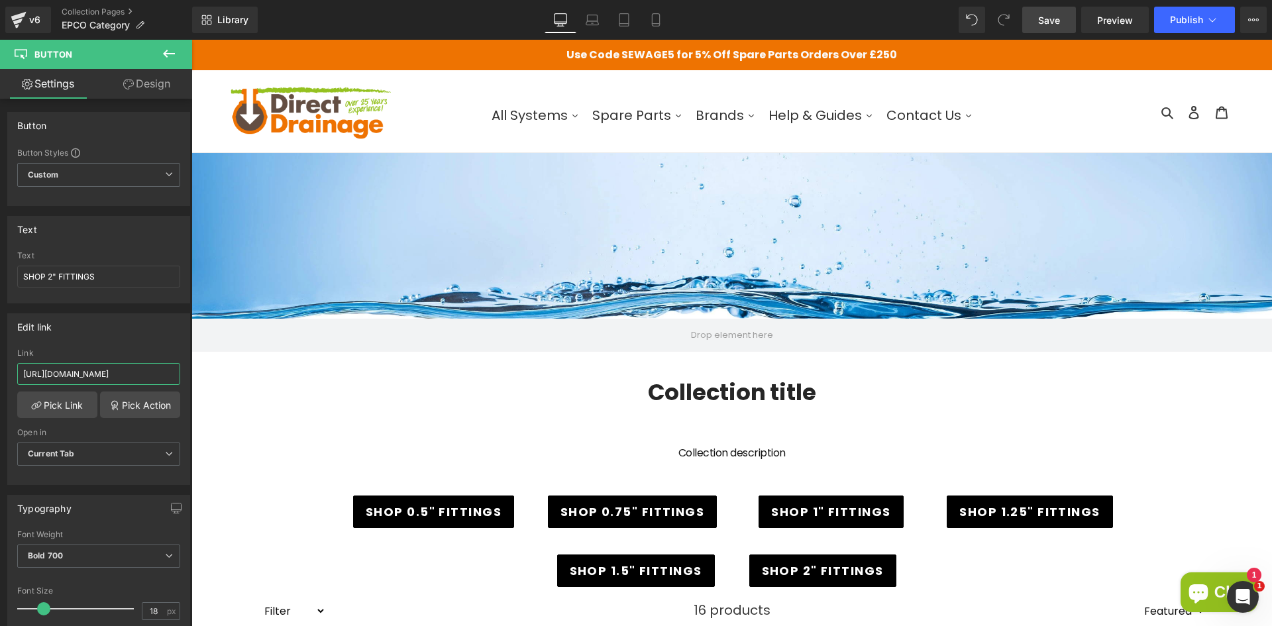
scroll to position [0, 140]
type input "[URL][DOMAIN_NAME]"
click at [1046, 15] on span "Save" at bounding box center [1049, 20] width 22 height 14
click at [31, 27] on div "v6" at bounding box center [35, 19] width 17 height 17
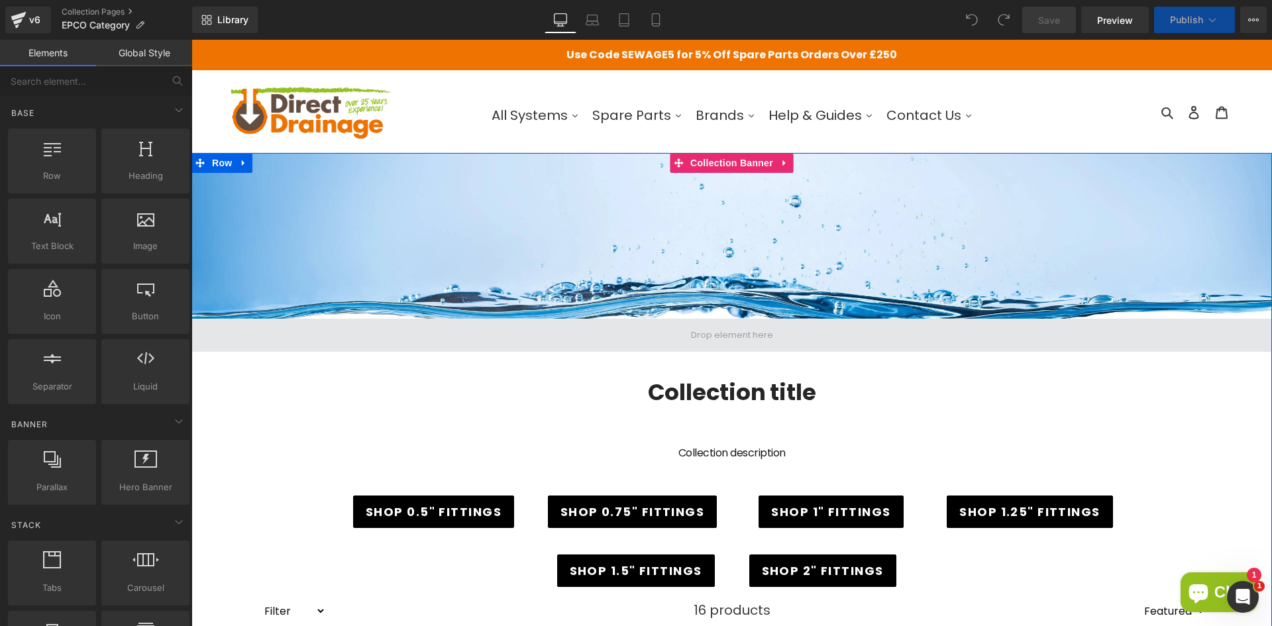
scroll to position [66, 0]
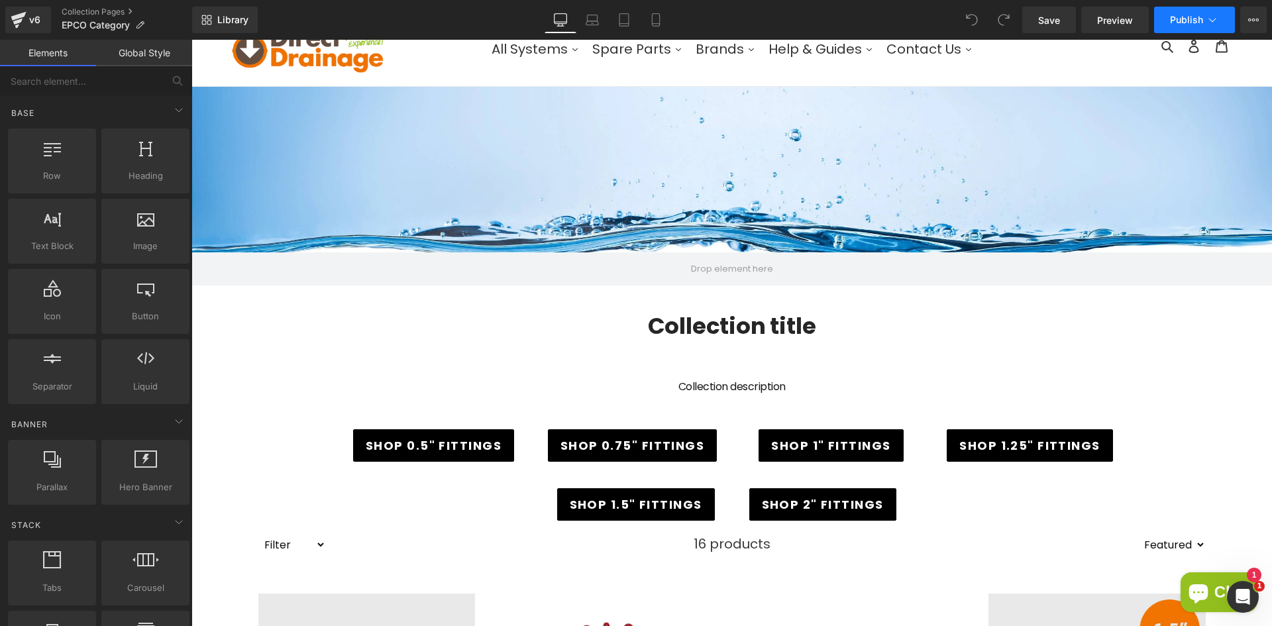
click at [1167, 18] on button "Publish" at bounding box center [1194, 20] width 81 height 27
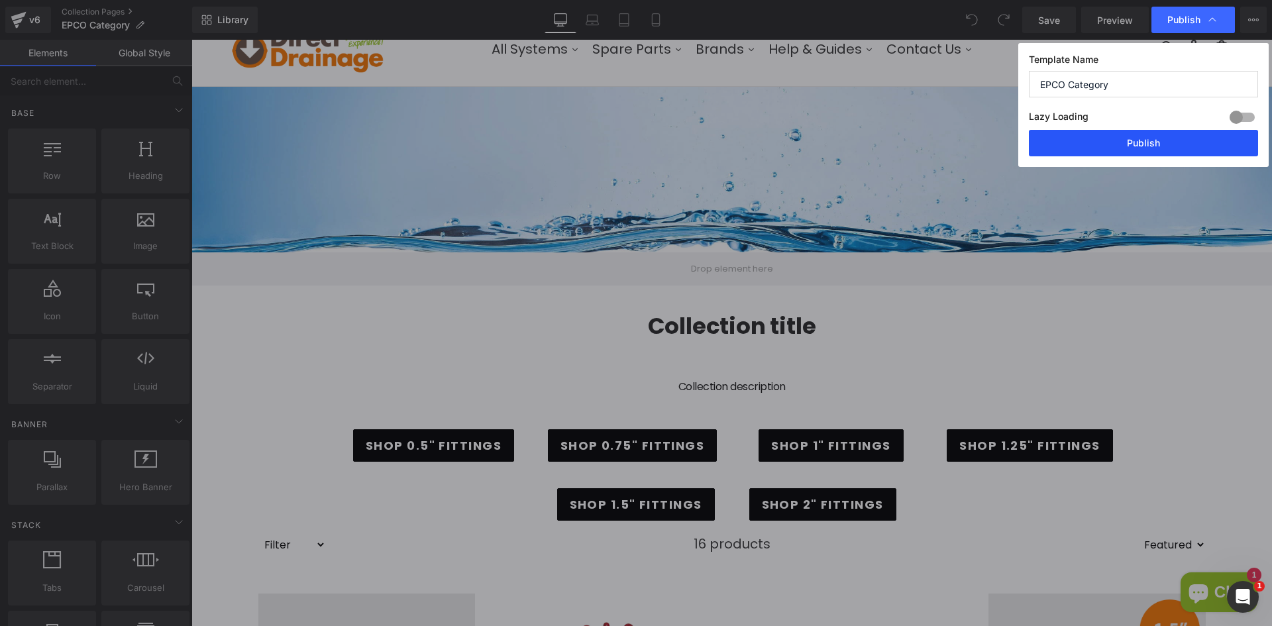
click at [1123, 148] on button "Publish" at bounding box center [1143, 143] width 229 height 27
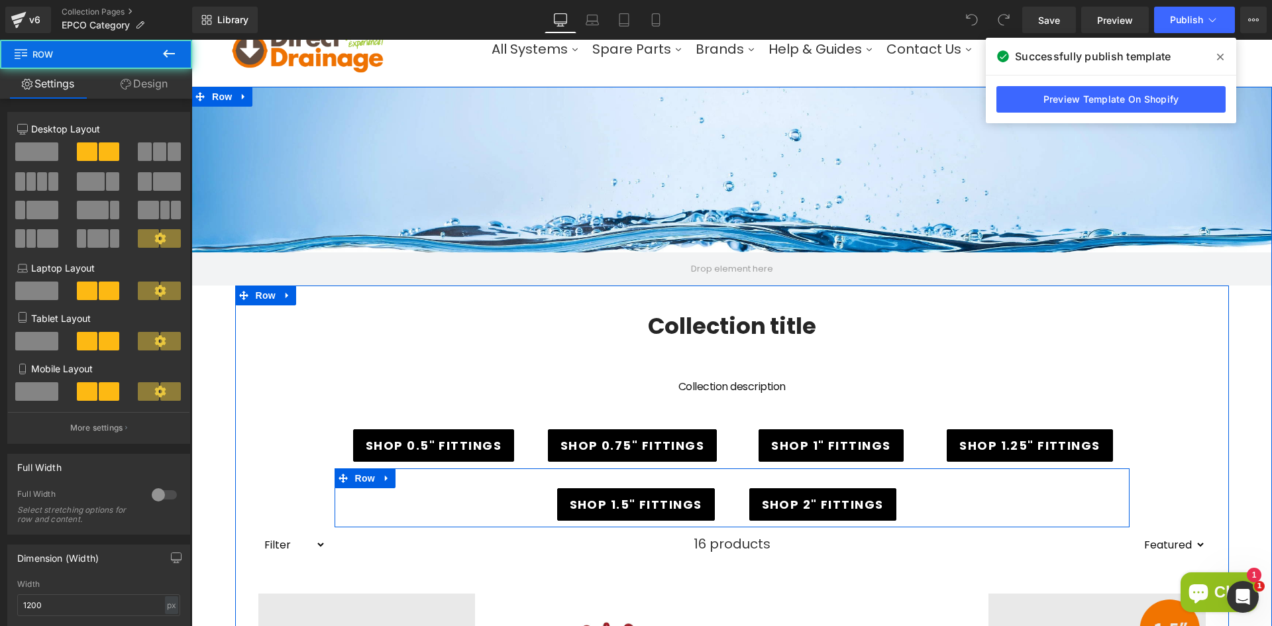
click at [732, 509] on div "SHOP 2" FITTINGS Button" at bounding box center [931, 504] width 398 height 32
click at [360, 480] on span "Row" at bounding box center [365, 478] width 27 height 20
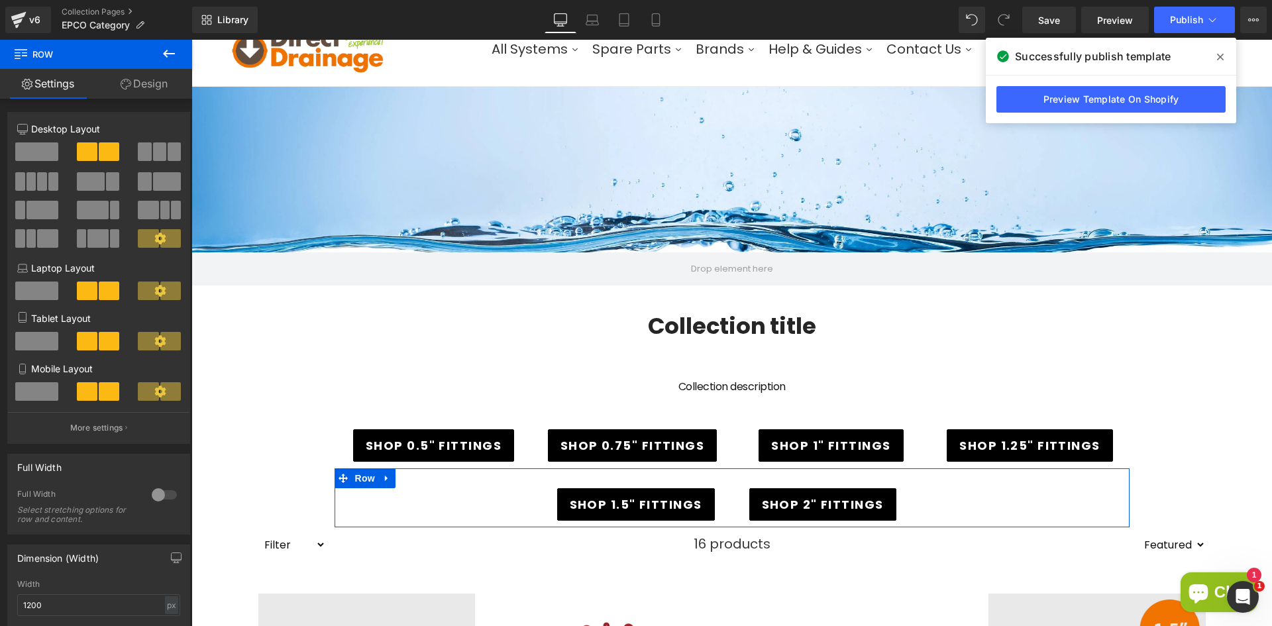
click at [135, 85] on link "Design" at bounding box center [144, 84] width 96 height 30
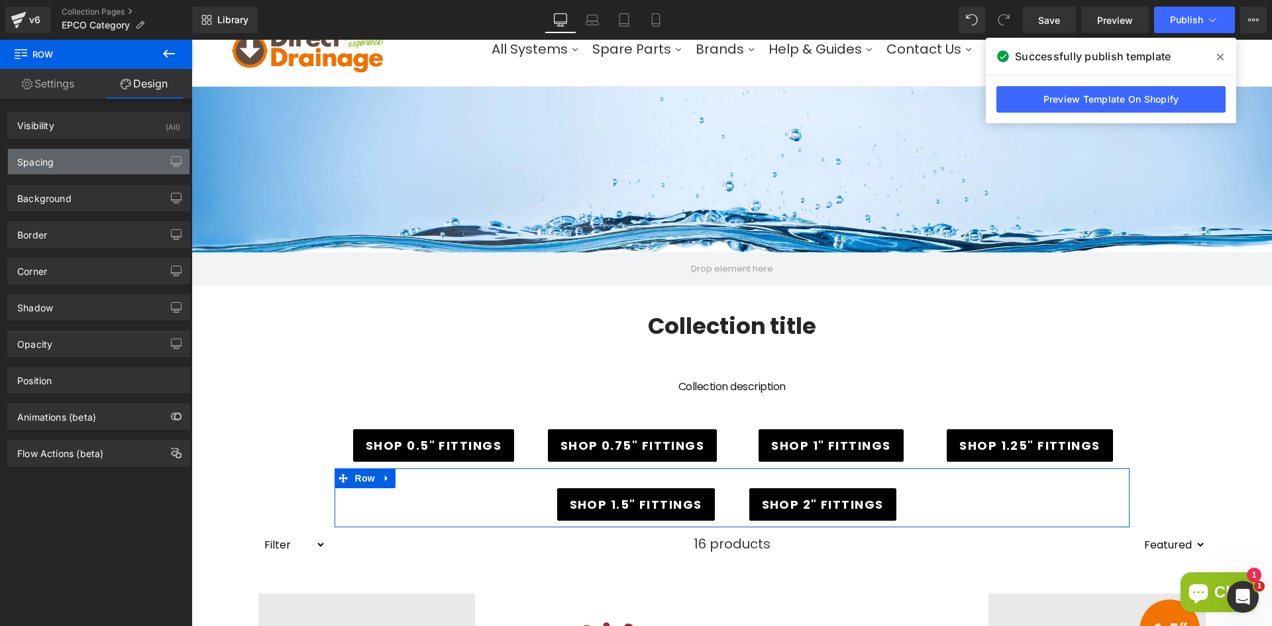
click at [93, 153] on div "Spacing" at bounding box center [99, 161] width 182 height 25
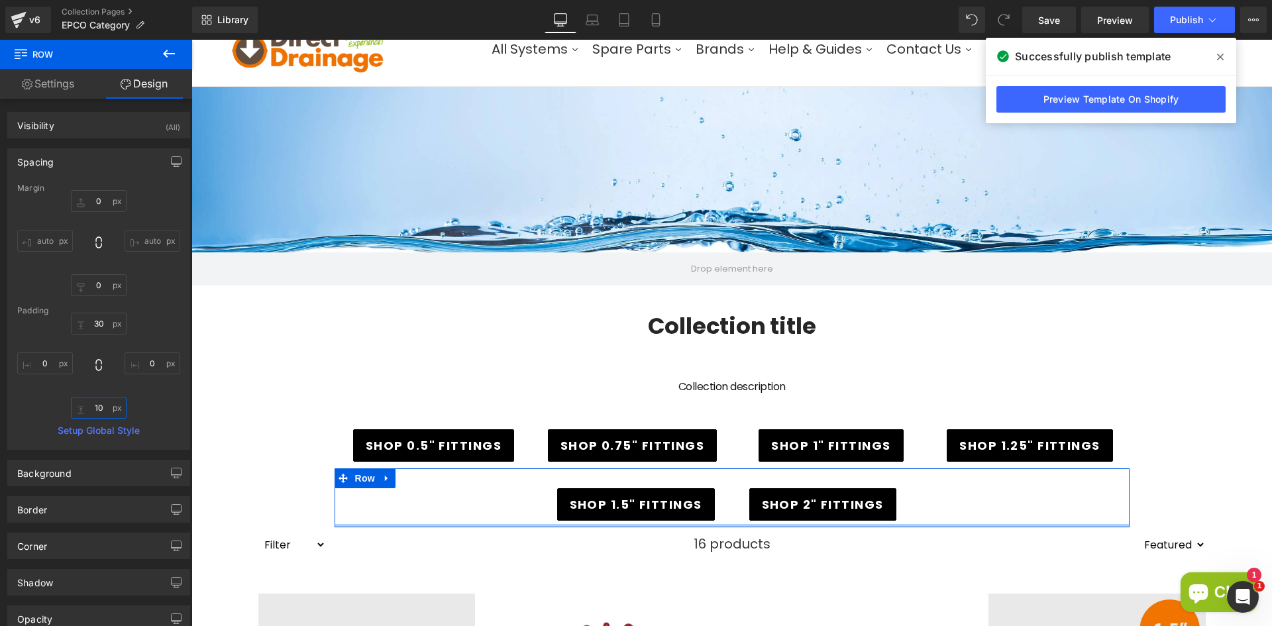
click at [101, 405] on input "10" at bounding box center [99, 408] width 56 height 22
drag, startPoint x: 104, startPoint y: 405, endPoint x: 90, endPoint y: 406, distance: 13.9
click at [90, 406] on input "10" at bounding box center [99, 408] width 56 height 22
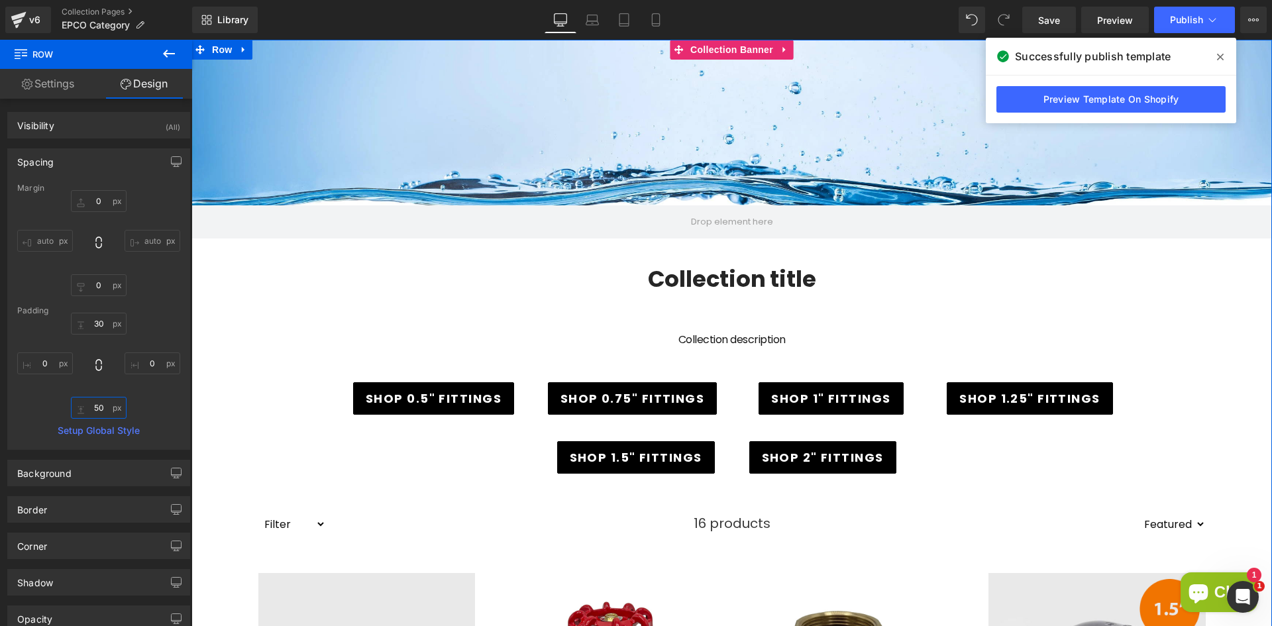
scroll to position [133, 0]
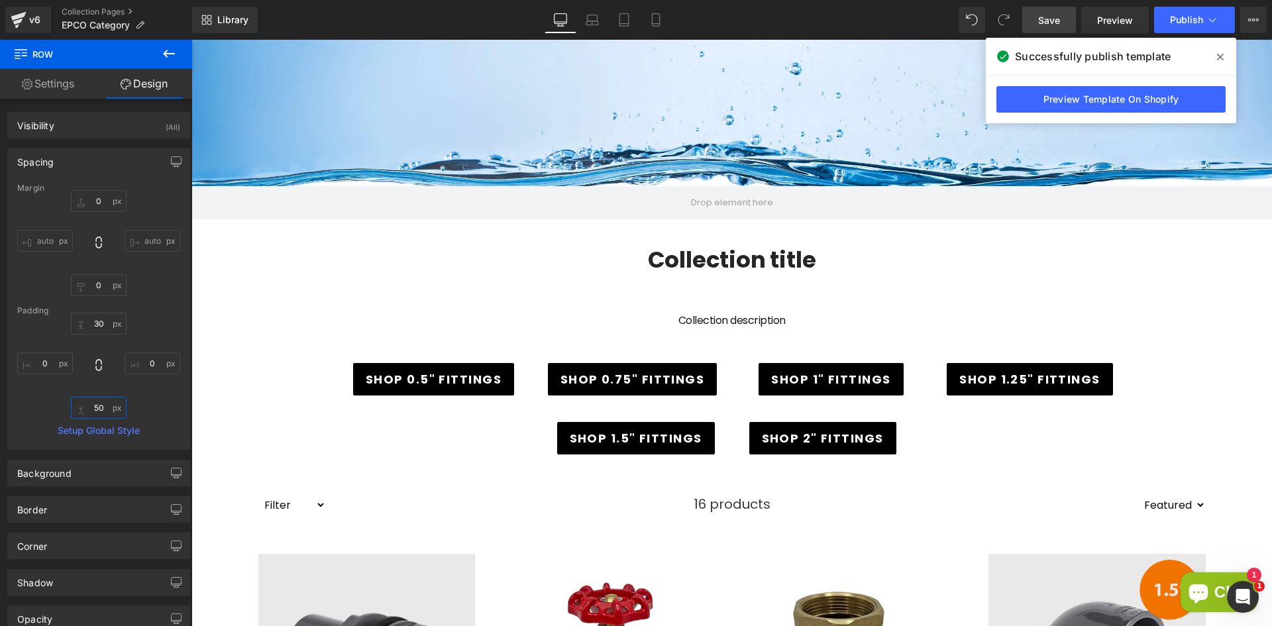
type input "50"
click at [1047, 30] on link "Save" at bounding box center [1049, 20] width 54 height 27
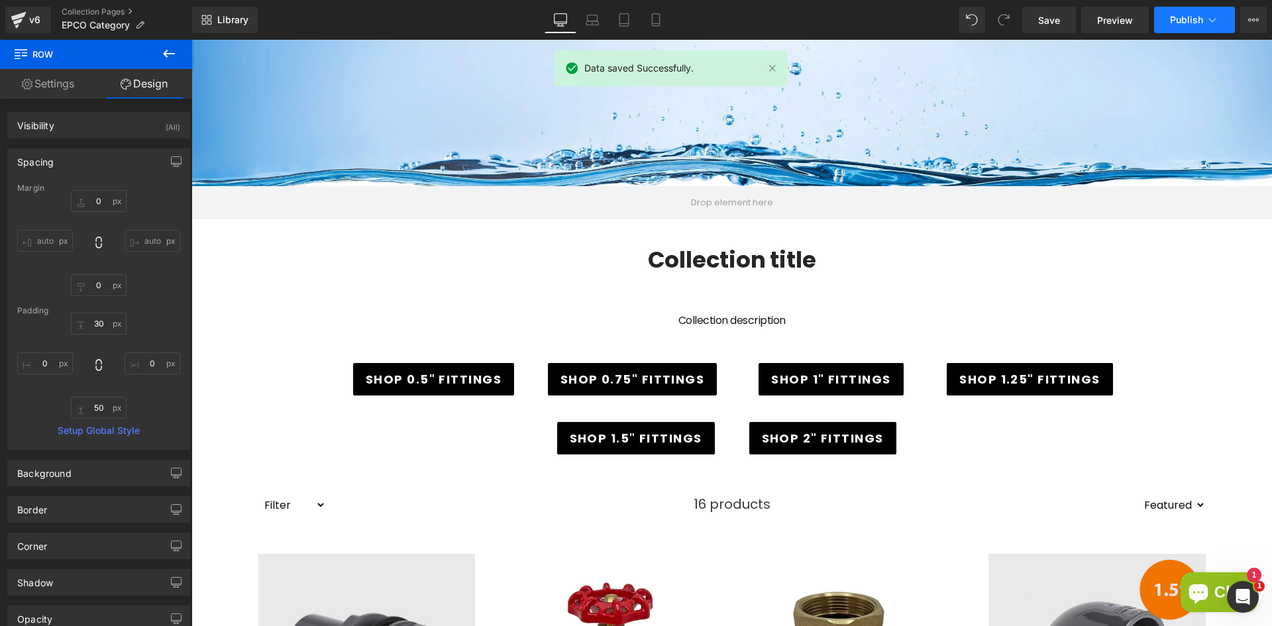
click at [1169, 19] on button "Publish" at bounding box center [1194, 20] width 81 height 27
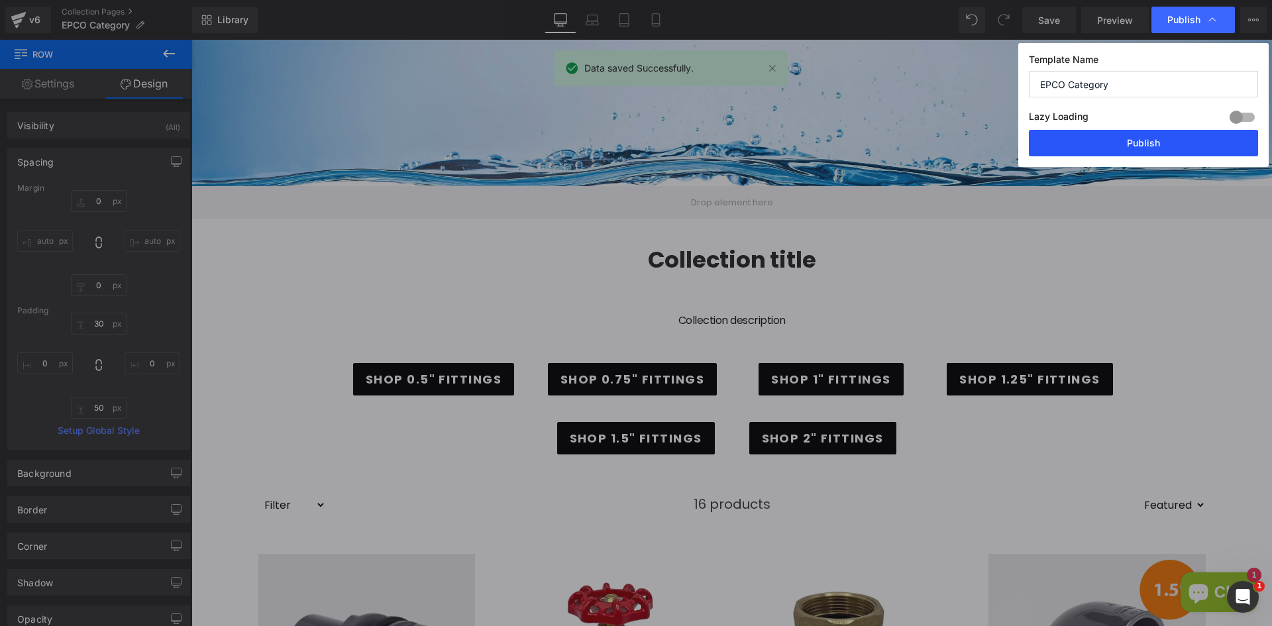
click at [1154, 138] on button "Publish" at bounding box center [1143, 143] width 229 height 27
